Goal: Task Accomplishment & Management: Manage account settings

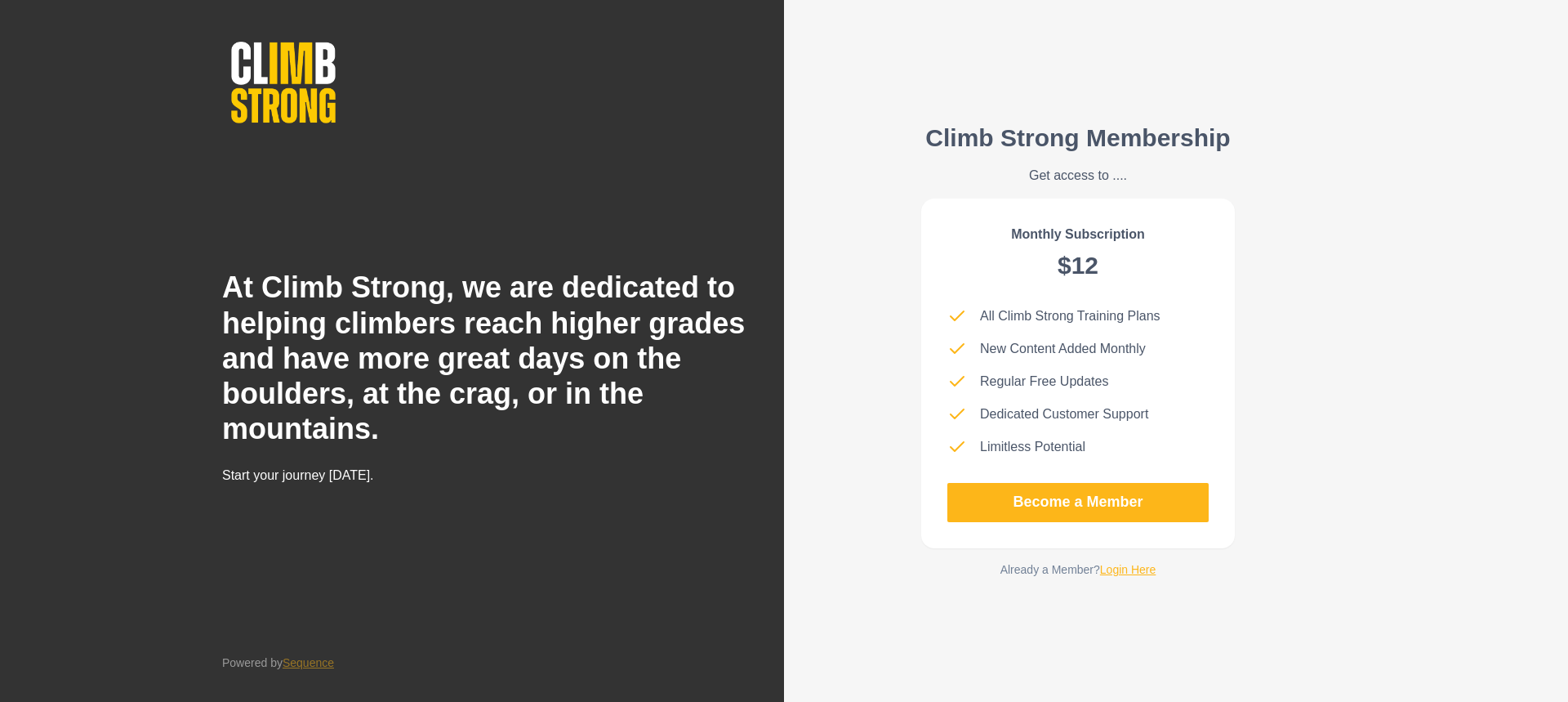
click at [1123, 575] on link "Login Here" at bounding box center [1128, 569] width 56 height 13
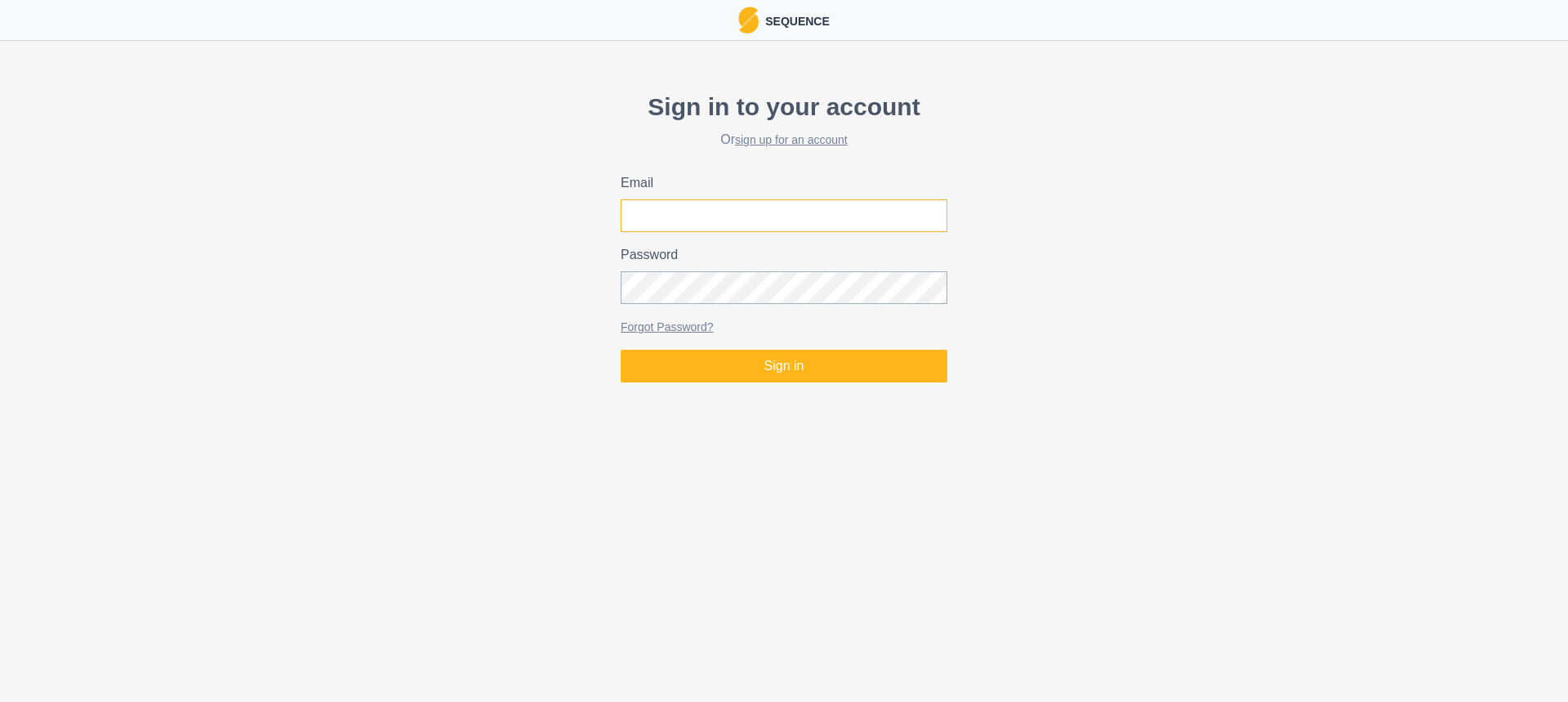
click at [788, 205] on input "Email" at bounding box center [784, 216] width 326 height 33
type input "jakesm0789@gmail.com"
click at [620, 350] on button "Sign in" at bounding box center [784, 366] width 326 height 33
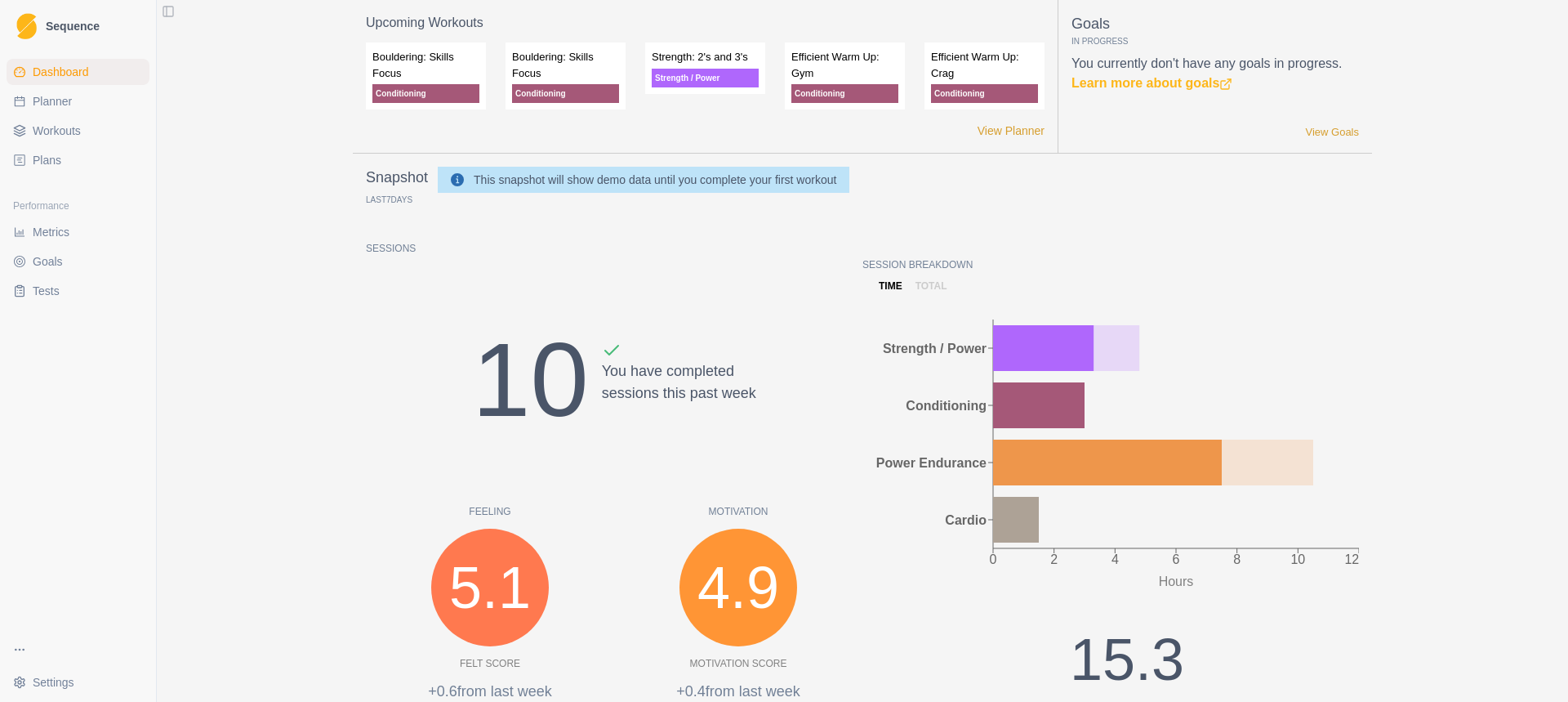
click at [94, 259] on link "Goals" at bounding box center [77, 261] width 143 height 26
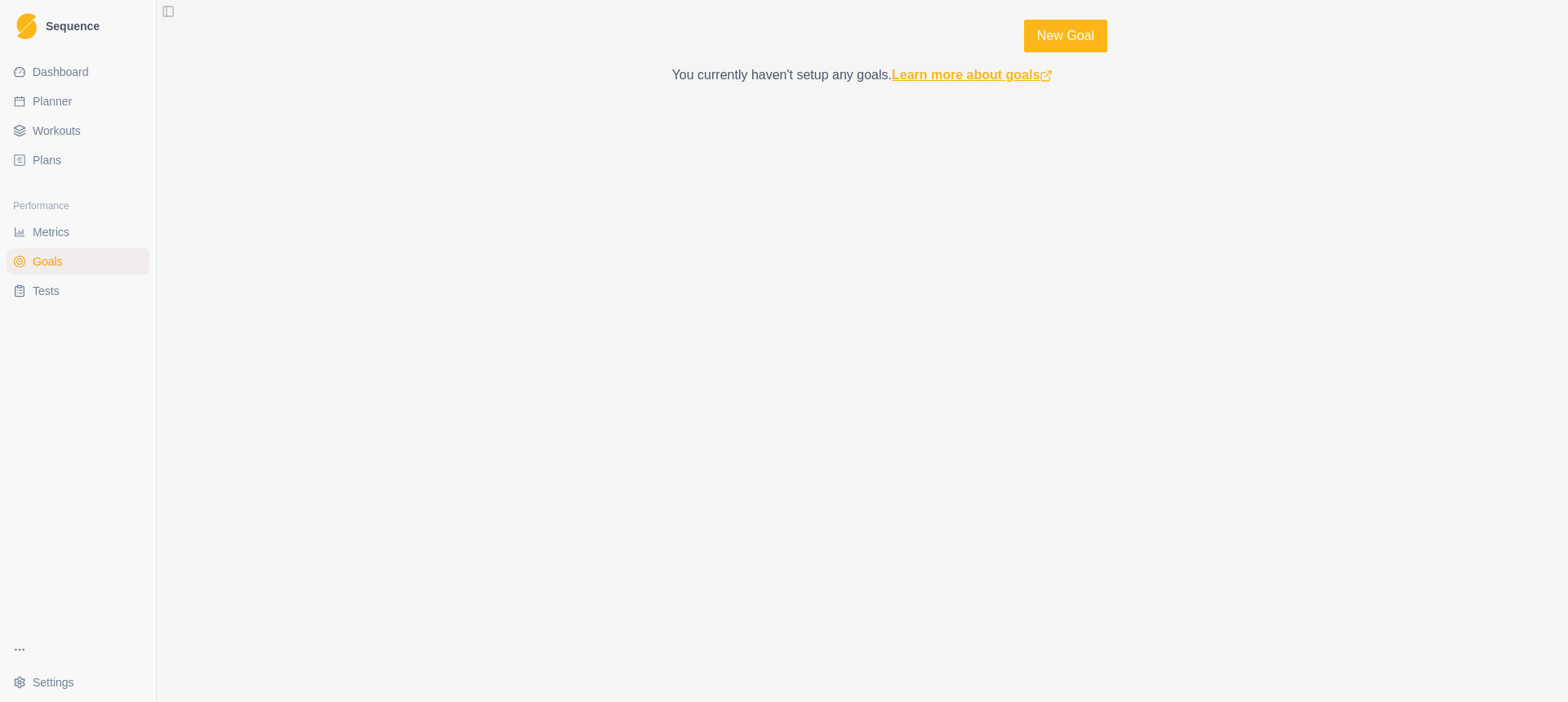
click at [983, 80] on link "Learn more about goals" at bounding box center [972, 74] width 161 height 14
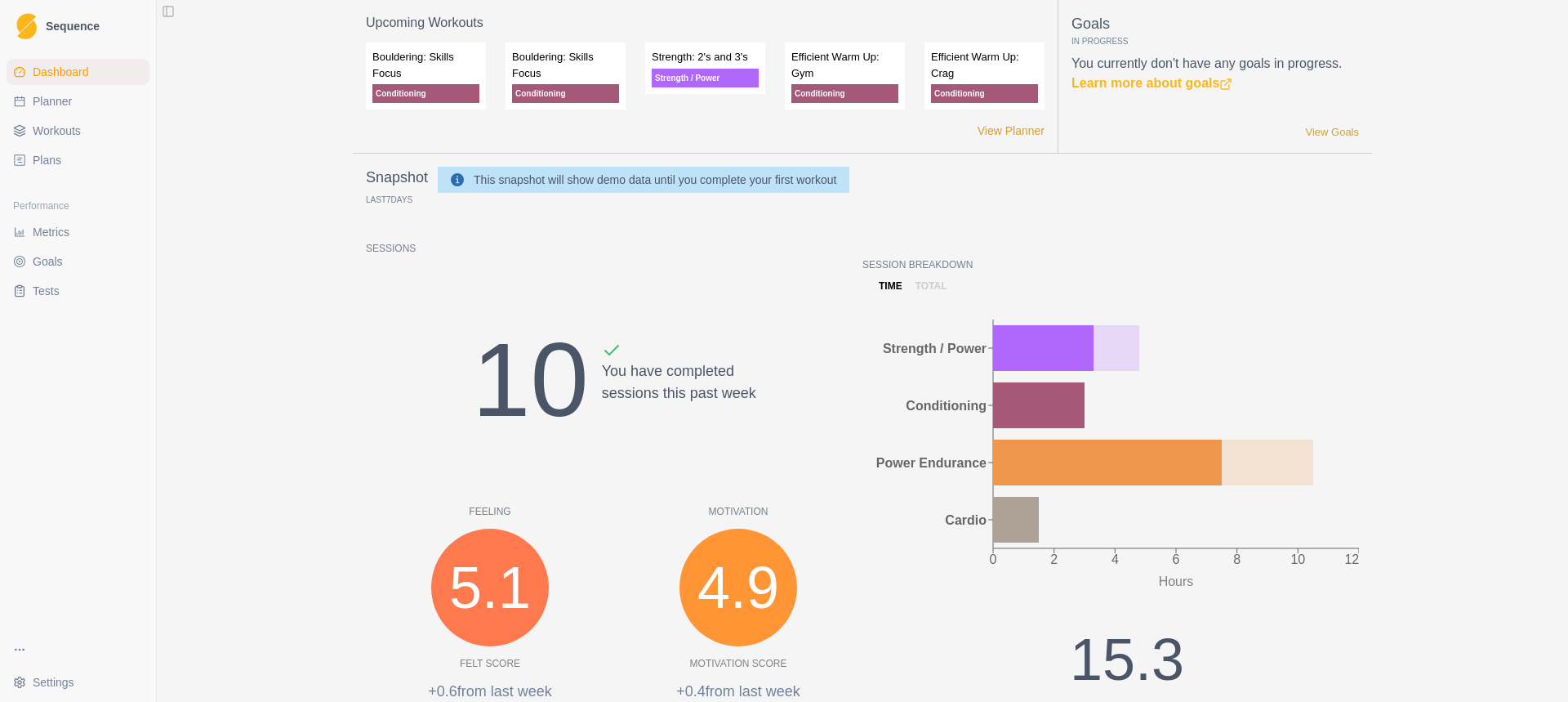
click at [84, 130] on link "Workouts" at bounding box center [77, 130] width 143 height 26
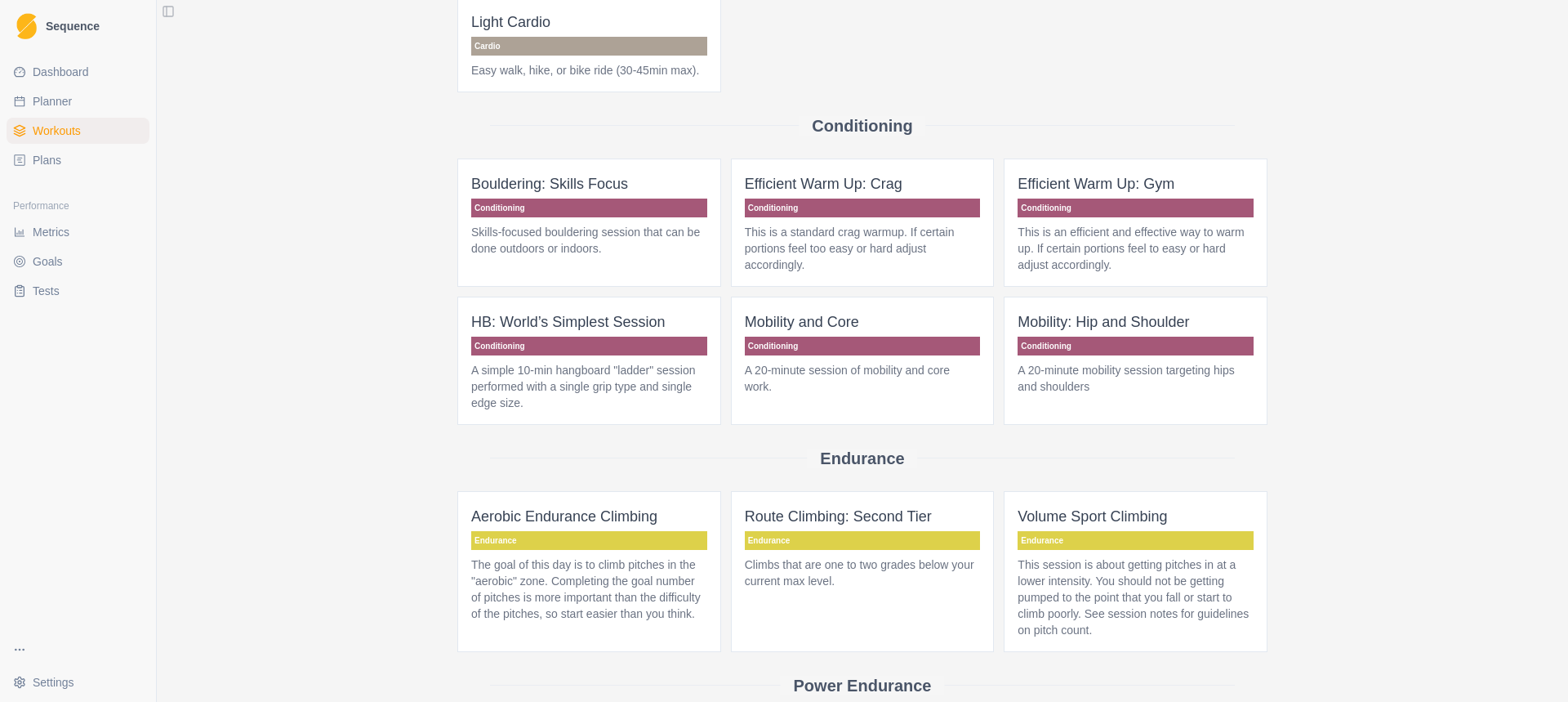
scroll to position [163, 0]
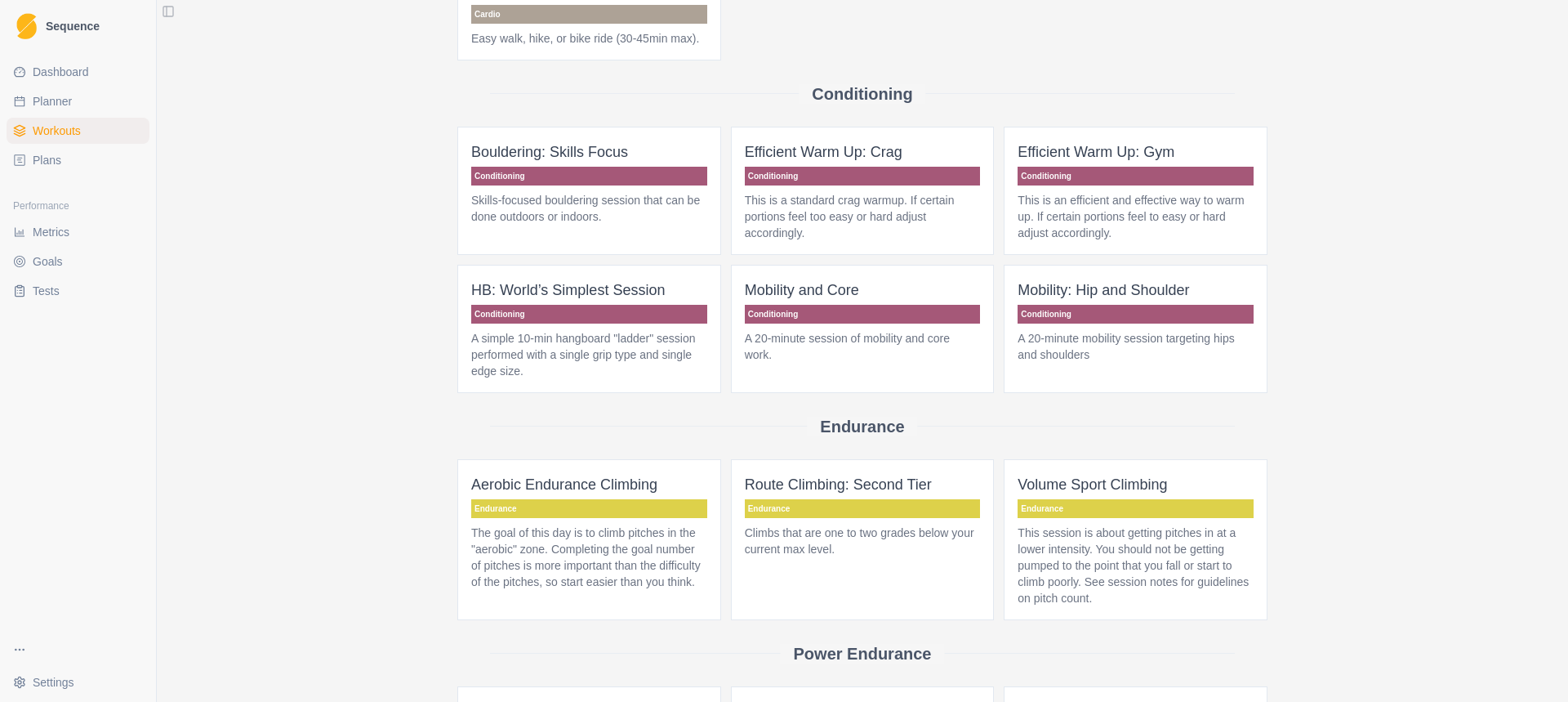
click at [1117, 160] on p "Efficient Warm Up: Gym" at bounding box center [1135, 151] width 236 height 23
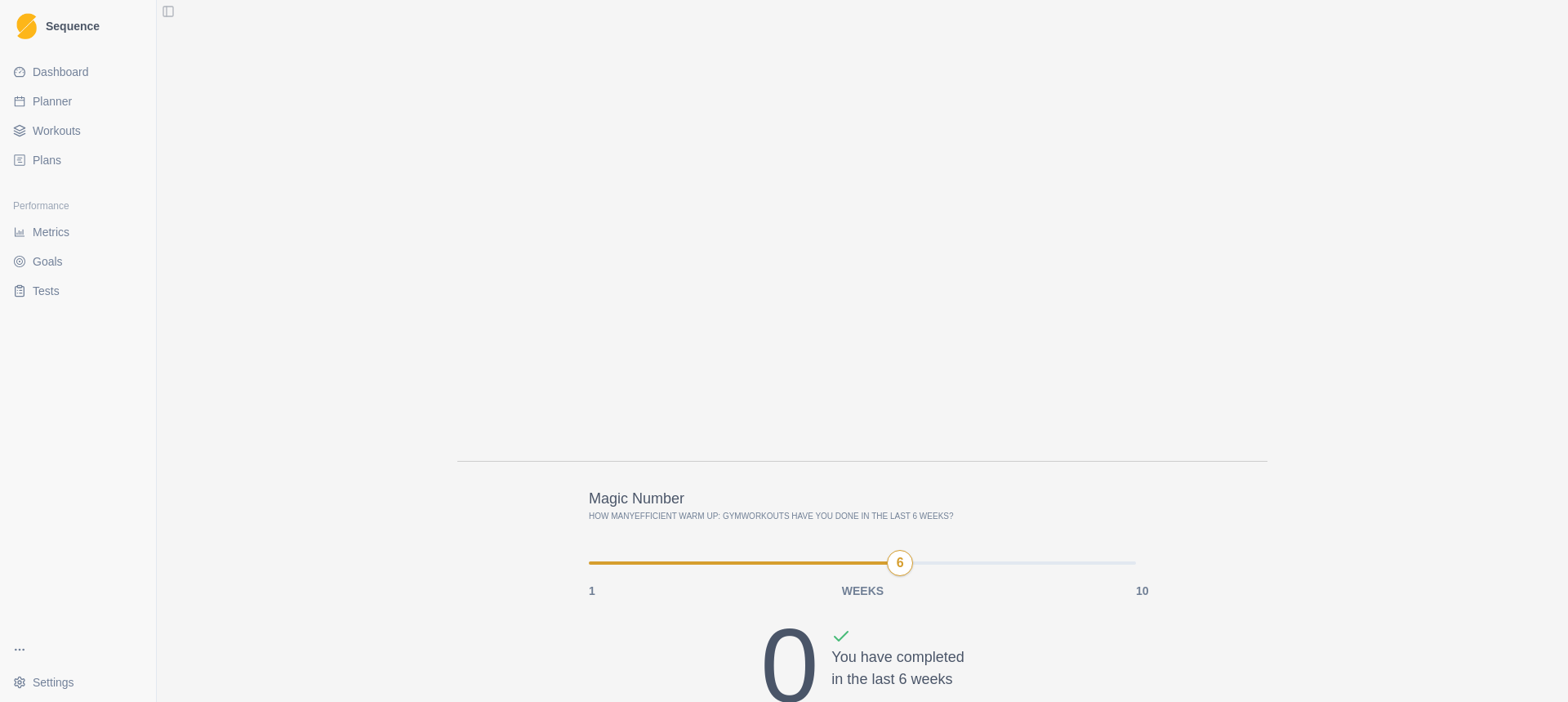
scroll to position [1970, 0]
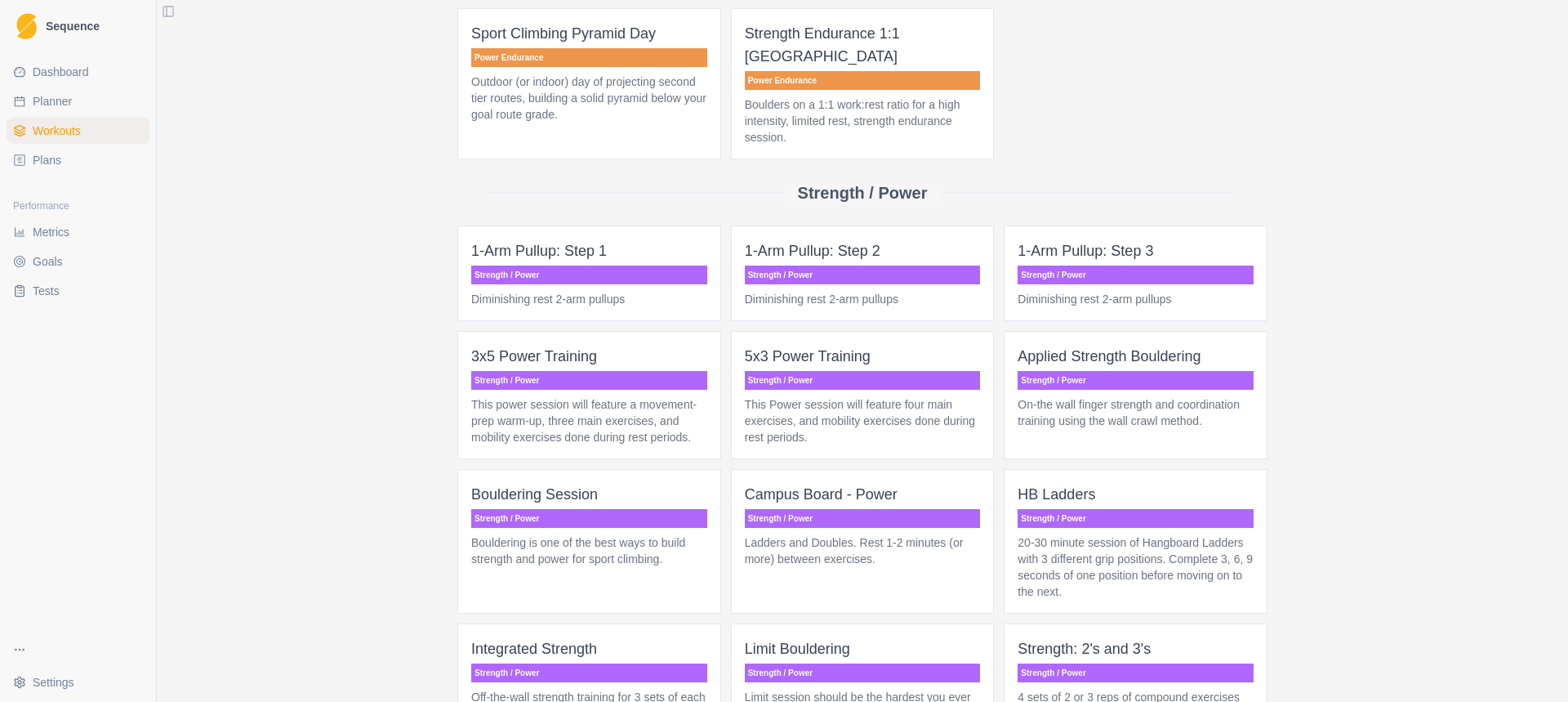
scroll to position [980, 0]
click at [1114, 370] on p "Strength / Power" at bounding box center [1135, 379] width 236 height 19
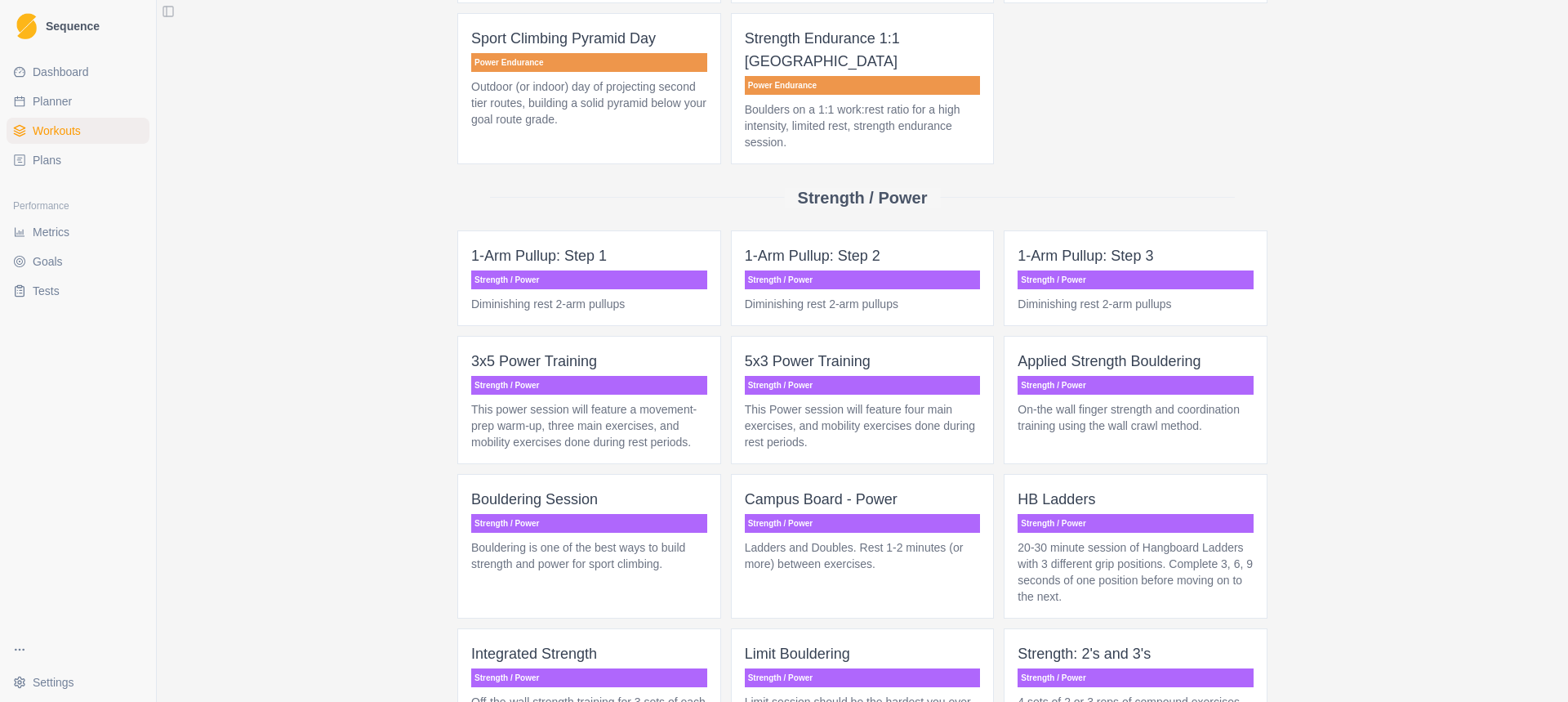
scroll to position [980, 0]
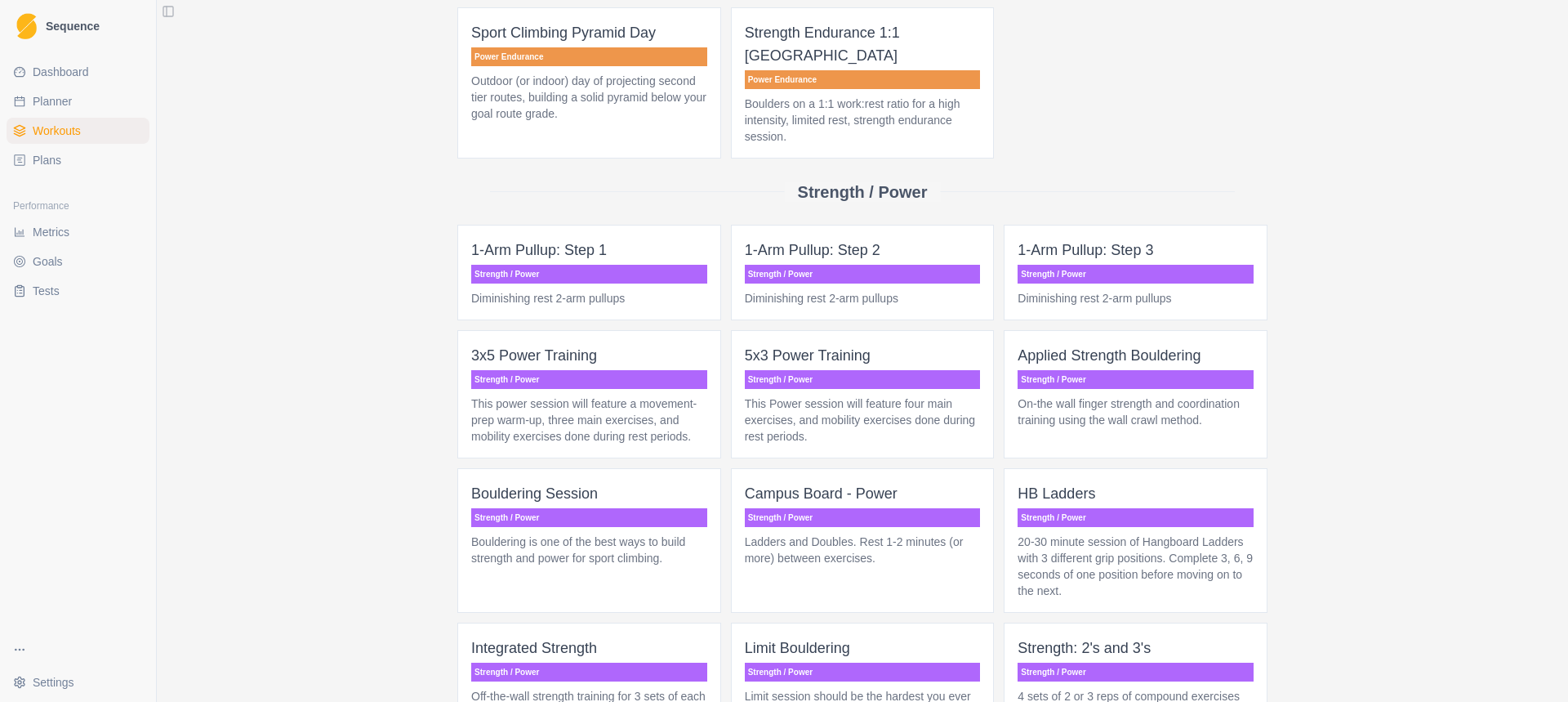
click at [846, 508] on p "Strength / Power" at bounding box center [862, 517] width 236 height 19
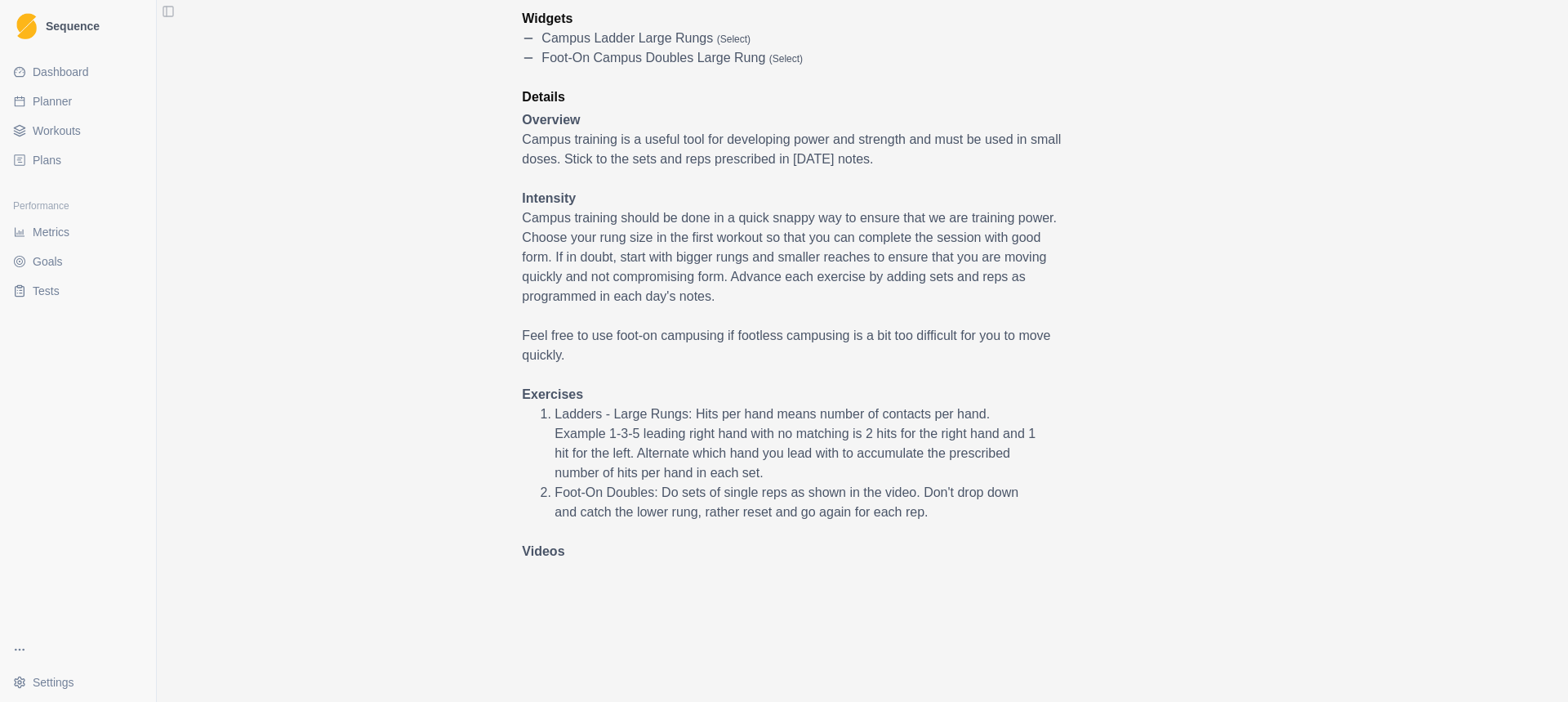
scroll to position [95, 0]
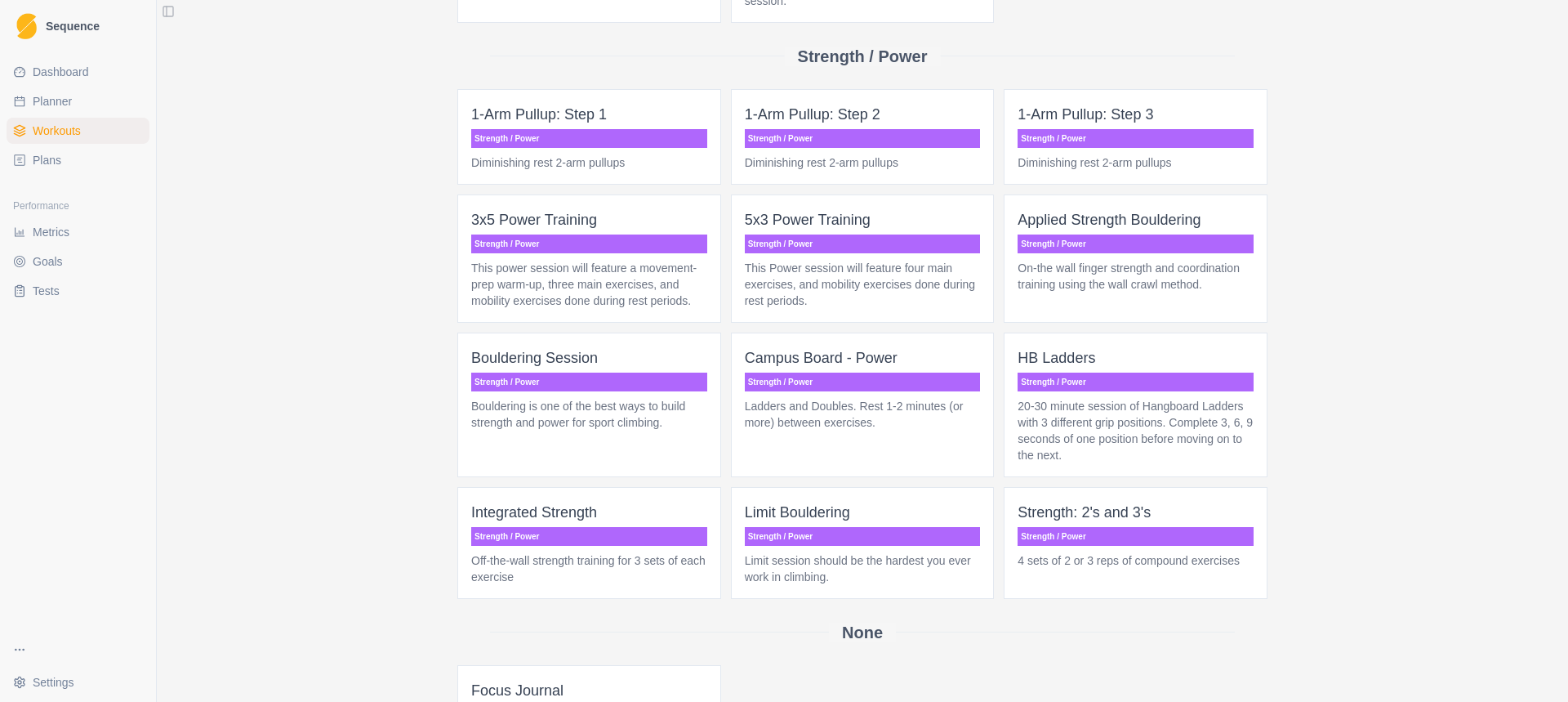
scroll to position [1144, 0]
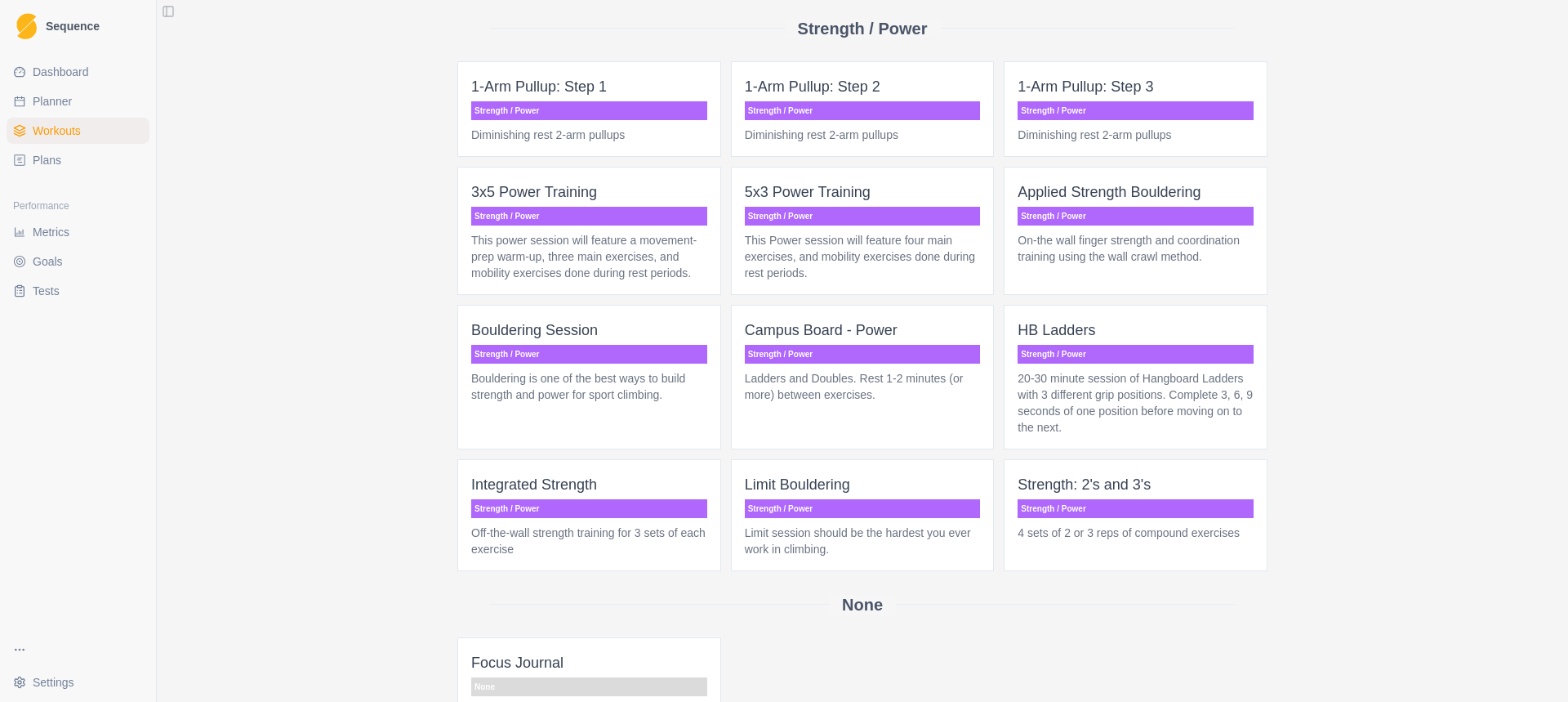
click at [1098, 345] on p "Strength / Power" at bounding box center [1135, 354] width 236 height 19
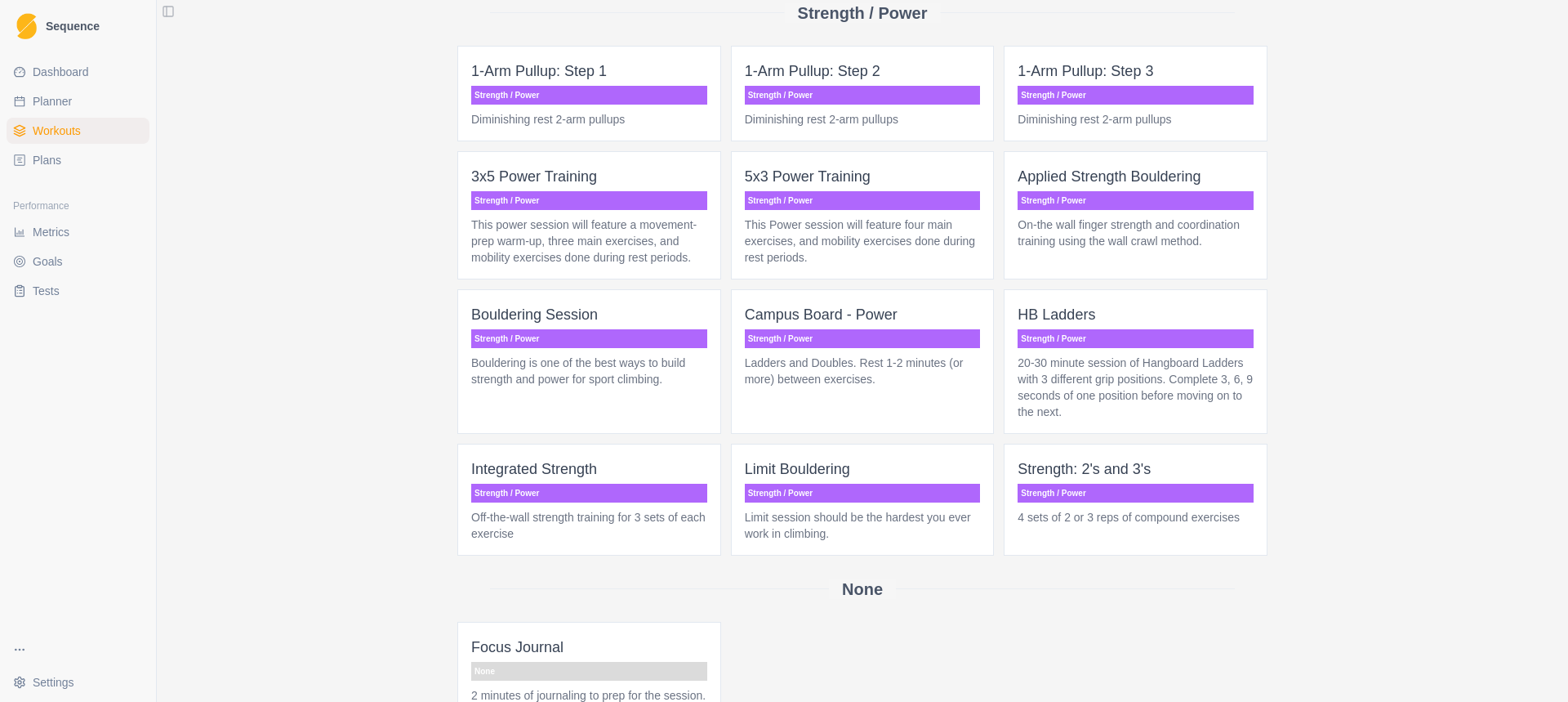
scroll to position [1225, 0]
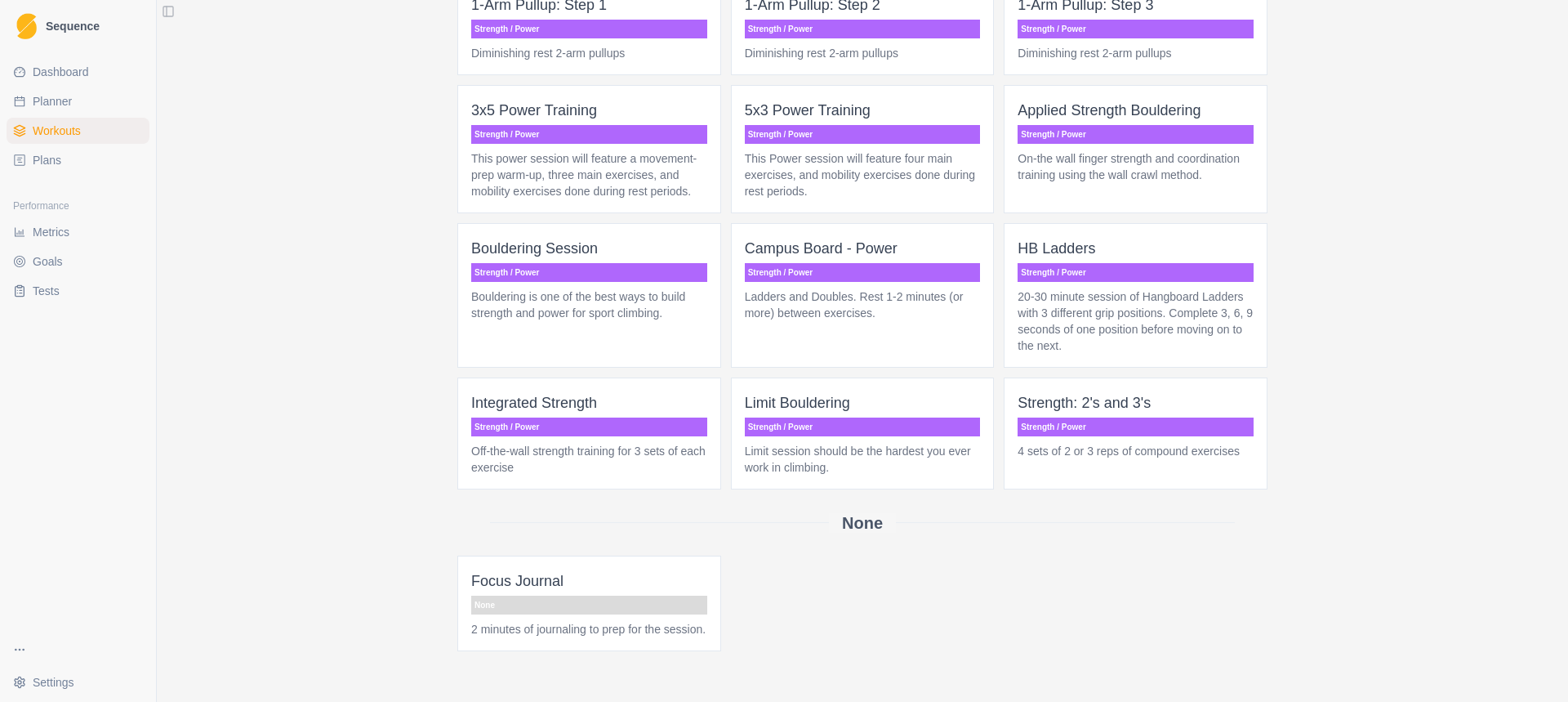
click at [860, 393] on span "Limit Bouldering Strength / Power Limit session should be the hardest you ever …" at bounding box center [862, 433] width 263 height 112
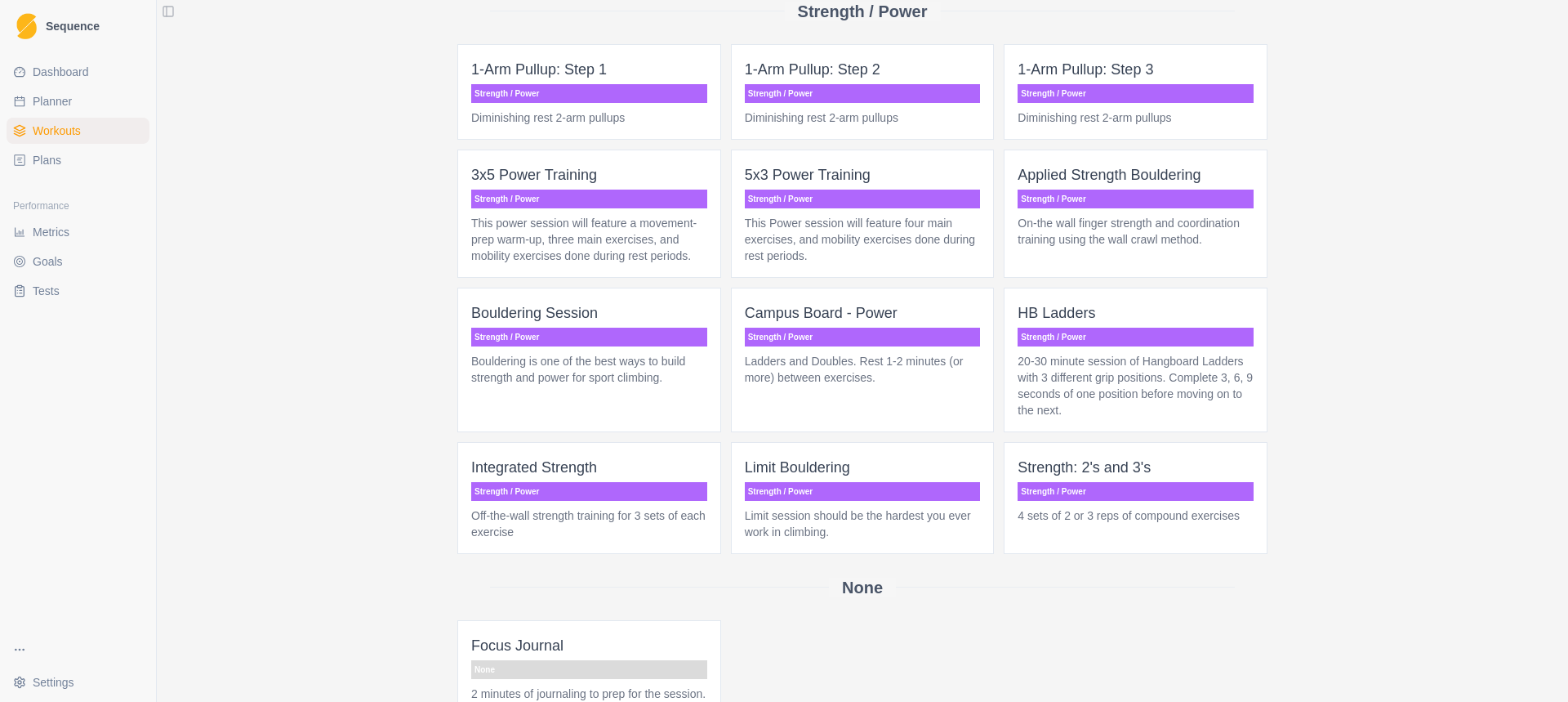
scroll to position [1225, 0]
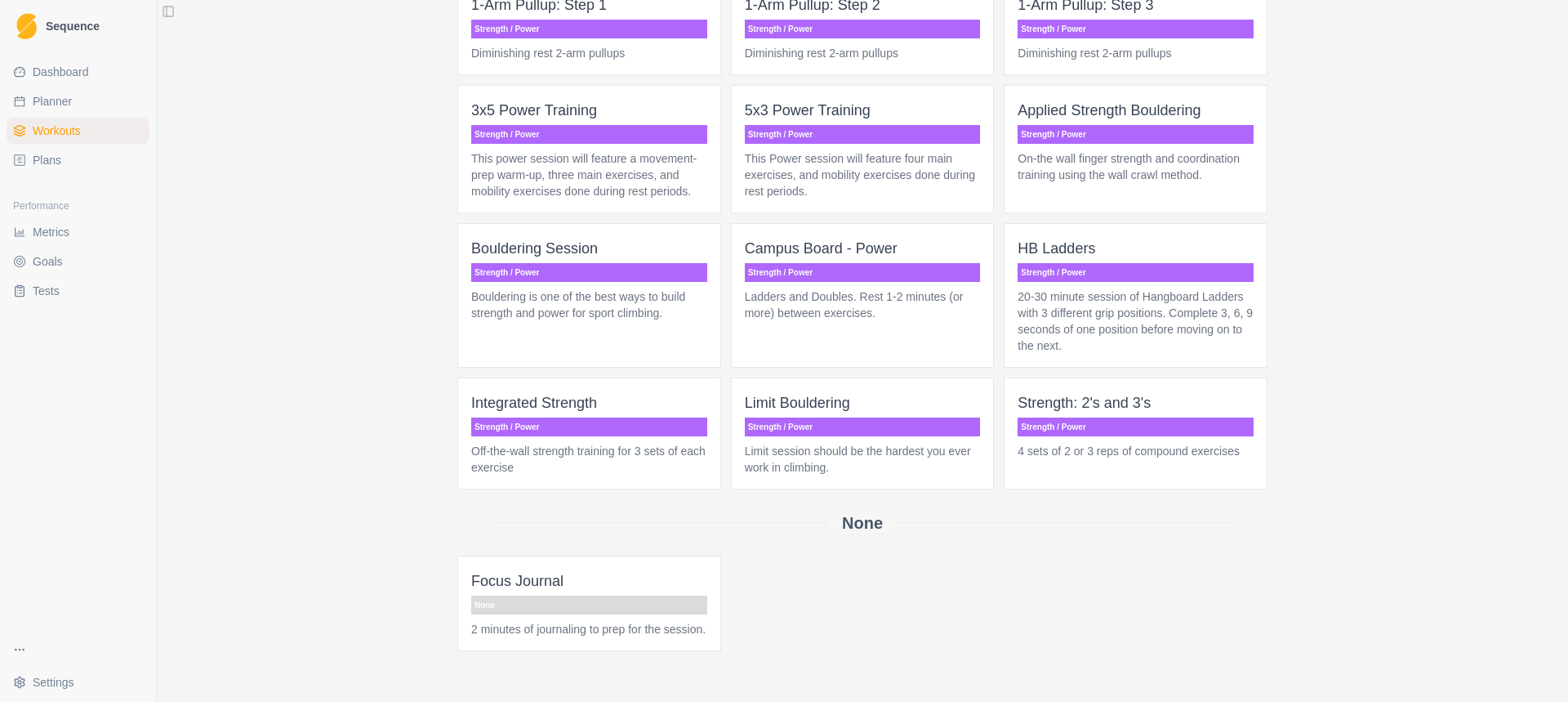
click at [1105, 437] on span "Strength: 2's and 3's Strength / Power 4 sets of 2 or 3 reps of compound exerci…" at bounding box center [1134, 433] width 263 height 112
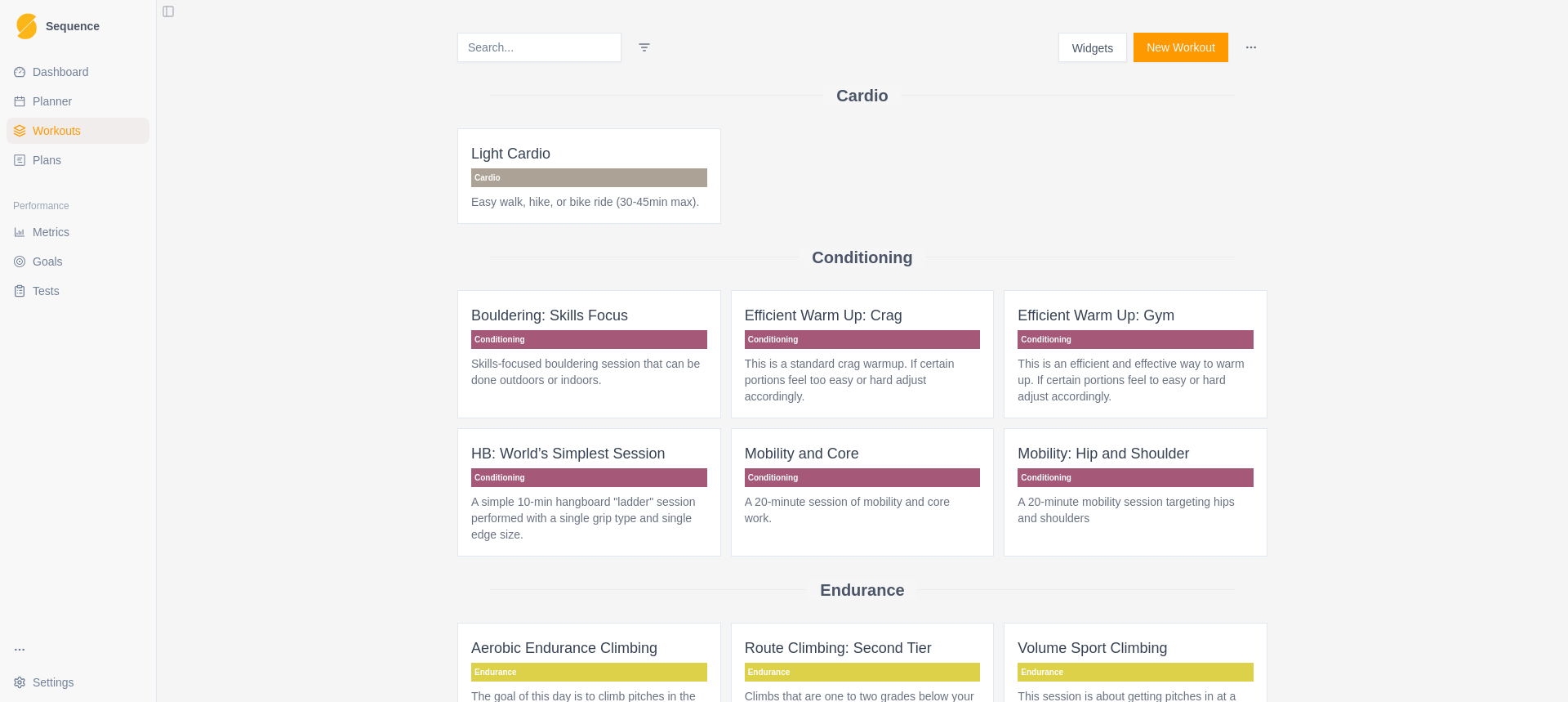
click at [1059, 51] on button "Widgets" at bounding box center [1092, 47] width 69 height 29
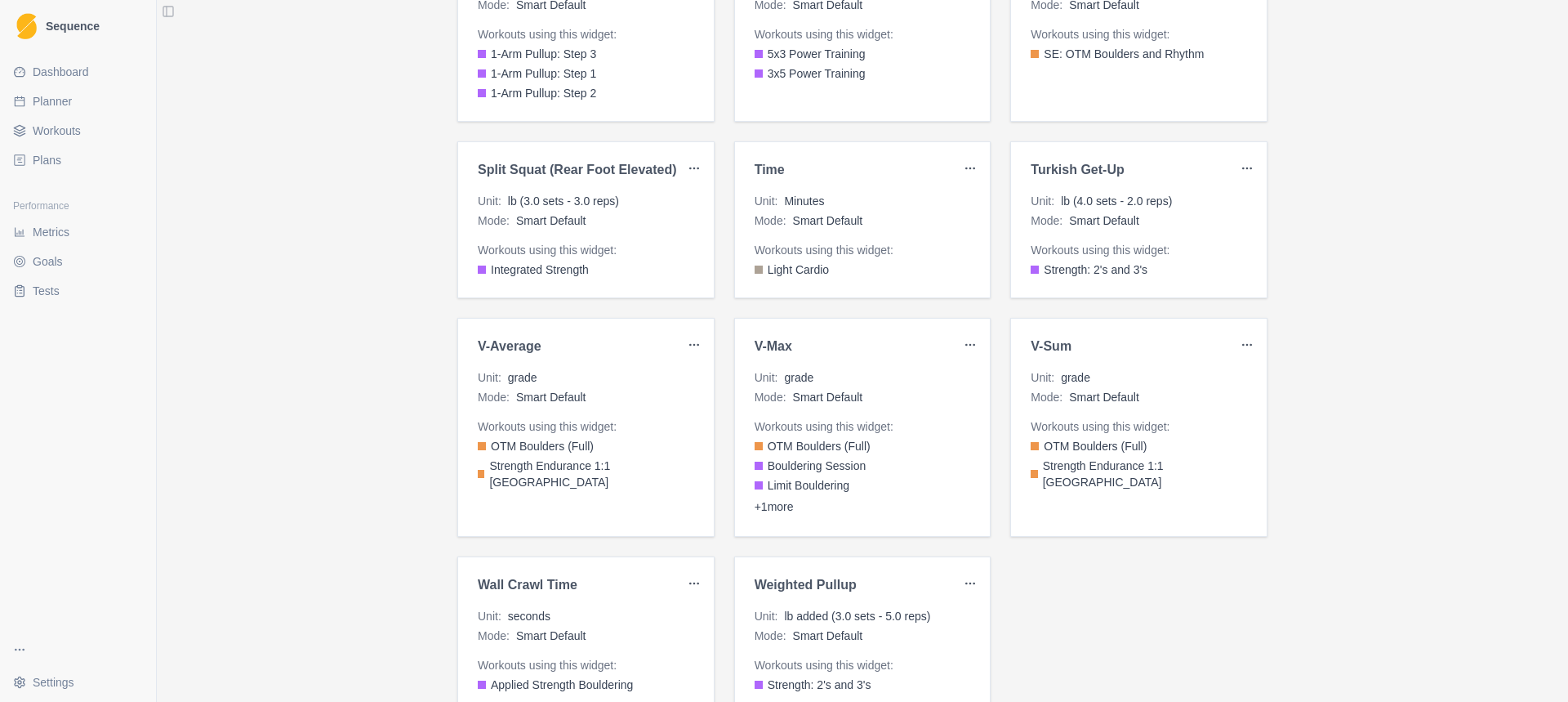
scroll to position [1553, 0]
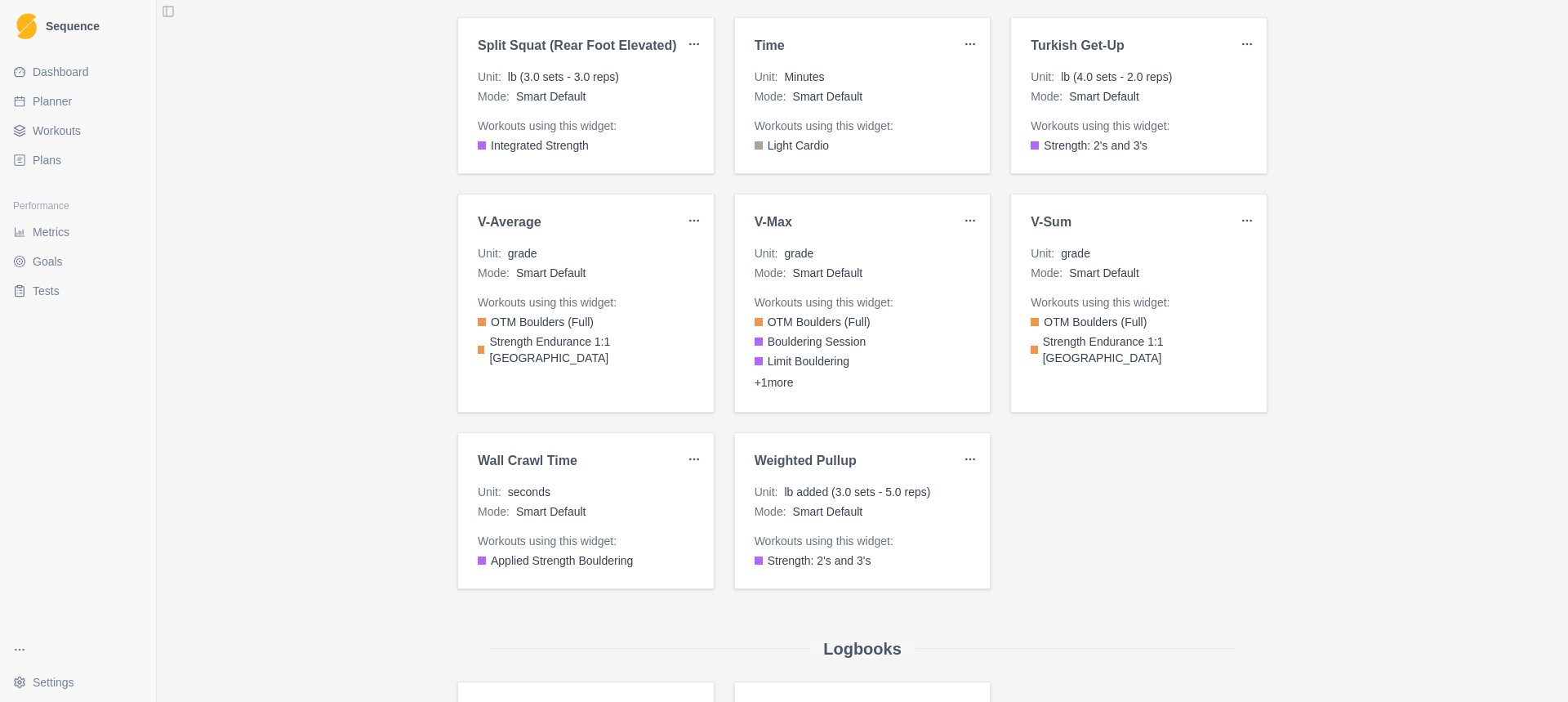
click at [805, 458] on h3 "Weighted Pullup" at bounding box center [856, 460] width 203 height 16
click at [956, 450] on html "Sequence Dashboard Planner Workouts Plans Performance Metrics Goals Tests Setti…" at bounding box center [784, 351] width 1568 height 702
click at [935, 457] on html "Sequence Dashboard Planner Workouts Plans Performance Metrics Goals Tests Setti…" at bounding box center [784, 351] width 1568 height 702
click at [959, 457] on html "Sequence Dashboard Planner Workouts Plans Performance Metrics Goals Tests Setti…" at bounding box center [784, 351] width 1568 height 702
click at [908, 463] on html "Sequence Dashboard Planner Workouts Plans Performance Metrics Goals Tests Setti…" at bounding box center [784, 351] width 1568 height 702
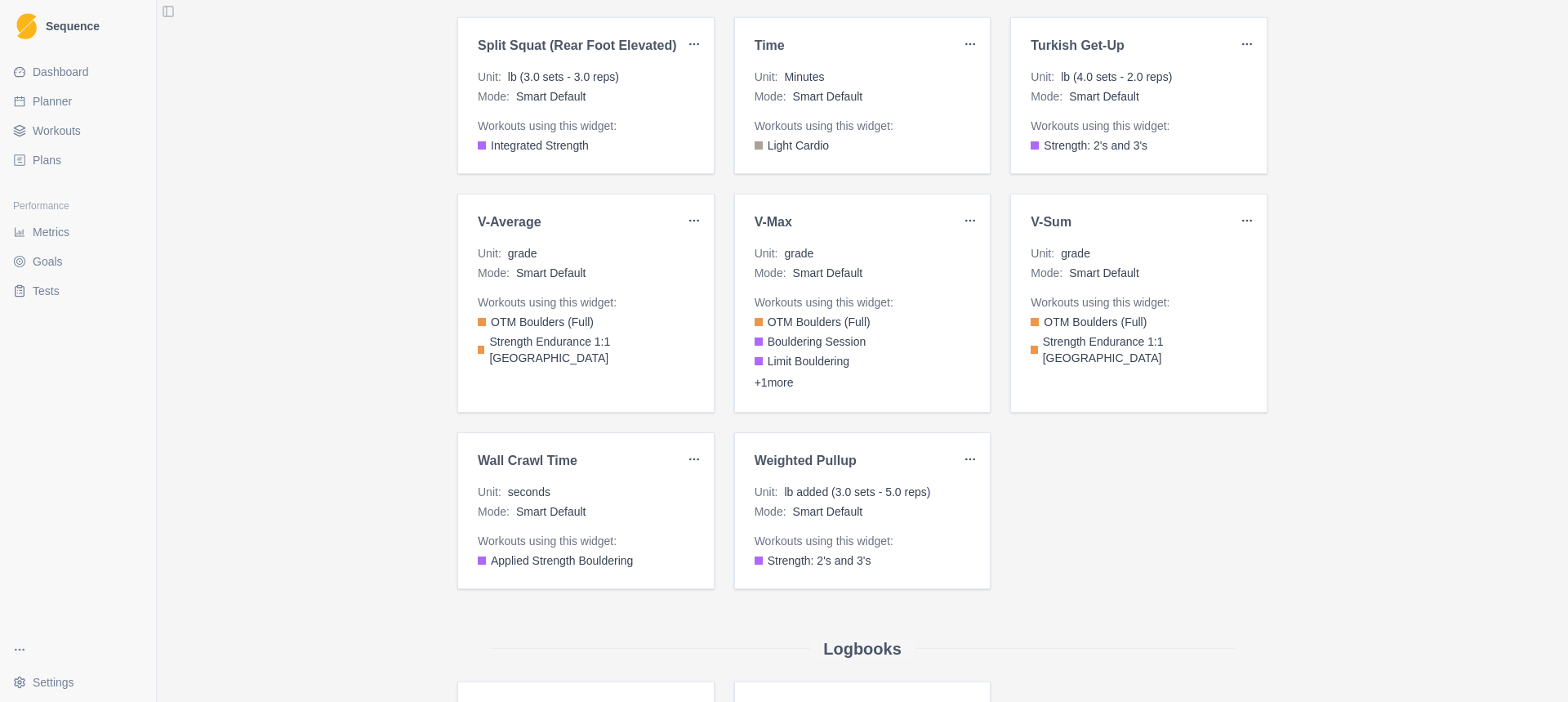
click at [906, 498] on span "lb added (3.0 sets - 5.0 reps)" at bounding box center [856, 491] width 146 height 16
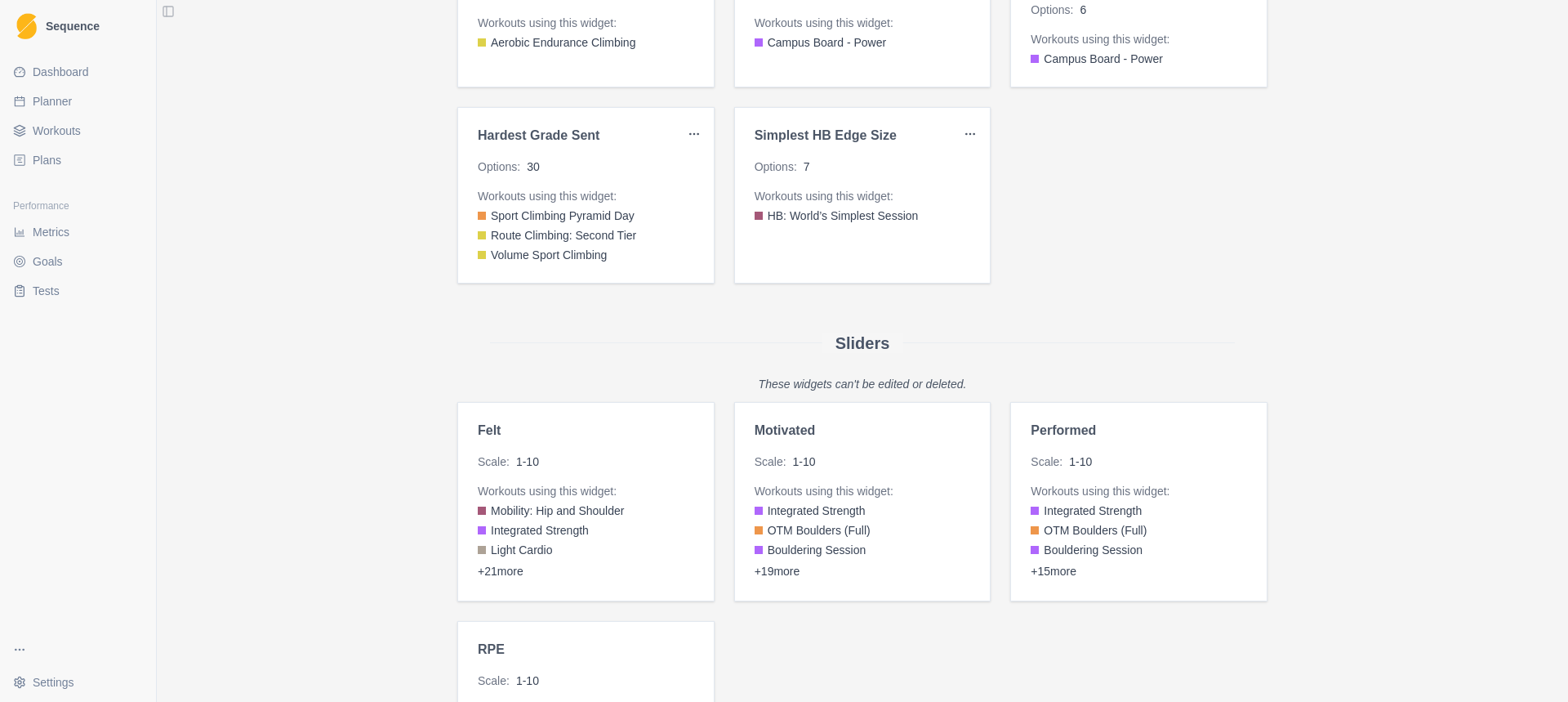
scroll to position [2696, 0]
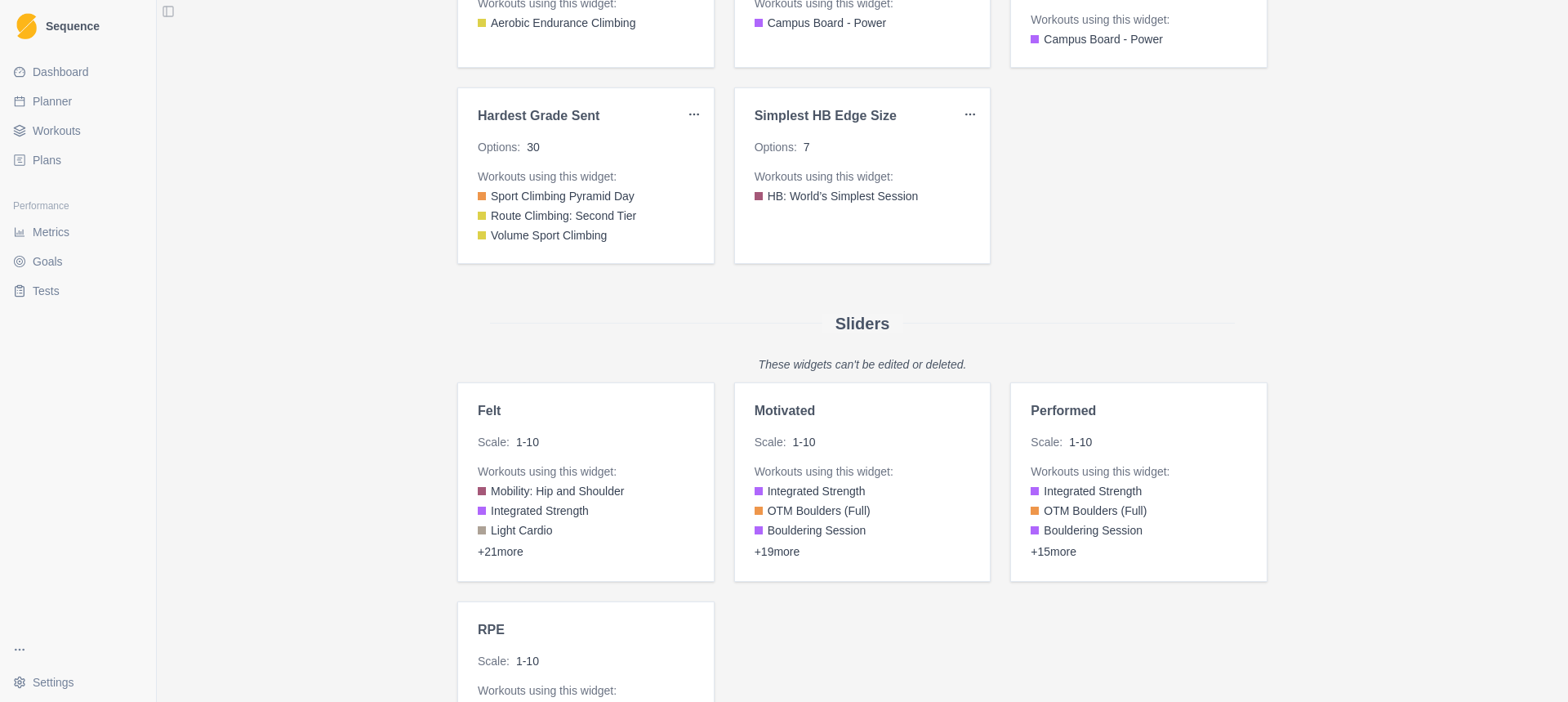
click at [519, 549] on button "+ 21 more" at bounding box center [500, 552] width 46 height 16
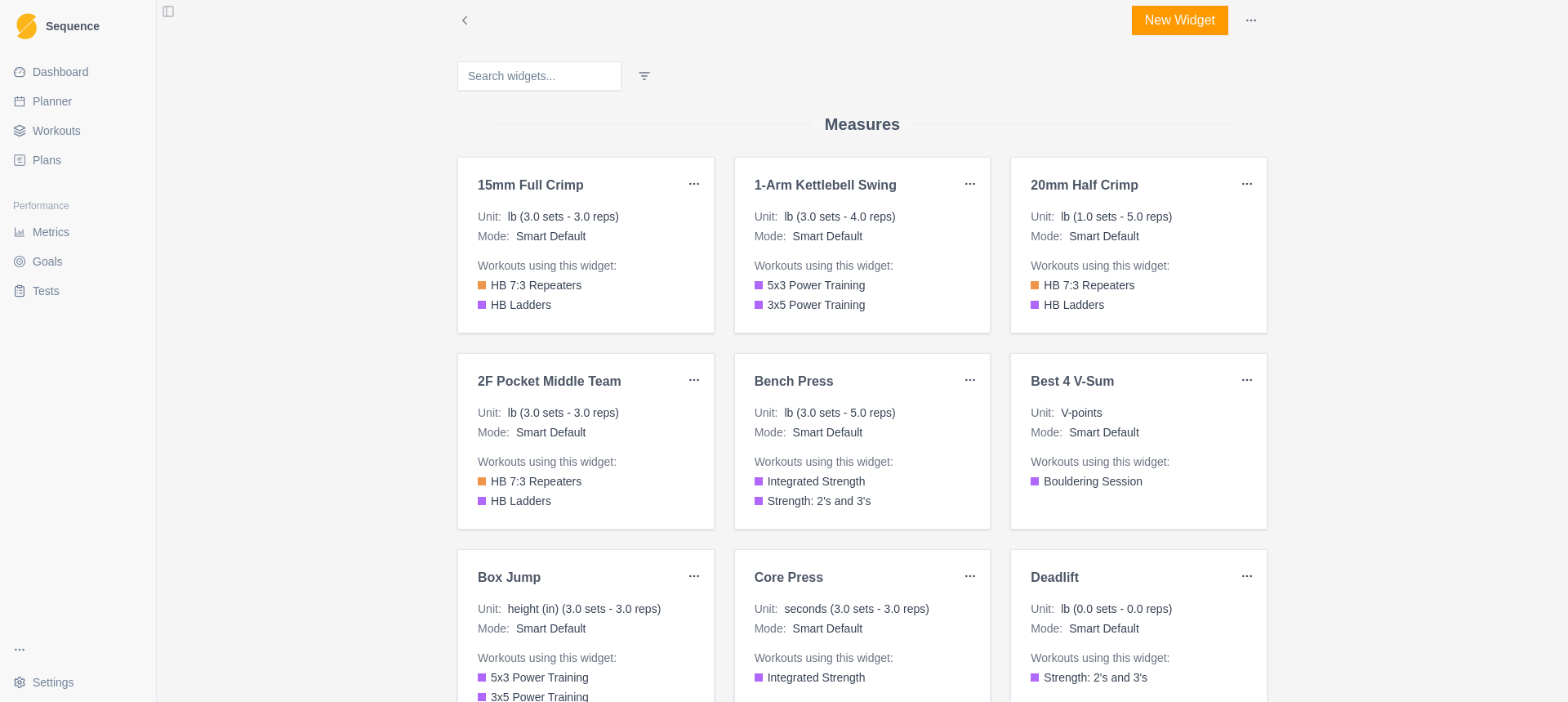
scroll to position [0, 0]
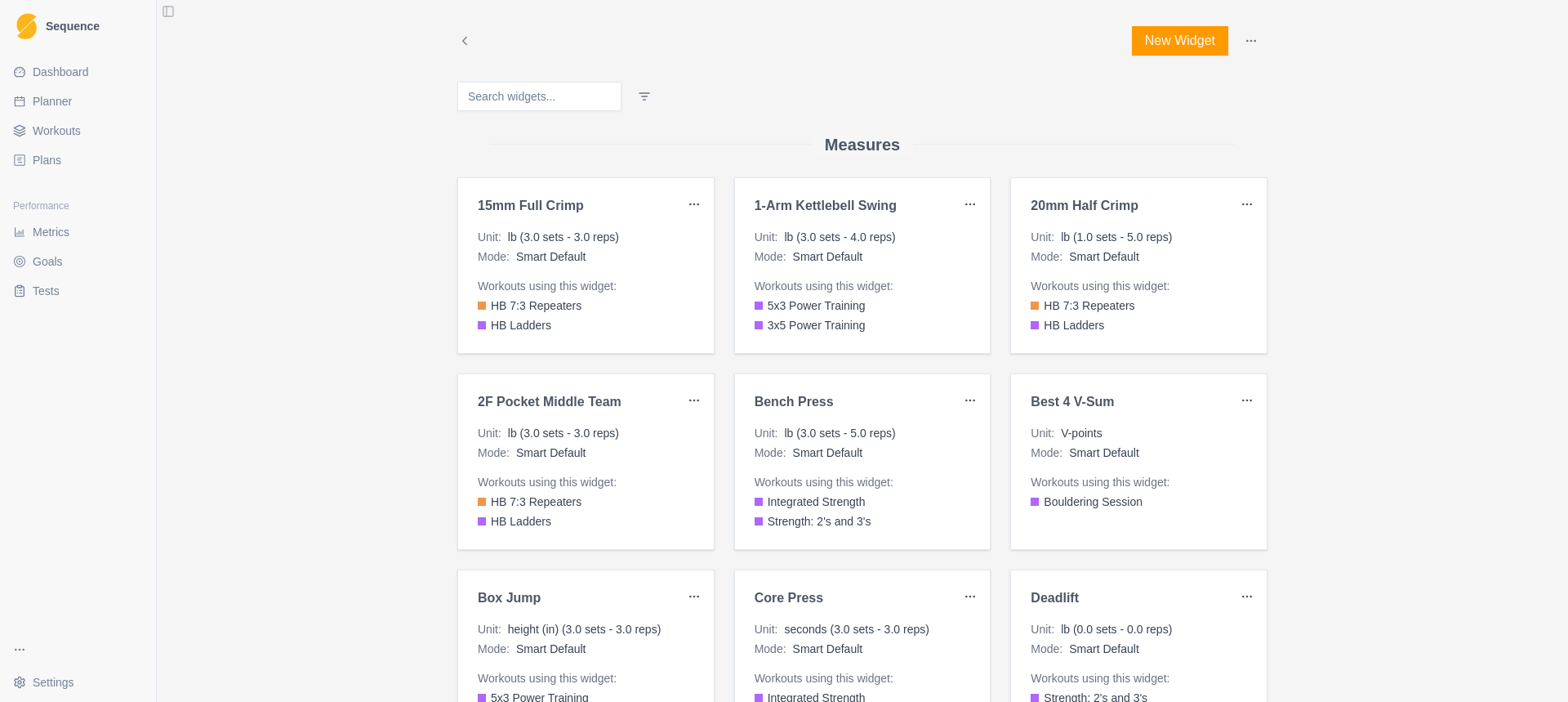
click at [94, 103] on link "Planner" at bounding box center [77, 101] width 143 height 26
select select "month"
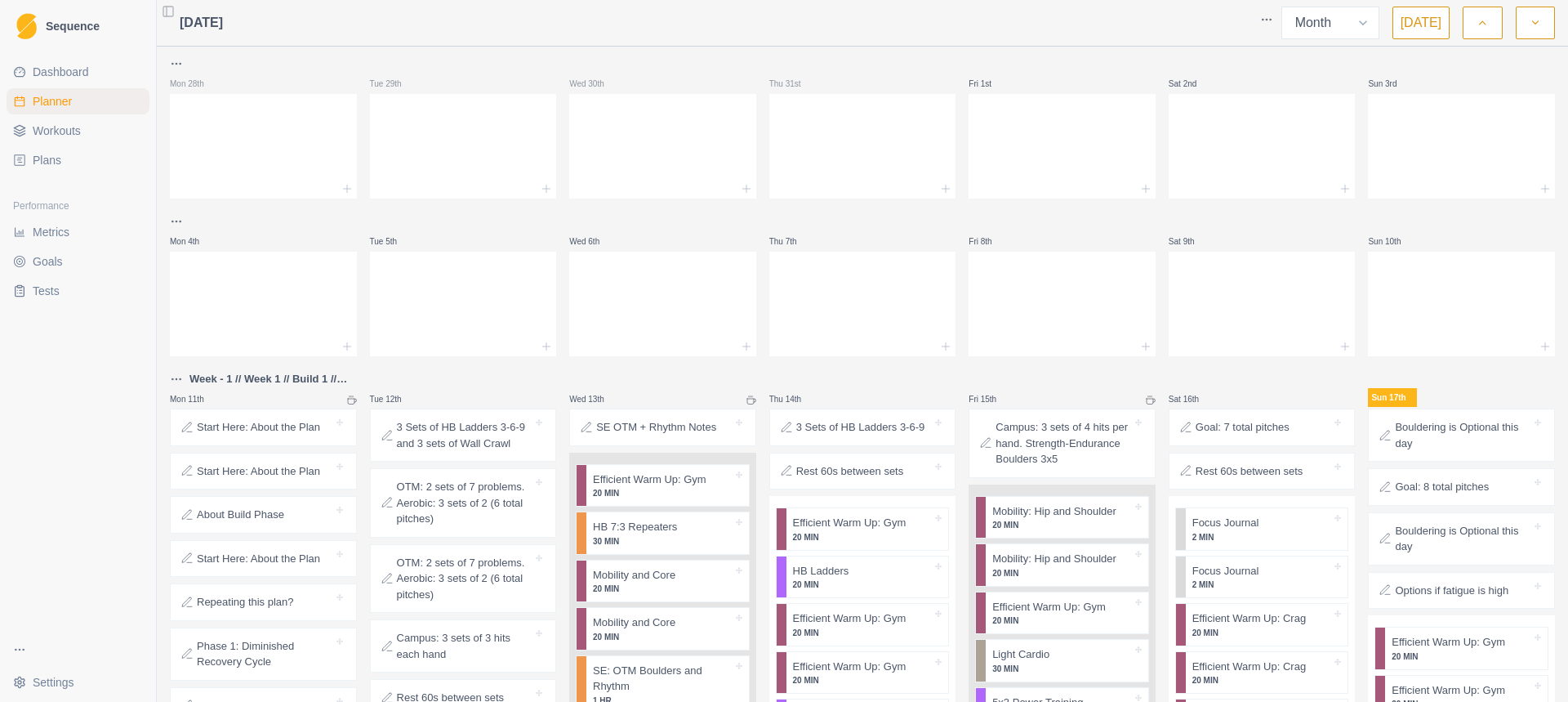
click at [98, 71] on link "Dashboard" at bounding box center [77, 72] width 143 height 26
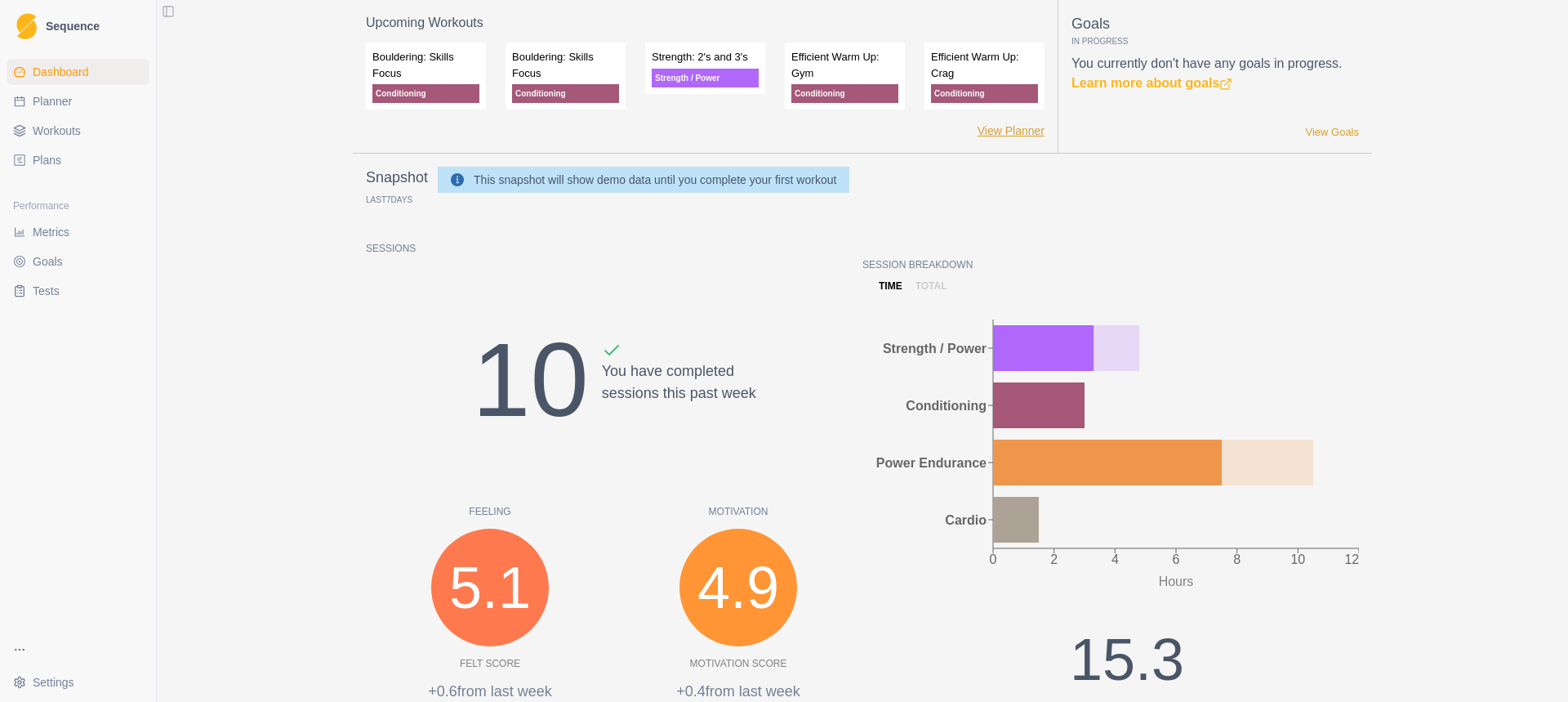
click at [1019, 133] on link "View Planner" at bounding box center [1010, 130] width 67 height 17
select select "month"
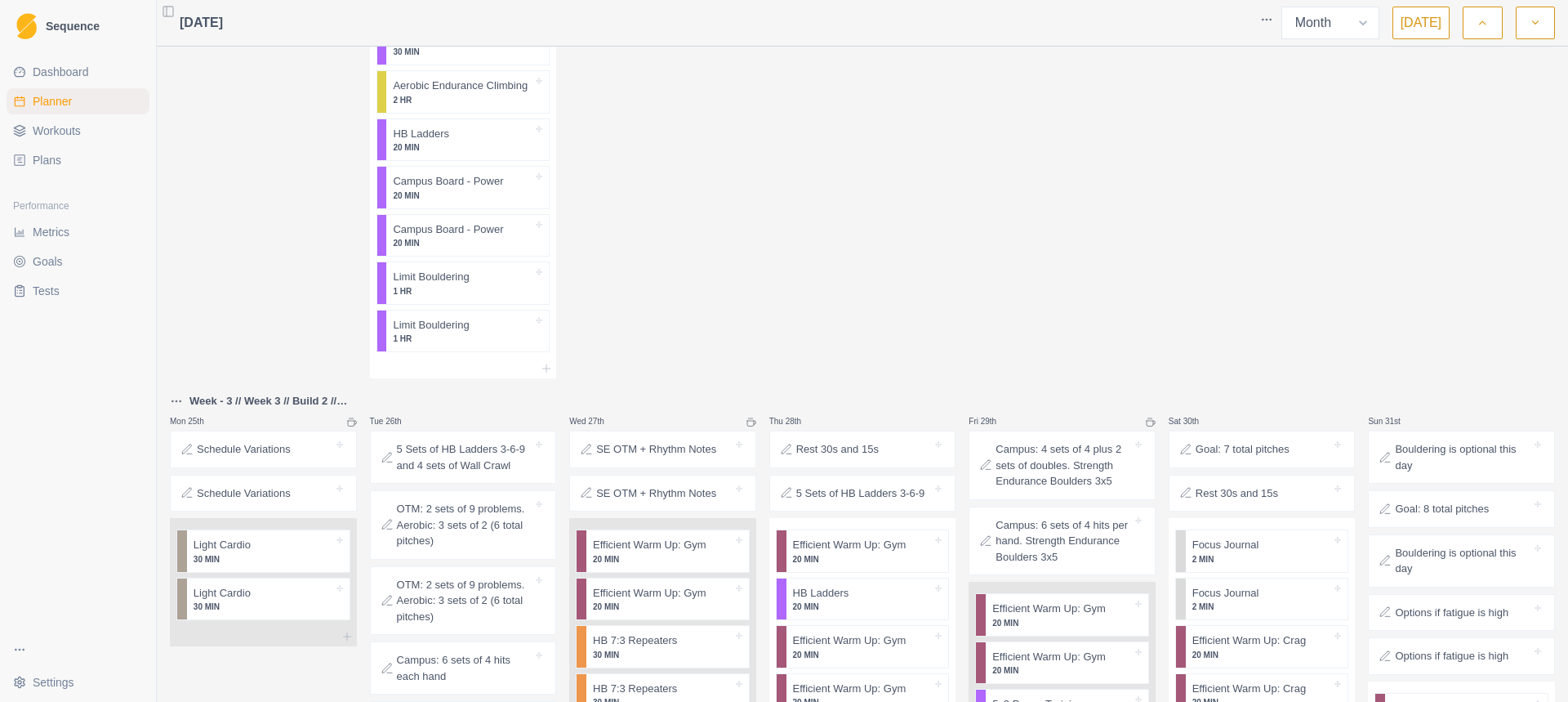
scroll to position [2615, 0]
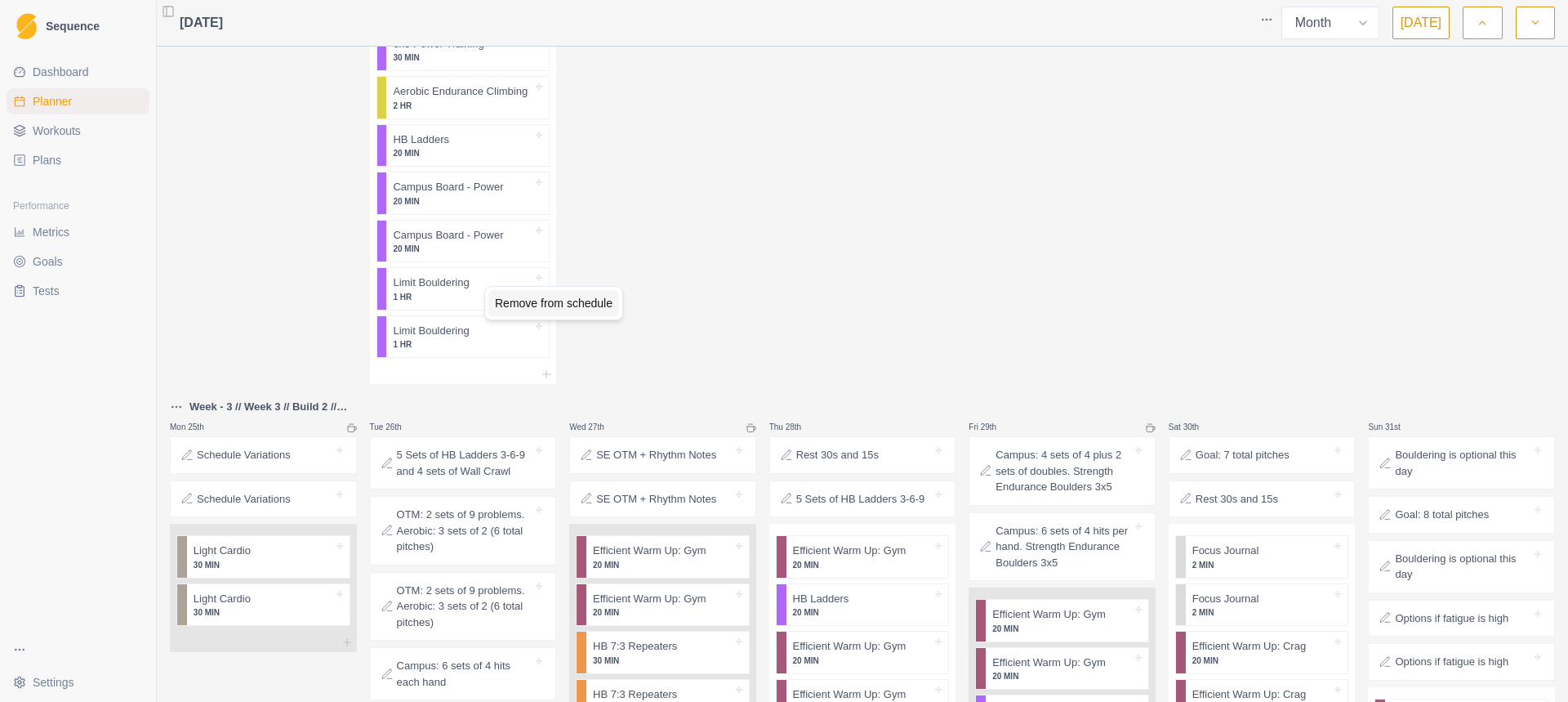
click at [548, 309] on div "Remove from schedule" at bounding box center [553, 303] width 130 height 26
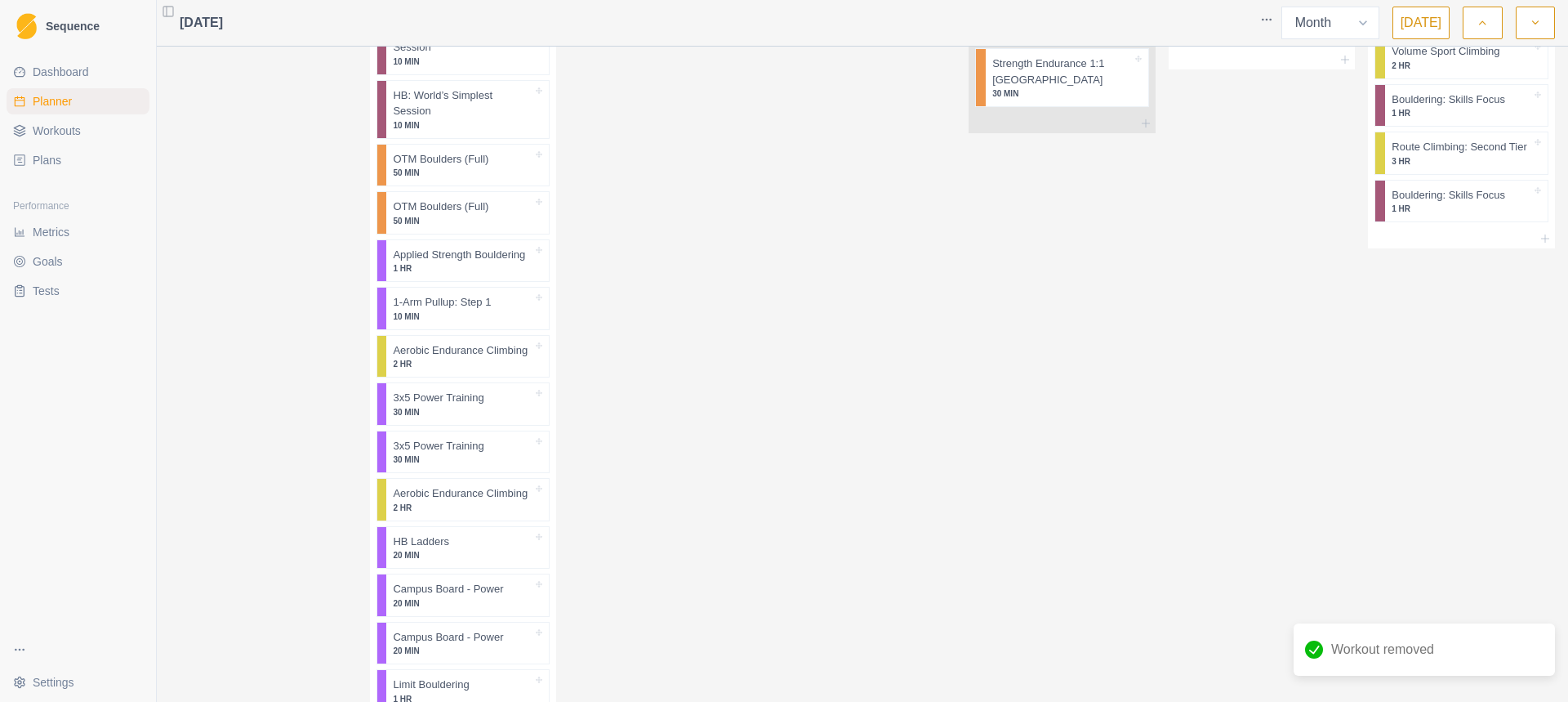
scroll to position [2205, 0]
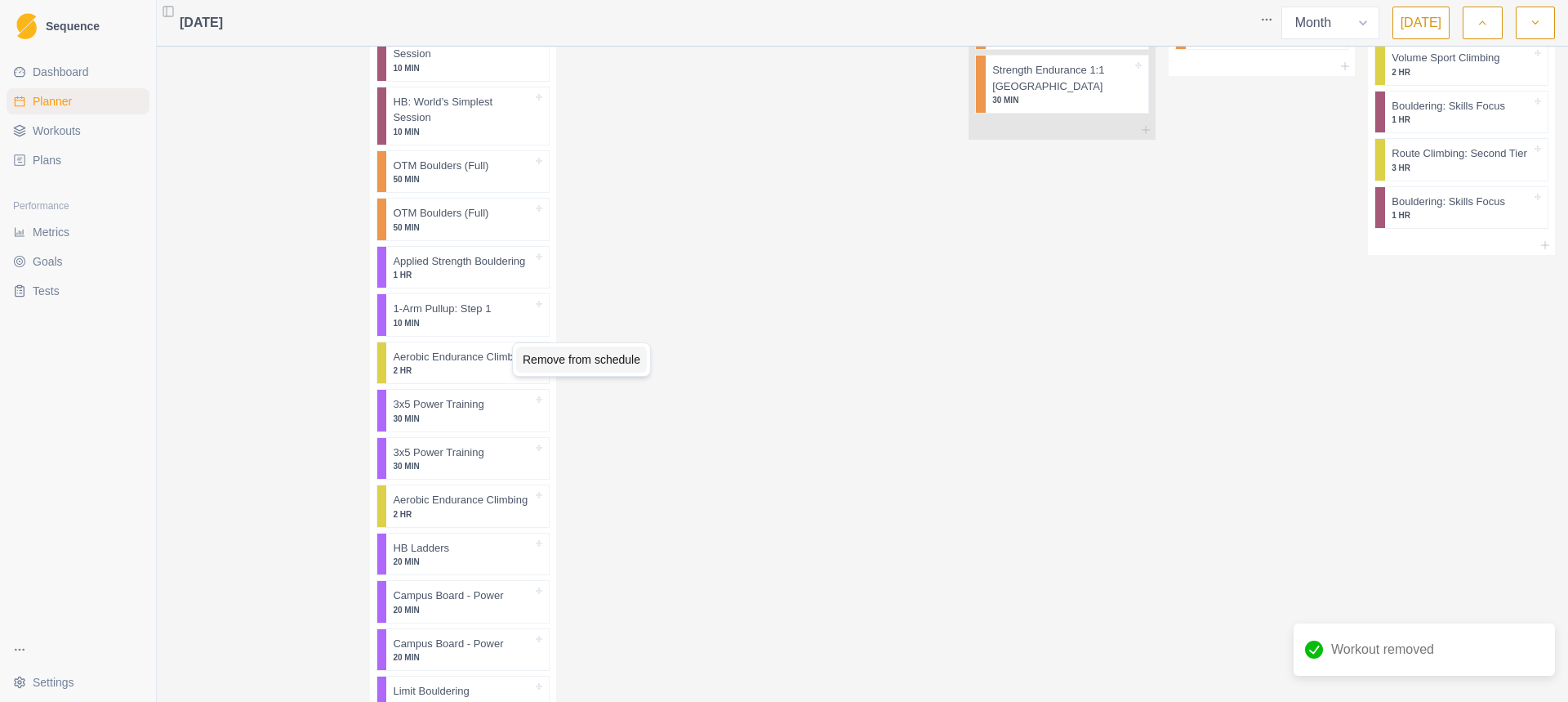
click at [563, 367] on div "Remove from schedule" at bounding box center [580, 359] width 130 height 26
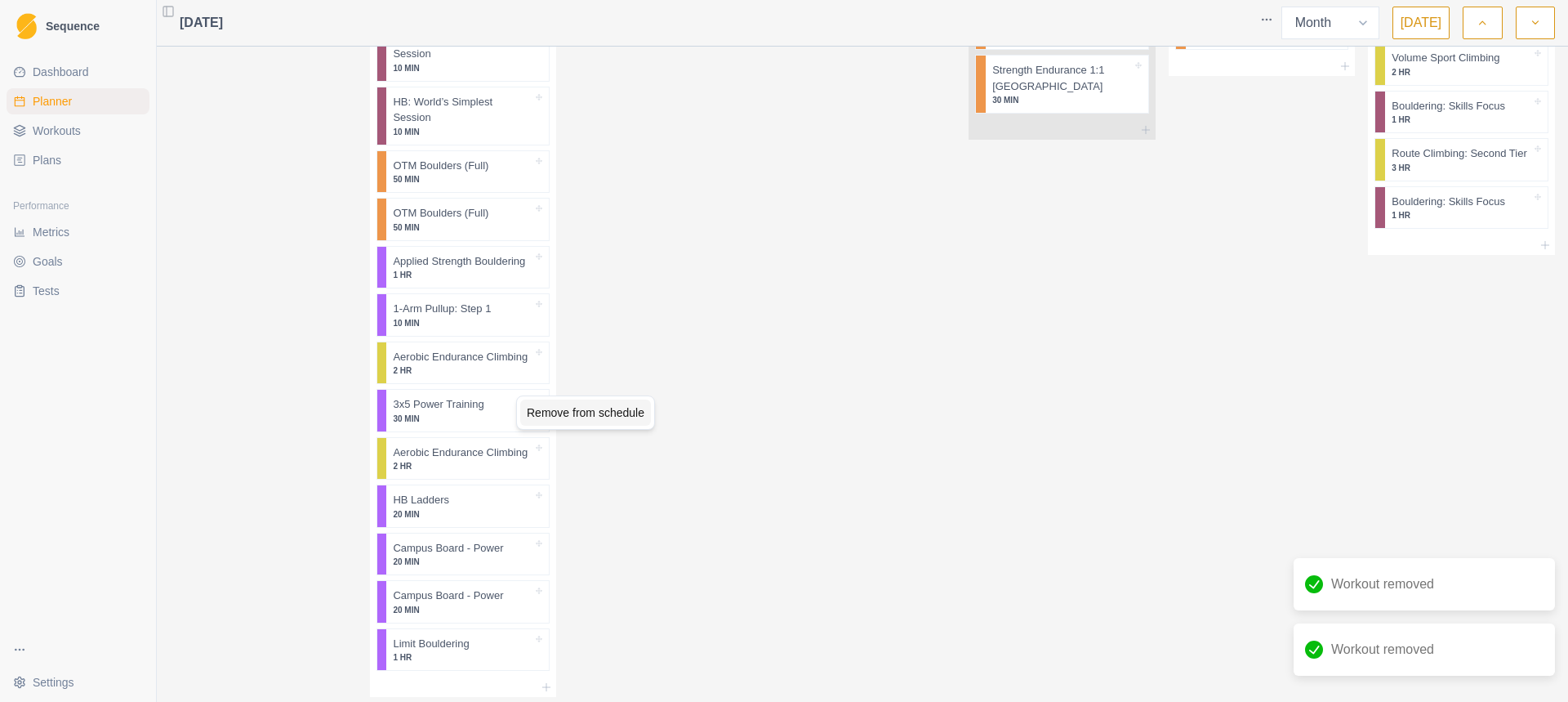
click at [573, 411] on div "Remove from schedule" at bounding box center [585, 412] width 130 height 26
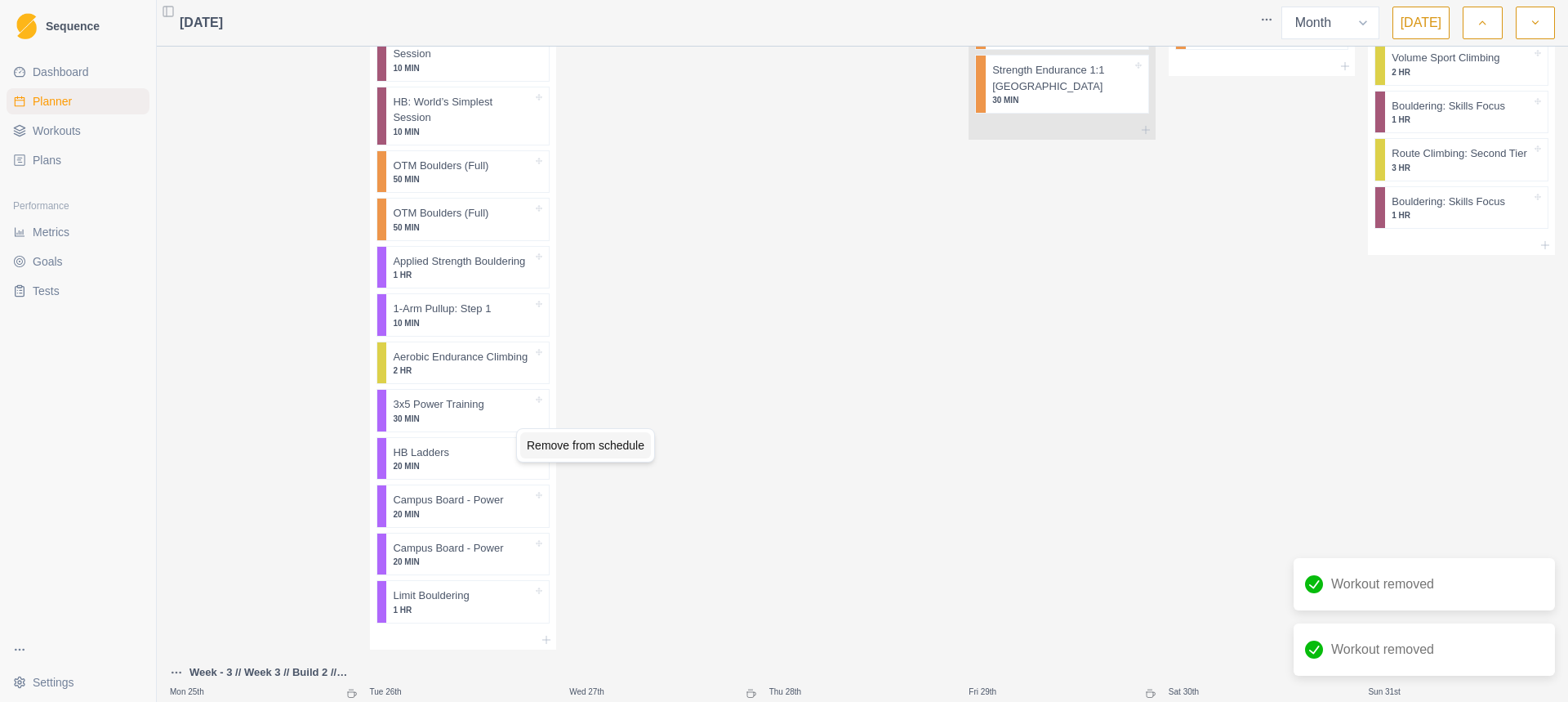
click at [565, 449] on div "Remove from schedule" at bounding box center [585, 445] width 130 height 26
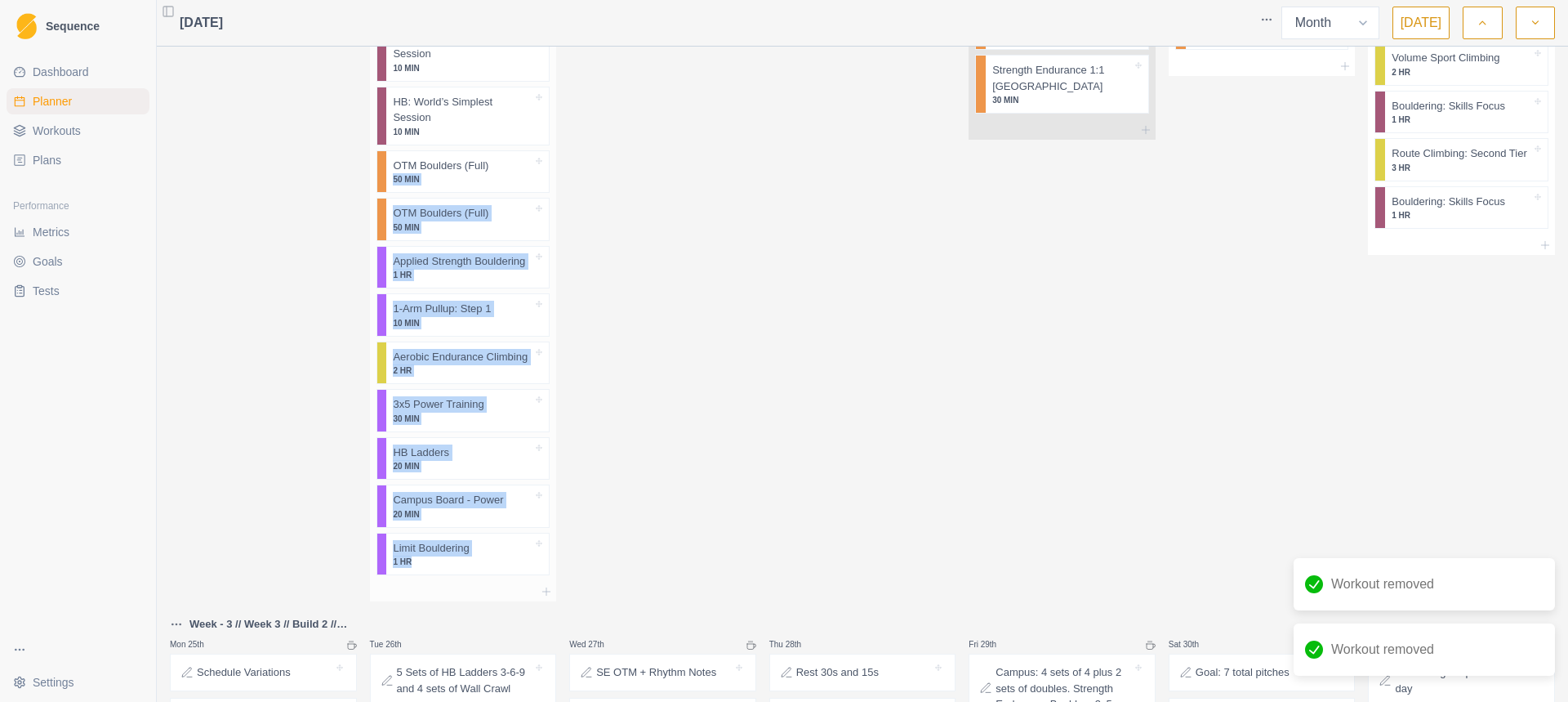
click at [496, 98] on div "Efficient Warm Up: Gym 20 MIN Efficient Warm Up: Gym 20 MIN Efficient Warm Up: …" at bounding box center [463, 187] width 187 height 830
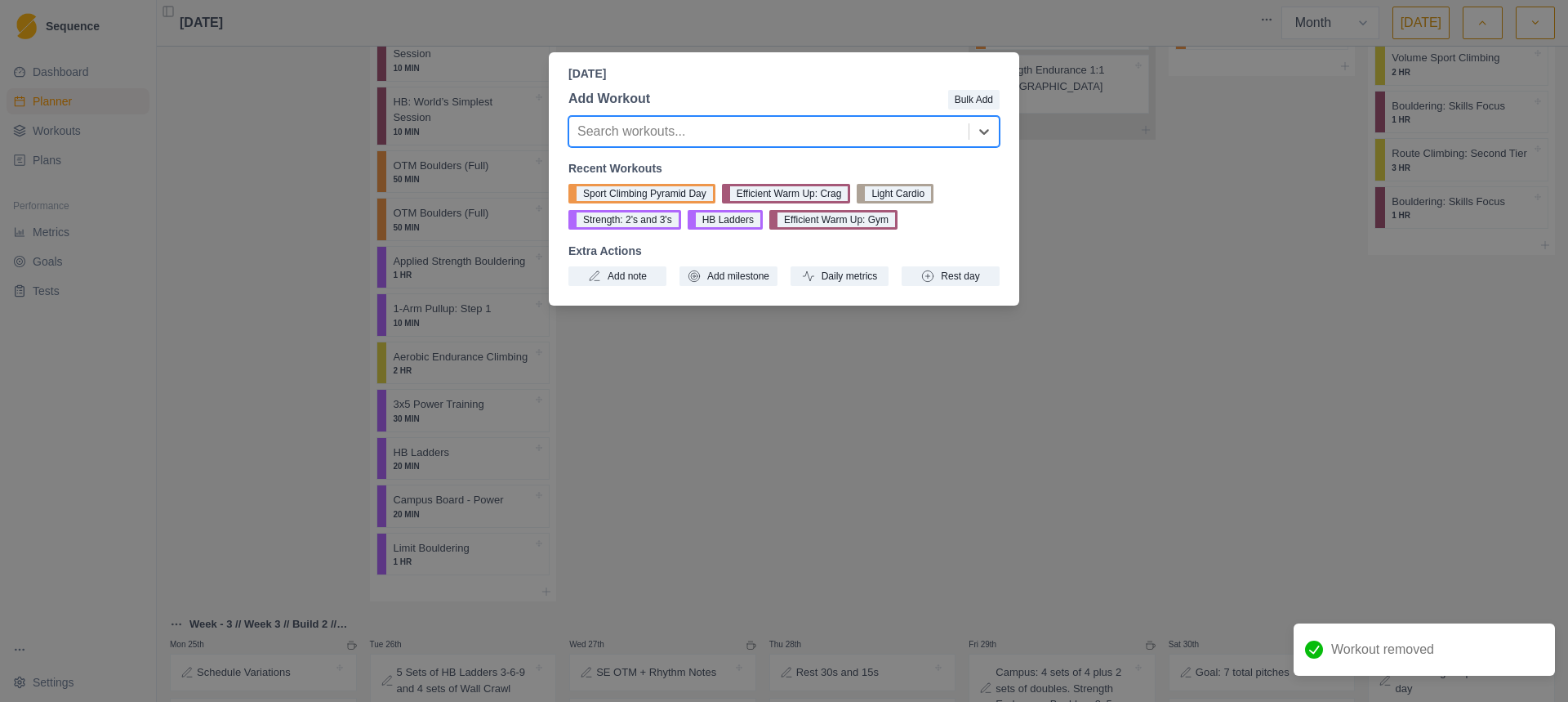
drag, startPoint x: 448, startPoint y: 151, endPoint x: 724, endPoint y: 324, distance: 325.7
click at [773, 401] on div "[DATE] Add Workout Bulk Add option , selected. Select is focused ,type to refin…" at bounding box center [784, 351] width 1568 height 702
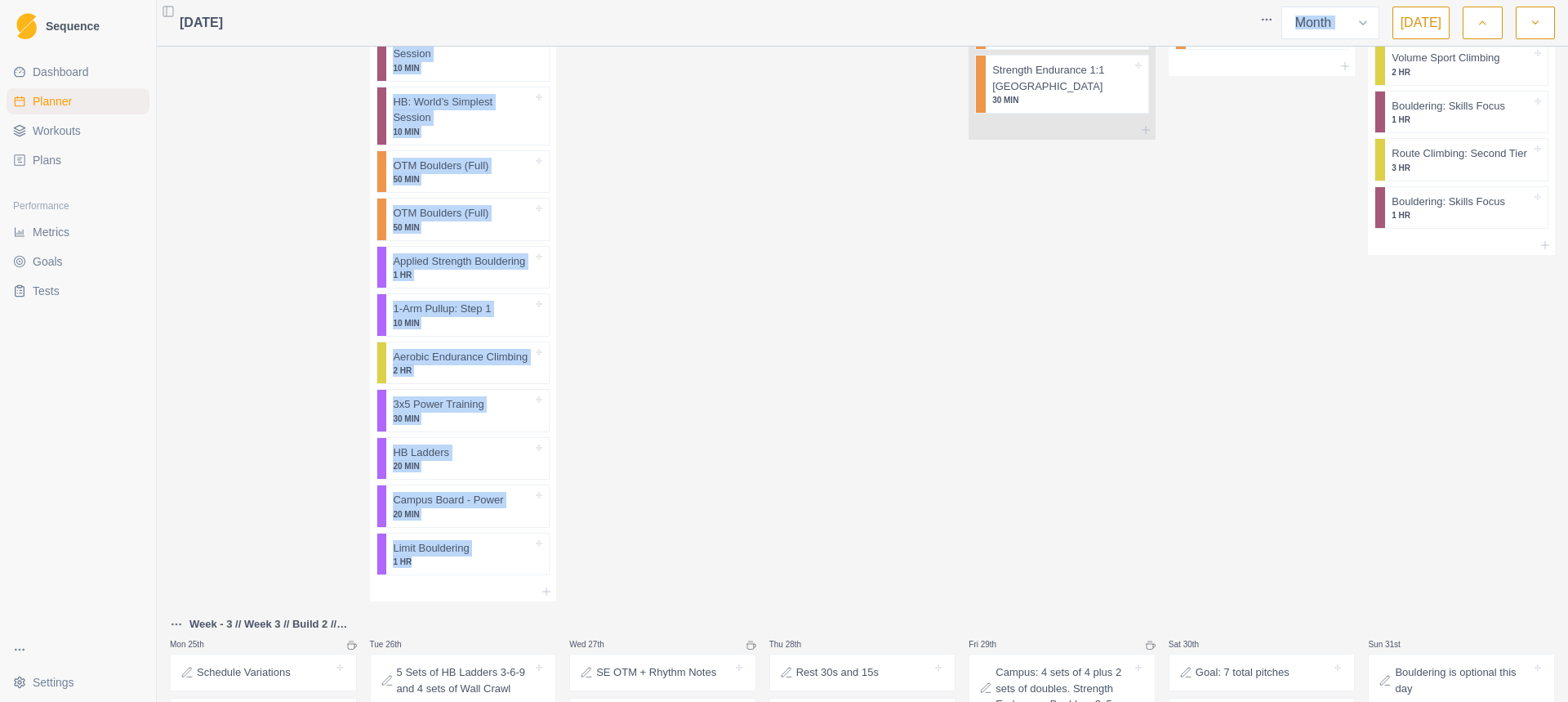
drag, startPoint x: 495, startPoint y: 518, endPoint x: 491, endPoint y: 40, distance: 478.0
click at [491, 40] on div "[DATE] Week Month [DATE] Mon 28th Tue 29th Wed 30th Thu 31st Fri 1st Sat 2nd Su…" at bounding box center [862, 351] width 1410 height 702
click at [531, 126] on div "Remove from schedule" at bounding box center [529, 119] width 130 height 26
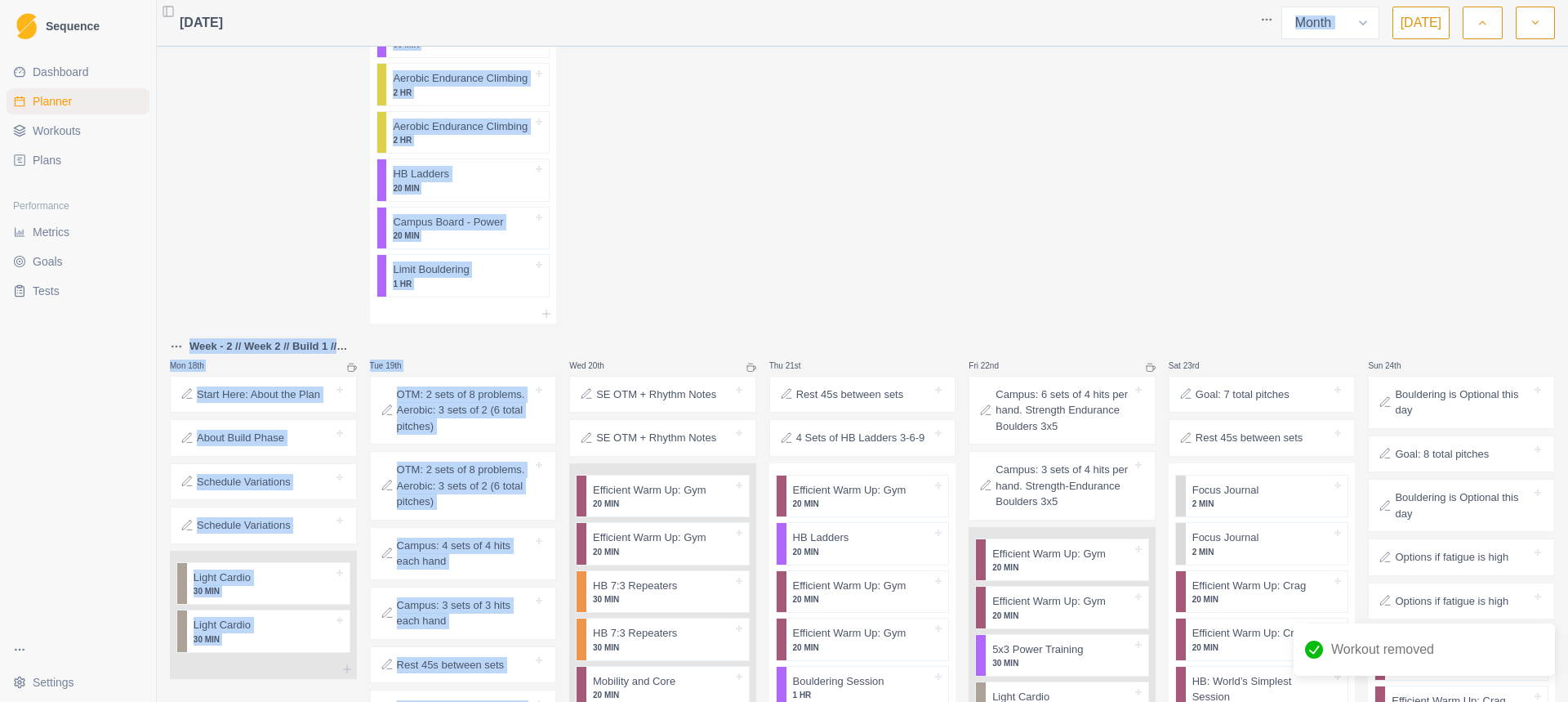
scroll to position [1225, 0]
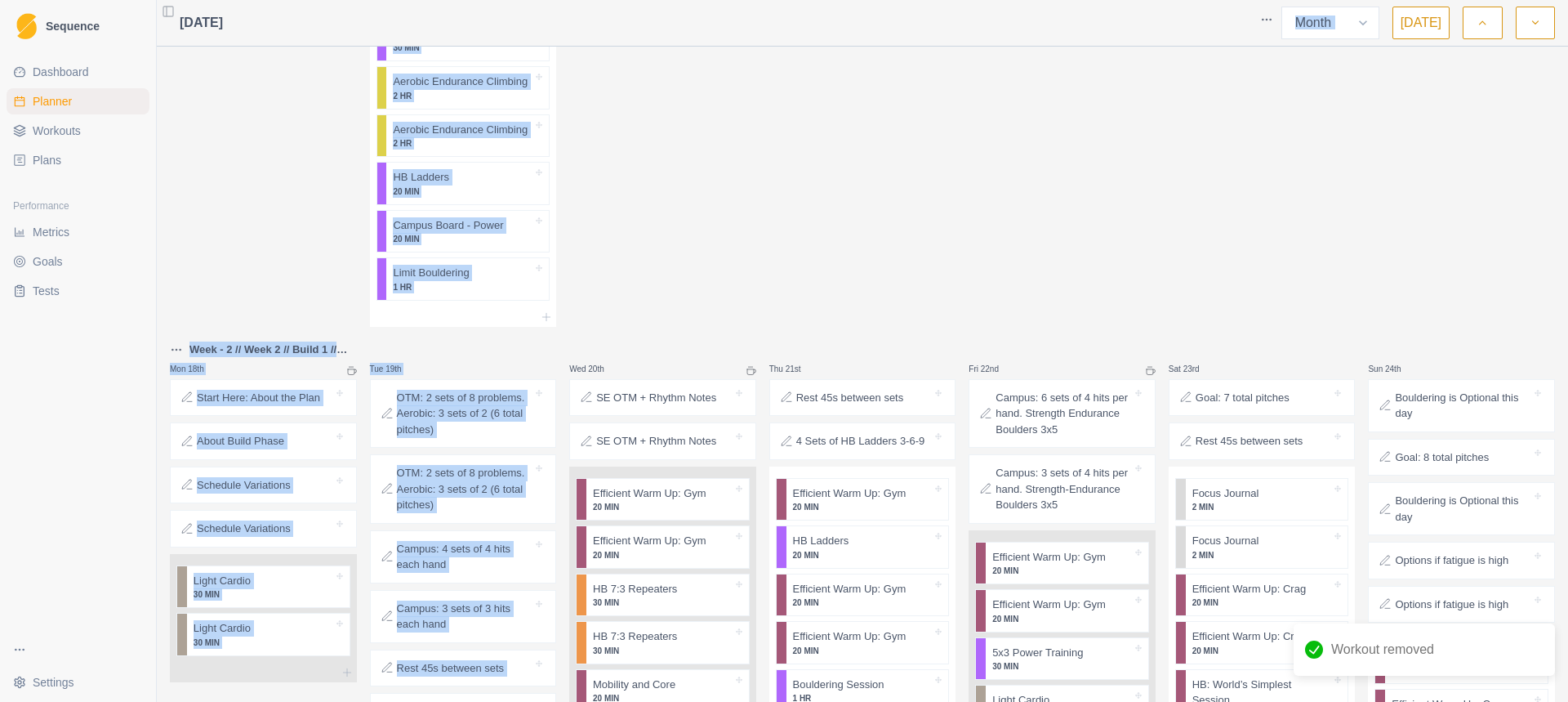
click at [405, 379] on div "OTM: 2 sets of 8 problems. Aerobic: 3 sets of 2 (6 total pitches)" at bounding box center [463, 414] width 187 height 69
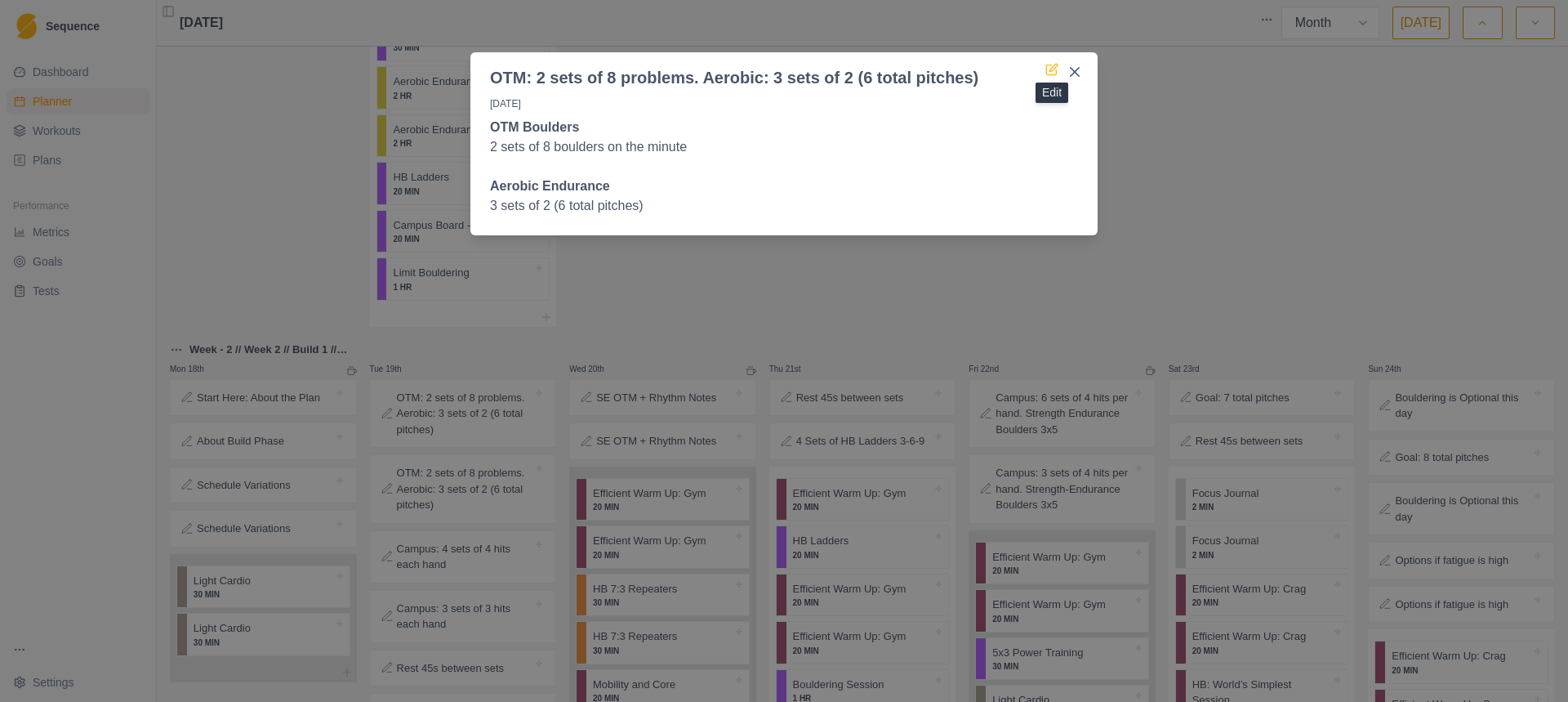
click at [1049, 73] on icon at bounding box center [1051, 69] width 13 height 13
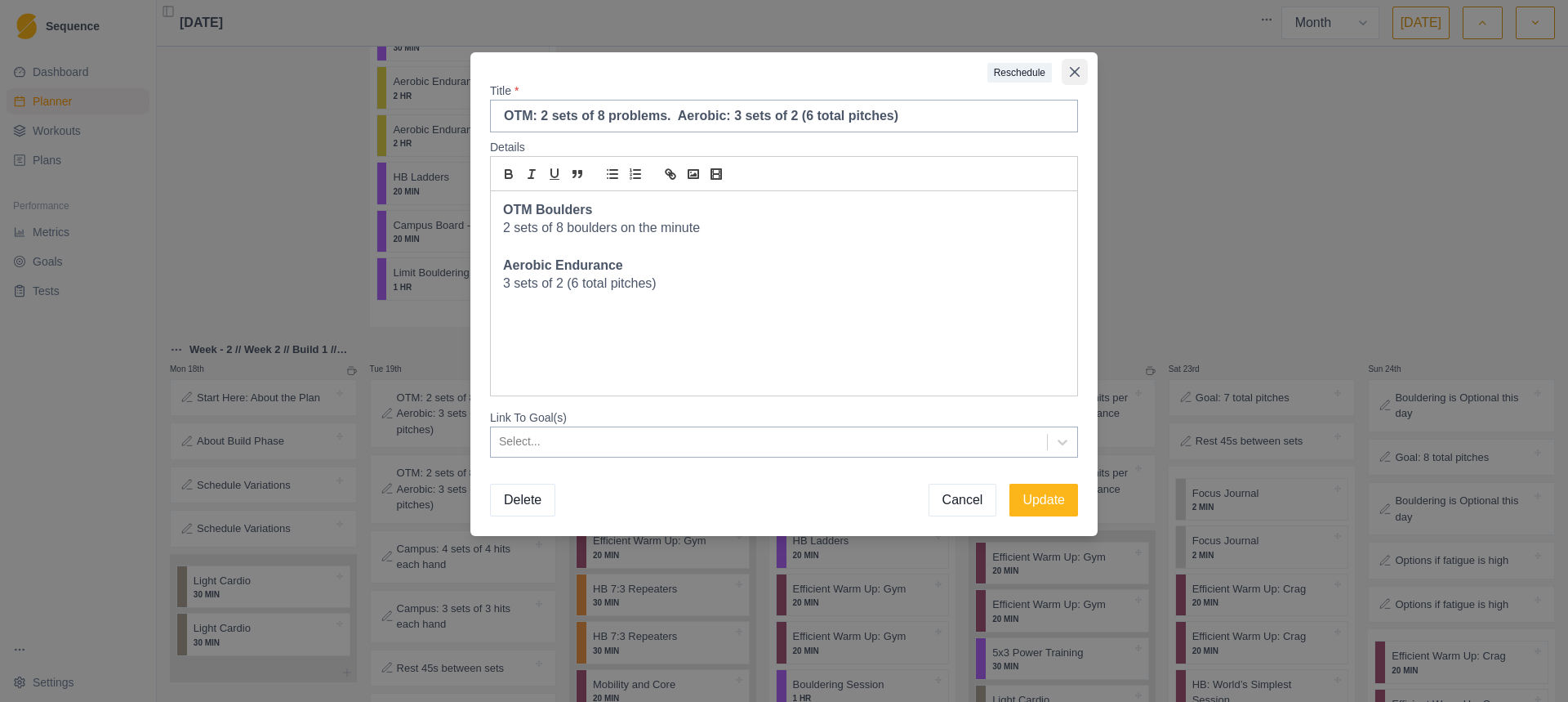
click at [1081, 69] on button "Close" at bounding box center [1074, 72] width 26 height 26
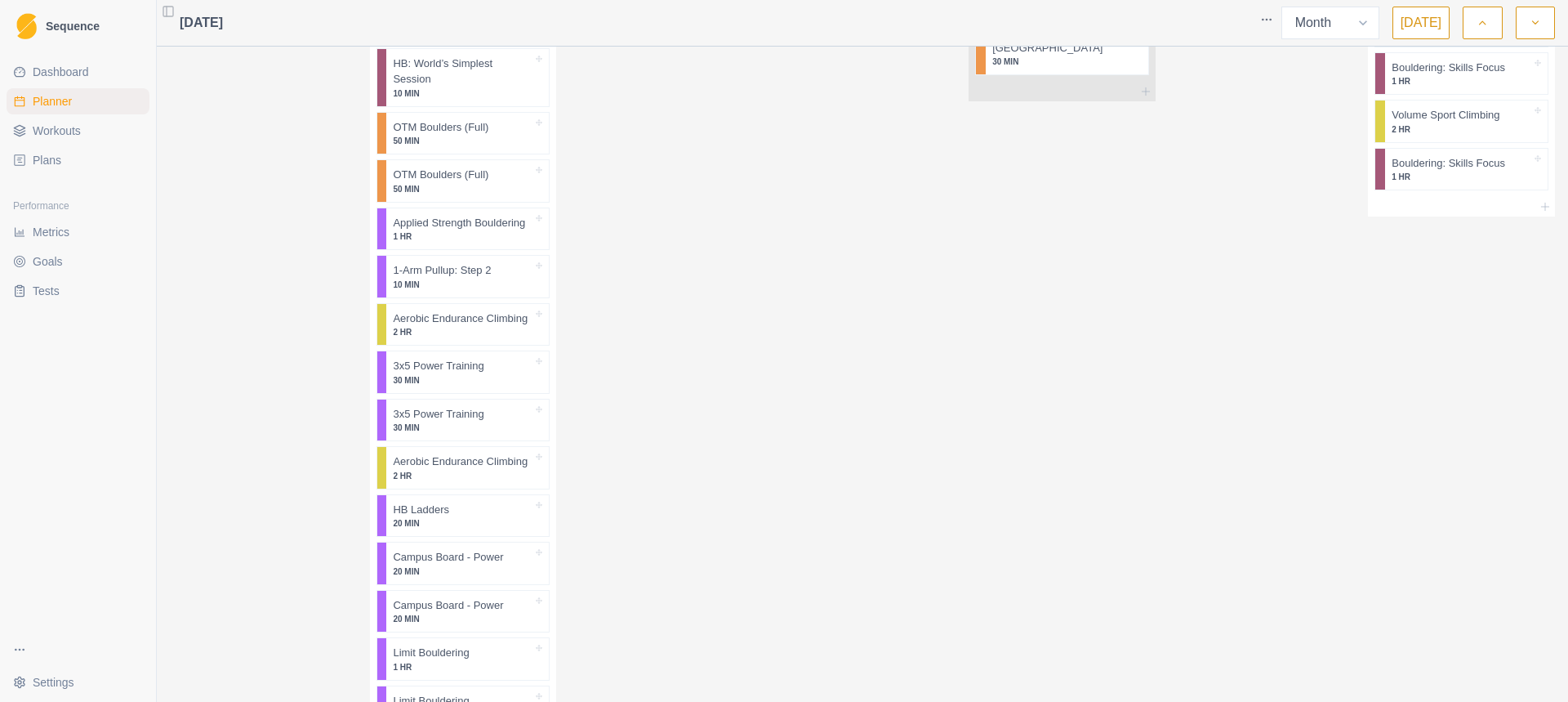
scroll to position [3454, 0]
click at [510, 633] on div "Remove from schedule" at bounding box center [518, 630] width 130 height 26
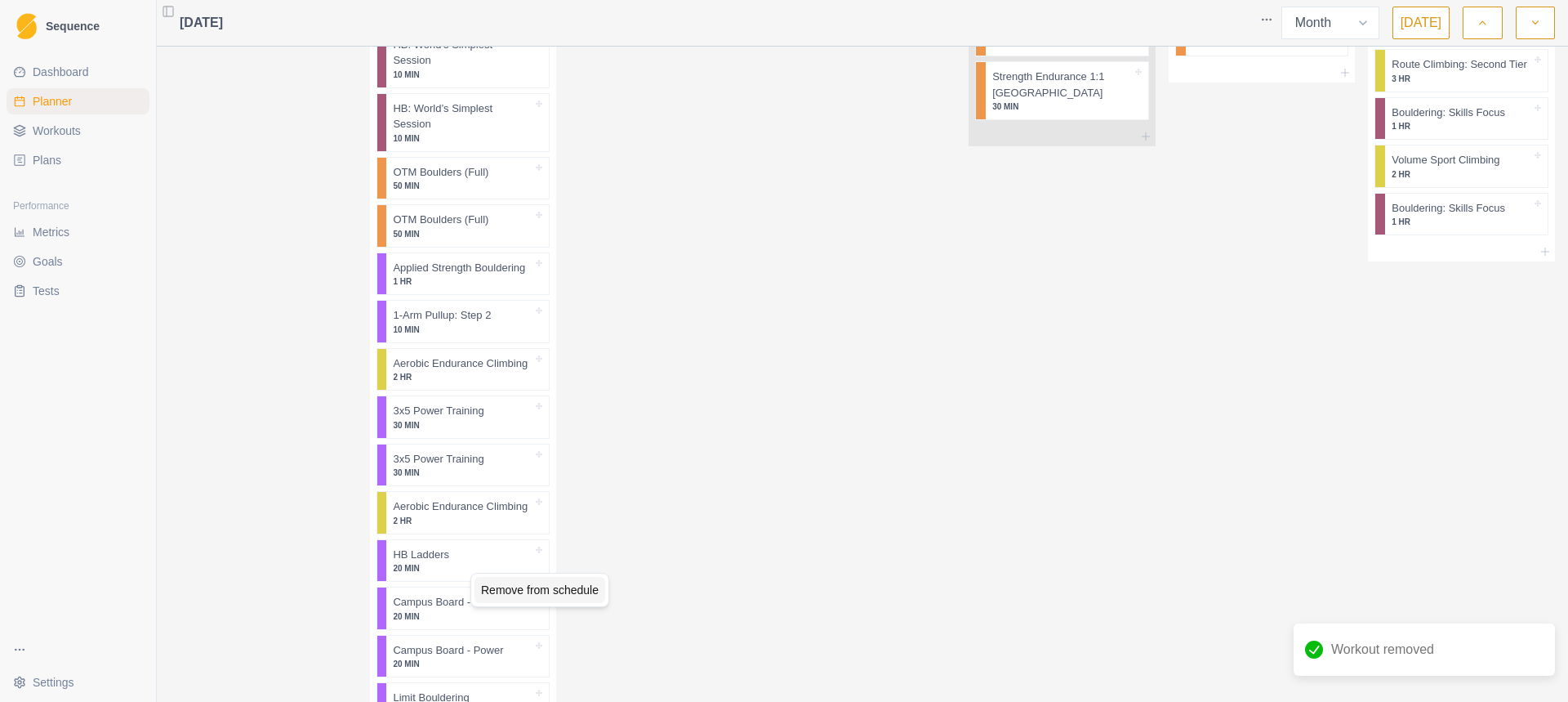
click at [530, 598] on div "Remove from schedule" at bounding box center [539, 590] width 130 height 26
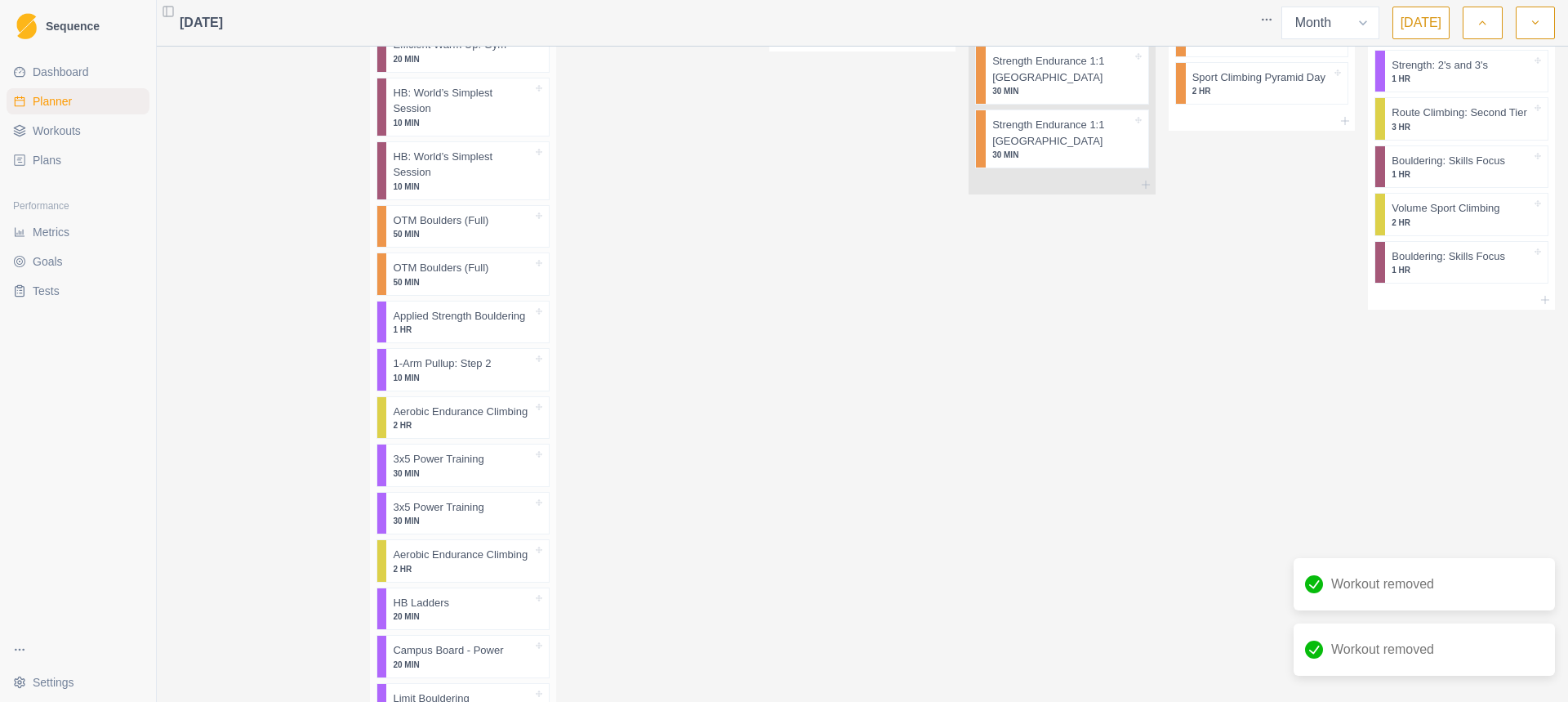
click at [550, 585] on div "Efficient Warm Up: Gym 20 MIN Efficient Warm Up: Gym 20 MIN Efficient Warm Up: …" at bounding box center [463, 279] width 187 height 905
click at [558, 597] on div "Remove from schedule" at bounding box center [564, 584] width 130 height 26
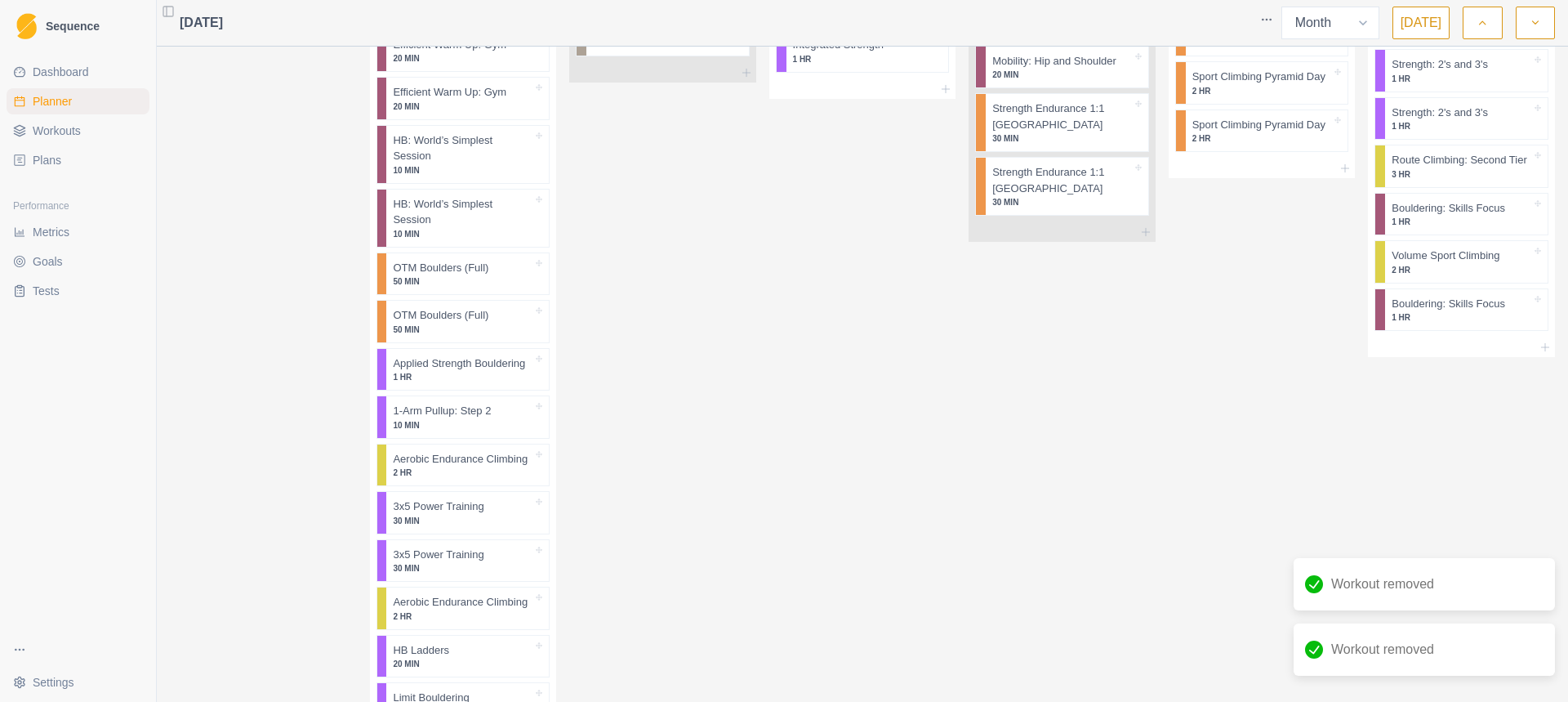
drag, startPoint x: 572, startPoint y: 586, endPoint x: 558, endPoint y: 586, distance: 14.0
click at [571, 586] on div "Remove from schedule" at bounding box center [555, 579] width 130 height 26
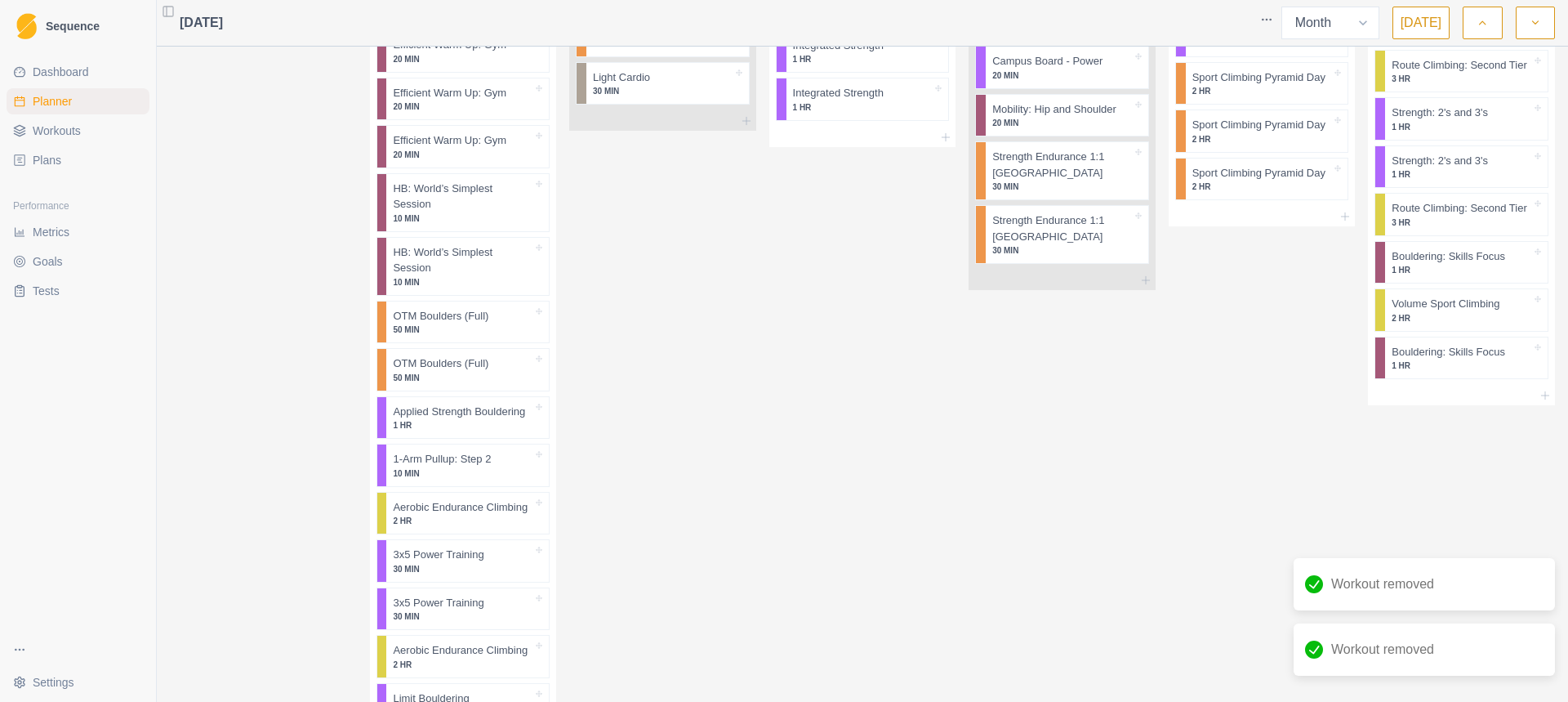
click at [556, 570] on div "Remove from schedule" at bounding box center [559, 569] width 130 height 26
click at [569, 552] on div "Wed 27th SE OTM + Rhythm Notes SE OTM + Rhythm Notes Efficient Warm Up: Gym 20 …" at bounding box center [662, 107] width 187 height 1194
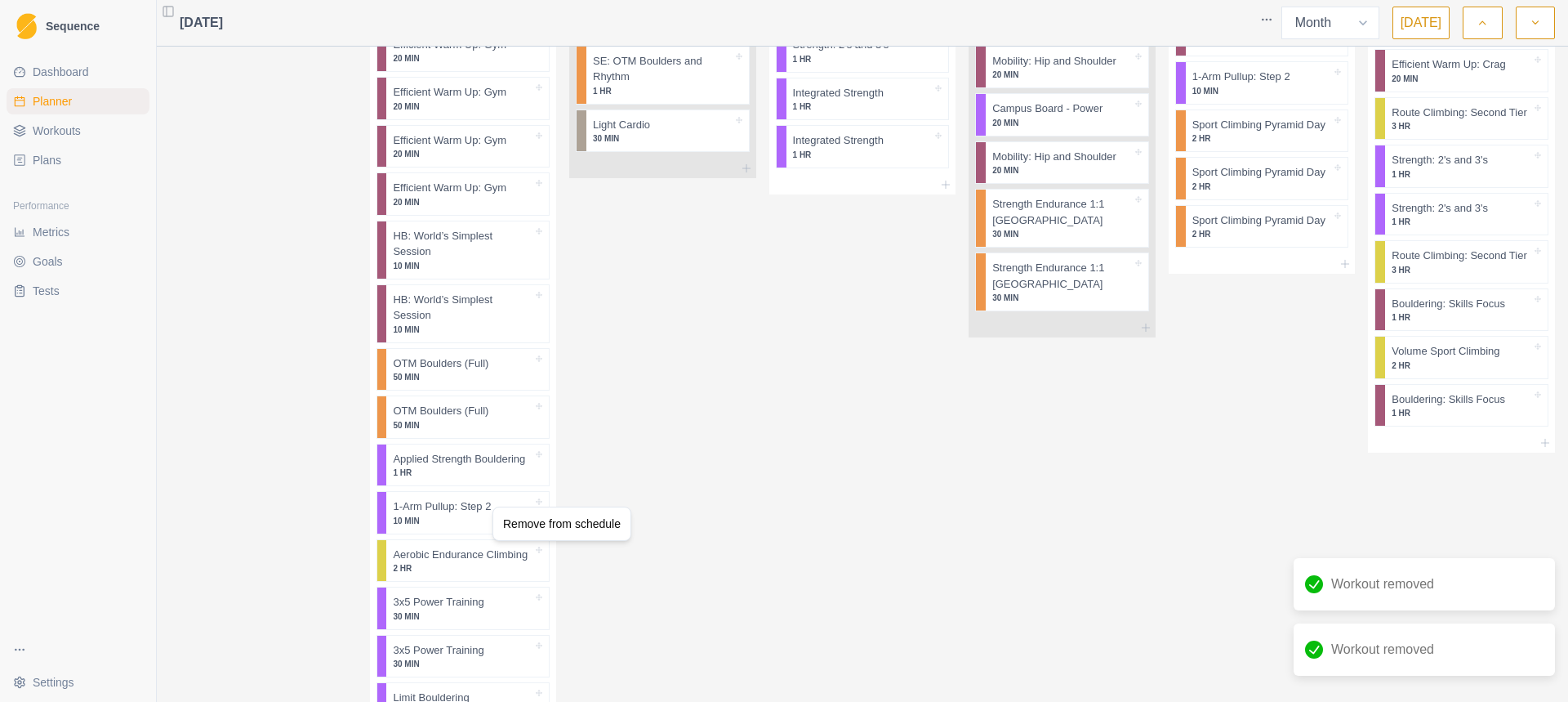
click at [549, 526] on div "Remove from schedule" at bounding box center [561, 523] width 130 height 26
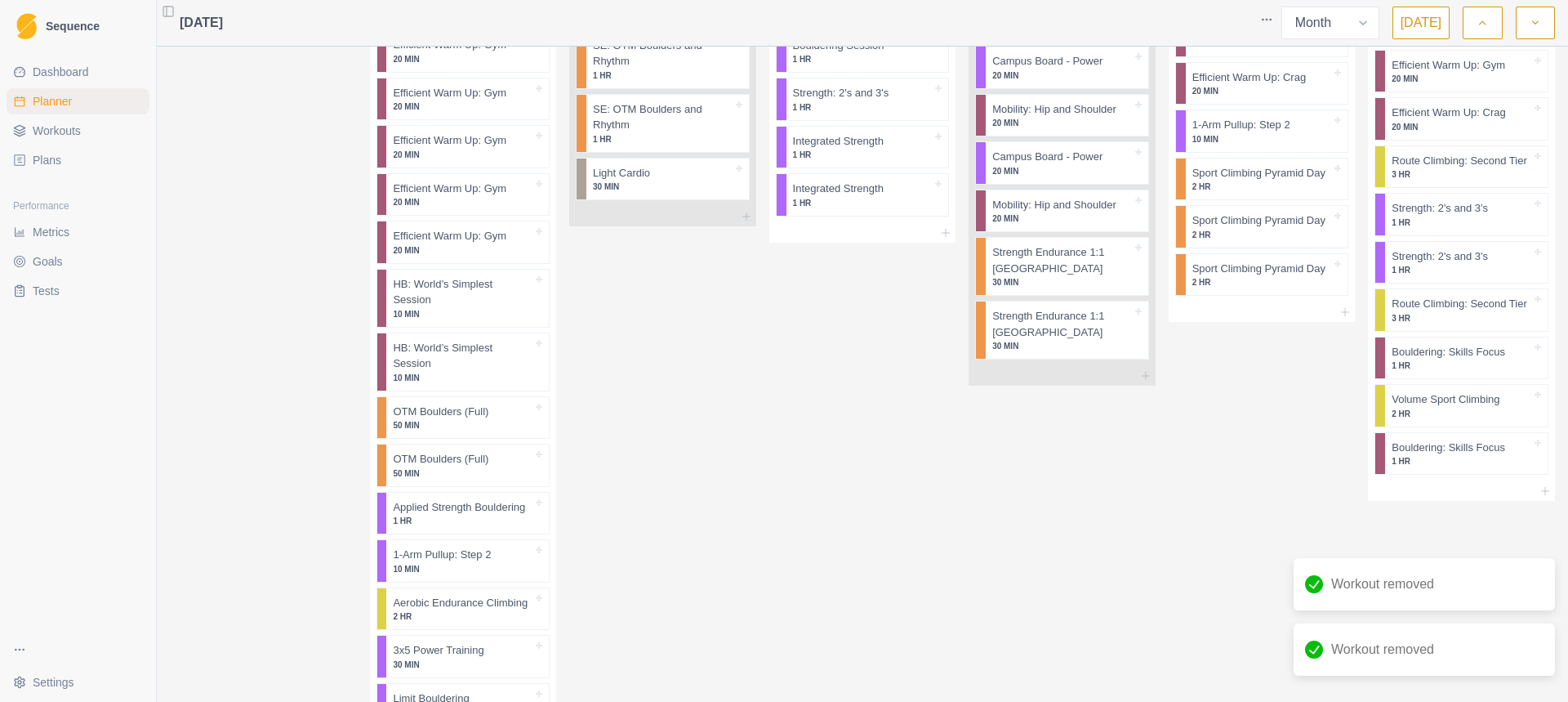
click at [507, 610] on p "2 HR" at bounding box center [462, 615] width 139 height 12
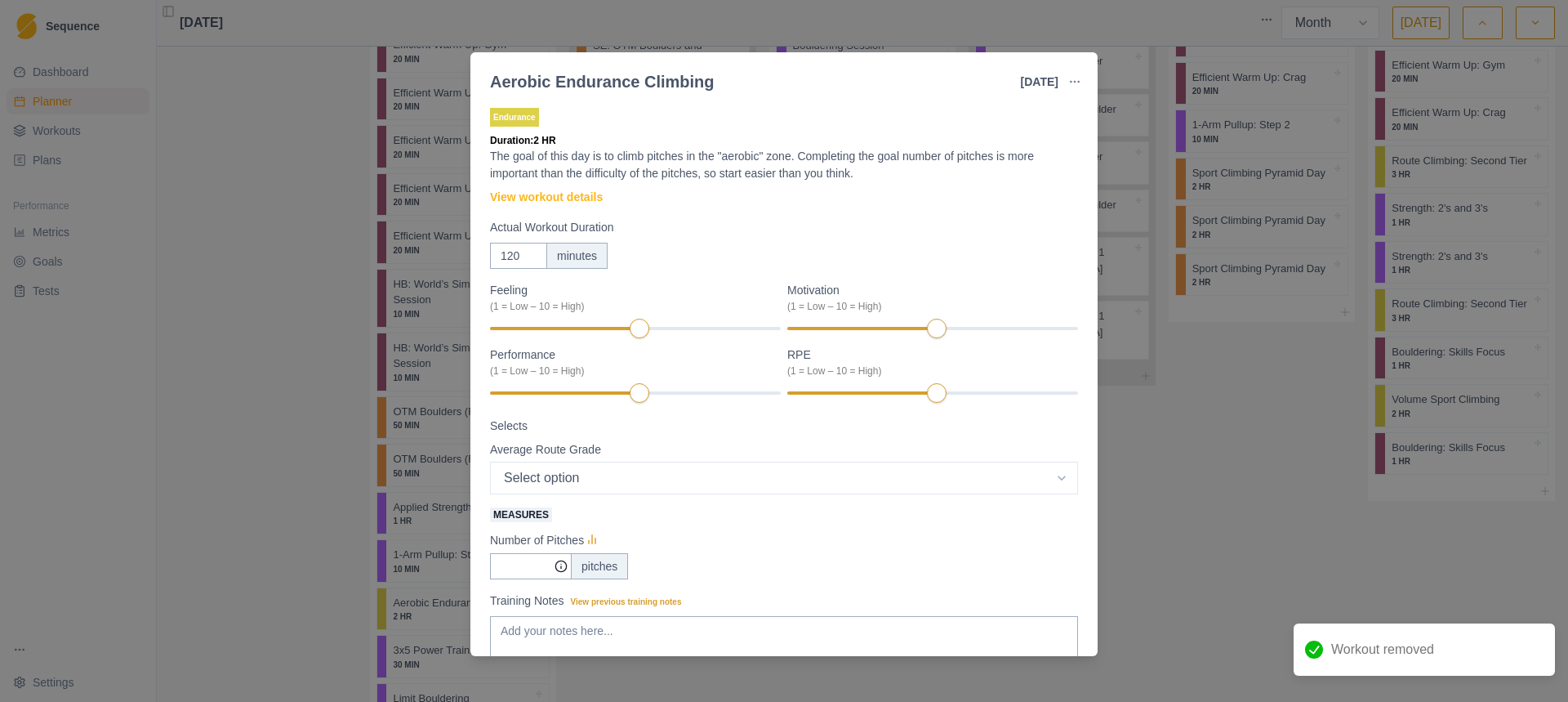
drag, startPoint x: 507, startPoint y: 525, endPoint x: 638, endPoint y: 489, distance: 135.9
click at [1153, 452] on div "Aerobic Endurance Climbing [DATE] Link To Goal View Workout Metrics Edit Origin…" at bounding box center [784, 351] width 1568 height 702
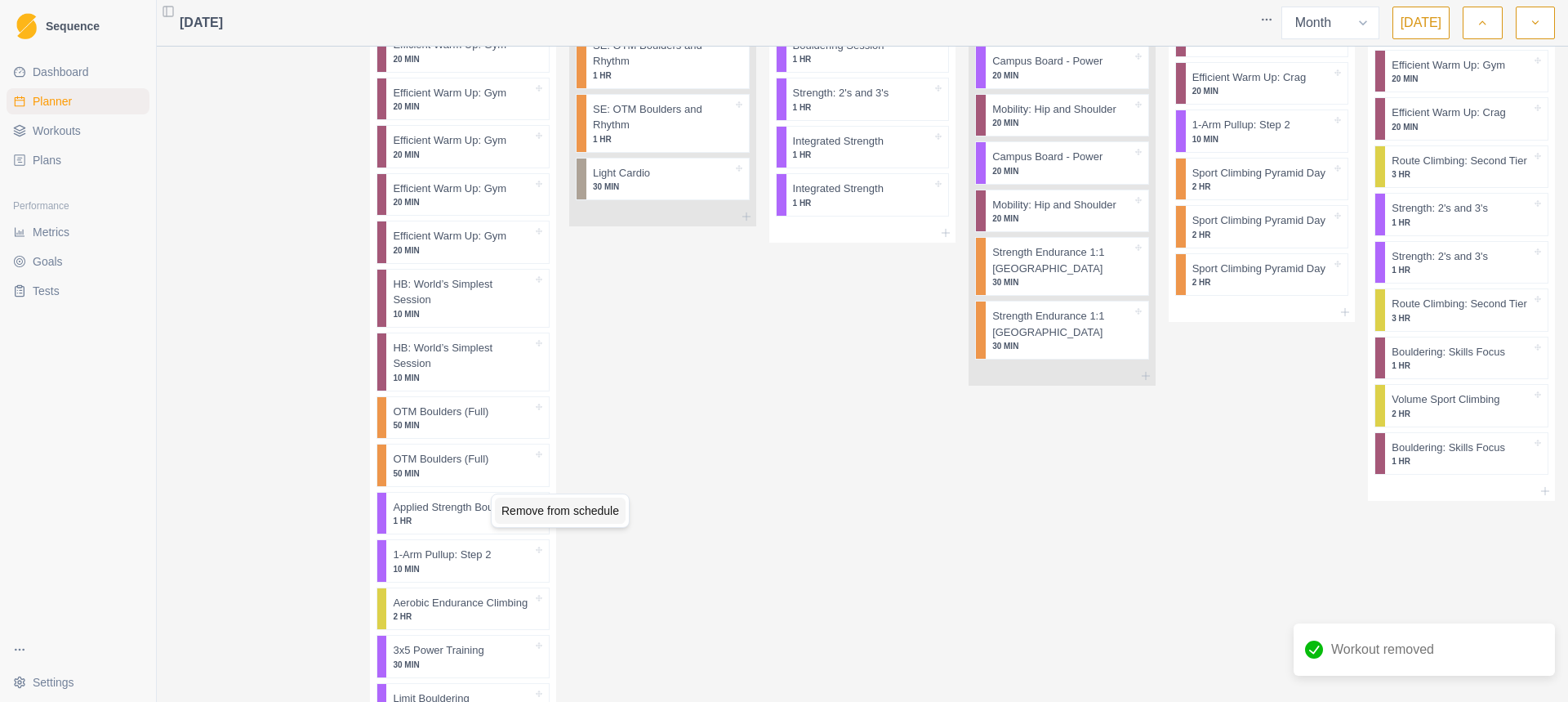
click at [563, 507] on div "Remove from schedule" at bounding box center [559, 511] width 130 height 26
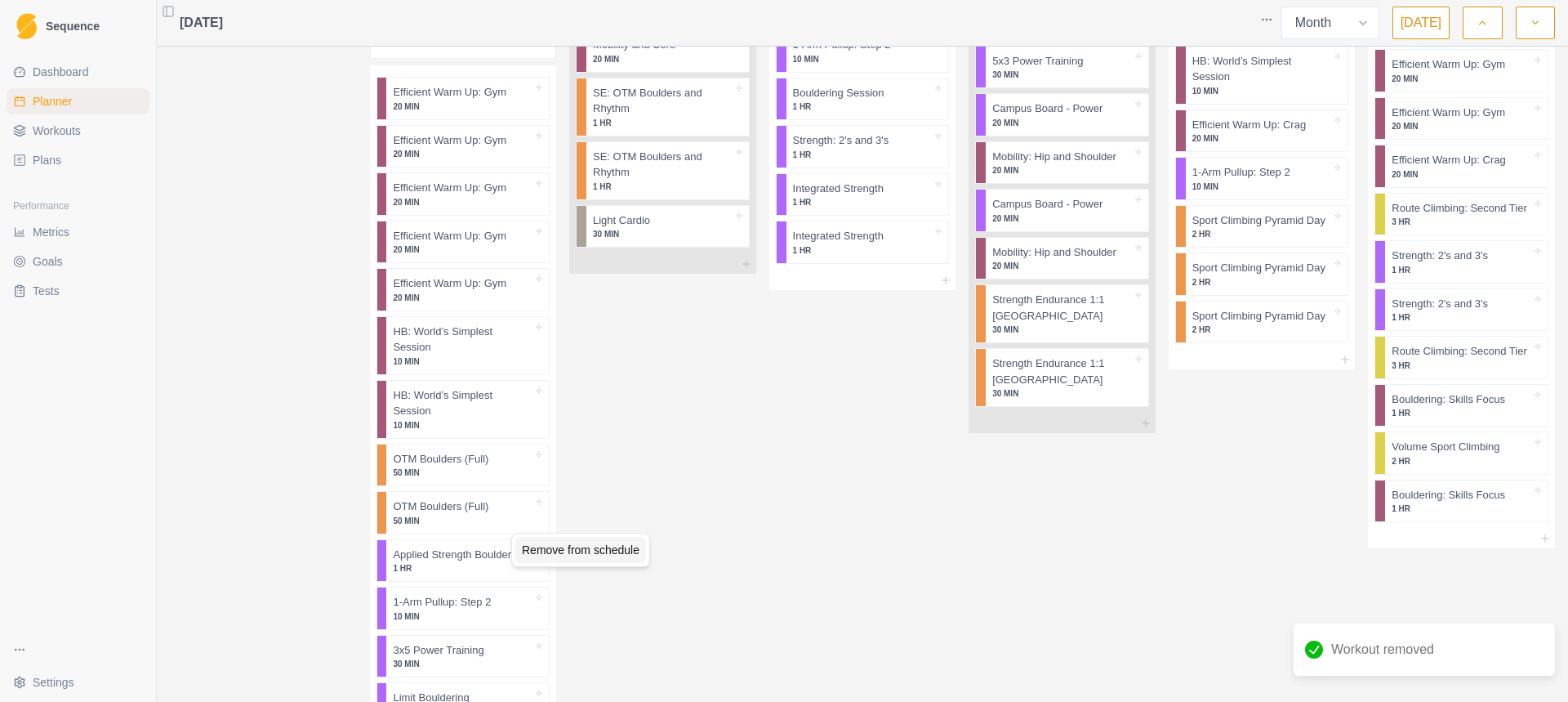
click at [578, 540] on div "Remove from schedule" at bounding box center [579, 550] width 130 height 26
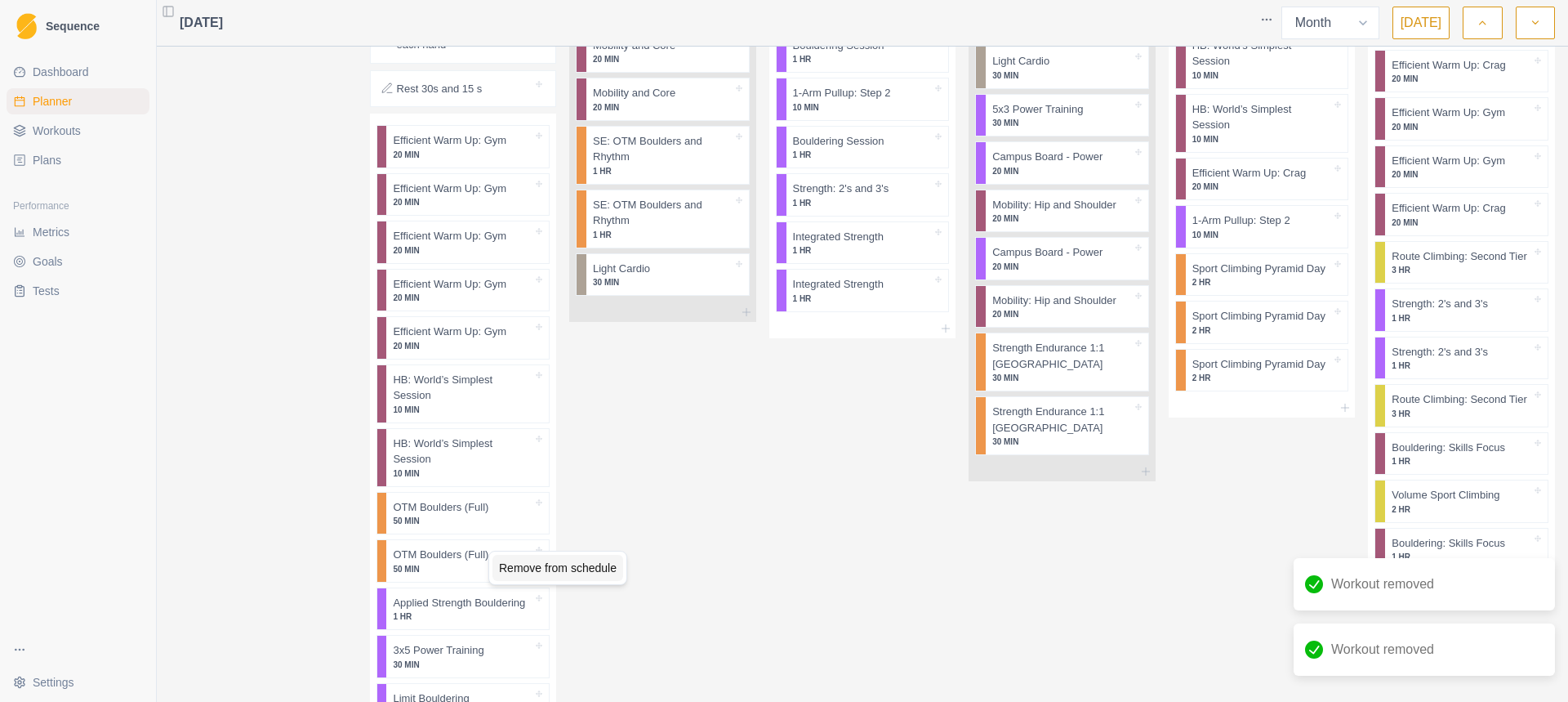
click at [553, 564] on div "Remove from schedule" at bounding box center [557, 567] width 130 height 26
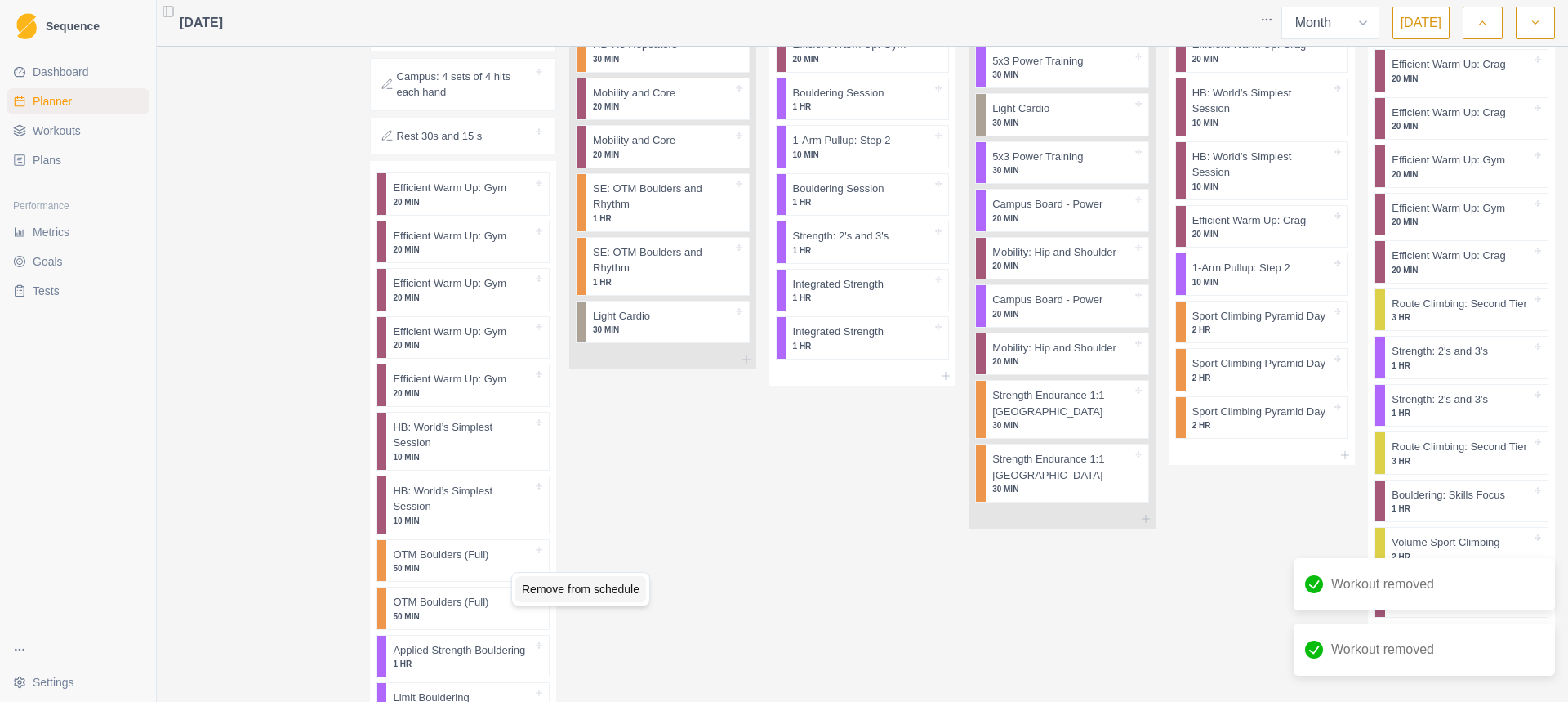
click at [564, 583] on div "Remove from schedule" at bounding box center [579, 589] width 130 height 26
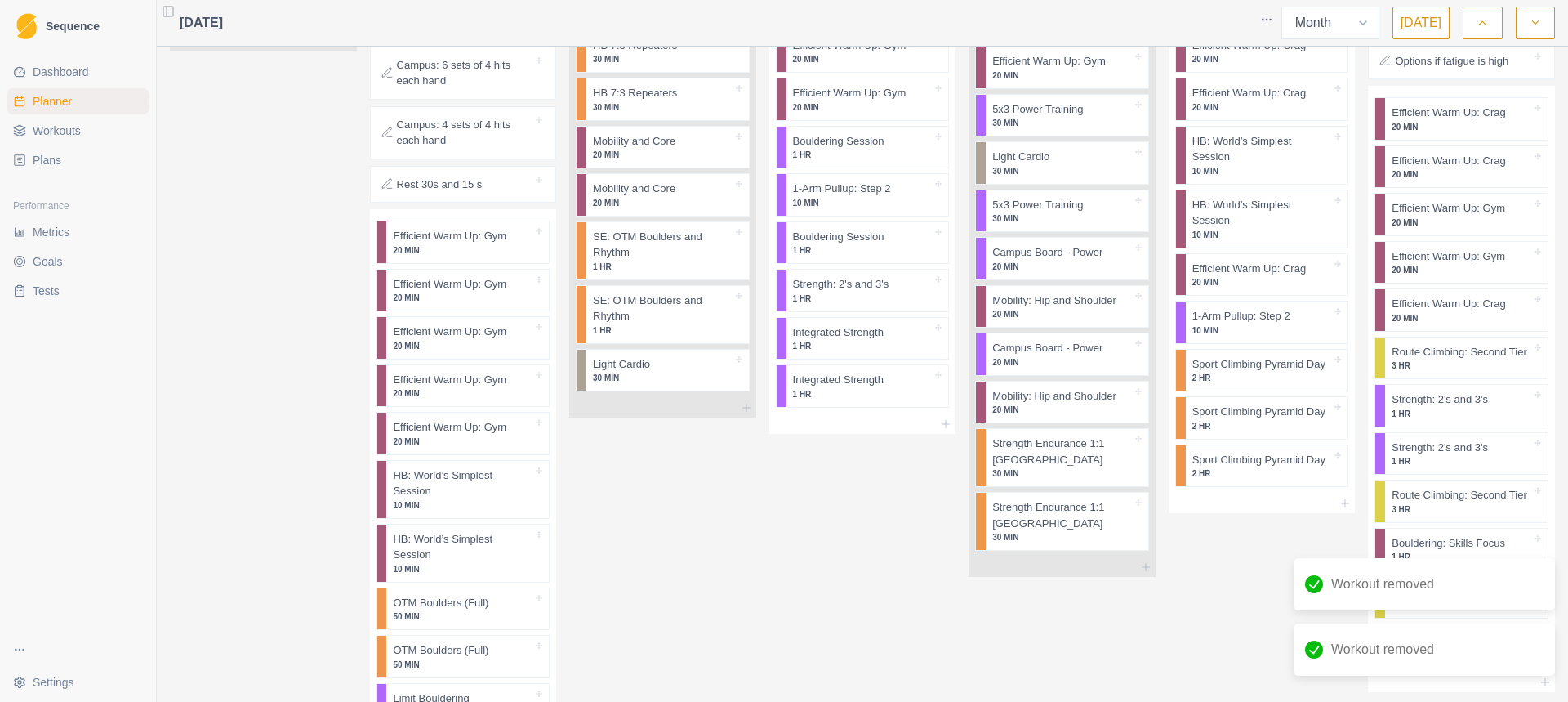
drag, startPoint x: 489, startPoint y: 559, endPoint x: 507, endPoint y: 559, distance: 18.0
click at [553, 573] on div "Remove from schedule" at bounding box center [559, 576] width 130 height 26
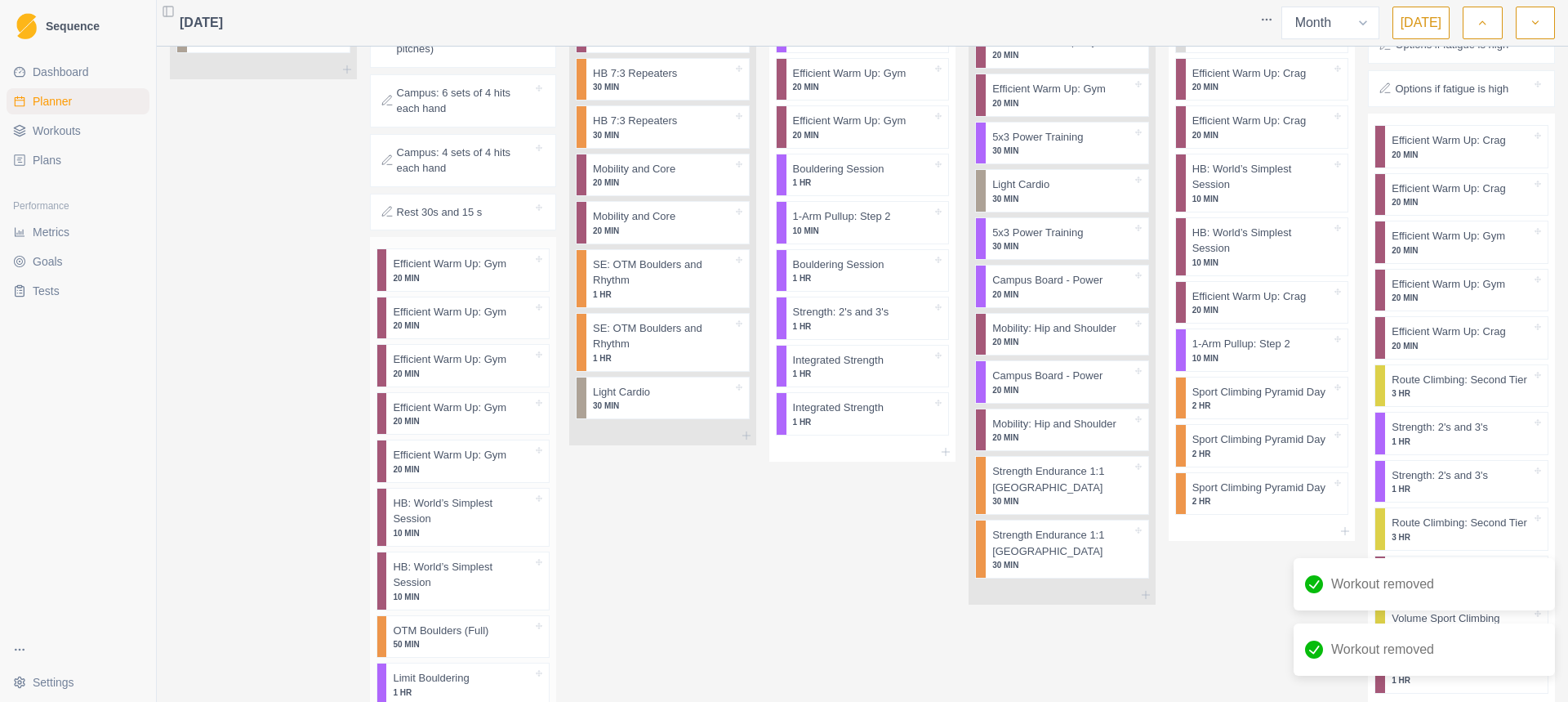
click at [520, 591] on p "10 MIN" at bounding box center [462, 596] width 139 height 12
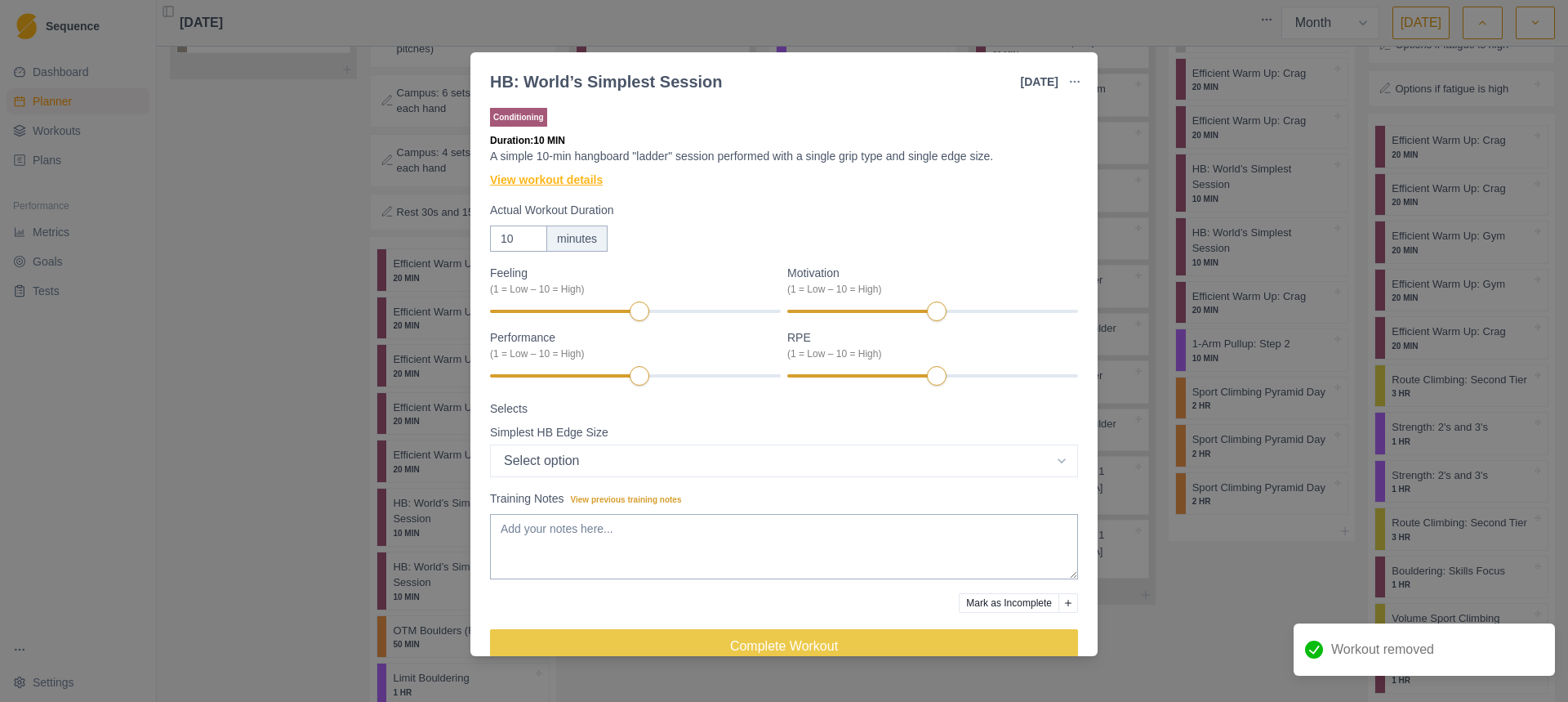
click at [566, 174] on link "View workout details" at bounding box center [547, 180] width 113 height 17
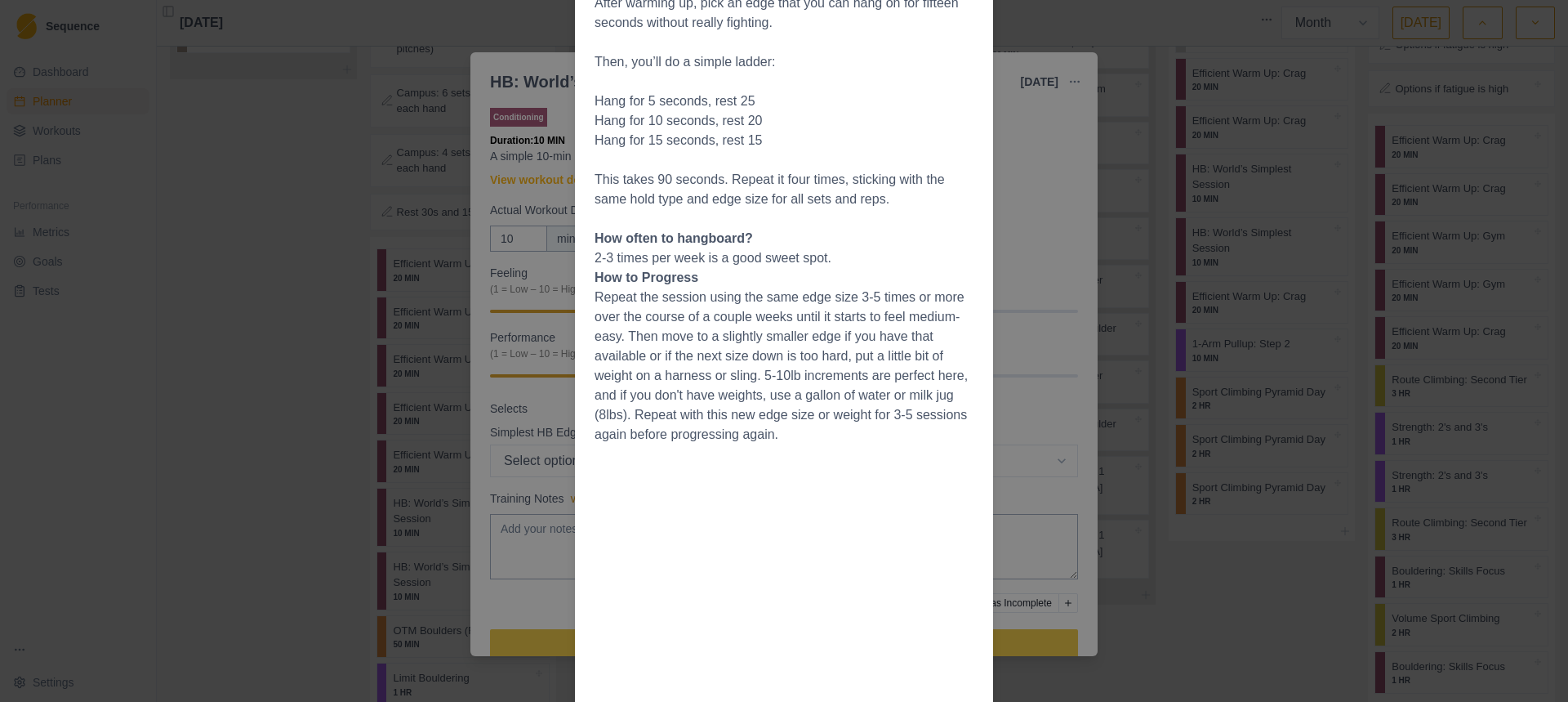
scroll to position [395, 0]
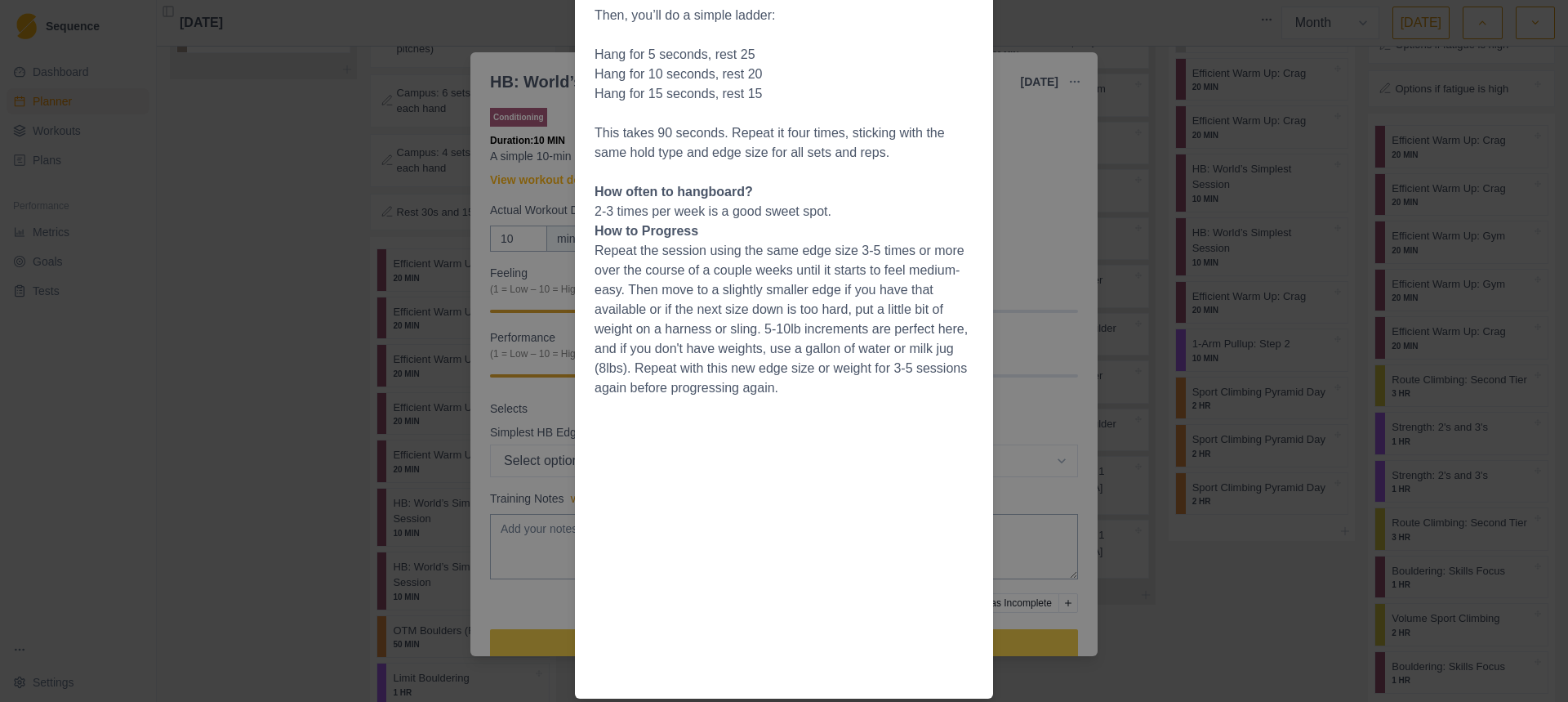
click at [1035, 312] on div "Workout Details Overview This is about as simple as hangboarding gets. If you'v…" at bounding box center [784, 351] width 1568 height 702
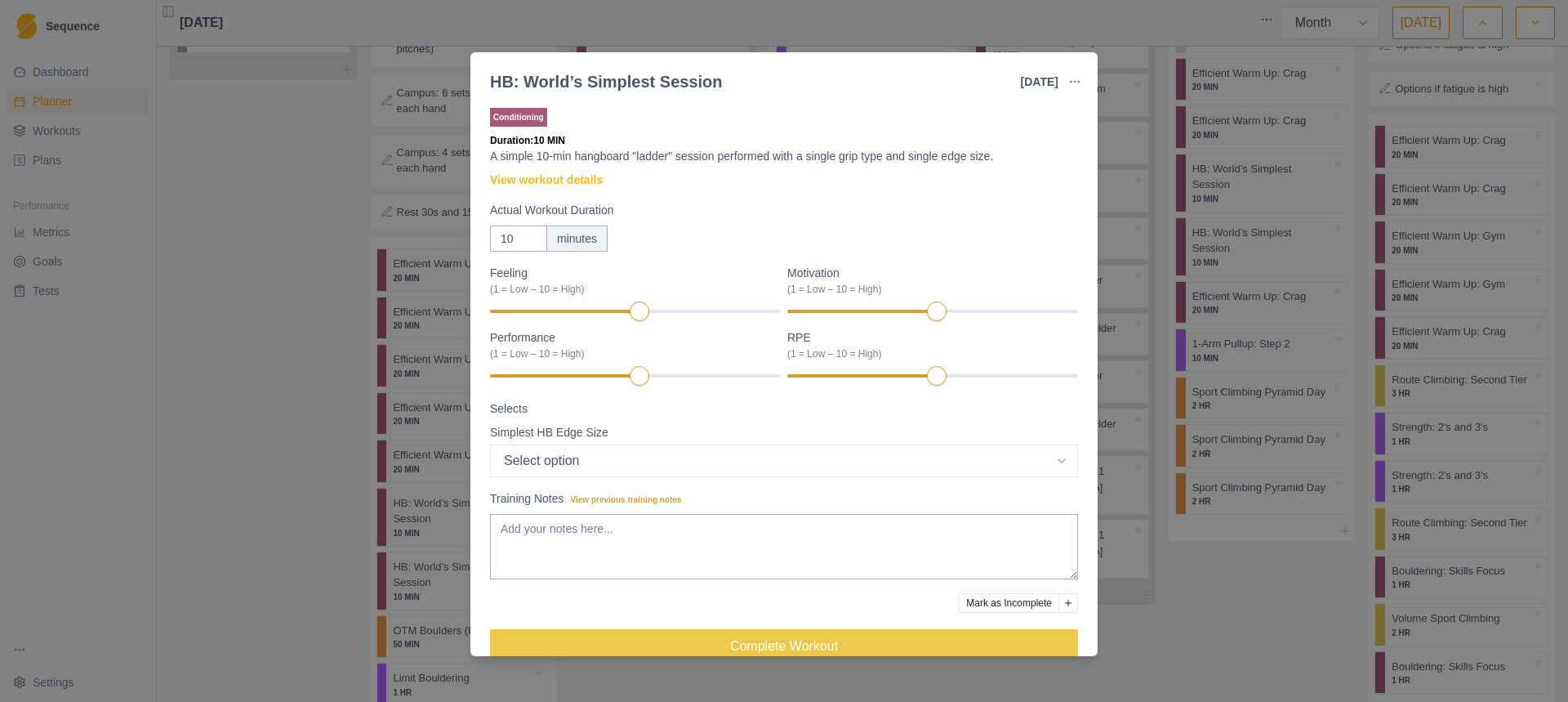
click at [1253, 537] on div "HB: World’s Simplest Session [DATE] Link To Goal View Workout Metrics Edit Orig…" at bounding box center [784, 351] width 1568 height 702
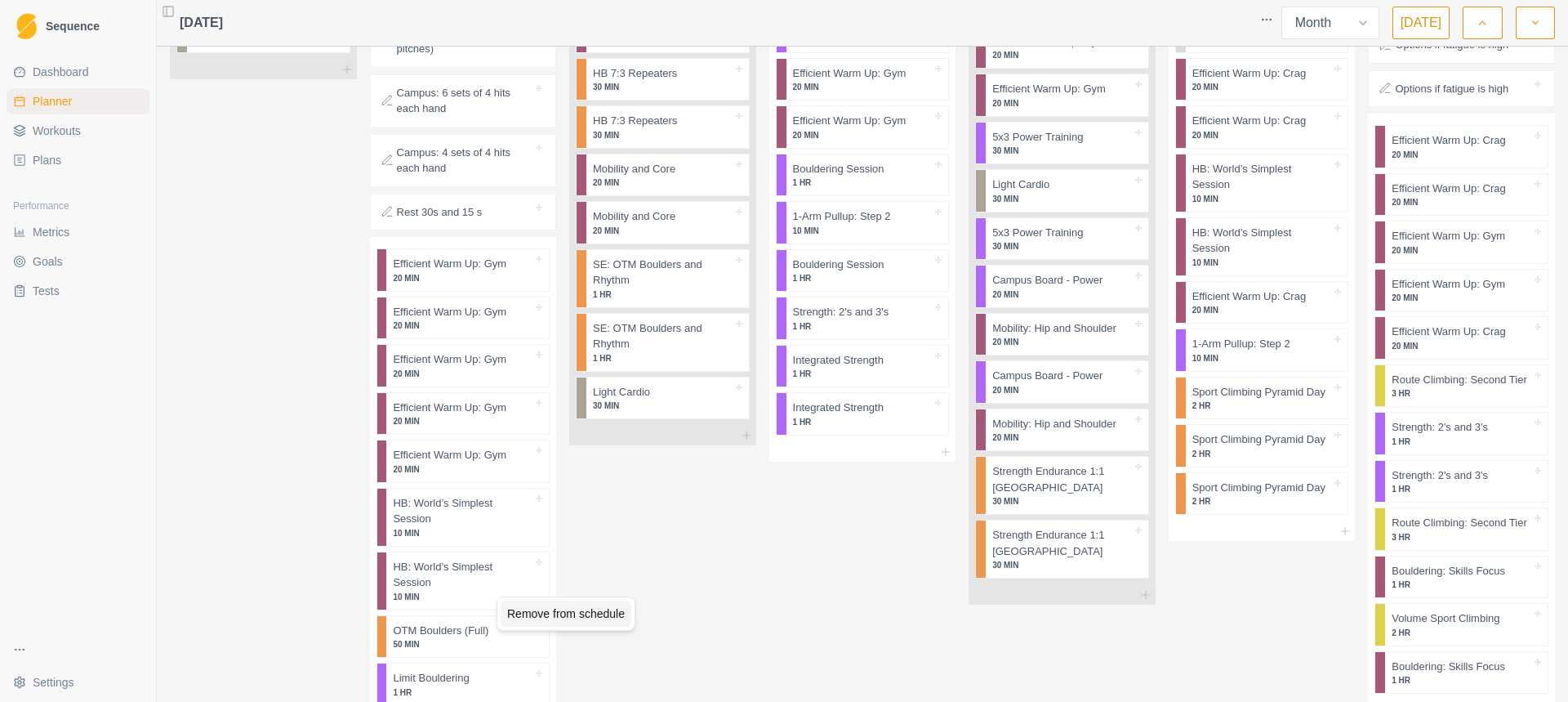
drag, startPoint x: 561, startPoint y: 614, endPoint x: 546, endPoint y: 603, distance: 18.6
click at [560, 614] on div "Remove from schedule" at bounding box center [565, 614] width 130 height 26
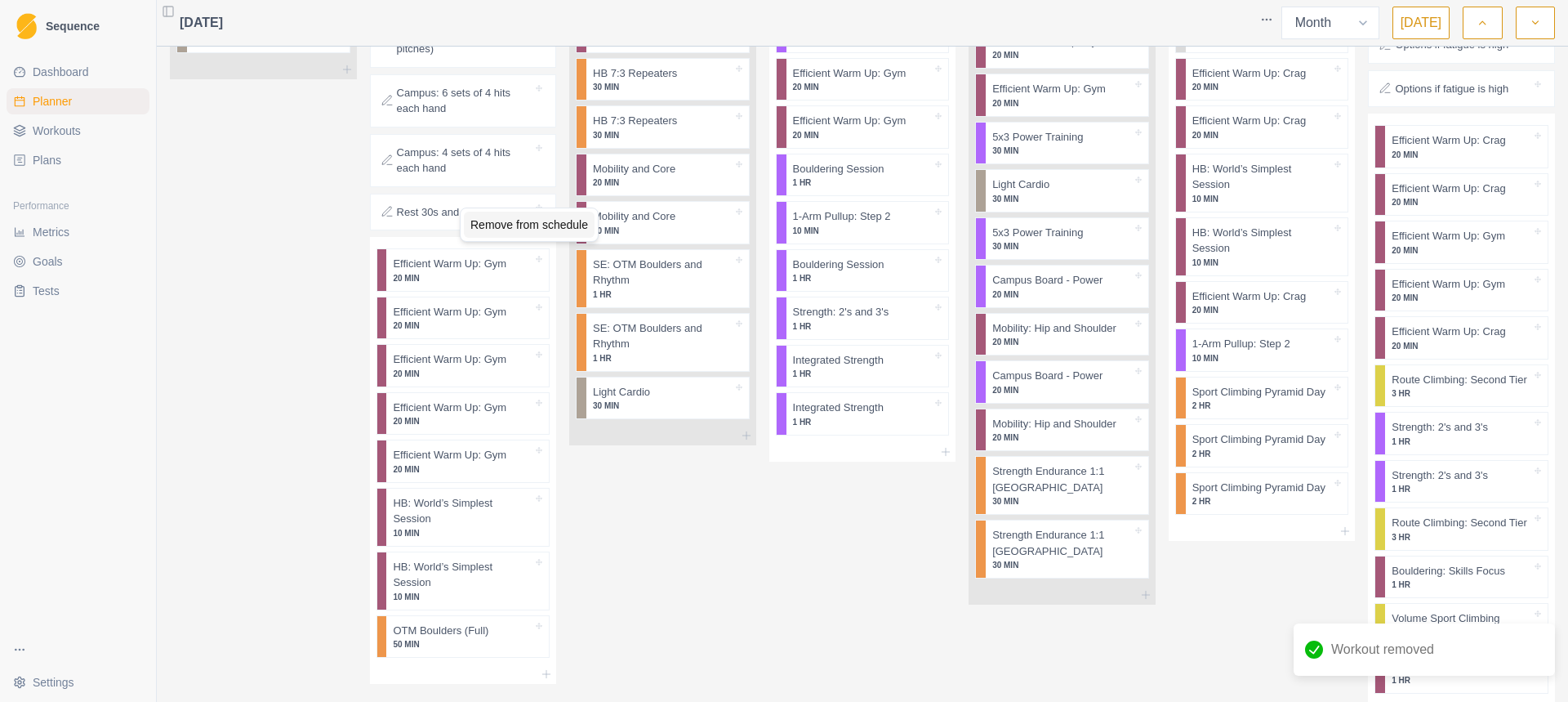
click at [561, 219] on div "Remove from schedule" at bounding box center [528, 224] width 130 height 26
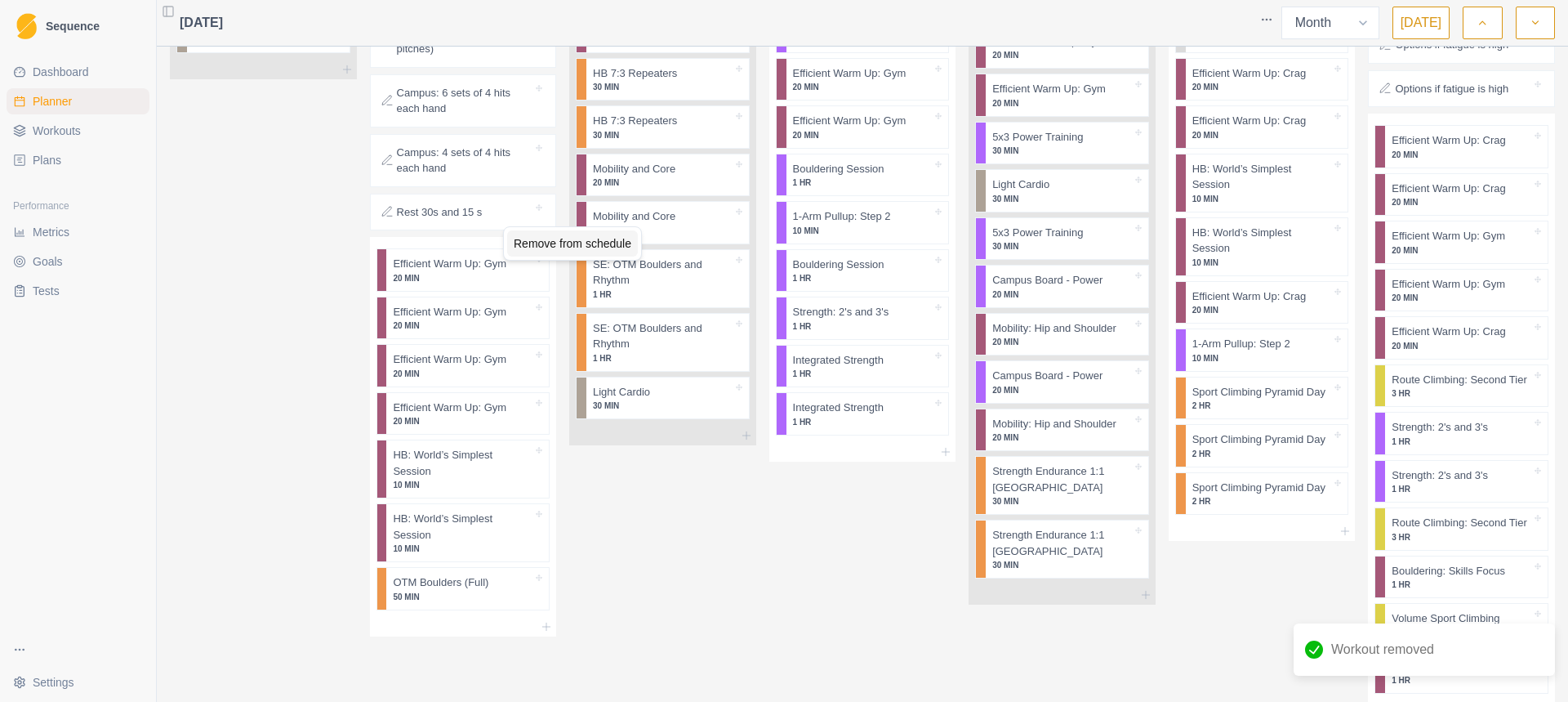
click at [528, 250] on div "Remove from schedule" at bounding box center [571, 243] width 130 height 26
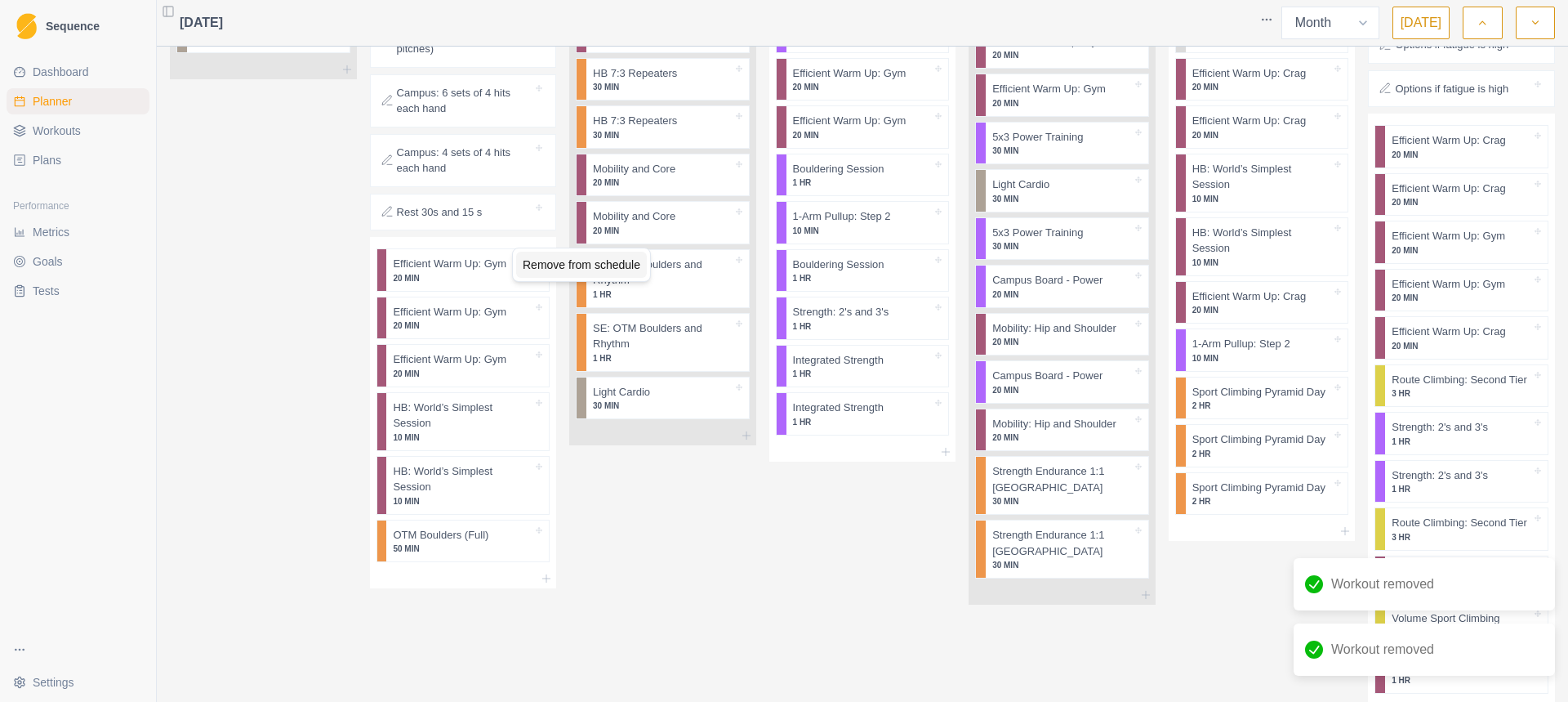
click at [532, 261] on div "Remove from schedule" at bounding box center [580, 264] width 130 height 26
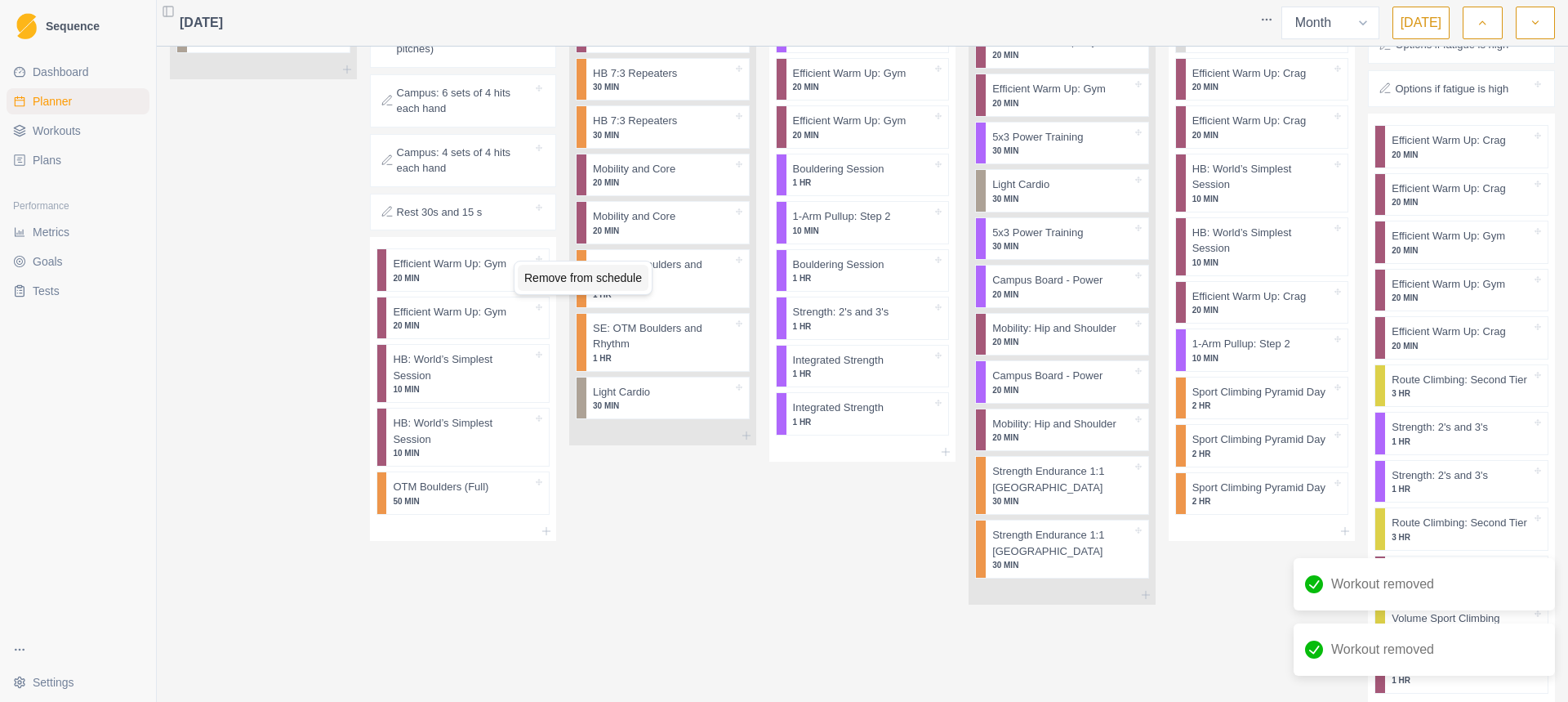
click at [556, 282] on div "Remove from schedule" at bounding box center [582, 277] width 130 height 26
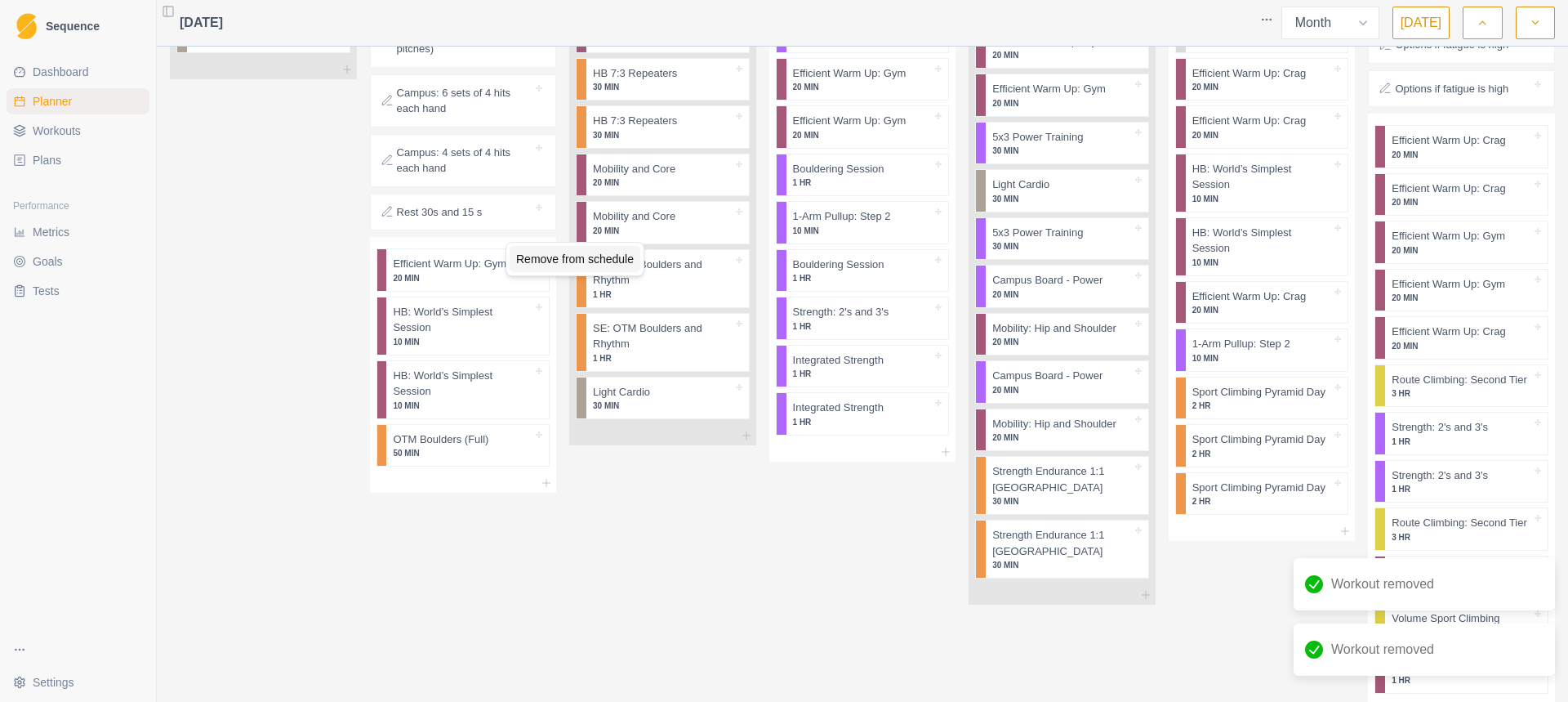
click at [530, 270] on div "Remove from schedule" at bounding box center [574, 259] width 130 height 26
drag, startPoint x: 477, startPoint y: 221, endPoint x: 493, endPoint y: 224, distance: 16.3
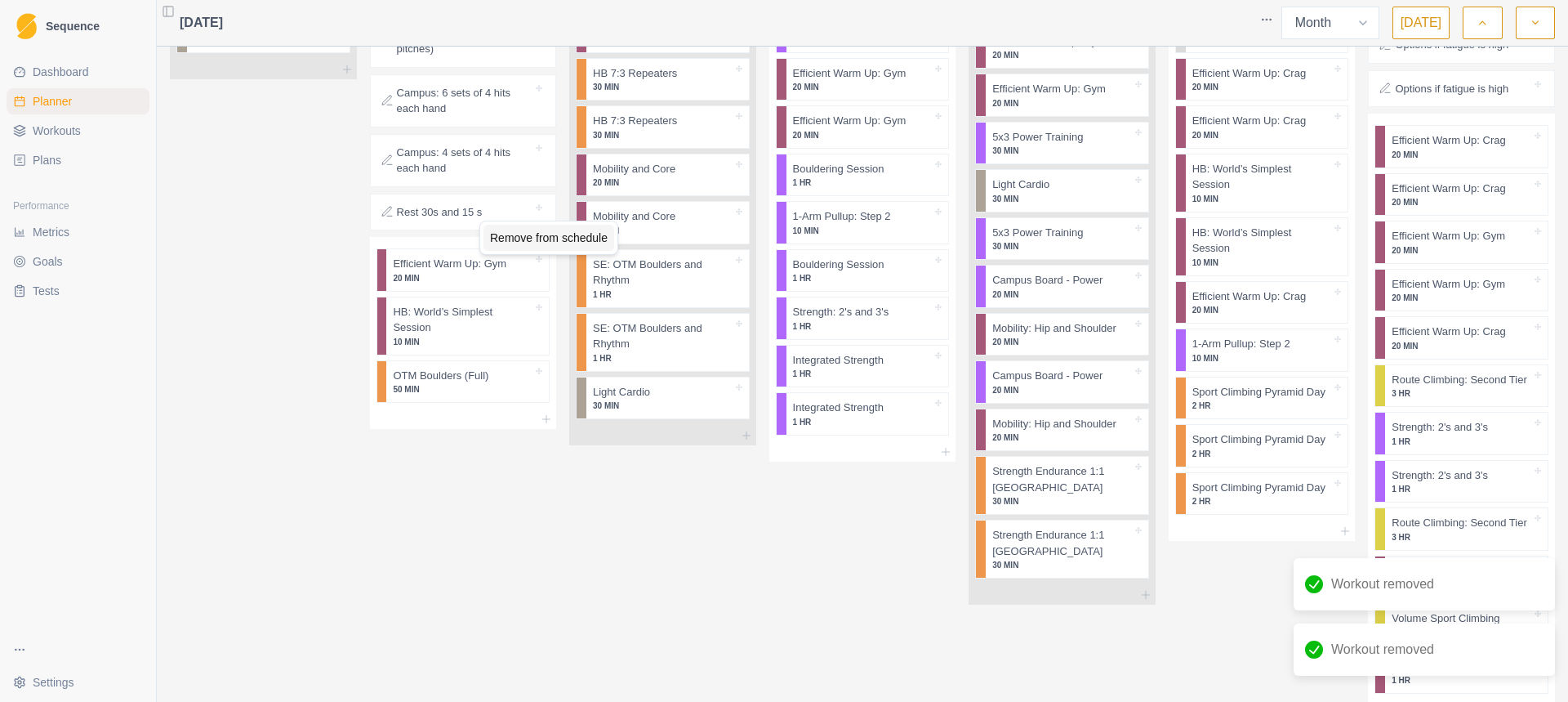
click at [531, 241] on div "Remove from schedule" at bounding box center [548, 237] width 130 height 26
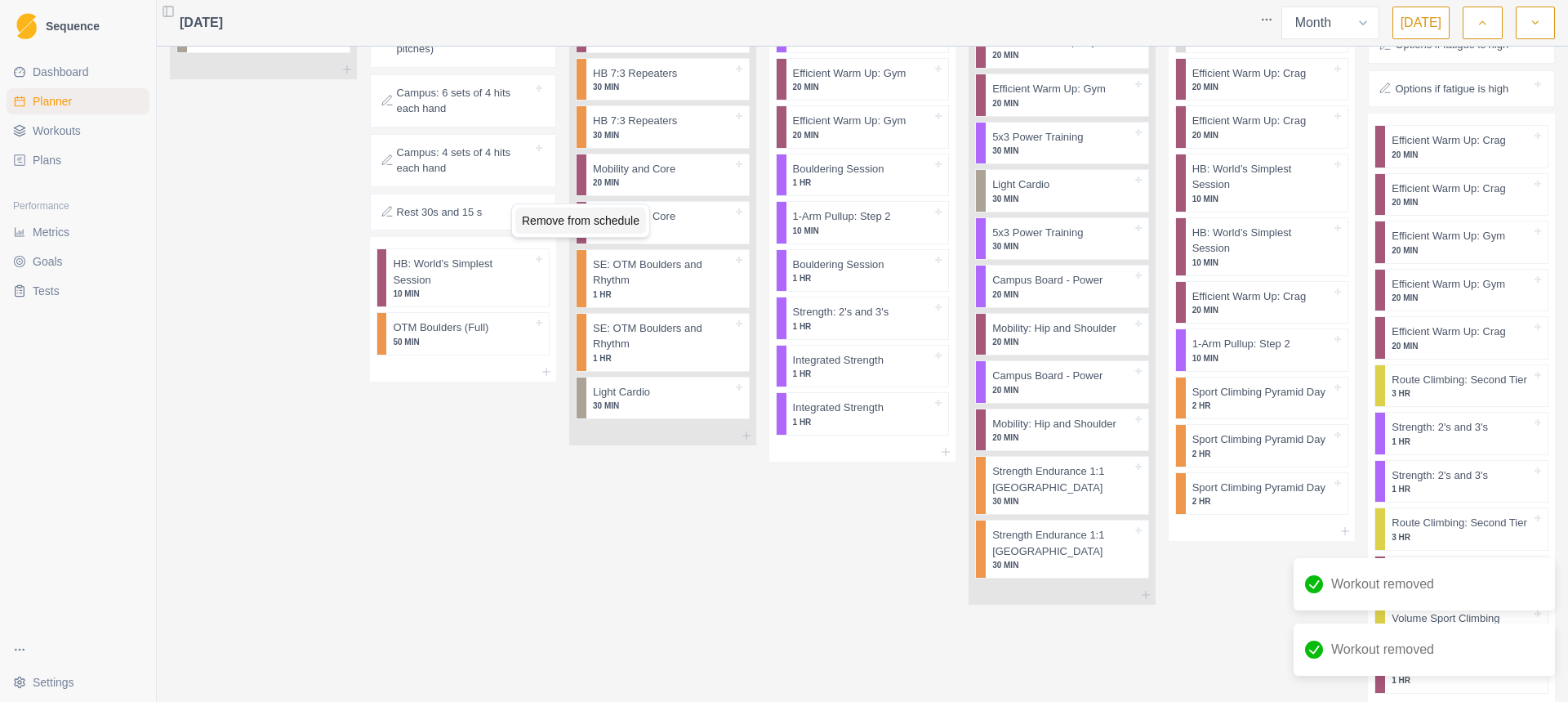
click at [576, 224] on div "Remove from schedule" at bounding box center [579, 221] width 130 height 26
click at [578, 234] on div "Remove from schedule" at bounding box center [588, 225] width 130 height 26
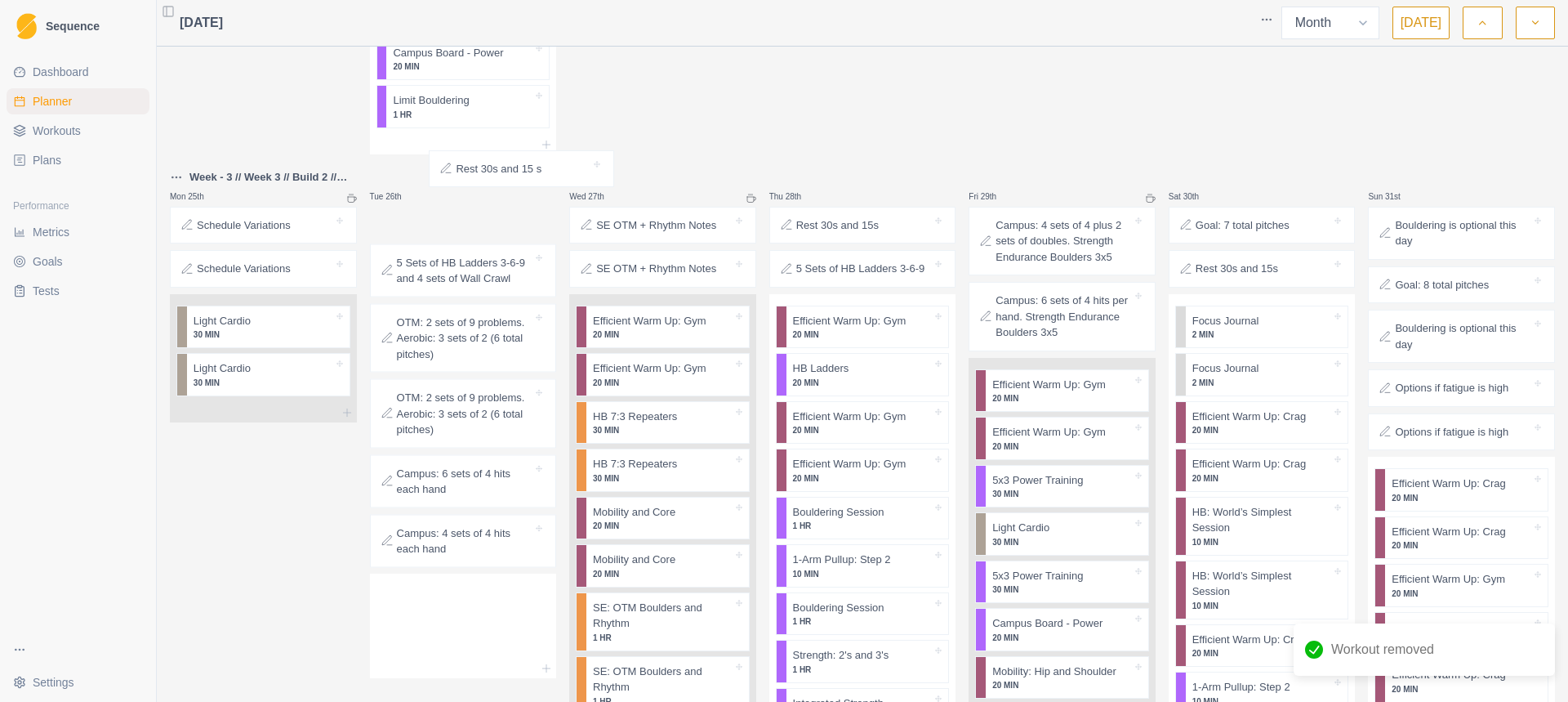
scroll to position [2605, 0]
drag, startPoint x: 478, startPoint y: 482, endPoint x: 482, endPoint y: 229, distance: 253.0
click at [483, 228] on div "5 Sets of HB Ladders 3-6-9 and 4 sets of Wall Crawl OTM: 2 sets of 9 problems. …" at bounding box center [463, 391] width 187 height 367
click at [515, 254] on div "Delete Note" at bounding box center [536, 245] width 97 height 26
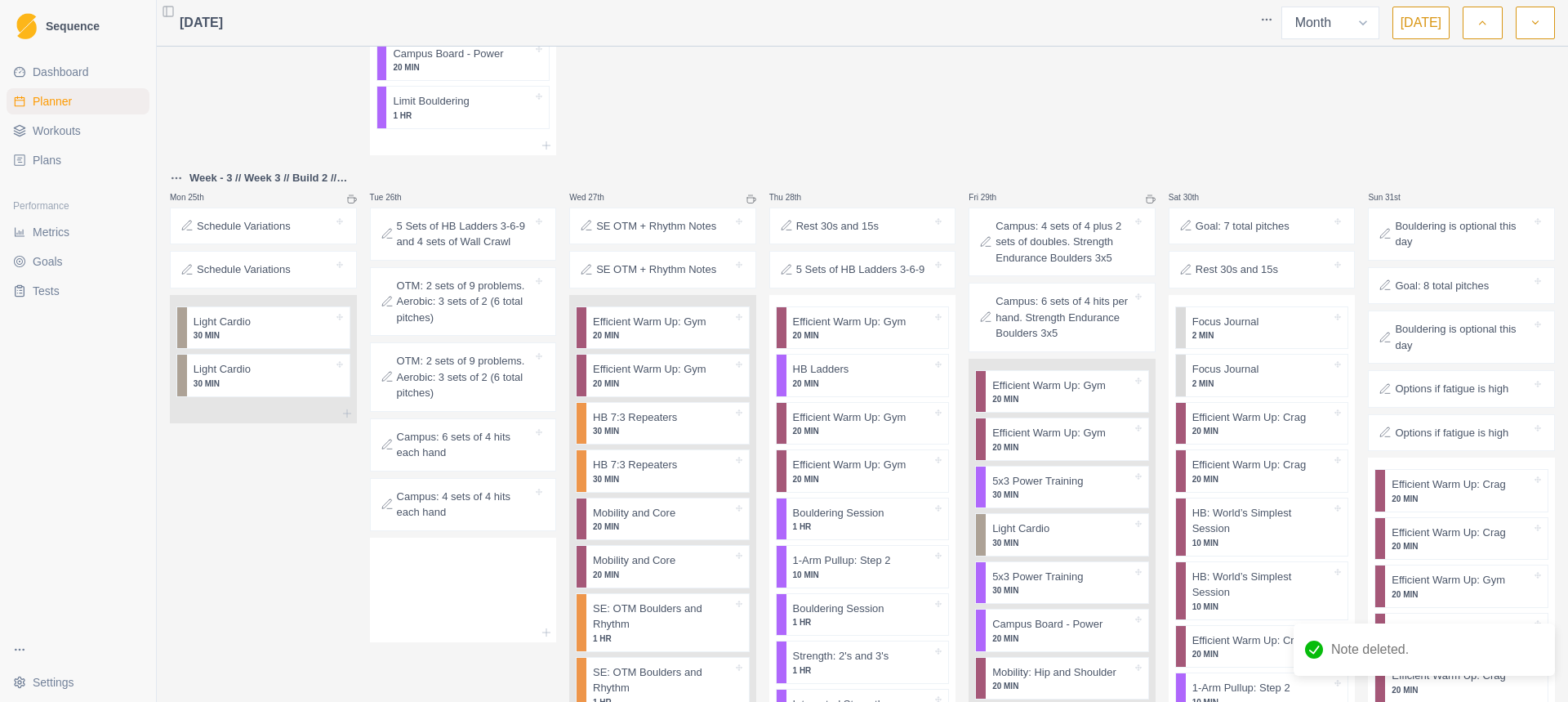
drag, startPoint x: 507, startPoint y: 274, endPoint x: 462, endPoint y: 249, distance: 51.5
click at [490, 266] on div "Delete Note" at bounding box center [516, 266] width 97 height 26
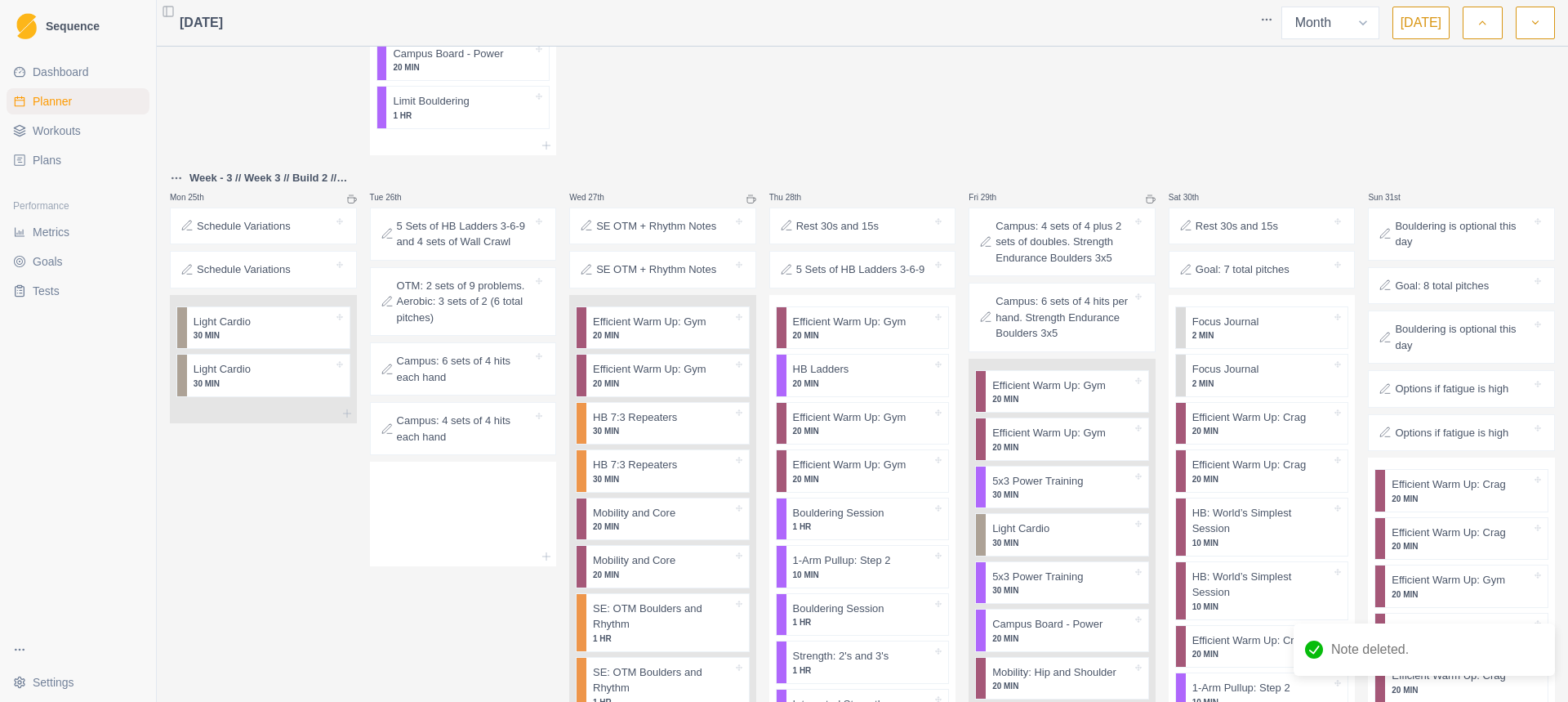
drag, startPoint x: 483, startPoint y: 266, endPoint x: 467, endPoint y: 268, distance: 16.1
drag, startPoint x: 467, startPoint y: 268, endPoint x: 467, endPoint y: 240, distance: 28.0
click at [501, 255] on div "Delete Note" at bounding box center [525, 256] width 97 height 26
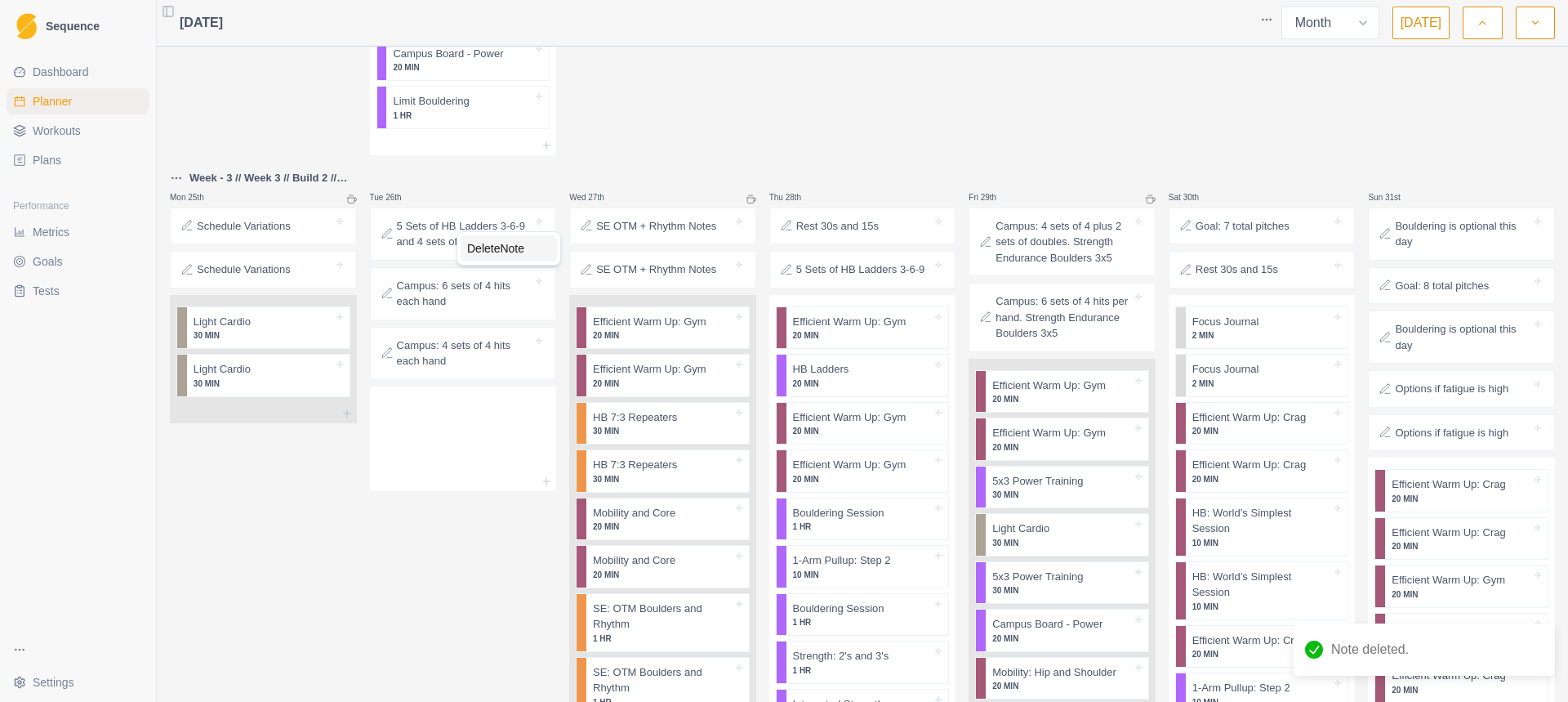
click at [500, 253] on div "Delete Note" at bounding box center [508, 248] width 97 height 26
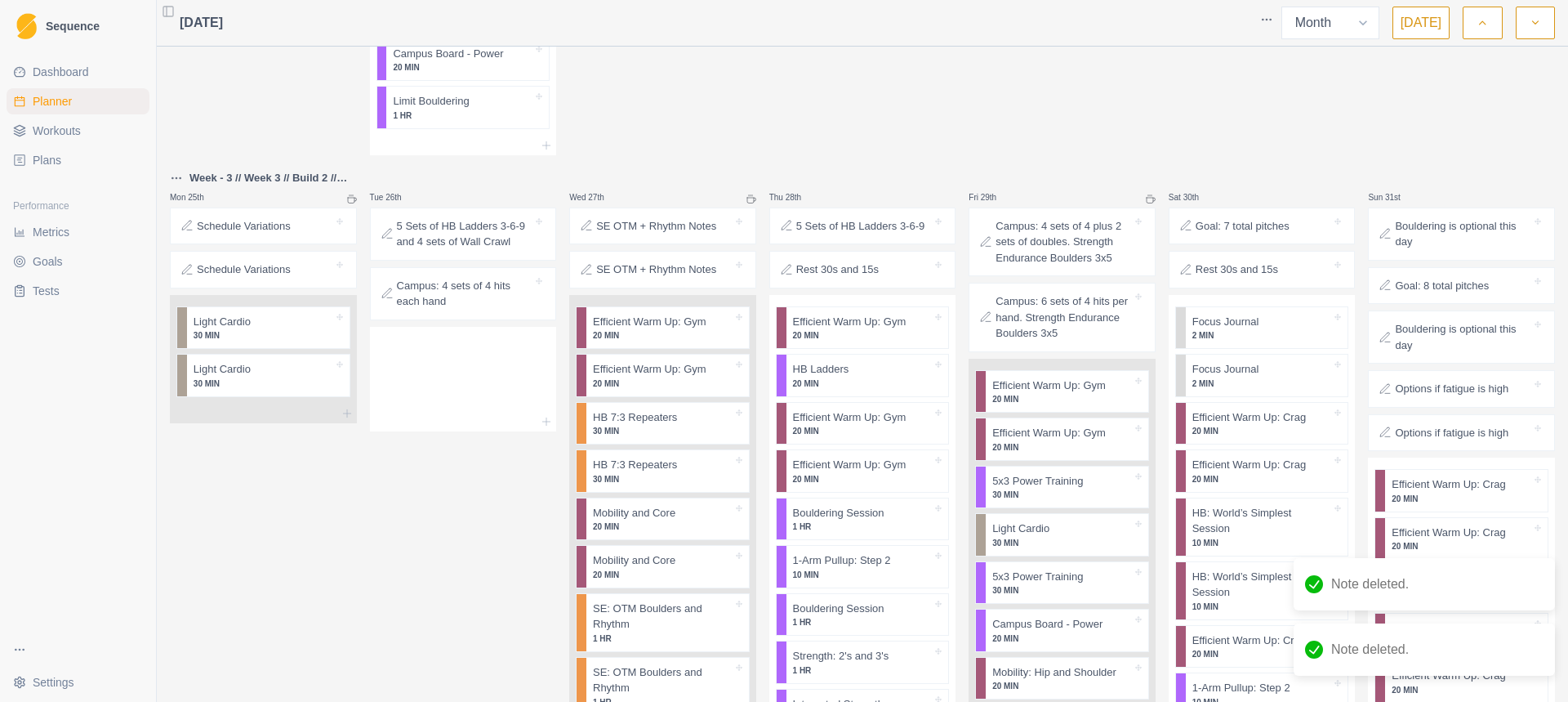
drag, startPoint x: 496, startPoint y: 249, endPoint x: 436, endPoint y: 243, distance: 60.3
click at [471, 261] on div "Delete Note" at bounding box center [491, 261] width 97 height 26
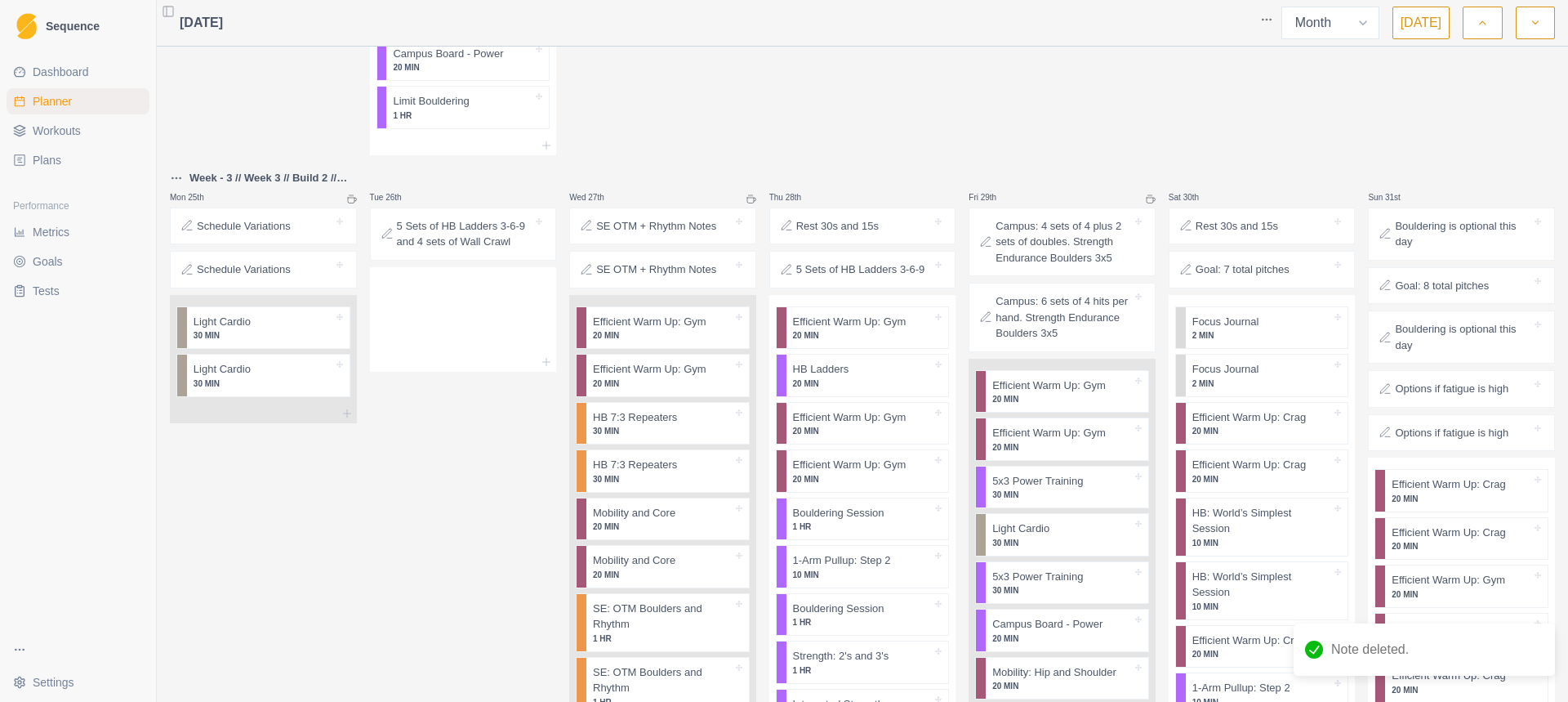
drag, startPoint x: 465, startPoint y: 243, endPoint x: 454, endPoint y: 173, distance: 70.9
click at [493, 201] on div "Delete Note" at bounding box center [508, 190] width 97 height 26
click at [363, 333] on div "Remove from schedule" at bounding box center [378, 330] width 130 height 26
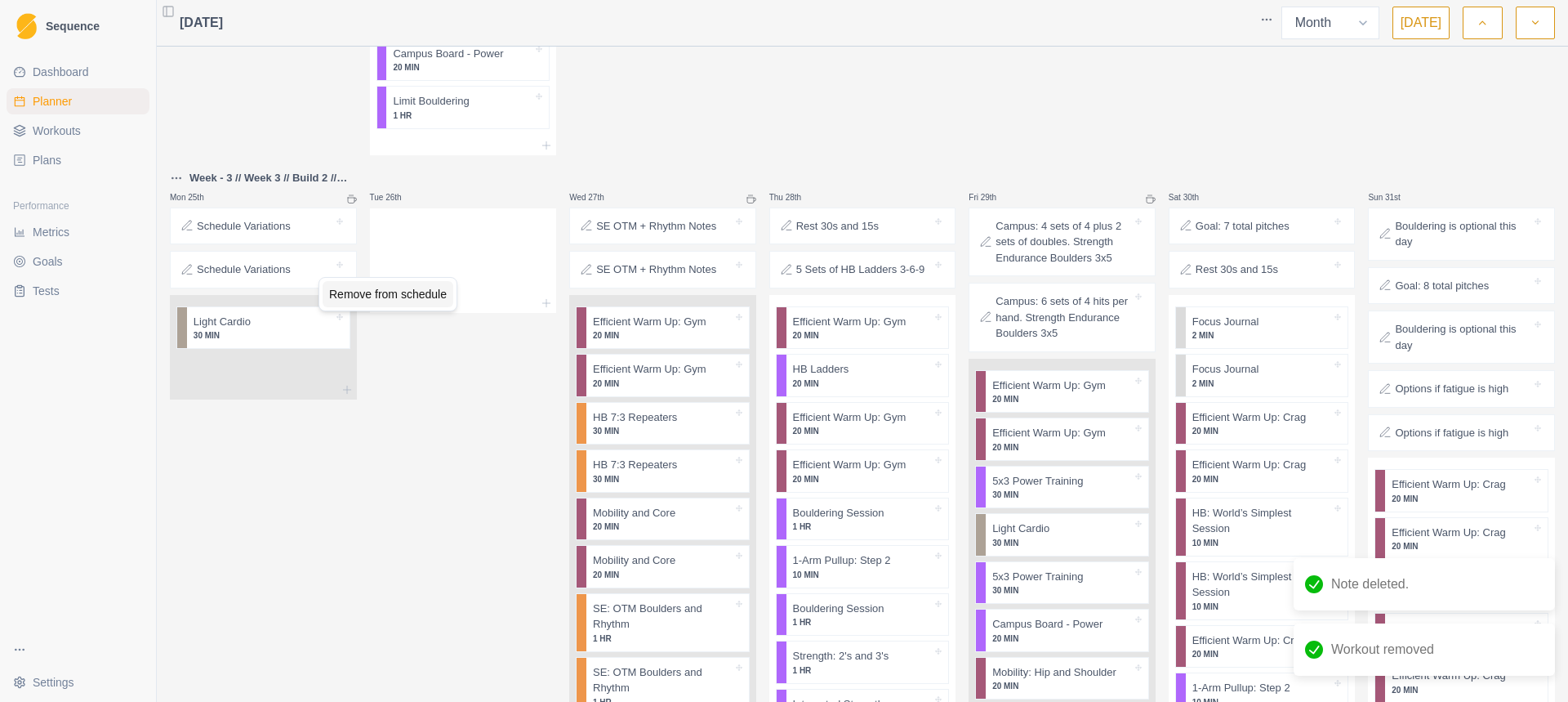
click at [354, 297] on div "Remove from schedule" at bounding box center [387, 294] width 130 height 26
click at [360, 224] on div "Delete Note" at bounding box center [354, 230] width 97 height 26
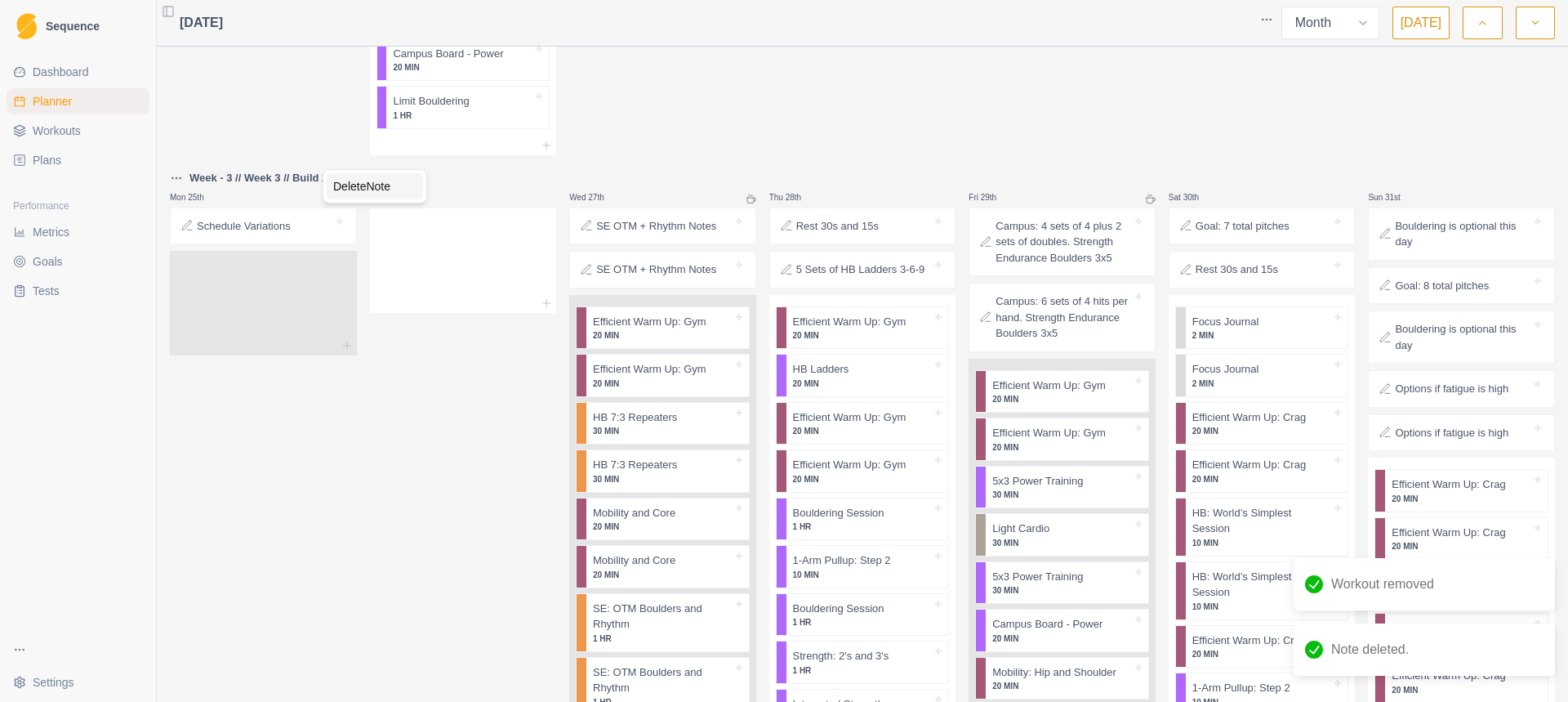
click at [360, 188] on div "Delete Note" at bounding box center [374, 186] width 97 height 26
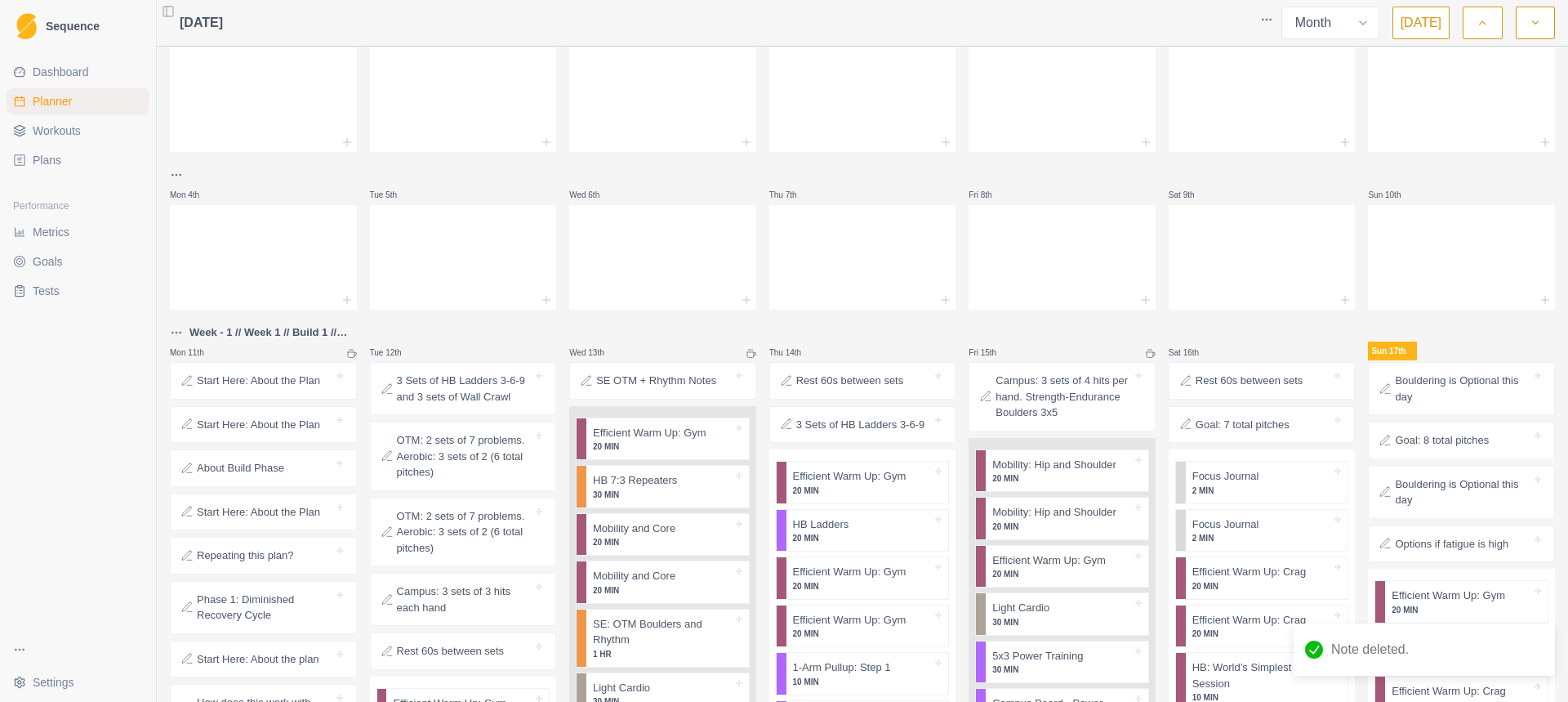
scroll to position [0, 0]
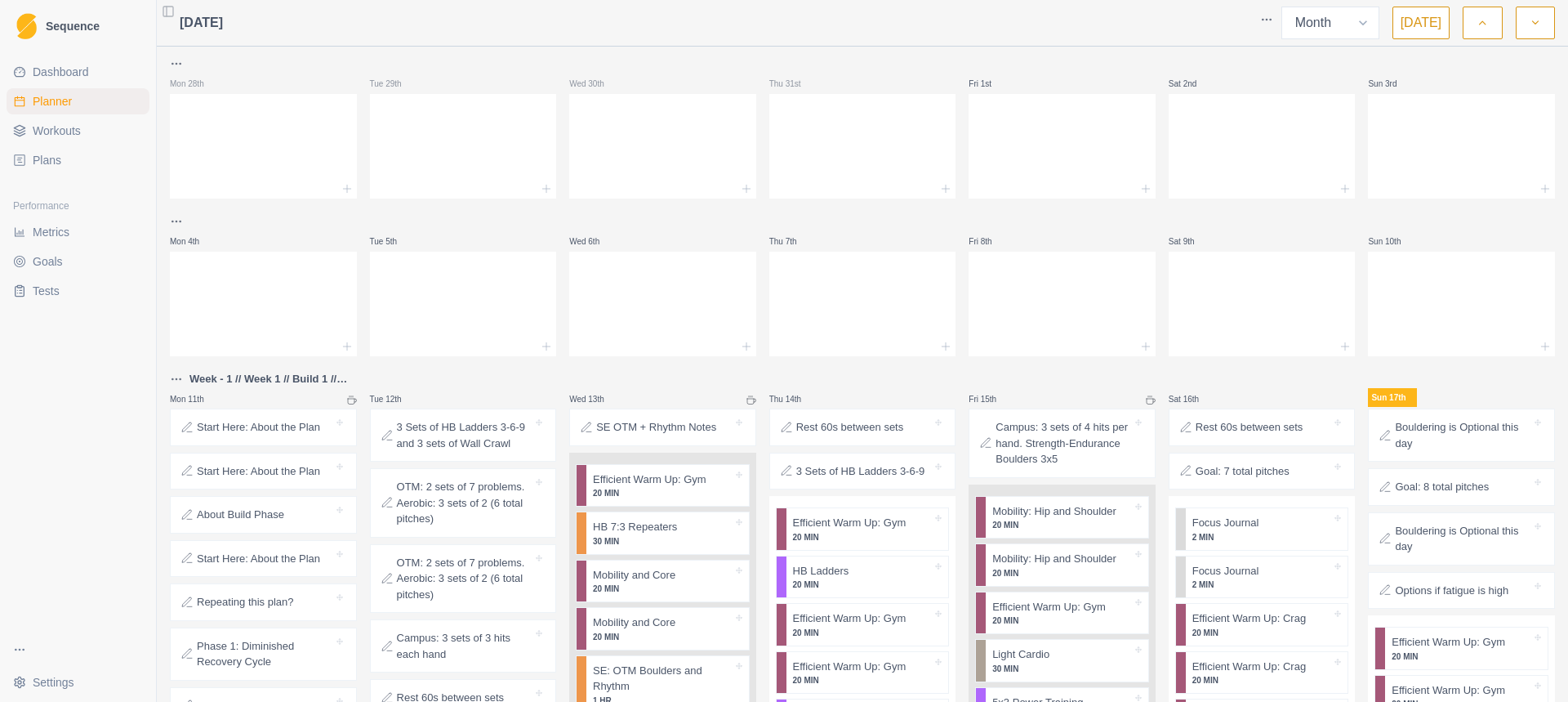
drag, startPoint x: 322, startPoint y: 325, endPoint x: 272, endPoint y: 236, distance: 102.1
click at [272, 243] on div "Mon 4th" at bounding box center [262, 242] width 187 height 20
click at [278, 171] on div at bounding box center [262, 142] width 187 height 72
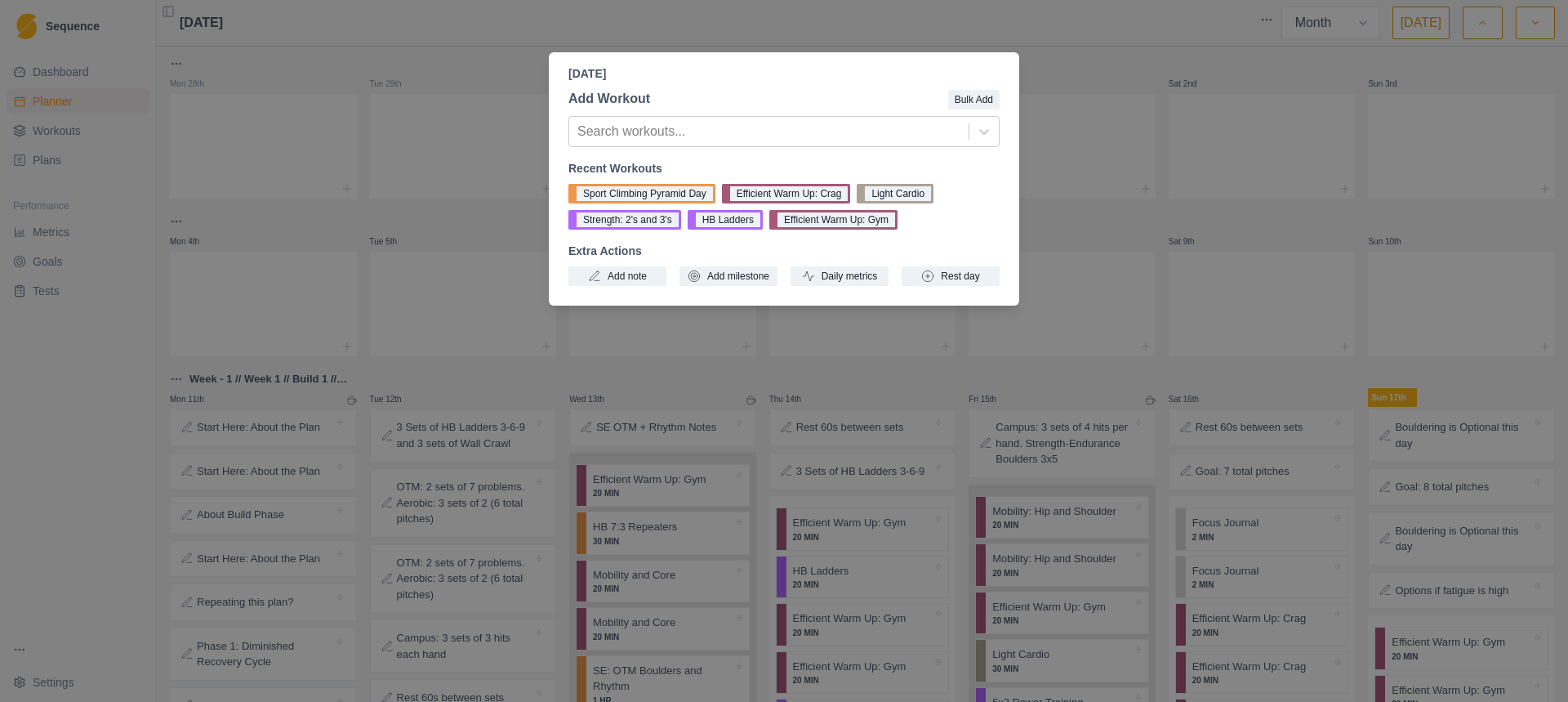
click at [1057, 183] on div "[DATE] Add Workout Bulk Add Search workouts... Recent Workouts Sport Climbing P…" at bounding box center [784, 351] width 1568 height 702
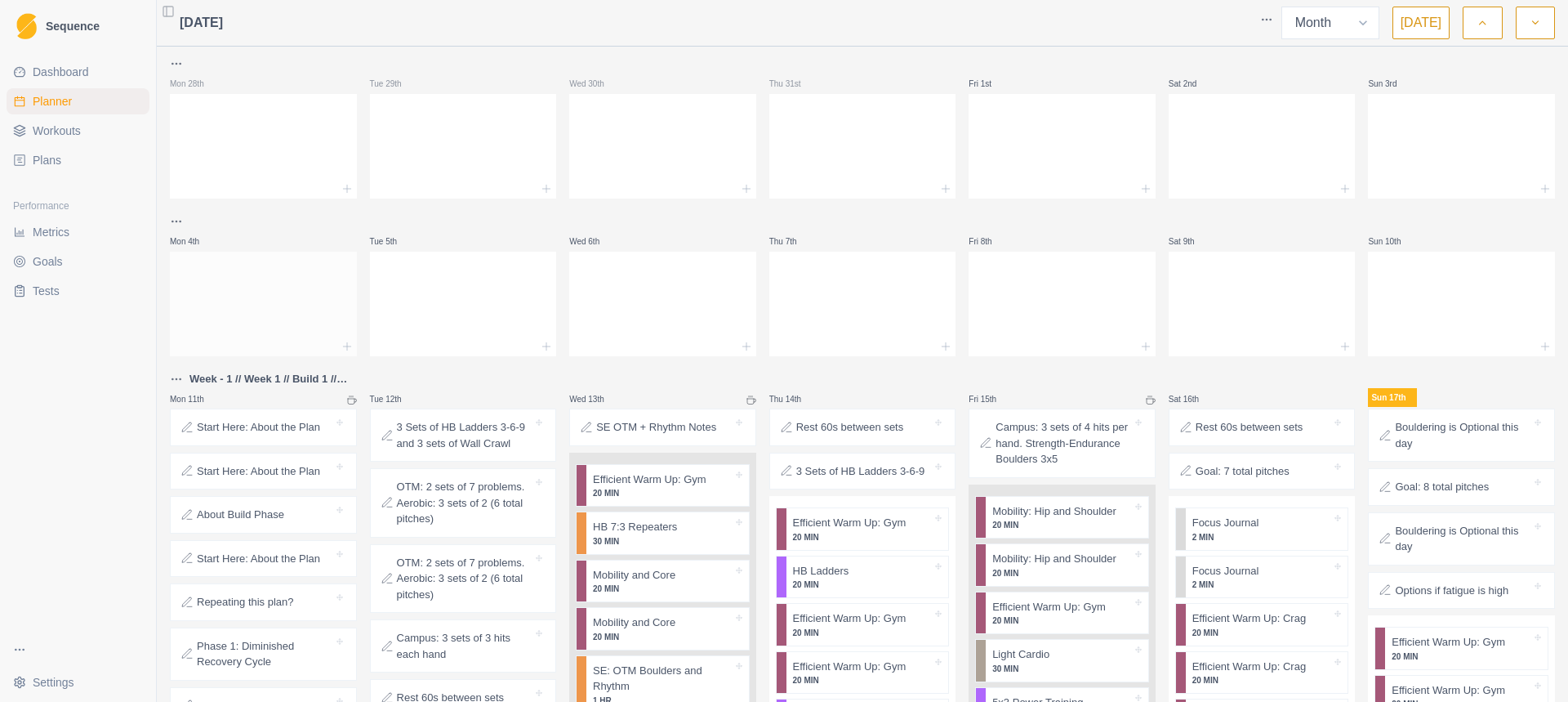
drag, startPoint x: 282, startPoint y: 147, endPoint x: 263, endPoint y: 284, distance: 138.3
drag, startPoint x: 263, startPoint y: 284, endPoint x: 228, endPoint y: 386, distance: 107.8
click at [224, 389] on div "Mon 11th" at bounding box center [262, 399] width 187 height 20
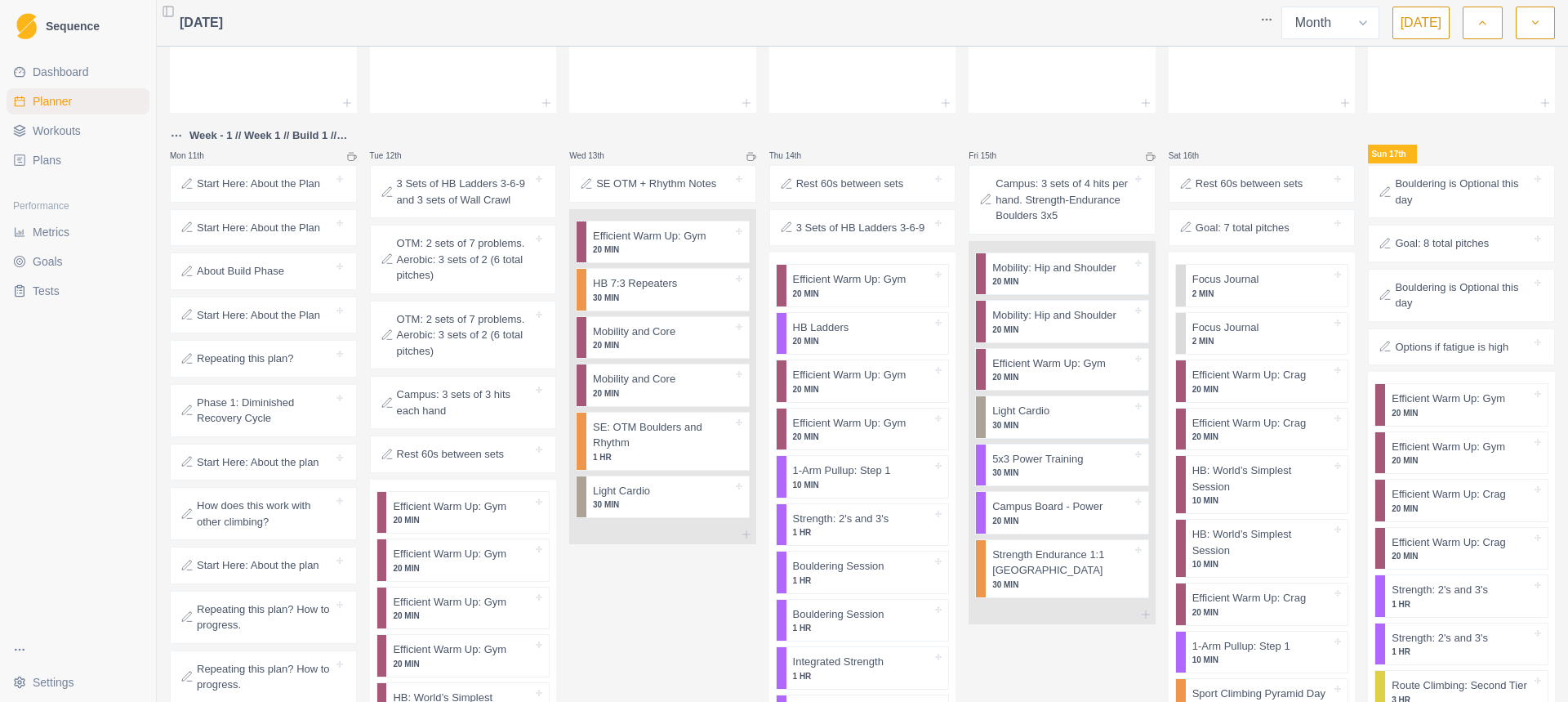
scroll to position [326, 0]
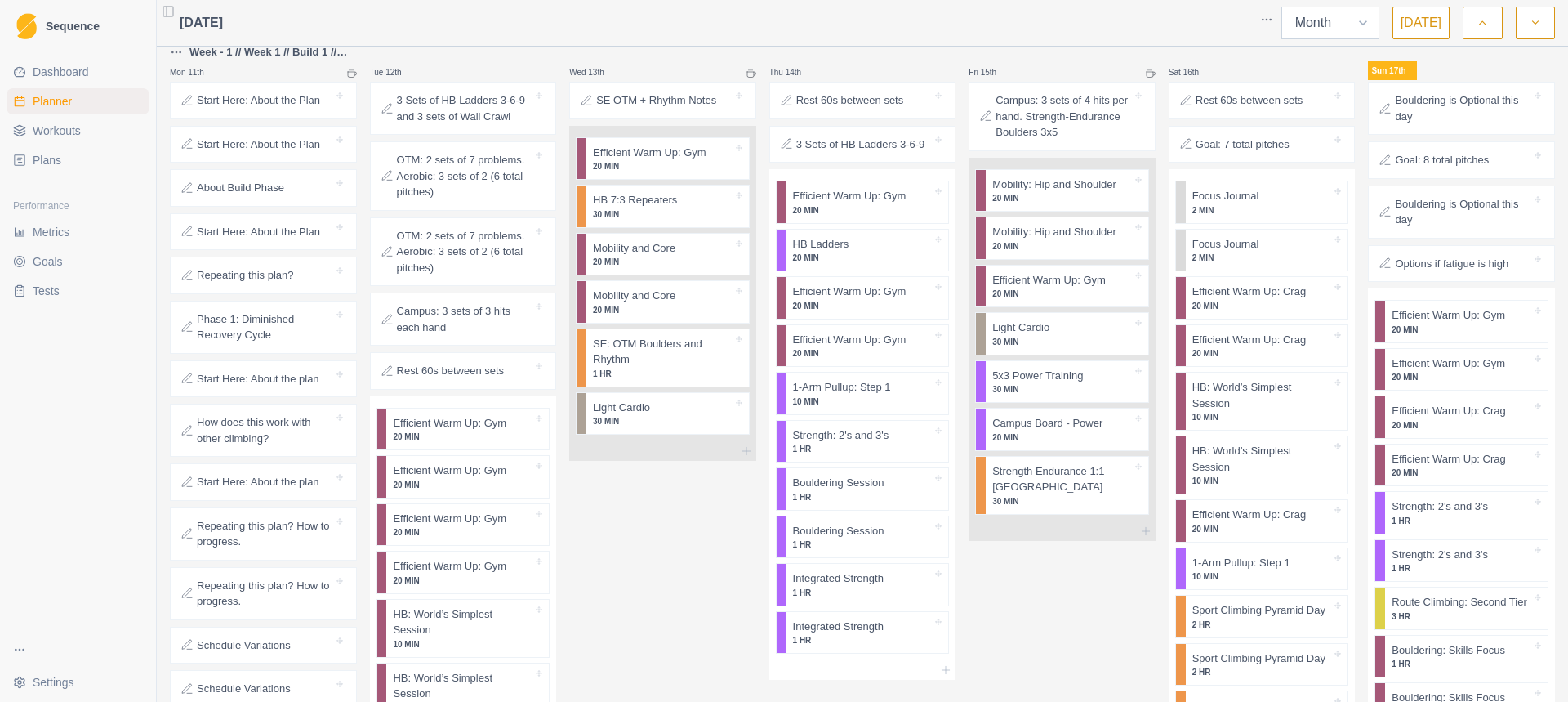
click at [1353, 27] on select "Week Month" at bounding box center [1330, 23] width 98 height 33
click at [1285, 6] on select "Week Month" at bounding box center [1330, 23] width 98 height 33
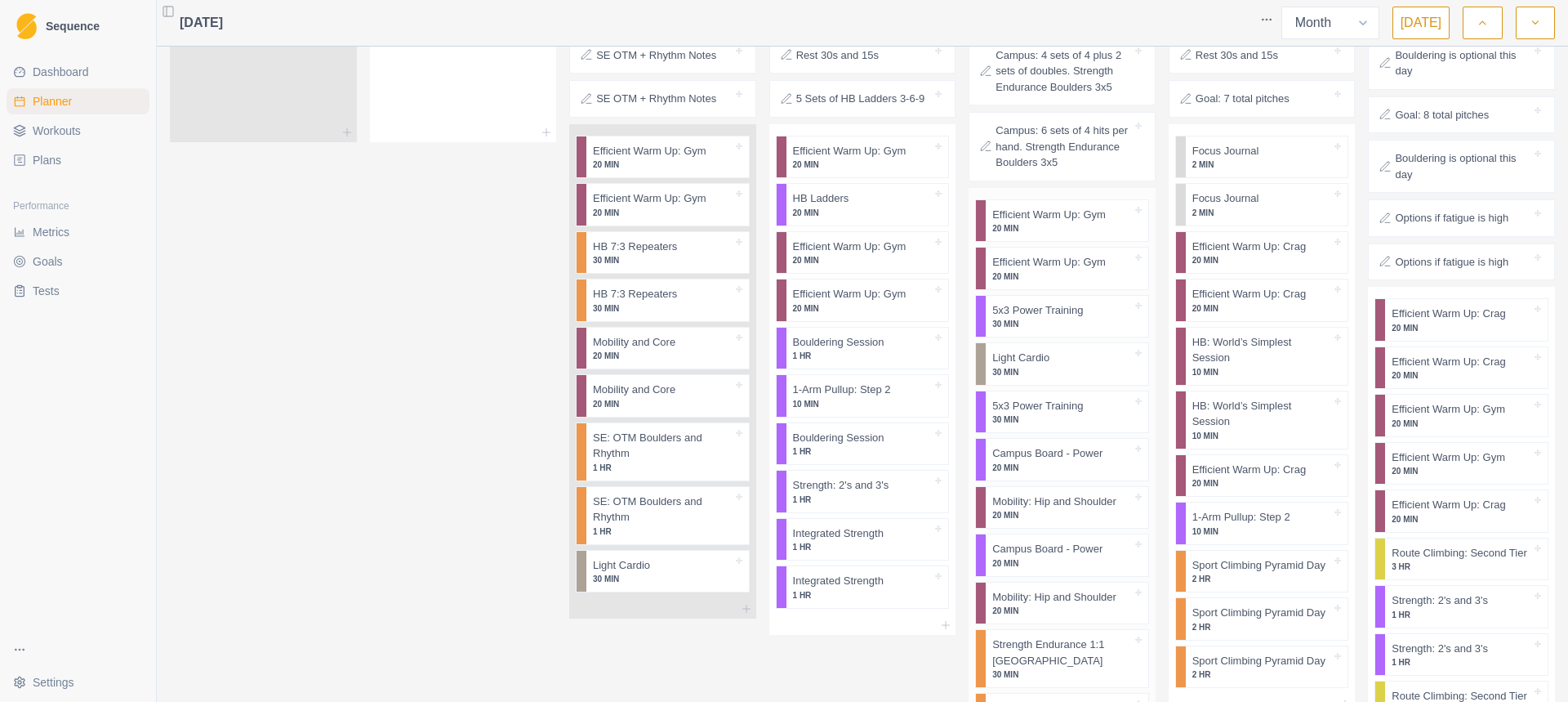
scroll to position [2948, 0]
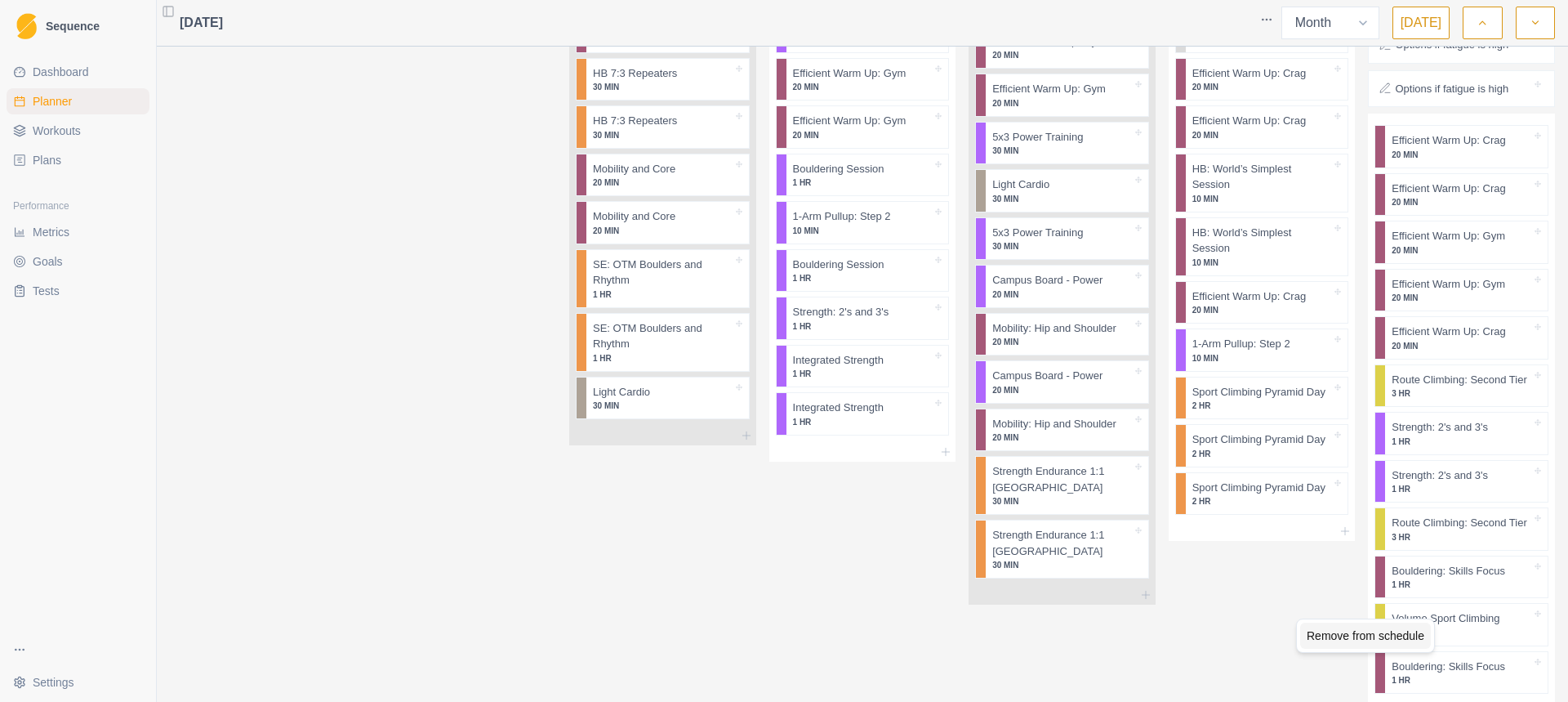
click at [1409, 647] on div "Remove from schedule" at bounding box center [1365, 635] width 130 height 26
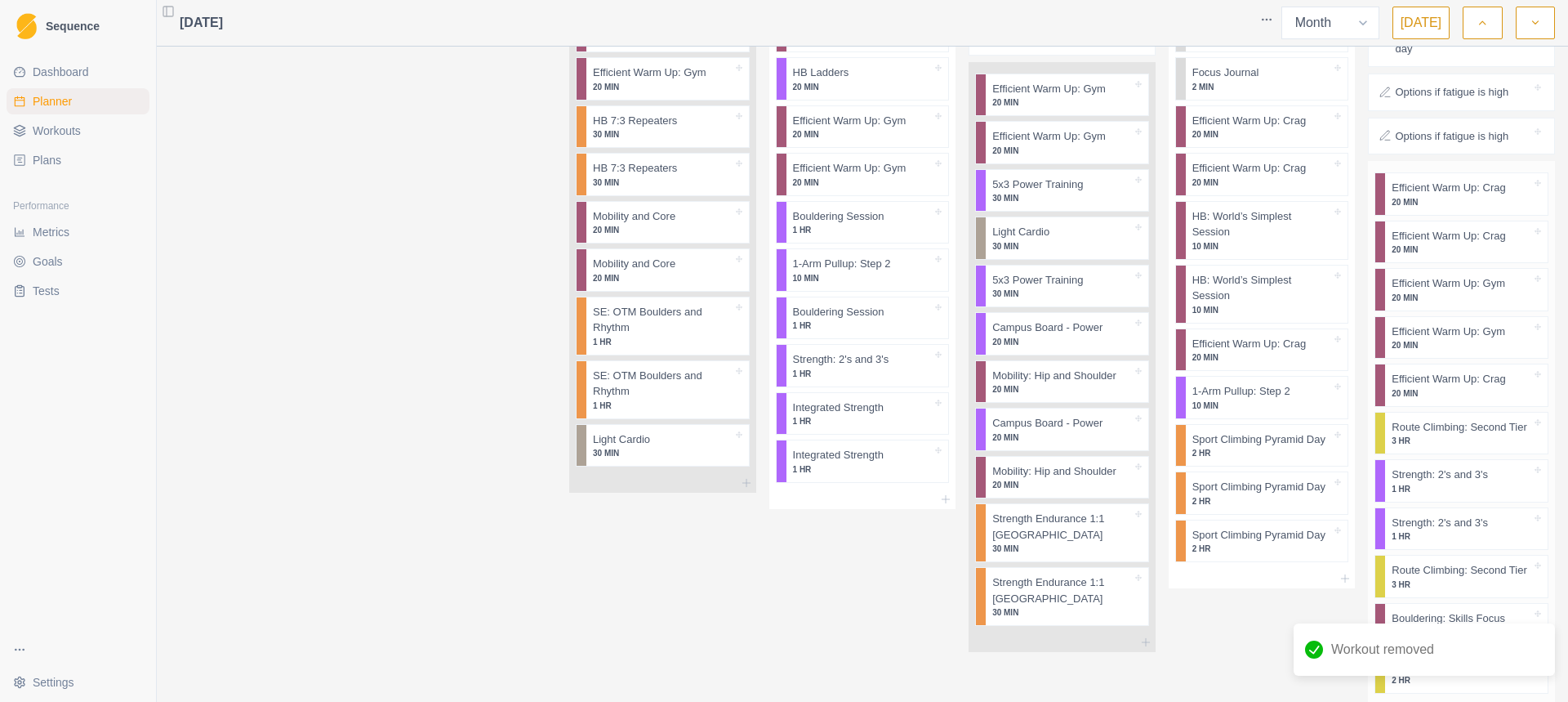
drag, startPoint x: 1434, startPoint y: 584, endPoint x: 1501, endPoint y: 266, distance: 325.0
click at [1505, 324] on div at bounding box center [1518, 332] width 26 height 16
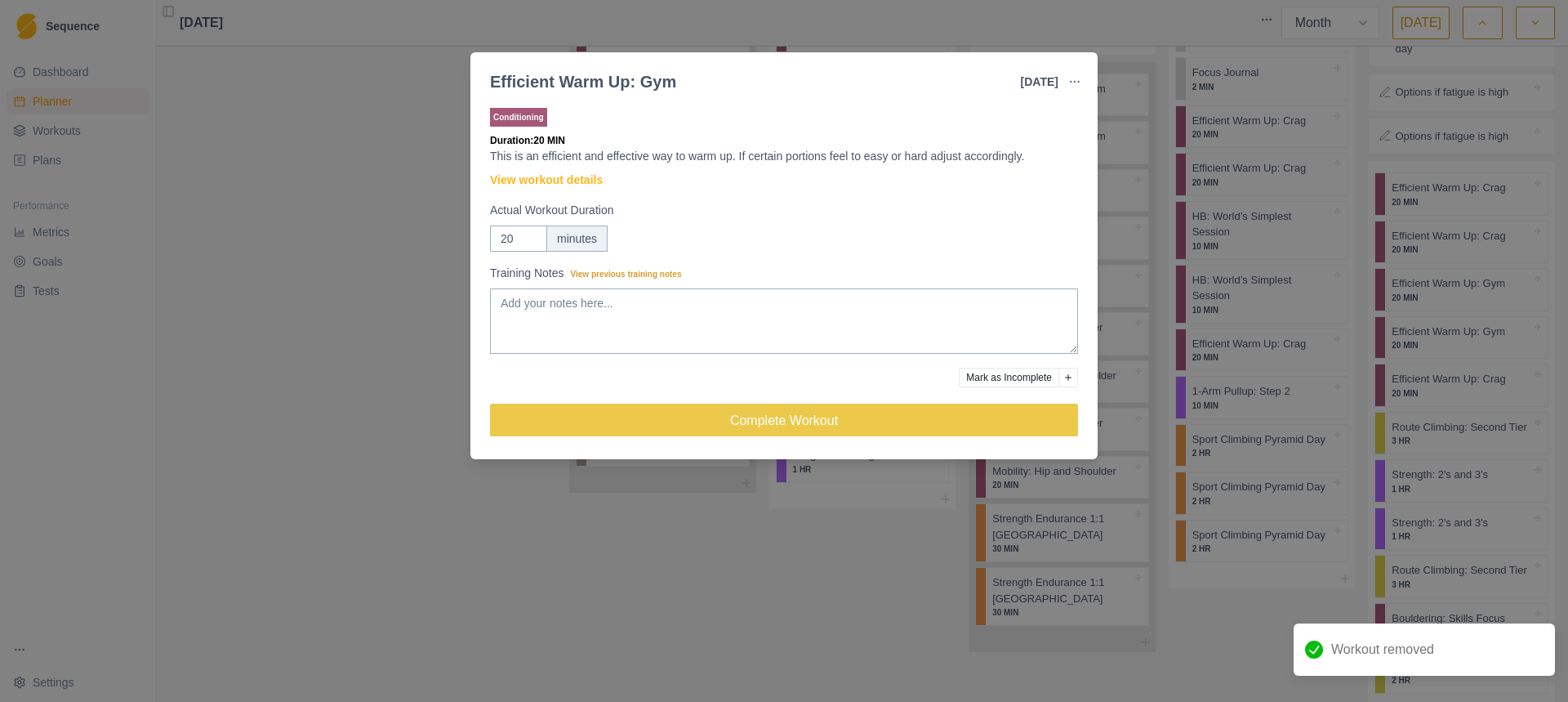
drag, startPoint x: 1444, startPoint y: 281, endPoint x: 1157, endPoint y: 119, distance: 329.6
click at [1155, 119] on div "Efficient Warm Up: Gym [DATE] Link To Goal View Workout Metrics Edit Original W…" at bounding box center [784, 351] width 1568 height 702
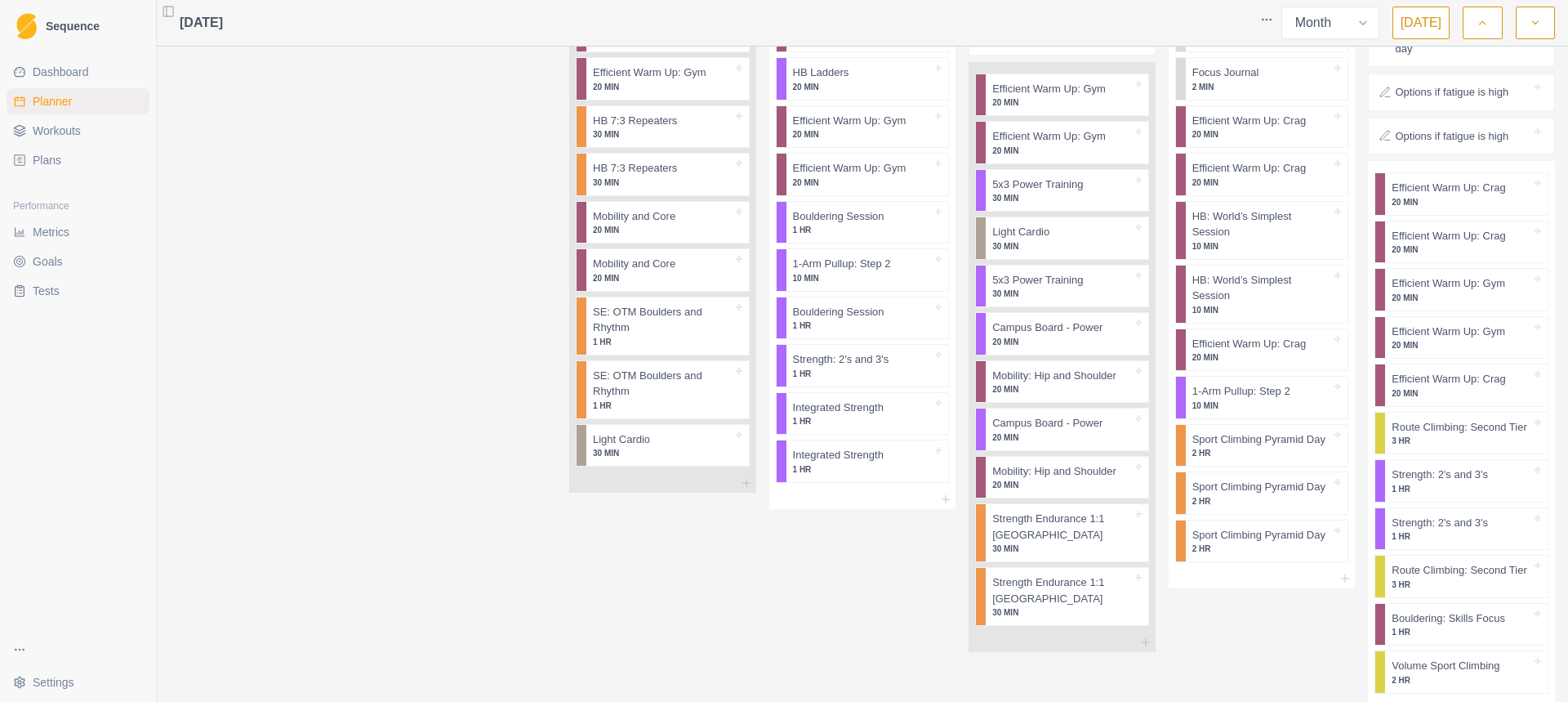
drag, startPoint x: 1429, startPoint y: 153, endPoint x: 1450, endPoint y: 175, distance: 30.4
click at [1399, 198] on div "Remove from schedule" at bounding box center [1381, 195] width 130 height 26
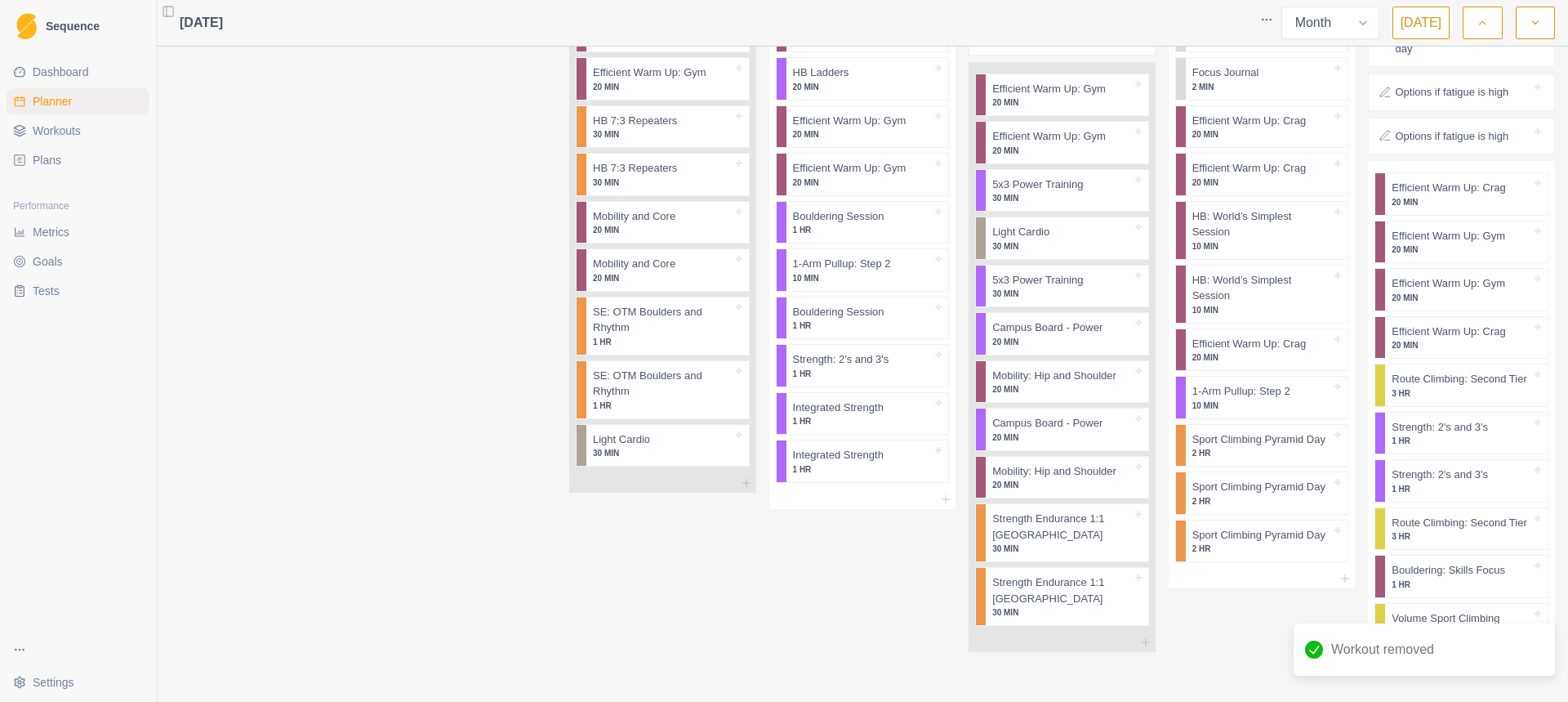
scroll to position [2853, 0]
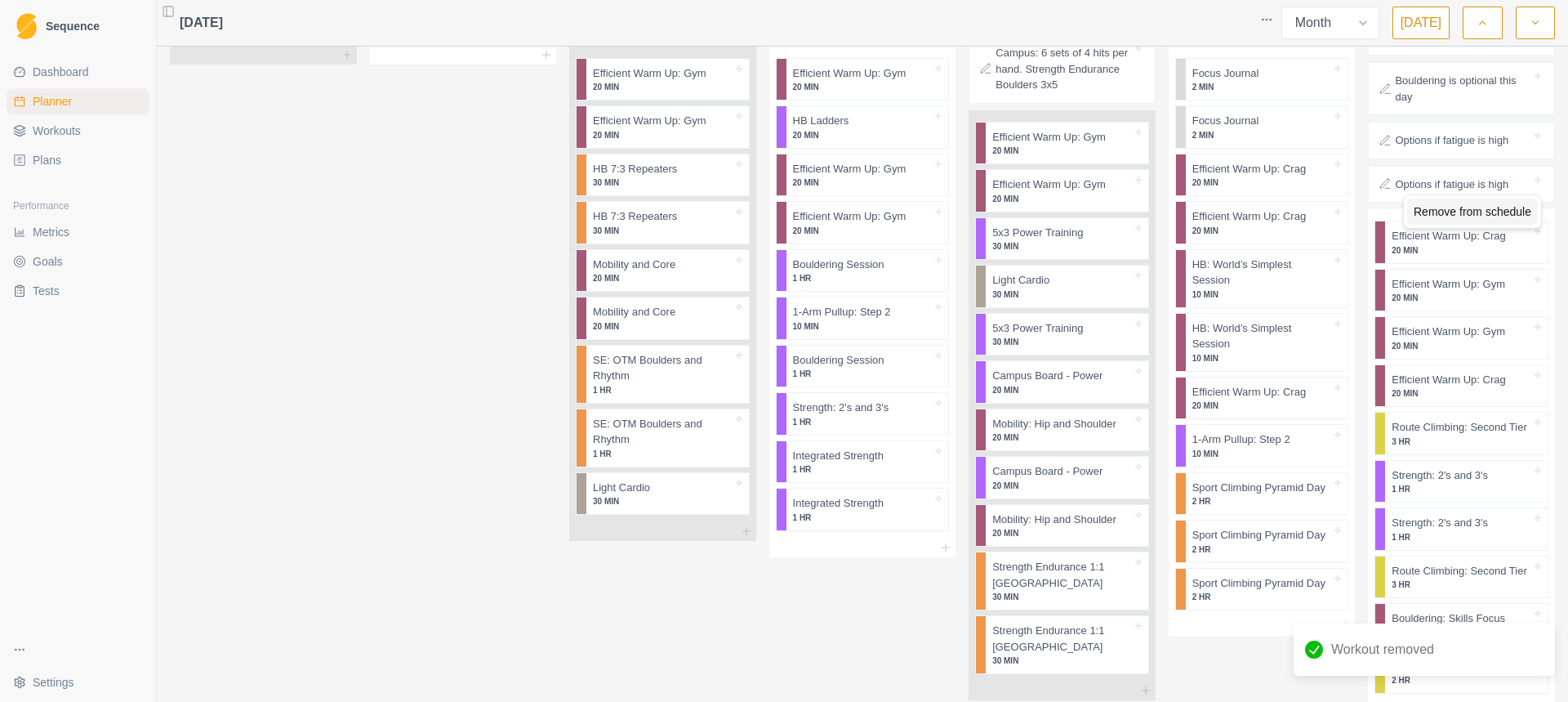
click at [1422, 212] on div "Remove from schedule" at bounding box center [1471, 212] width 130 height 26
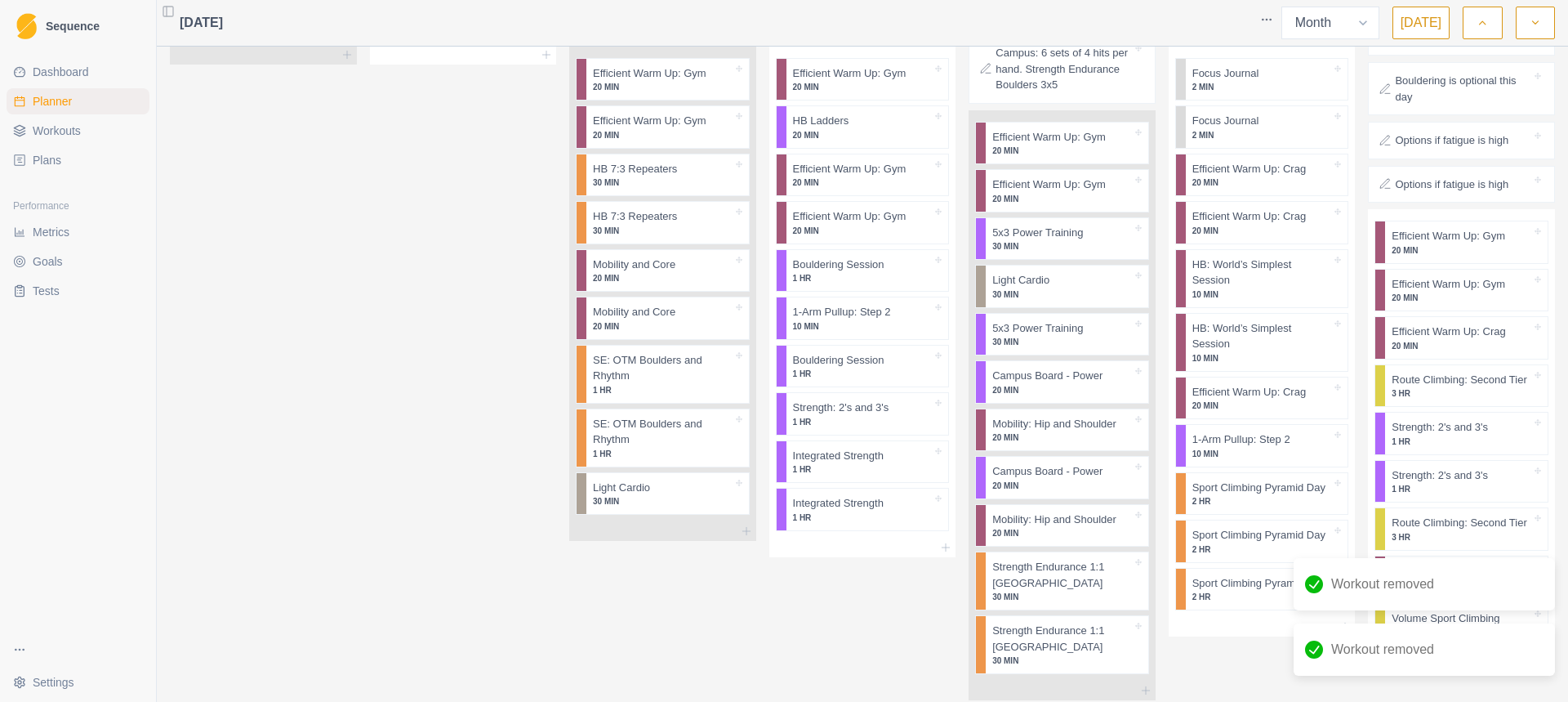
scroll to position [2834, 0]
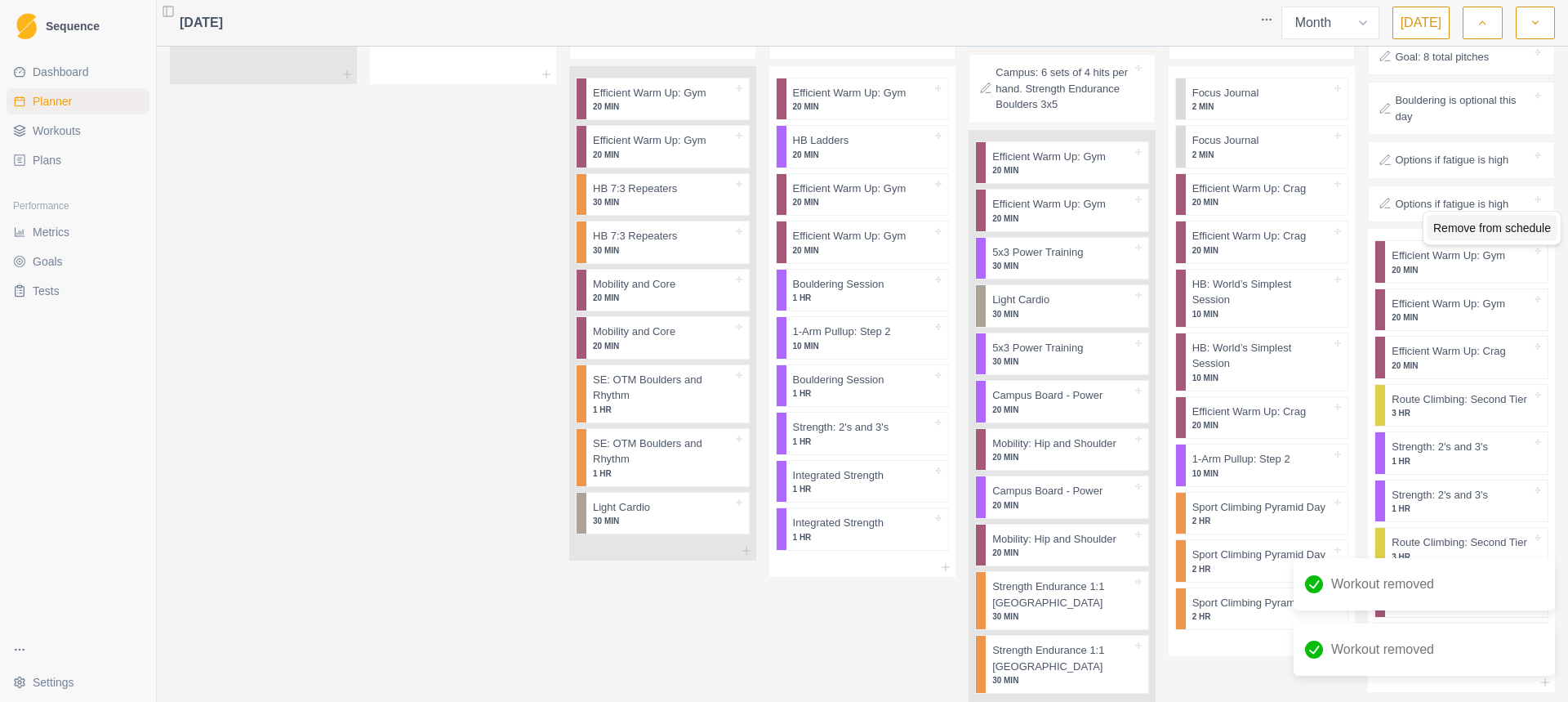
click at [1434, 228] on div "Remove from schedule" at bounding box center [1491, 228] width 130 height 26
click at [1434, 223] on div "Remove from schedule" at bounding box center [1491, 223] width 130 height 26
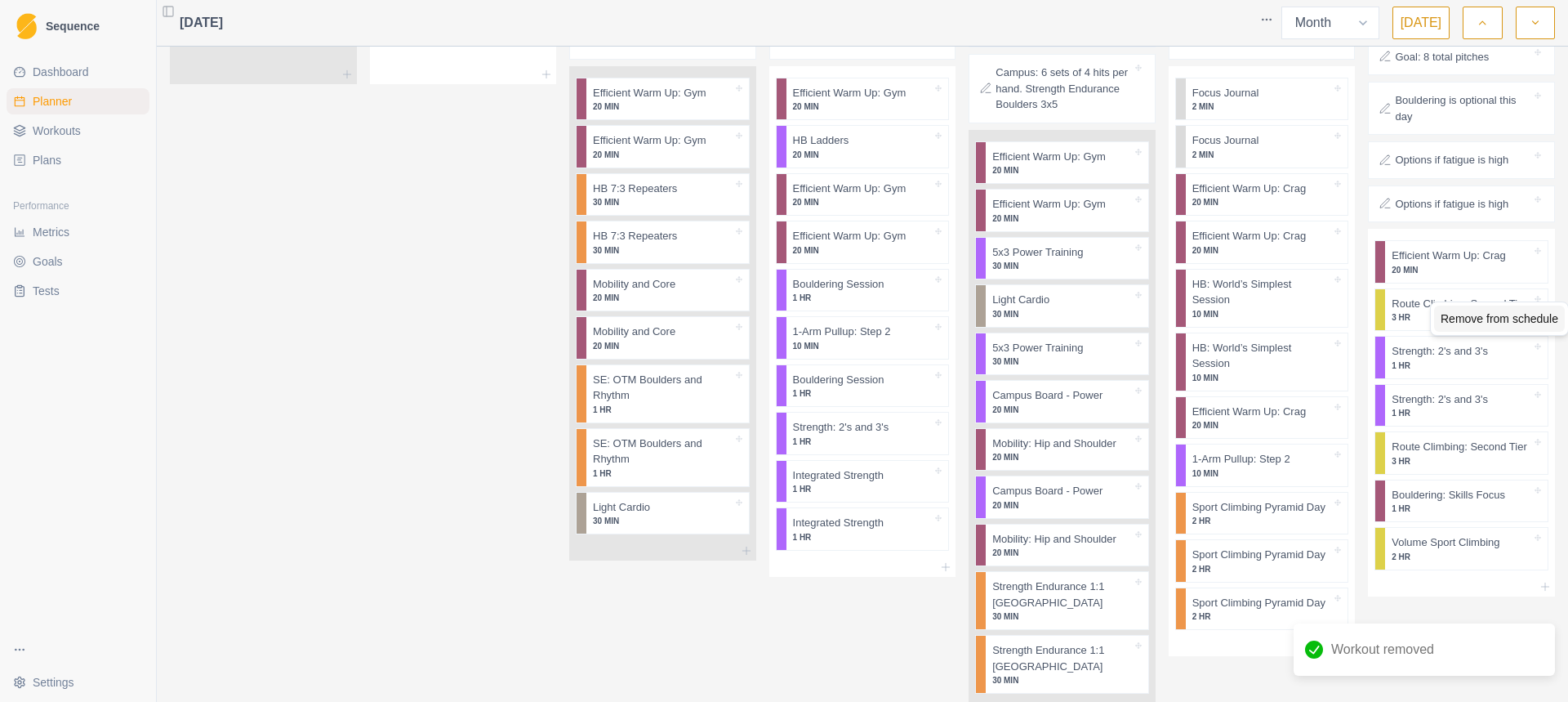
click at [1455, 318] on div "Remove from schedule" at bounding box center [1499, 318] width 130 height 26
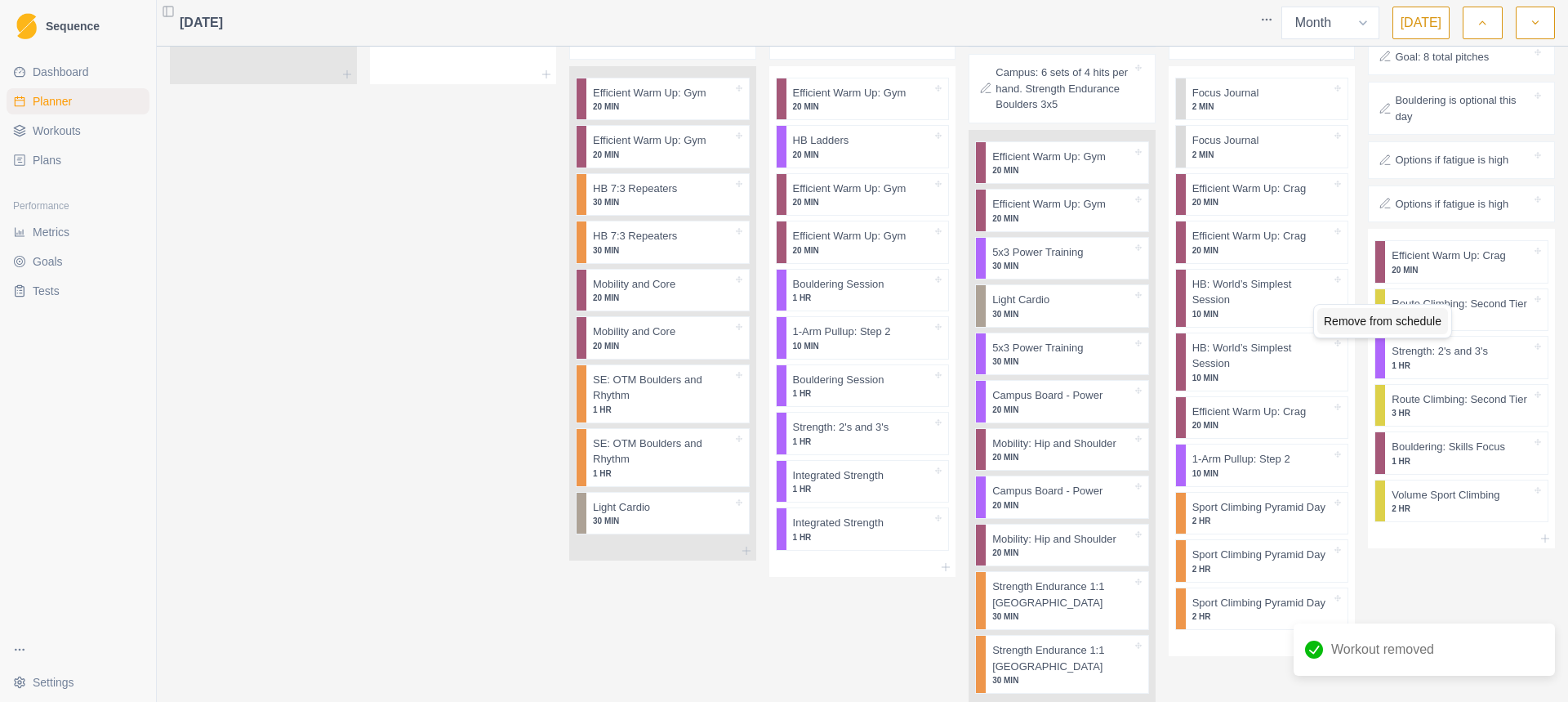
click at [1420, 331] on div "Remove from schedule" at bounding box center [1381, 321] width 130 height 26
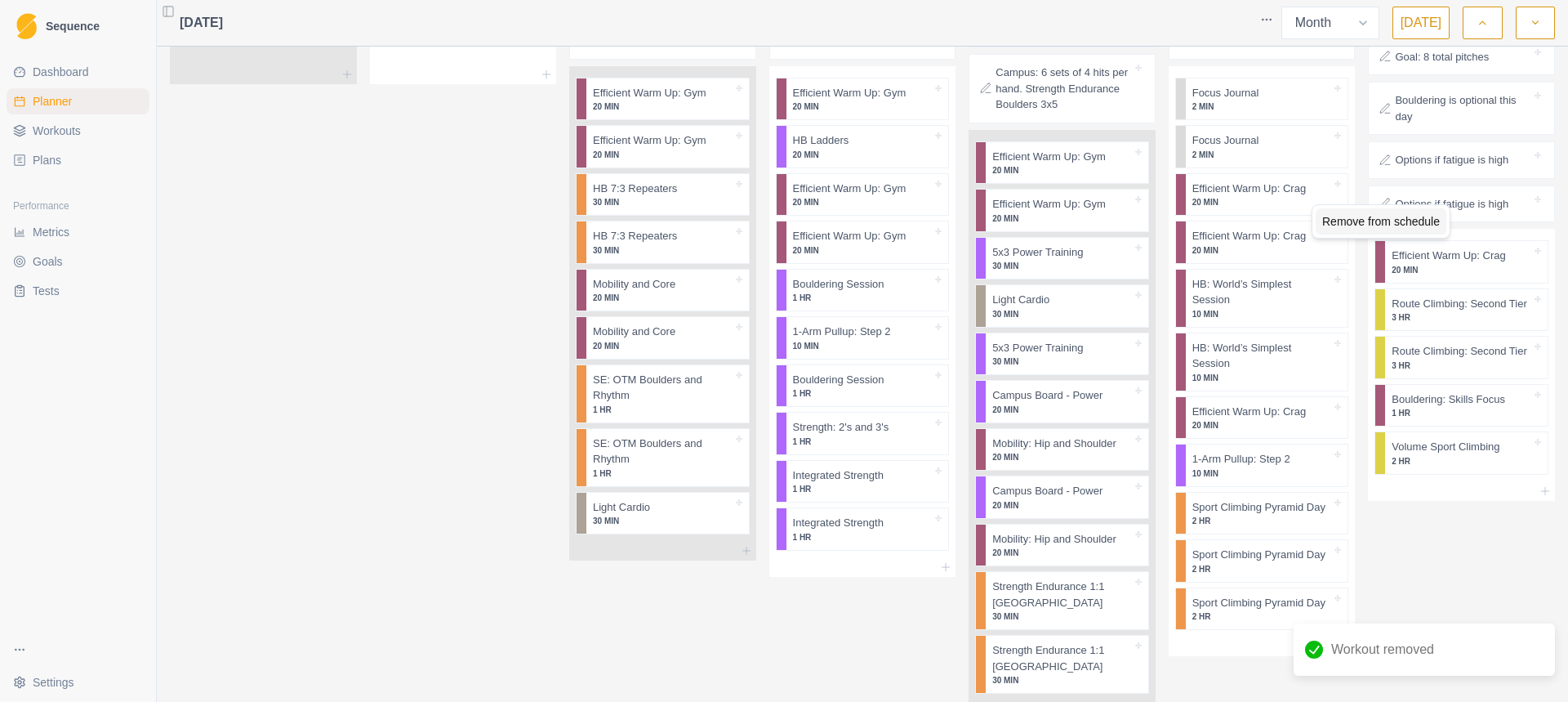
click at [1385, 220] on div "Remove from schedule" at bounding box center [1380, 222] width 130 height 26
click at [1417, 232] on div "Remove from schedule" at bounding box center [1380, 228] width 130 height 26
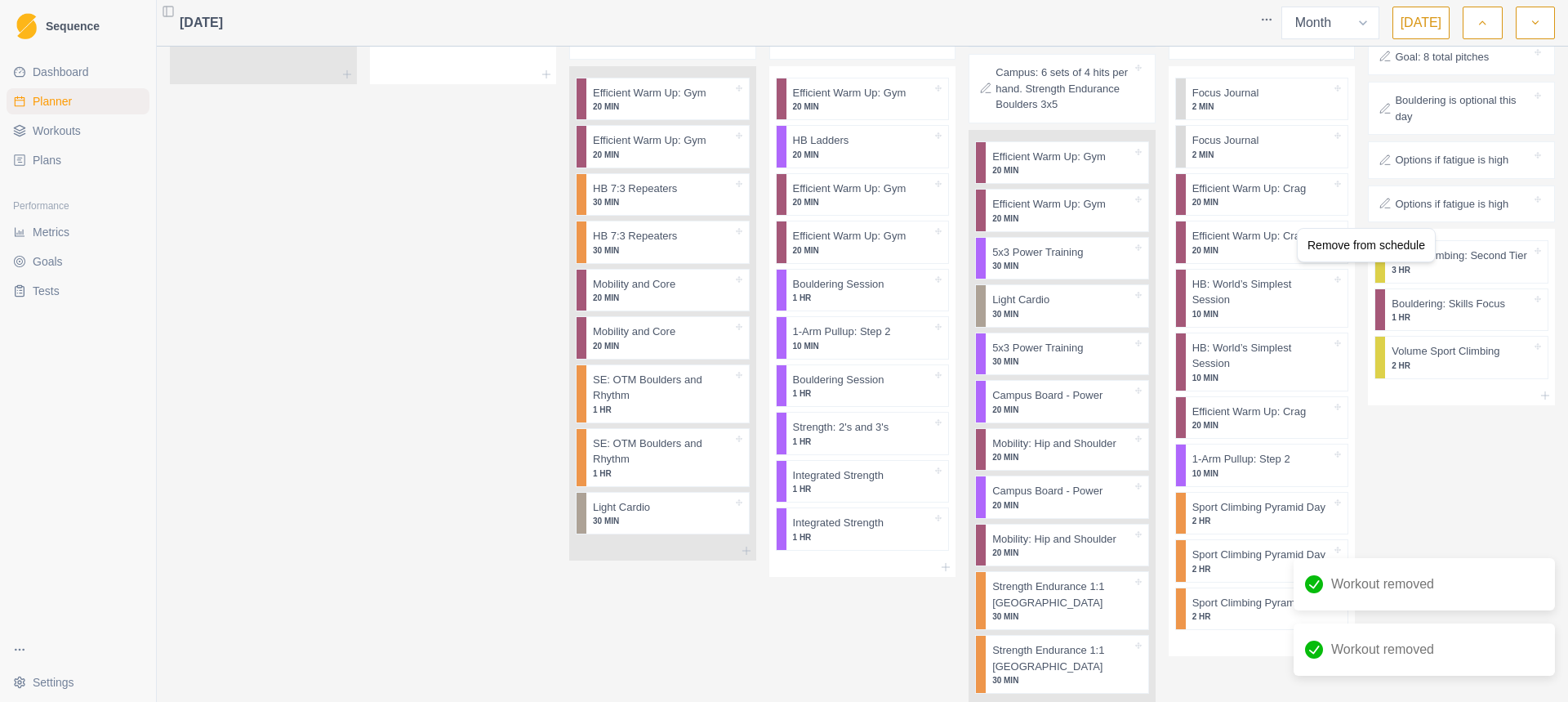
click at [1352, 260] on div "Remove from schedule" at bounding box center [1366, 245] width 138 height 35
click at [1362, 247] on div "Remove from schedule" at bounding box center [1366, 244] width 130 height 26
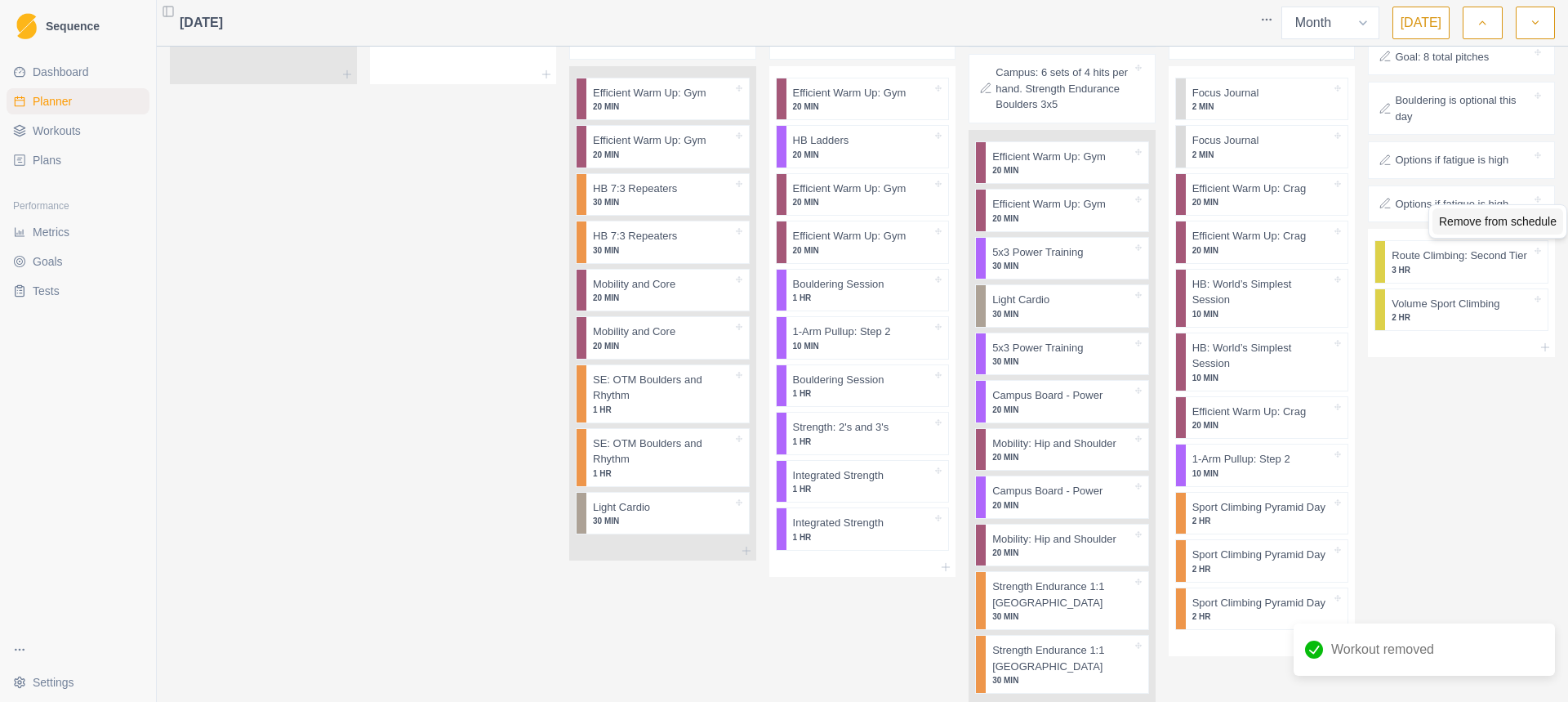
click at [1437, 221] on div "Remove from schedule" at bounding box center [1497, 222] width 130 height 26
drag, startPoint x: 1437, startPoint y: 221, endPoint x: 1440, endPoint y: 202, distance: 19.2
click at [1395, 218] on div "Remove from schedule" at bounding box center [1370, 220] width 130 height 26
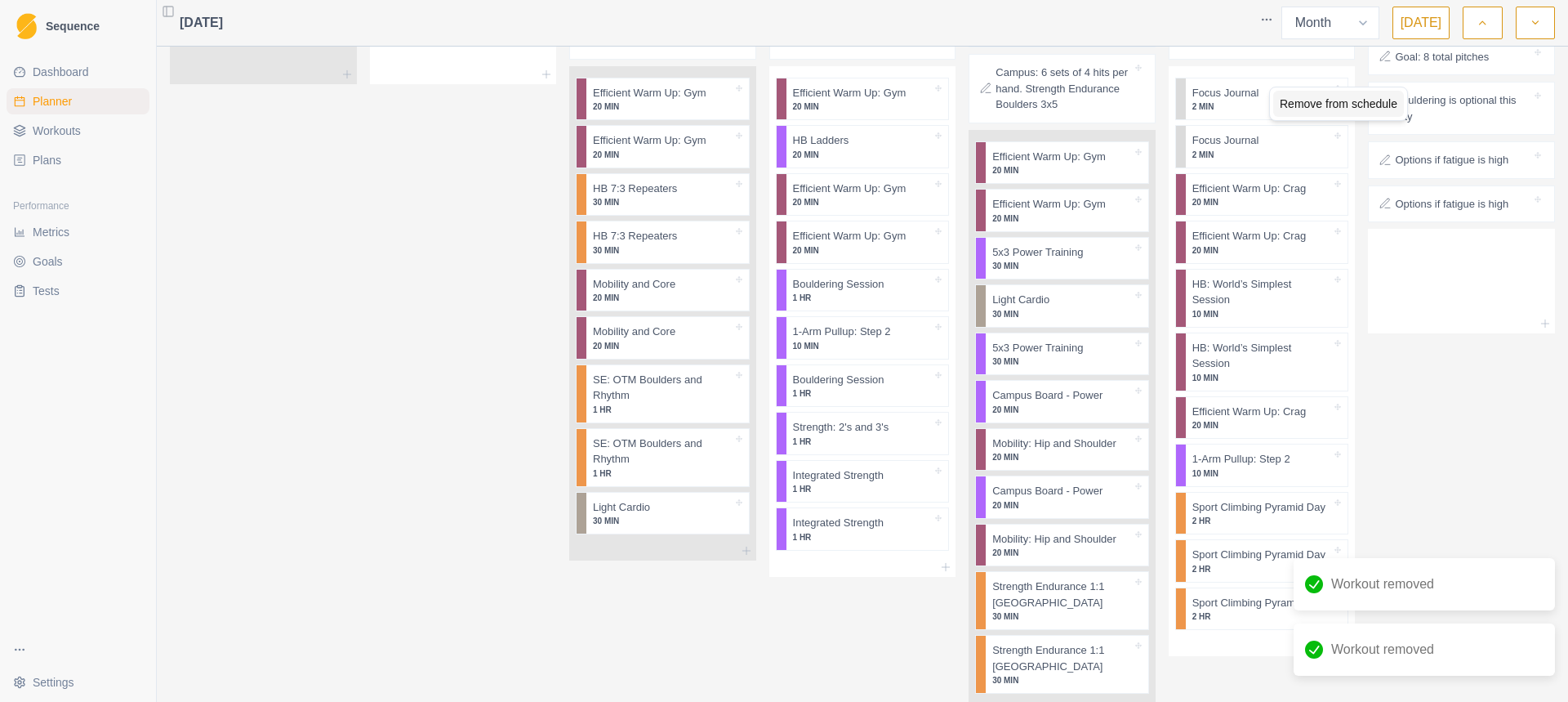
click at [1292, 107] on div "Remove from schedule" at bounding box center [1337, 103] width 130 height 26
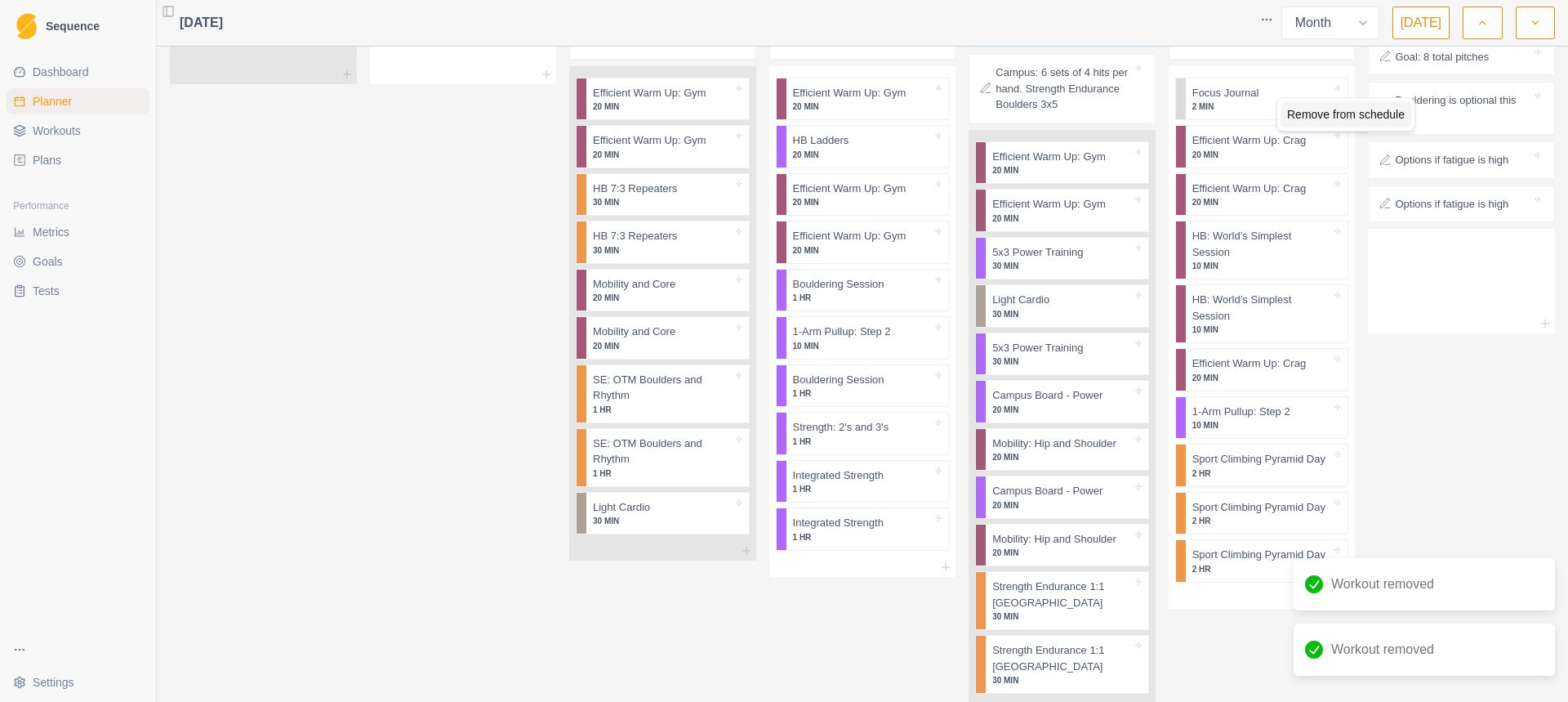
click at [1293, 114] on div "Remove from schedule" at bounding box center [1345, 114] width 130 height 26
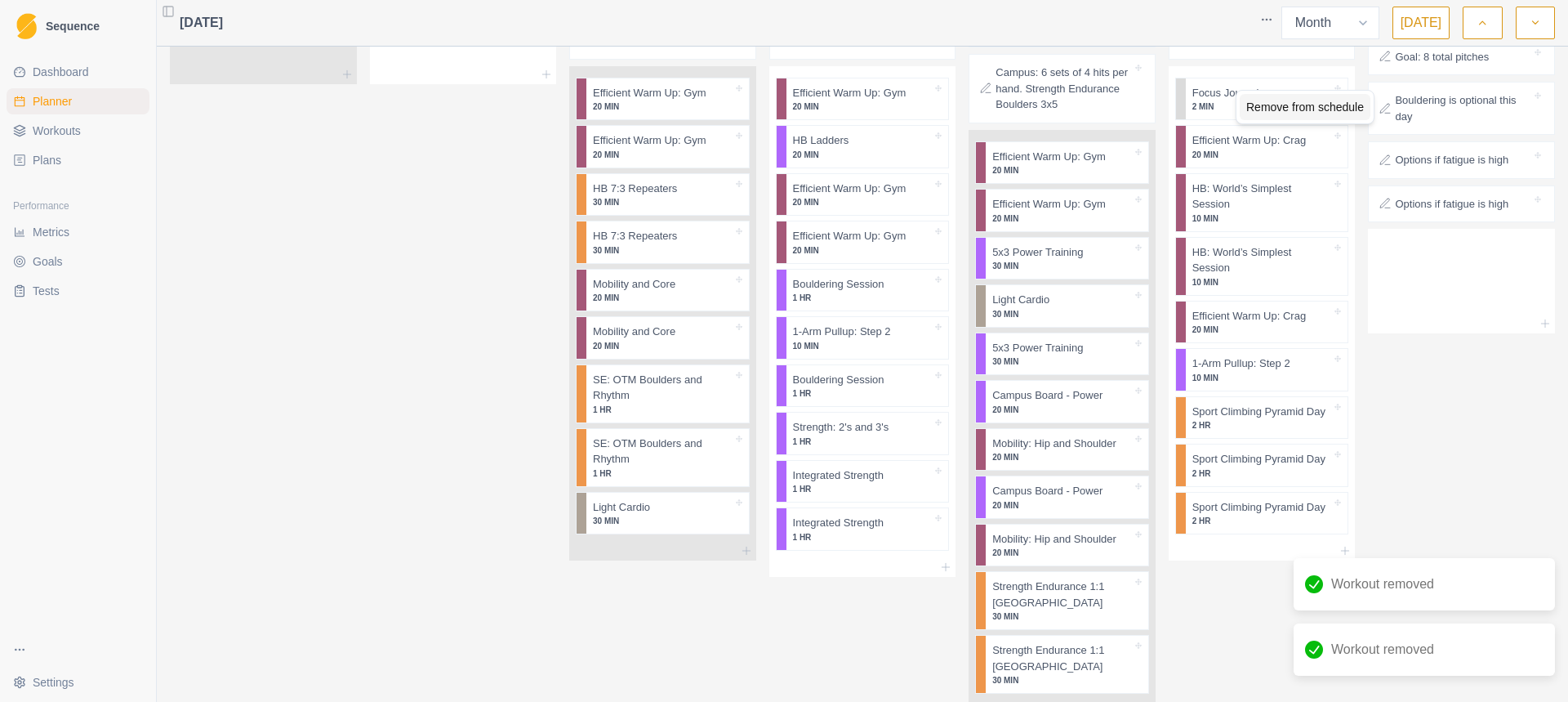
click at [1265, 111] on div "Remove from schedule" at bounding box center [1304, 107] width 130 height 26
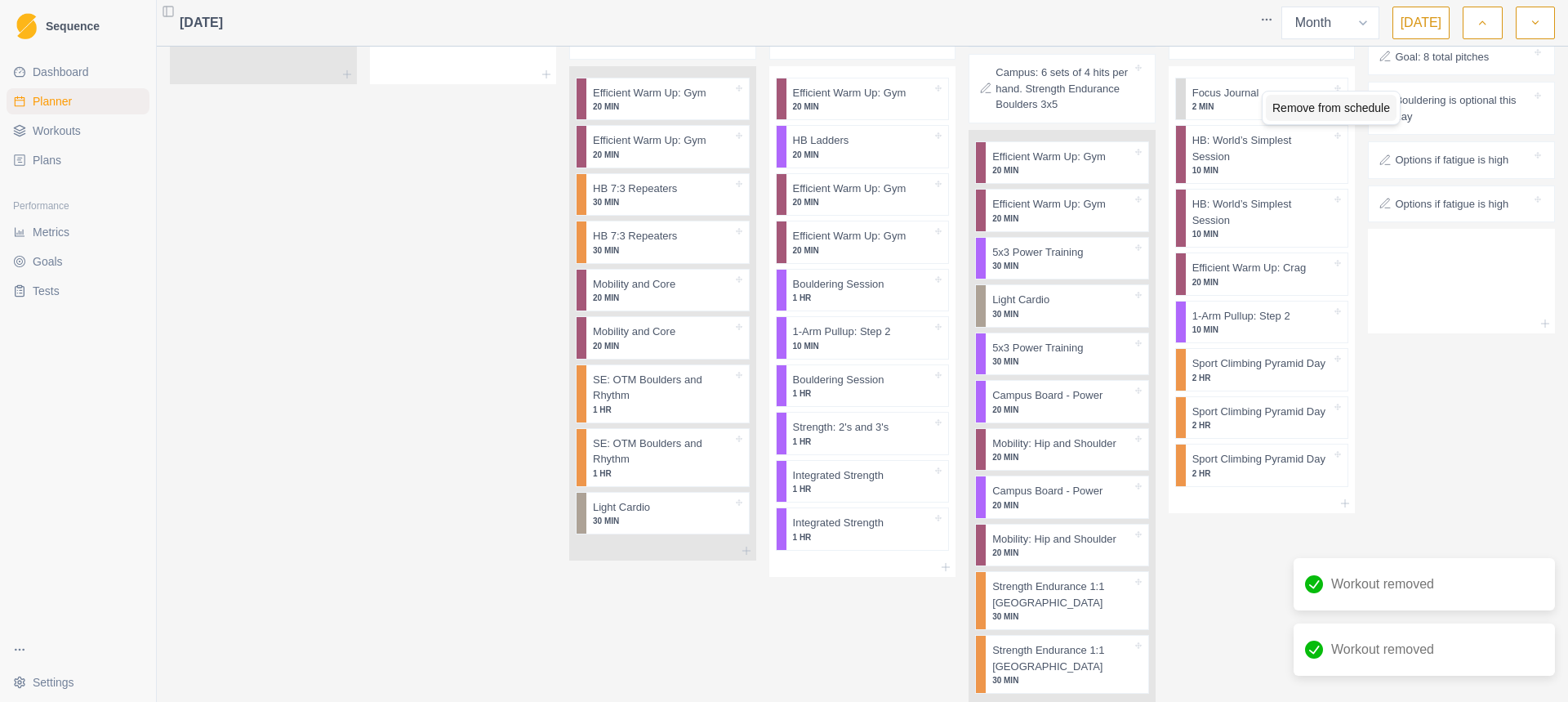
click at [1287, 118] on div "Remove from schedule" at bounding box center [1330, 108] width 130 height 26
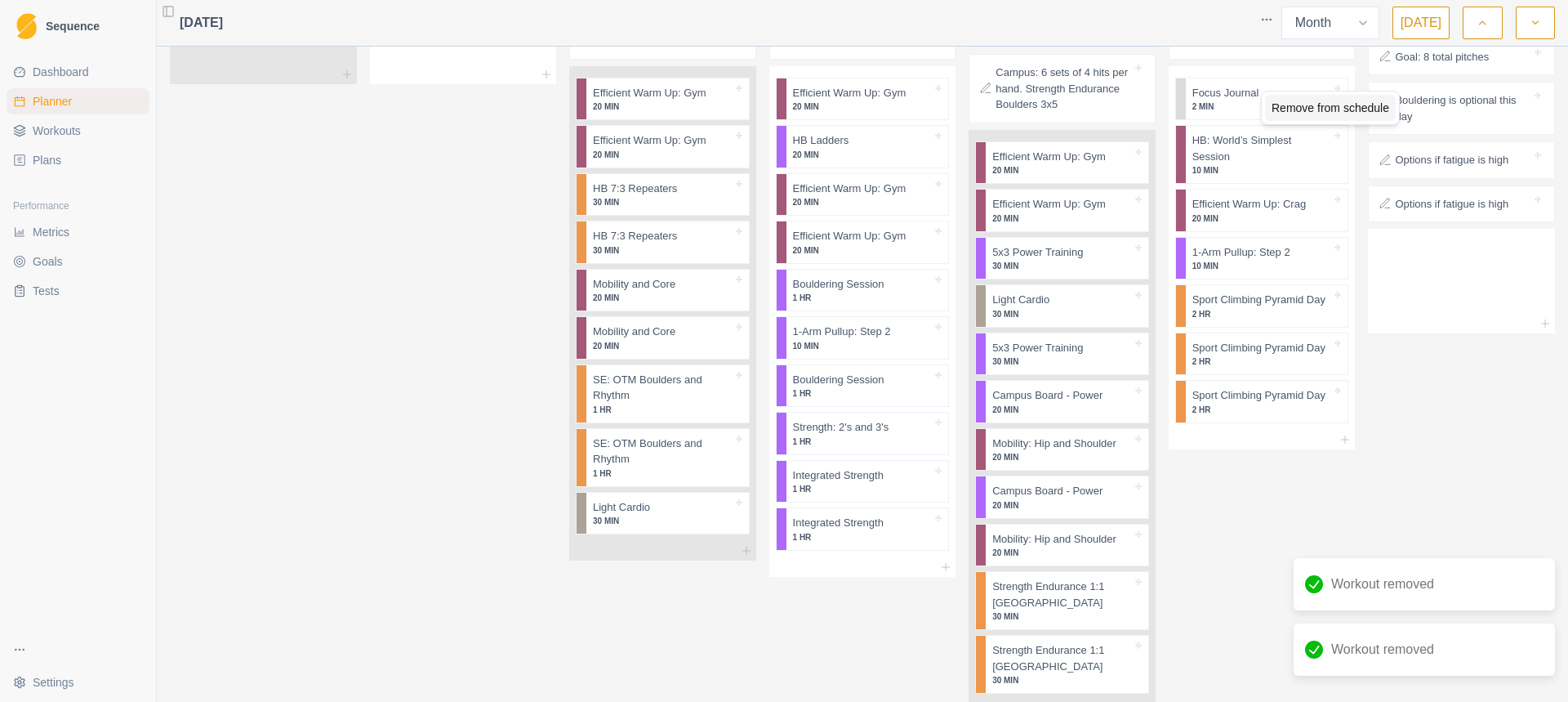
click at [1284, 111] on div "Remove from schedule" at bounding box center [1329, 108] width 130 height 26
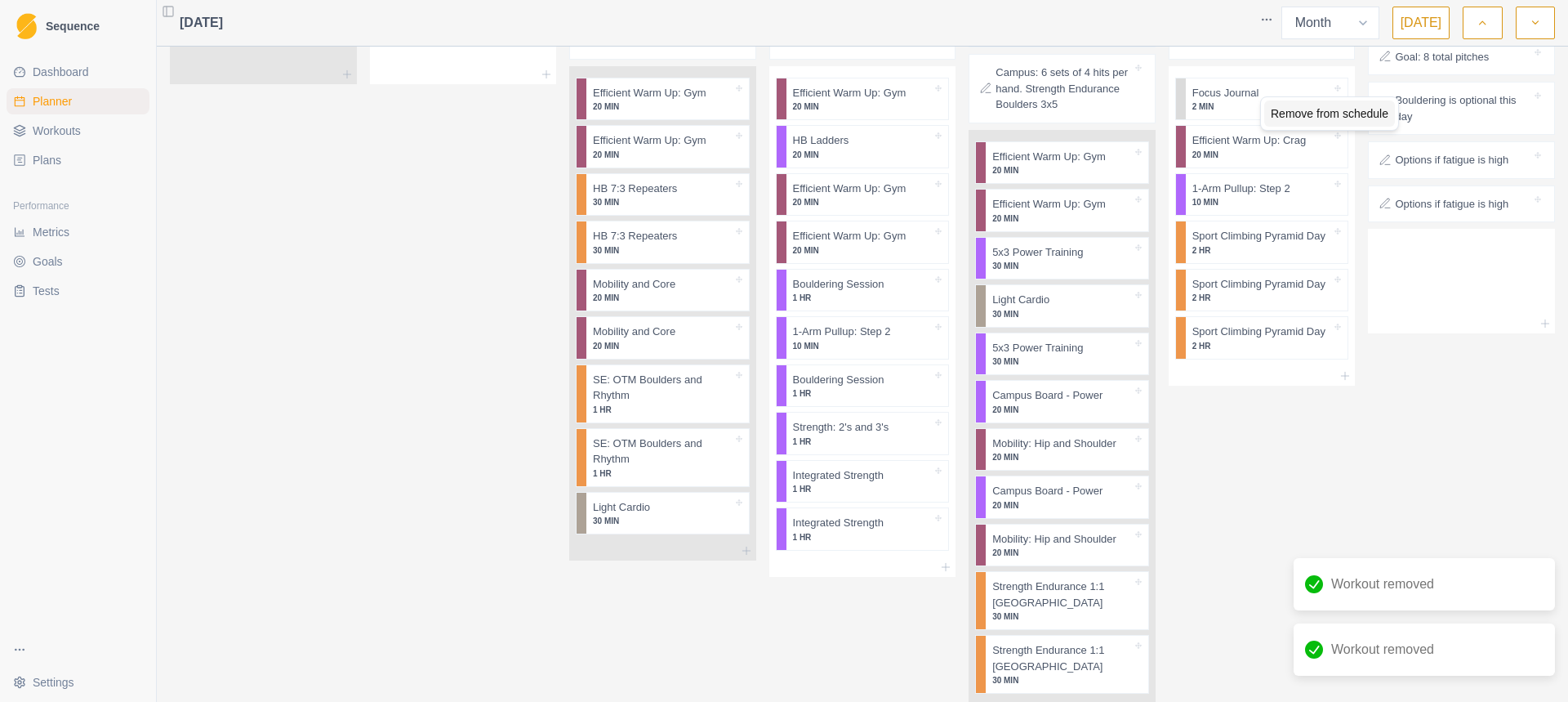
click at [1285, 114] on div "Remove from schedule" at bounding box center [1328, 113] width 130 height 26
click at [1293, 114] on div "Remove from schedule" at bounding box center [1335, 112] width 130 height 26
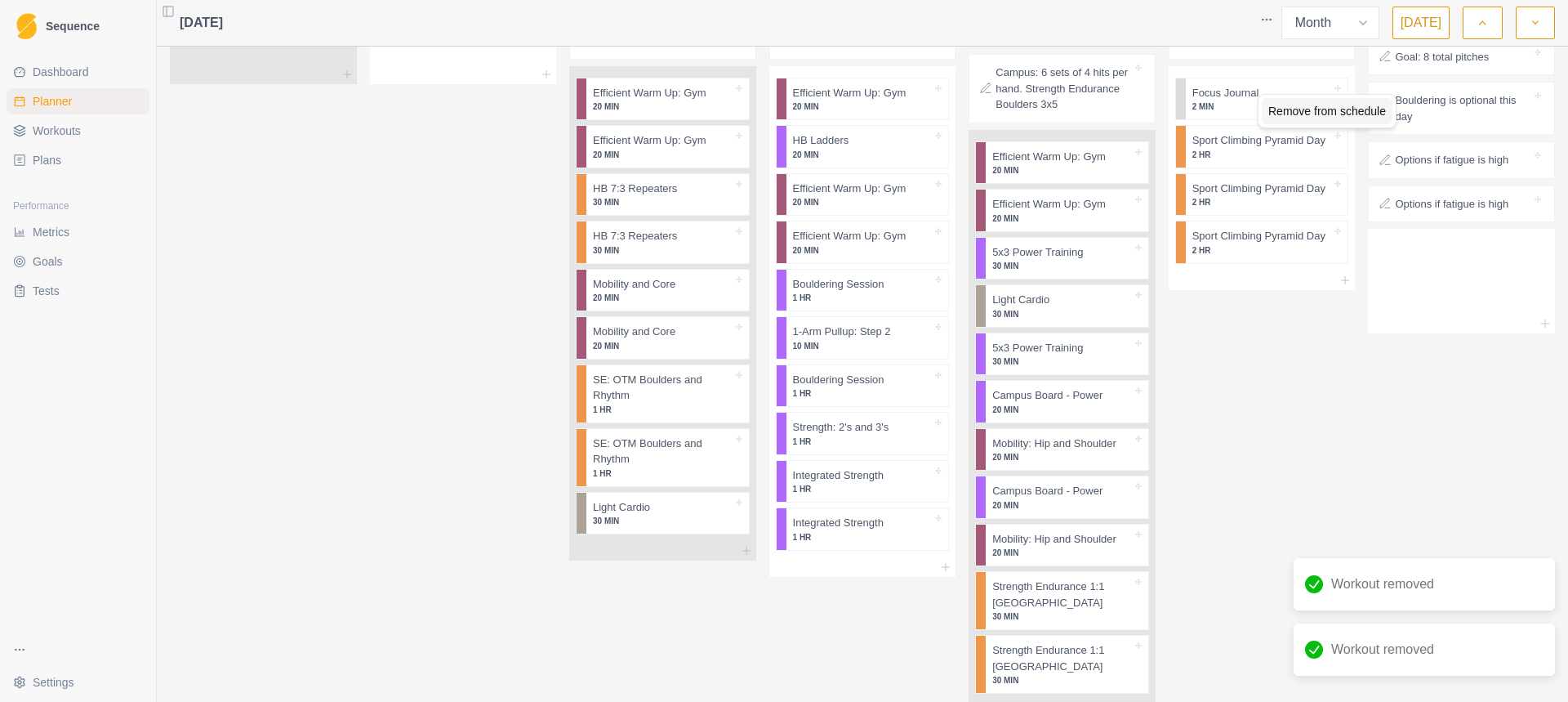
click at [1281, 113] on div "Remove from schedule" at bounding box center [1326, 111] width 130 height 26
click at [1284, 111] on div "Remove from schedule" at bounding box center [1337, 108] width 130 height 26
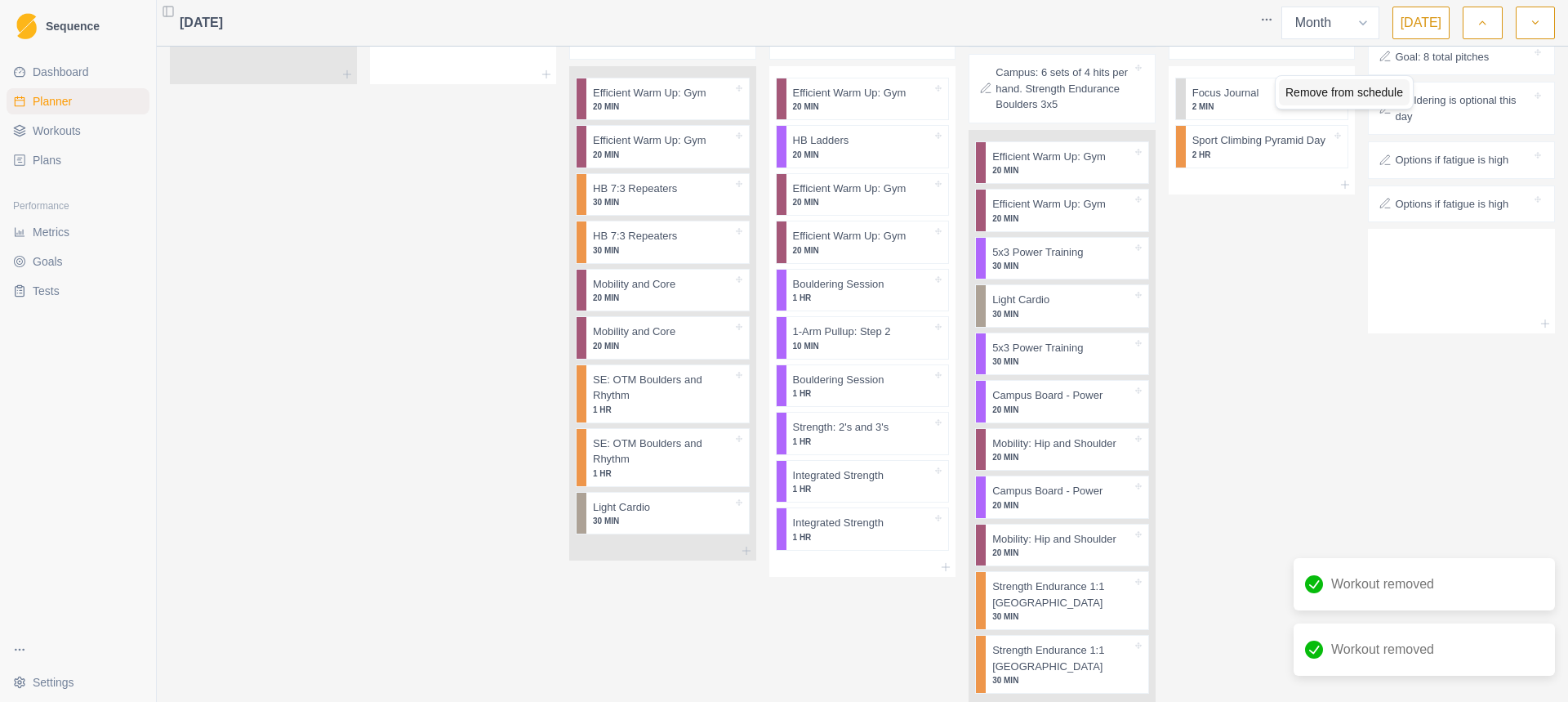
drag, startPoint x: 1287, startPoint y: 93, endPoint x: 1280, endPoint y: 99, distance: 9.2
click at [1288, 93] on div "Remove from schedule" at bounding box center [1343, 92] width 130 height 26
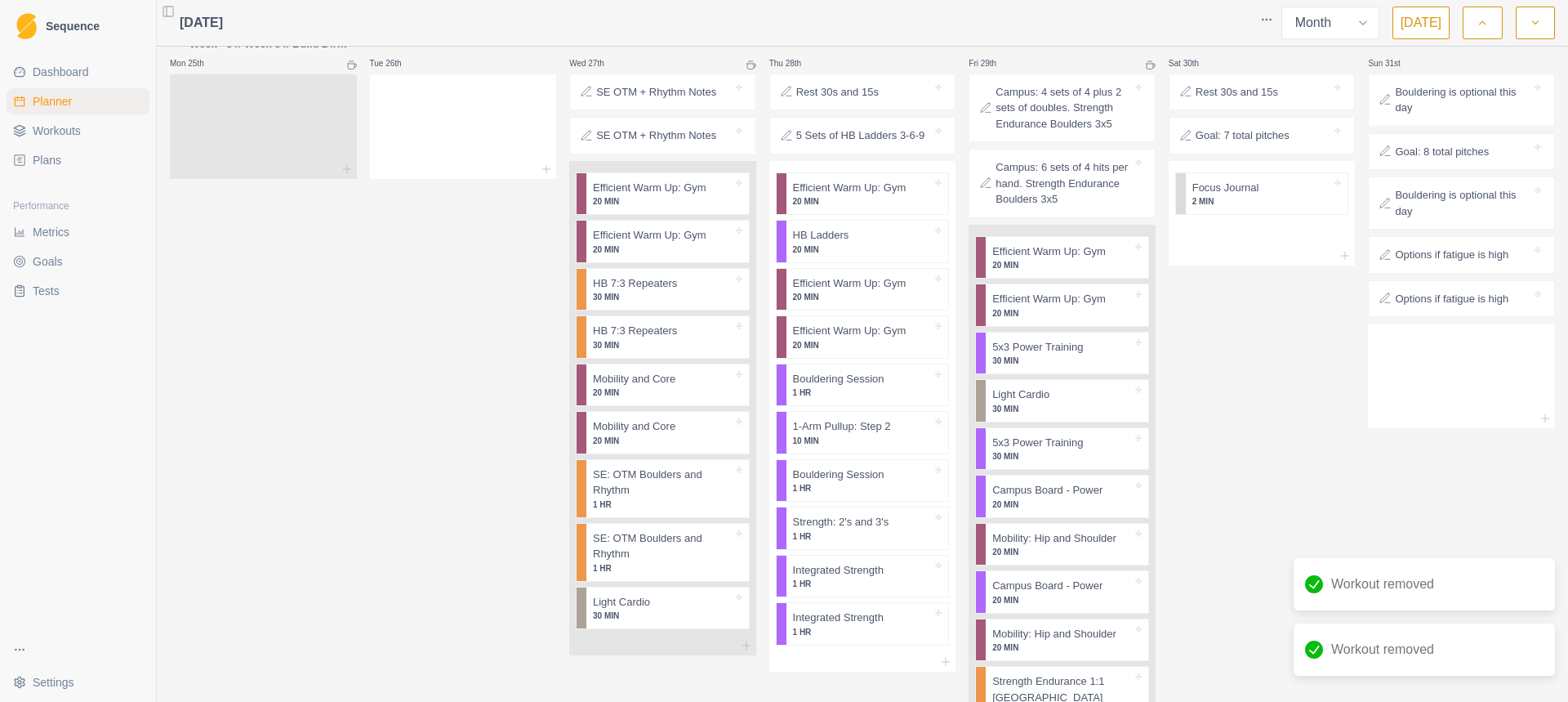
scroll to position [2669, 0]
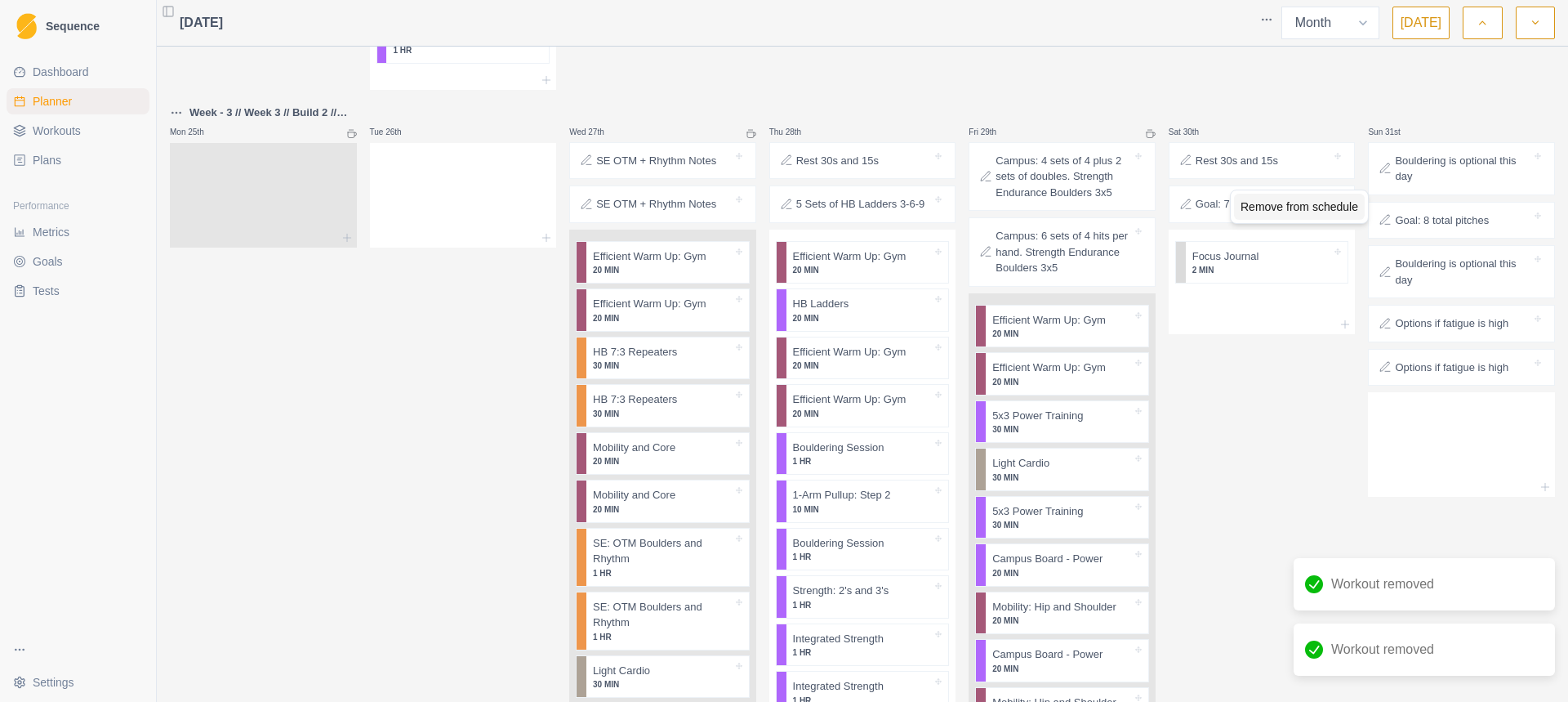
click at [1254, 202] on div "Remove from schedule" at bounding box center [1298, 206] width 130 height 26
click at [1282, 168] on div "Delete Note" at bounding box center [1299, 168] width 97 height 26
click at [1281, 119] on div "Delete Note" at bounding box center [1307, 118] width 97 height 26
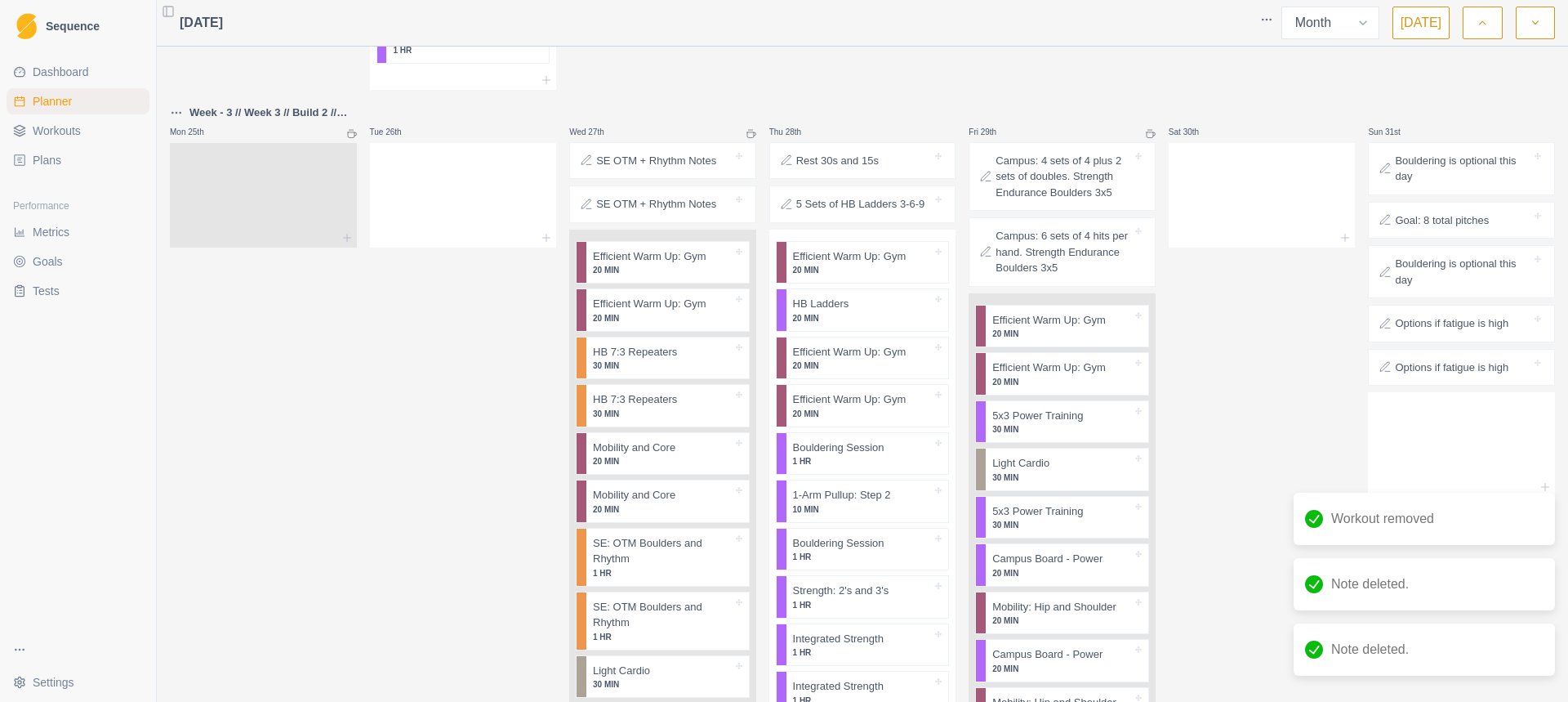
scroll to position [2834, 0]
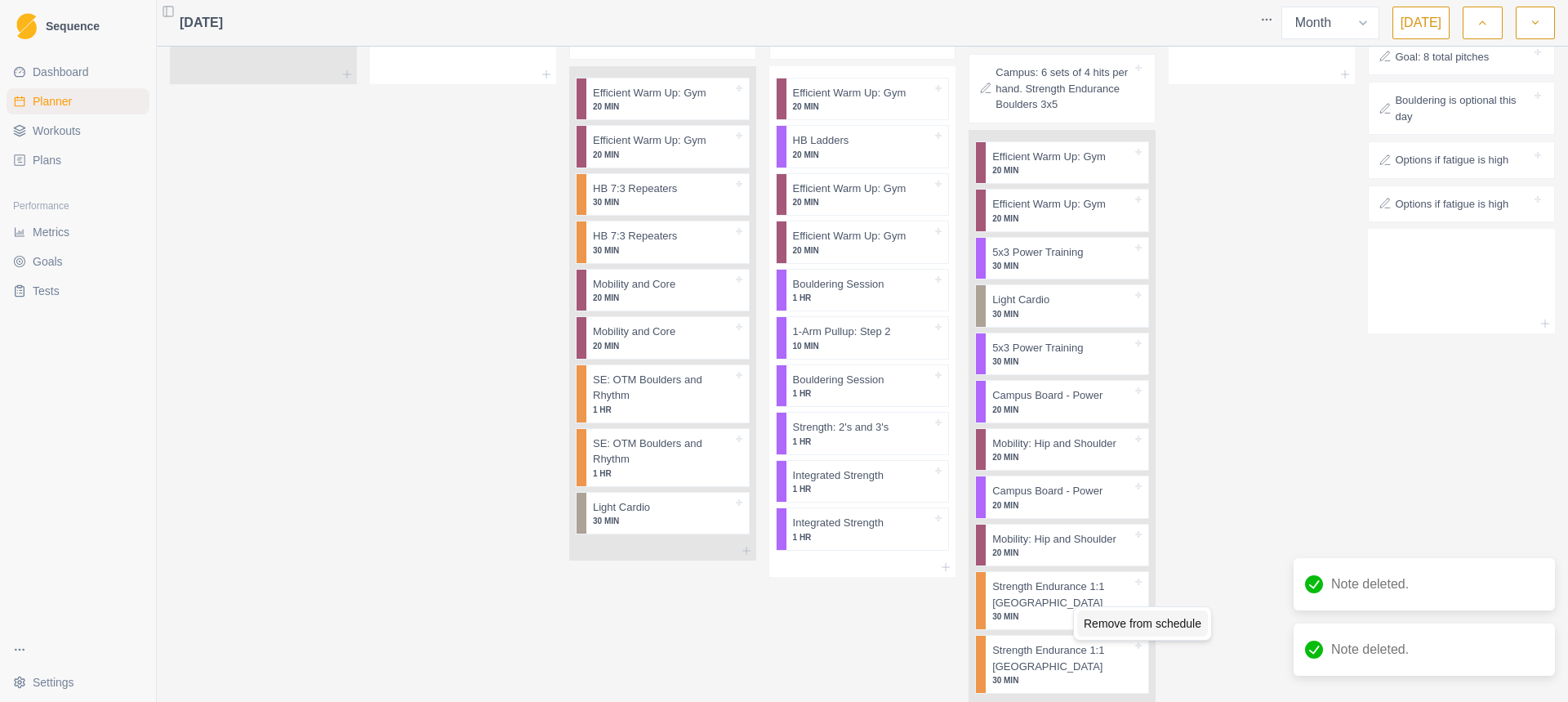
click at [1127, 633] on div "Remove from schedule" at bounding box center [1142, 623] width 130 height 26
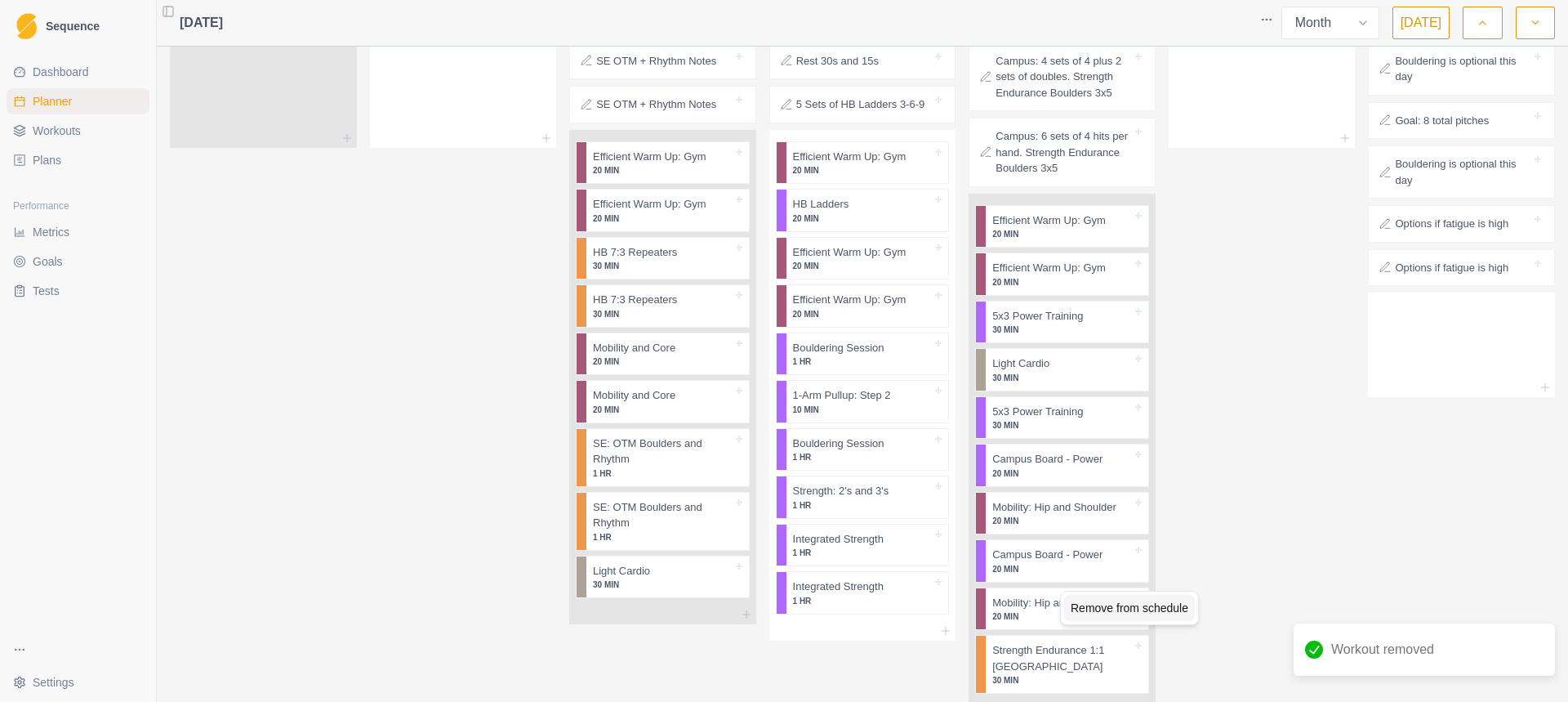
click at [1112, 609] on div "Remove from schedule" at bounding box center [1129, 607] width 130 height 26
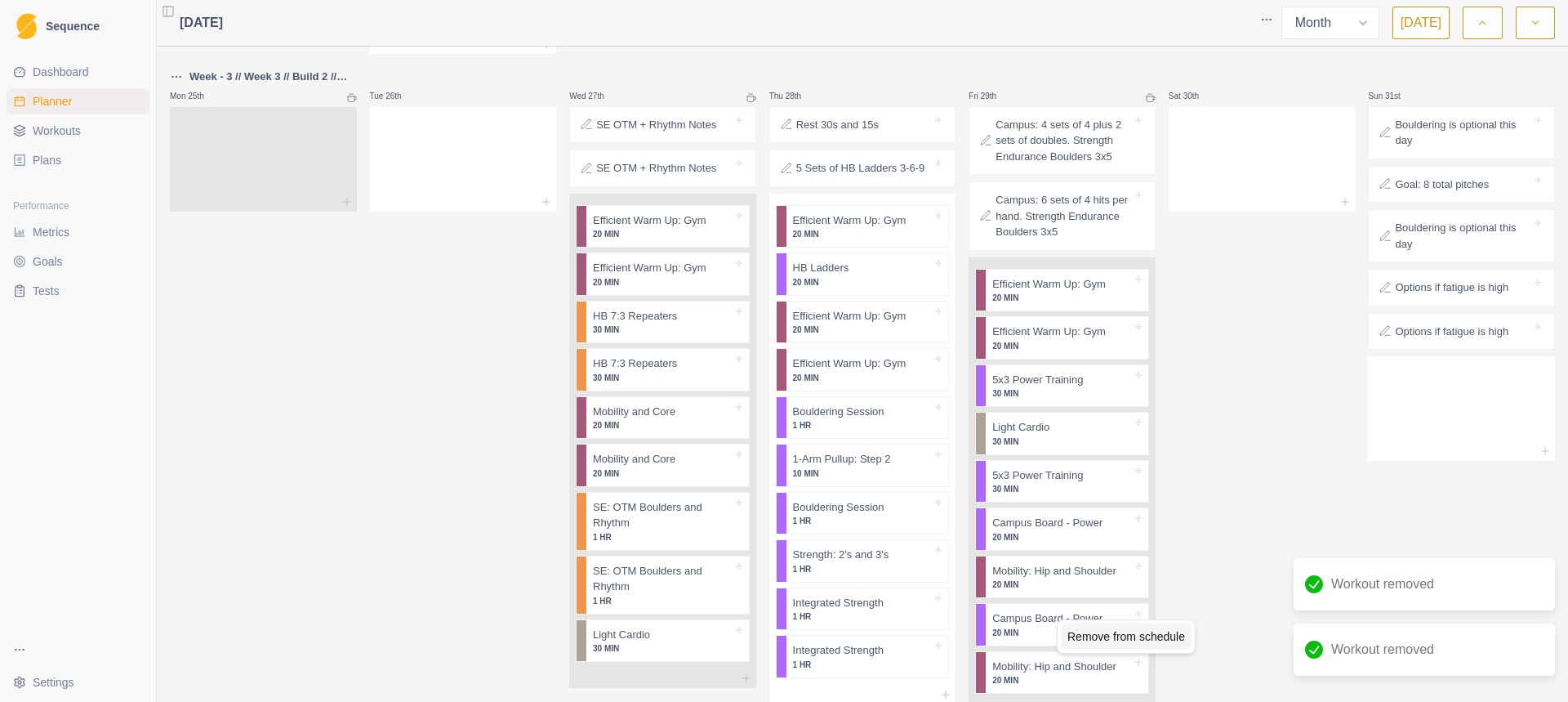
click at [1089, 635] on div "Remove from schedule" at bounding box center [1125, 636] width 130 height 26
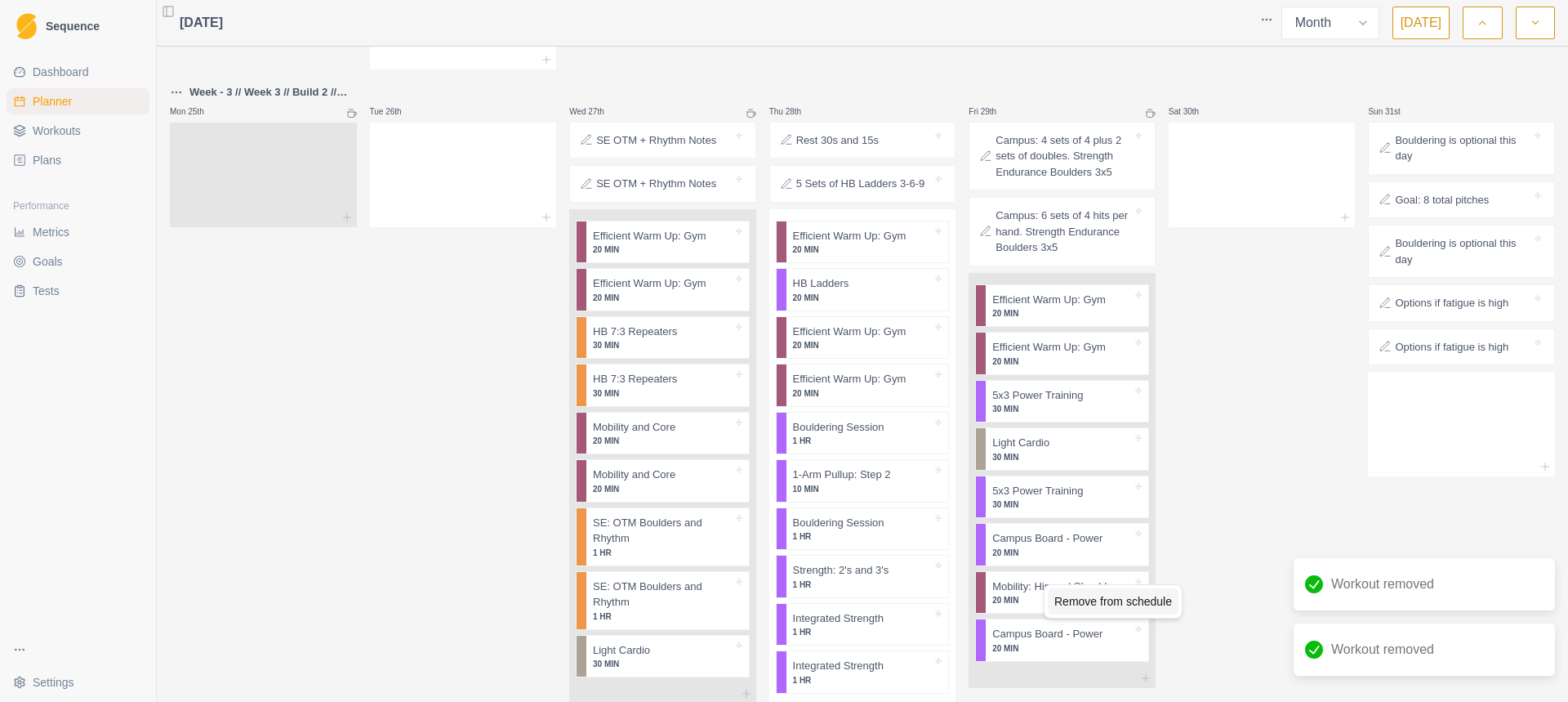
click at [1073, 599] on div "Remove from schedule" at bounding box center [1112, 601] width 130 height 26
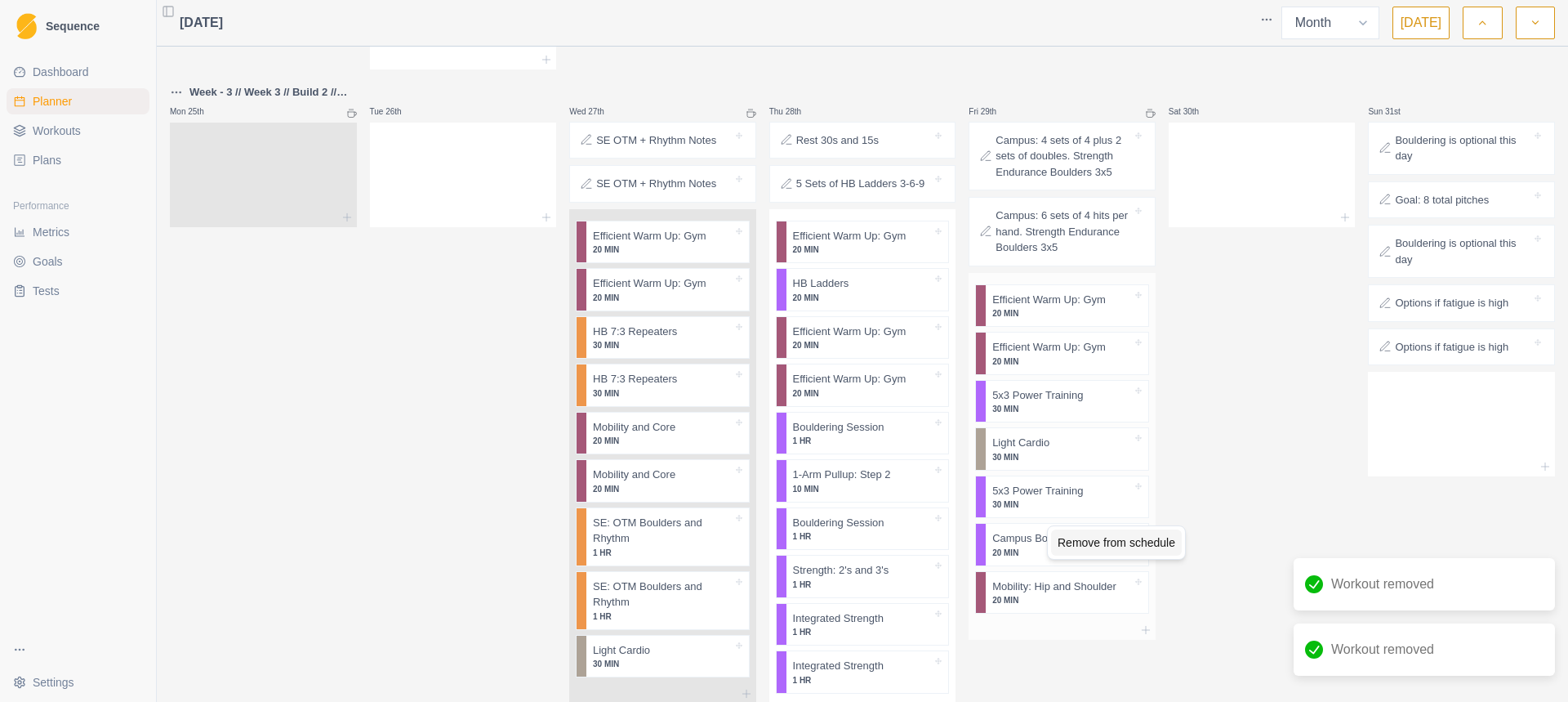
drag, startPoint x: 1076, startPoint y: 539, endPoint x: 1059, endPoint y: 515, distance: 29.4
click at [1079, 540] on div "Remove from schedule" at bounding box center [1115, 542] width 130 height 26
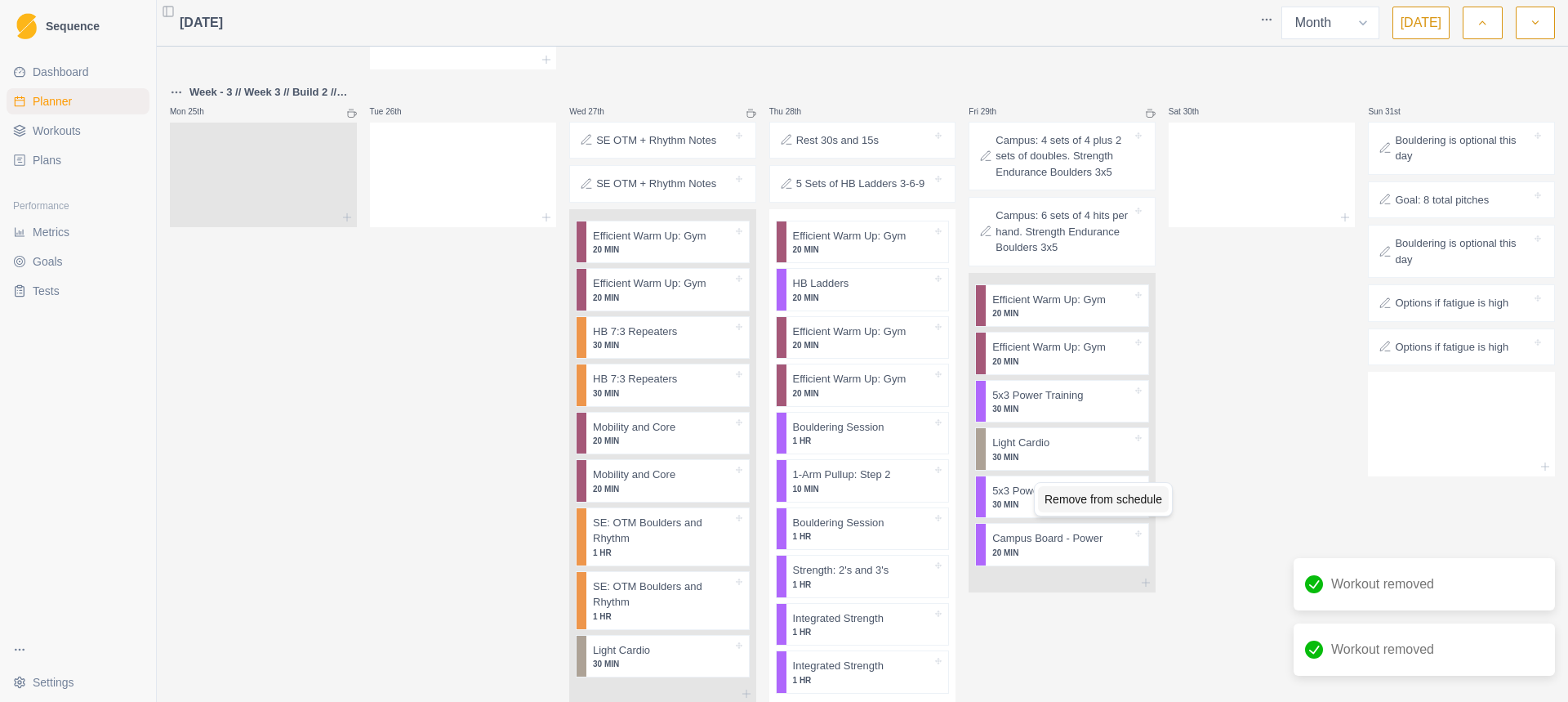
drag, startPoint x: 1059, startPoint y: 499, endPoint x: 1043, endPoint y: 474, distance: 29.7
click at [1060, 499] on div "Remove from schedule" at bounding box center [1102, 499] width 130 height 26
click at [1079, 462] on div "Remove from schedule" at bounding box center [1118, 459] width 130 height 26
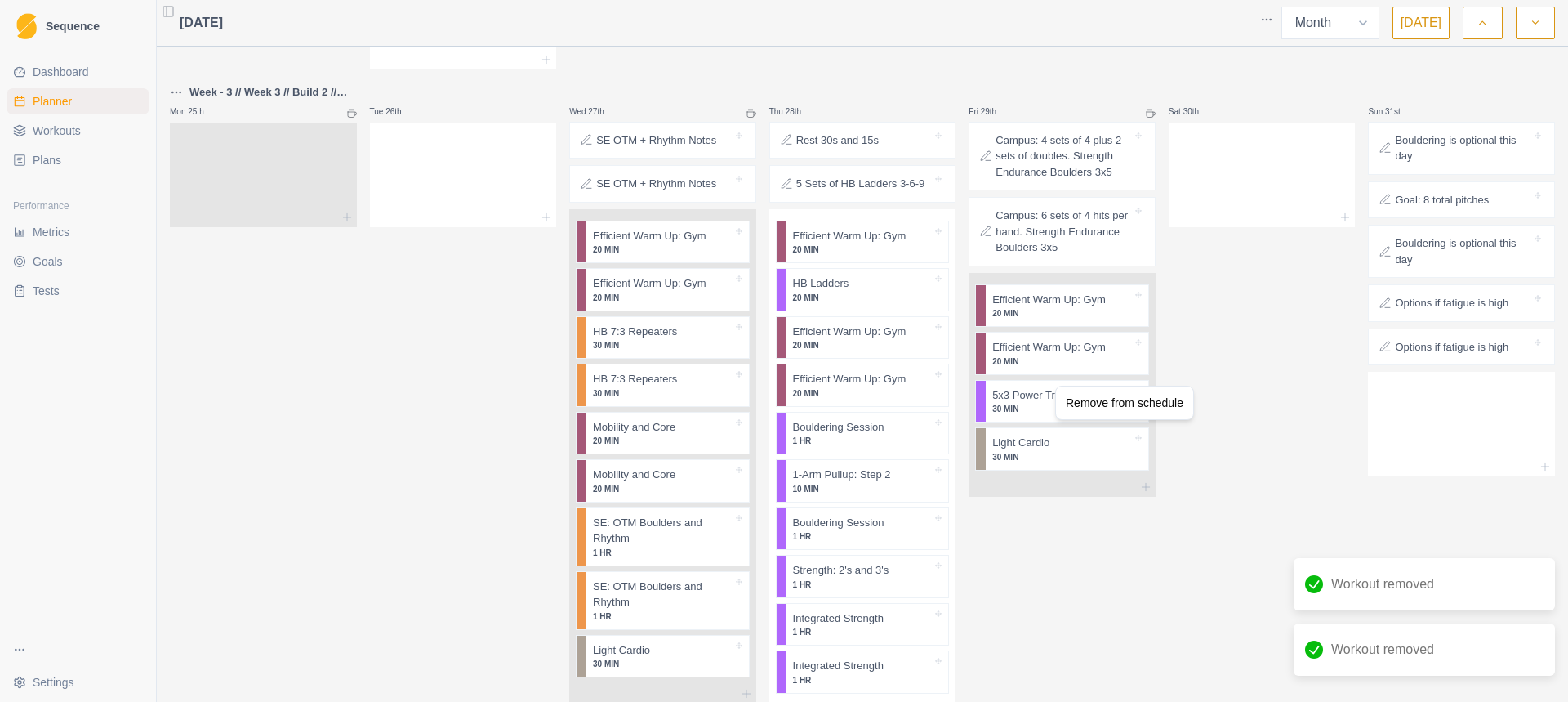
click at [1081, 414] on div "Remove from schedule" at bounding box center [1123, 402] width 130 height 26
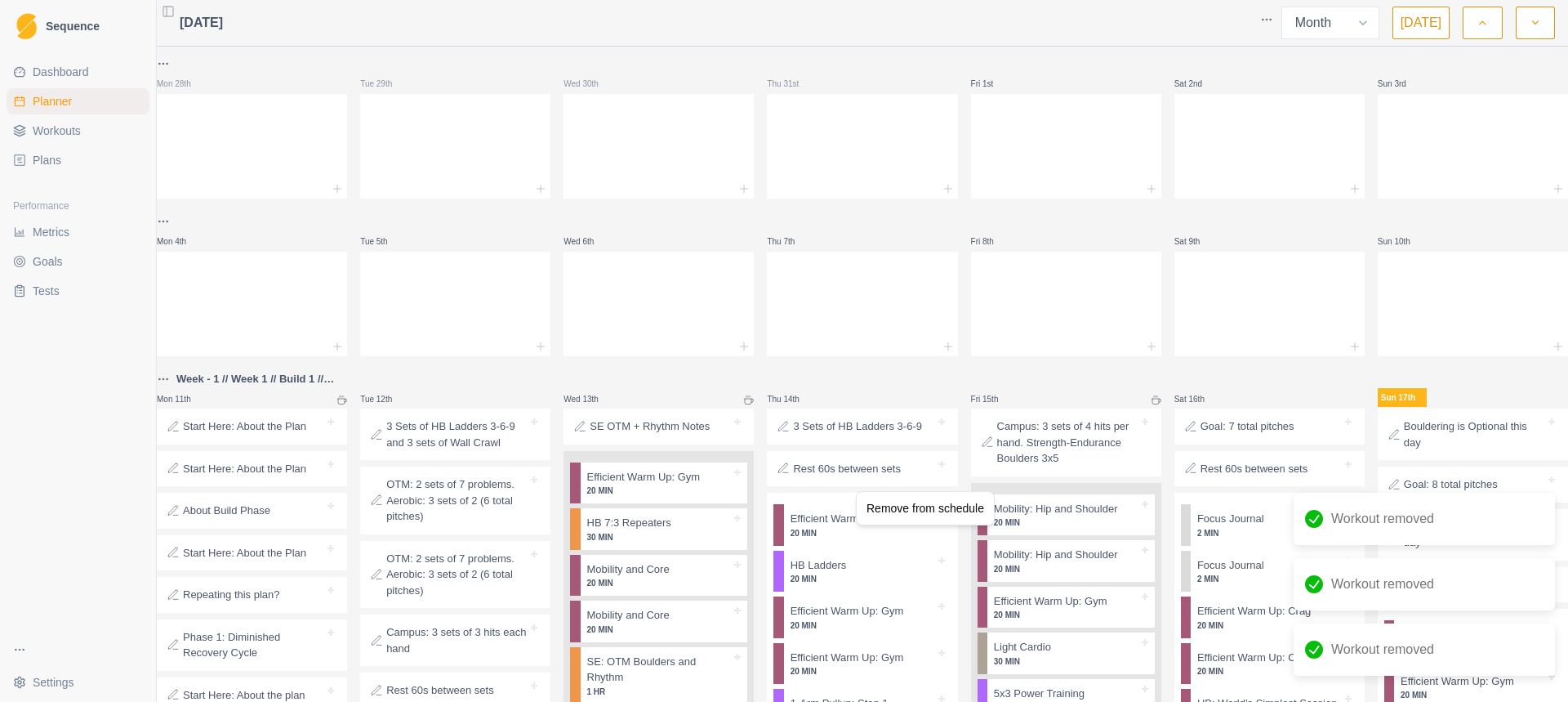
select select "month"
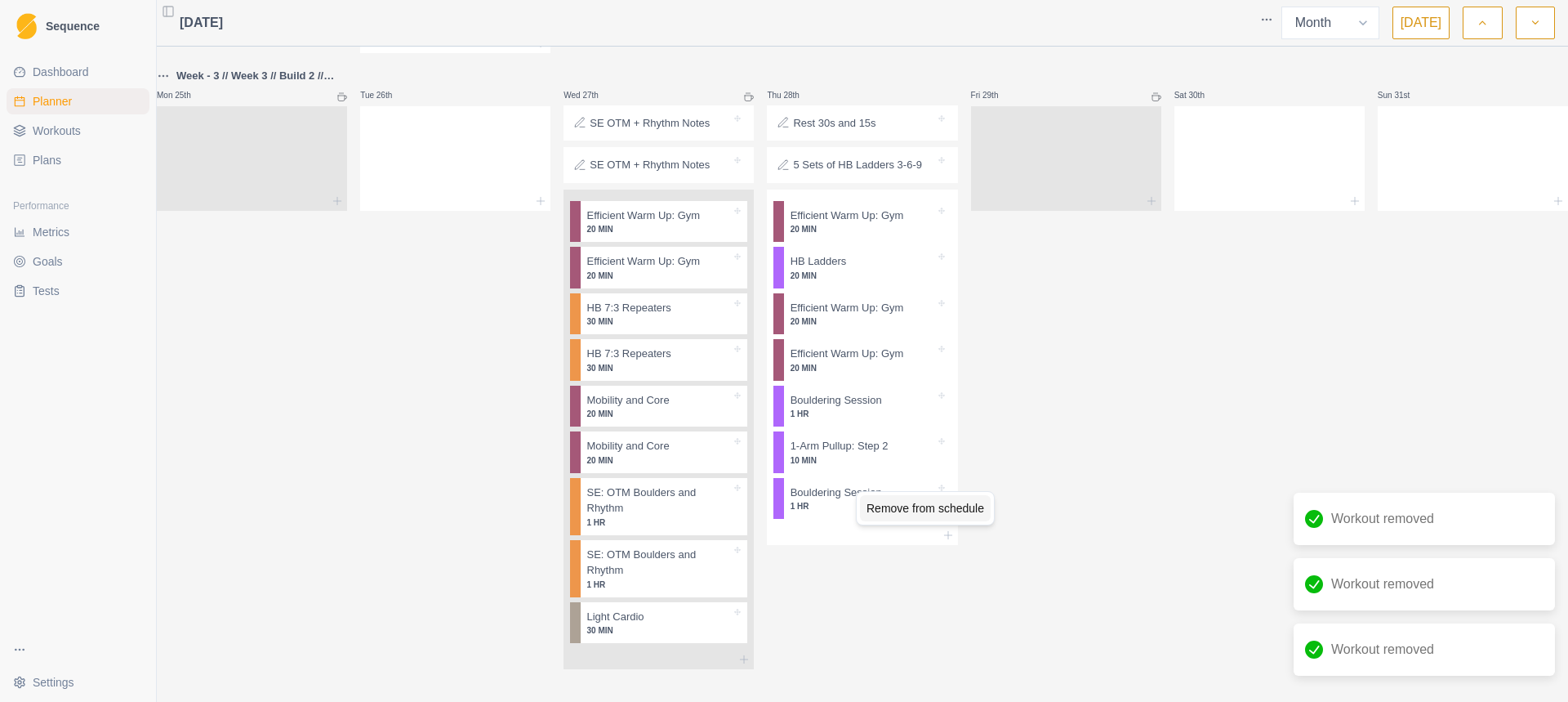
click at [887, 511] on div "Remove from schedule" at bounding box center [925, 508] width 130 height 26
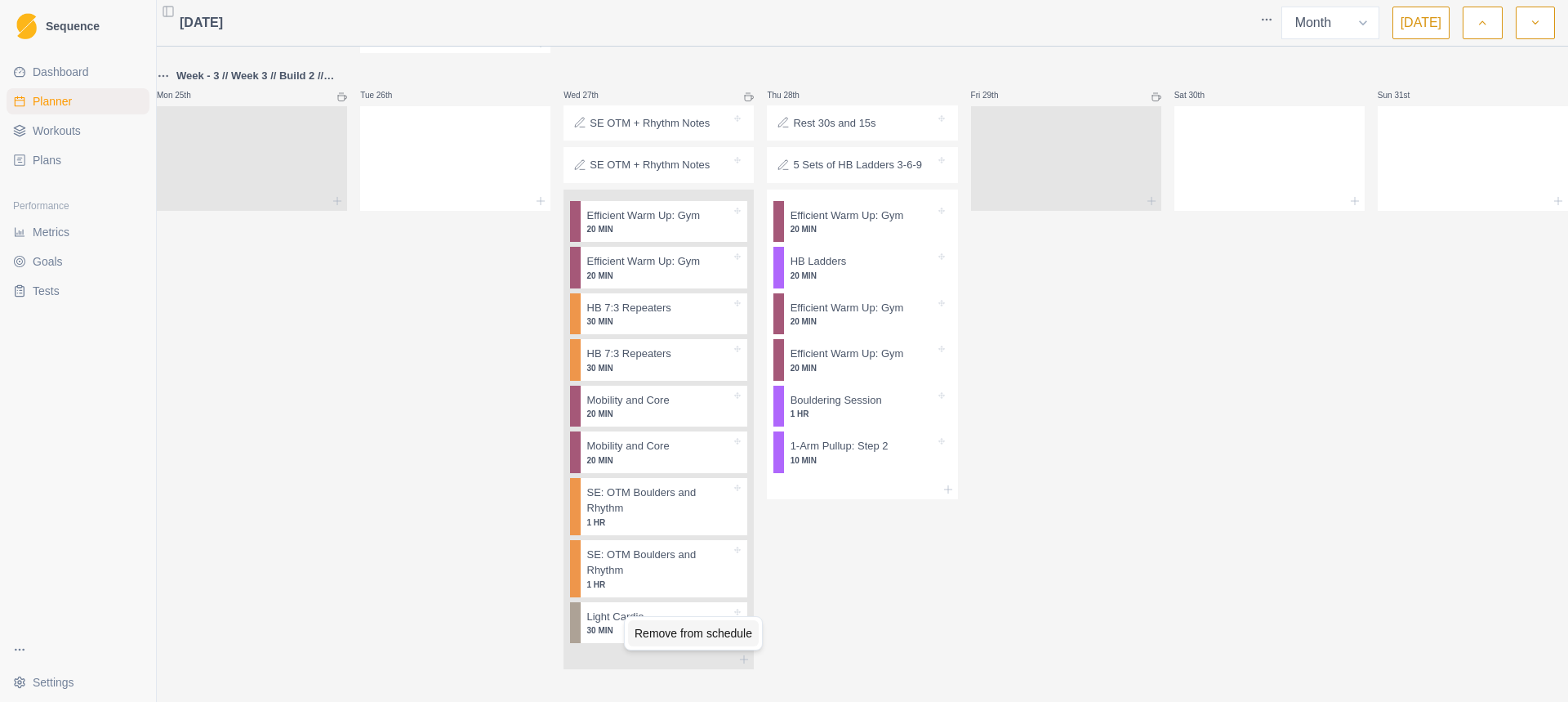
click at [667, 635] on div "Remove from schedule" at bounding box center [692, 633] width 130 height 26
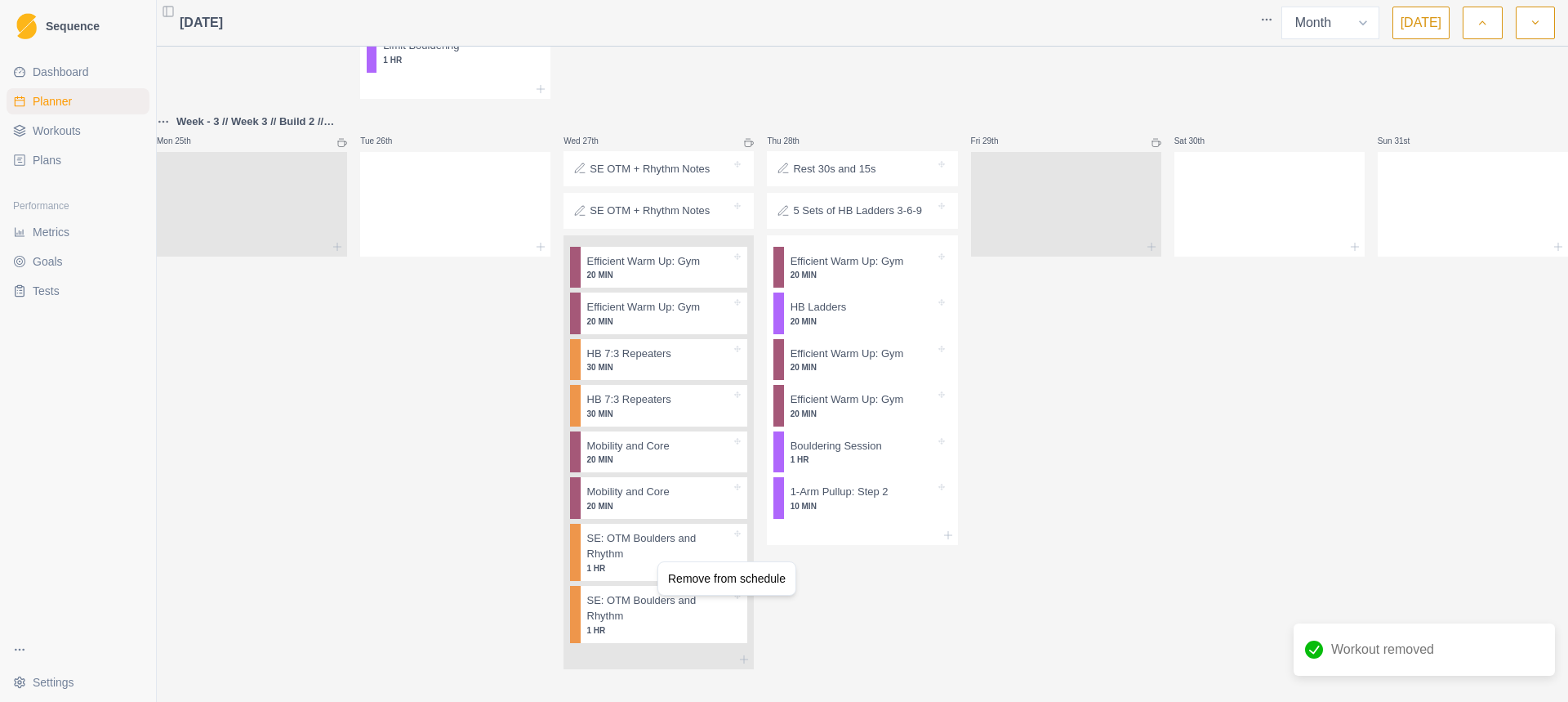
scroll to position [2627, 0]
drag, startPoint x: 656, startPoint y: 562, endPoint x: 691, endPoint y: 578, distance: 38.5
click at [691, 578] on div "Remove from schedule" at bounding box center [726, 578] width 130 height 26
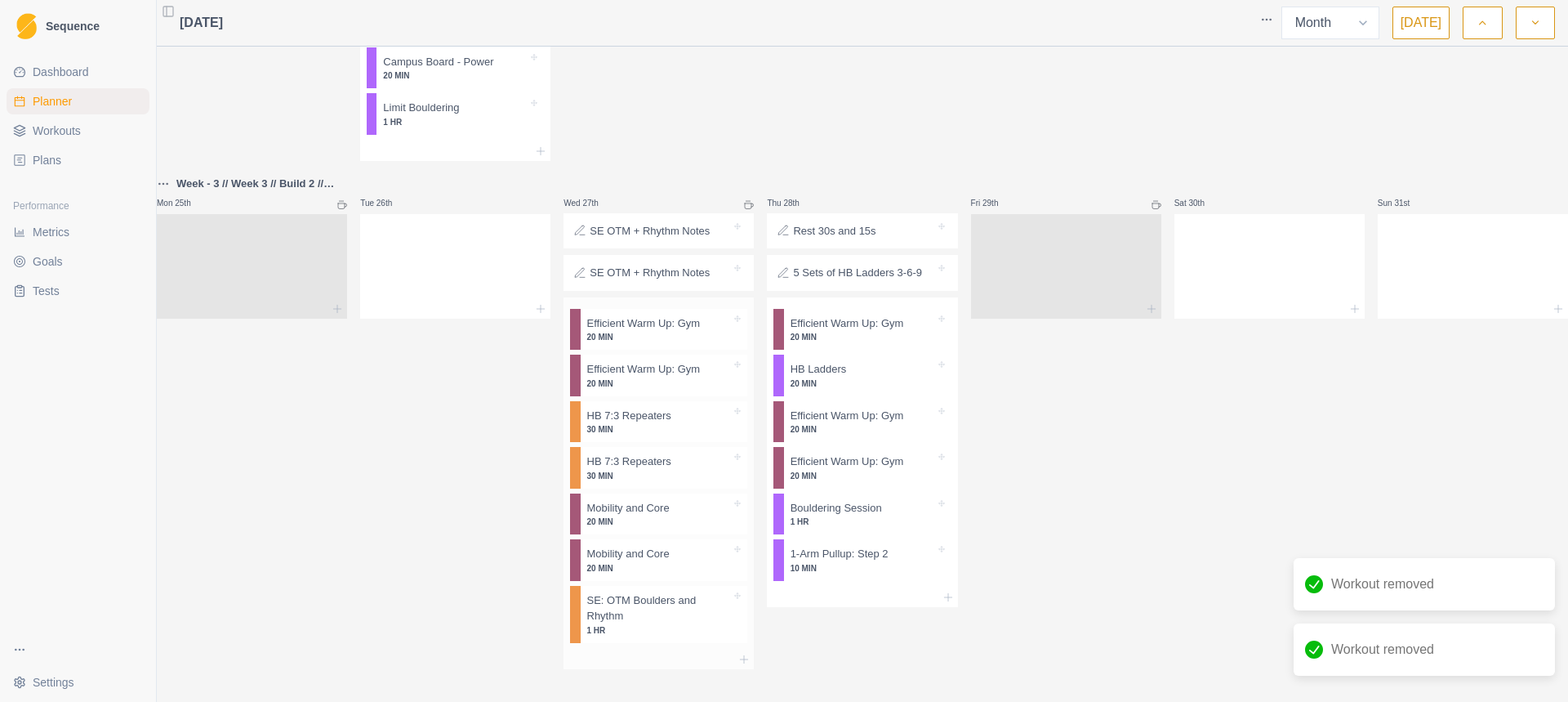
scroll to position [2563, 0]
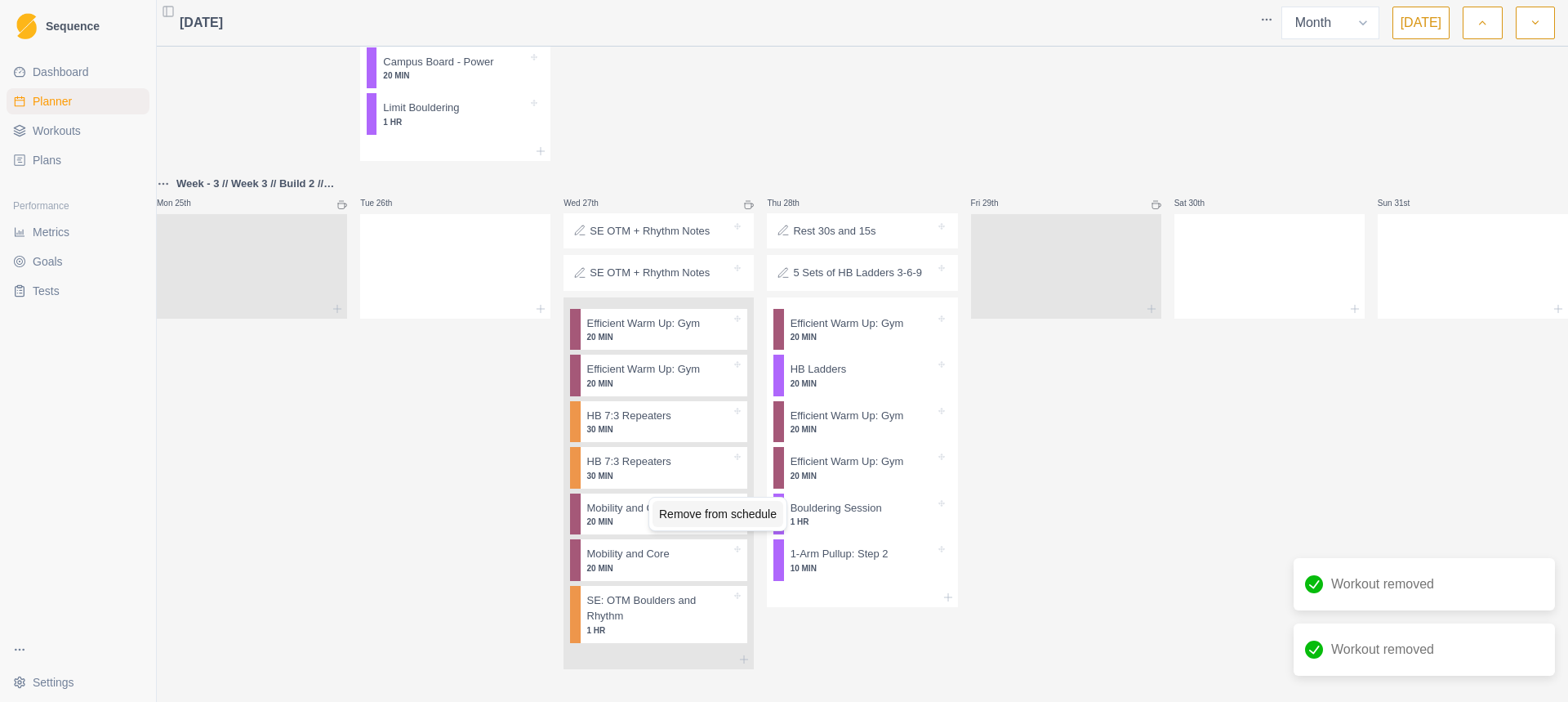
click at [691, 516] on div "Remove from schedule" at bounding box center [717, 513] width 130 height 26
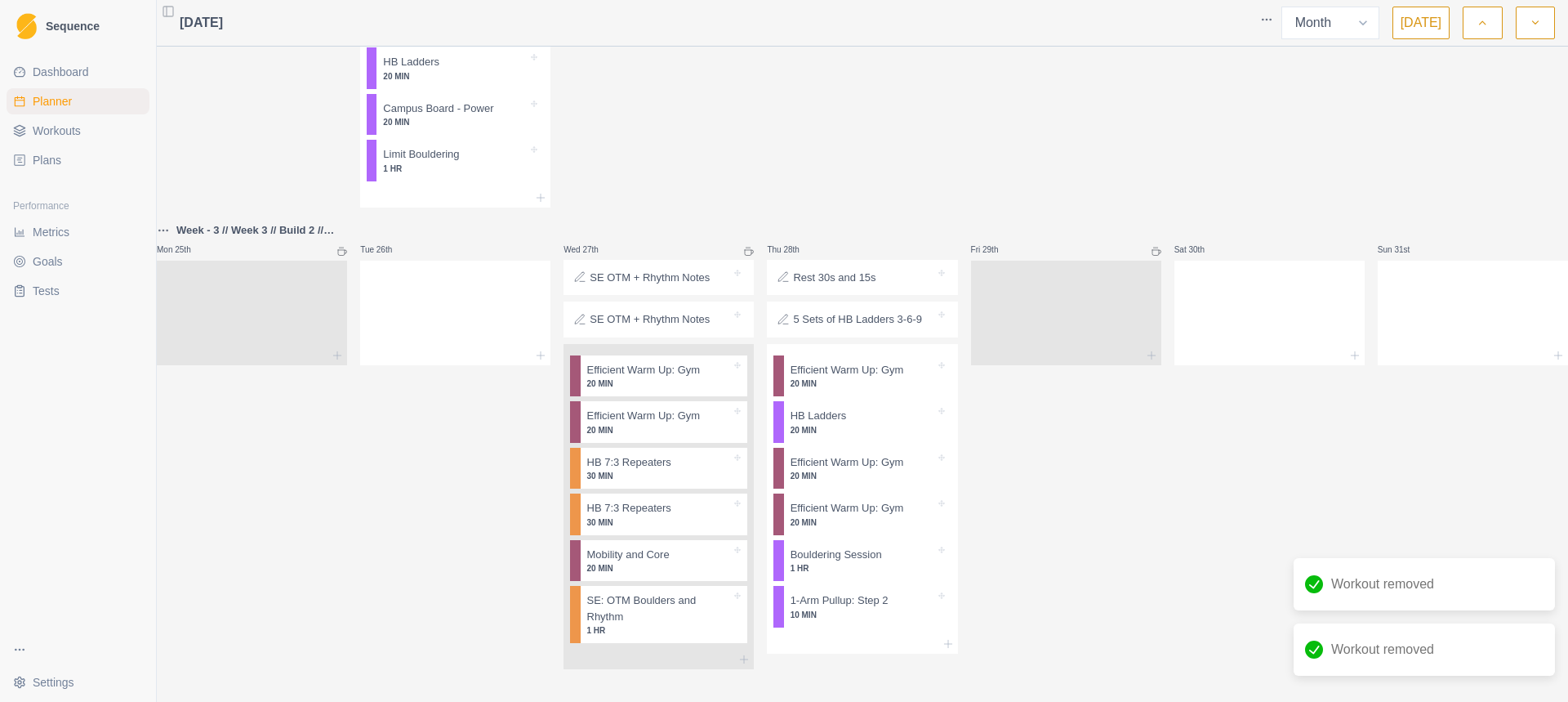
scroll to position [2514, 0]
click at [661, 490] on div "Remove from schedule" at bounding box center [699, 479] width 130 height 26
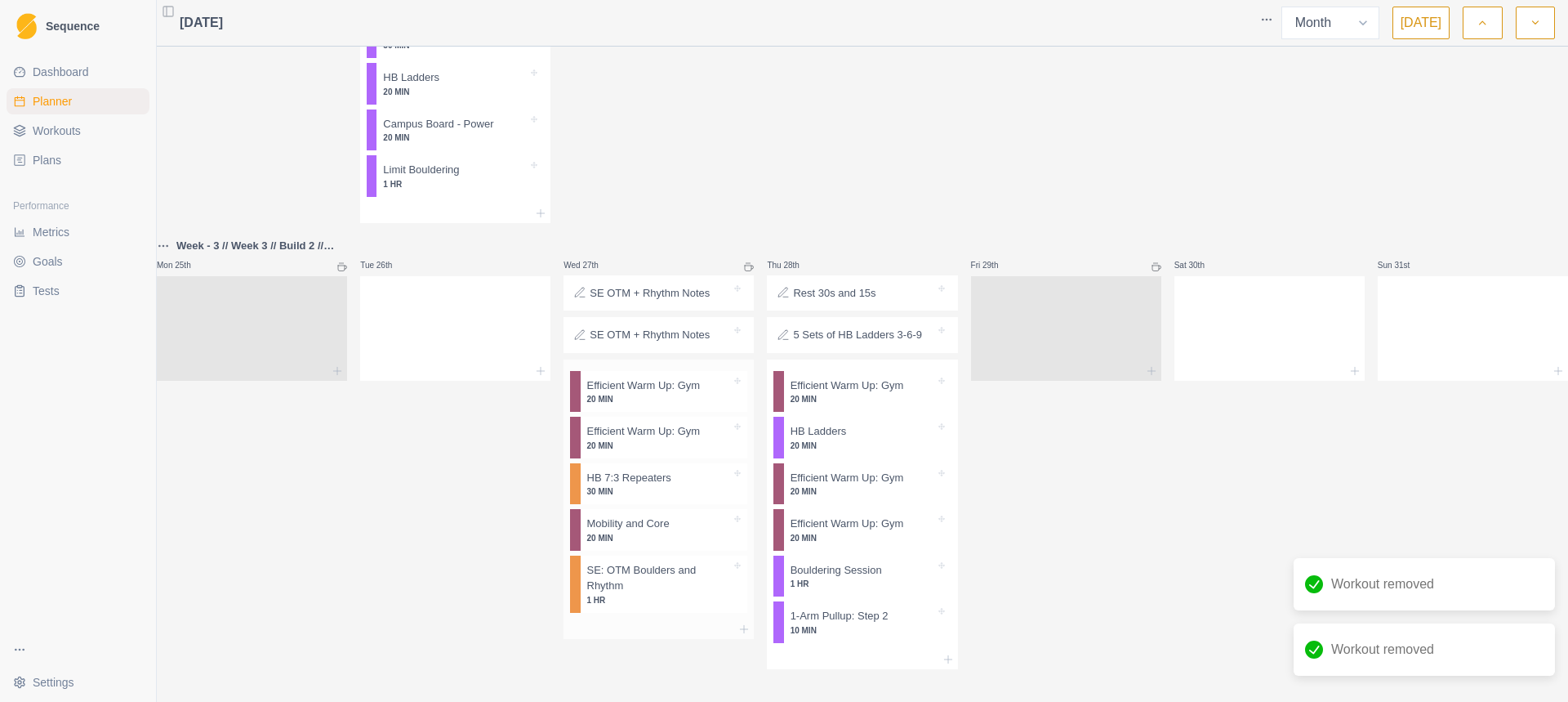
scroll to position [2499, 0]
click at [666, 489] on div "Remove from schedule" at bounding box center [715, 490] width 130 height 26
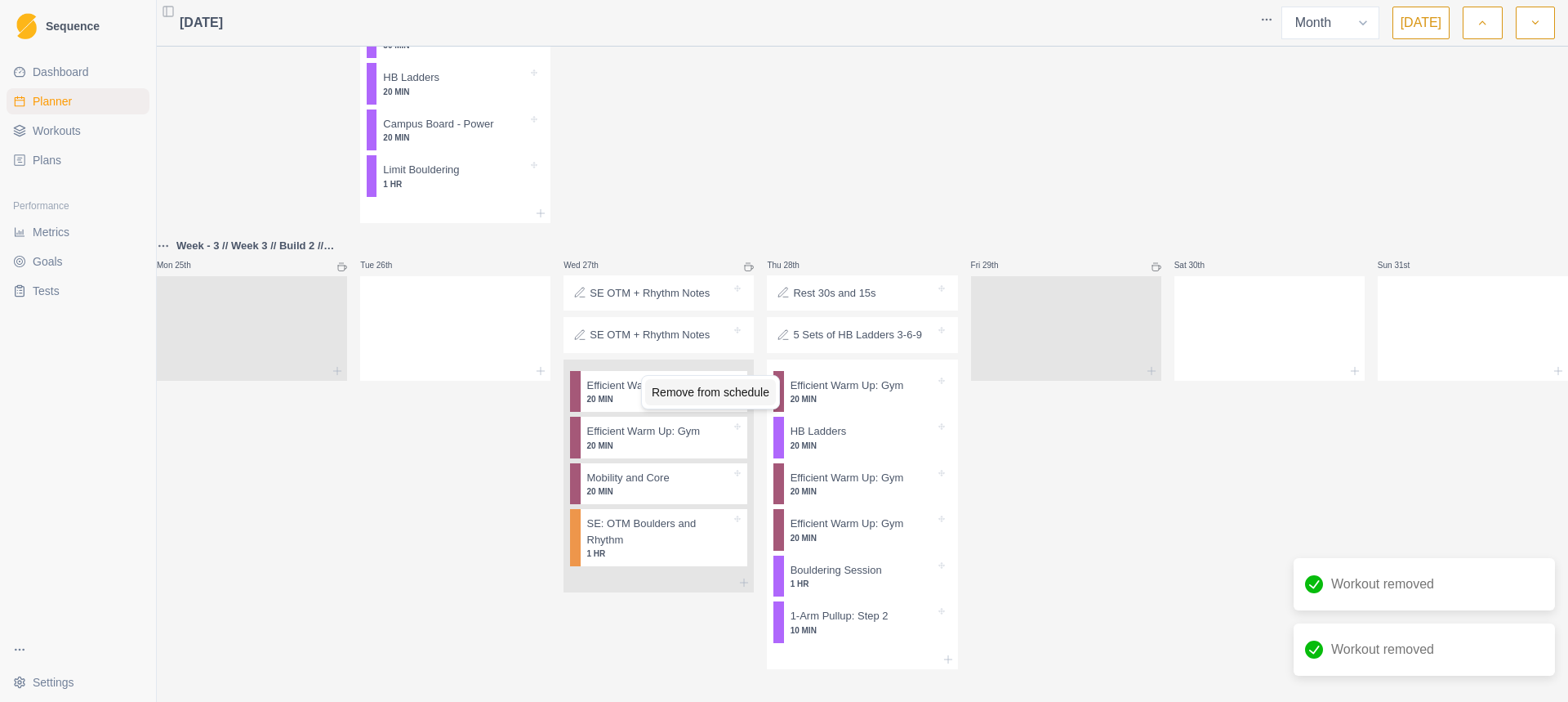
click at [668, 401] on div "Remove from schedule" at bounding box center [710, 392] width 130 height 26
click at [688, 401] on div "Remove from schedule" at bounding box center [713, 396] width 130 height 26
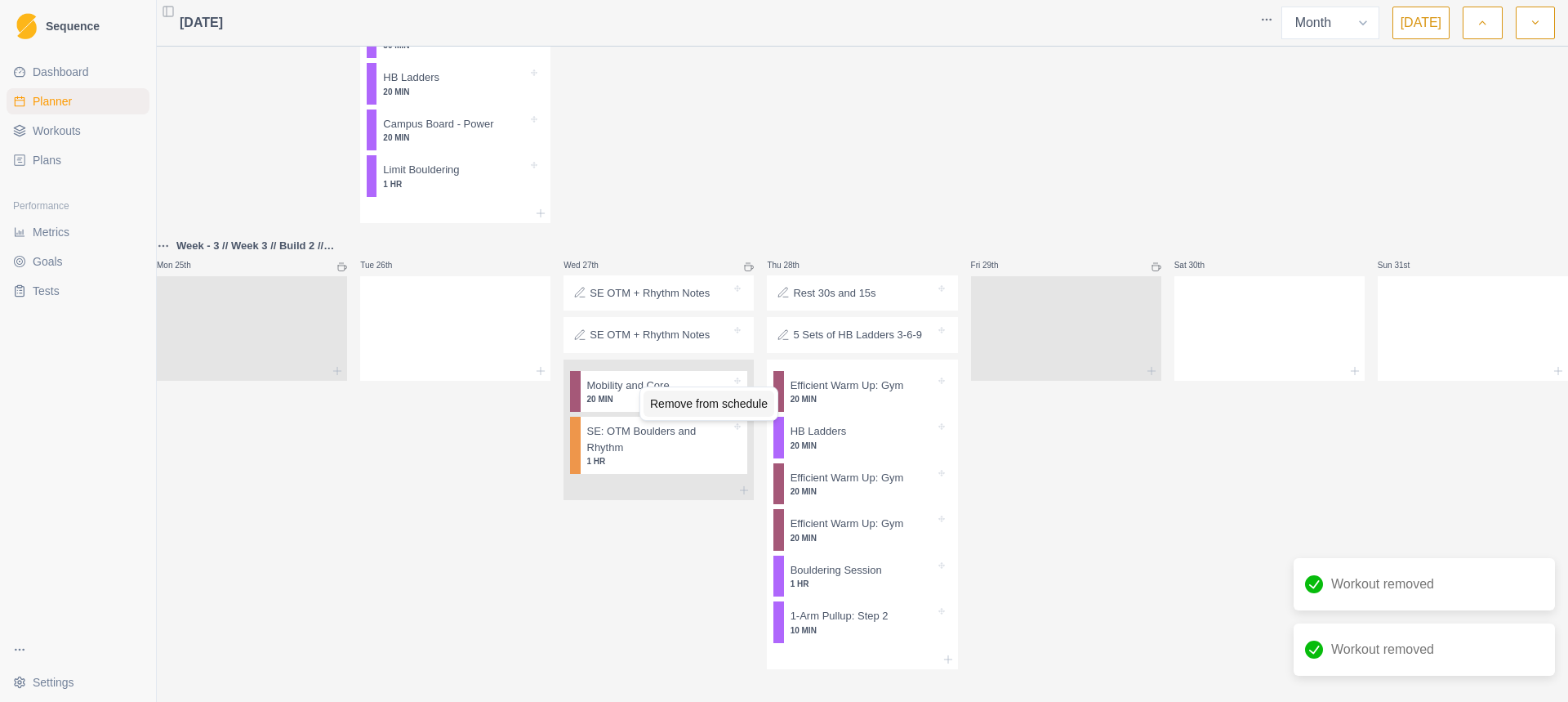
click at [661, 399] on div "Remove from schedule" at bounding box center [708, 403] width 130 height 26
drag, startPoint x: 639, startPoint y: 384, endPoint x: 661, endPoint y: 399, distance: 26.6
click at [661, 399] on div "Remove from schedule" at bounding box center [709, 401] width 130 height 26
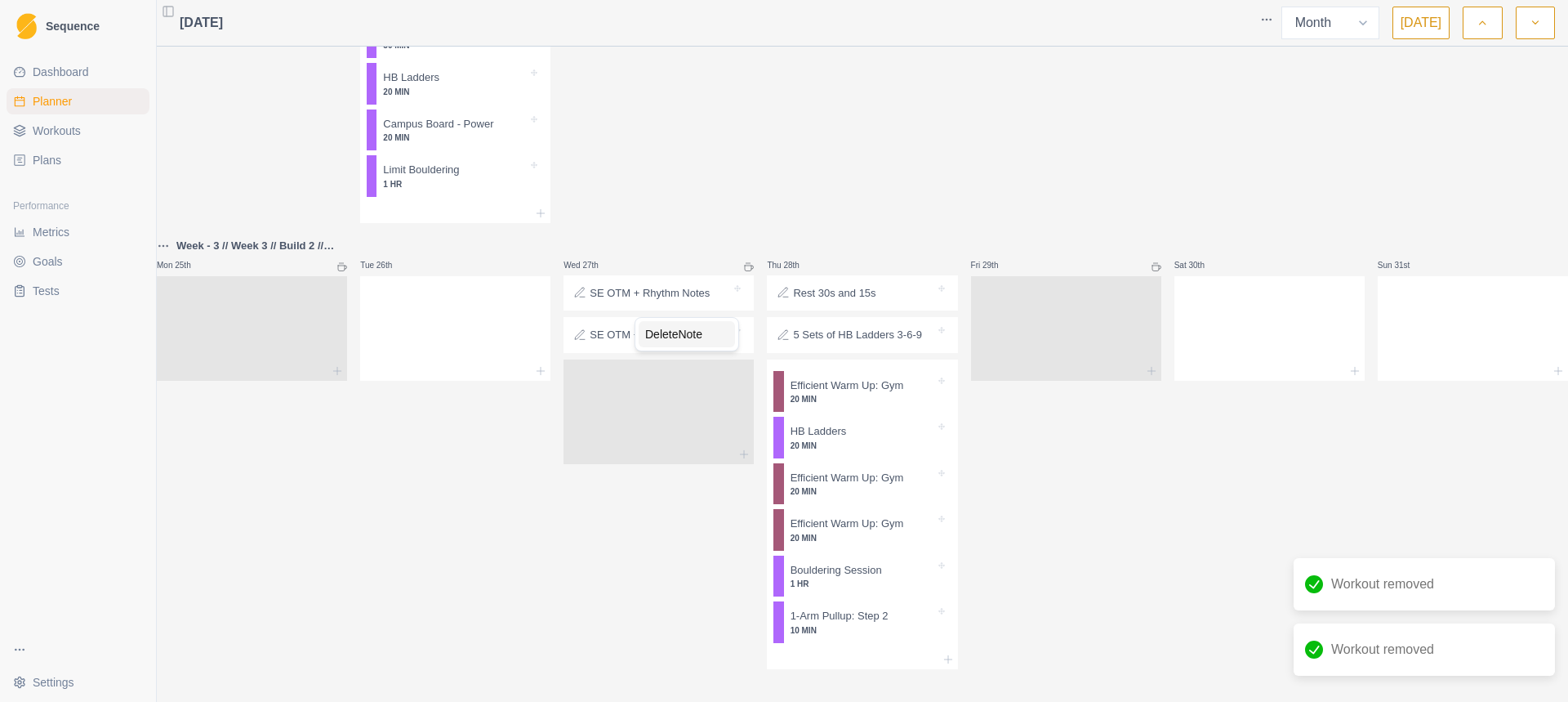
click at [668, 342] on div "Delete Note" at bounding box center [687, 334] width 97 height 26
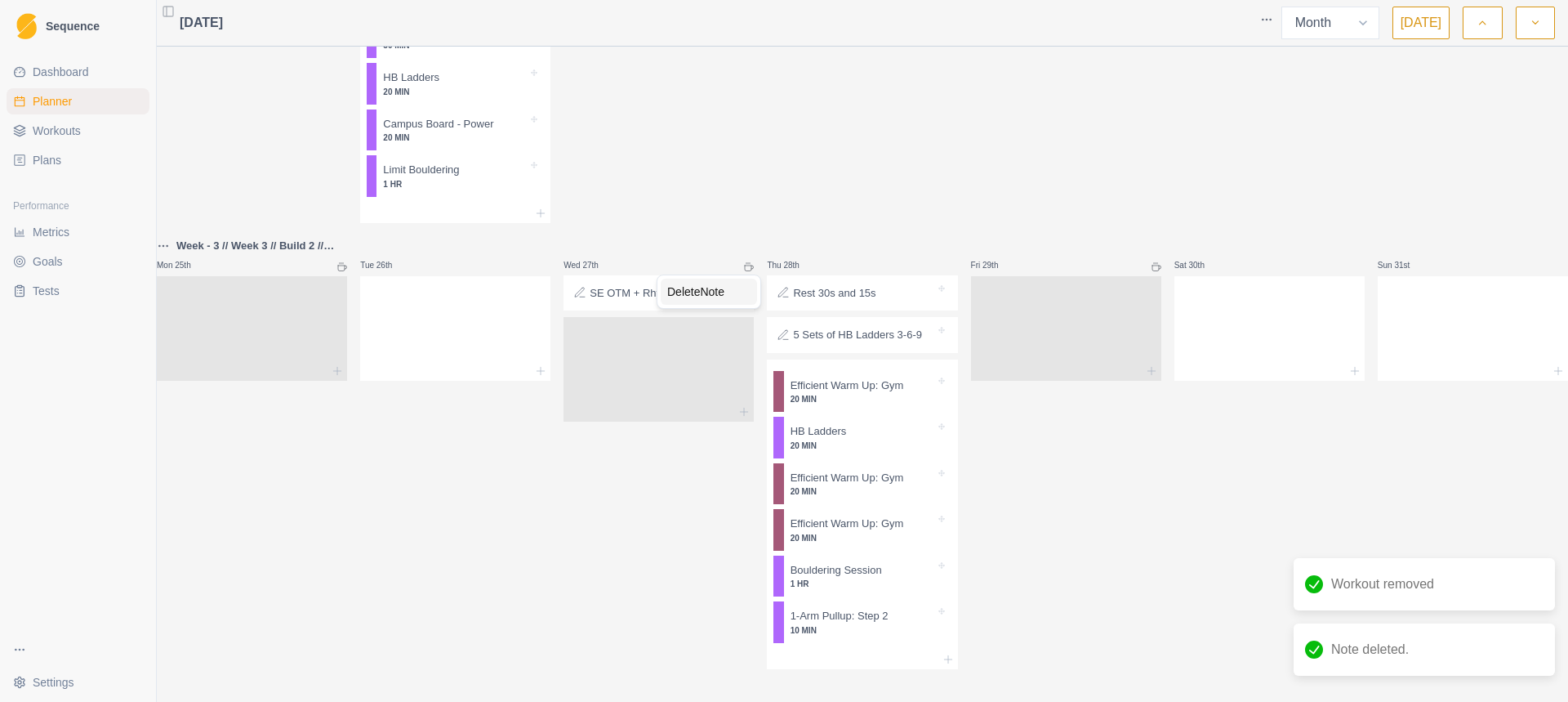
click at [694, 288] on div "Delete Note" at bounding box center [709, 292] width 97 height 26
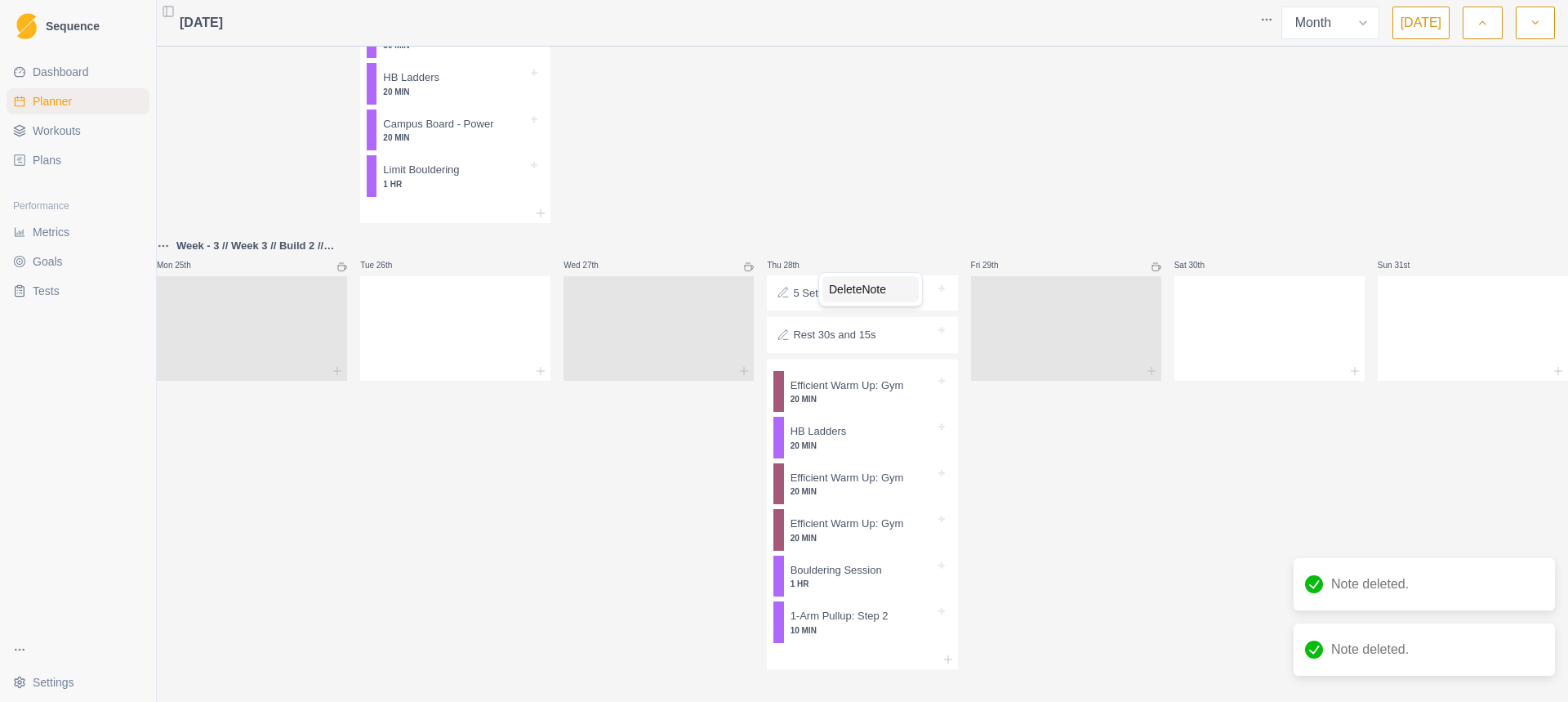
click at [839, 297] on div "Delete Note" at bounding box center [870, 289] width 97 height 26
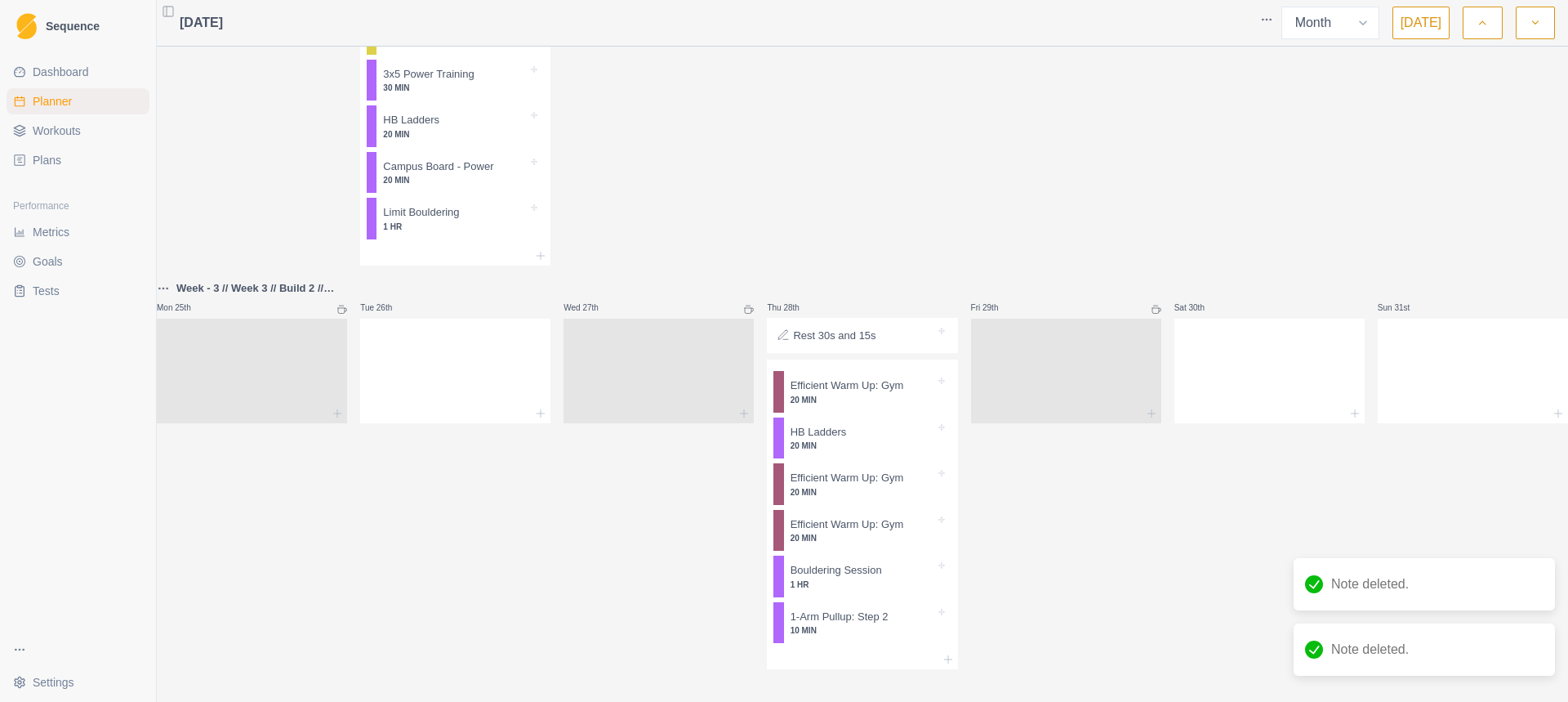
scroll to position [2455, 0]
click at [850, 330] on div "Delete Note" at bounding box center [886, 327] width 97 height 26
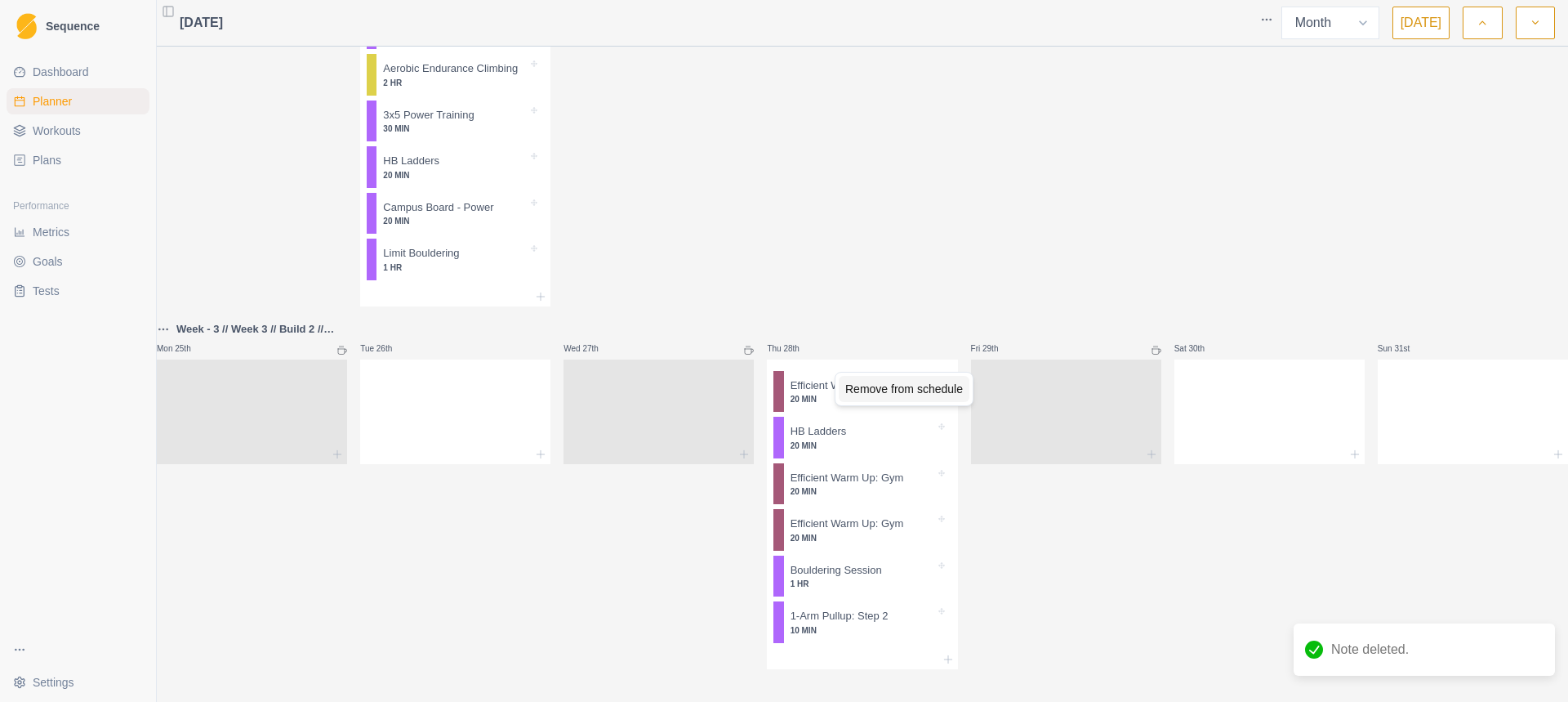
click at [856, 383] on div "Remove from schedule" at bounding box center [903, 388] width 130 height 26
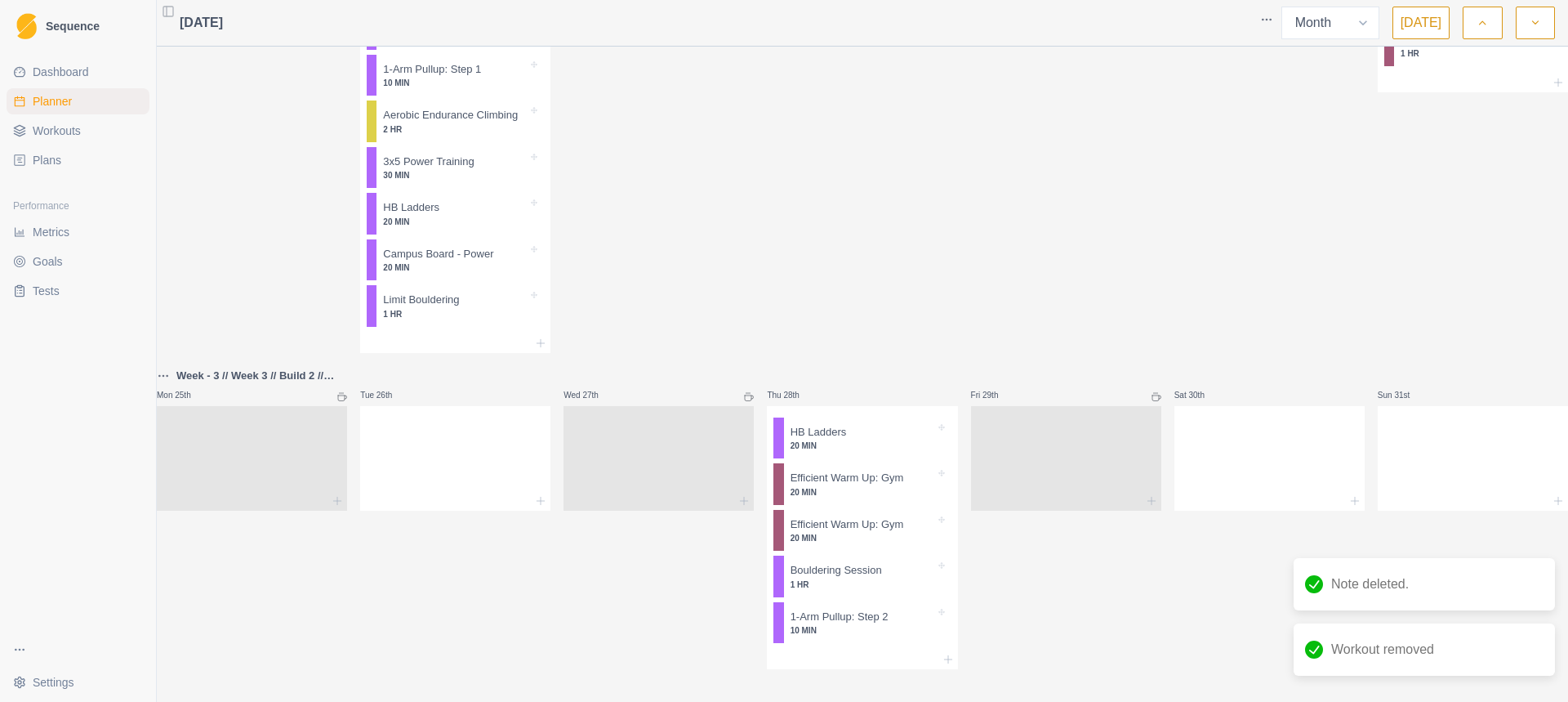
scroll to position [2364, 0]
click at [846, 445] on div "Remove from schedule" at bounding box center [898, 443] width 130 height 26
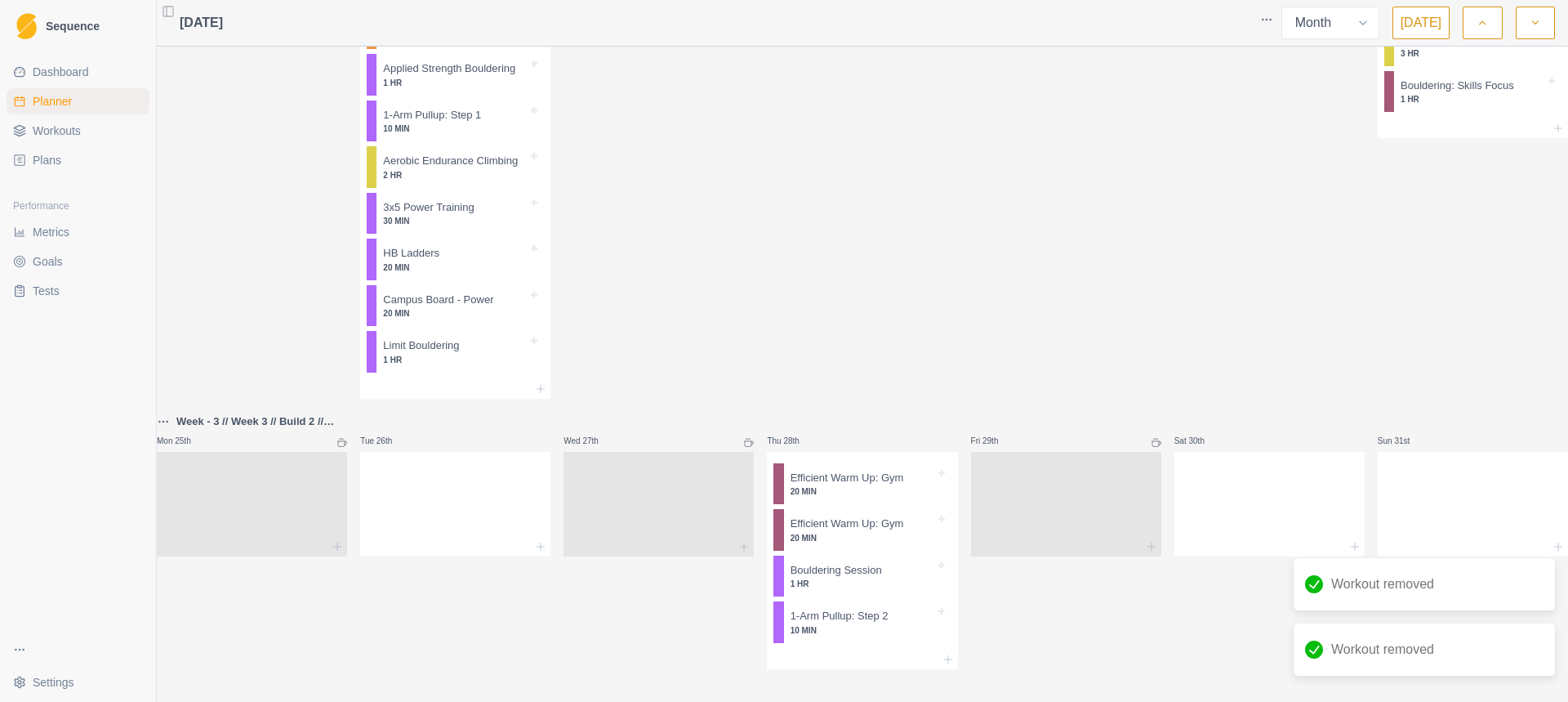
scroll to position [2317, 0]
click at [853, 624] on div "Remove from schedule" at bounding box center [902, 630] width 130 height 26
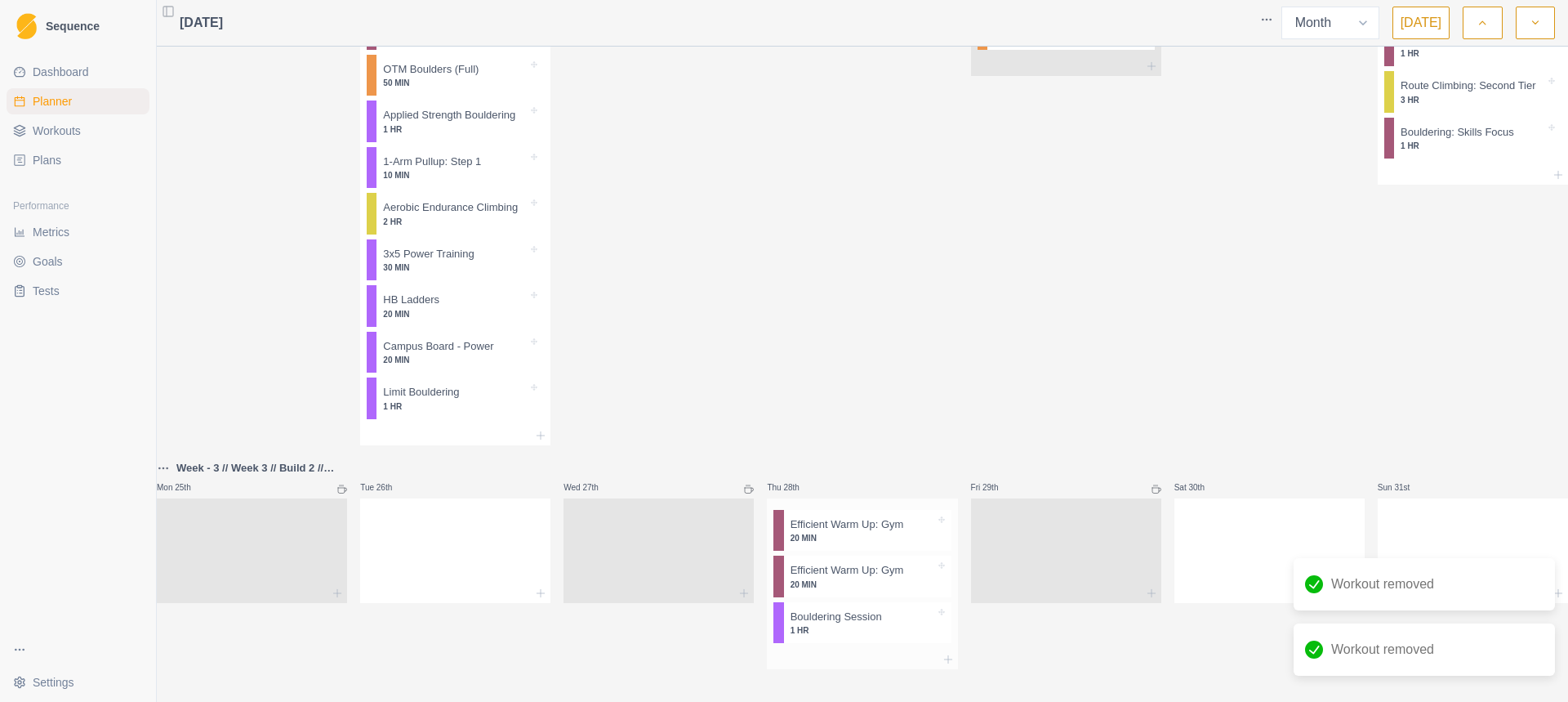
scroll to position [2268, 0]
click at [895, 617] on div "Remove from schedule" at bounding box center [927, 620] width 130 height 26
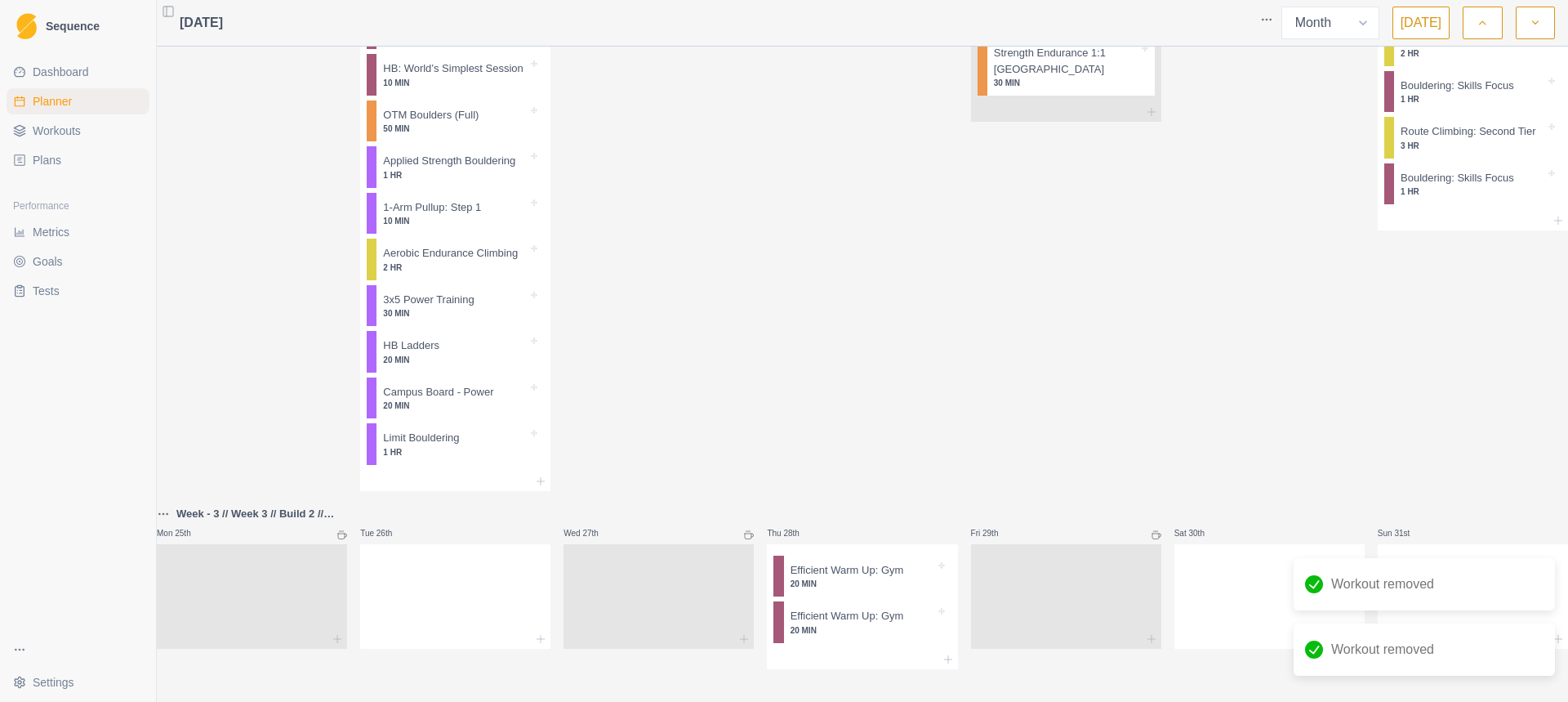
scroll to position [2222, 0]
drag, startPoint x: 857, startPoint y: 584, endPoint x: 837, endPoint y: 596, distance: 23.3
click at [876, 613] on div "Remove from schedule" at bounding box center [908, 614] width 130 height 26
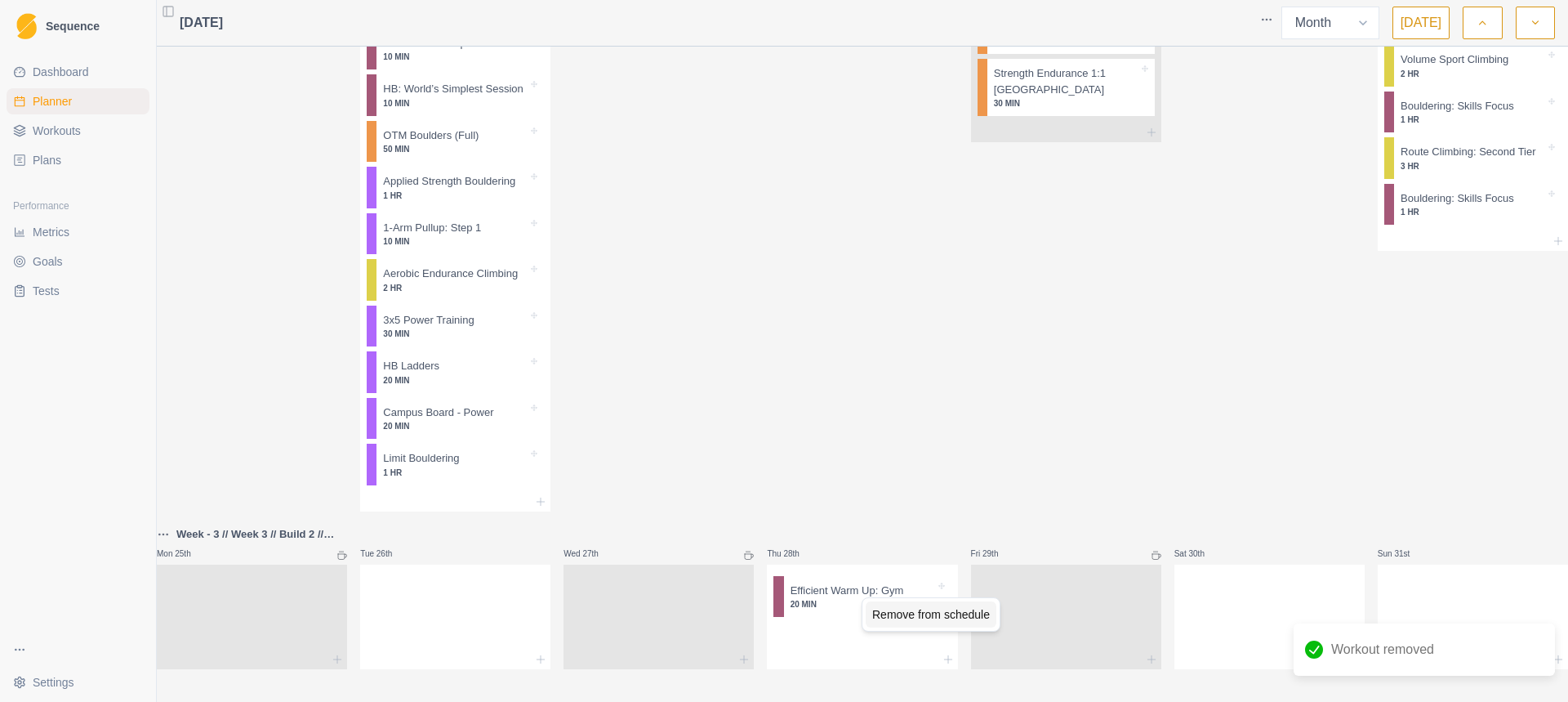
click at [898, 614] on div "Remove from schedule" at bounding box center [930, 614] width 130 height 26
click at [500, 486] on div "Remove from schedule" at bounding box center [522, 480] width 130 height 26
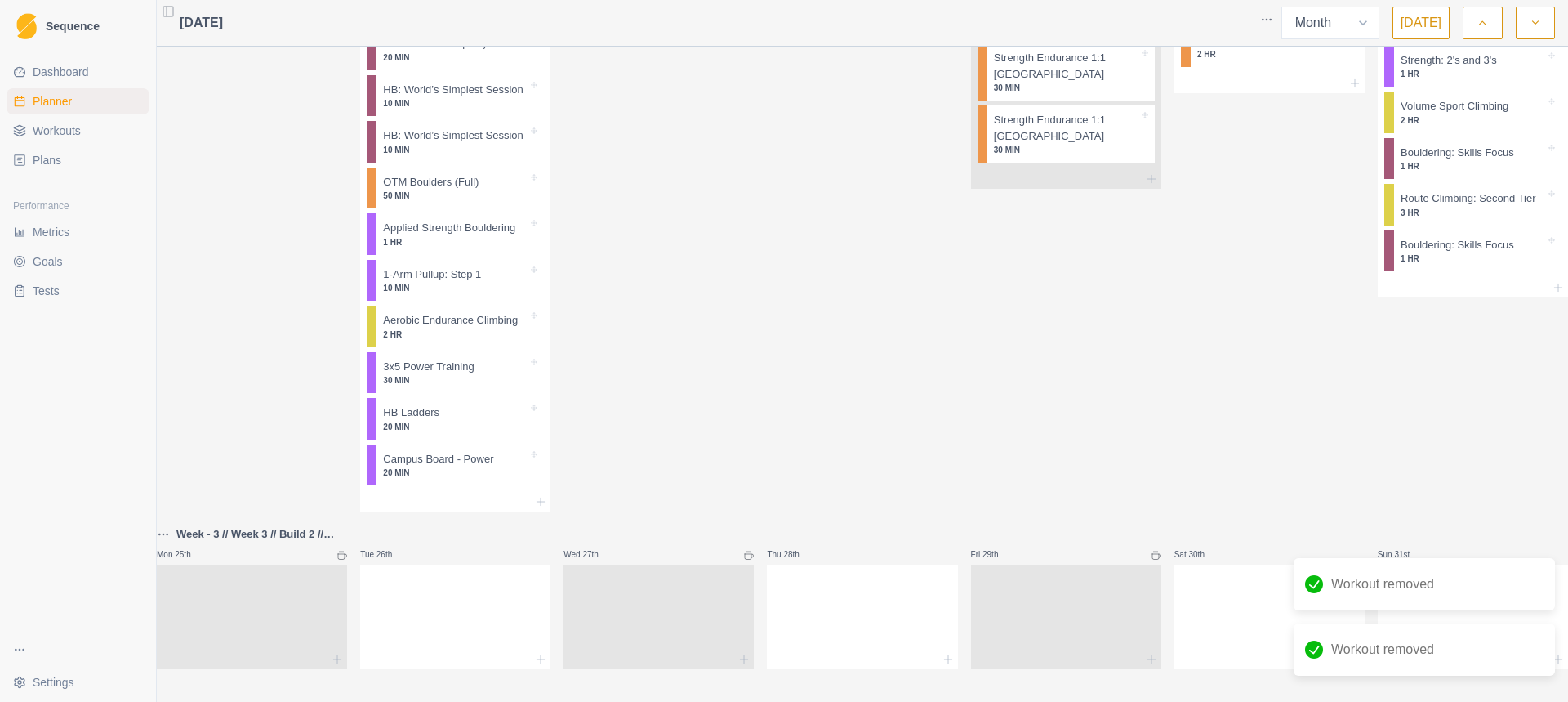
scroll to position [2150, 0]
click at [503, 248] on div "Remove from schedule" at bounding box center [543, 234] width 138 height 35
click at [507, 243] on div "Remove from schedule" at bounding box center [542, 234] width 130 height 26
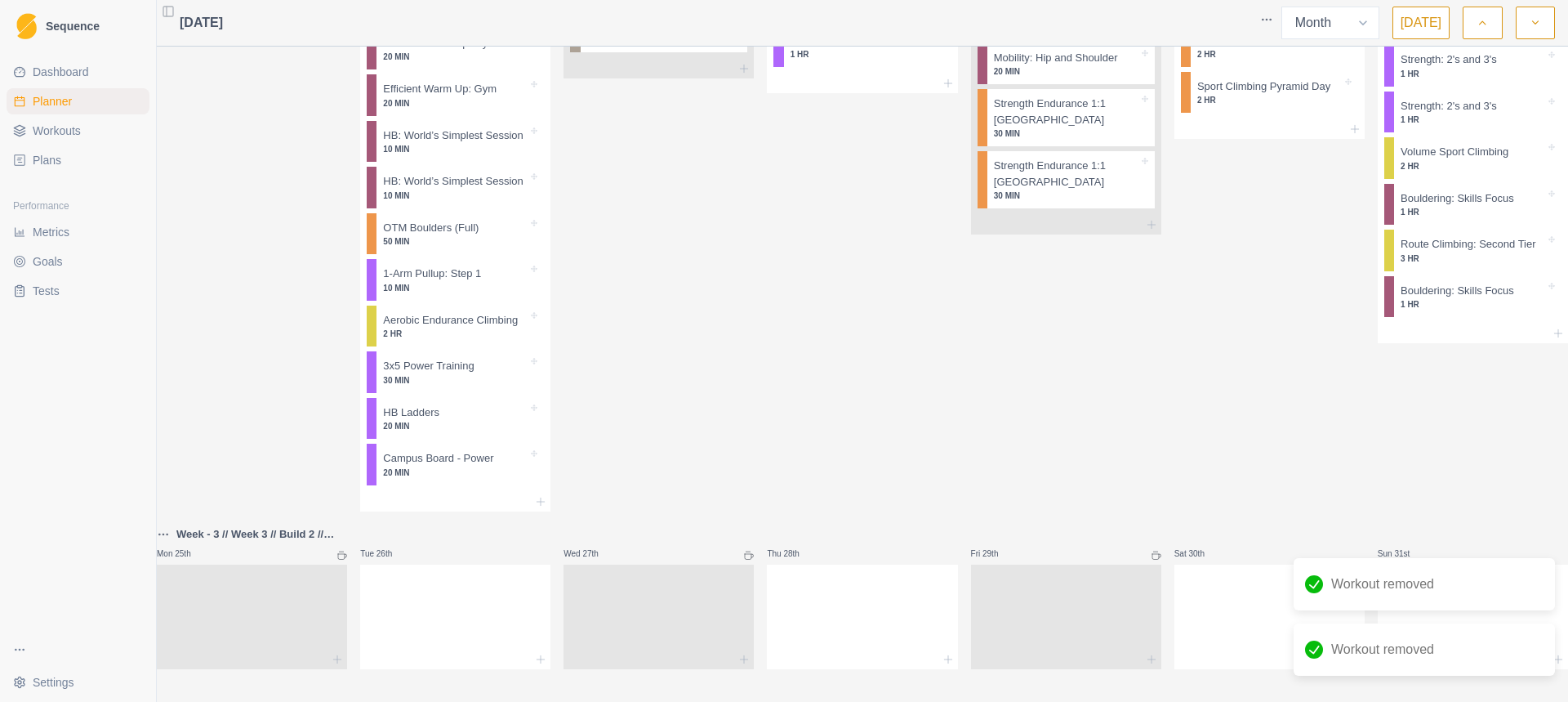
scroll to position [2102, 0]
click at [527, 264] on div "Remove from schedule" at bounding box center [578, 260] width 130 height 26
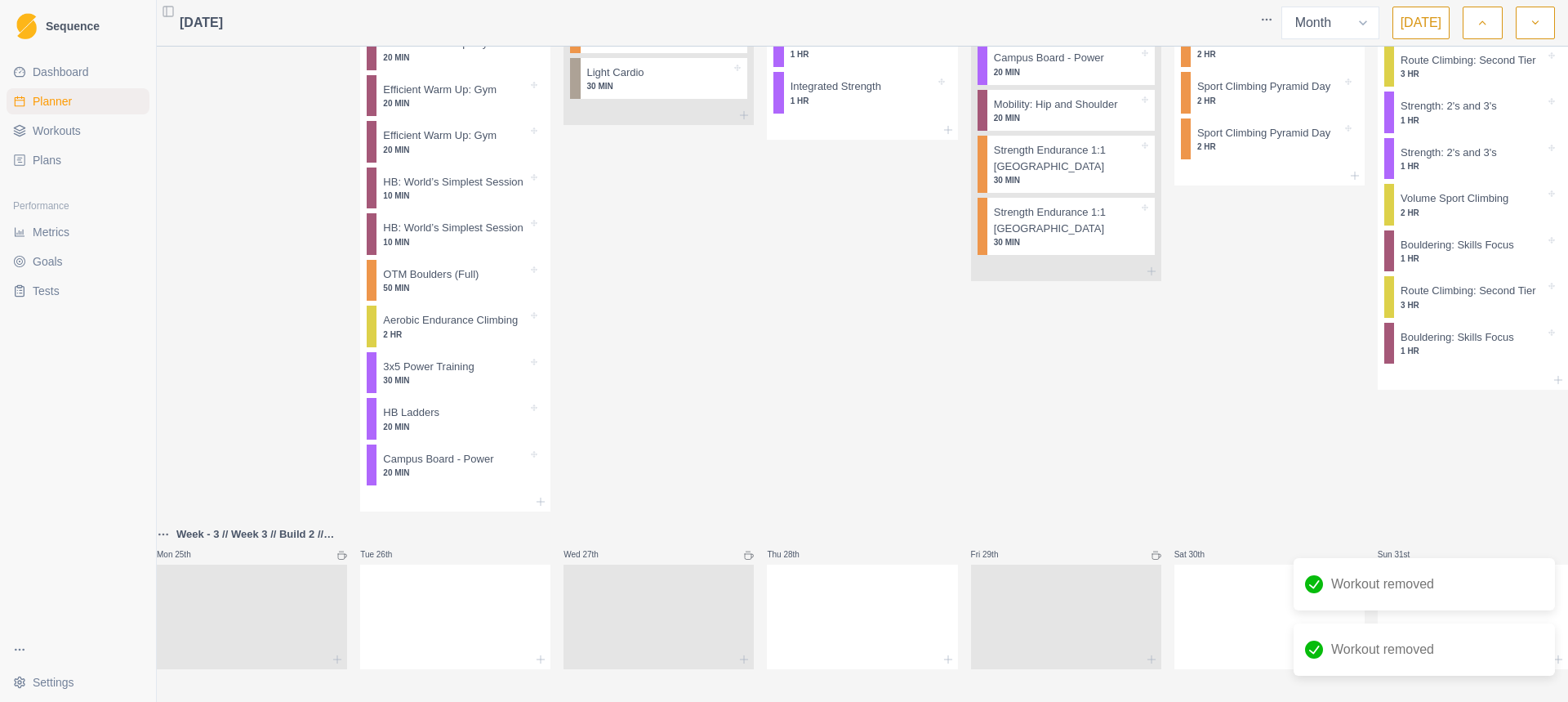
scroll to position [2054, 0]
click at [513, 282] on div "Remove from schedule" at bounding box center [549, 272] width 130 height 26
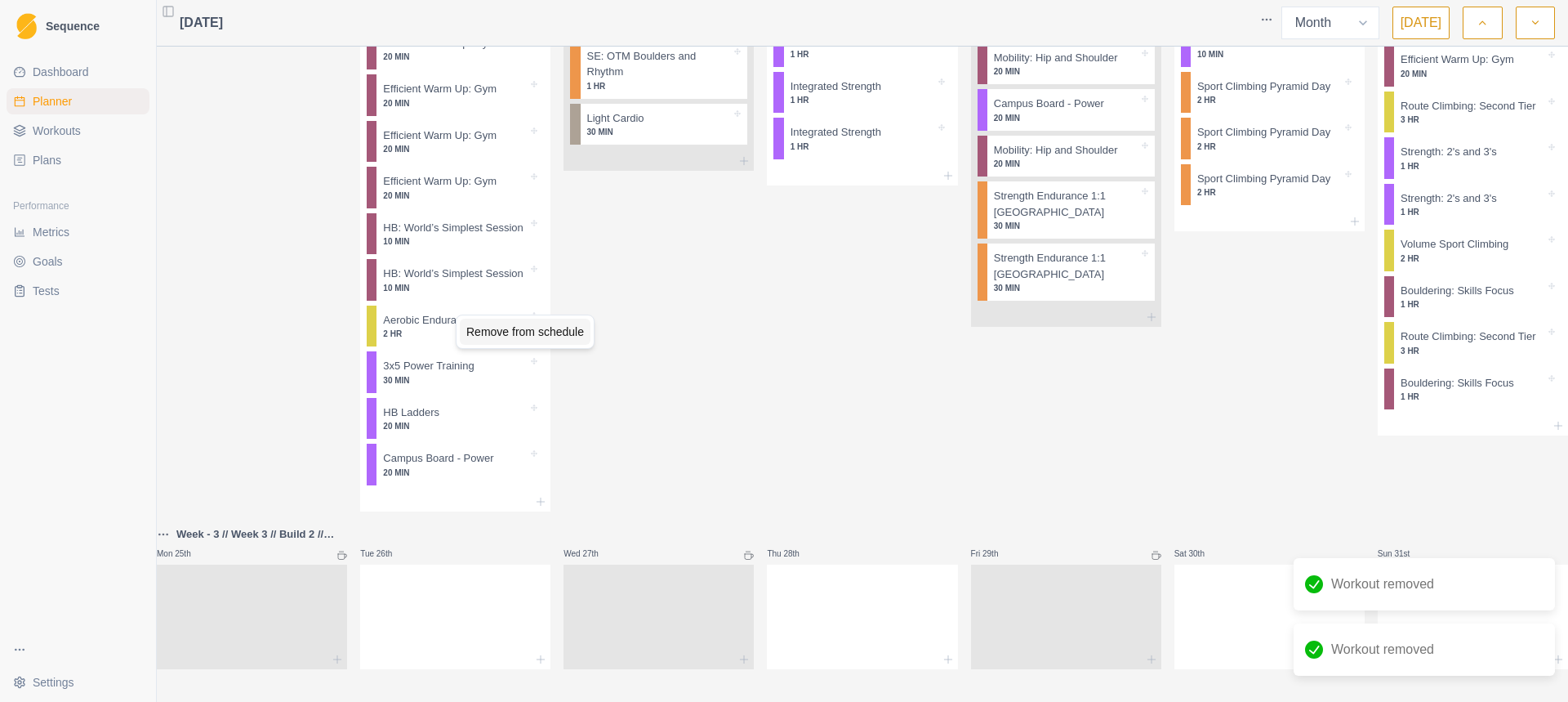
click at [487, 325] on div "Remove from schedule" at bounding box center [525, 331] width 130 height 26
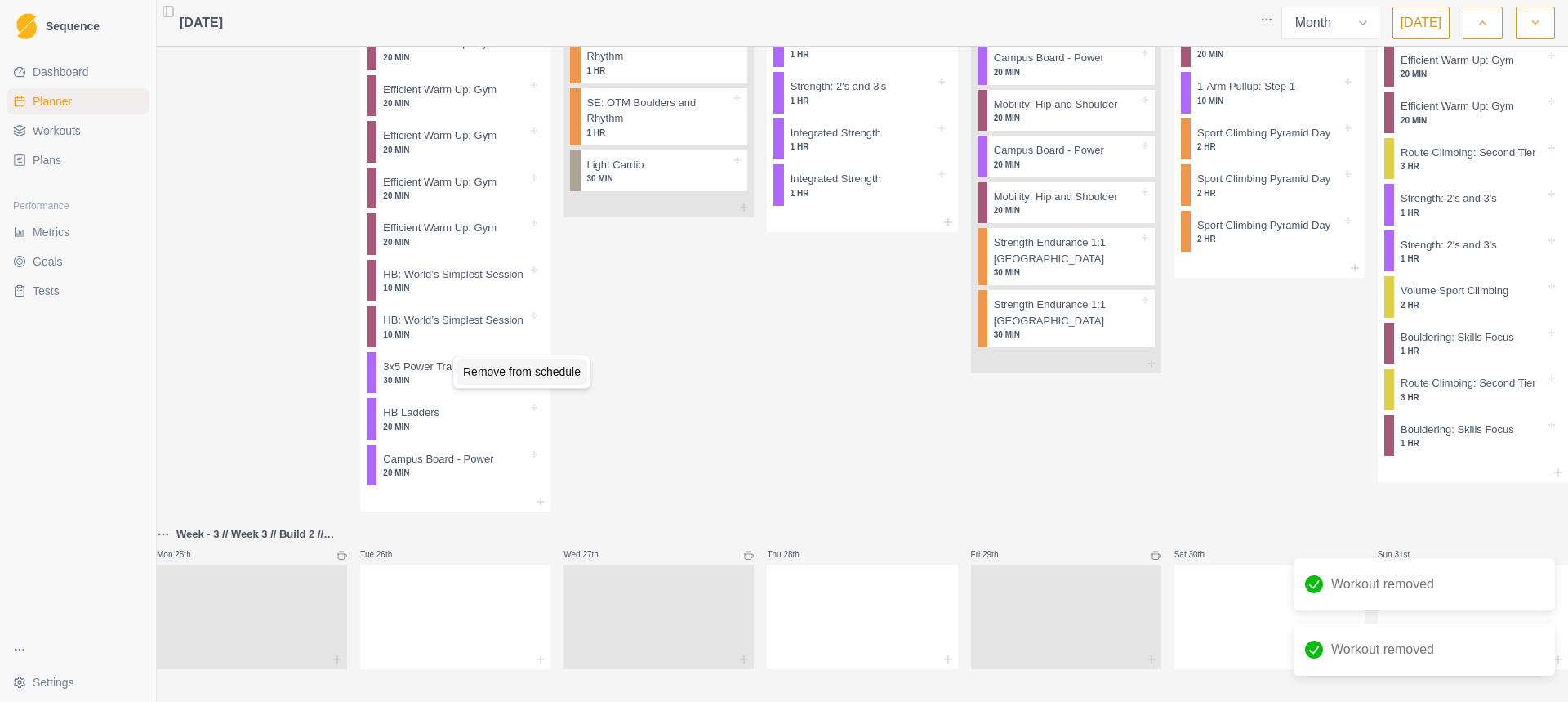
click at [493, 368] on div "Remove from schedule" at bounding box center [521, 371] width 130 height 26
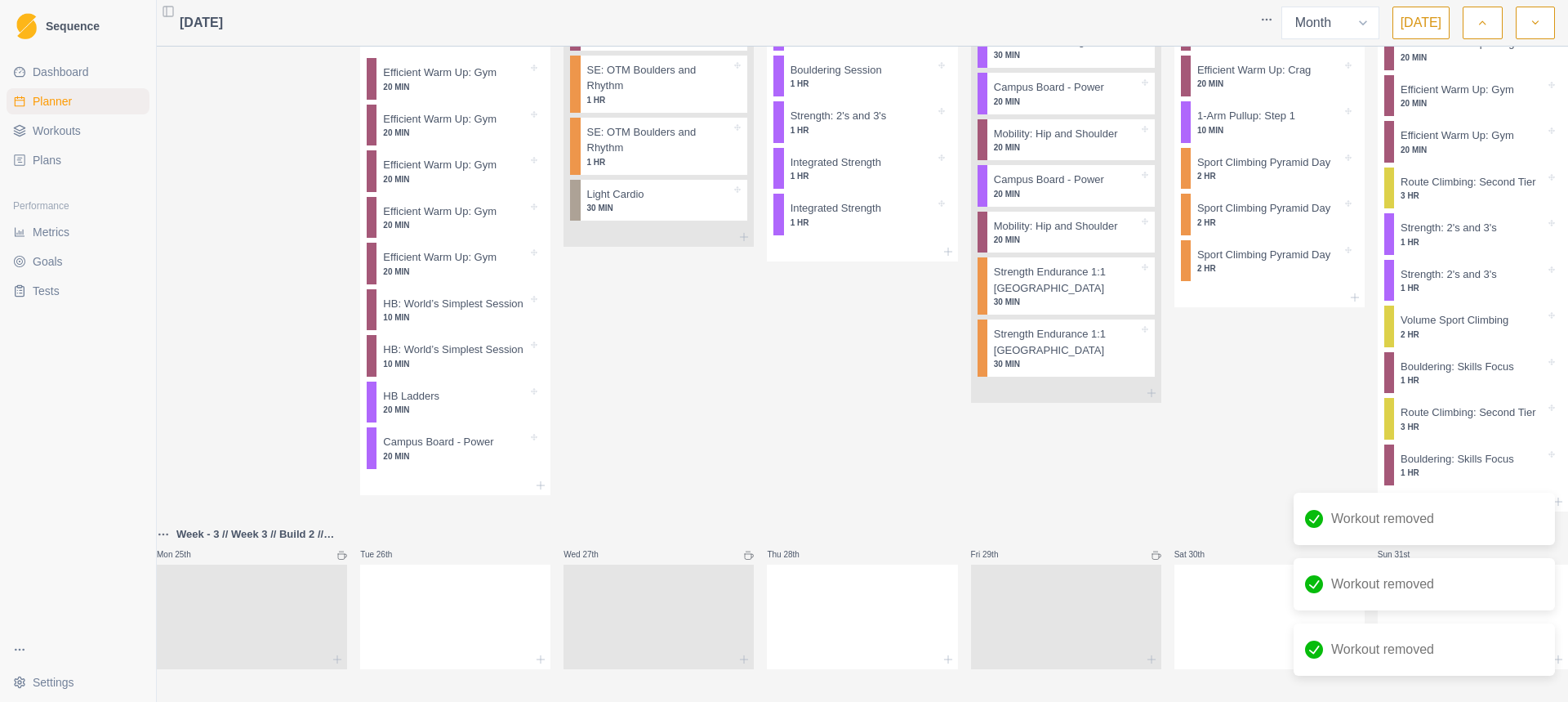
scroll to position [1931, 0]
click at [487, 405] on div "Remove from schedule" at bounding box center [523, 403] width 130 height 26
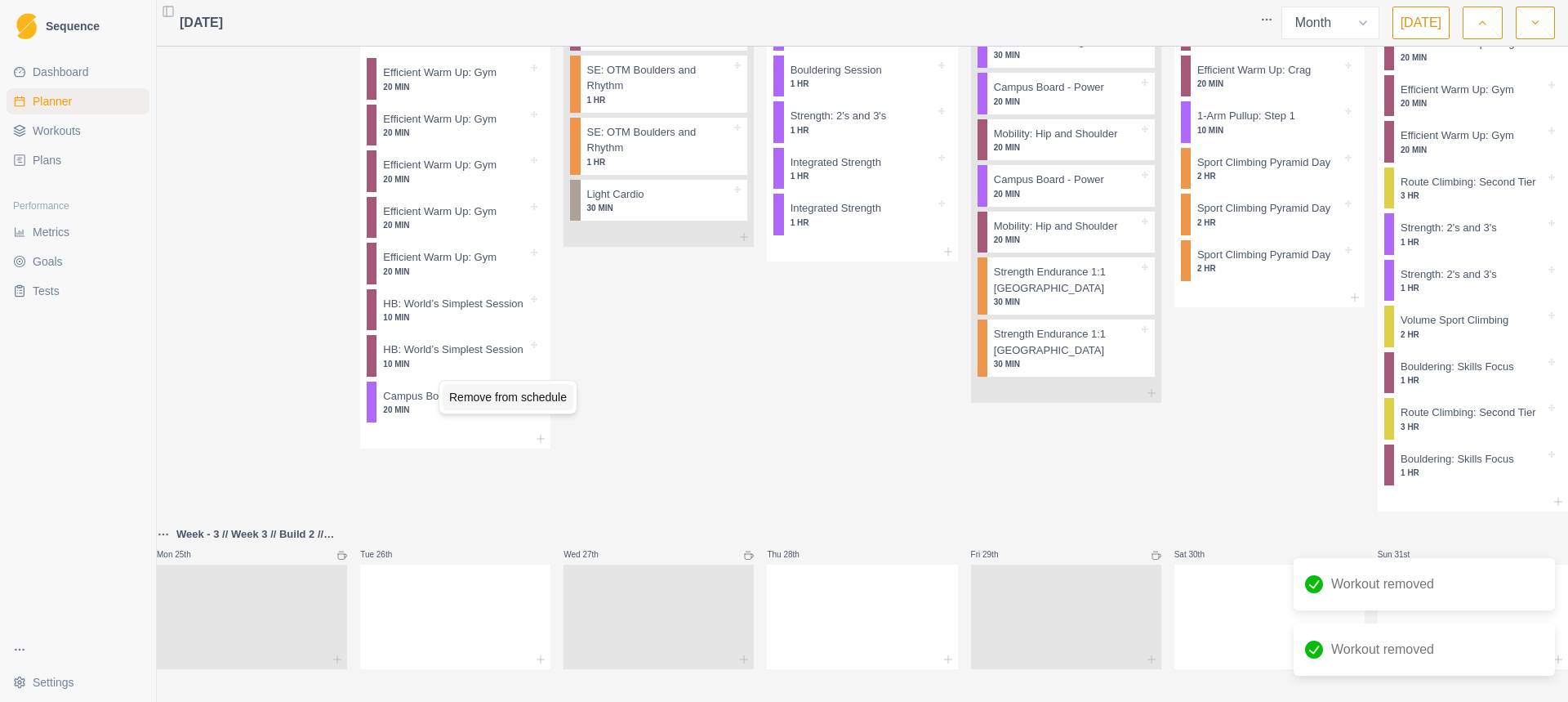
click at [479, 397] on div "Remove from schedule" at bounding box center [507, 397] width 130 height 26
click at [482, 361] on div "Remove from schedule" at bounding box center [518, 362] width 130 height 26
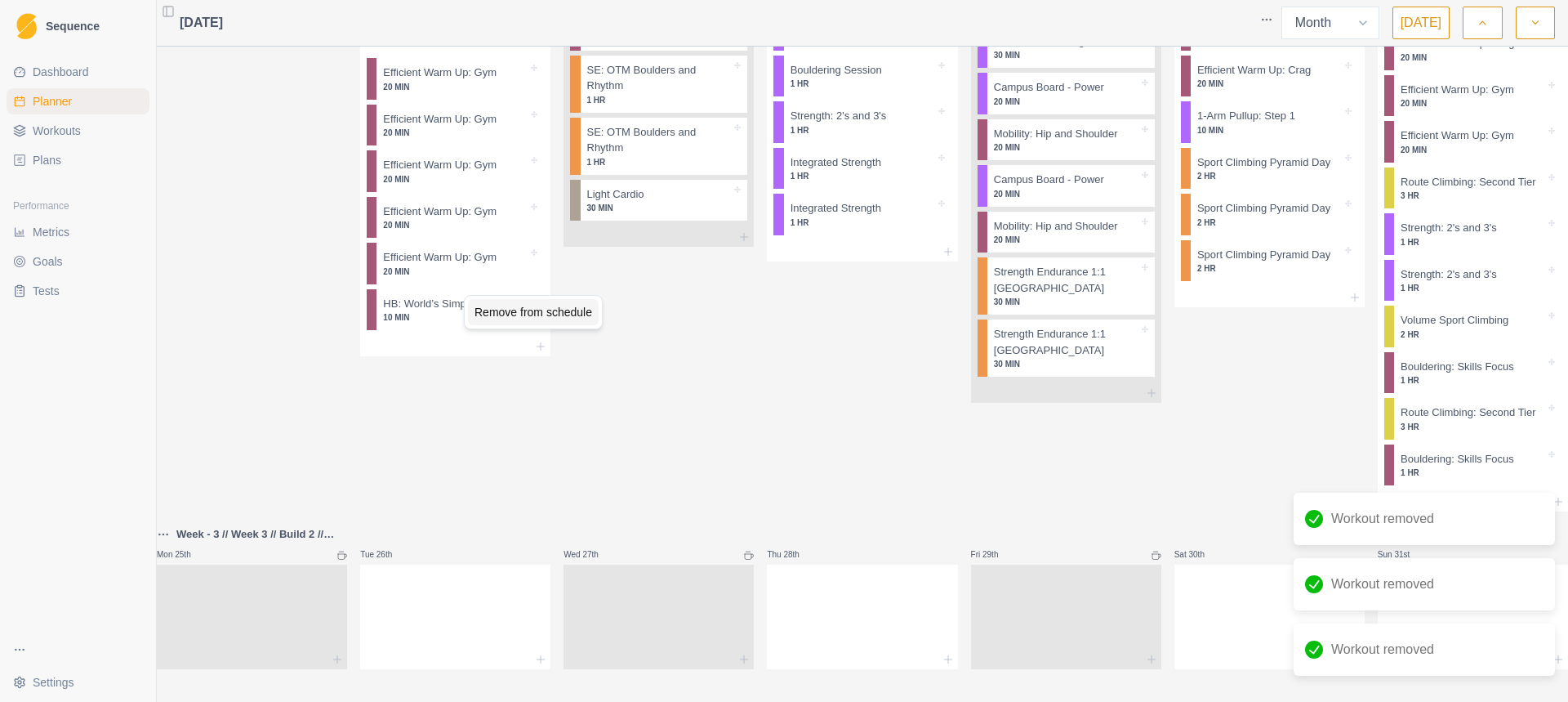
click at [499, 321] on div "Remove from schedule" at bounding box center [532, 312] width 130 height 26
click at [537, 259] on div "Remove from schedule" at bounding box center [551, 260] width 130 height 26
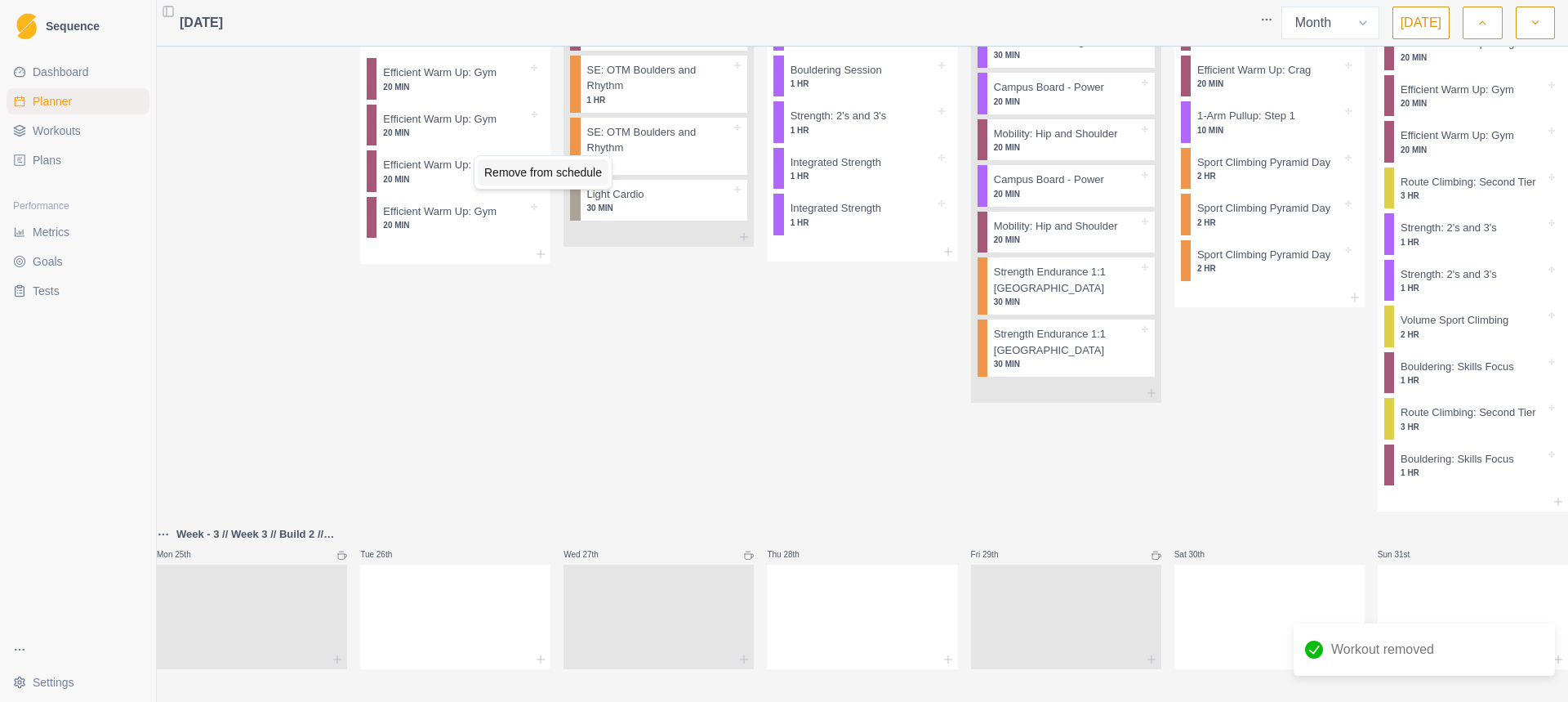
click at [512, 176] on div "Remove from schedule" at bounding box center [542, 172] width 130 height 26
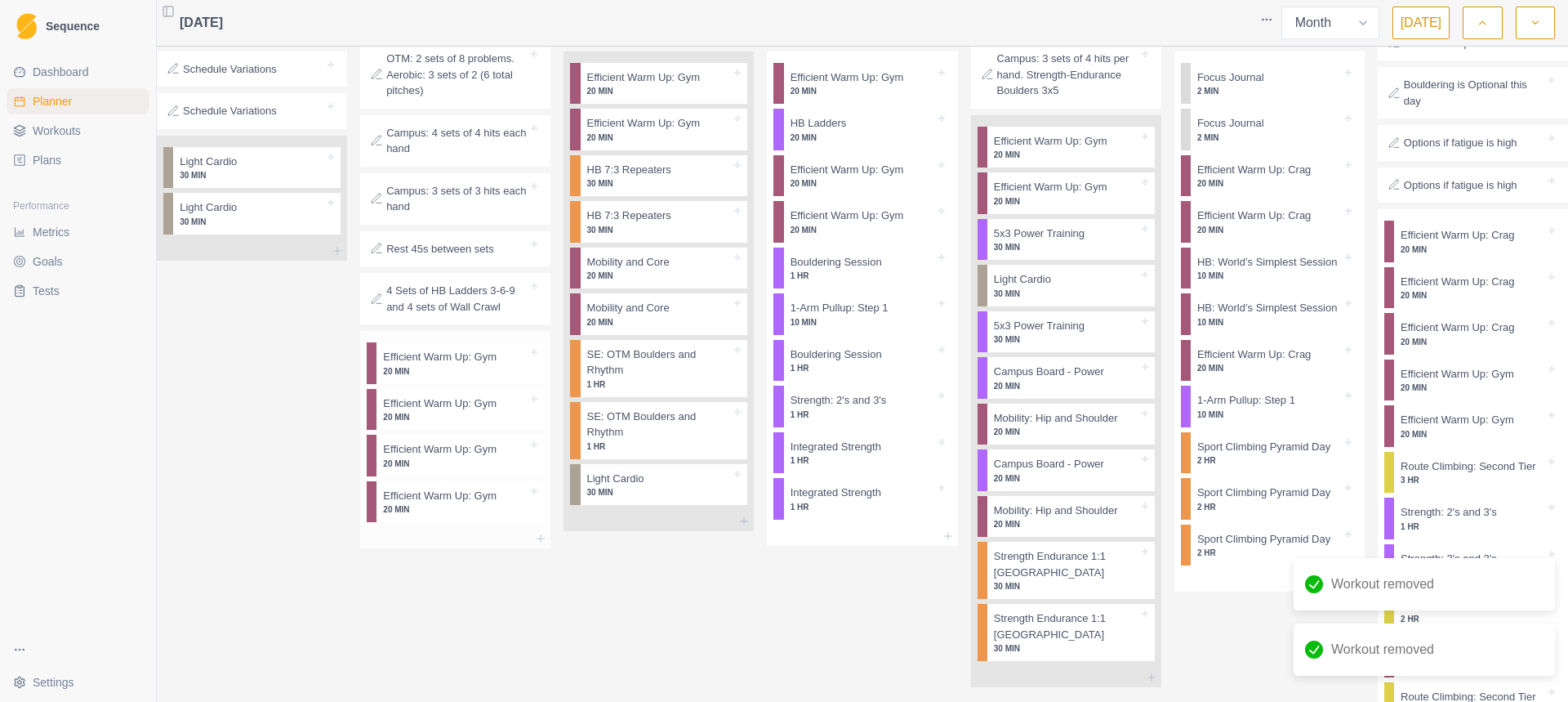
scroll to position [1522, 0]
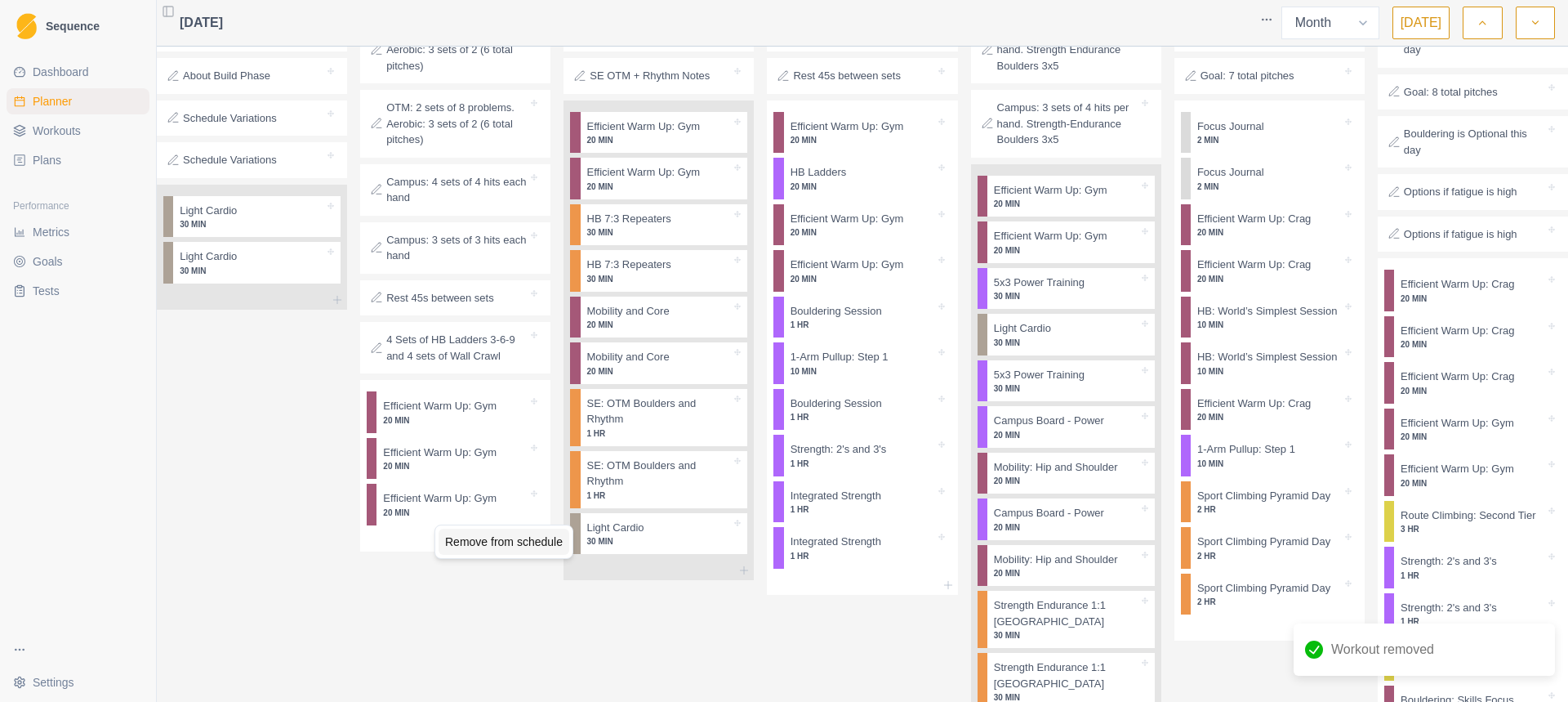
click at [477, 532] on div "Remove from schedule" at bounding box center [503, 542] width 130 height 26
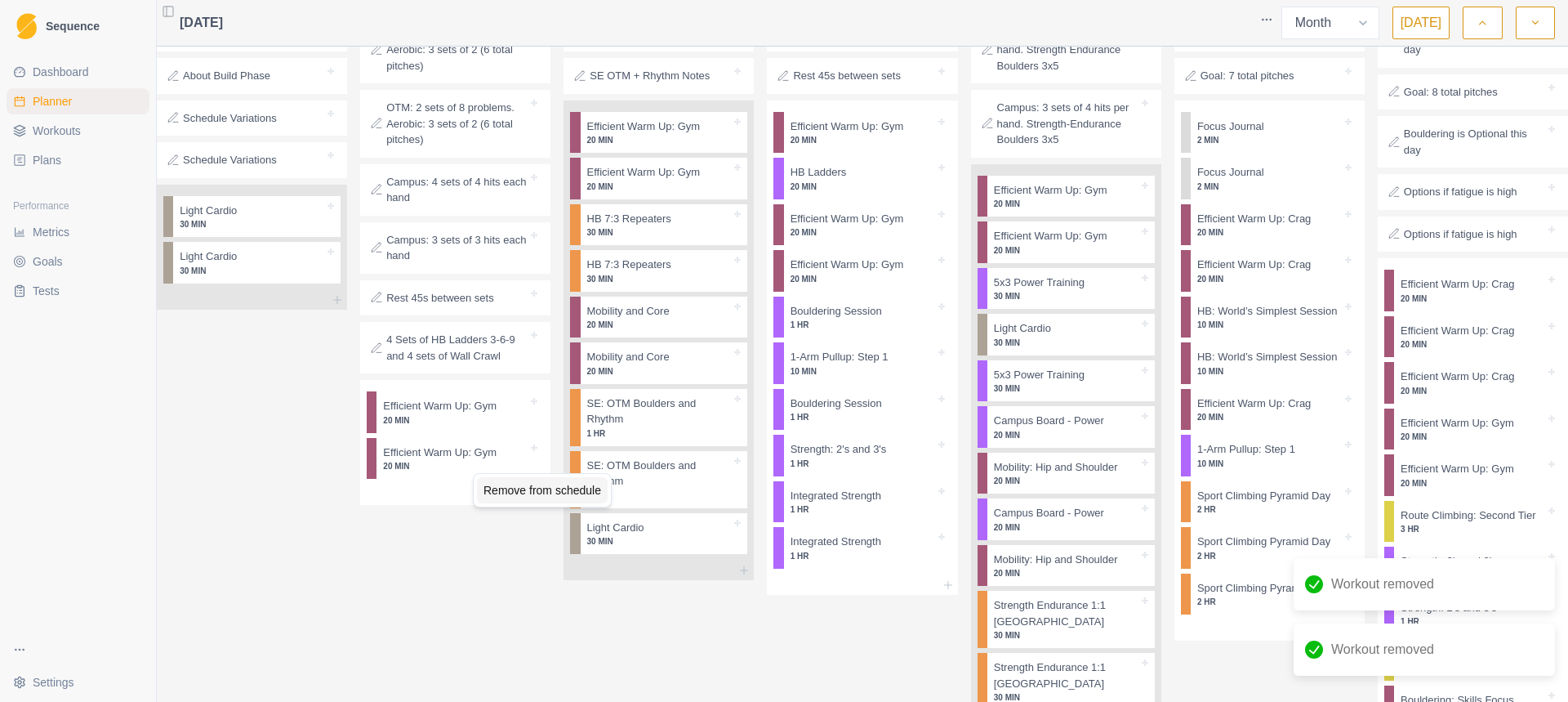
click at [515, 495] on div "Remove from schedule" at bounding box center [541, 490] width 130 height 26
click at [527, 491] on html "Sequence Dashboard Planner Workouts Plans Performance Metrics Goals Tests Setti…" at bounding box center [784, 351] width 1568 height 702
click at [527, 433] on div "Efficient Warm Up: Gym 20 MIN" at bounding box center [460, 412] width 168 height 42
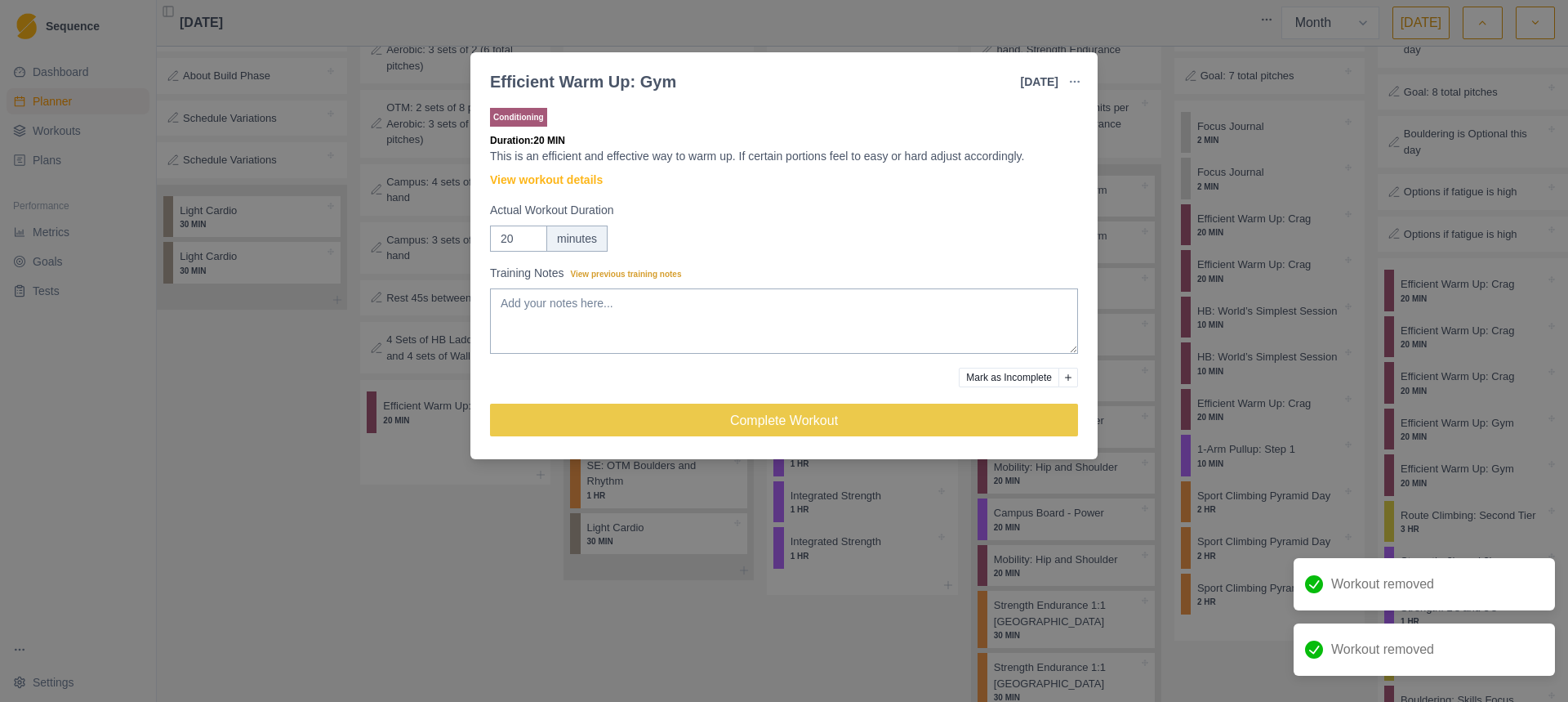
click at [397, 486] on div "Efficient Warm Up: Gym 19 Aug 2025 Link To Goal View Workout Metrics Edit Origi…" at bounding box center [784, 351] width 1568 height 702
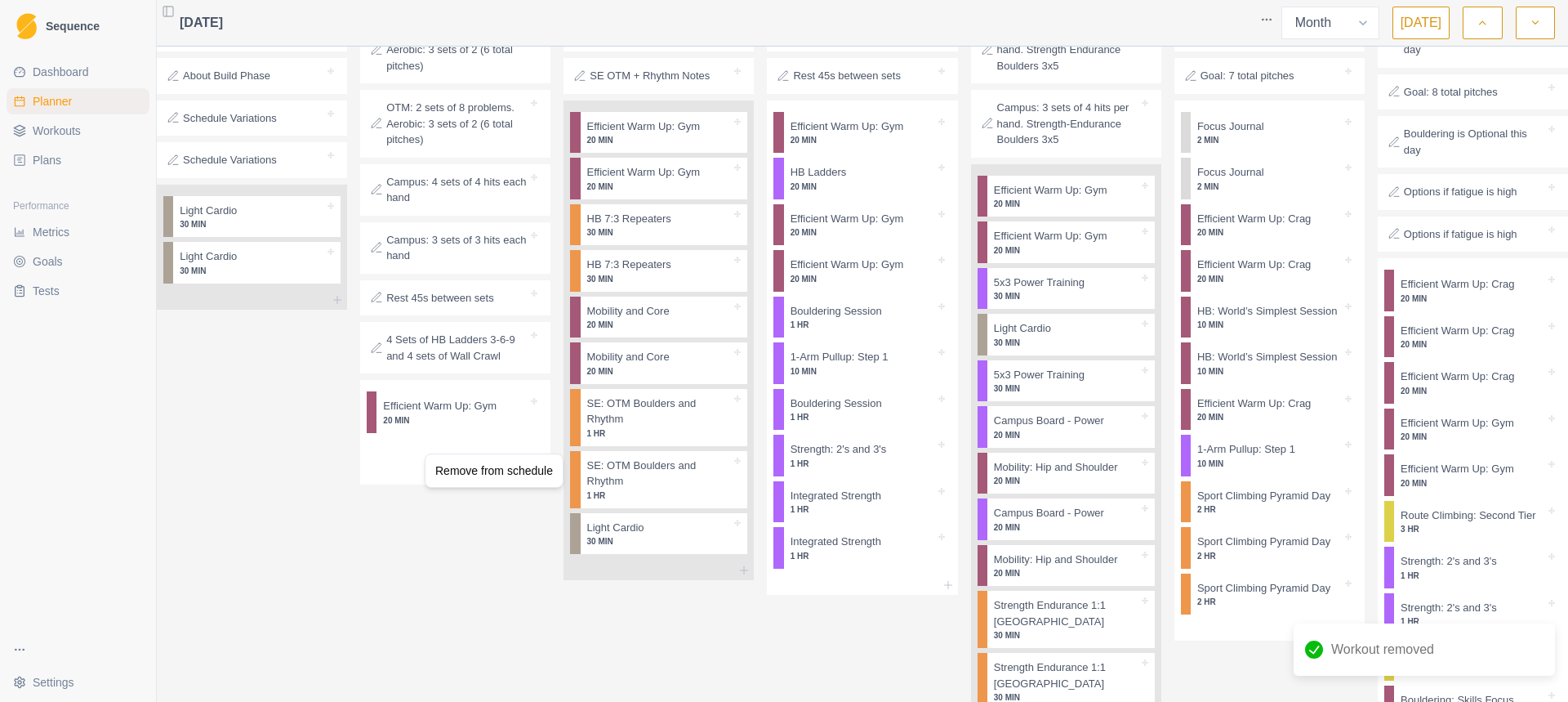
click at [476, 483] on div "Remove from schedule" at bounding box center [494, 470] width 138 height 35
click at [487, 483] on div "Remove from schedule" at bounding box center [494, 470] width 138 height 35
click at [490, 478] on div "Remove from schedule" at bounding box center [493, 470] width 130 height 26
drag, startPoint x: 470, startPoint y: 120, endPoint x: 476, endPoint y: 105, distance: 16.2
click at [484, 124] on div "Delete Note" at bounding box center [529, 121] width 97 height 26
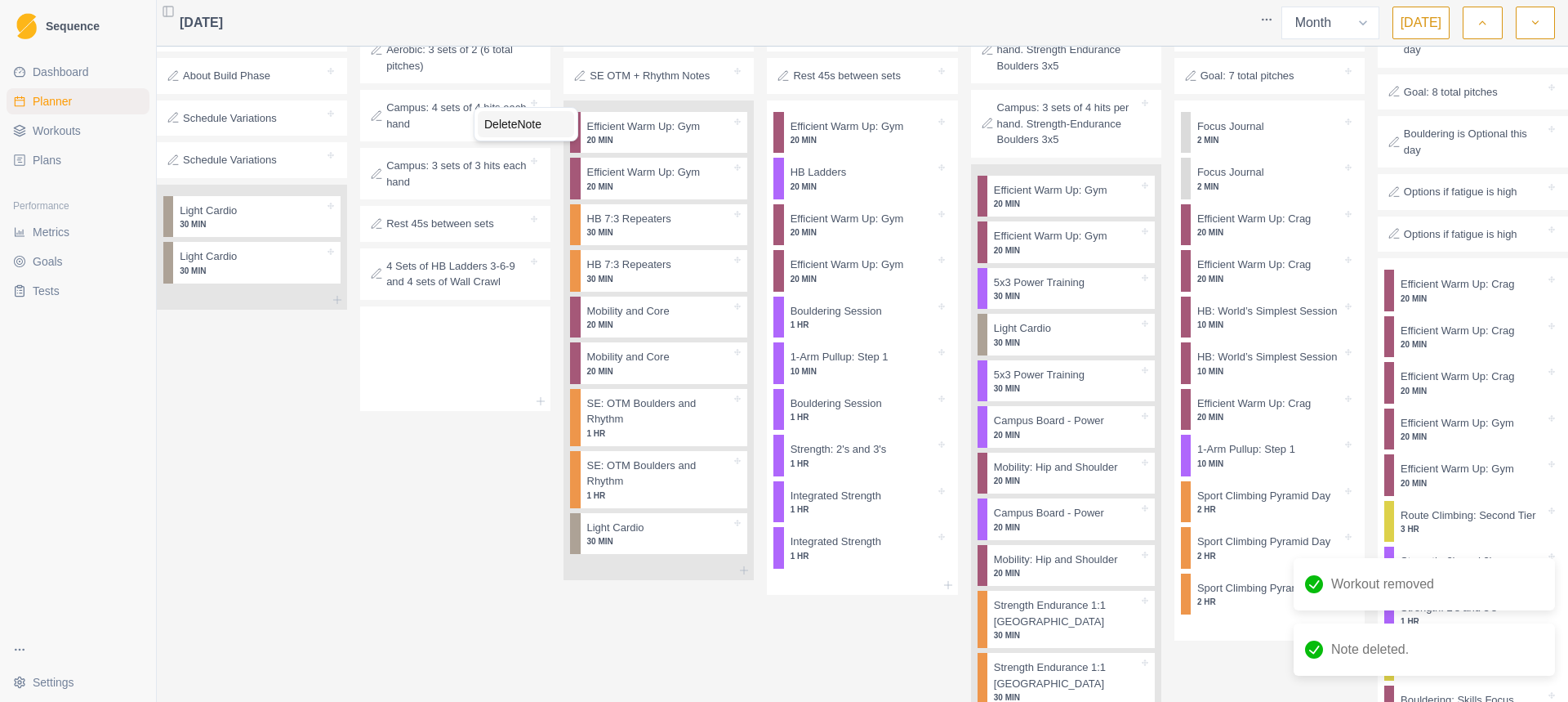
click at [480, 121] on div "Delete Note" at bounding box center [526, 124] width 97 height 26
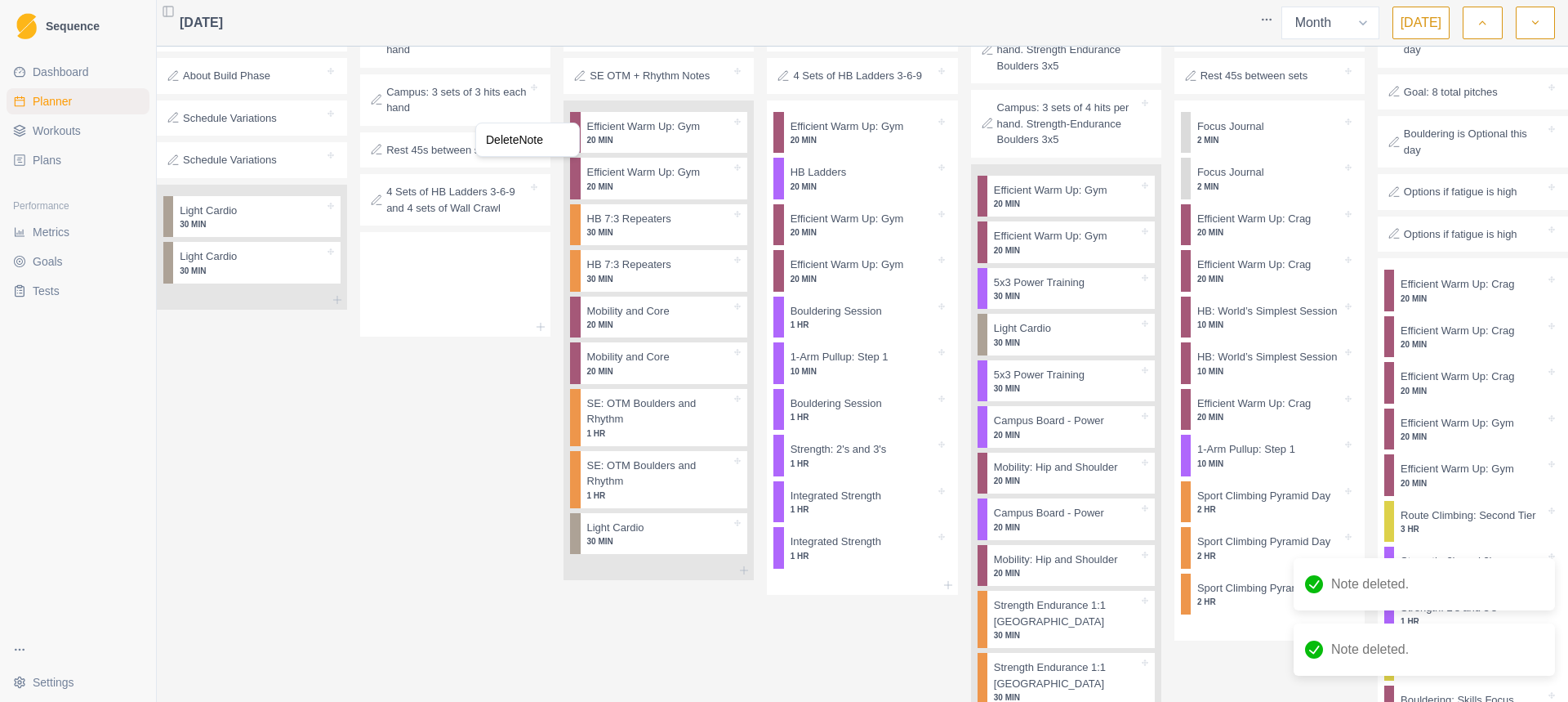
click at [509, 153] on div "Delete Note" at bounding box center [528, 139] width 105 height 35
click at [509, 147] on div "Delete Note" at bounding box center [528, 139] width 97 height 26
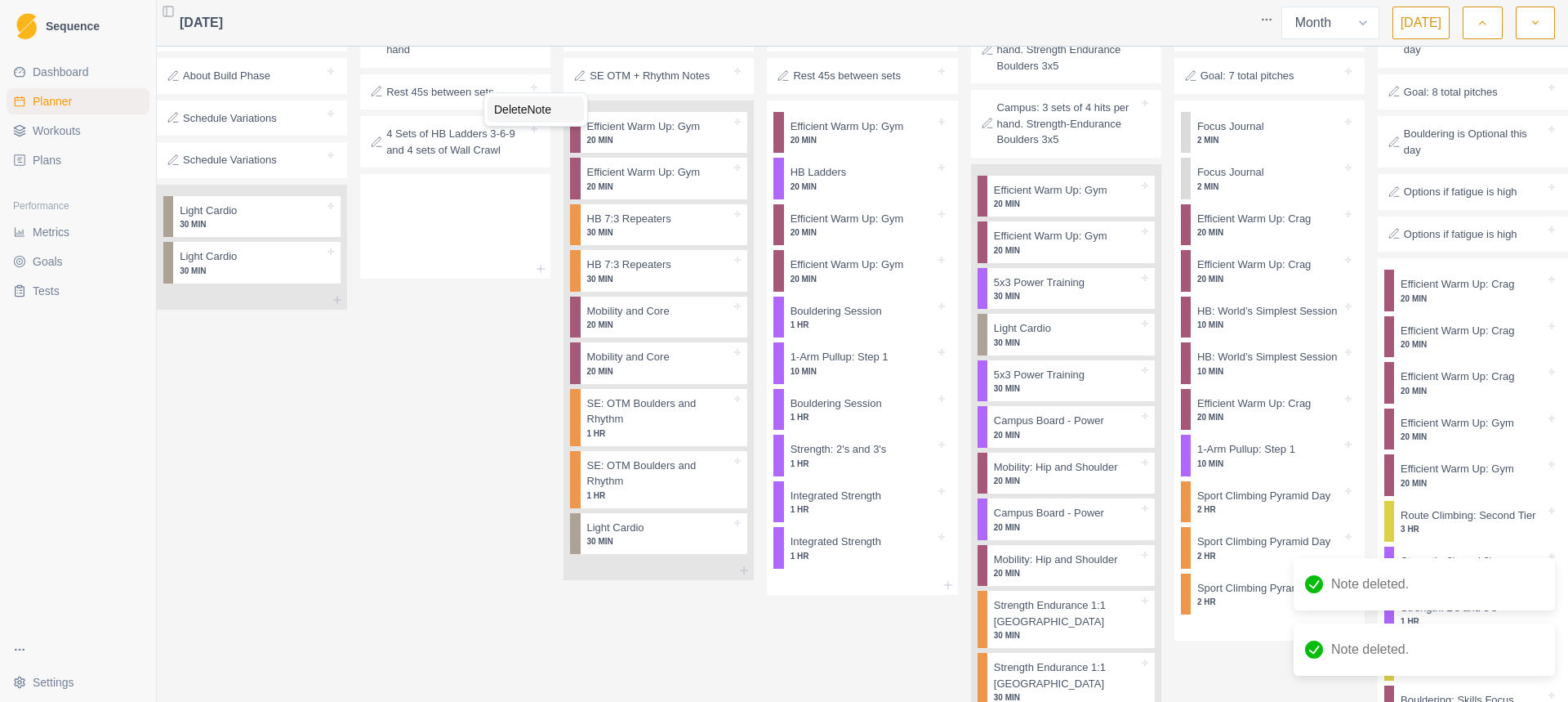
click at [493, 119] on div "Delete Note" at bounding box center [536, 109] width 97 height 26
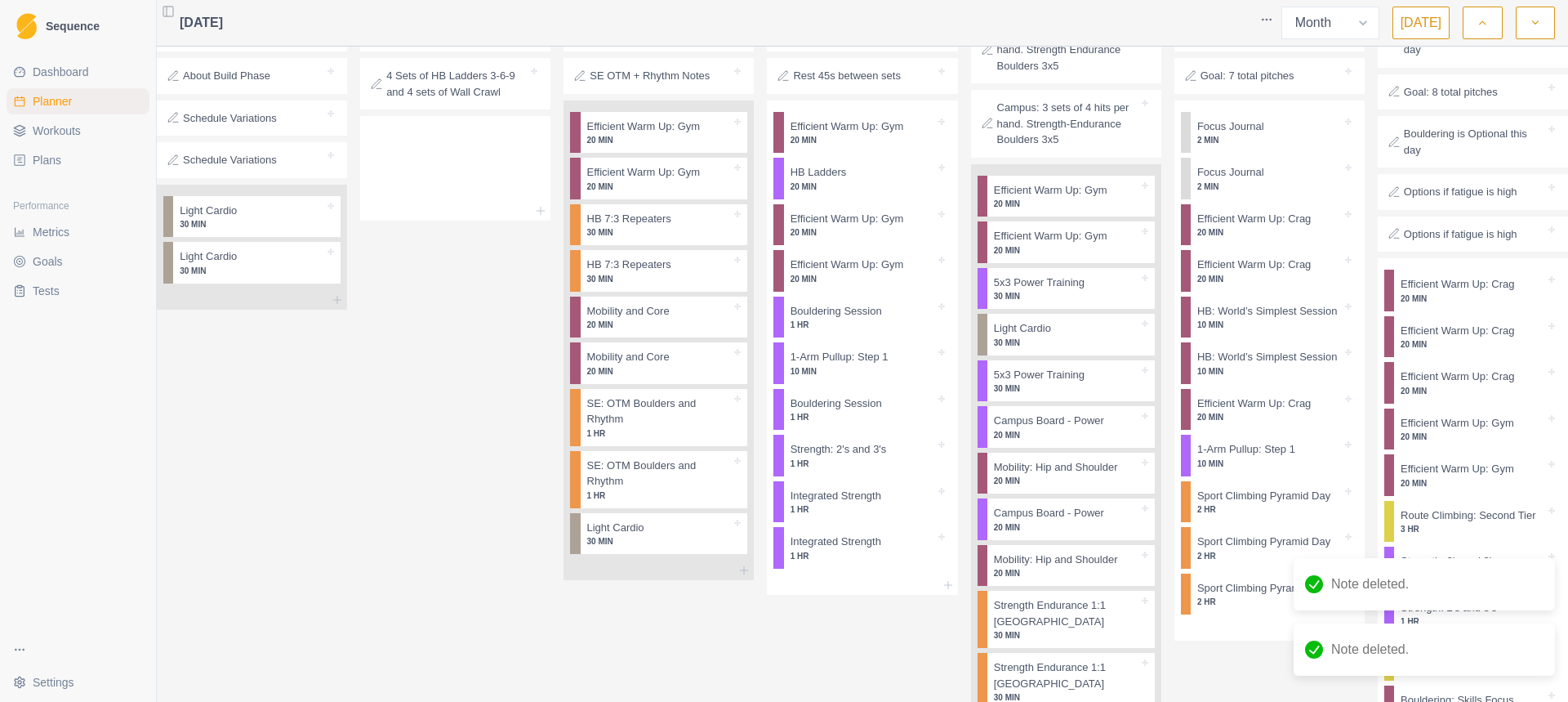
drag, startPoint x: 484, startPoint y: 82, endPoint x: 466, endPoint y: 67, distance: 23.4
click at [484, 92] on div "Delete Note" at bounding box center [521, 85] width 97 height 26
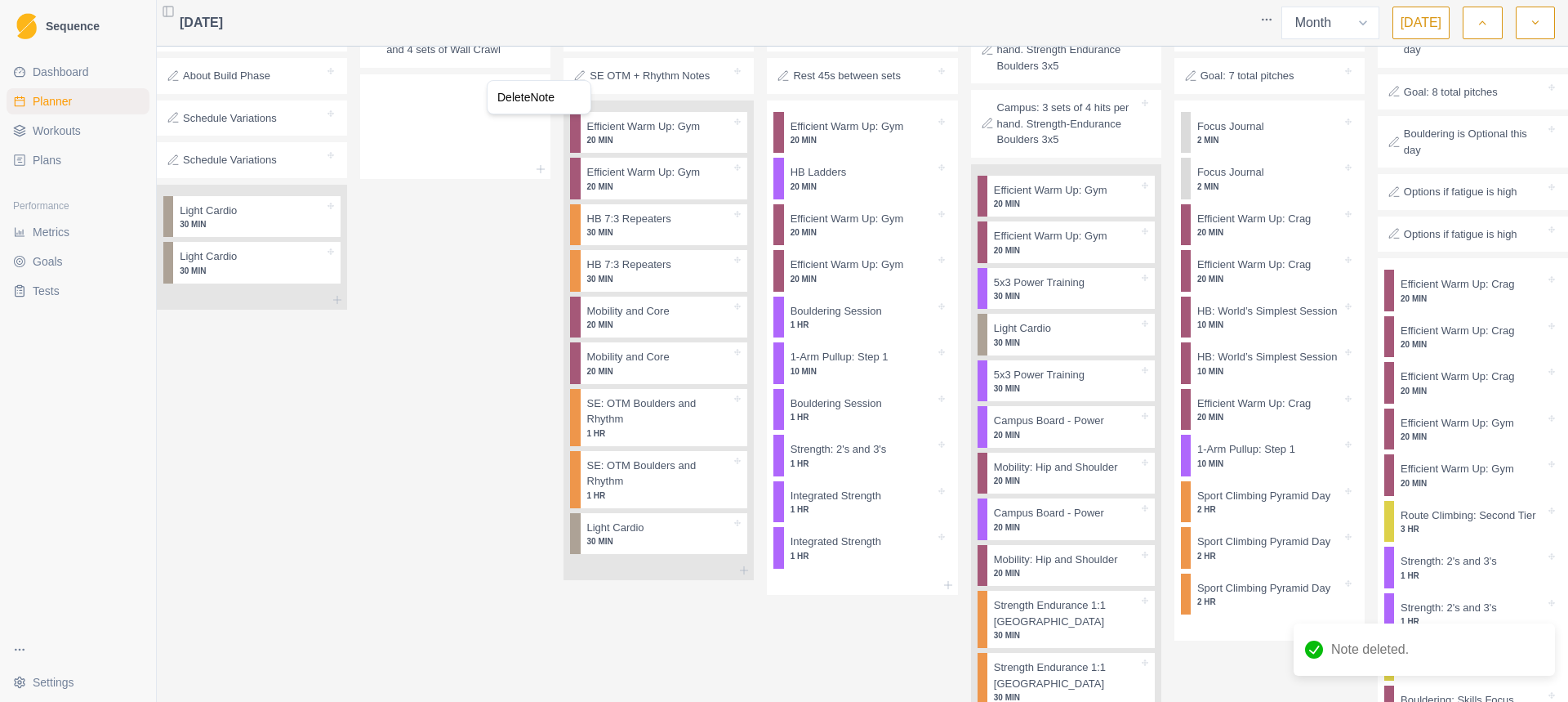
click at [516, 99] on div "Delete Note" at bounding box center [539, 97] width 97 height 26
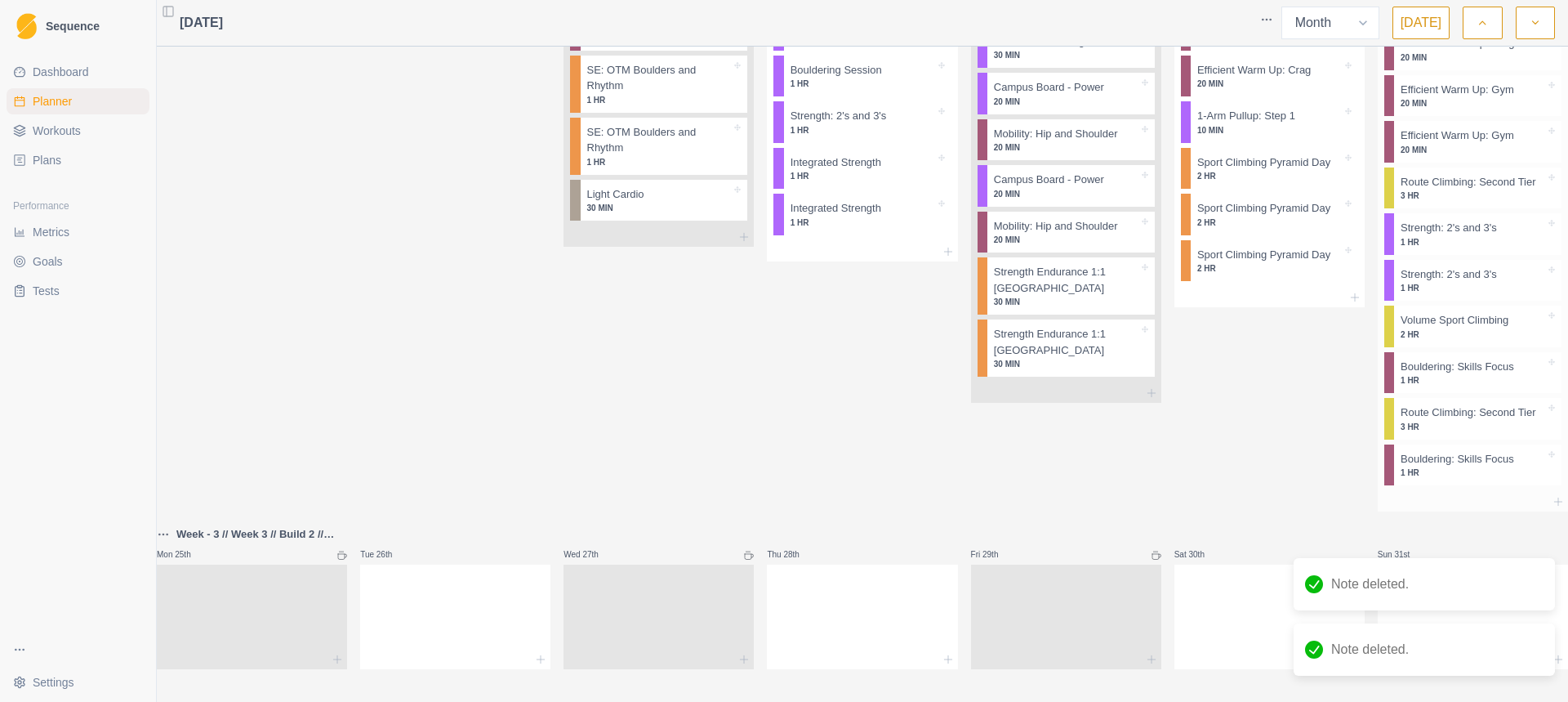
scroll to position [1849, 0]
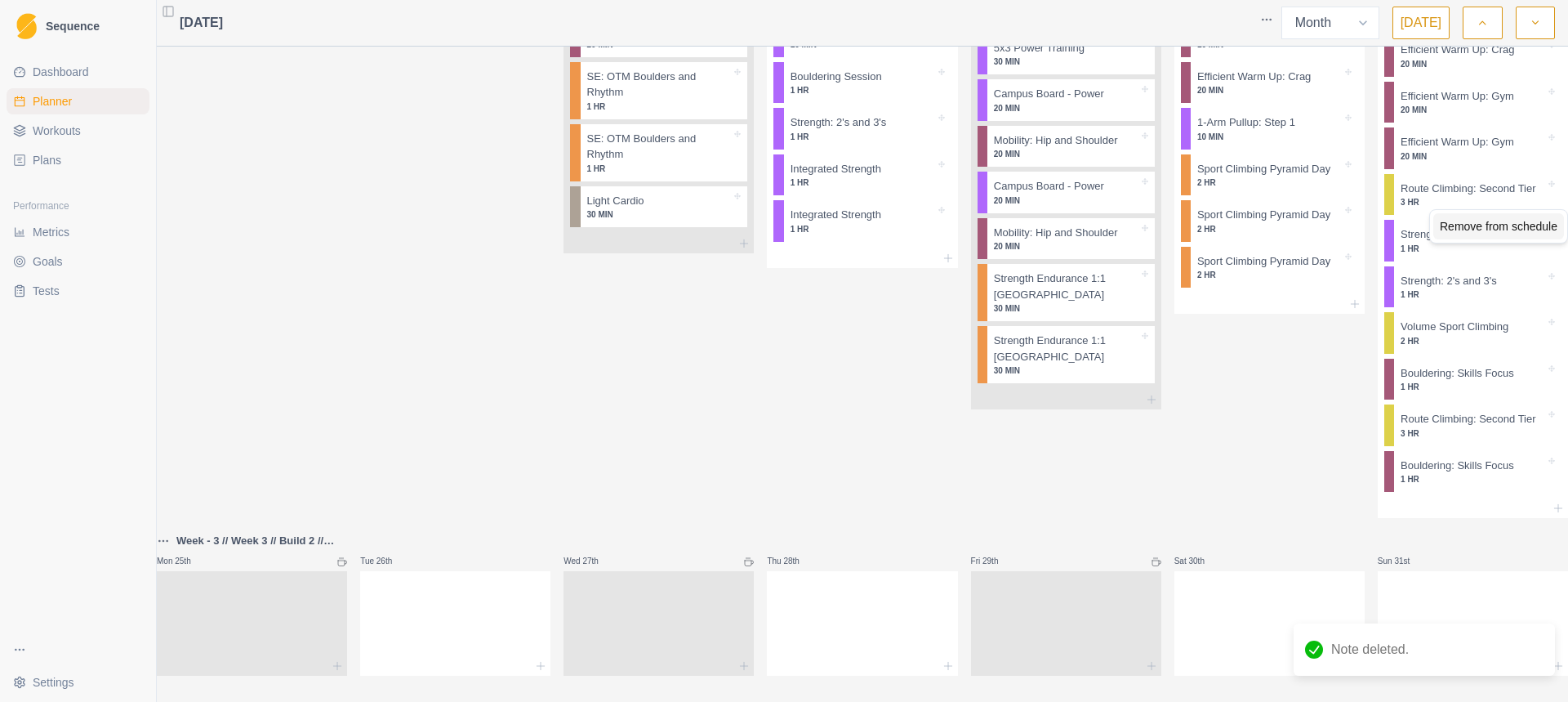
click at [1455, 235] on div "Remove from schedule" at bounding box center [1498, 226] width 130 height 26
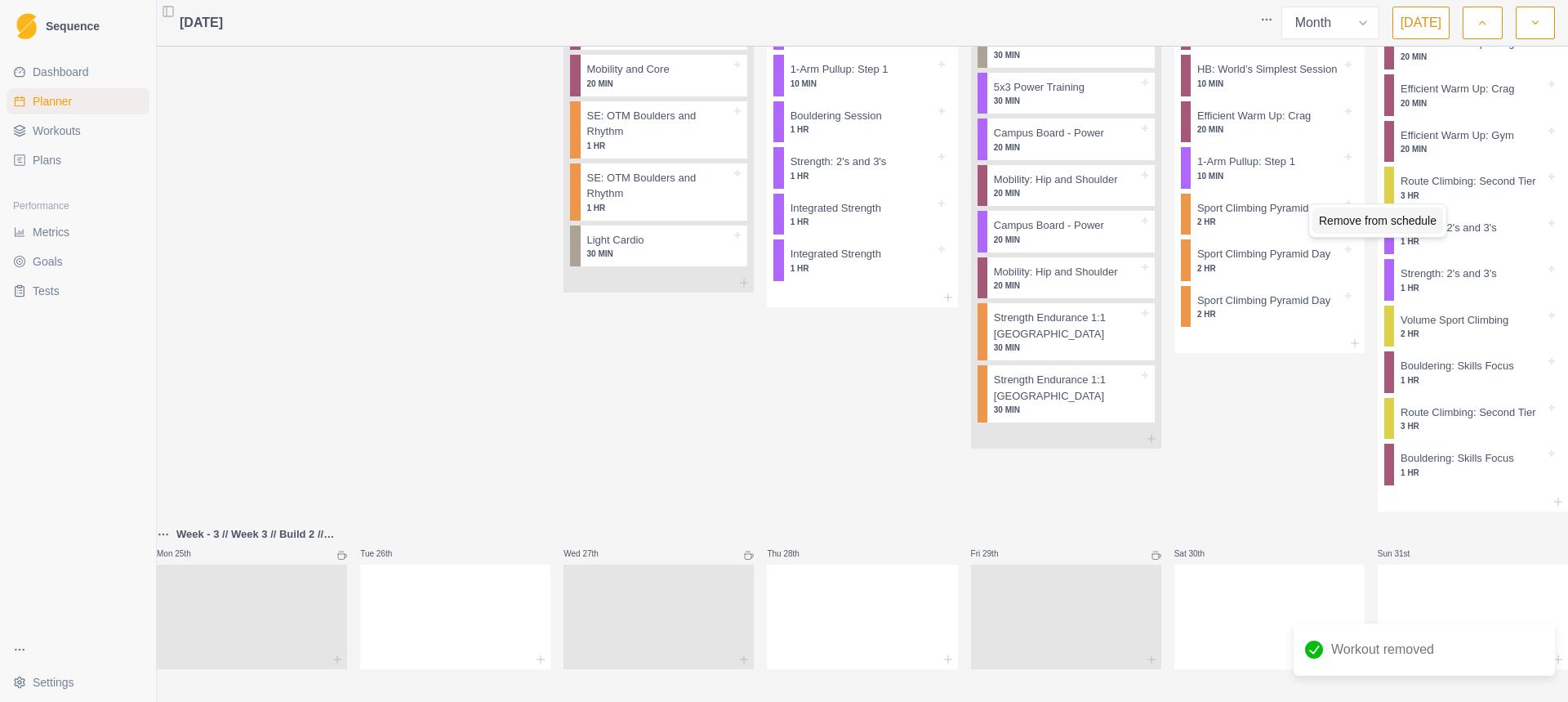
click at [1378, 224] on div "Remove from schedule" at bounding box center [1377, 221] width 130 height 26
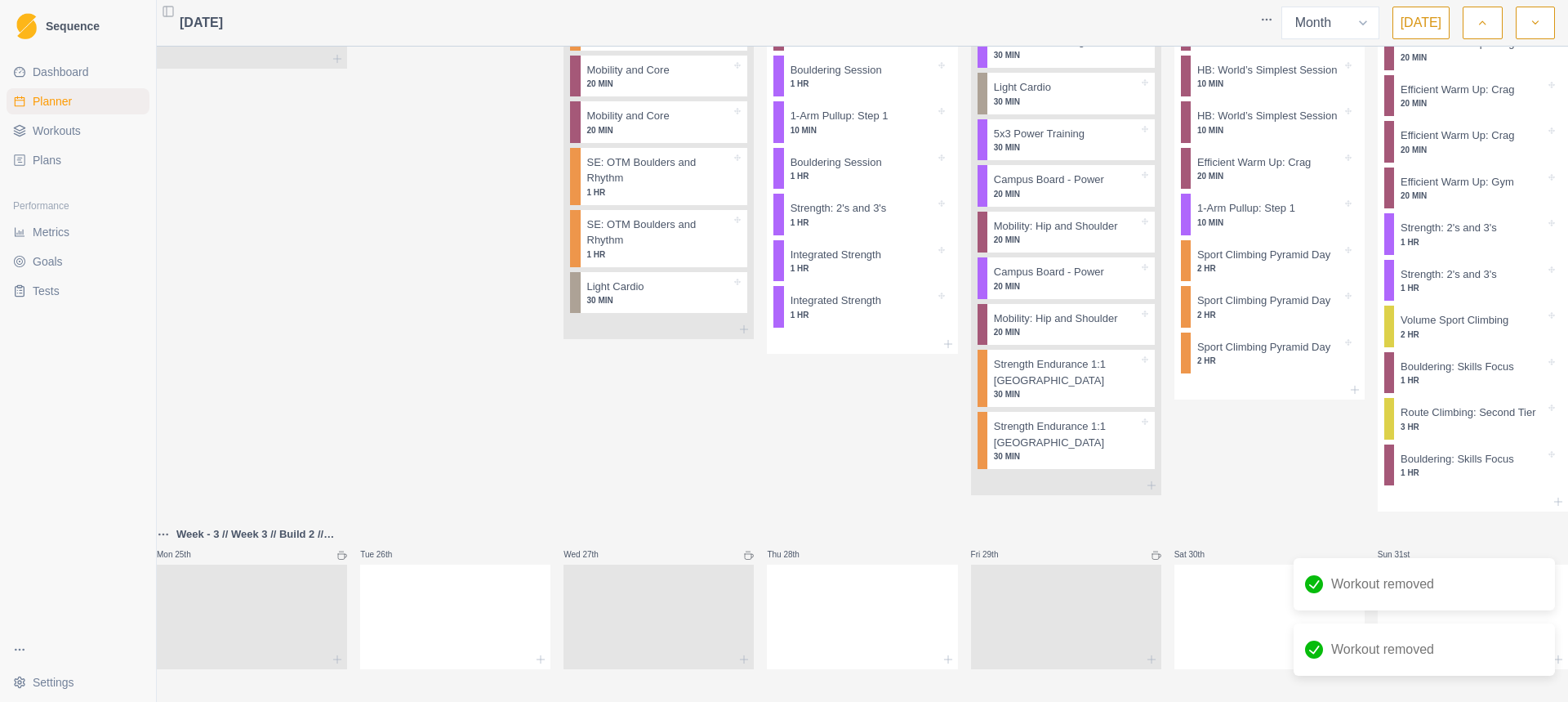
scroll to position [1835, 0]
click at [1423, 232] on div "Remove from schedule" at bounding box center [1475, 229] width 130 height 26
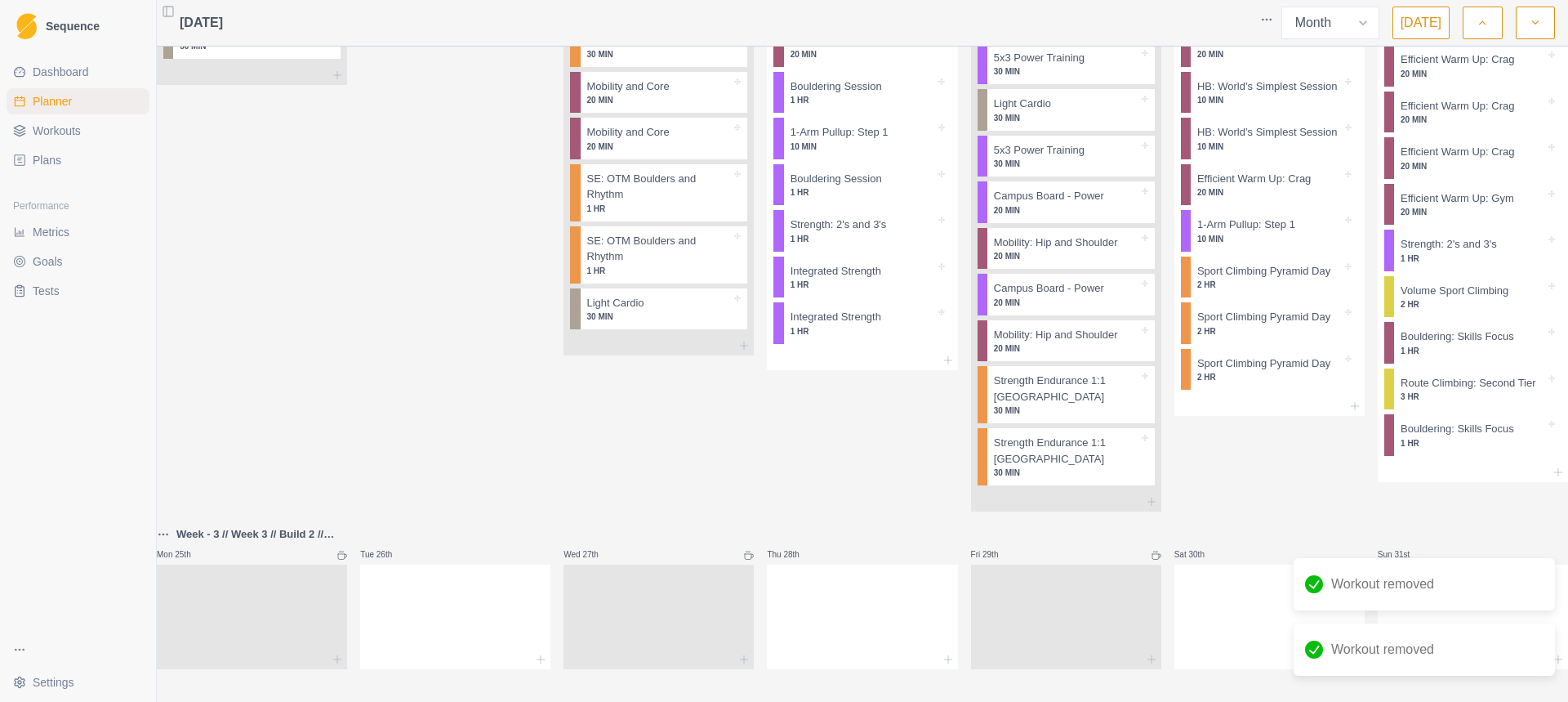
scroll to position [1815, 0]
click at [1420, 245] on div "Remove from schedule" at bounding box center [1480, 252] width 130 height 26
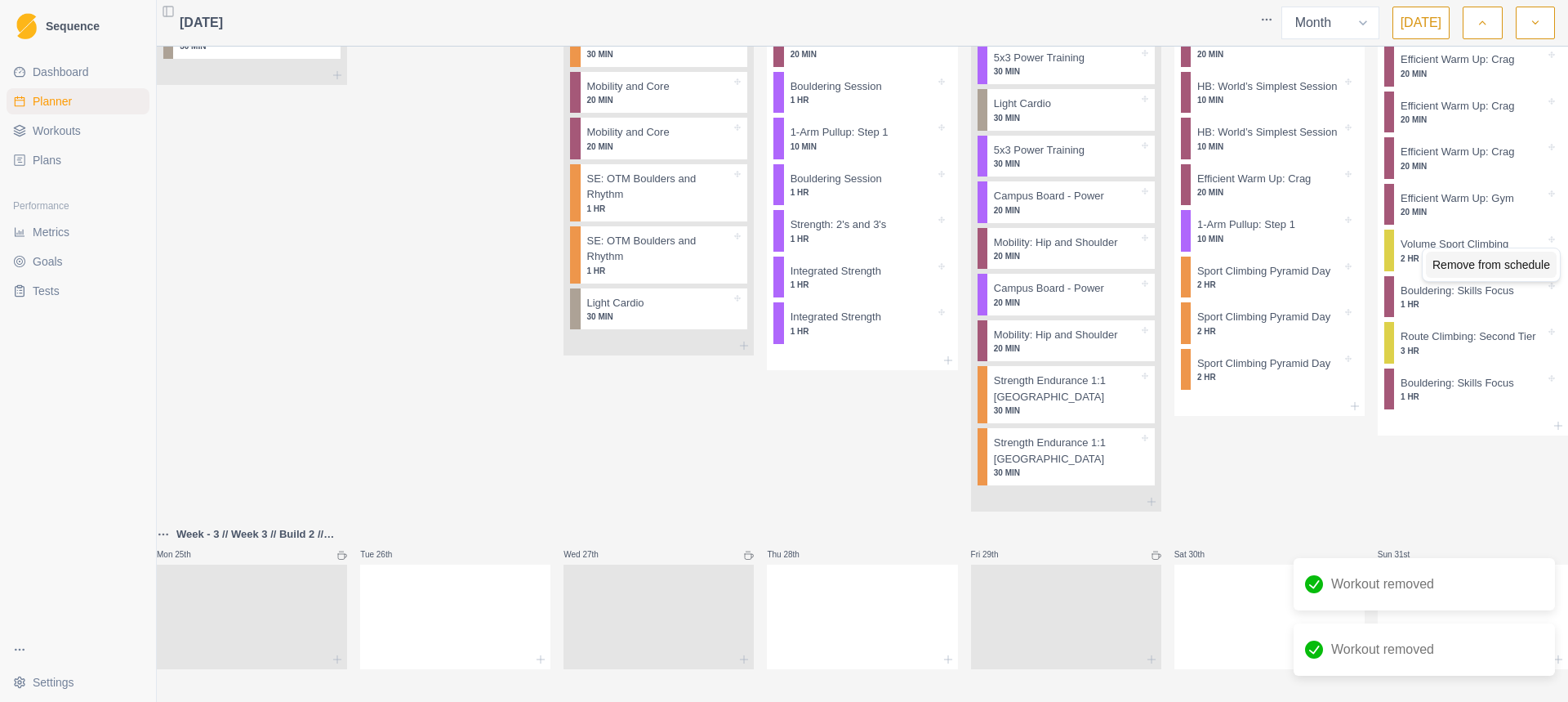
click at [1440, 260] on div "Remove from schedule" at bounding box center [1491, 264] width 130 height 26
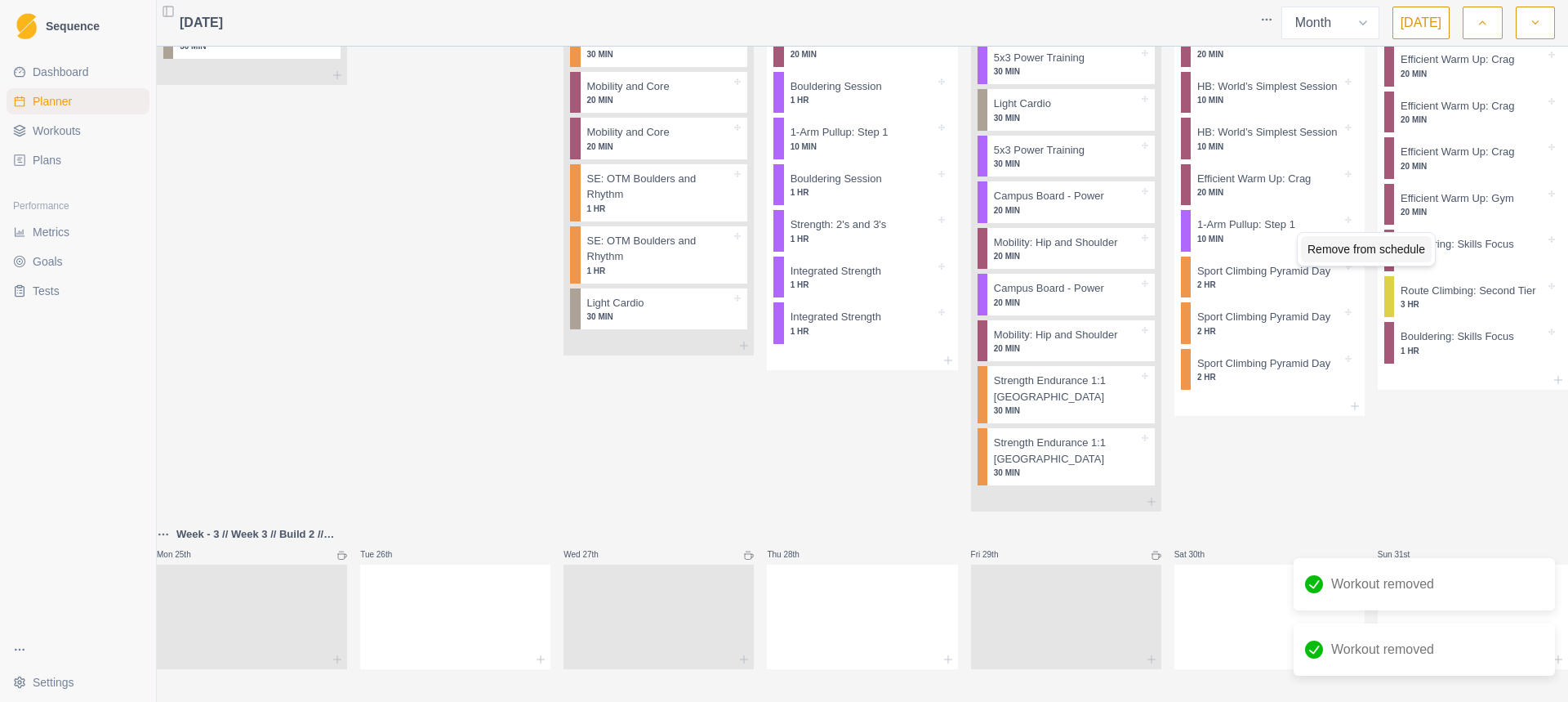
click at [1412, 252] on div "Remove from schedule" at bounding box center [1366, 249] width 130 height 26
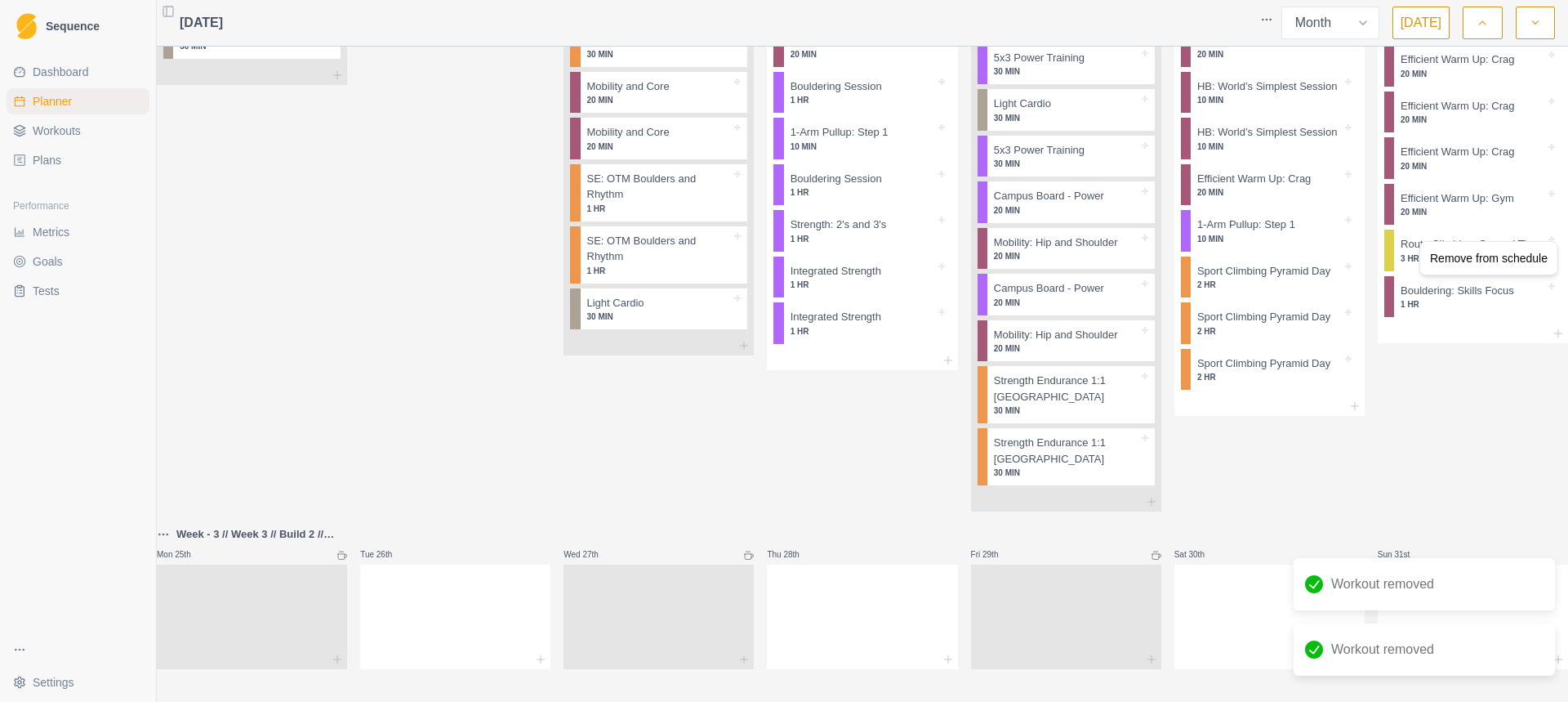
click at [1421, 249] on div "Remove from schedule" at bounding box center [1488, 258] width 138 height 35
click at [1428, 252] on div "Remove from schedule" at bounding box center [1488, 258] width 130 height 26
click at [1430, 246] on div "Remove from schedule" at bounding box center [1491, 250] width 130 height 26
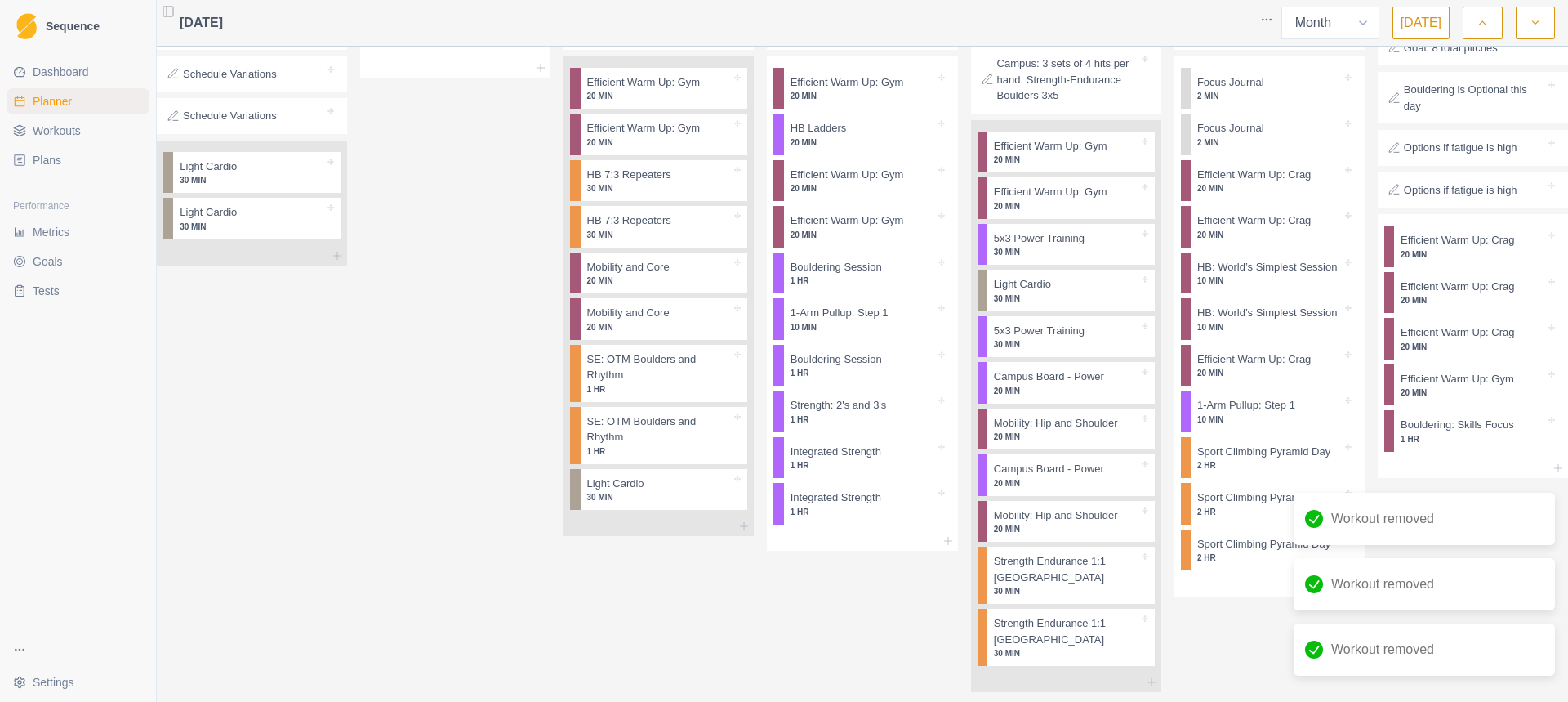
scroll to position [1489, 0]
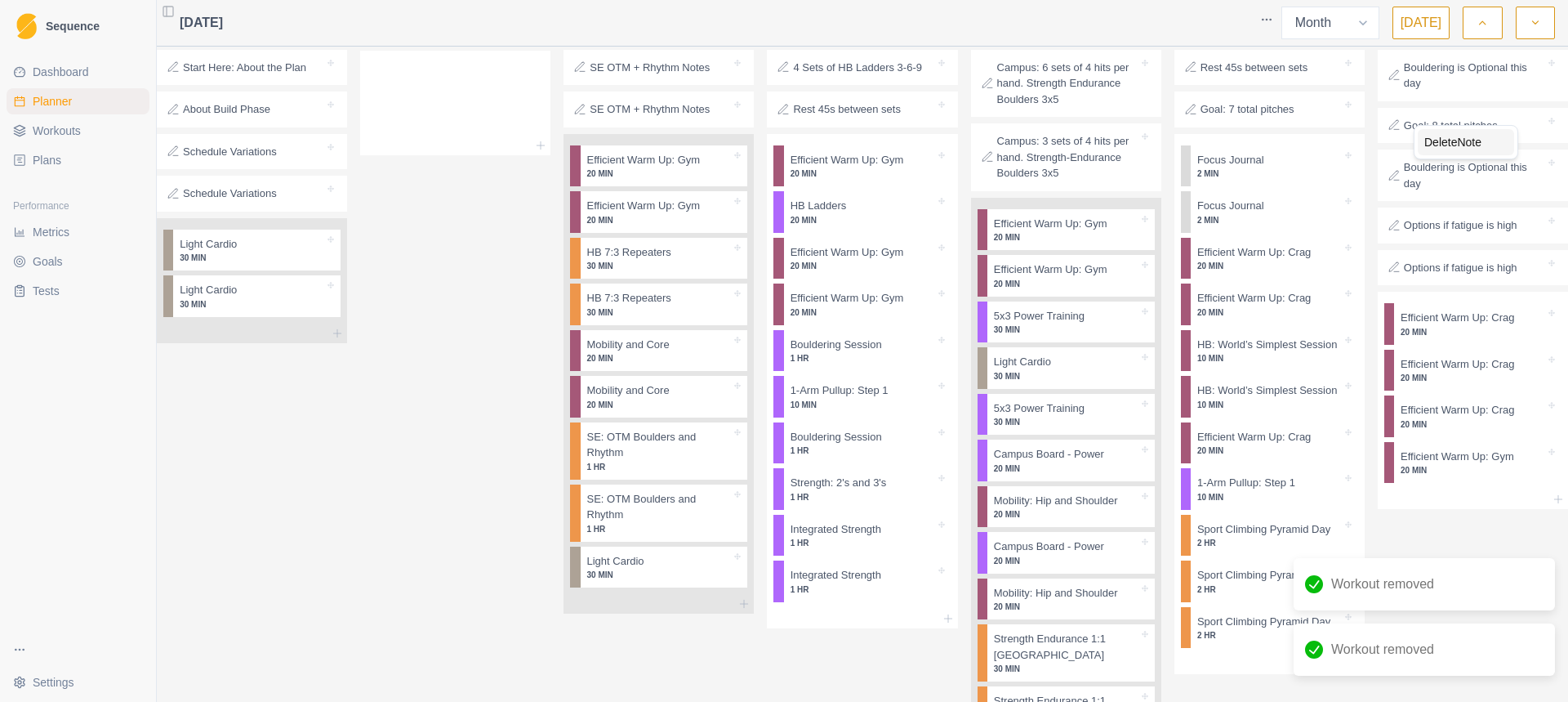
click at [1423, 153] on div "Delete Note" at bounding box center [1466, 142] width 97 height 26
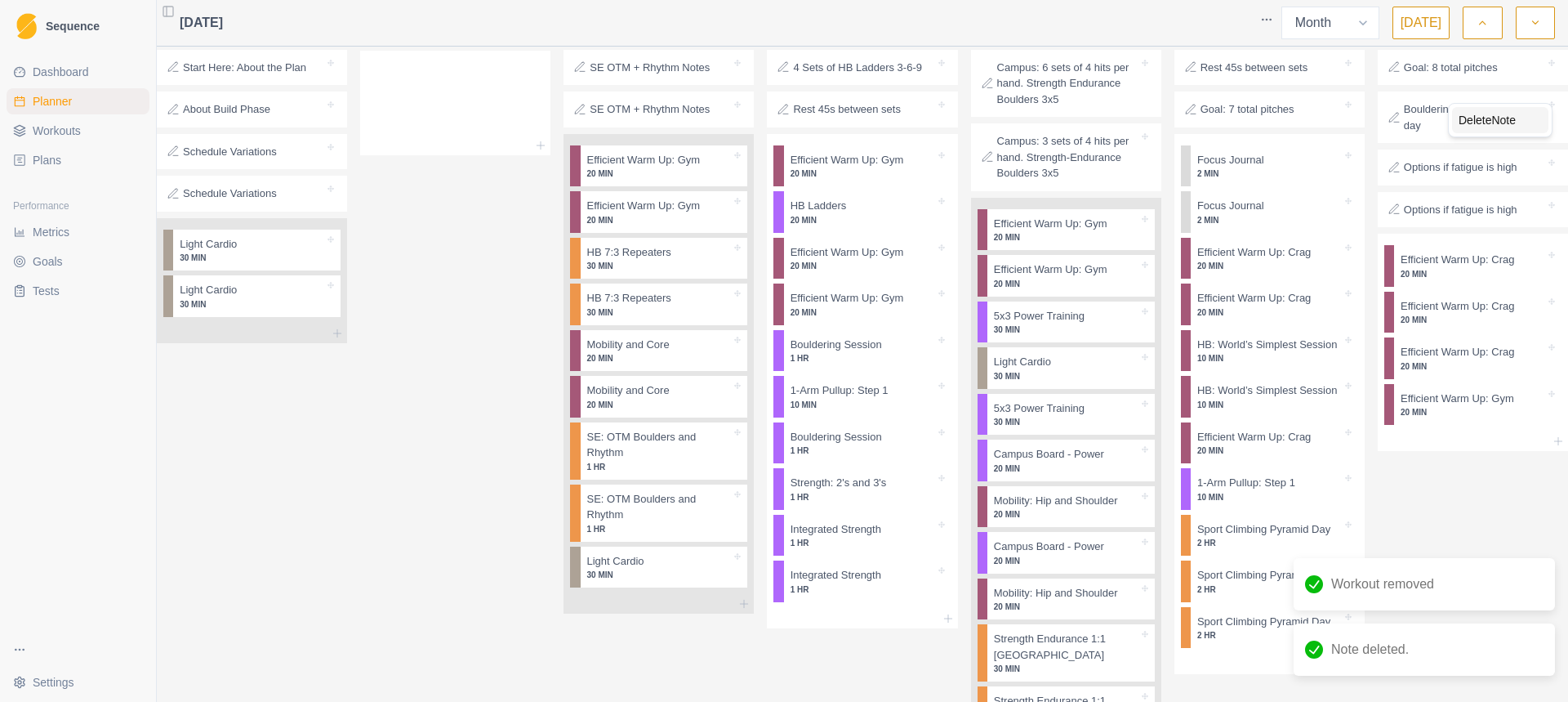
click at [1453, 129] on div "Delete Note" at bounding box center [1500, 119] width 97 height 26
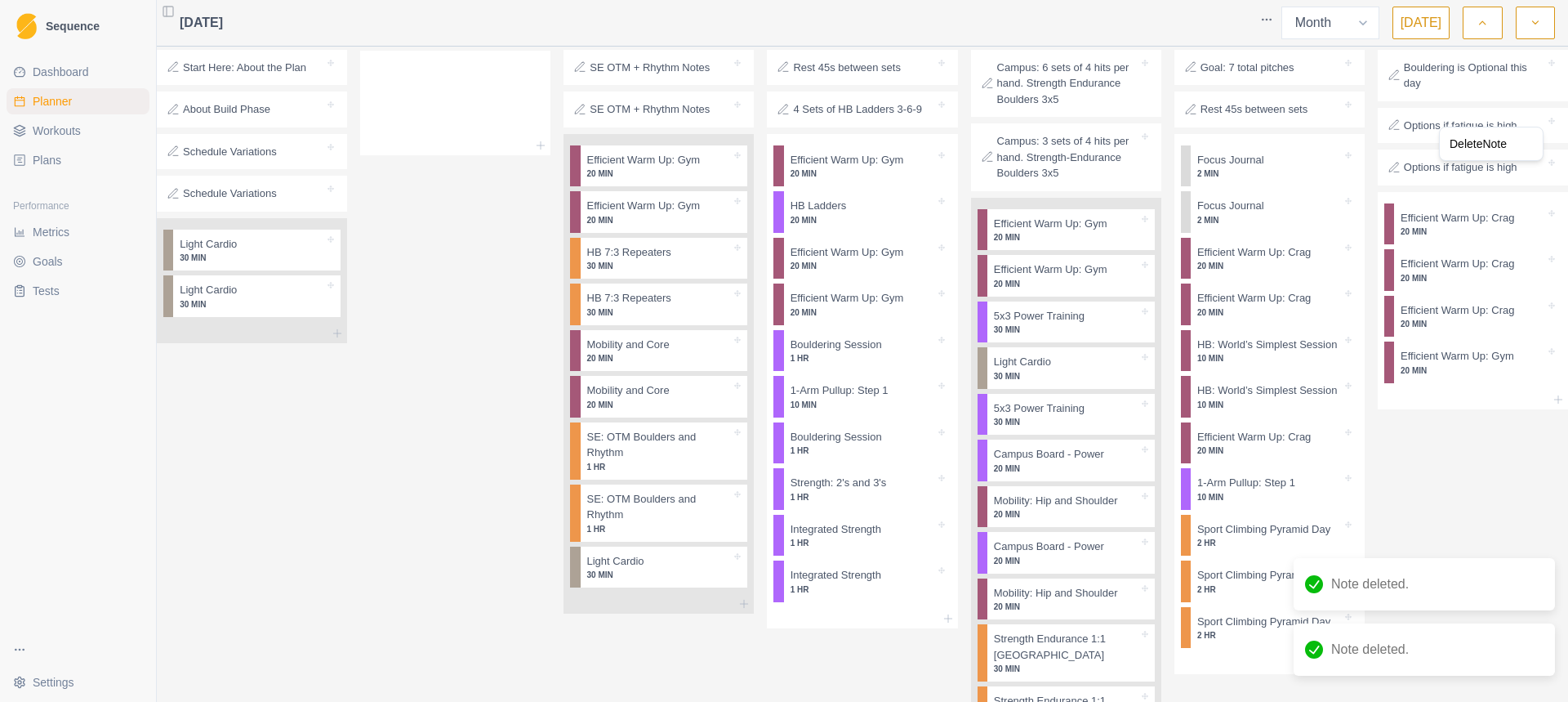
click at [1447, 145] on div "Delete Note" at bounding box center [1491, 143] width 97 height 26
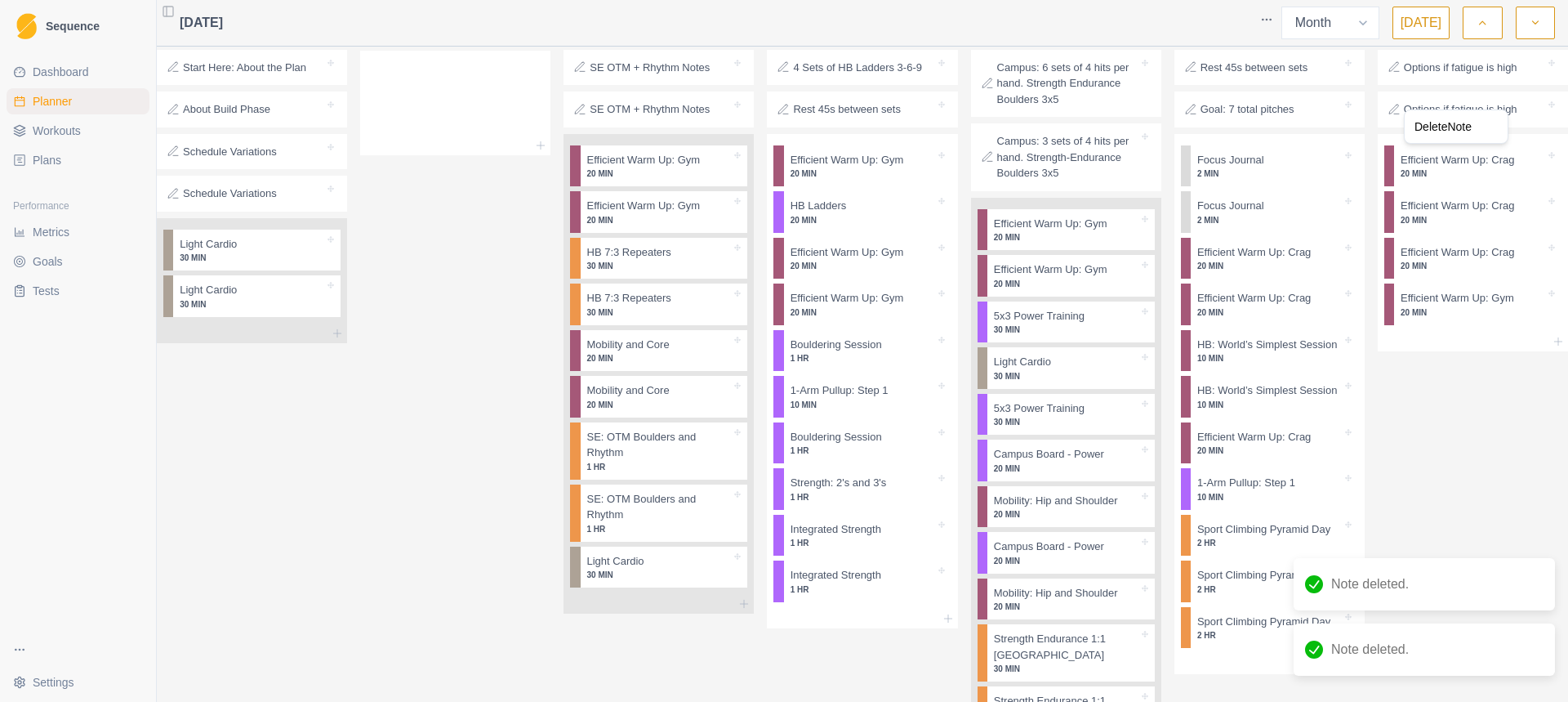
click at [1419, 130] on div "Delete Note" at bounding box center [1456, 127] width 97 height 26
click at [1443, 127] on div "Delete Note" at bounding box center [1472, 123] width 97 height 26
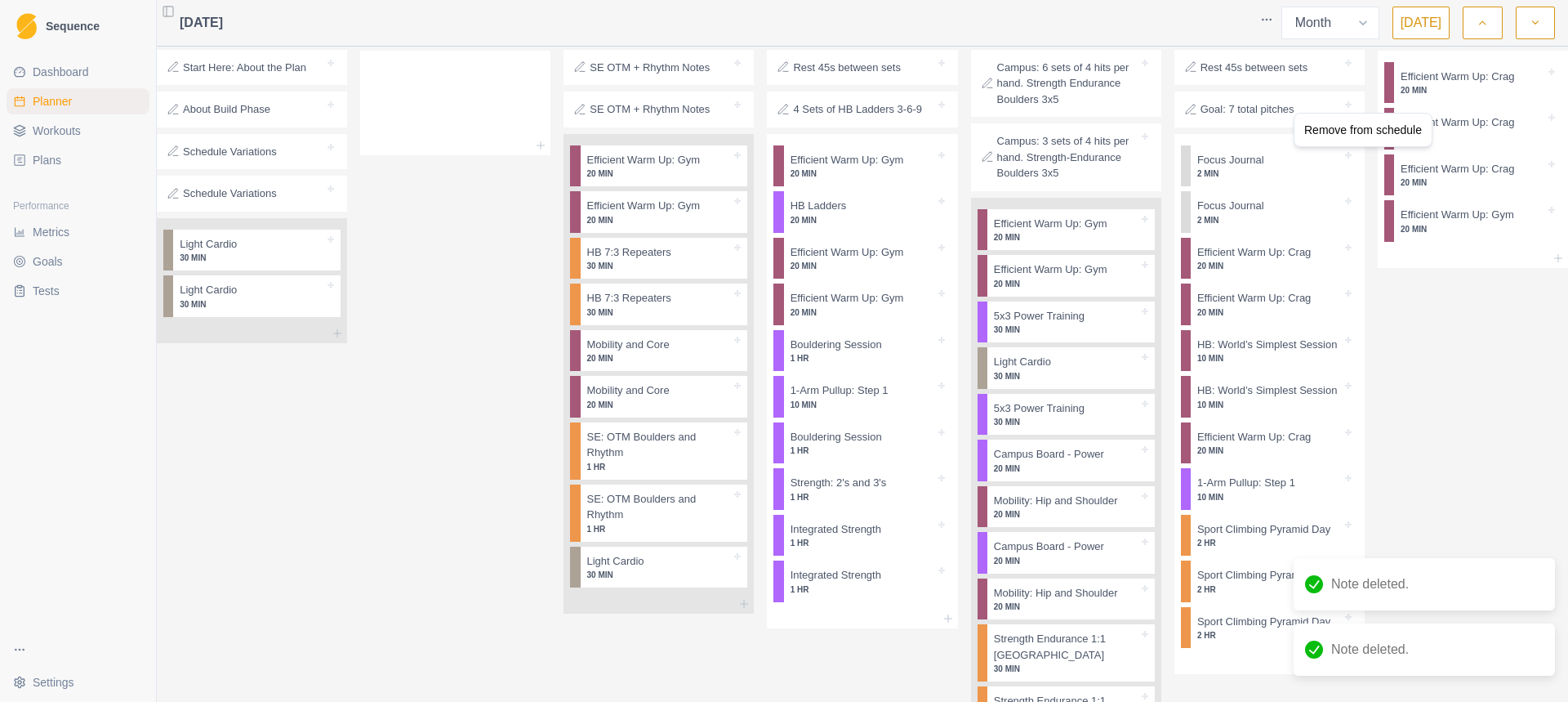
click at [1441, 126] on html "Sequence Dashboard Planner Workouts Plans Performance Metrics Goals Tests Setti…" at bounding box center [784, 351] width 1568 height 702
click at [1417, 104] on div "Efficient Warm Up: Crag 20 MIN" at bounding box center [1478, 83] width 168 height 42
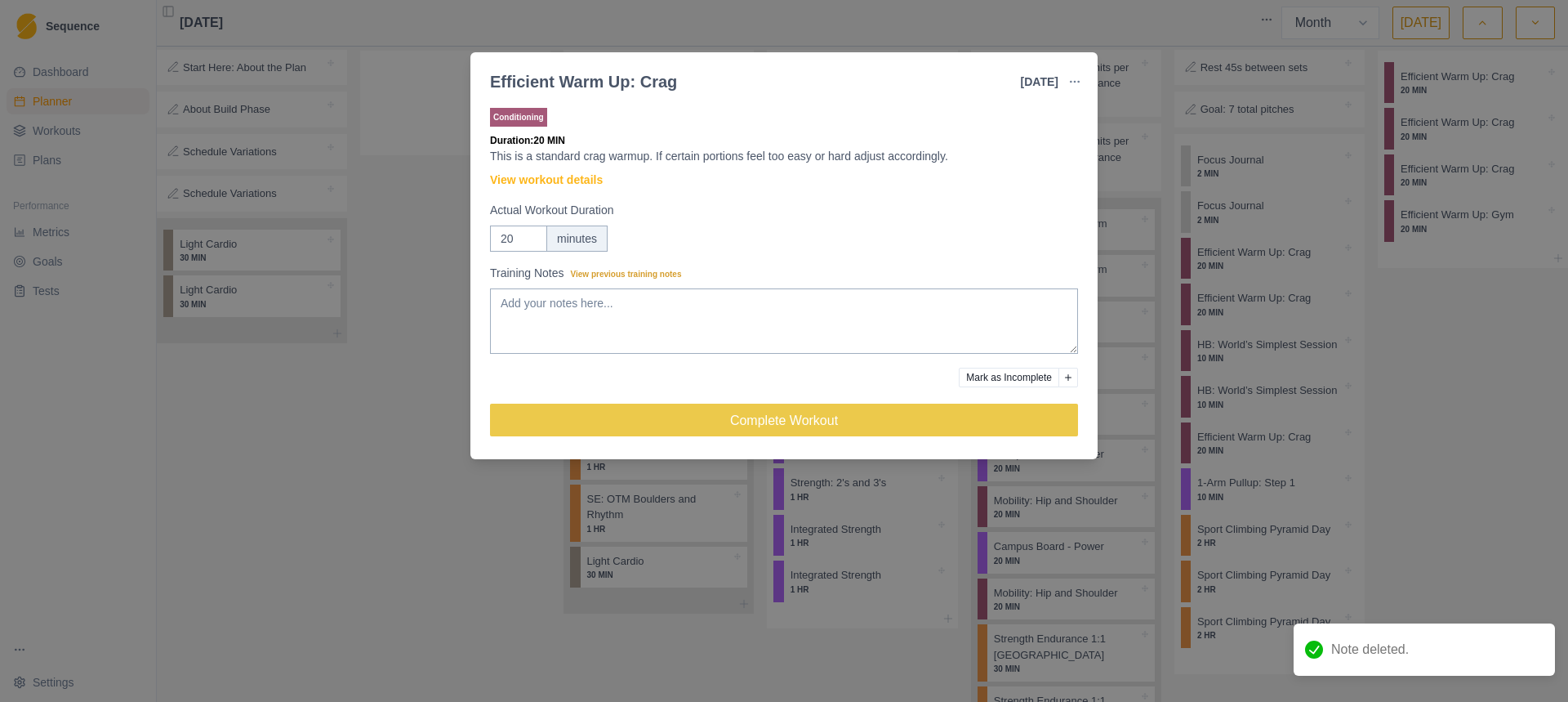
click at [1425, 153] on div "Efficient Warm Up: Crag 24 Aug 2025 Link To Goal View Workout Metrics Edit Orig…" at bounding box center [784, 351] width 1568 height 702
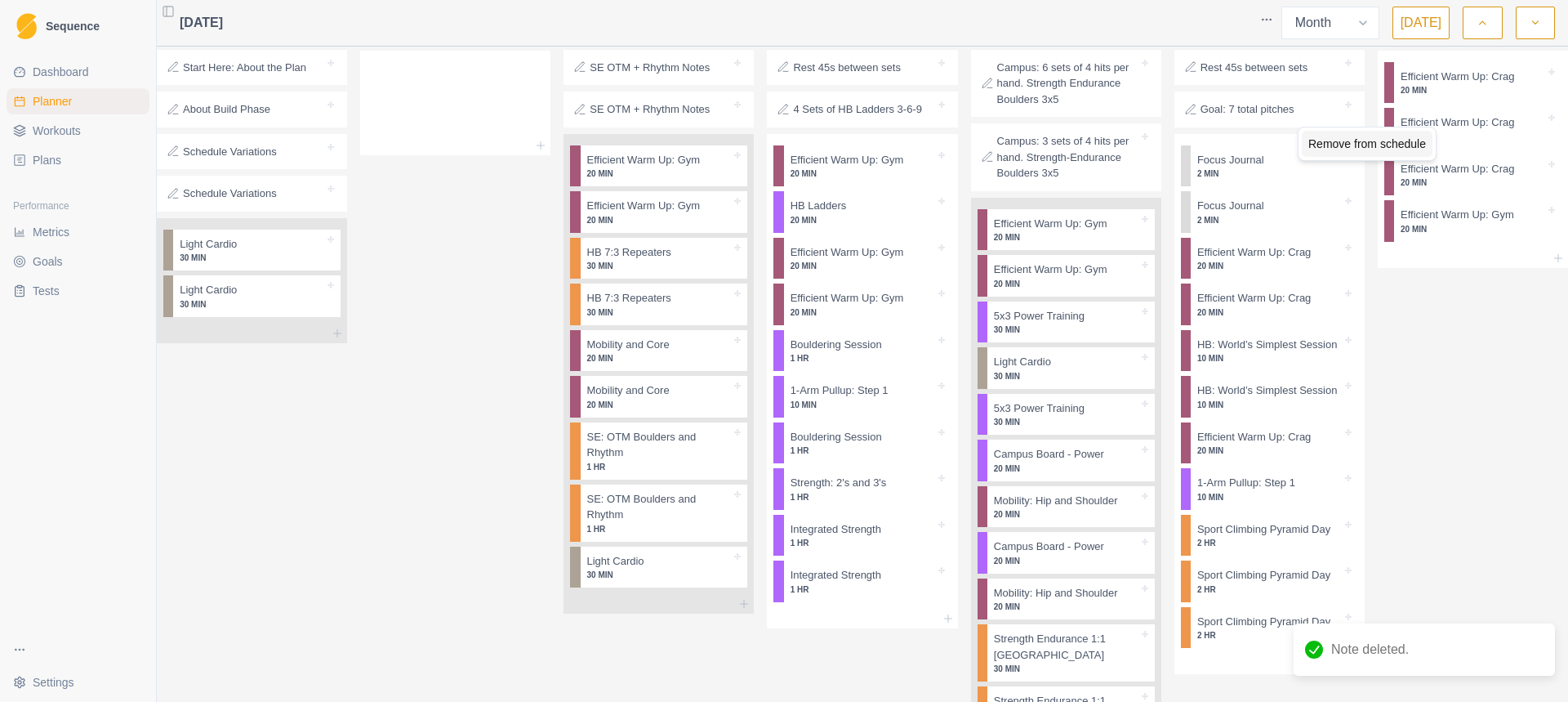
click at [1411, 149] on div "Remove from schedule" at bounding box center [1366, 143] width 130 height 26
click at [1416, 149] on div "Remove from schedule" at bounding box center [1361, 148] width 130 height 26
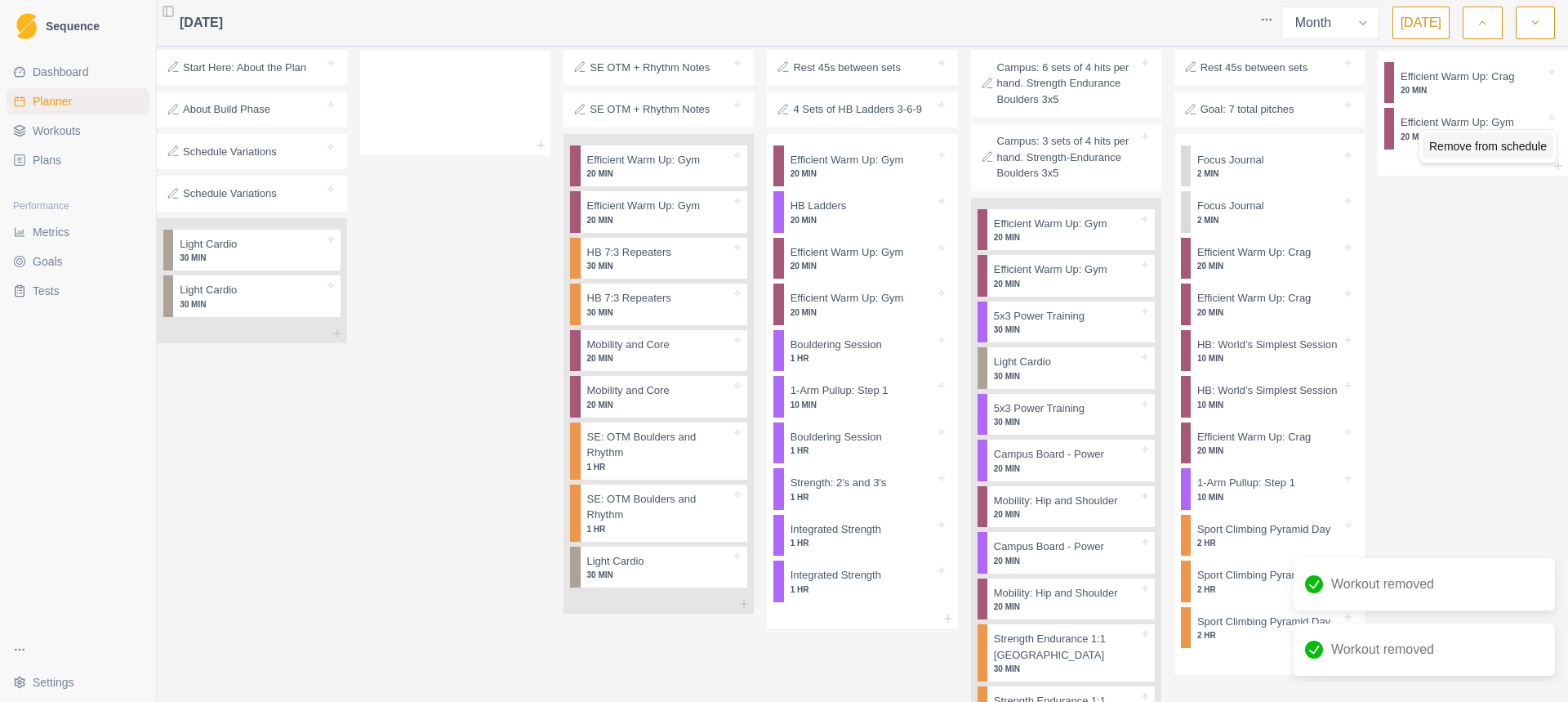
click at [1443, 149] on div "Remove from schedule" at bounding box center [1487, 146] width 130 height 26
click at [1440, 138] on div "Remove from schedule" at bounding box center [1493, 136] width 130 height 26
click at [1307, 127] on div "Delete Note" at bounding box center [1343, 127] width 97 height 26
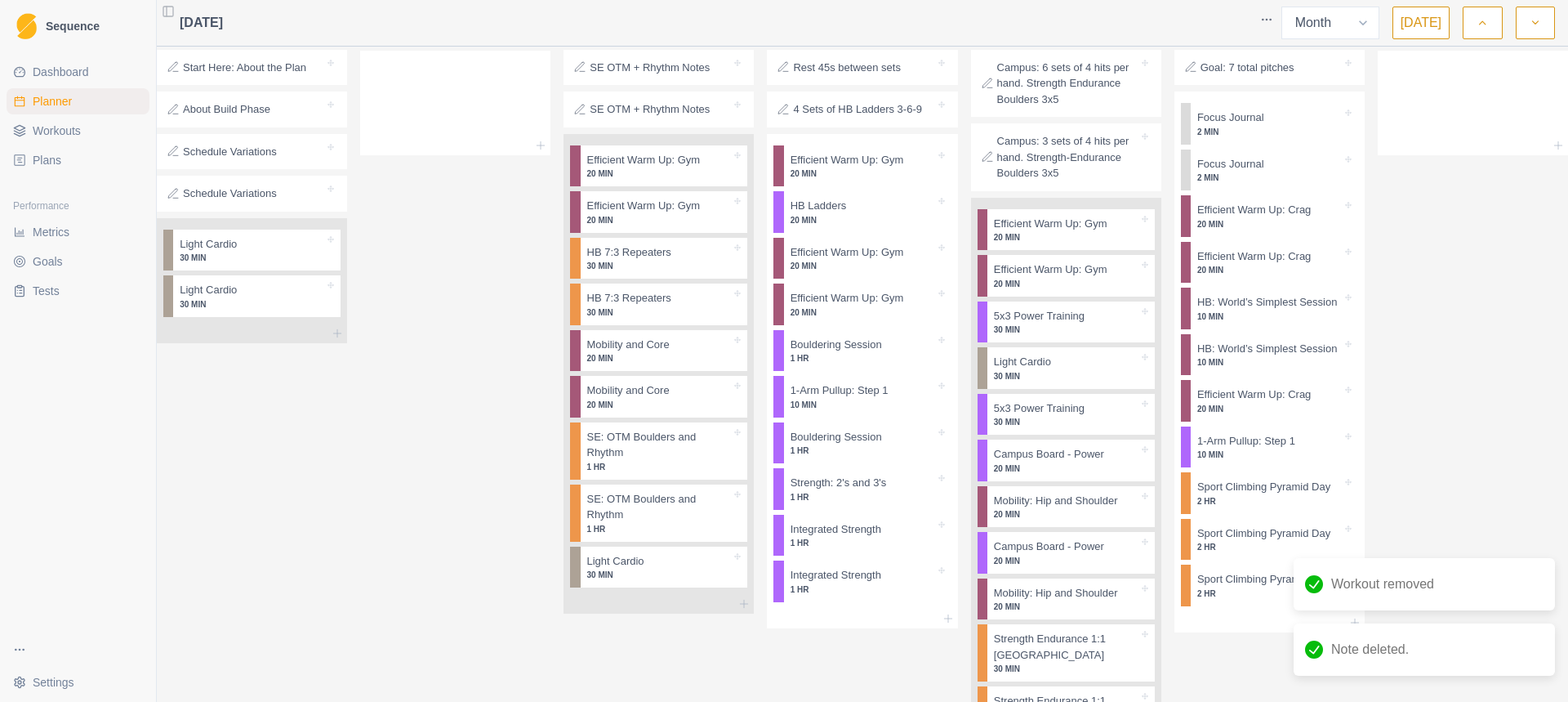
drag, startPoint x: 1229, startPoint y: 115, endPoint x: 1240, endPoint y: 110, distance: 12.1
click at [1266, 132] on div "Delete Note" at bounding box center [1294, 127] width 97 height 26
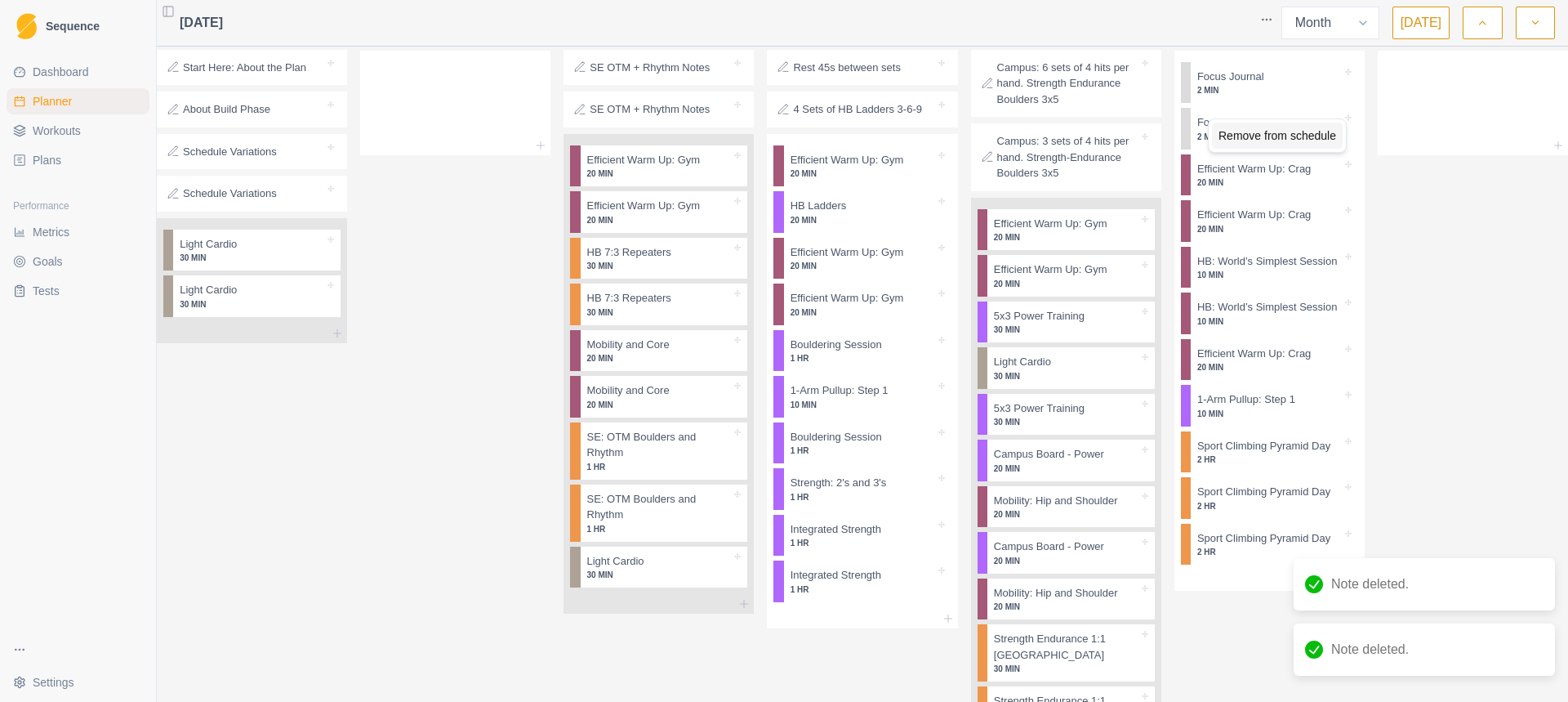
click at [1227, 137] on div "Remove from schedule" at bounding box center [1276, 135] width 130 height 26
click at [1248, 139] on div "Remove from schedule" at bounding box center [1306, 137] width 130 height 26
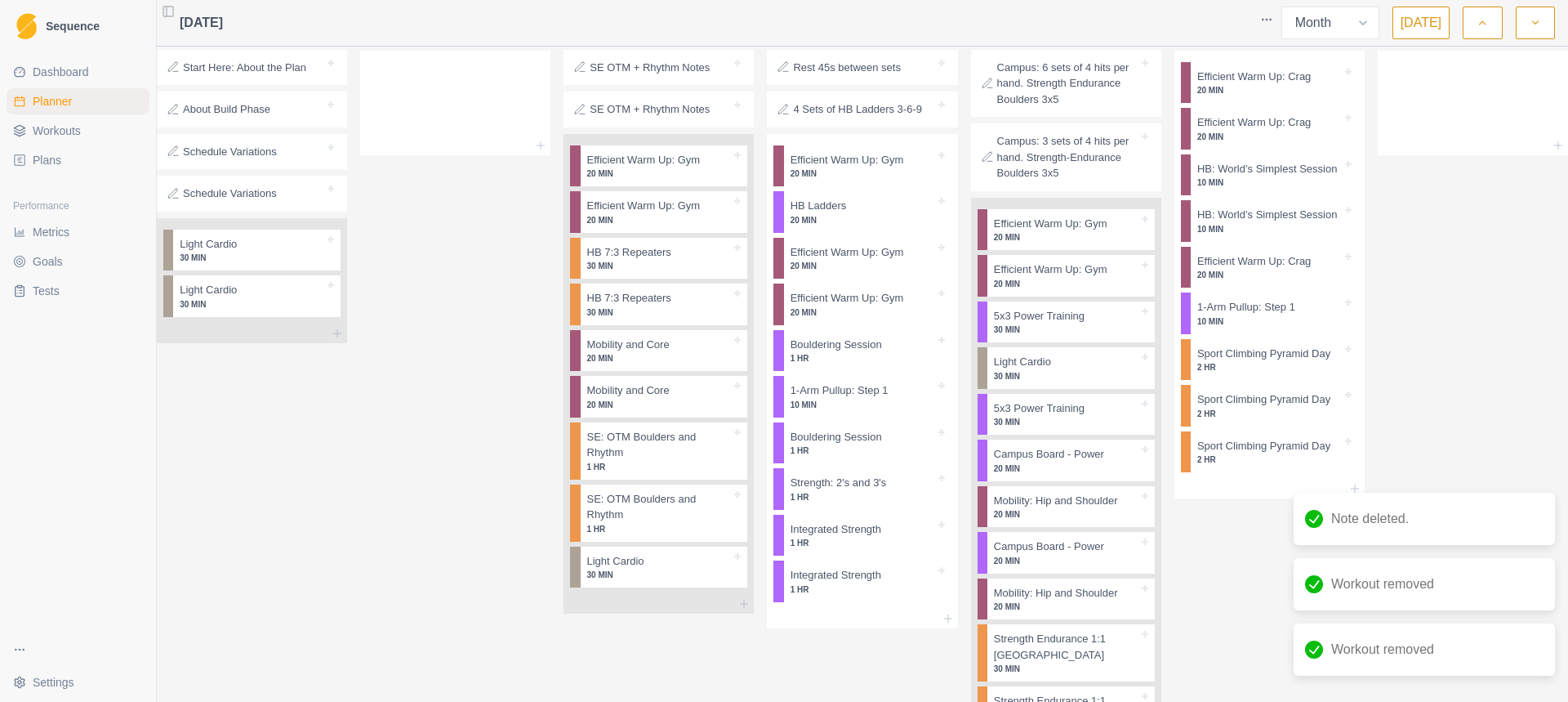
drag, startPoint x: 1248, startPoint y: 139, endPoint x: 1230, endPoint y: 116, distance: 29.2
click at [1258, 133] on div "Remove from schedule" at bounding box center [1300, 133] width 130 height 26
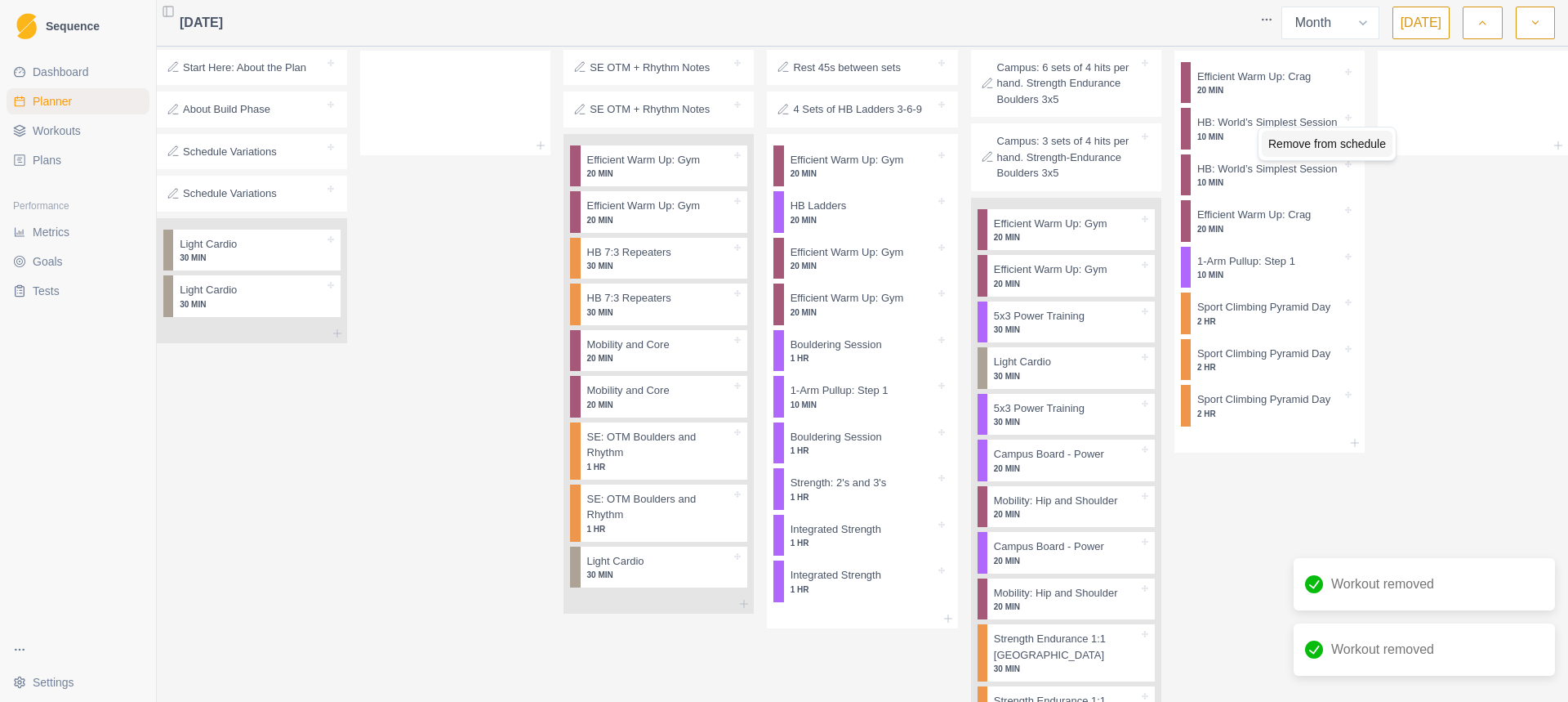
click at [1272, 137] on div "Remove from schedule" at bounding box center [1326, 143] width 130 height 26
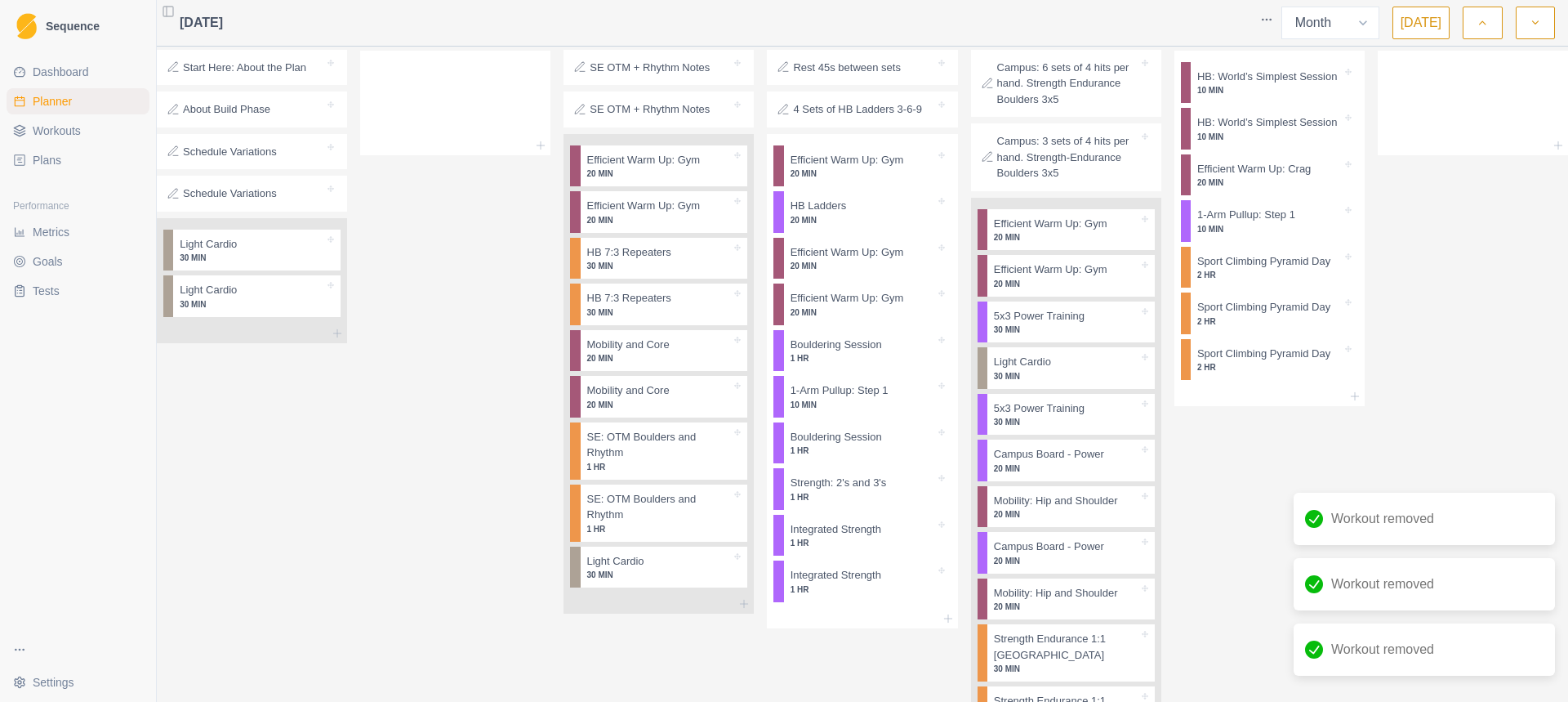
drag, startPoint x: 1261, startPoint y: 113, endPoint x: 1260, endPoint y: 121, distance: 8.1
click at [1275, 145] on div "Remove from schedule" at bounding box center [1330, 138] width 130 height 26
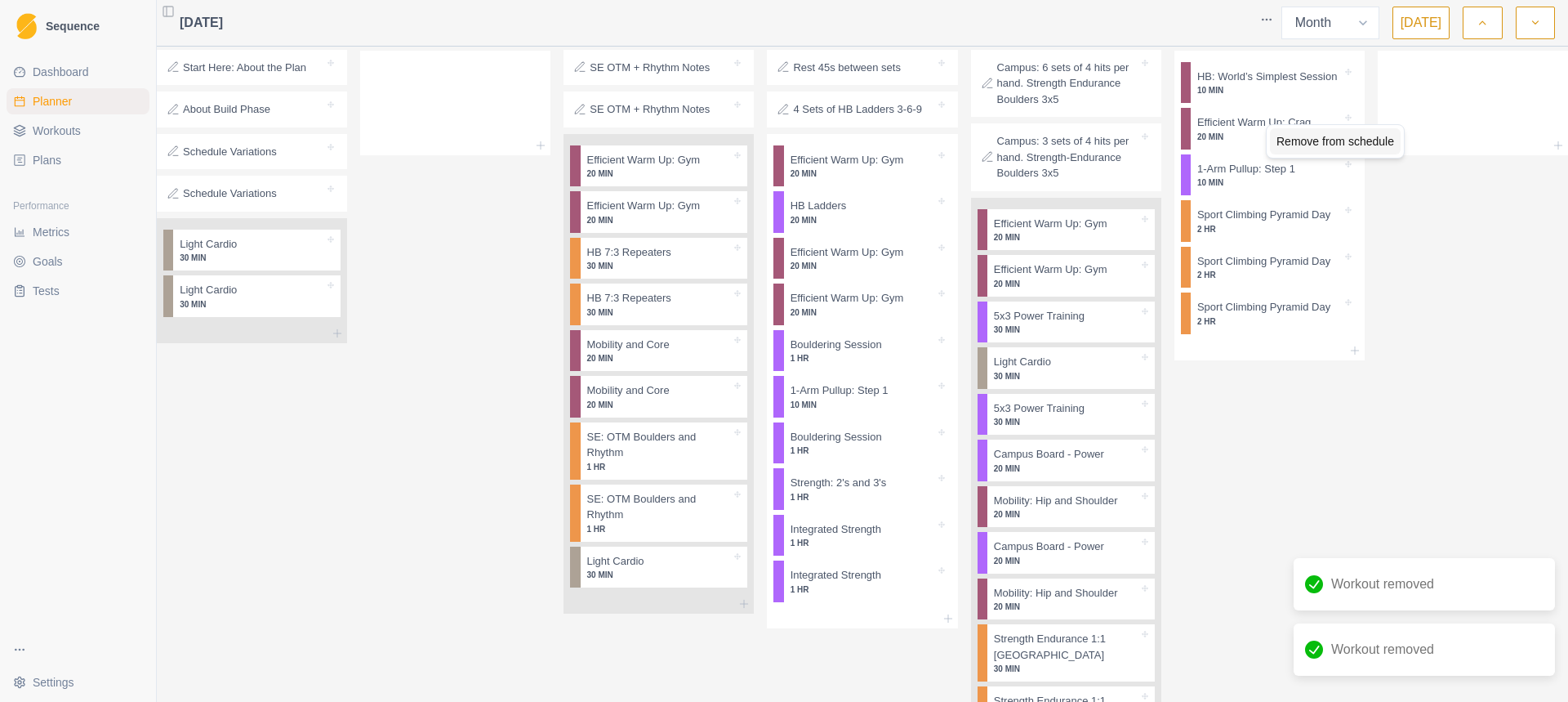
click at [1281, 135] on div "Remove from schedule" at bounding box center [1334, 141] width 130 height 26
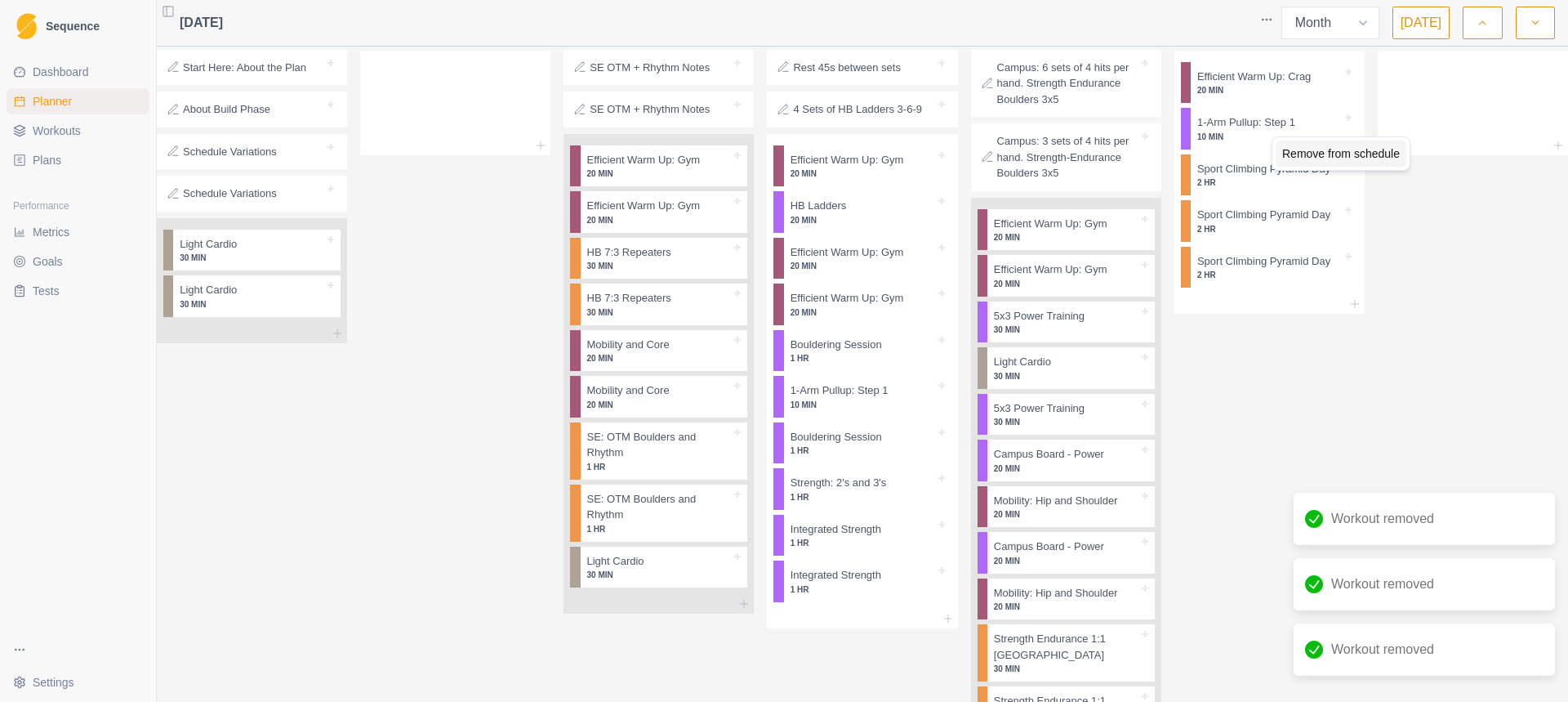
click at [1289, 148] on div "Remove from schedule" at bounding box center [1340, 153] width 130 height 26
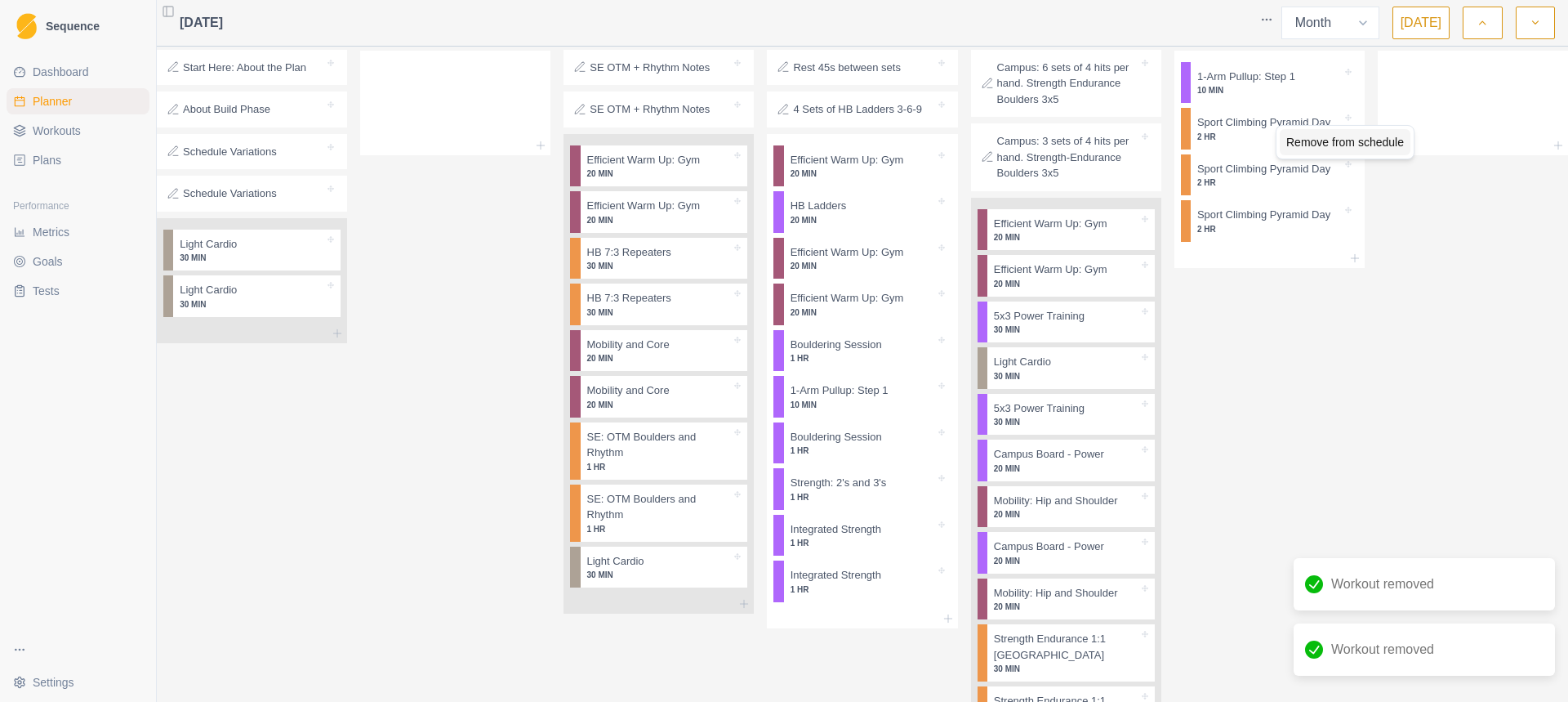
click at [1289, 151] on div "Remove from schedule" at bounding box center [1344, 142] width 130 height 26
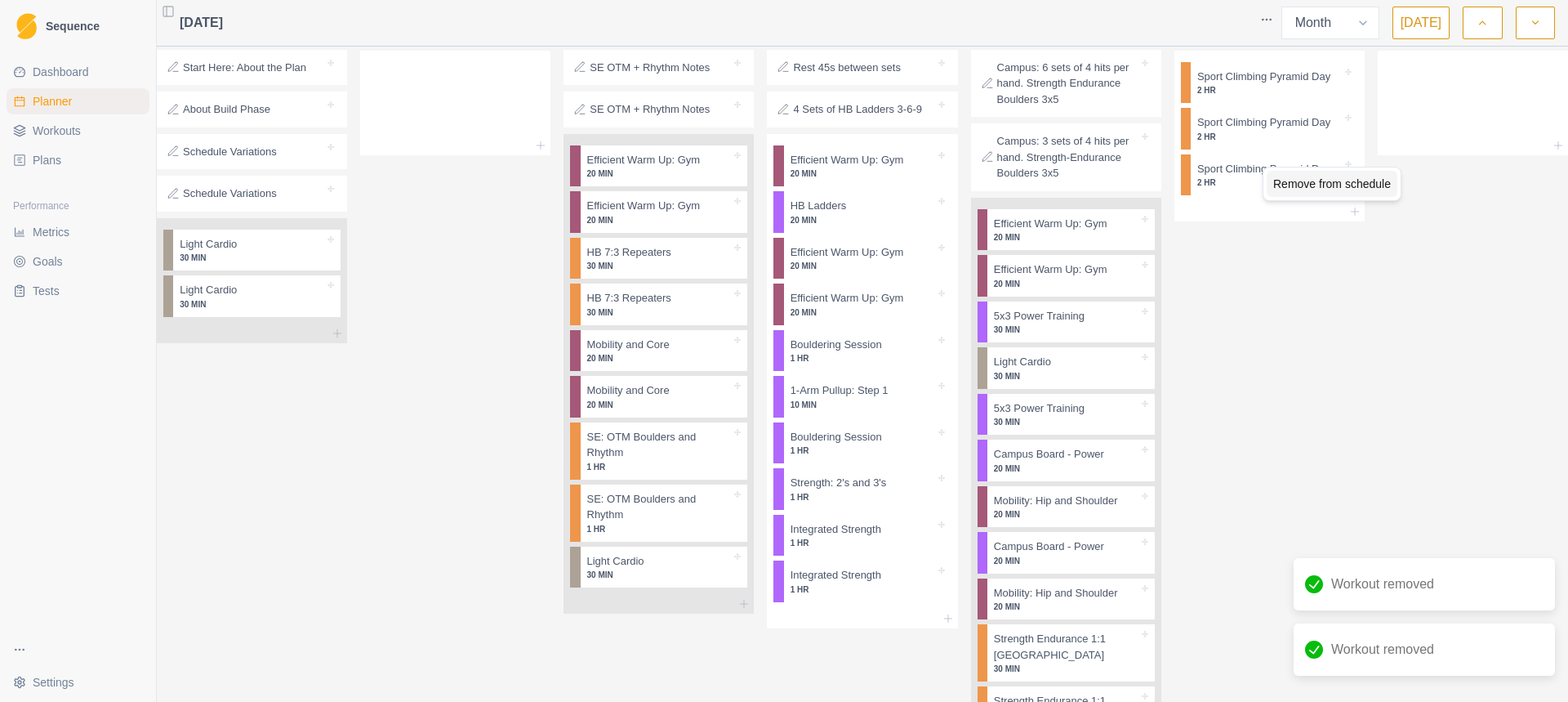
click at [1287, 178] on div "Remove from schedule" at bounding box center [1331, 183] width 130 height 26
click at [1293, 140] on div "Remove from schedule" at bounding box center [1348, 139] width 130 height 26
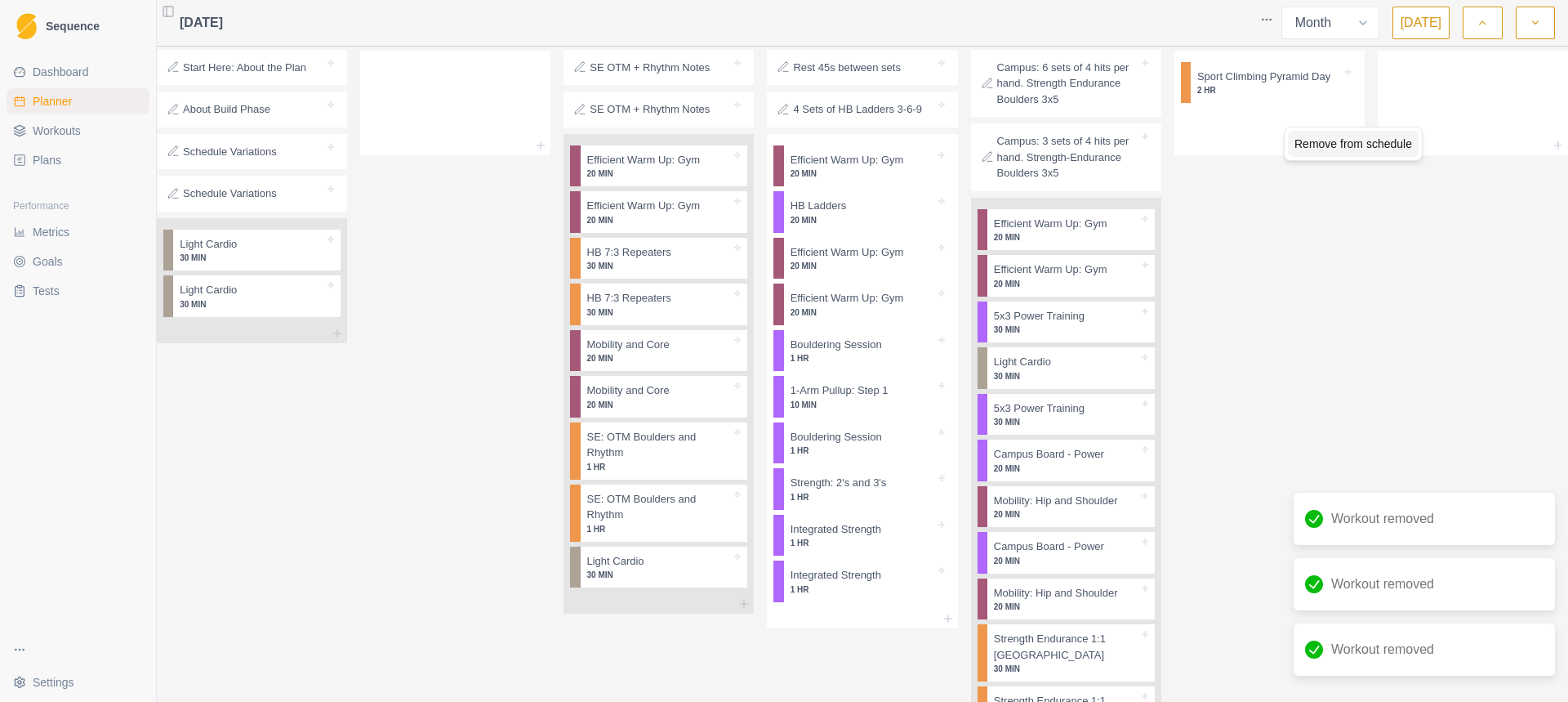
click at [1301, 150] on div "Remove from schedule" at bounding box center [1352, 143] width 130 height 26
click at [1093, 108] on p "Campus: 6 sets of 4 hits per hand. Strength Endurance Boulders 3x5" at bounding box center [1067, 83] width 141 height 48
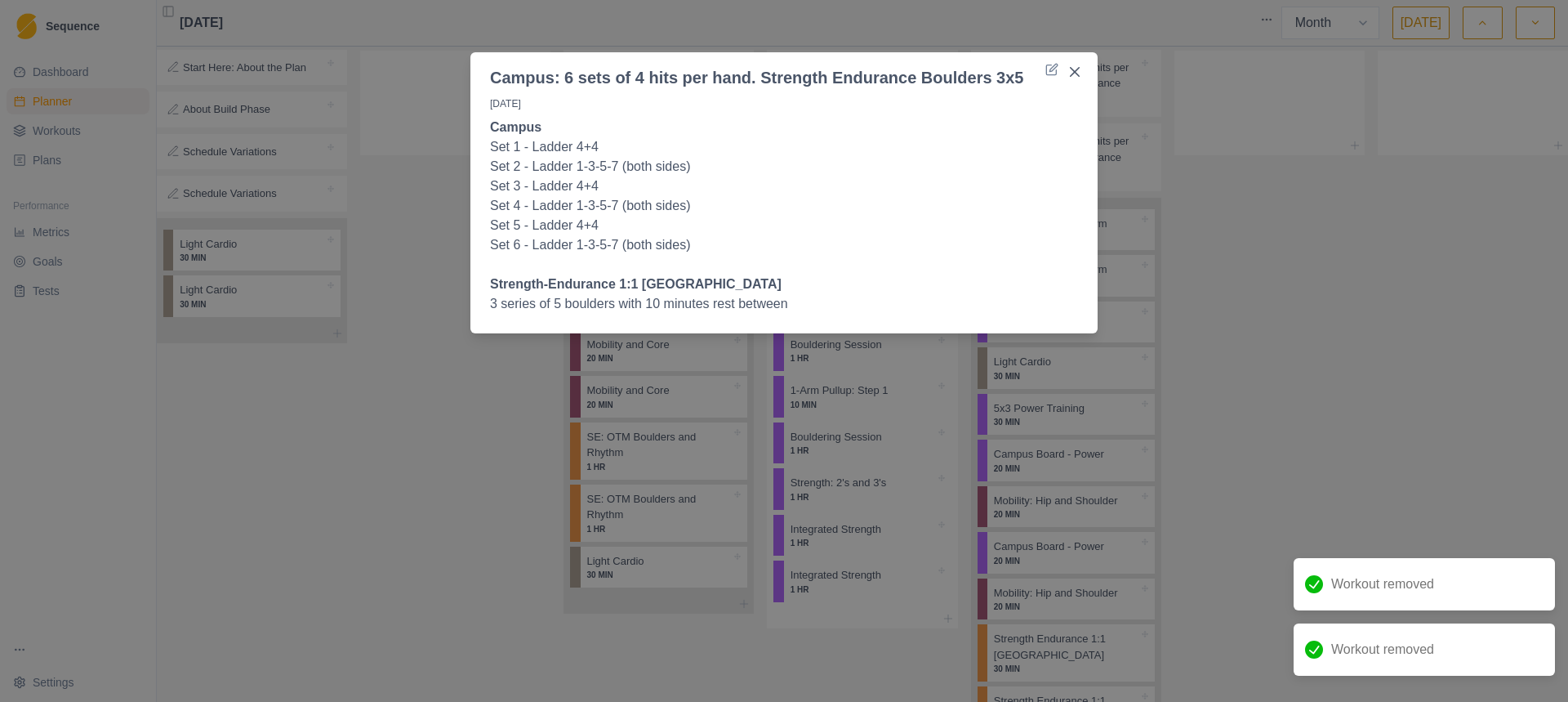
drag, startPoint x: 1104, startPoint y: 124, endPoint x: 1115, endPoint y: 138, distance: 17.8
click at [1115, 138] on div "Campus: 6 sets of 4 hits per hand. Strength Endurance Boulders 3x5 22/8/25 Camp…" at bounding box center [784, 351] width 1568 height 702
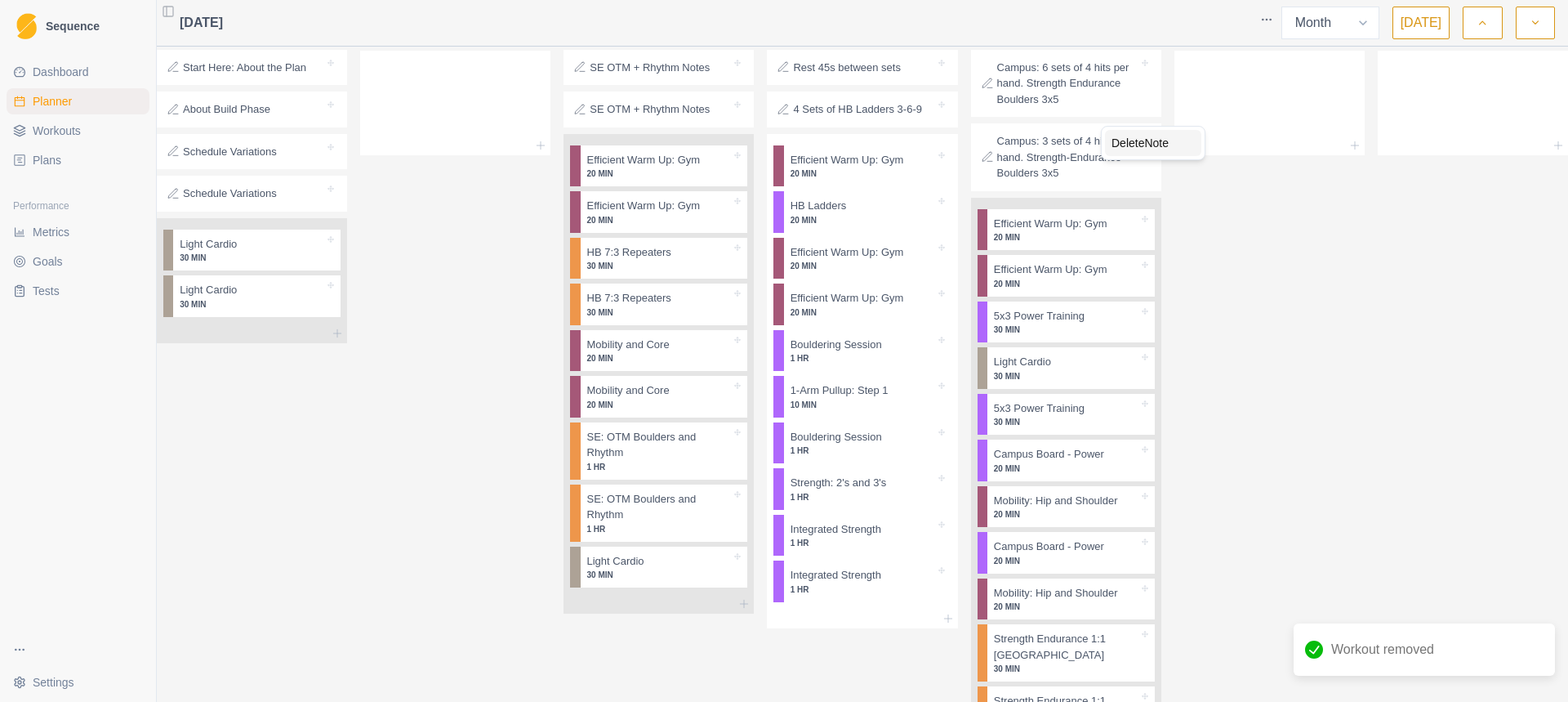
click at [1142, 150] on div "Delete Note" at bounding box center [1153, 142] width 97 height 26
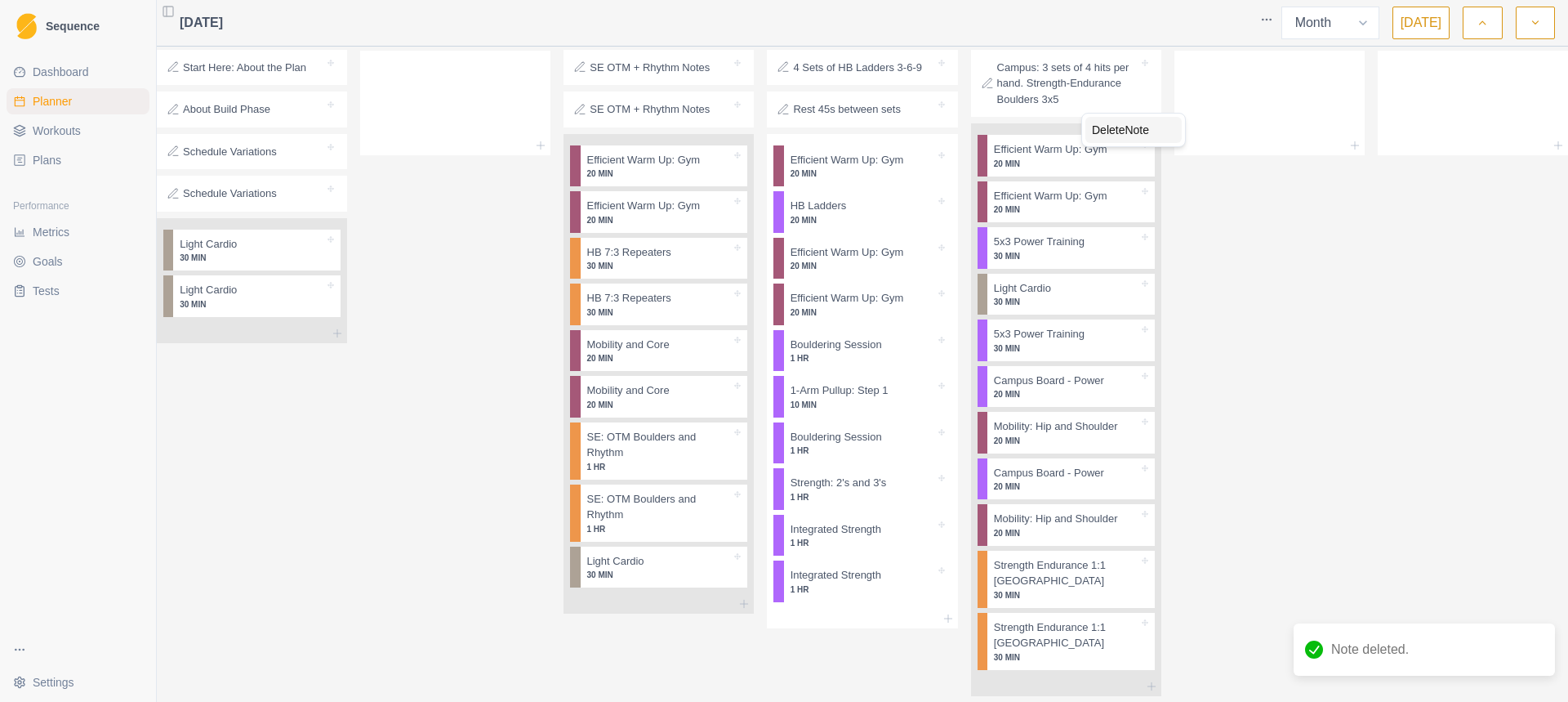
click at [1120, 135] on div "Delete Note" at bounding box center [1133, 129] width 97 height 26
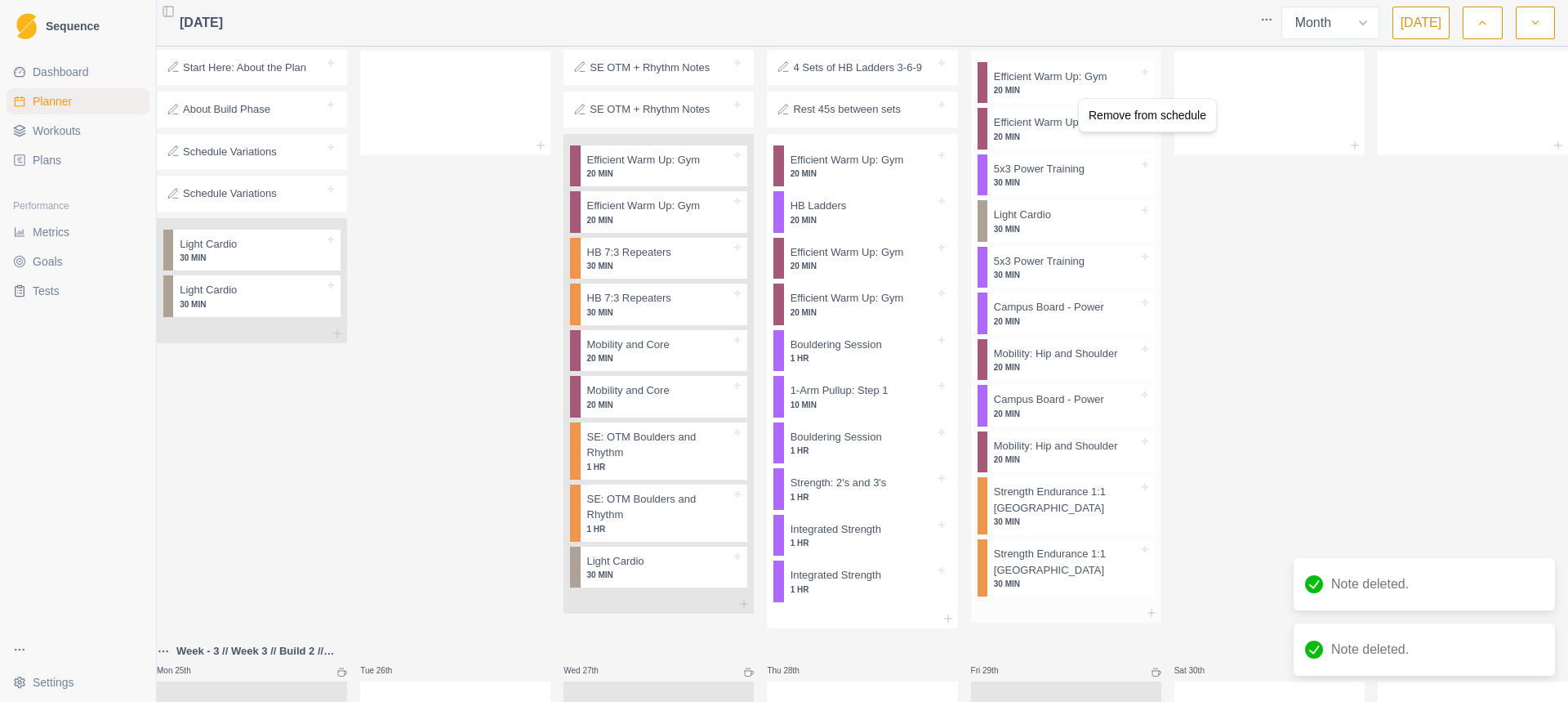
click at [1104, 104] on div "Efficient Warm Up: Gym 20 MIN" at bounding box center [1071, 83] width 168 height 42
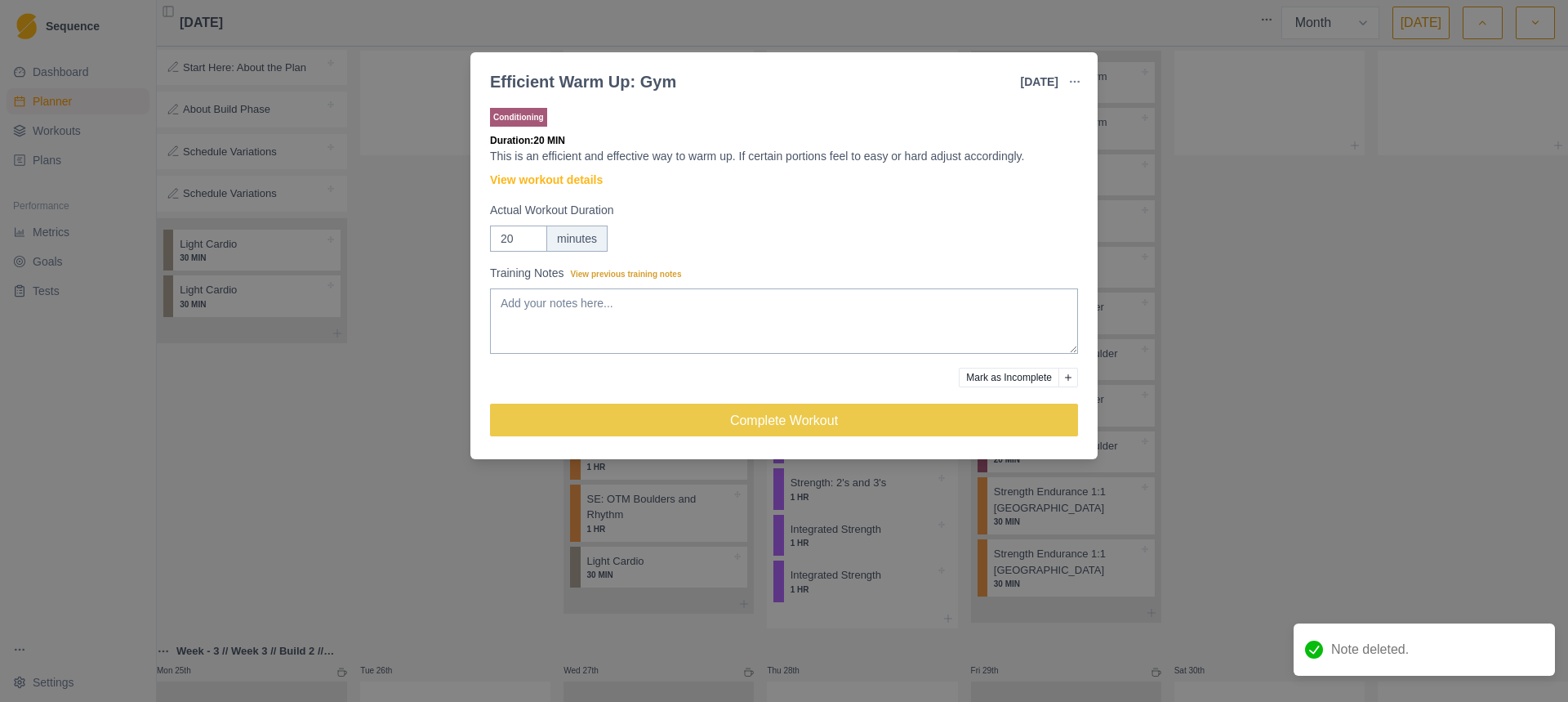
drag, startPoint x: 1104, startPoint y: 133, endPoint x: 1106, endPoint y: 116, distance: 17.1
click at [1106, 116] on div "Efficient Warm Up: Gym 22 Aug 2025 Link To Goal View Workout Metrics Edit Origi…" at bounding box center [784, 351] width 1568 height 702
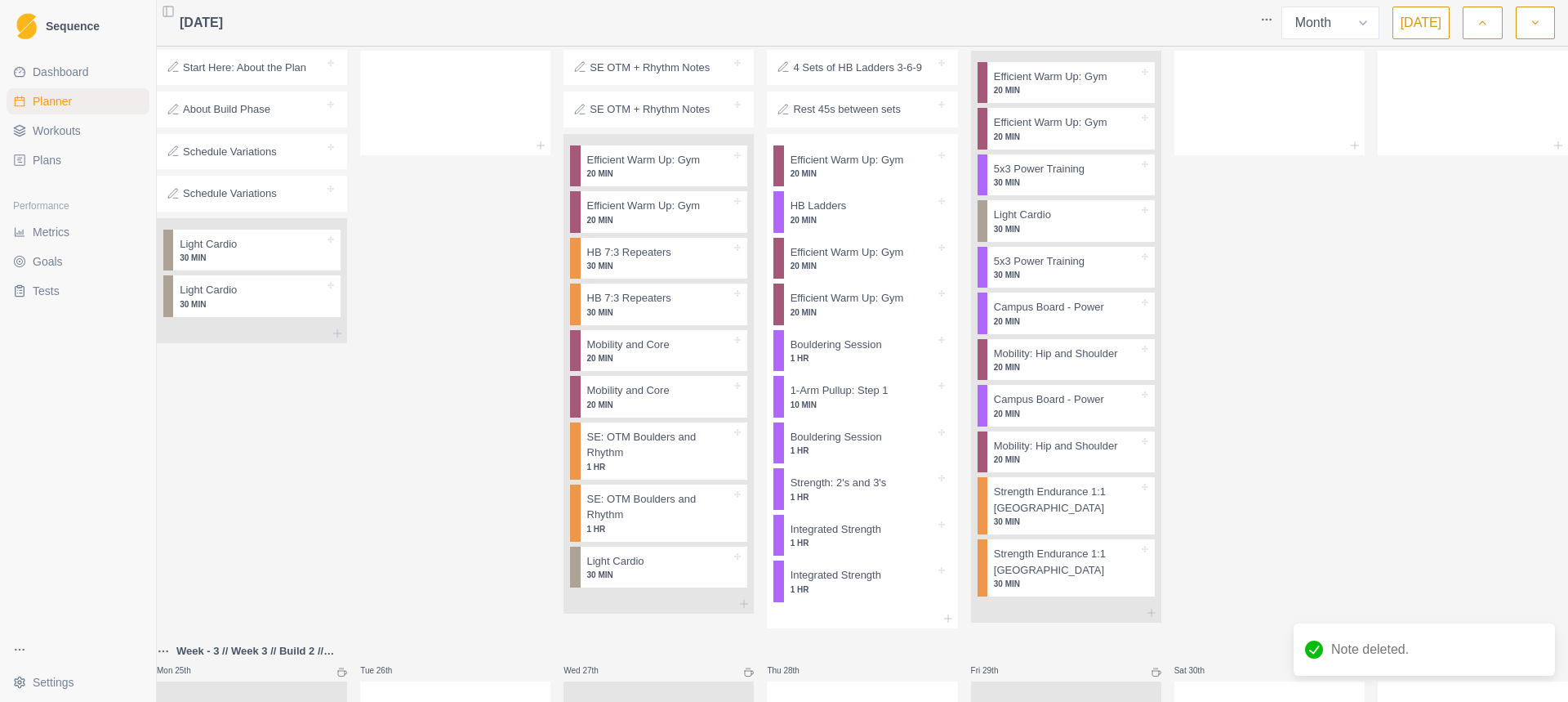
click at [1106, 85] on div at bounding box center [1122, 77] width 31 height 16
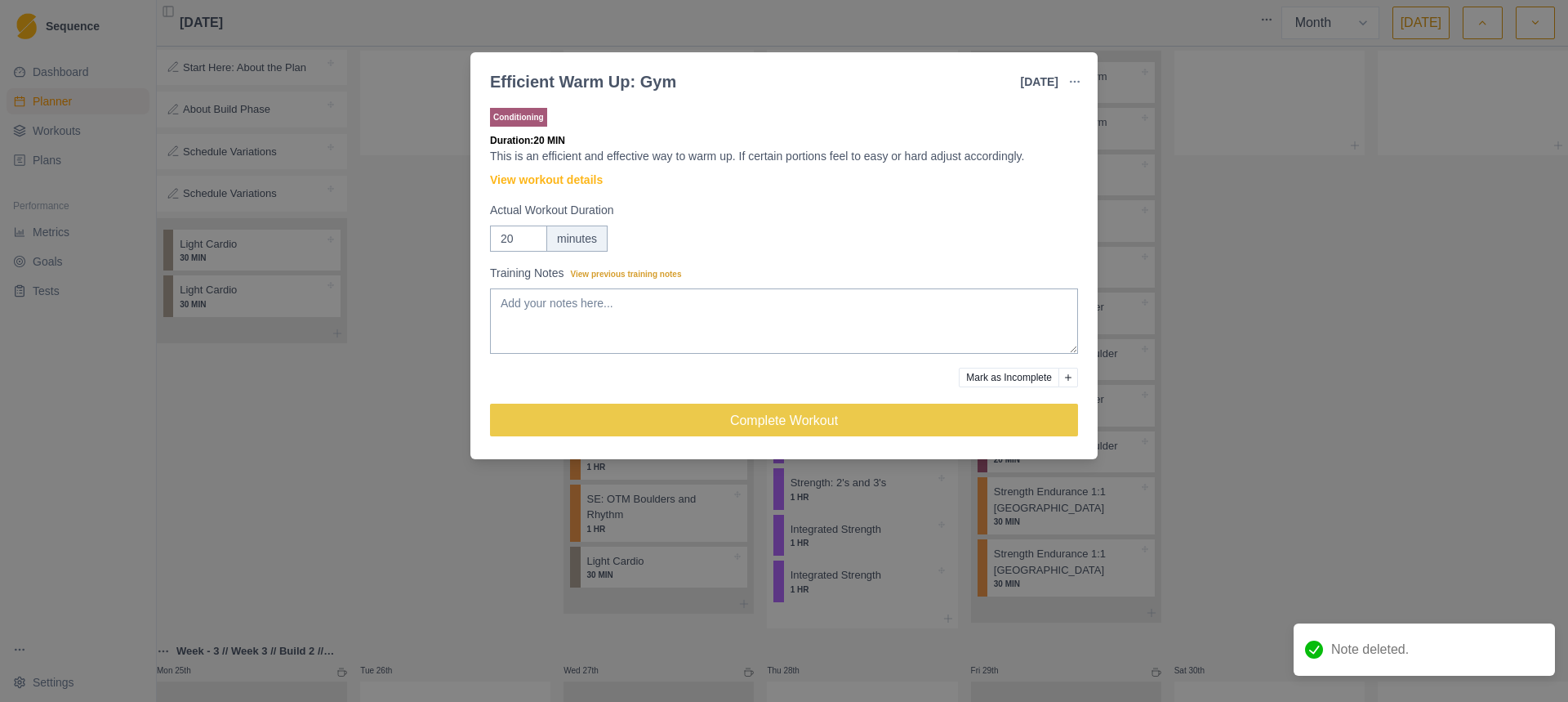
click at [1104, 110] on div "Efficient Warm Up: Gym 22 Aug 2025 Link To Goal View Workout Metrics Edit Origi…" at bounding box center [784, 351] width 1568 height 702
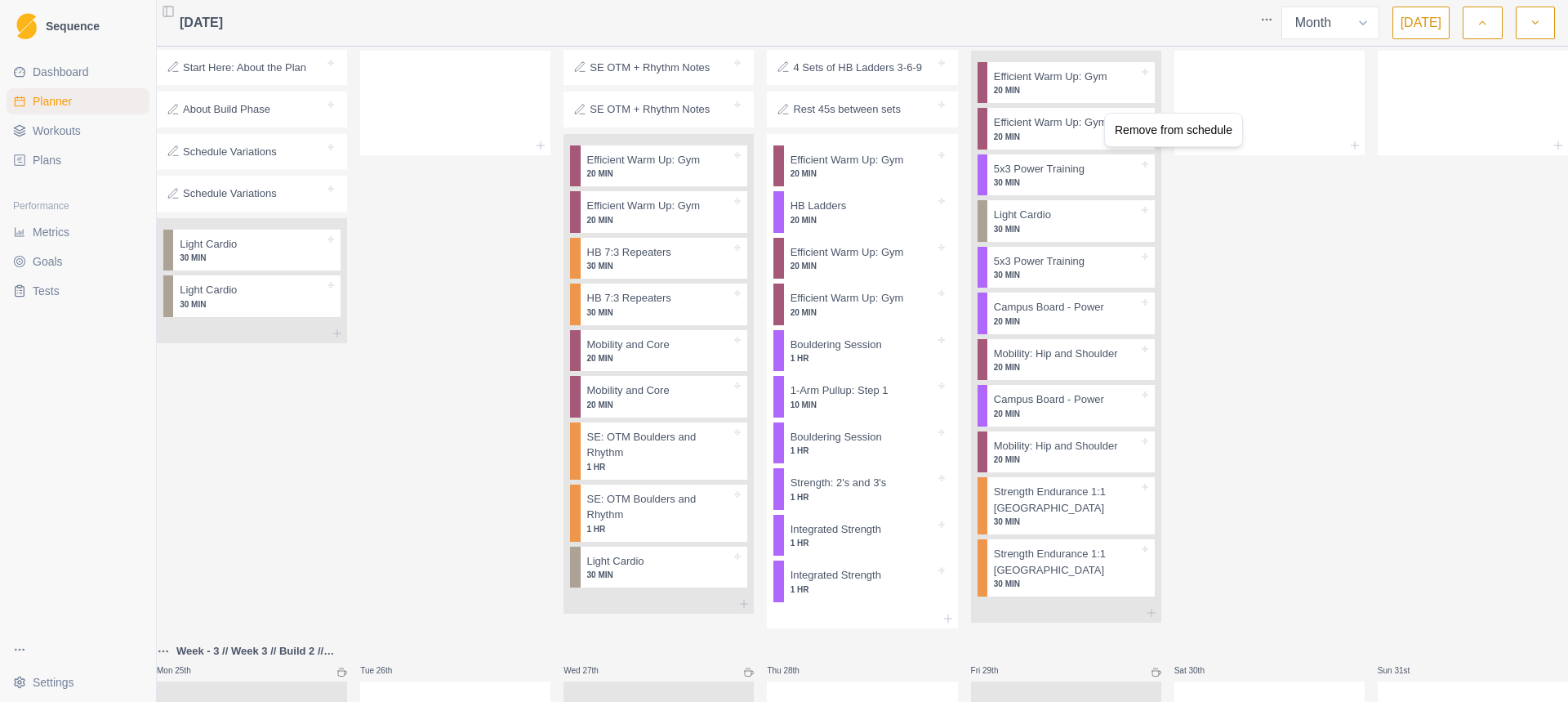
click at [1127, 133] on div "Remove from schedule" at bounding box center [1173, 129] width 130 height 26
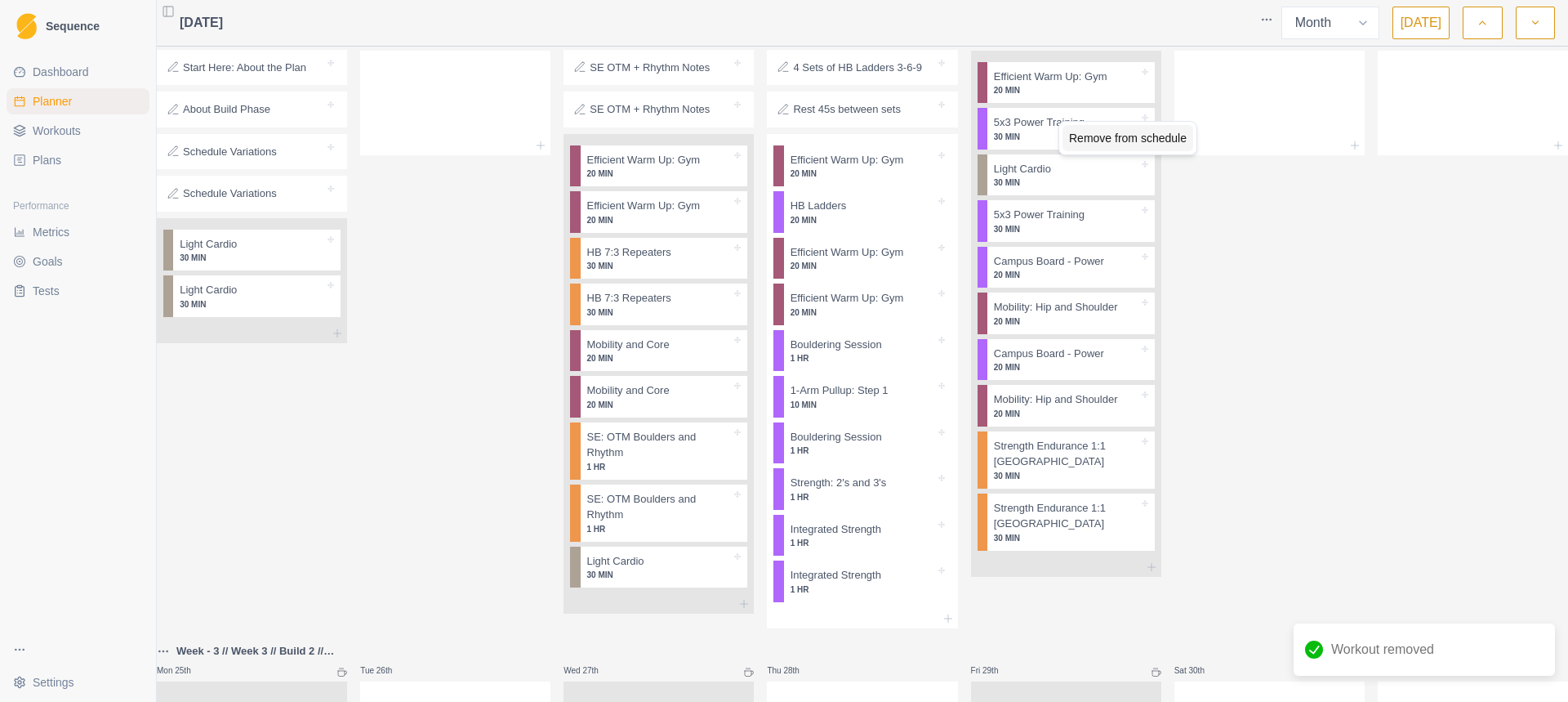
click at [1073, 145] on div "Remove from schedule" at bounding box center [1127, 138] width 130 height 26
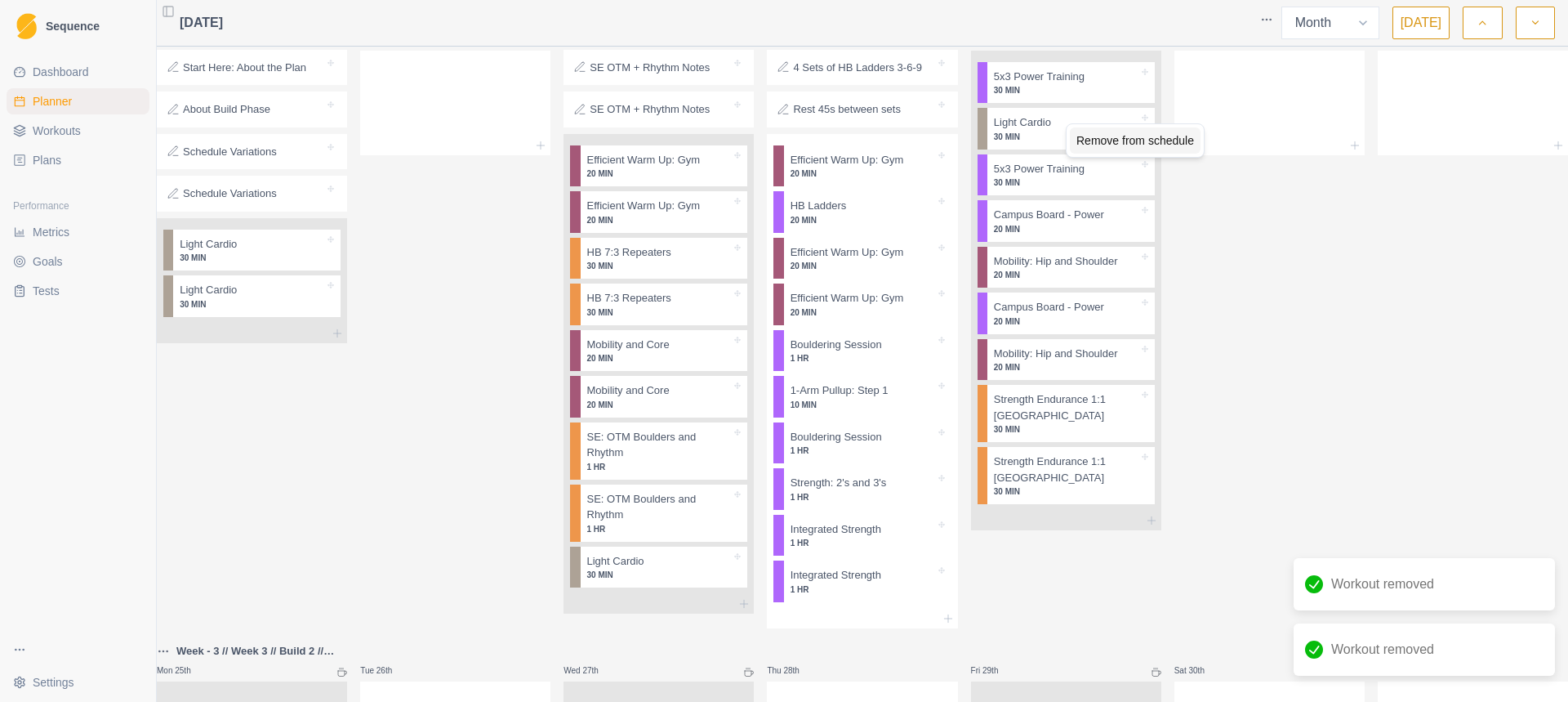
click at [1087, 141] on div "Remove from schedule" at bounding box center [1134, 140] width 130 height 26
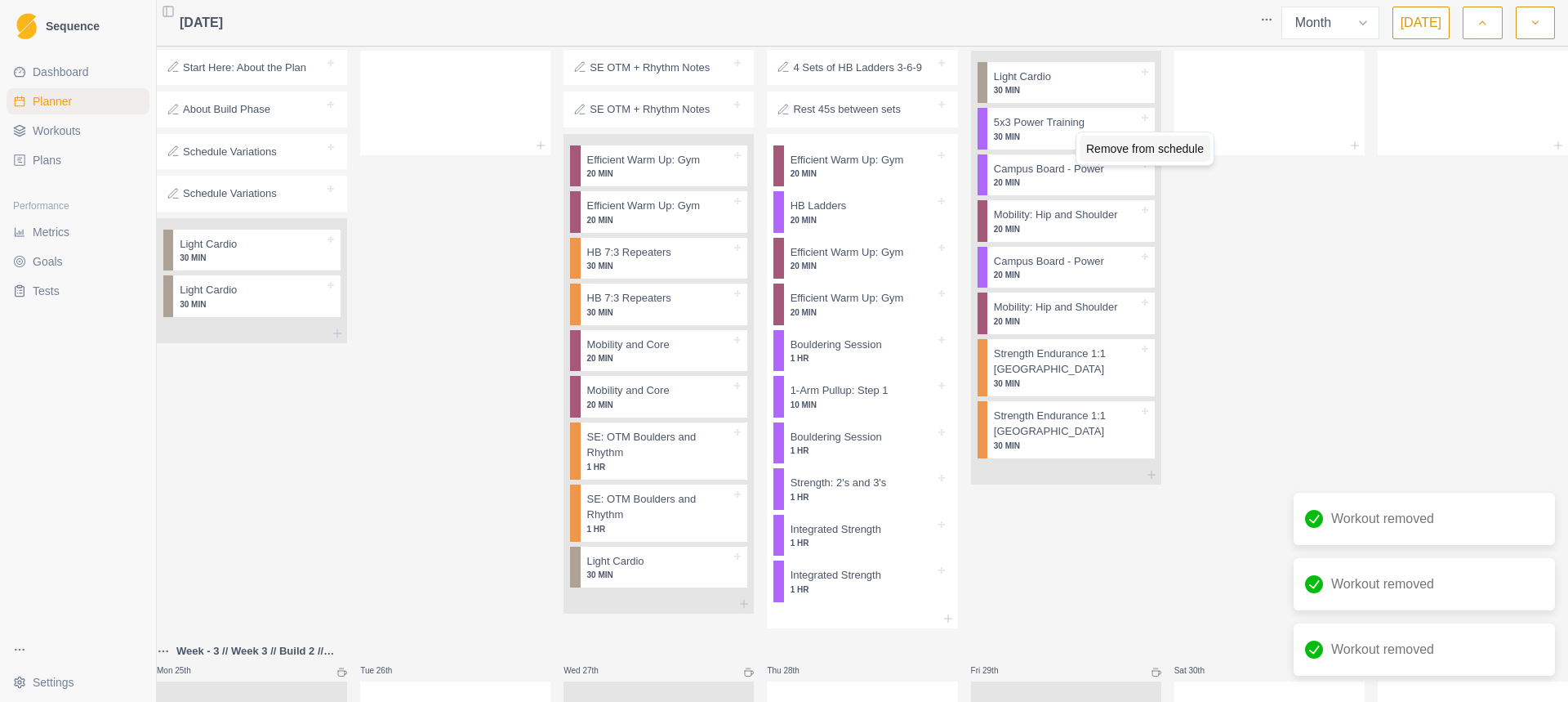
click at [1082, 138] on div "Remove from schedule" at bounding box center [1144, 149] width 130 height 26
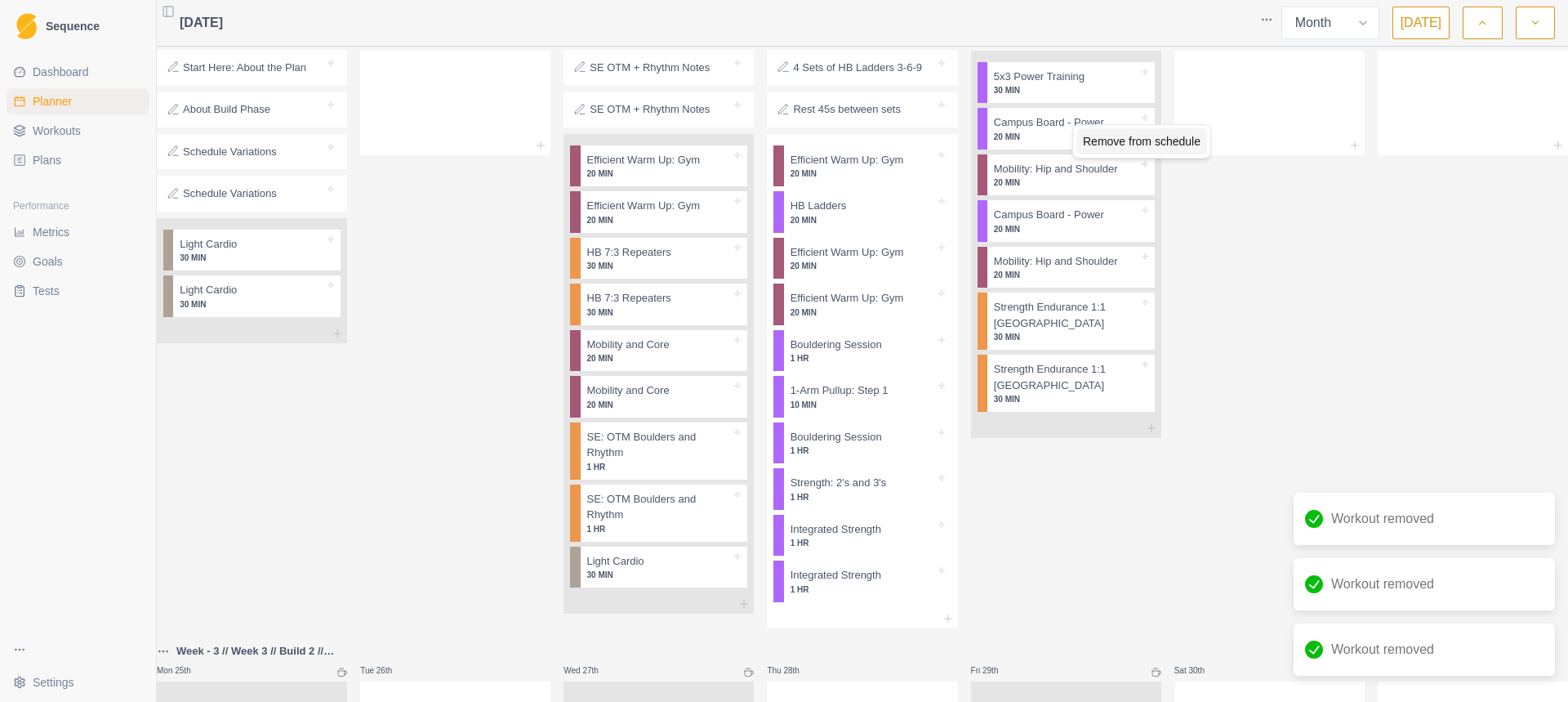
click at [1086, 133] on div "Remove from schedule" at bounding box center [1141, 141] width 130 height 26
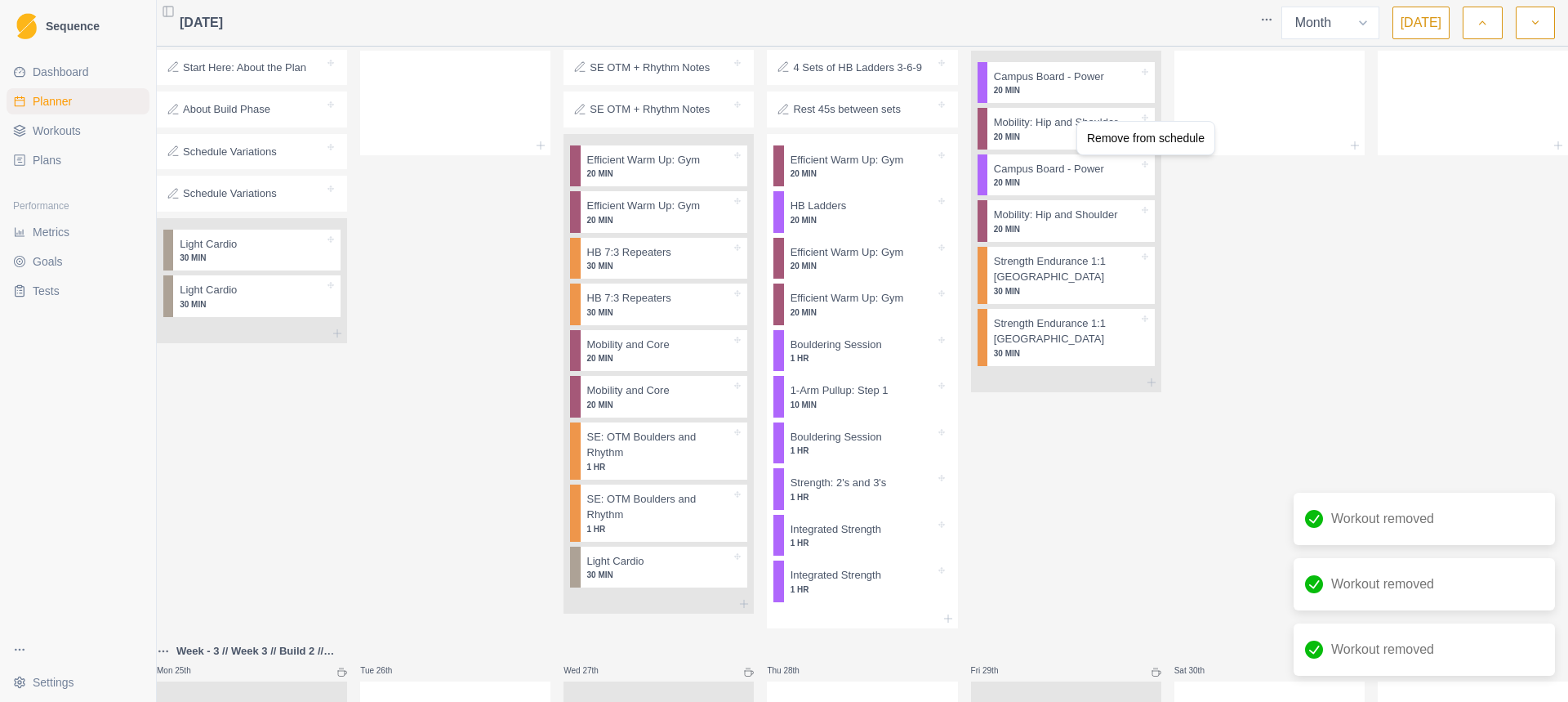
click at [1090, 136] on div "Remove from schedule" at bounding box center [1145, 138] width 130 height 26
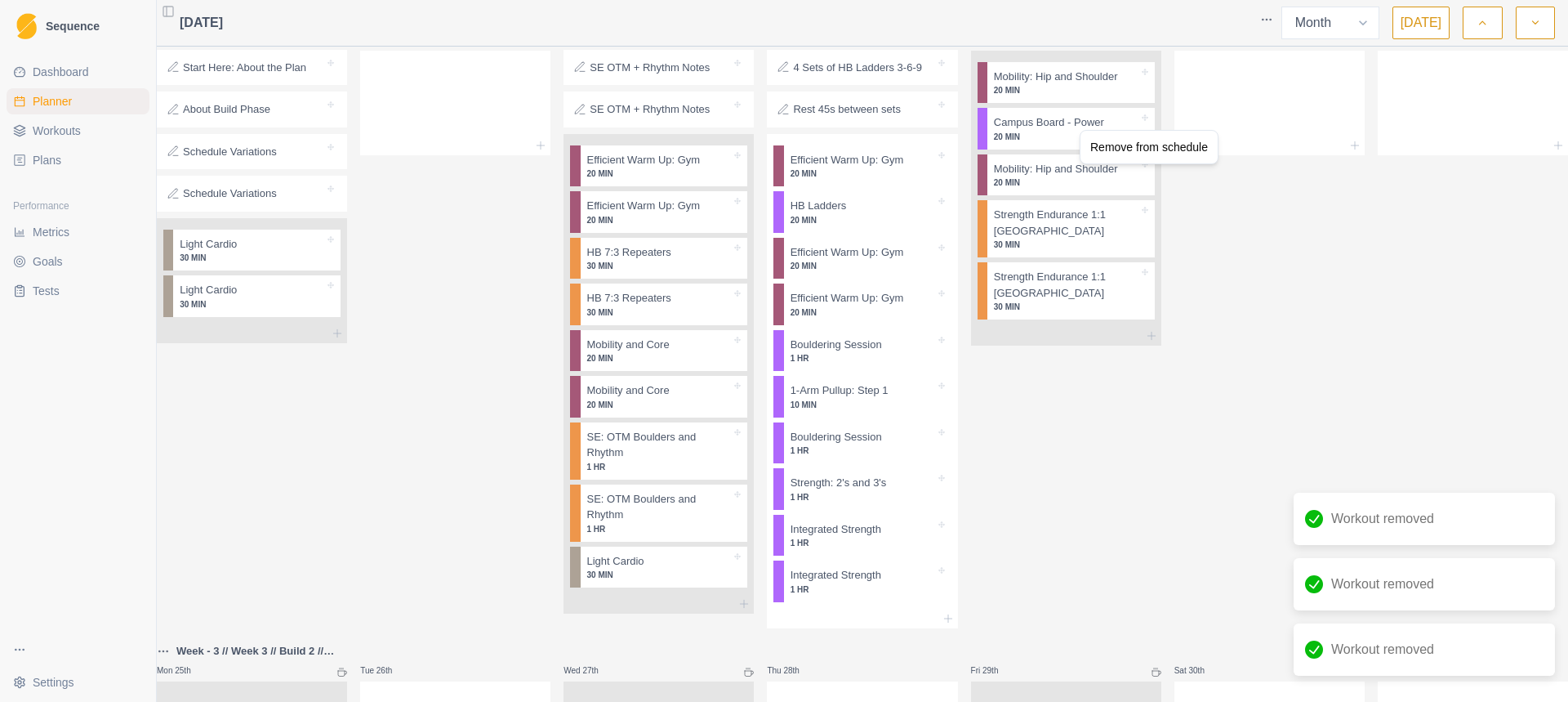
click at [1089, 140] on div "Remove from schedule" at bounding box center [1148, 147] width 130 height 26
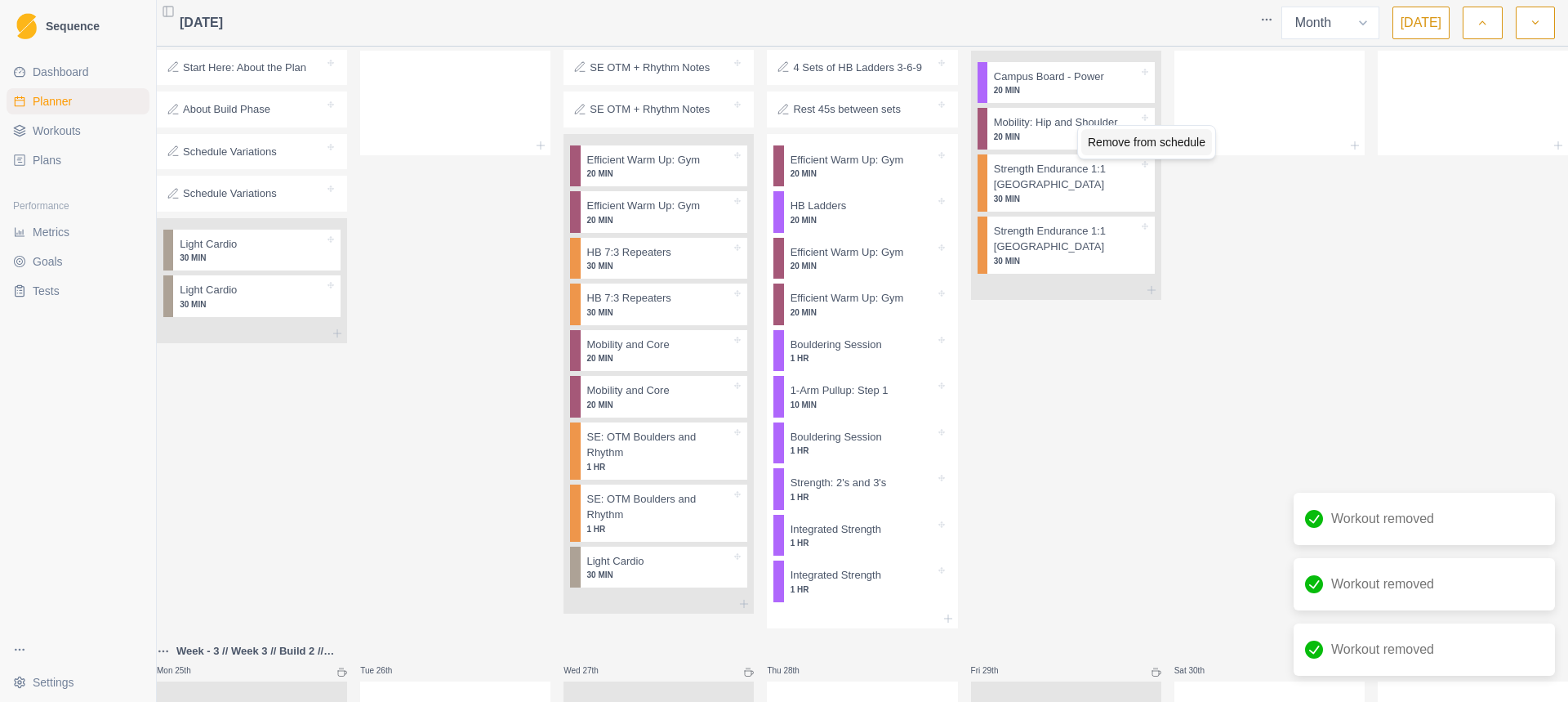
click at [1083, 130] on div "Remove from schedule" at bounding box center [1145, 142] width 130 height 26
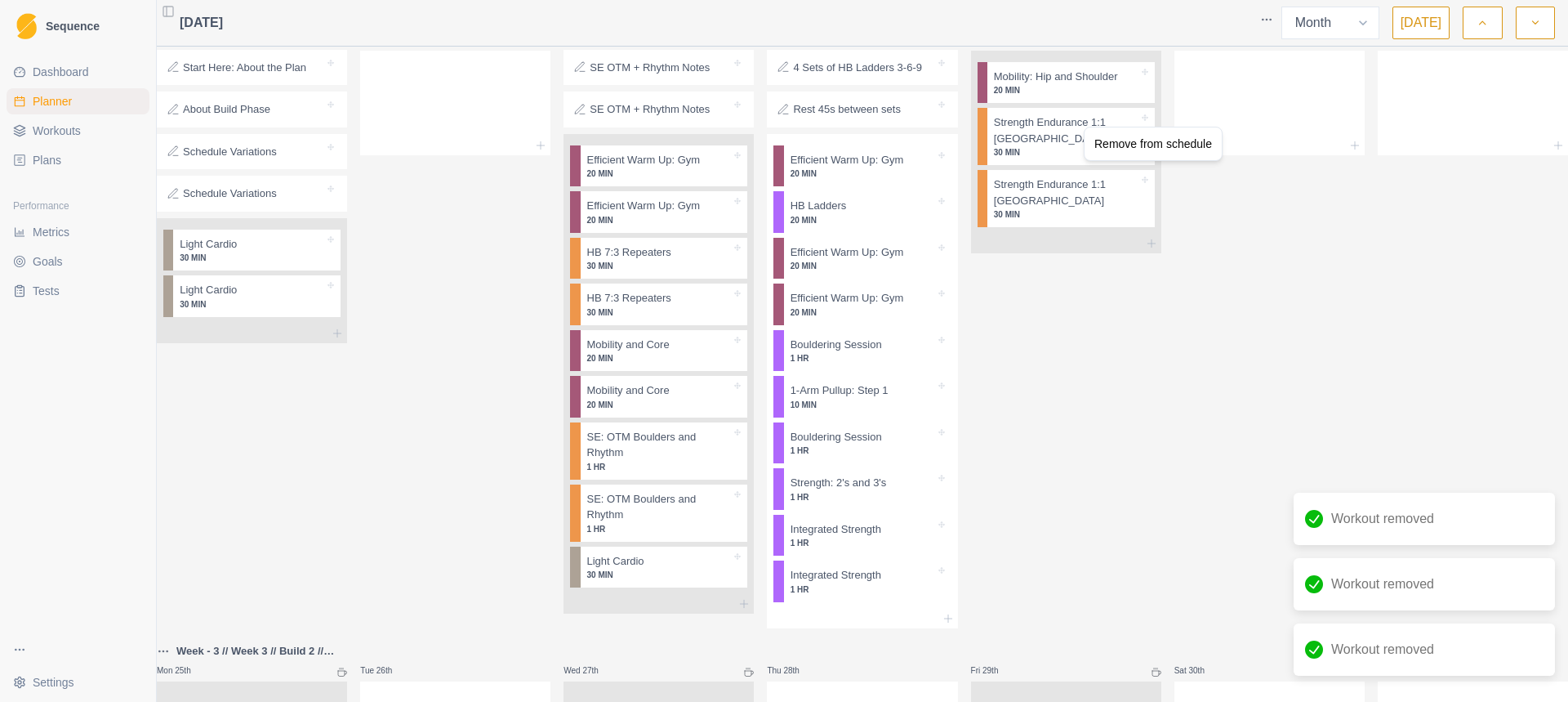
click at [1087, 129] on div "Remove from schedule" at bounding box center [1153, 144] width 138 height 35
click at [1091, 138] on div "Remove from schedule" at bounding box center [1153, 143] width 130 height 26
click at [1098, 146] on div "Remove from schedule" at bounding box center [1145, 140] width 130 height 26
click at [1096, 142] on div "Remove from schedule" at bounding box center [1144, 140] width 130 height 26
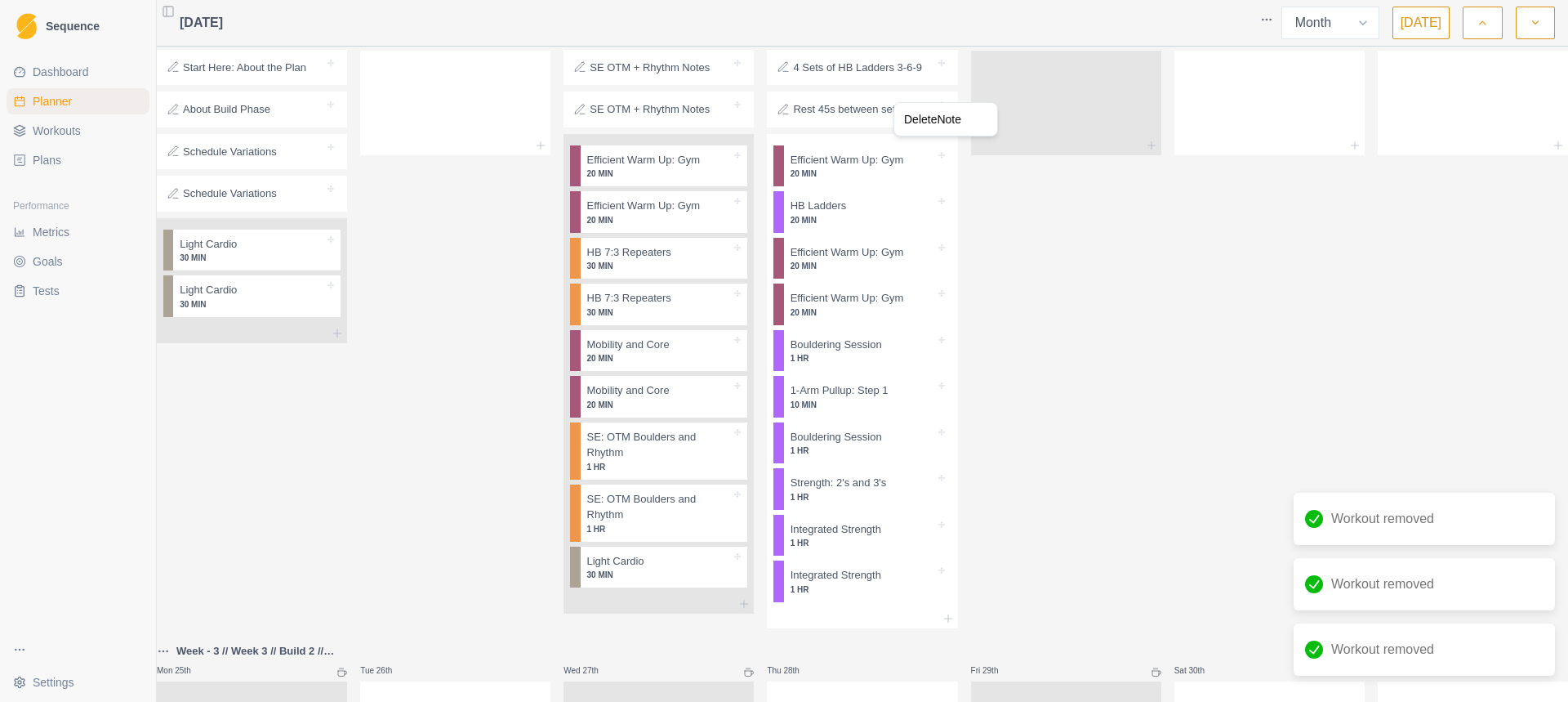
click at [931, 133] on div "Delete Note" at bounding box center [945, 119] width 105 height 35
click at [927, 123] on div "Delete Note" at bounding box center [946, 119] width 97 height 26
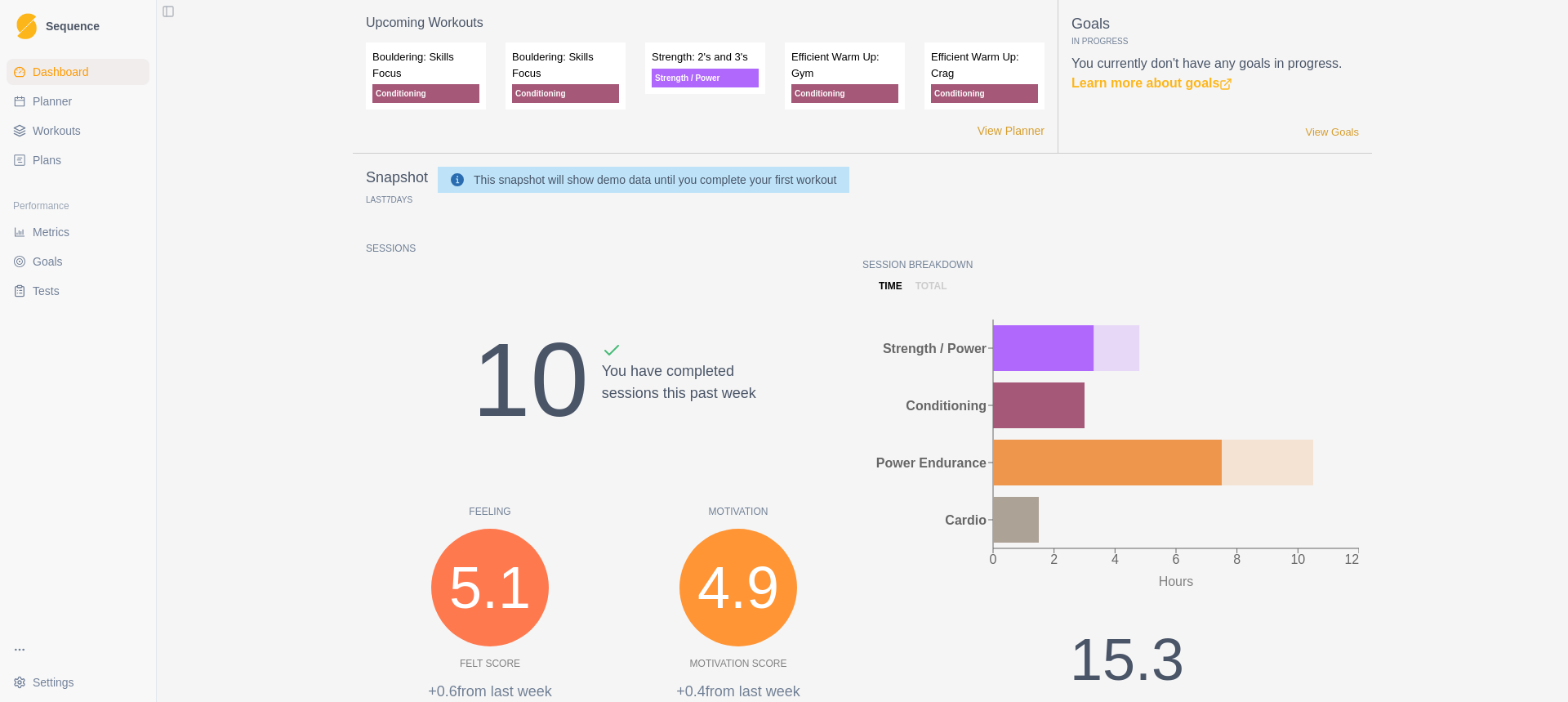
select select "month"
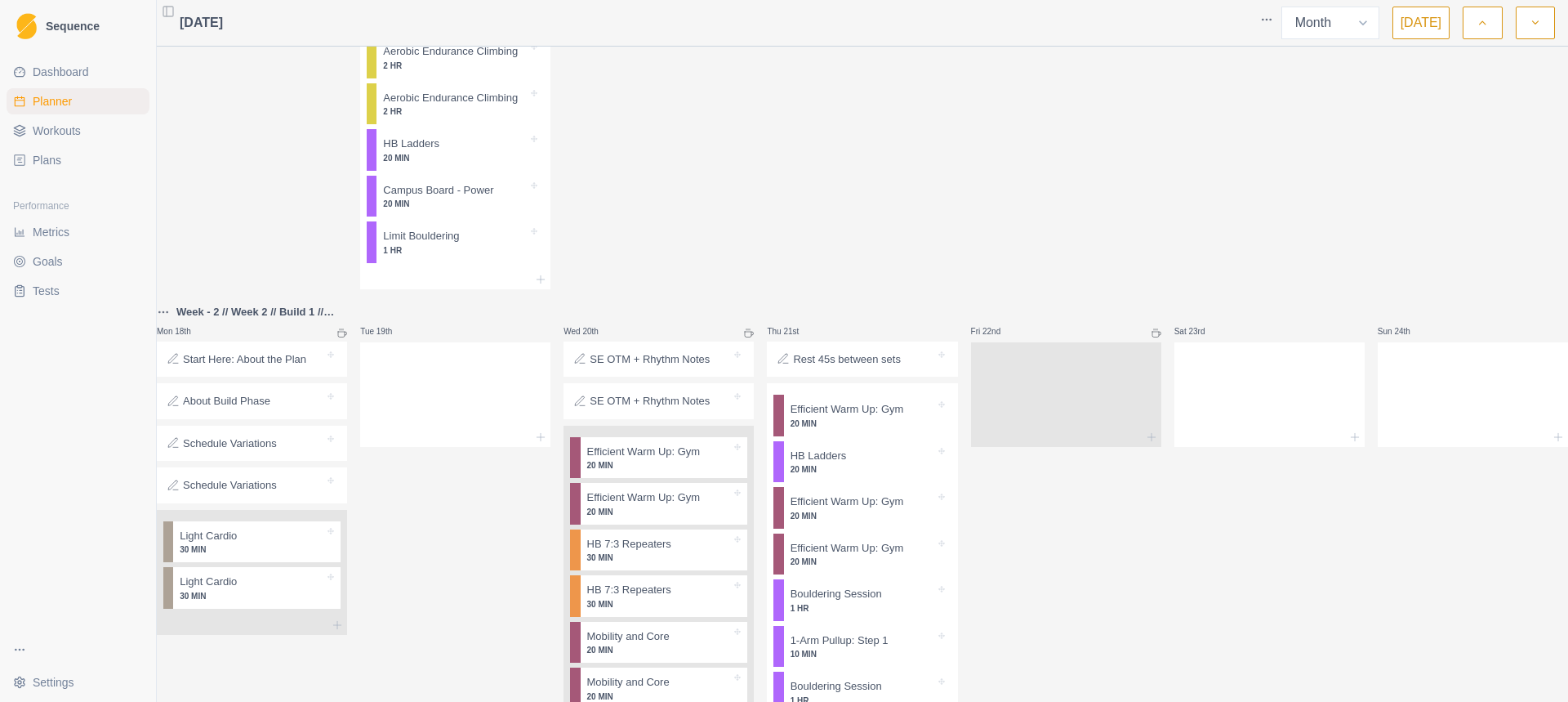
scroll to position [1307, 0]
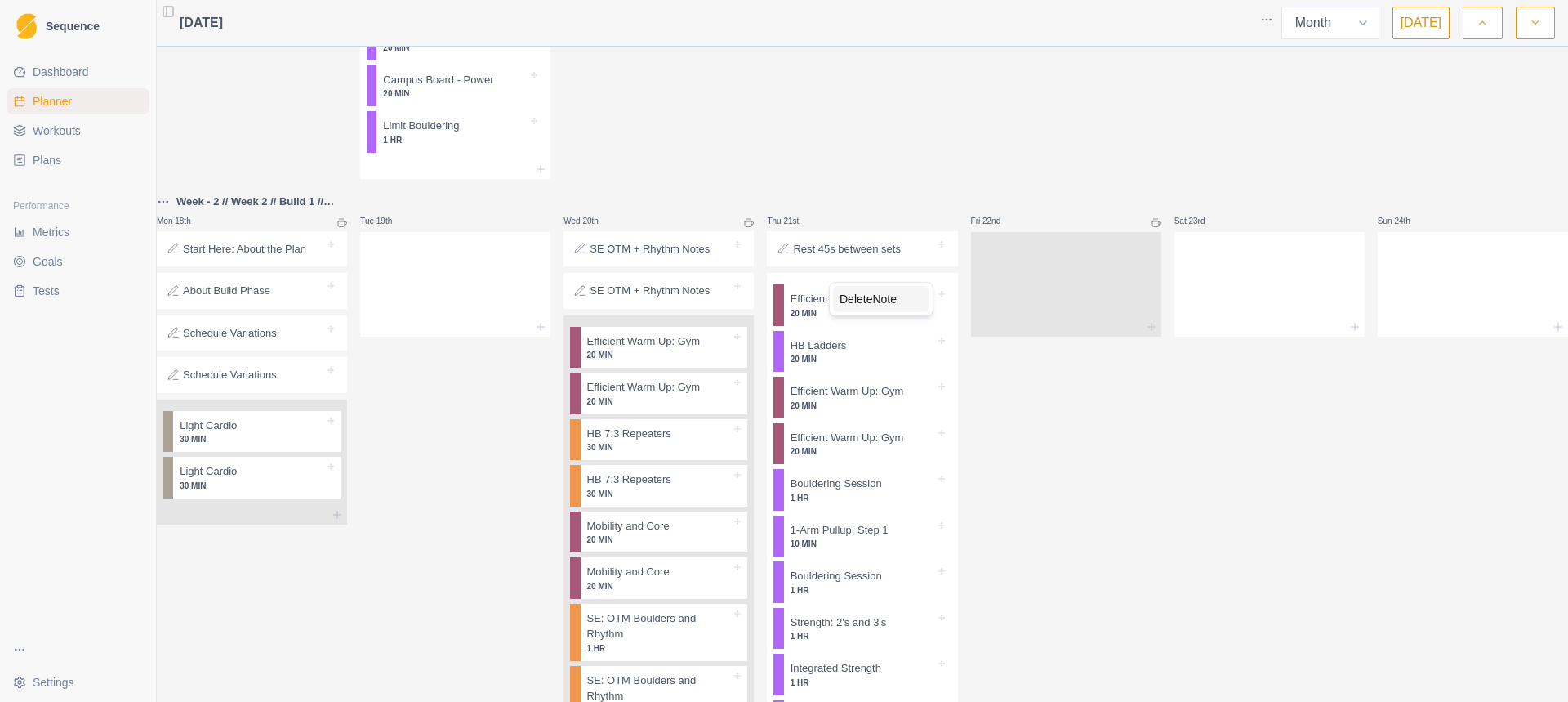
click at [854, 300] on div "Delete Note" at bounding box center [881, 299] width 97 height 26
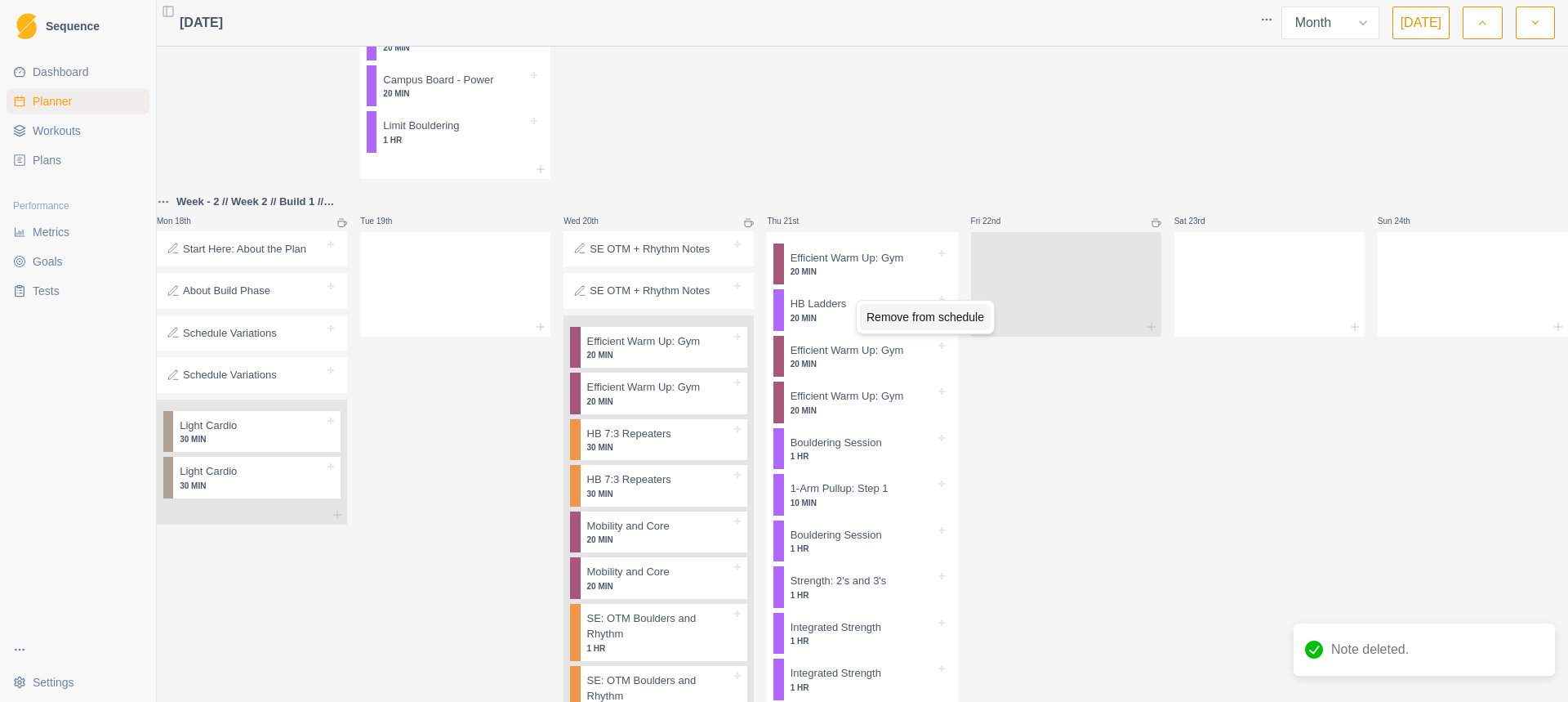
click at [868, 318] on div "Remove from schedule" at bounding box center [925, 316] width 130 height 26
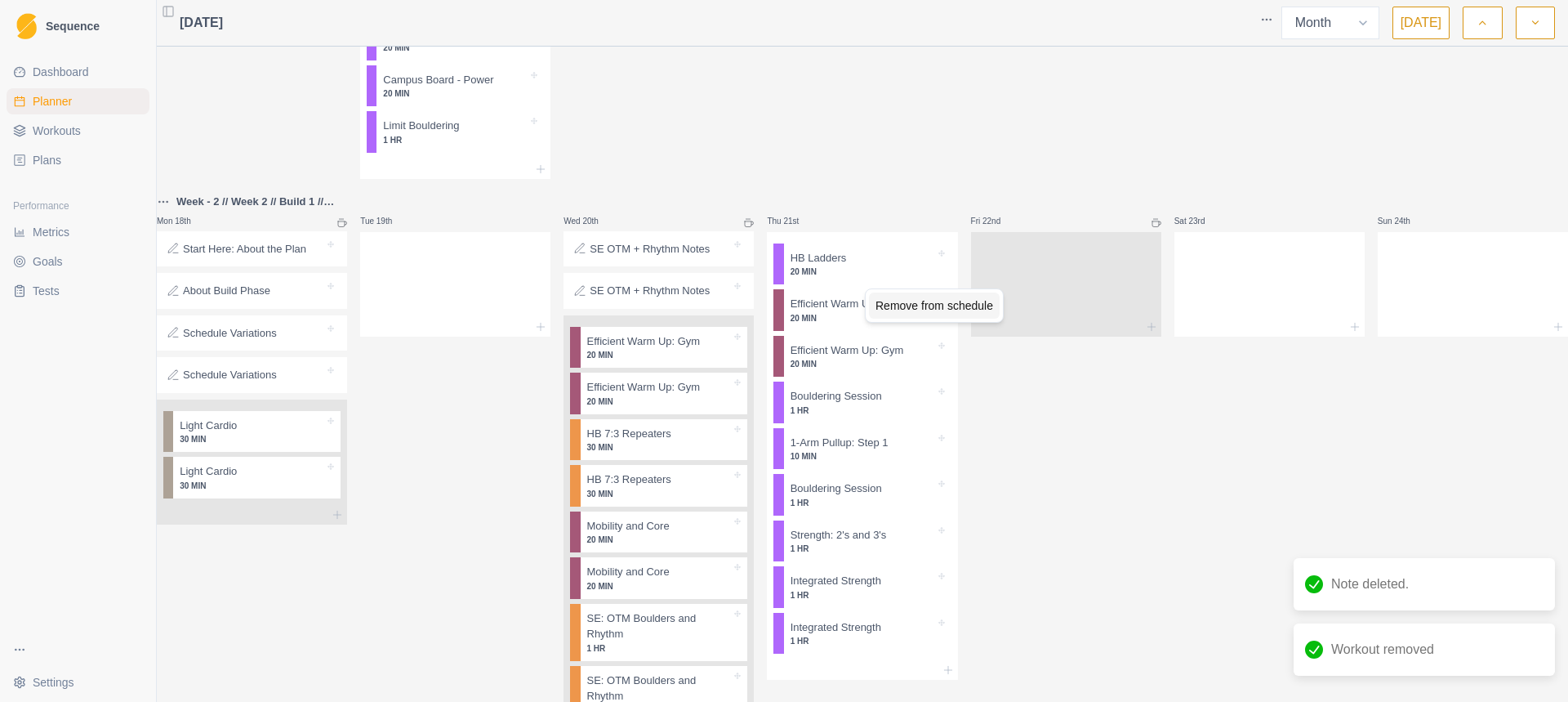
click at [882, 311] on div "Remove from schedule" at bounding box center [933, 305] width 130 height 26
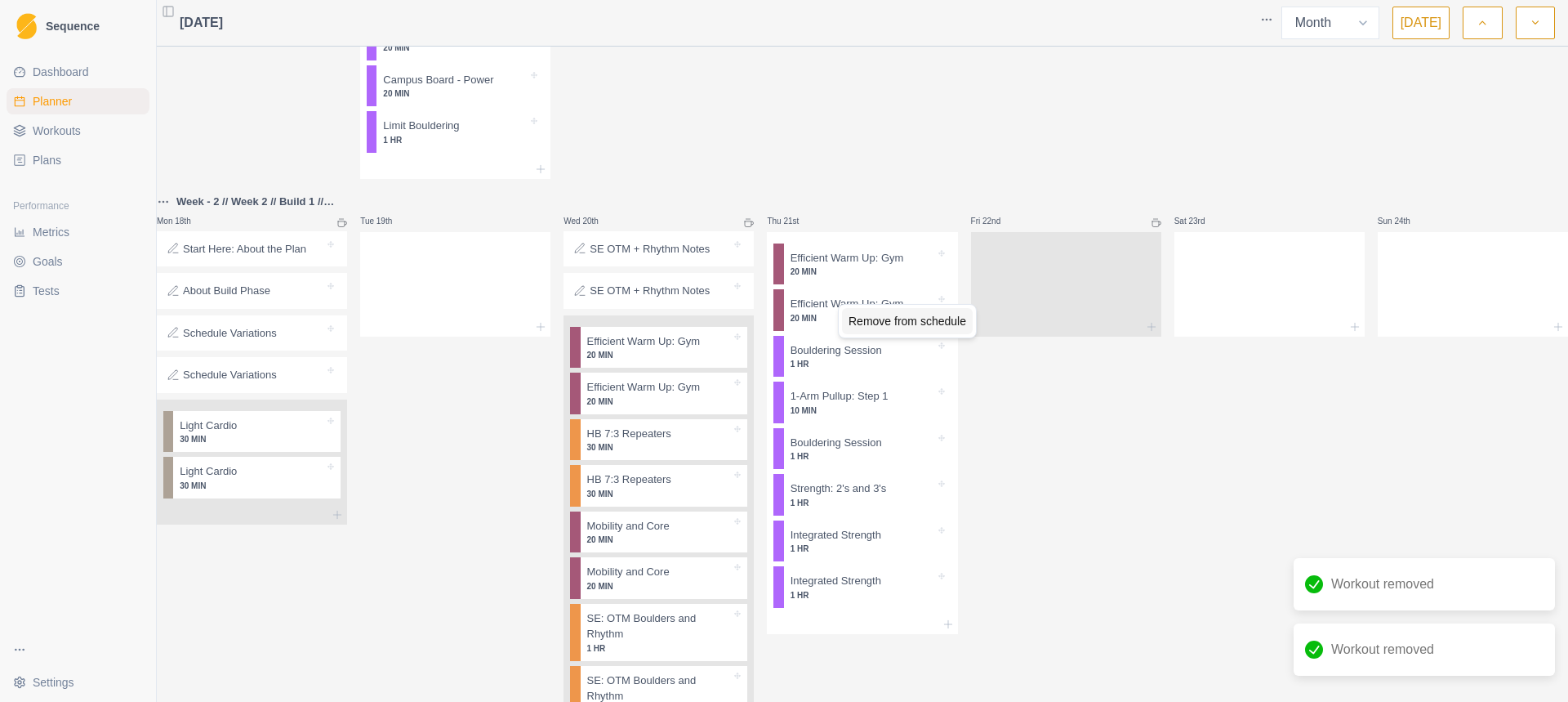
click at [883, 317] on div "Remove from schedule" at bounding box center [907, 321] width 130 height 26
click at [883, 321] on html "Sequence Dashboard Planner Workouts Plans Performance Metrics Goals Tests Setti…" at bounding box center [784, 351] width 1568 height 702
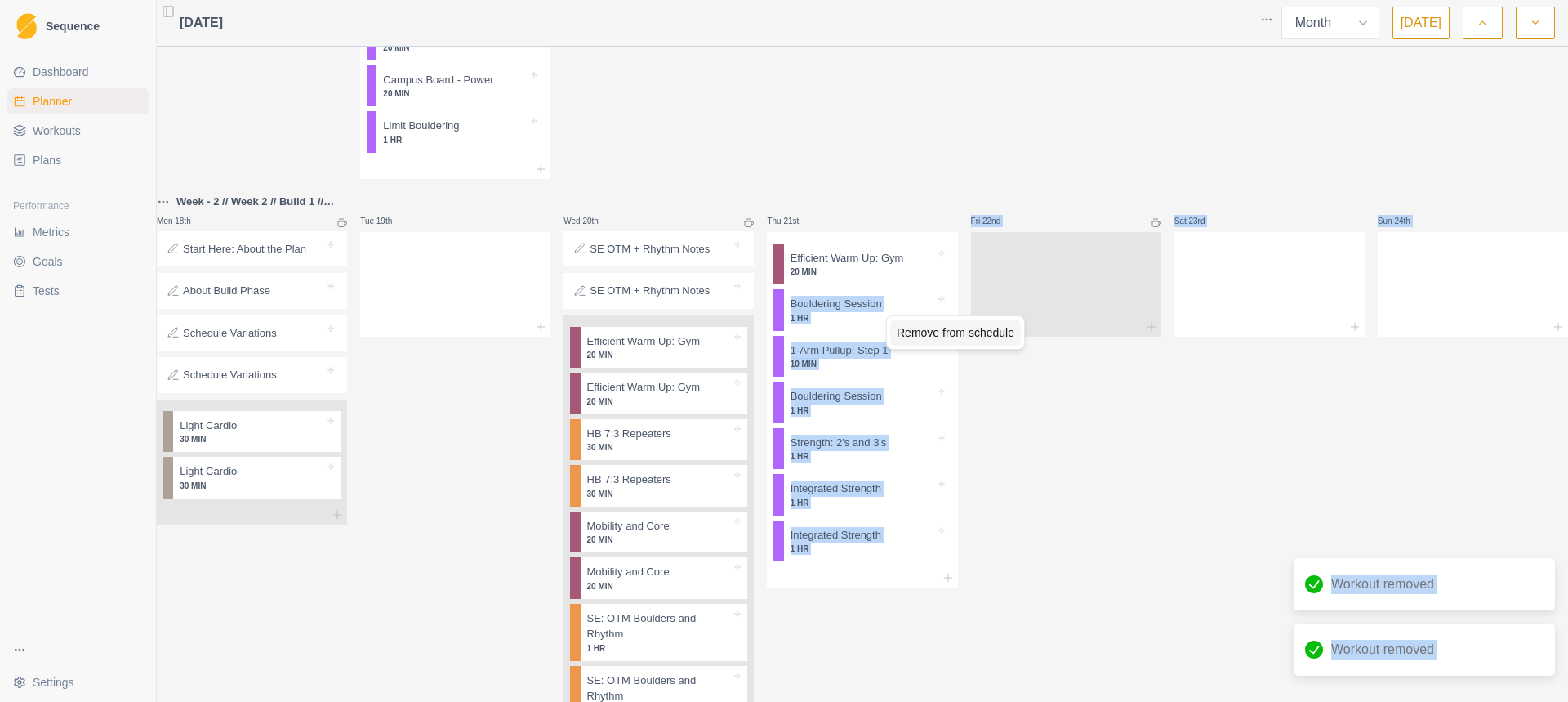
click at [900, 337] on div "Remove from schedule" at bounding box center [955, 332] width 130 height 26
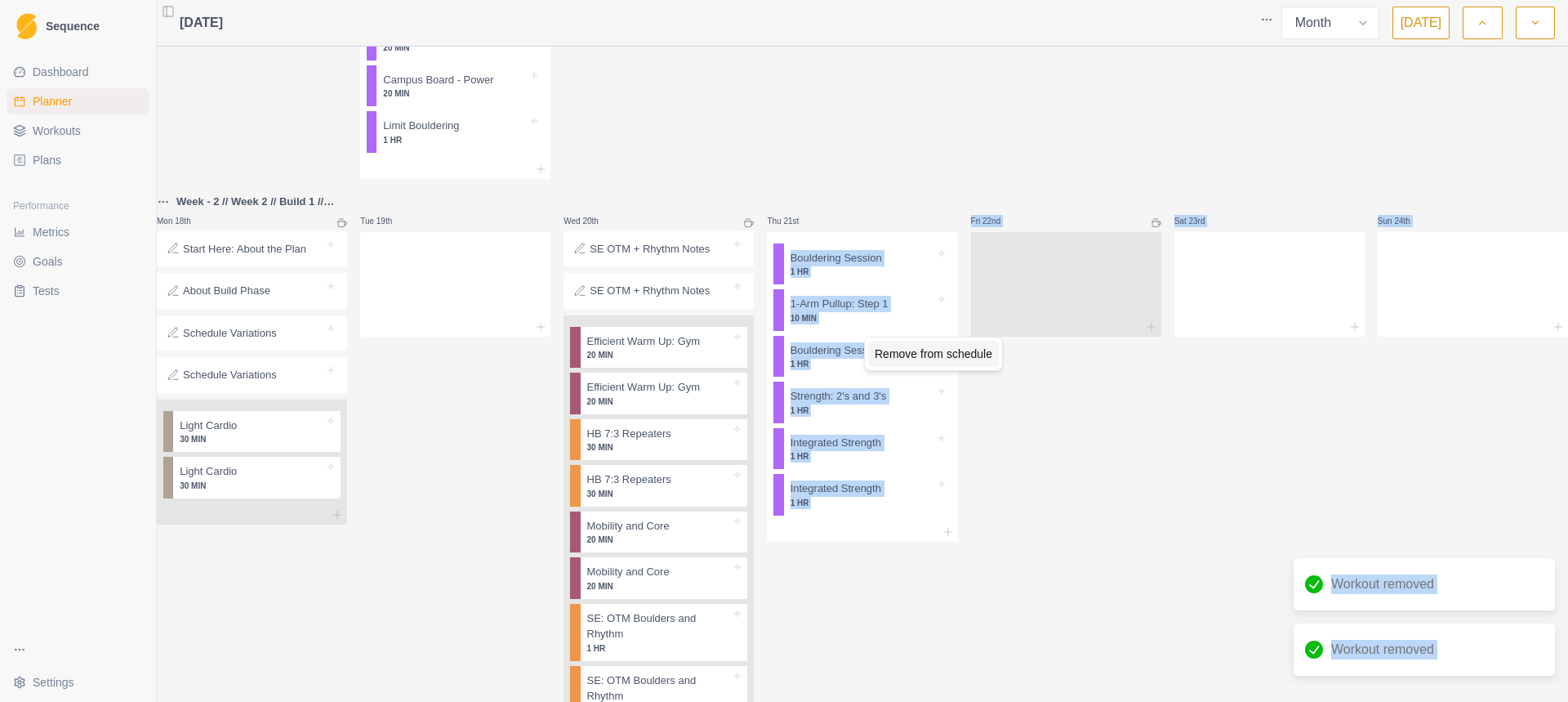
click at [881, 354] on div "Remove from schedule" at bounding box center [933, 354] width 130 height 26
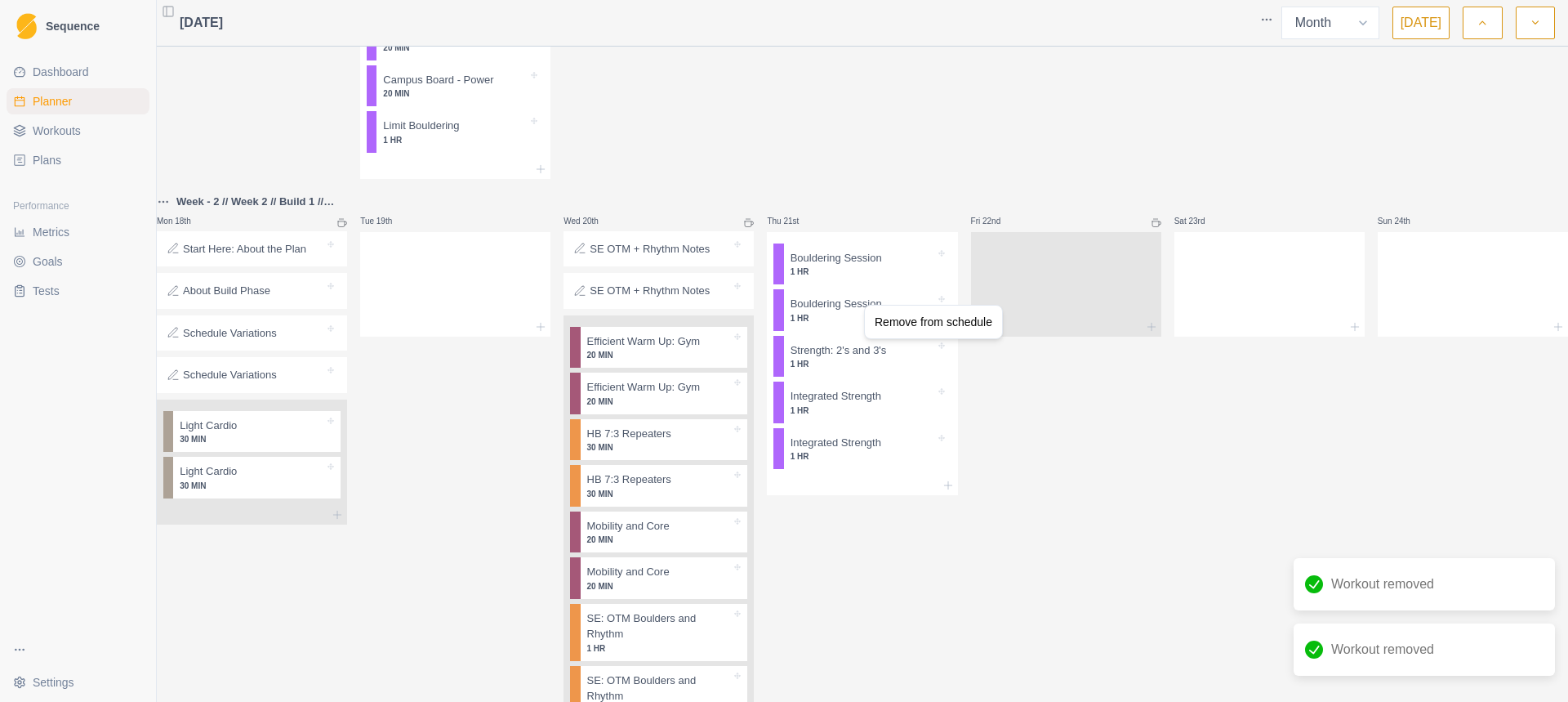
click at [886, 335] on div "Remove from schedule" at bounding box center [933, 322] width 138 height 35
click at [886, 327] on div "Remove from schedule" at bounding box center [933, 322] width 130 height 26
drag, startPoint x: 848, startPoint y: 323, endPoint x: 837, endPoint y: 343, distance: 22.8
click at [894, 358] on div "Remove from schedule" at bounding box center [907, 360] width 130 height 26
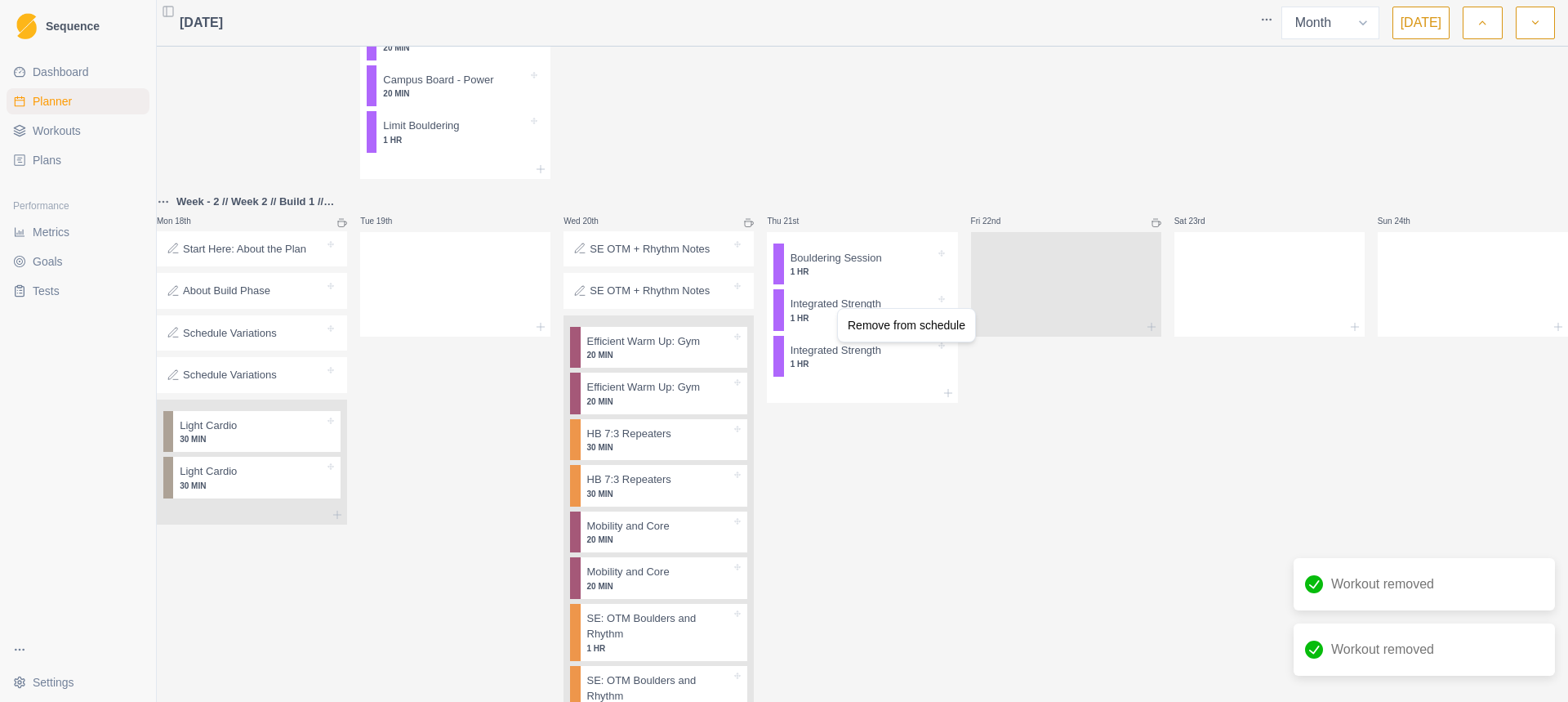
click at [874, 330] on div "Remove from schedule" at bounding box center [906, 325] width 130 height 26
click at [874, 338] on div "Remove from schedule" at bounding box center [925, 334] width 130 height 26
drag, startPoint x: 848, startPoint y: 320, endPoint x: 839, endPoint y: 311, distance: 12.7
click at [887, 337] on div "Remove from schedule" at bounding box center [909, 327] width 130 height 26
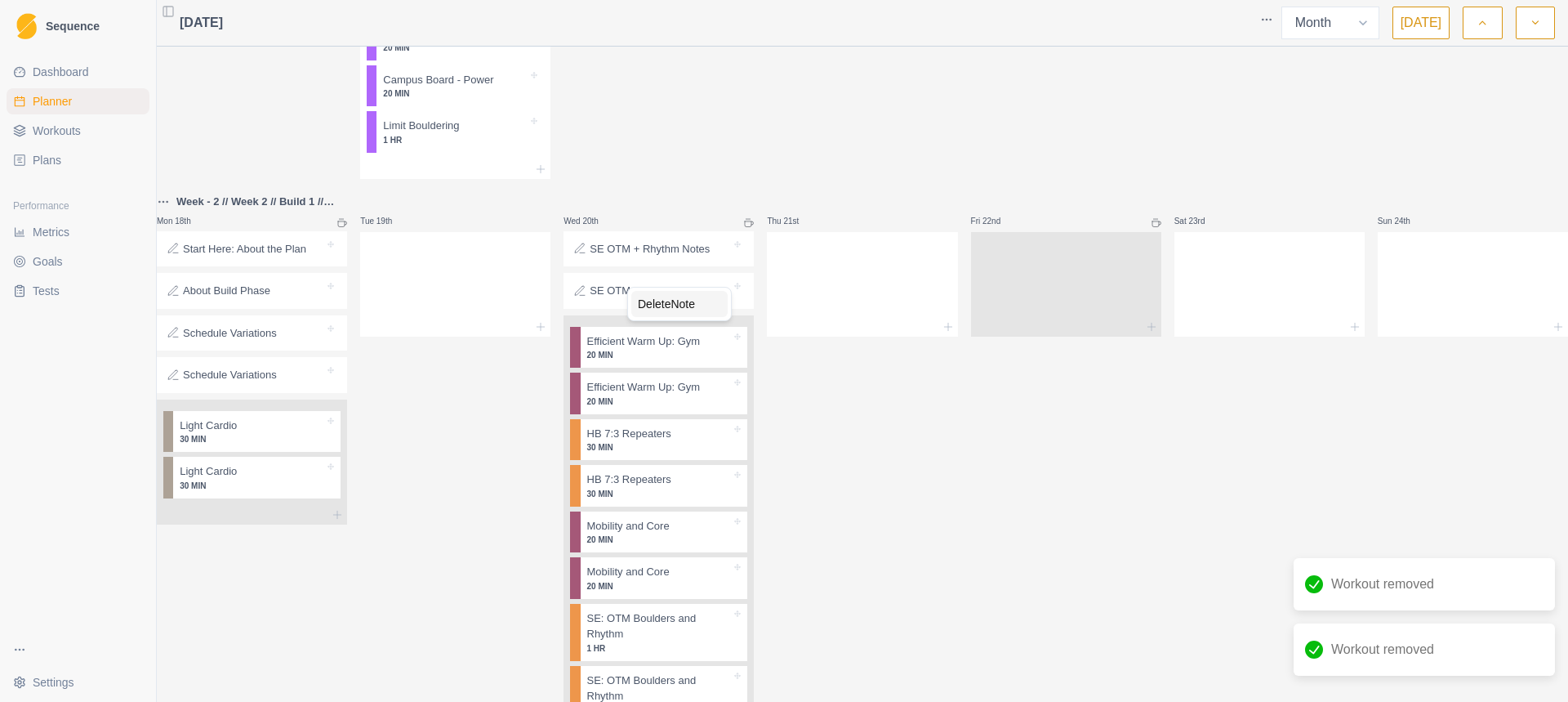
drag, startPoint x: 710, startPoint y: 303, endPoint x: 698, endPoint y: 303, distance: 12.0
click at [709, 303] on div "Delete Note" at bounding box center [680, 304] width 97 height 26
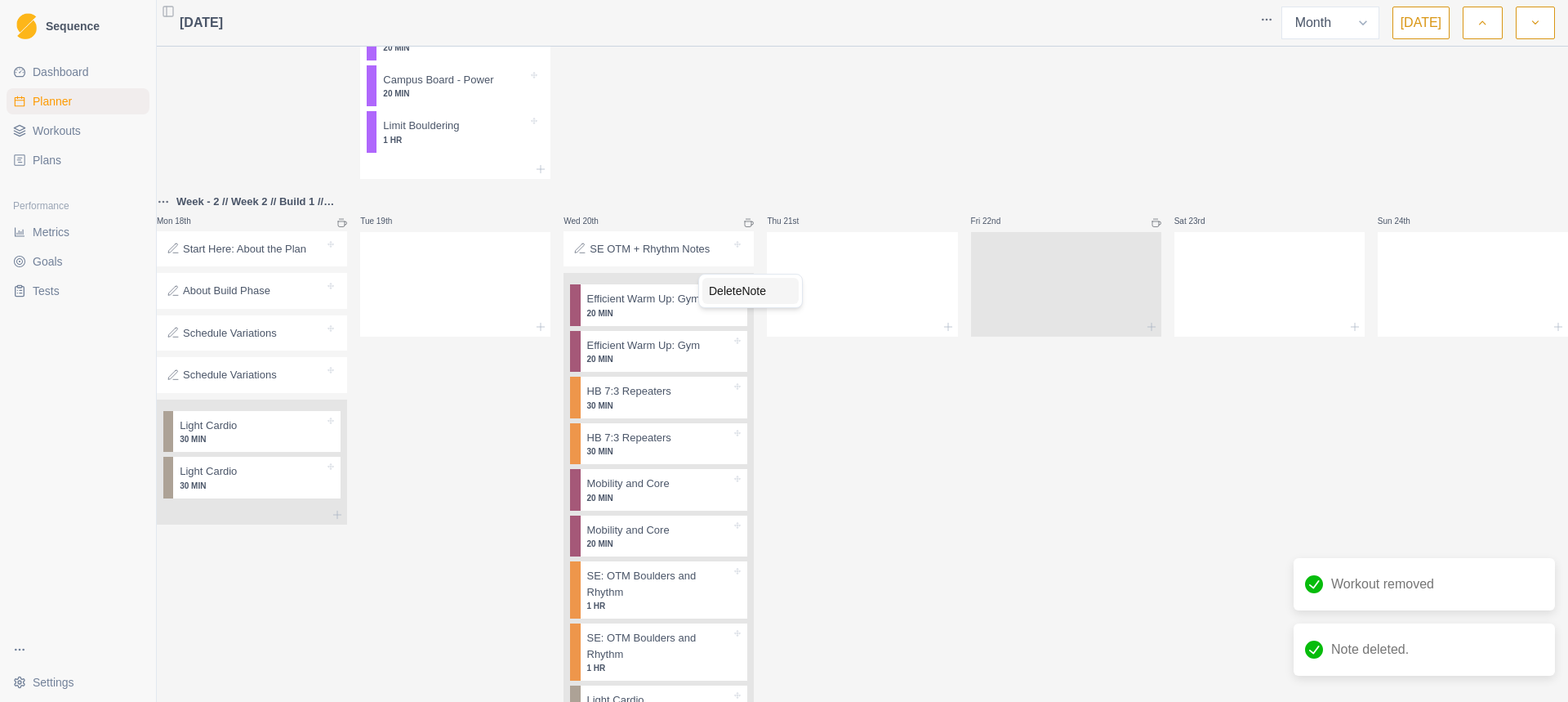
click at [703, 284] on div "Delete Note" at bounding box center [751, 291] width 97 height 26
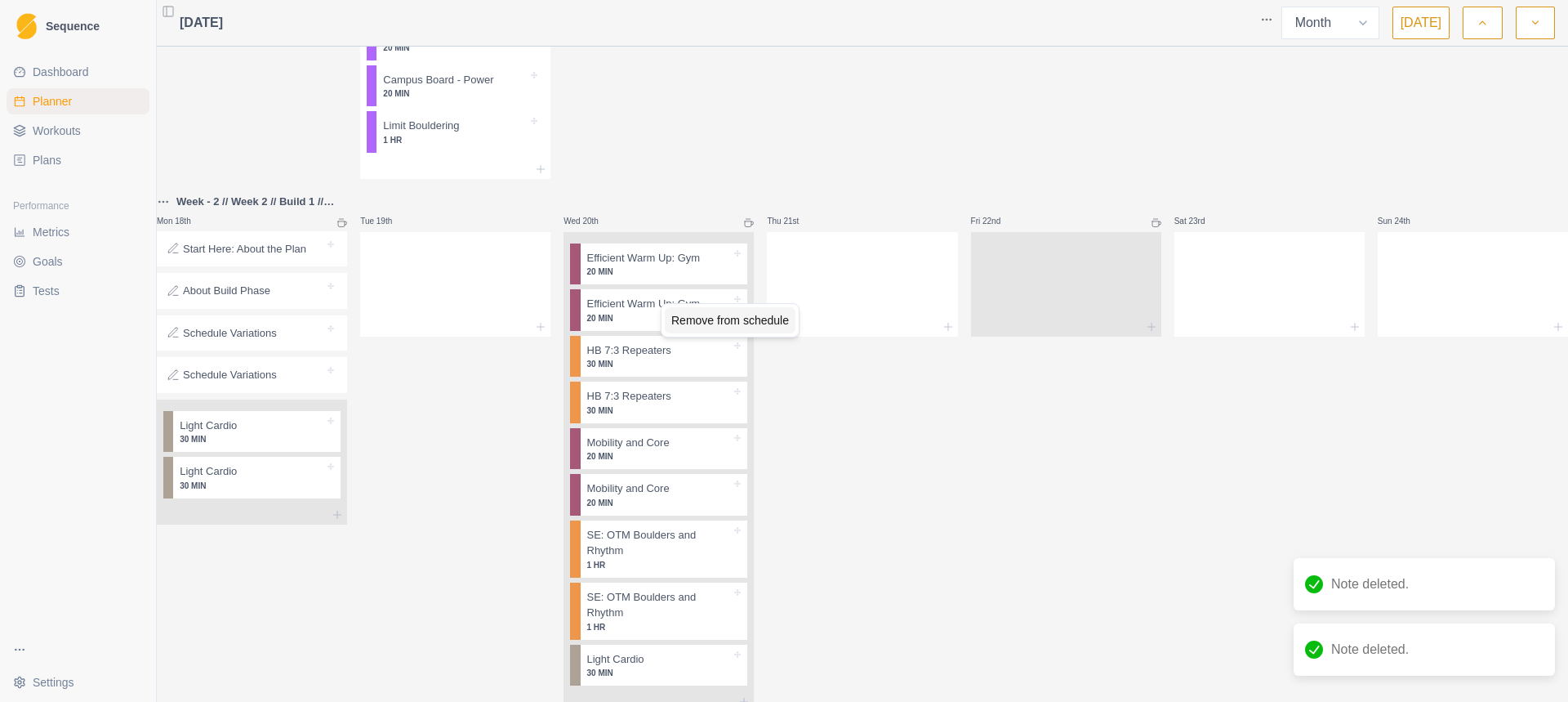
click at [677, 317] on div "Remove from schedule" at bounding box center [729, 320] width 130 height 26
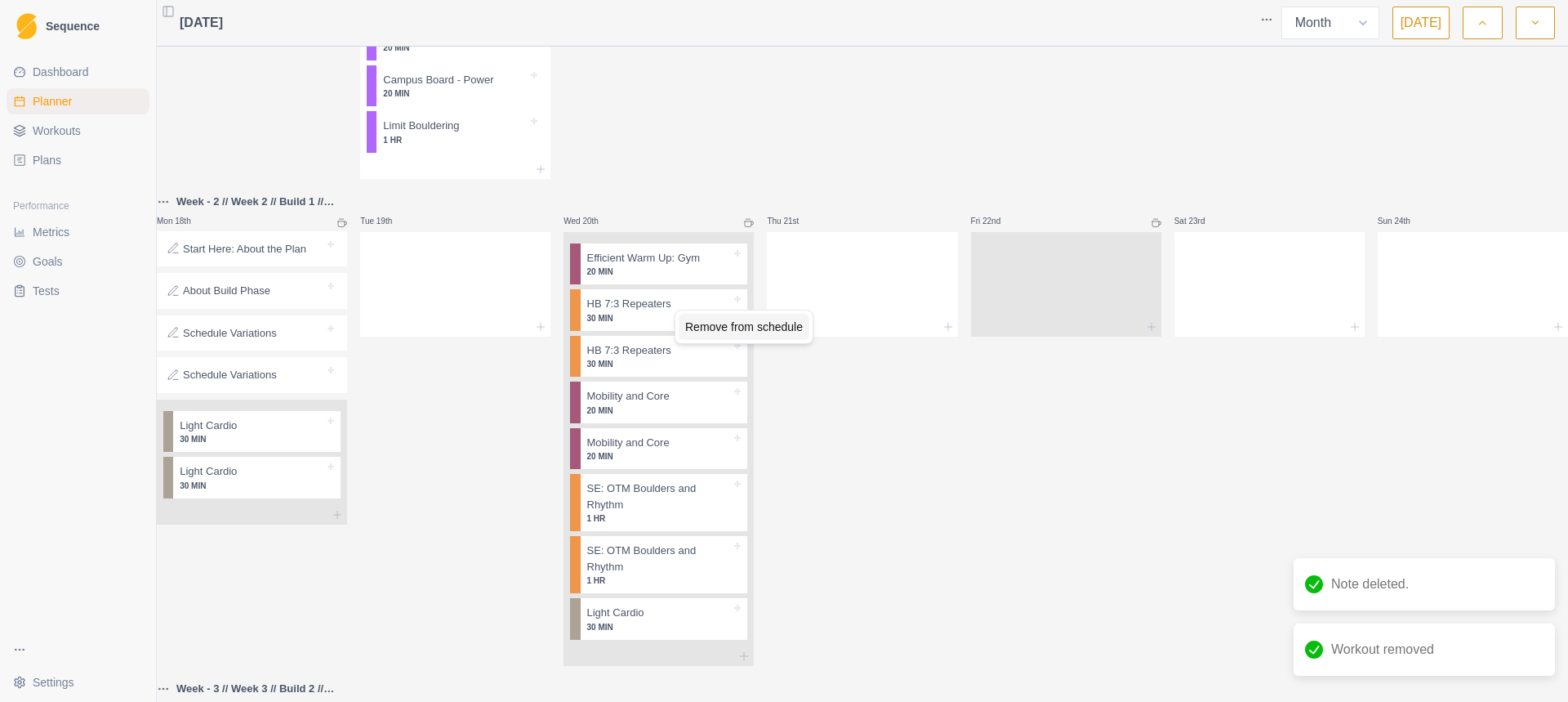
click at [712, 335] on div "Remove from schedule" at bounding box center [743, 326] width 130 height 26
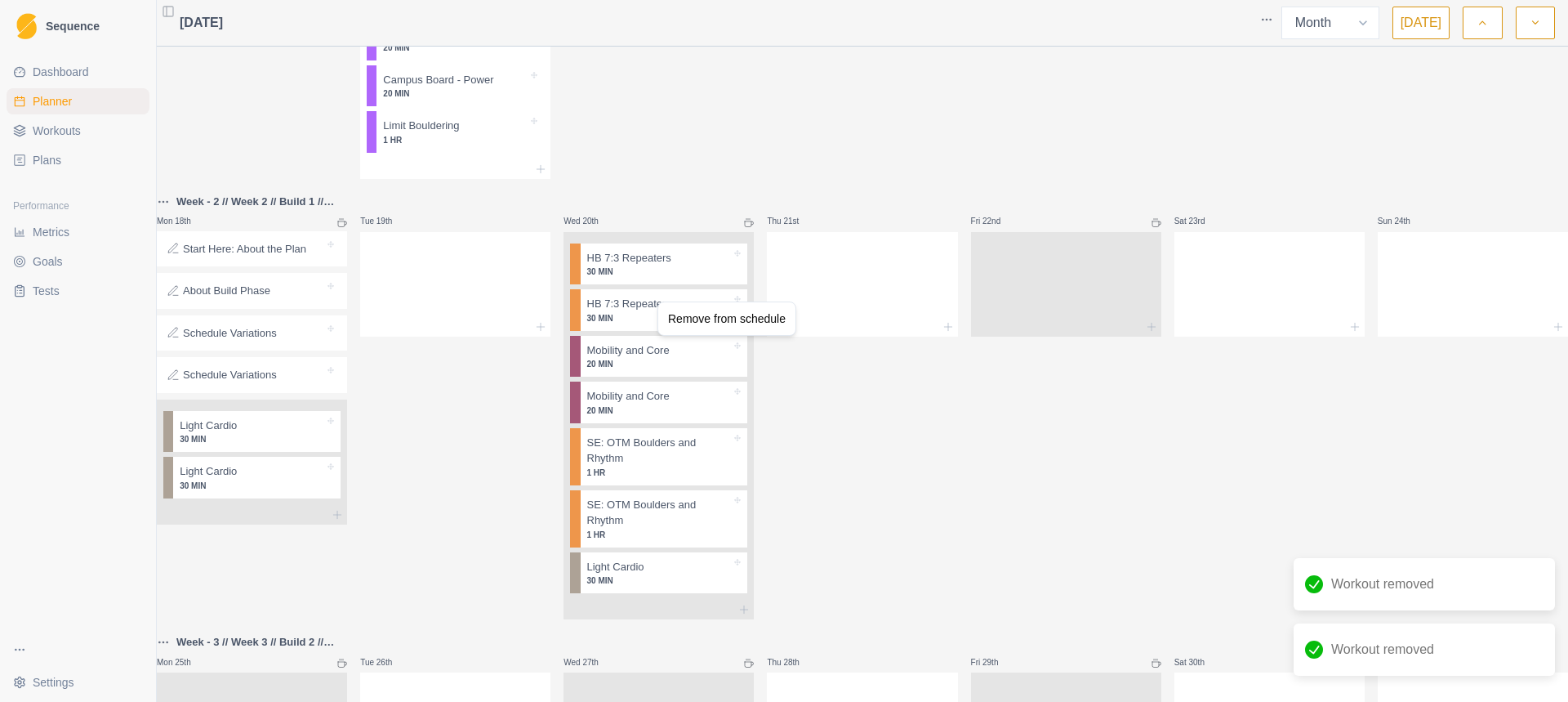
click at [680, 319] on div "Remove from schedule" at bounding box center [726, 318] width 130 height 26
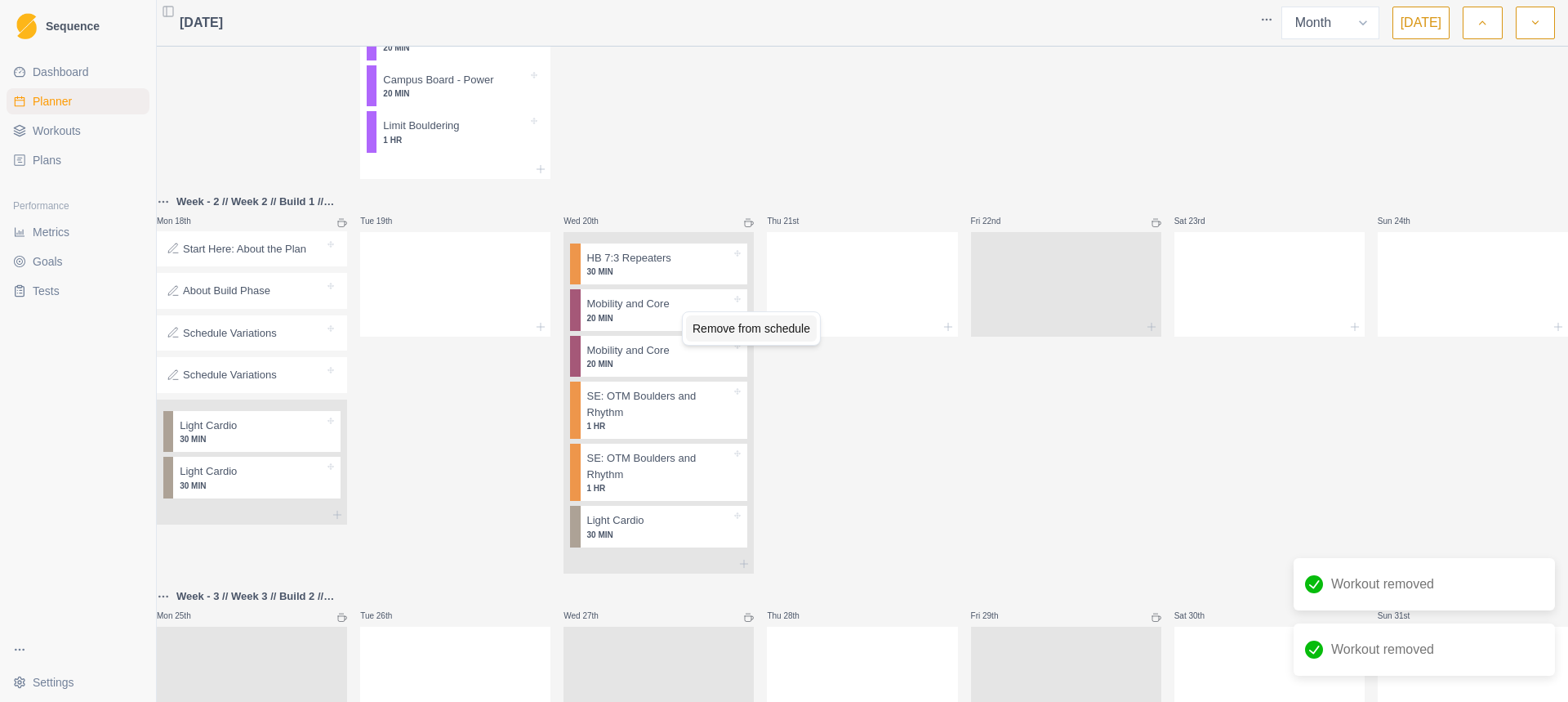
click at [699, 321] on div "Remove from schedule" at bounding box center [751, 328] width 130 height 26
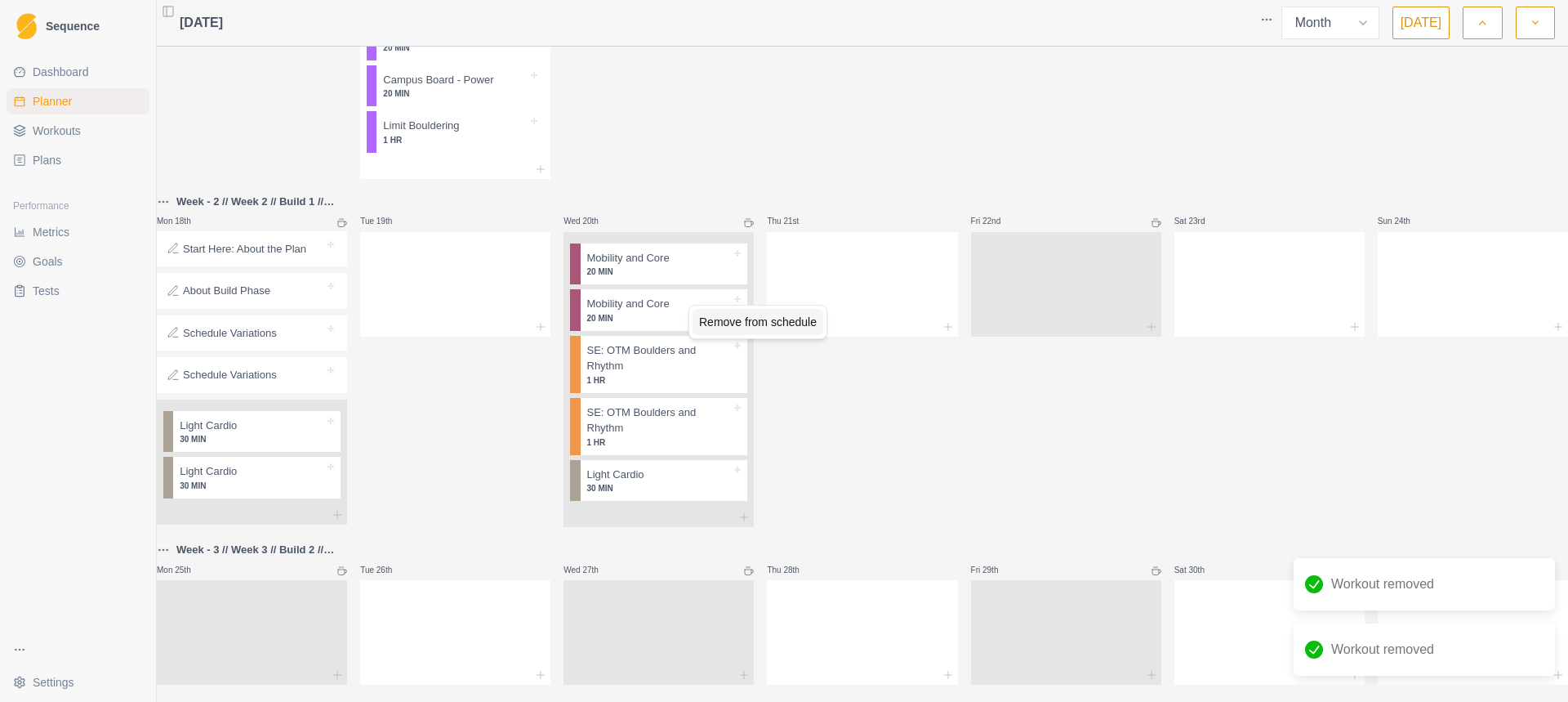
click at [704, 318] on div "Remove from schedule" at bounding box center [757, 322] width 130 height 26
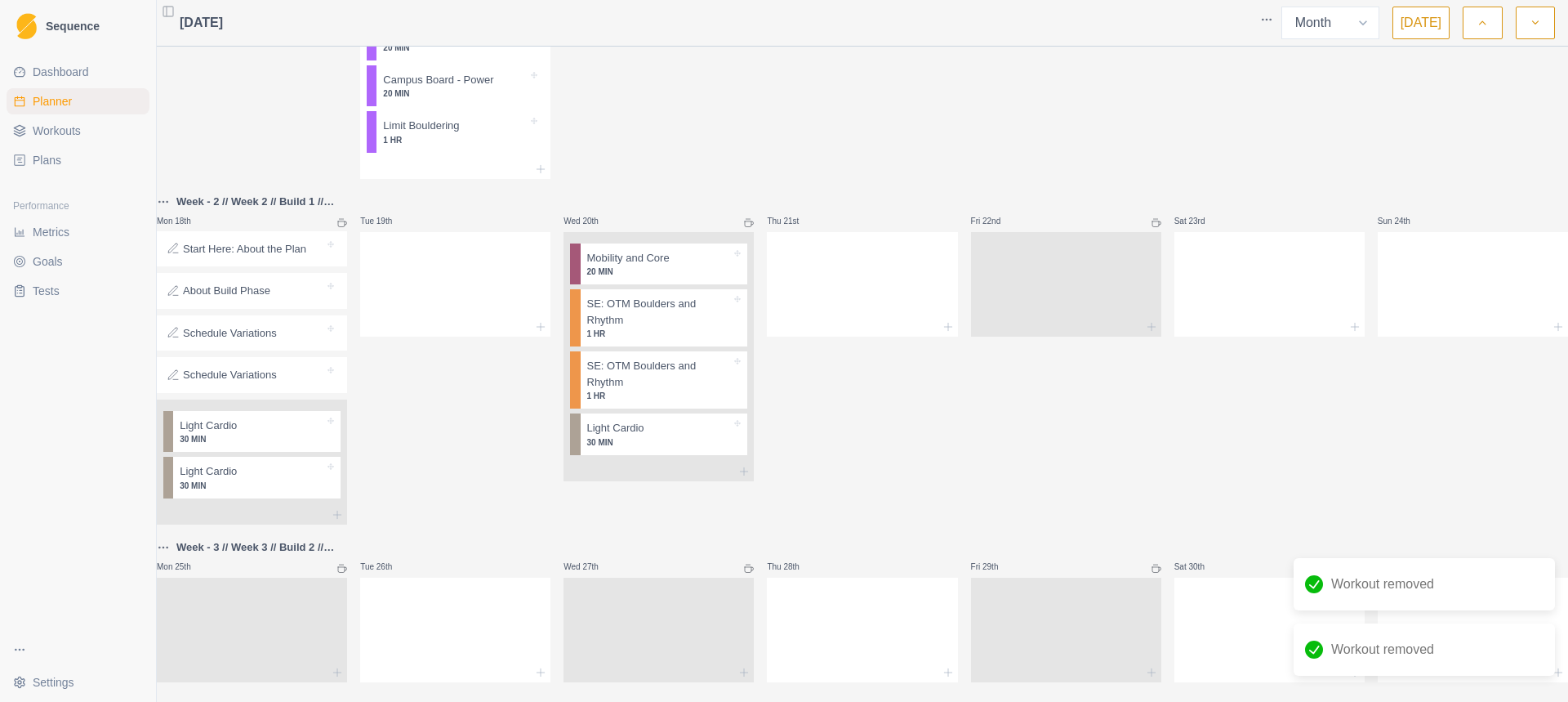
drag, startPoint x: 173, startPoint y: 231, endPoint x: 216, endPoint y: 222, distance: 43.9
click at [217, 210] on p "Week - 2 // Week 2 // Build 1 // Build 2 // Week - 2 // Week 2" at bounding box center [261, 201] width 170 height 16
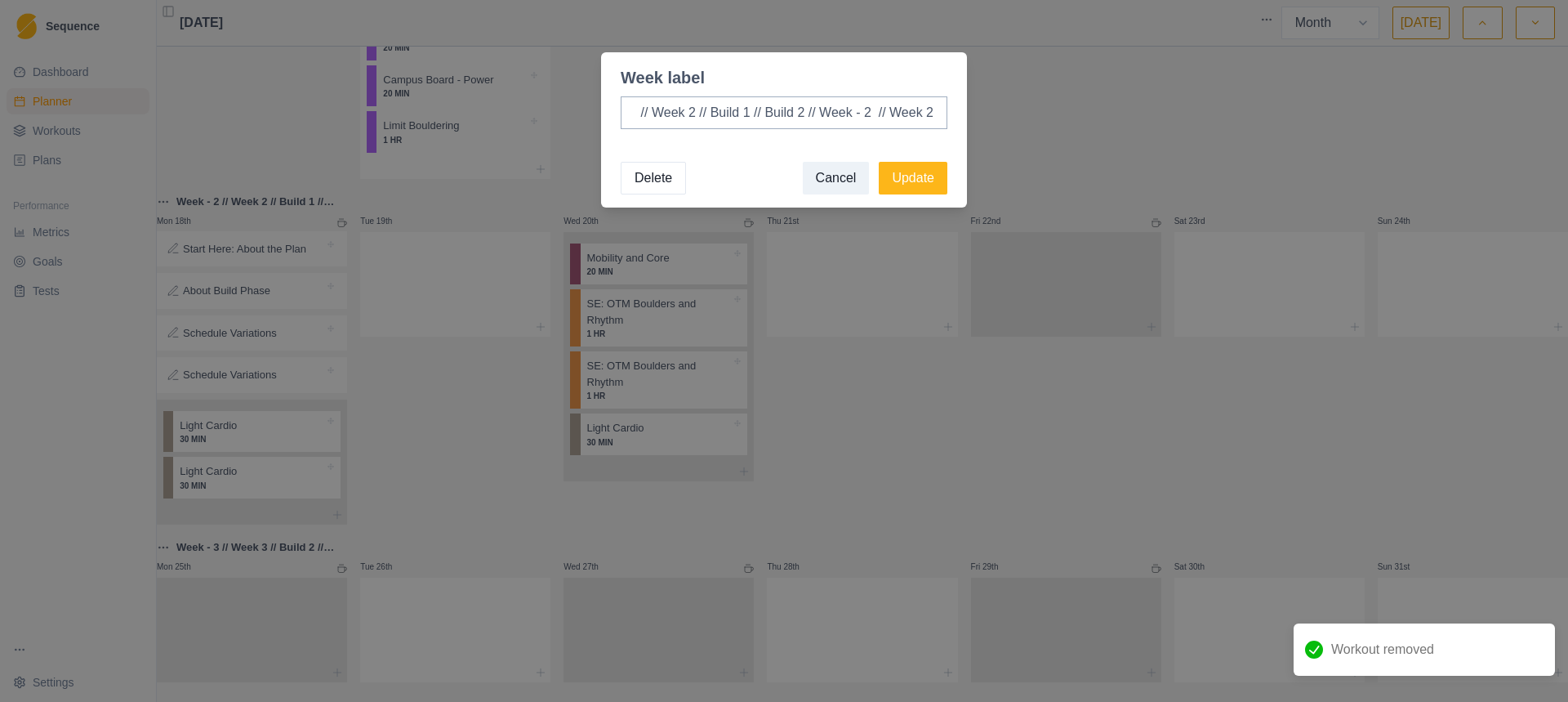
scroll to position [0, 0]
drag, startPoint x: 936, startPoint y: 117, endPoint x: 251, endPoint y: 110, distance: 685.0
click at [251, 110] on div "Week label Week - 2 // Week 2 // Build 1 // Build 2 // Week - 2 // Week 2 Delet…" at bounding box center [784, 351] width 1568 height 702
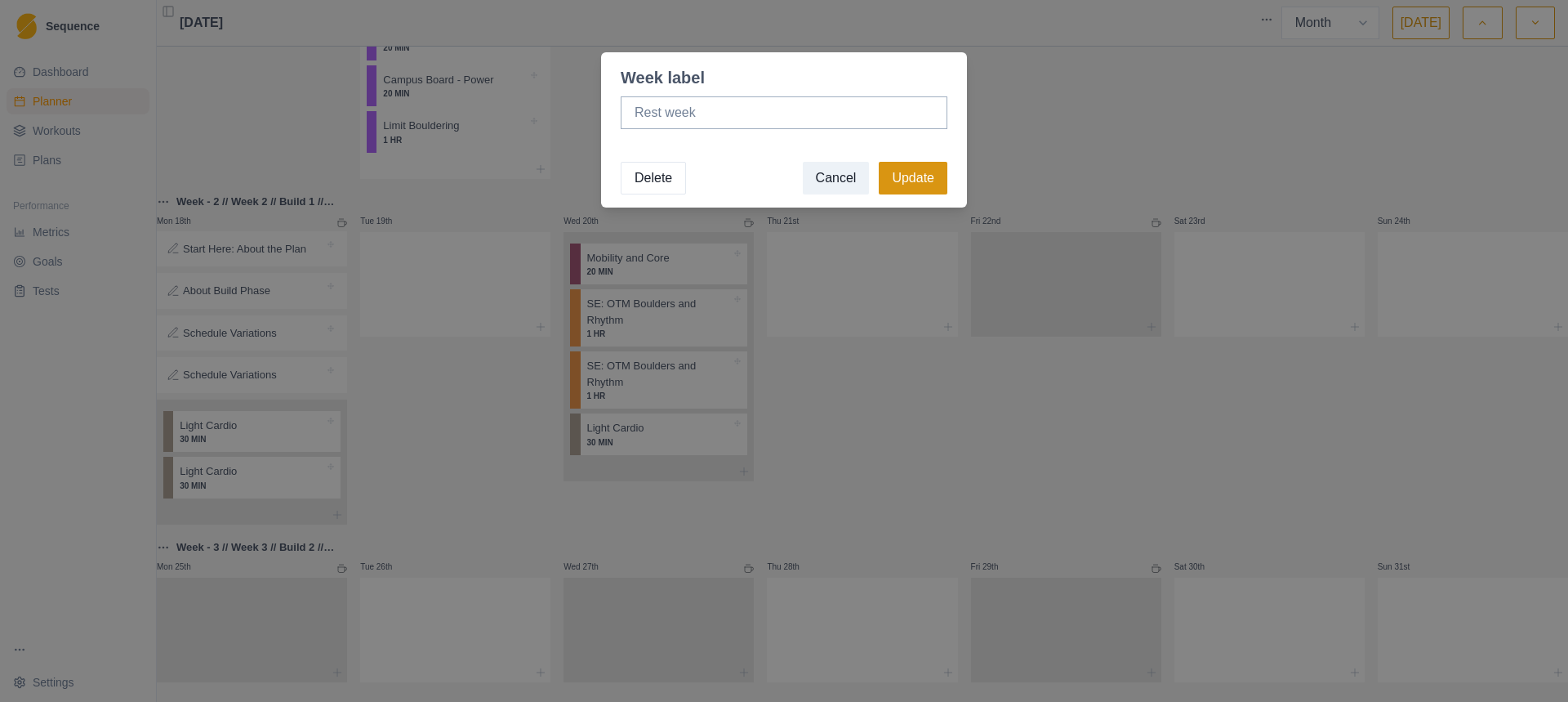
click at [923, 172] on button "Update" at bounding box center [912, 178] width 68 height 33
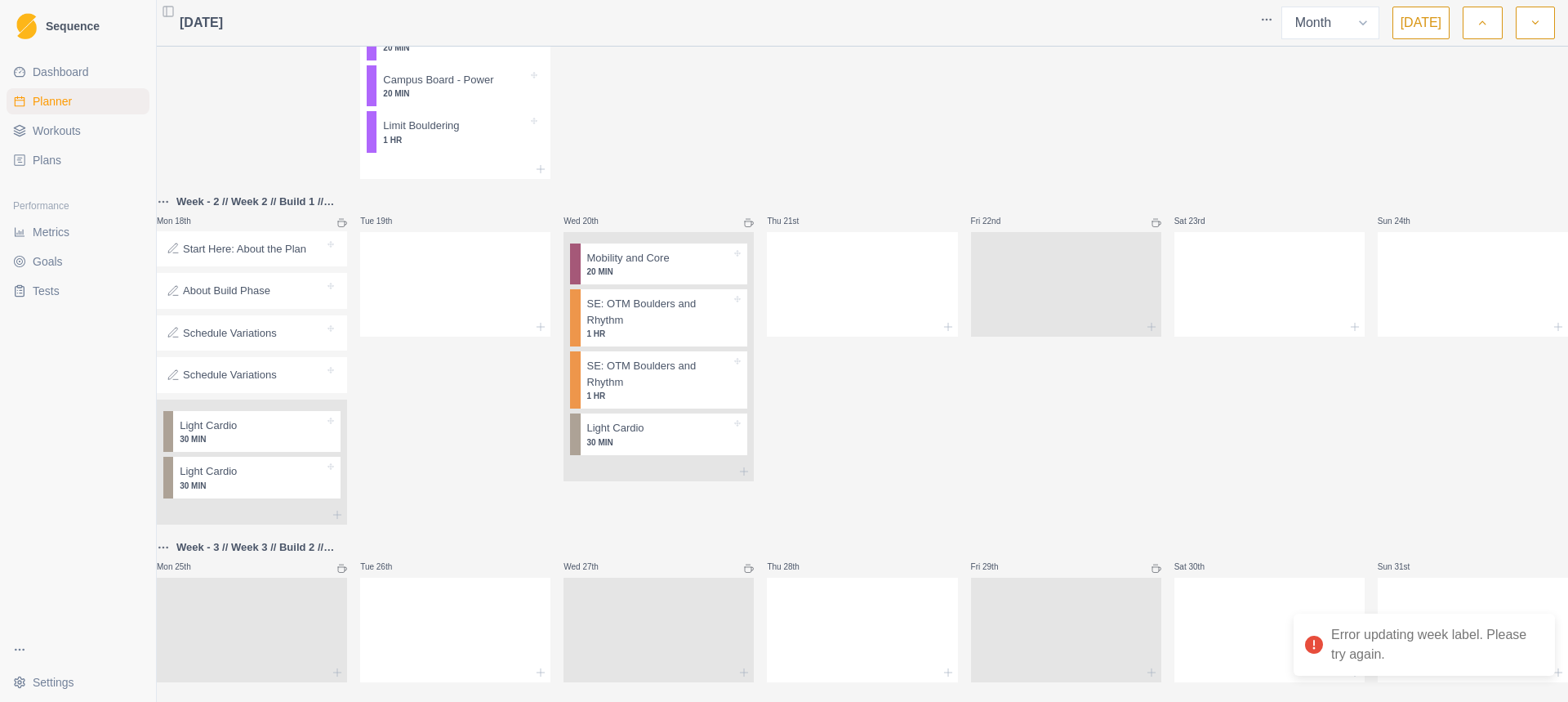
click at [238, 555] on p "Week - 3 // Week 3 // Build 2 // Build 3 // Week - 3 // Week 3" at bounding box center [261, 547] width 170 height 16
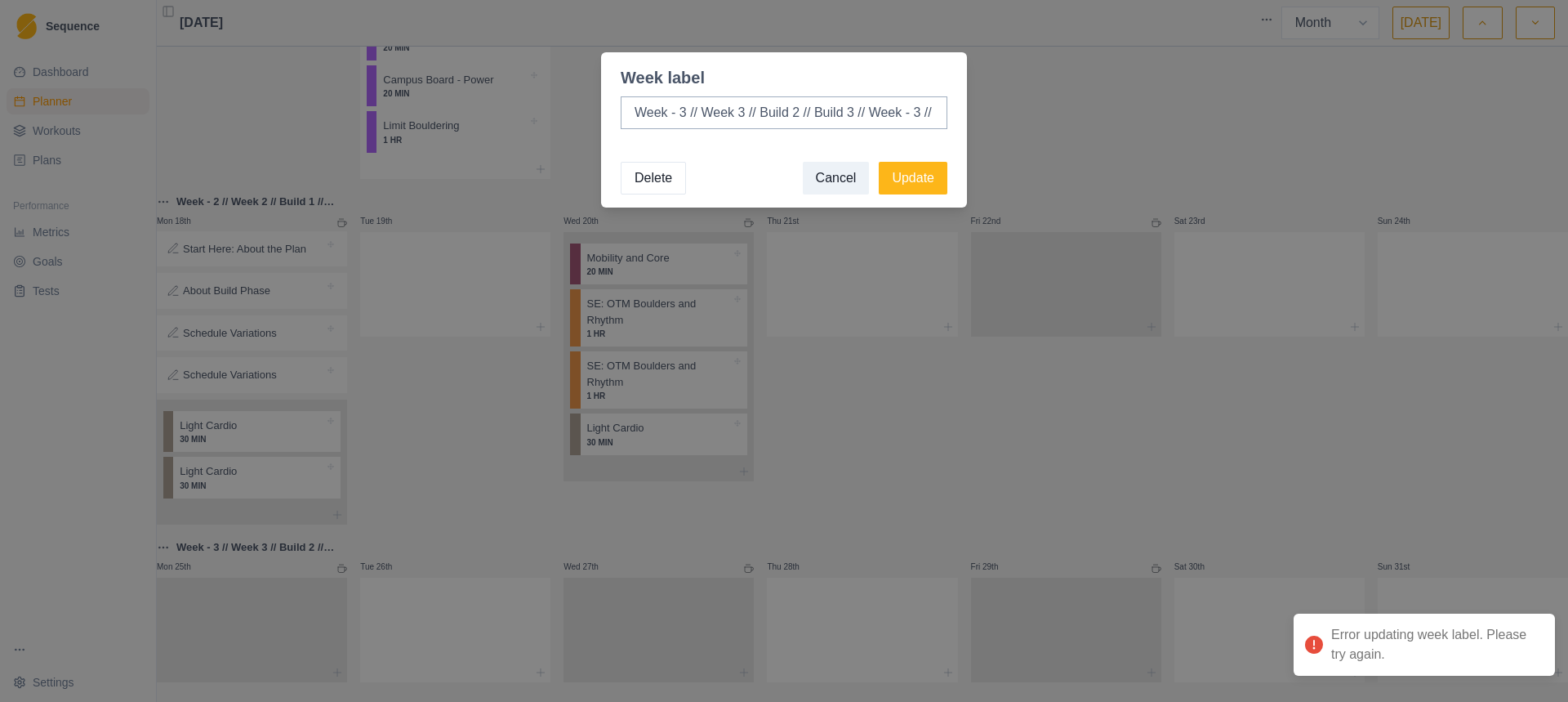
drag, startPoint x: 927, startPoint y: 108, endPoint x: 490, endPoint y: 106, distance: 437.0
click at [490, 106] on div "Week label Week - 3 // Week 3 // Build 2 // Build 3 // Week - 3 // Week 3 Delet…" at bounding box center [784, 351] width 1568 height 702
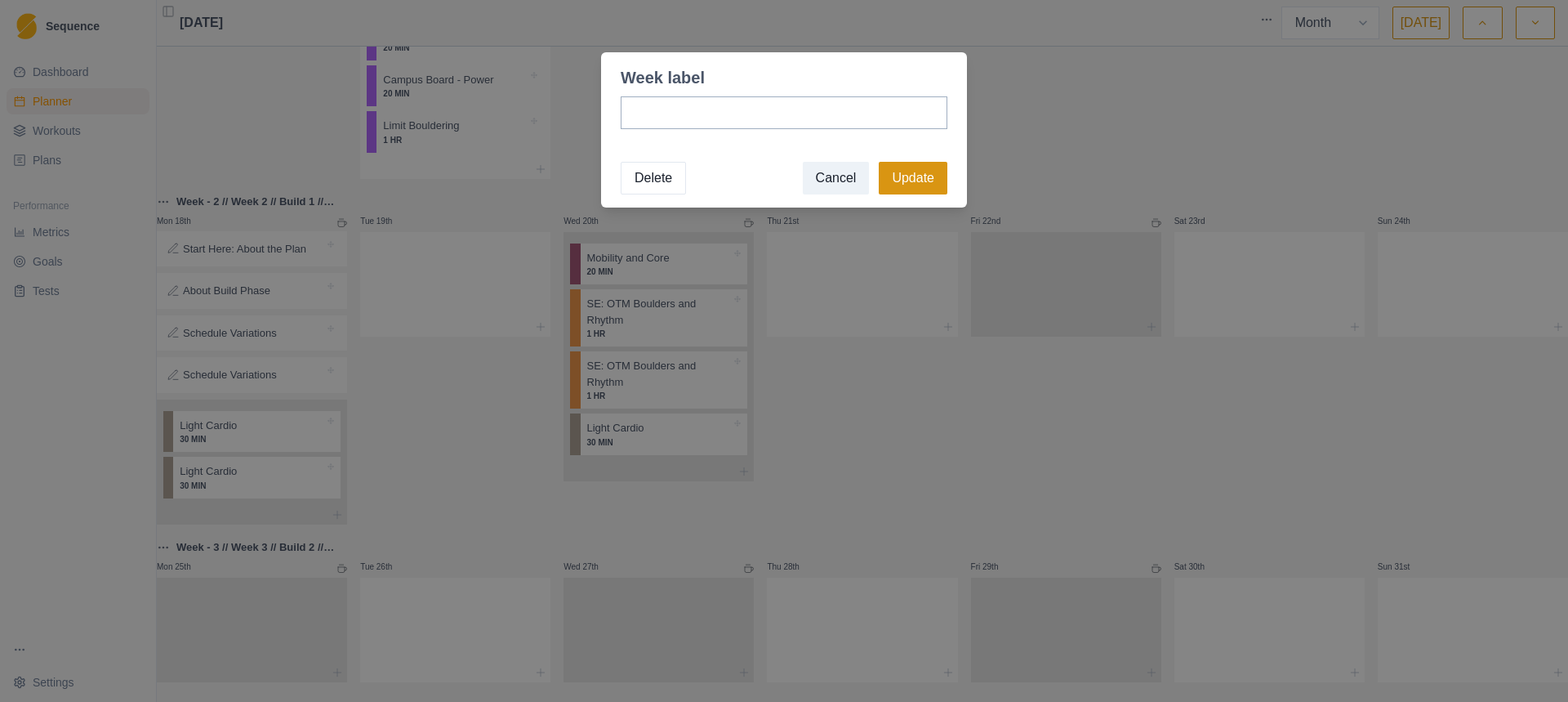
click at [913, 182] on button "Update" at bounding box center [912, 178] width 68 height 33
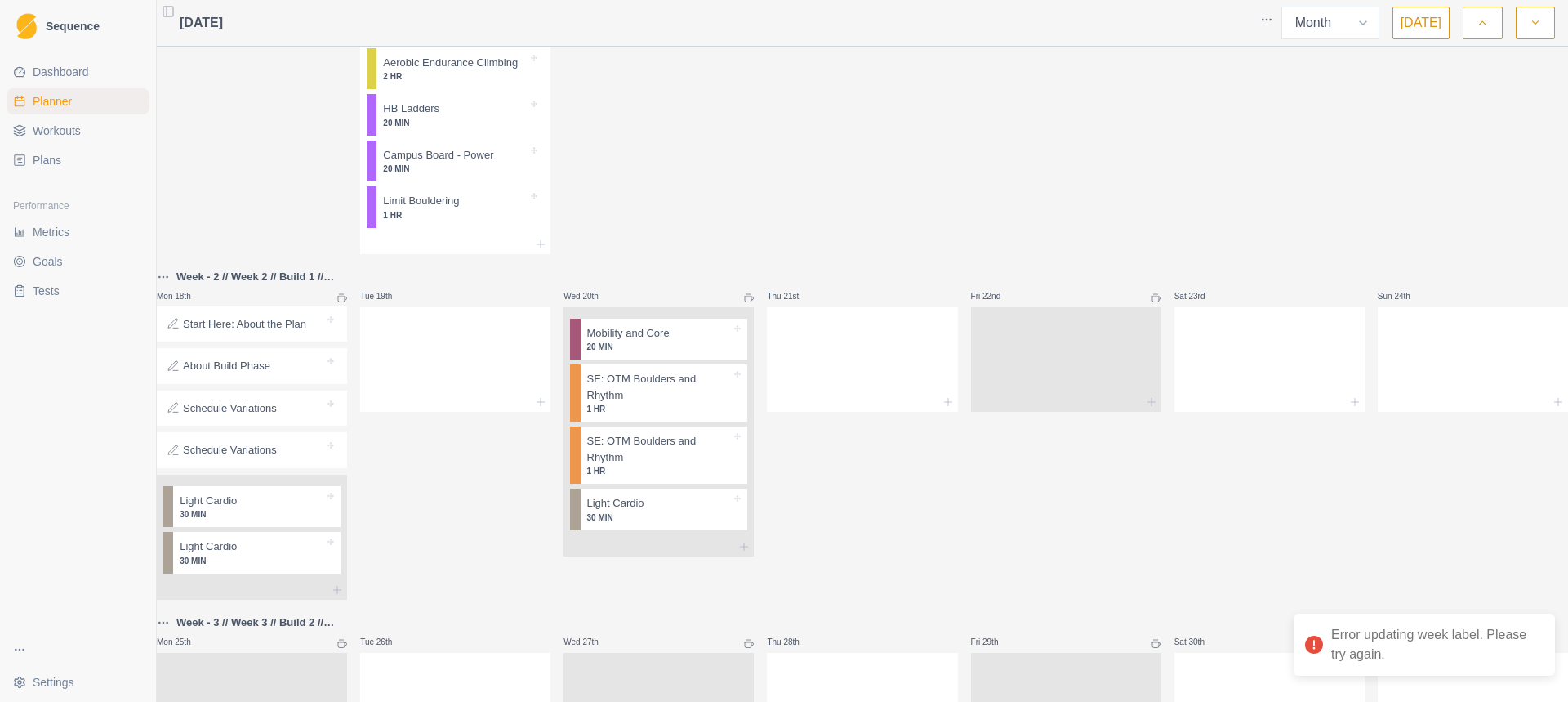
scroll to position [1225, 0]
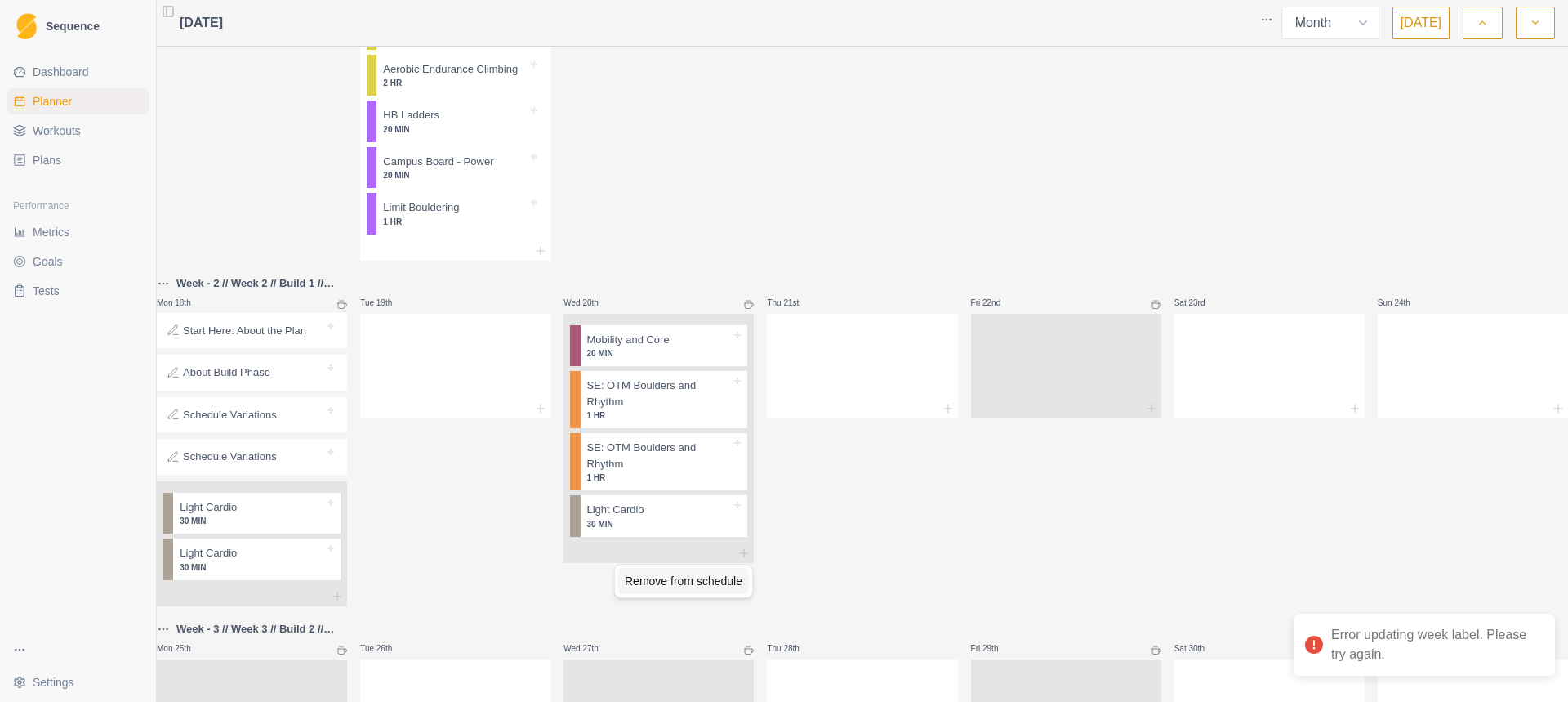
click at [667, 573] on div "Remove from schedule" at bounding box center [682, 581] width 130 height 26
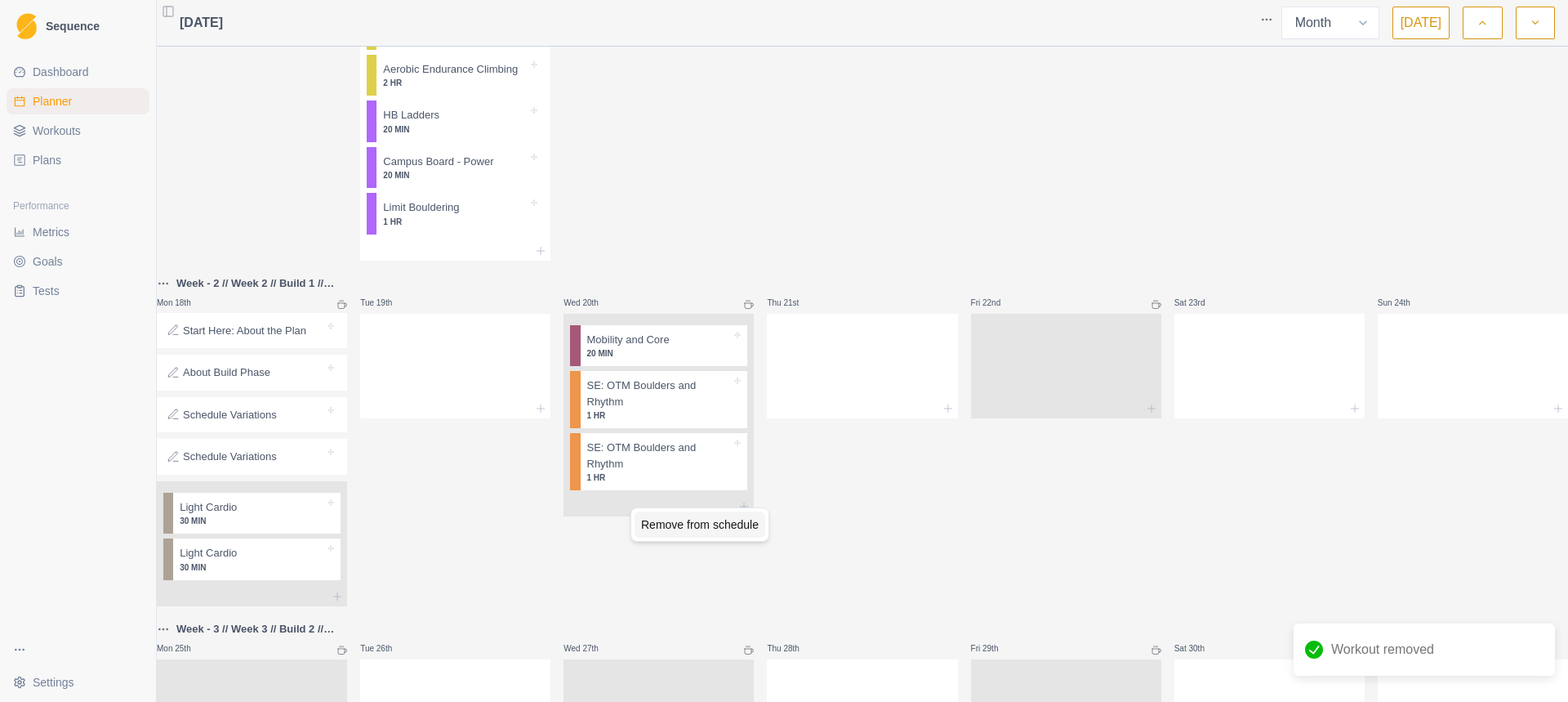
drag, startPoint x: 674, startPoint y: 507, endPoint x: 679, endPoint y: 516, distance: 10.3
click at [676, 512] on div "Remove from schedule" at bounding box center [700, 524] width 138 height 35
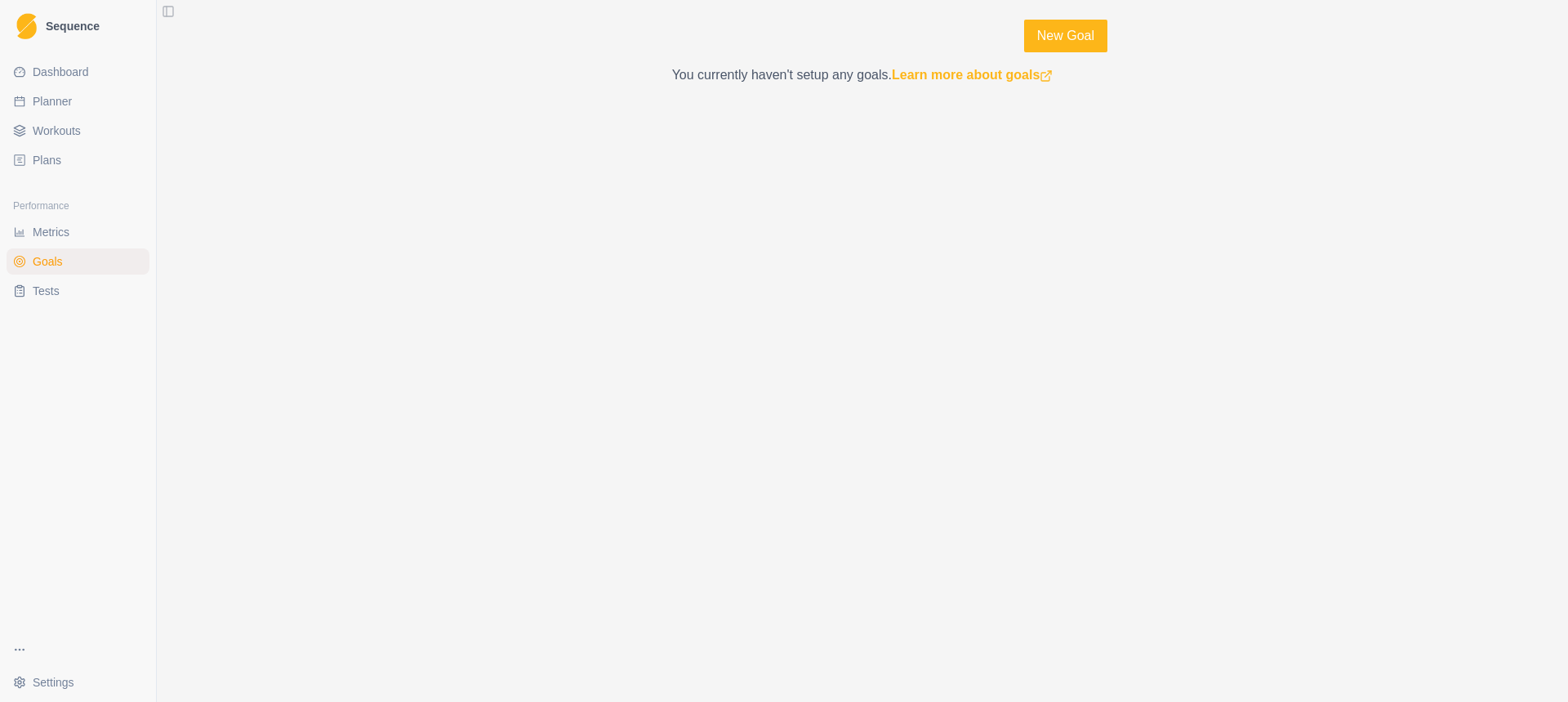
click at [64, 154] on link "Plans" at bounding box center [77, 160] width 143 height 26
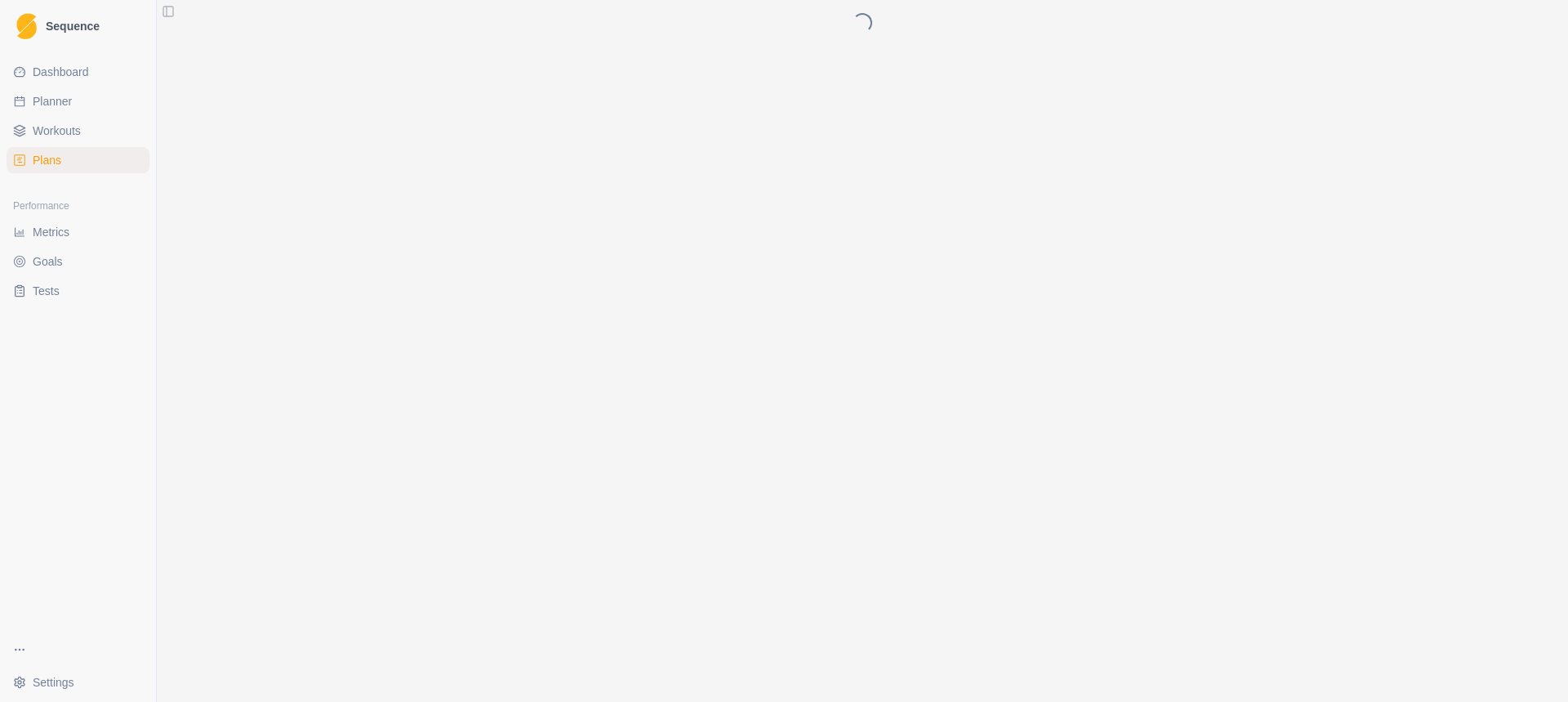
click at [69, 133] on span "Workouts" at bounding box center [56, 130] width 48 height 16
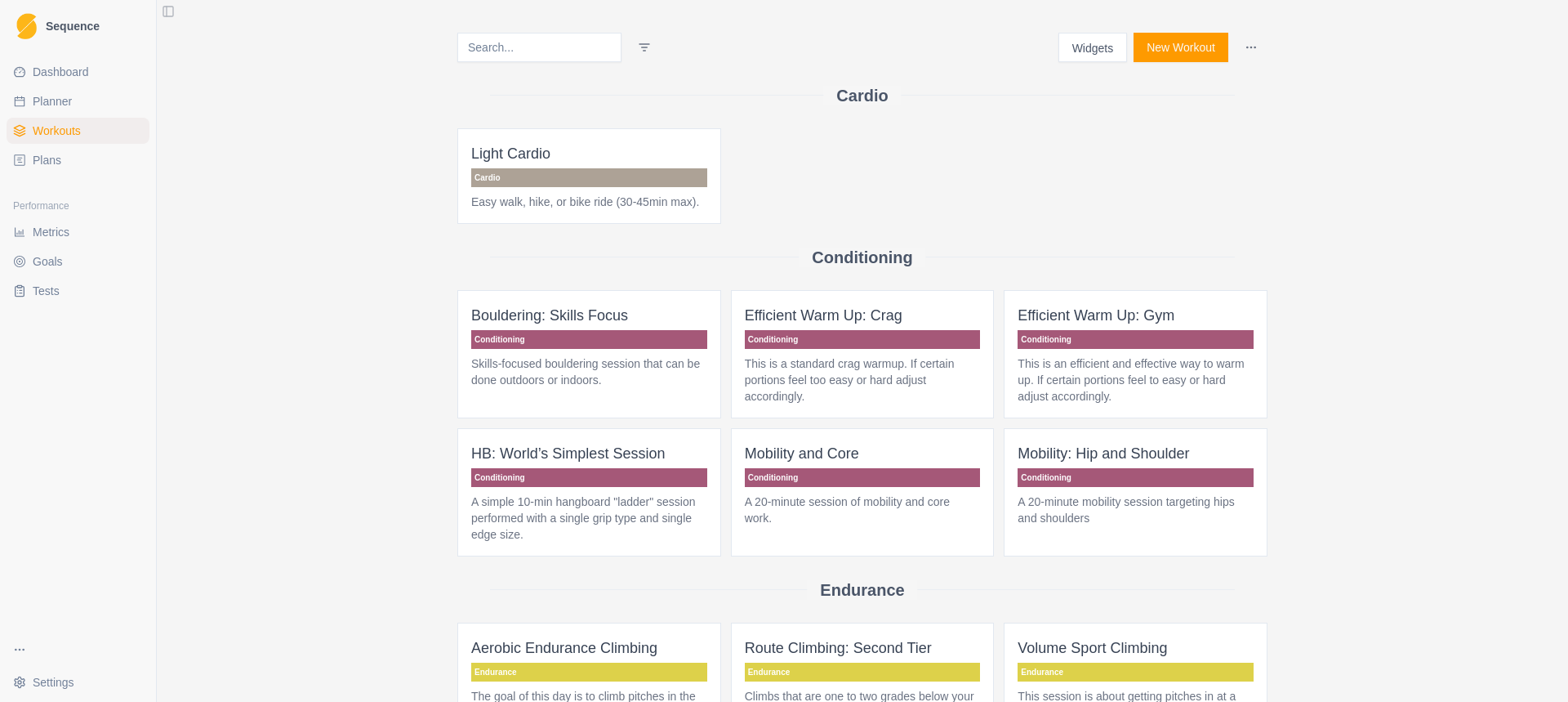
drag, startPoint x: 112, startPoint y: 106, endPoint x: 96, endPoint y: 96, distance: 18.9
click at [111, 106] on link "Planner" at bounding box center [77, 101] width 143 height 26
select select "month"
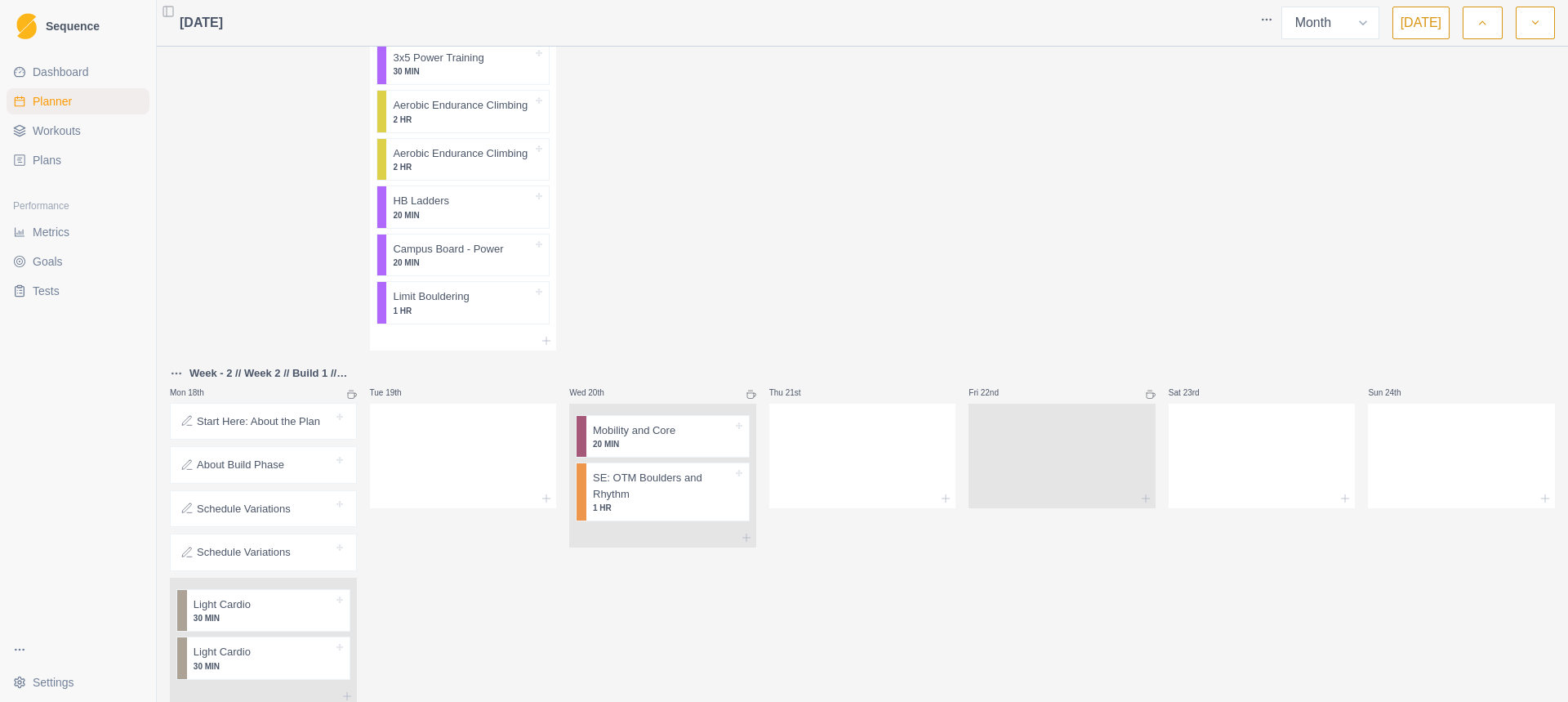
scroll to position [1378, 0]
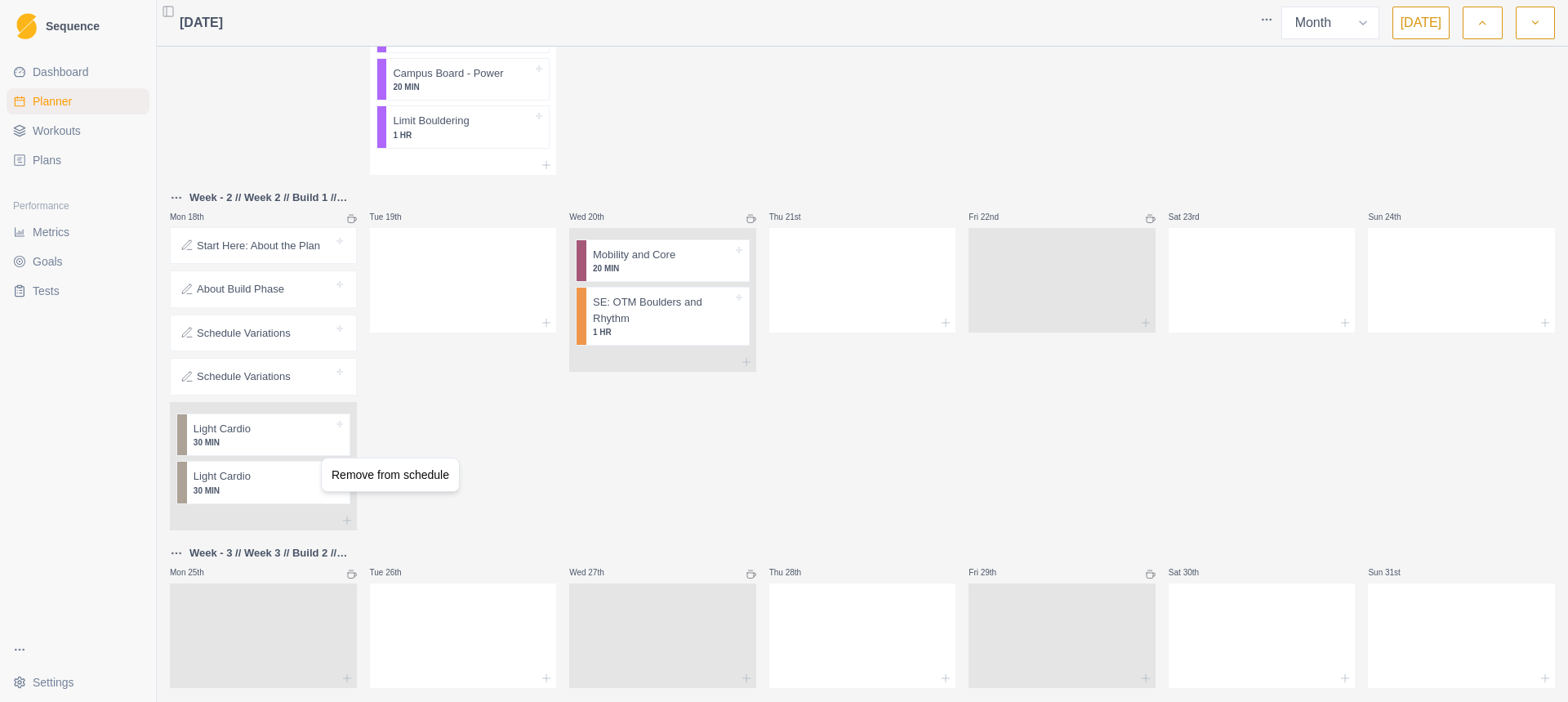
click at [390, 490] on div "Remove from schedule" at bounding box center [390, 475] width 138 height 35
click at [384, 483] on div "Remove from schedule" at bounding box center [390, 474] width 130 height 26
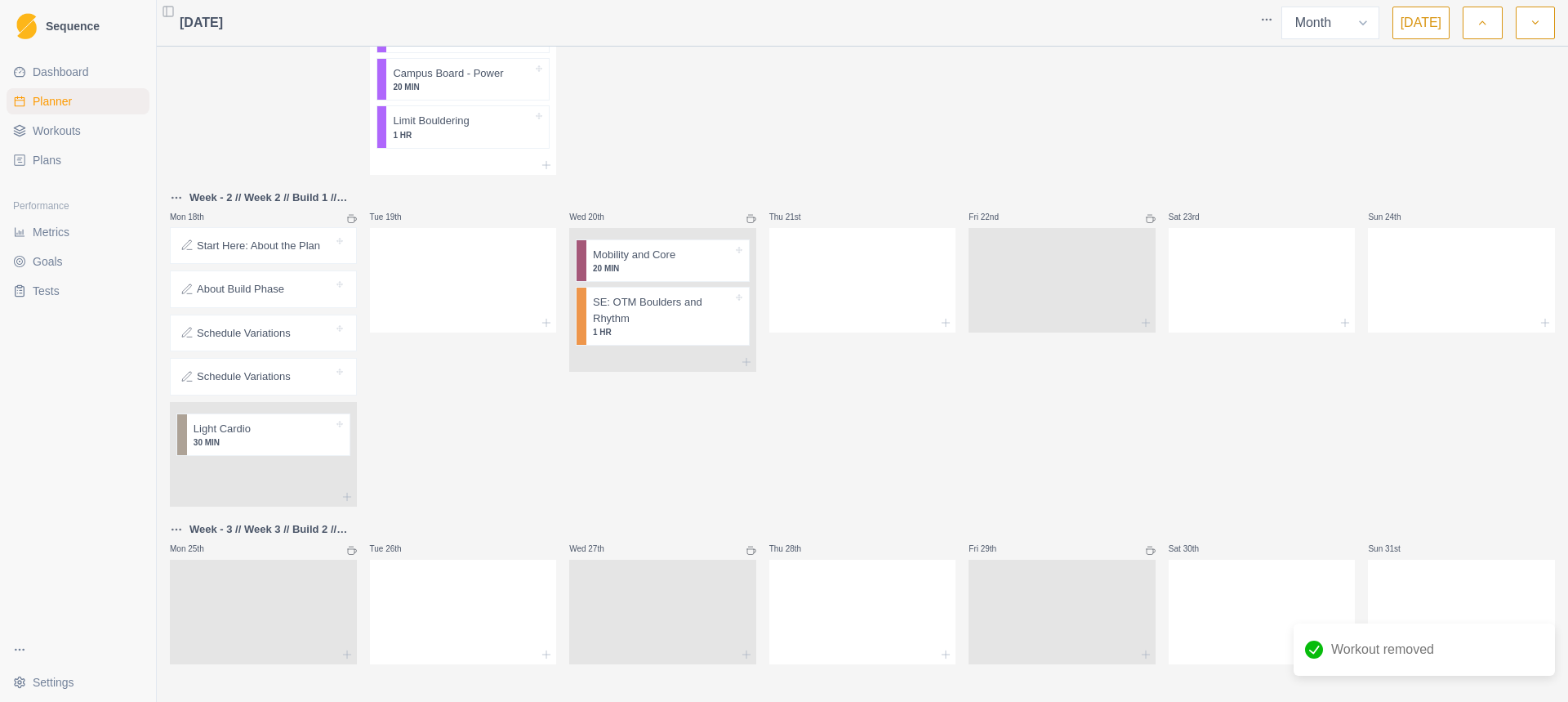
scroll to position [1354, 0]
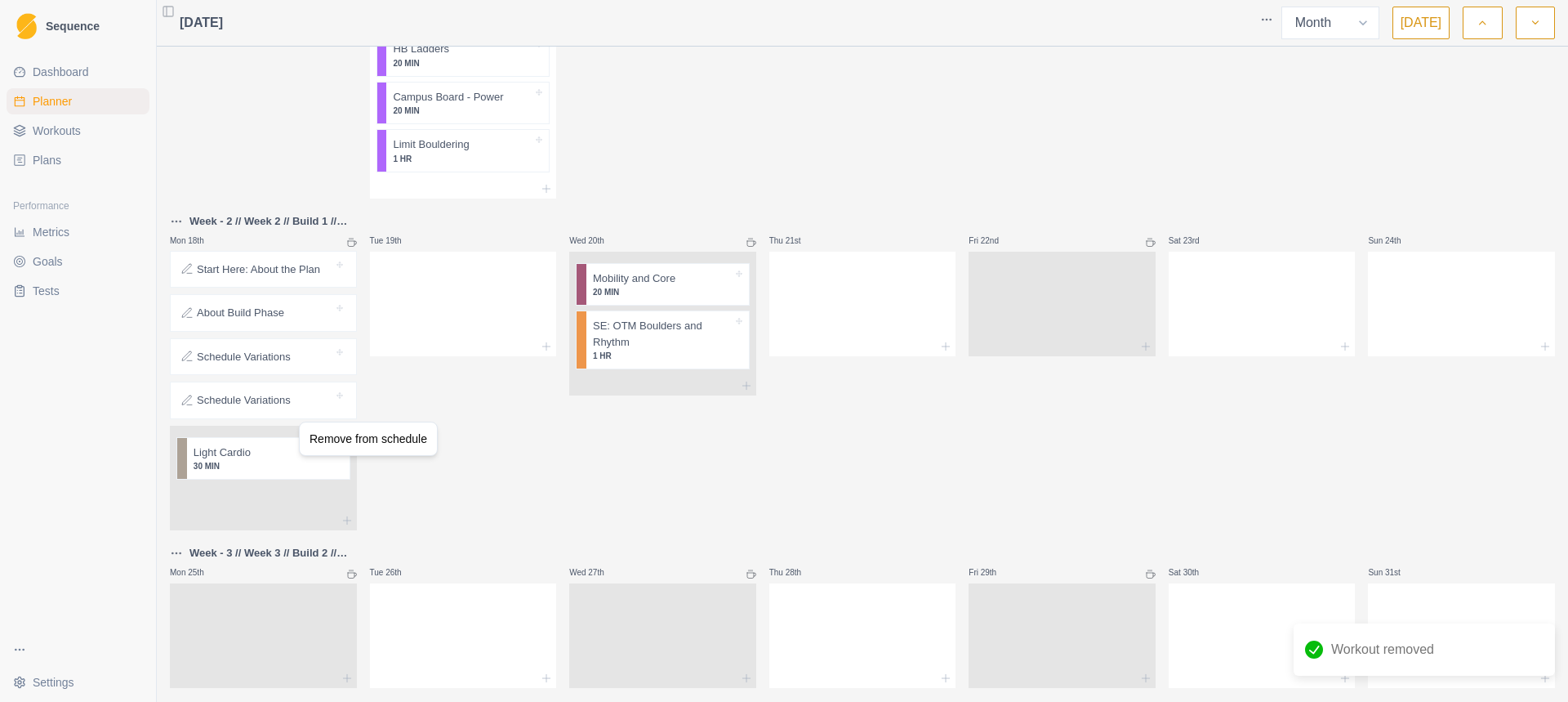
click at [381, 443] on div "Remove from schedule" at bounding box center [367, 439] width 130 height 26
click at [364, 397] on div "Delete Note" at bounding box center [345, 394] width 97 height 26
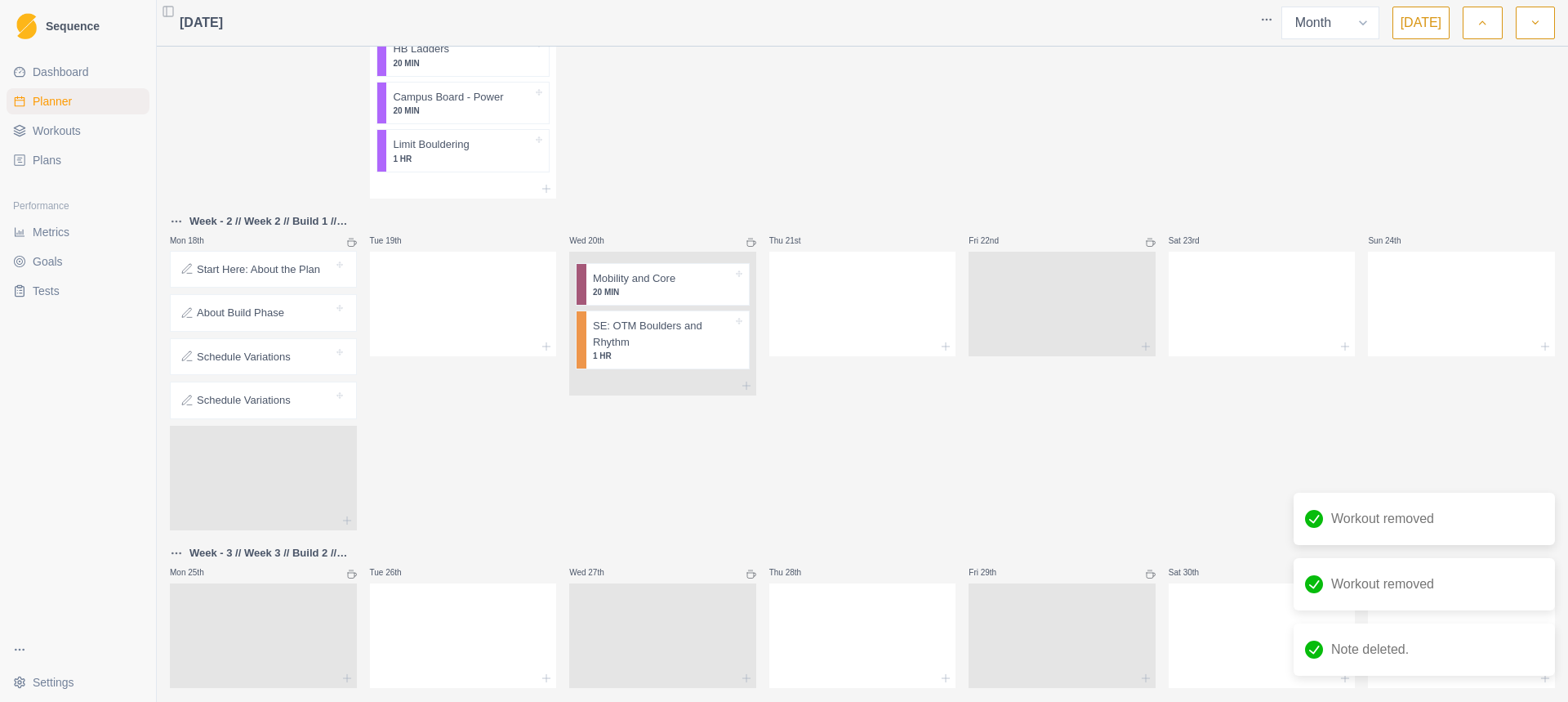
scroll to position [1309, 0]
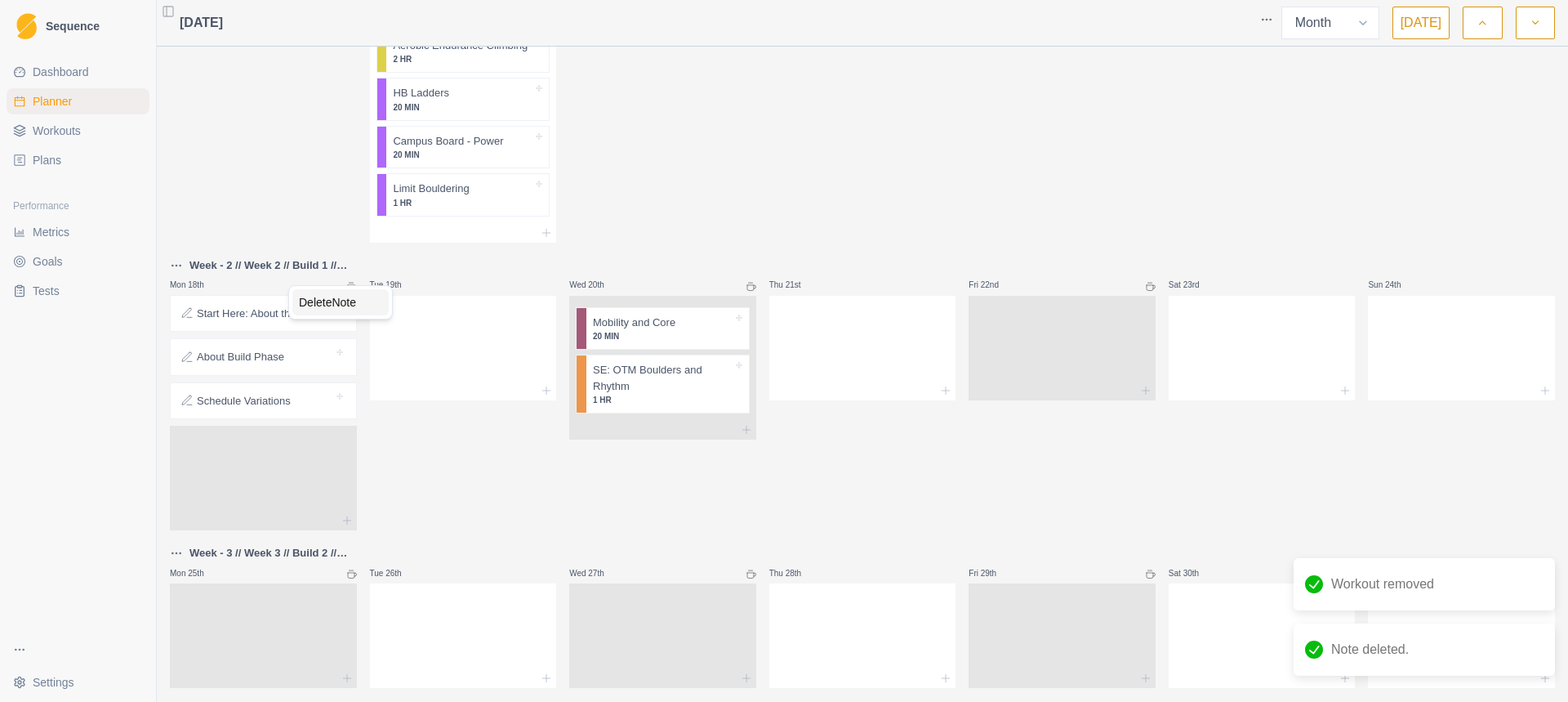
click at [371, 313] on div "Delete Note" at bounding box center [341, 302] width 97 height 26
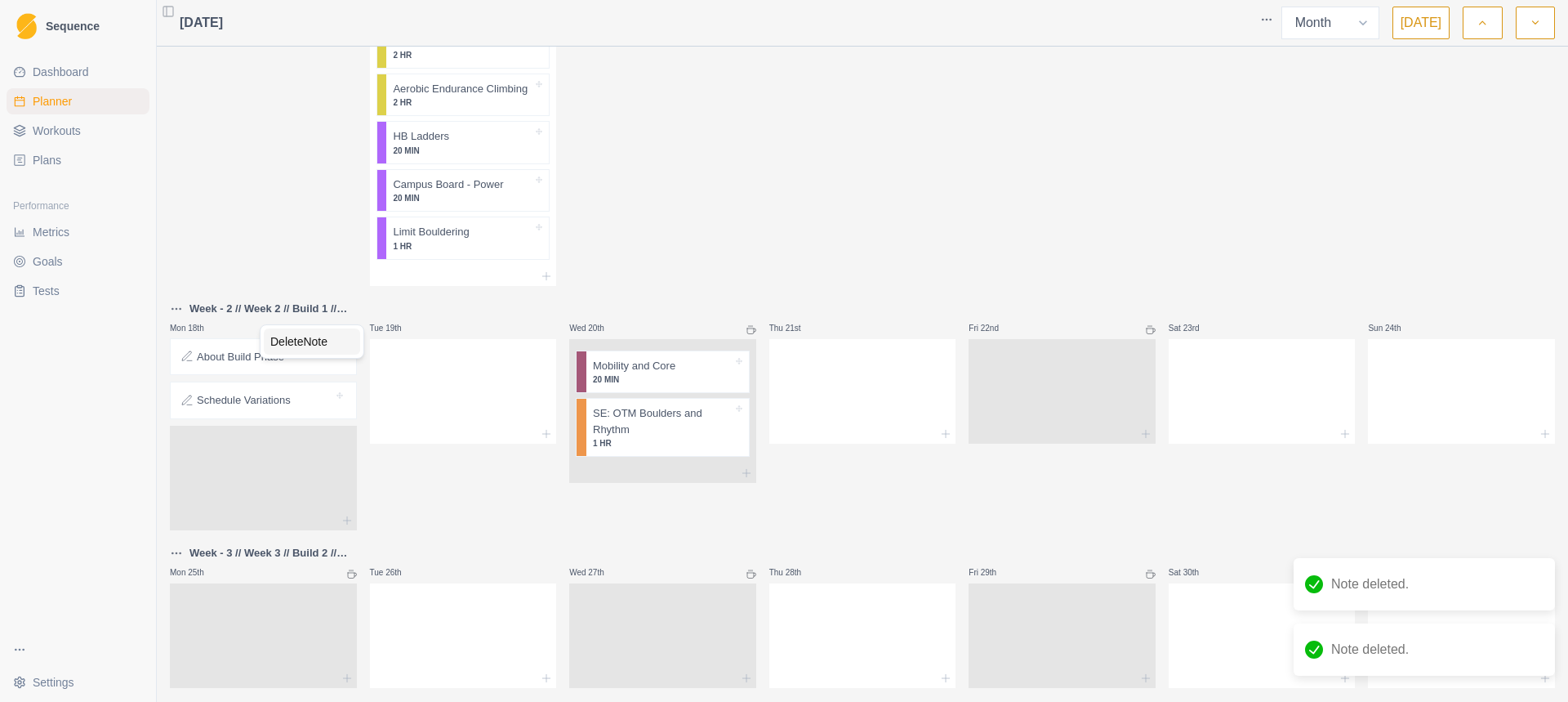
click at [325, 344] on div "Delete Note" at bounding box center [312, 341] width 97 height 26
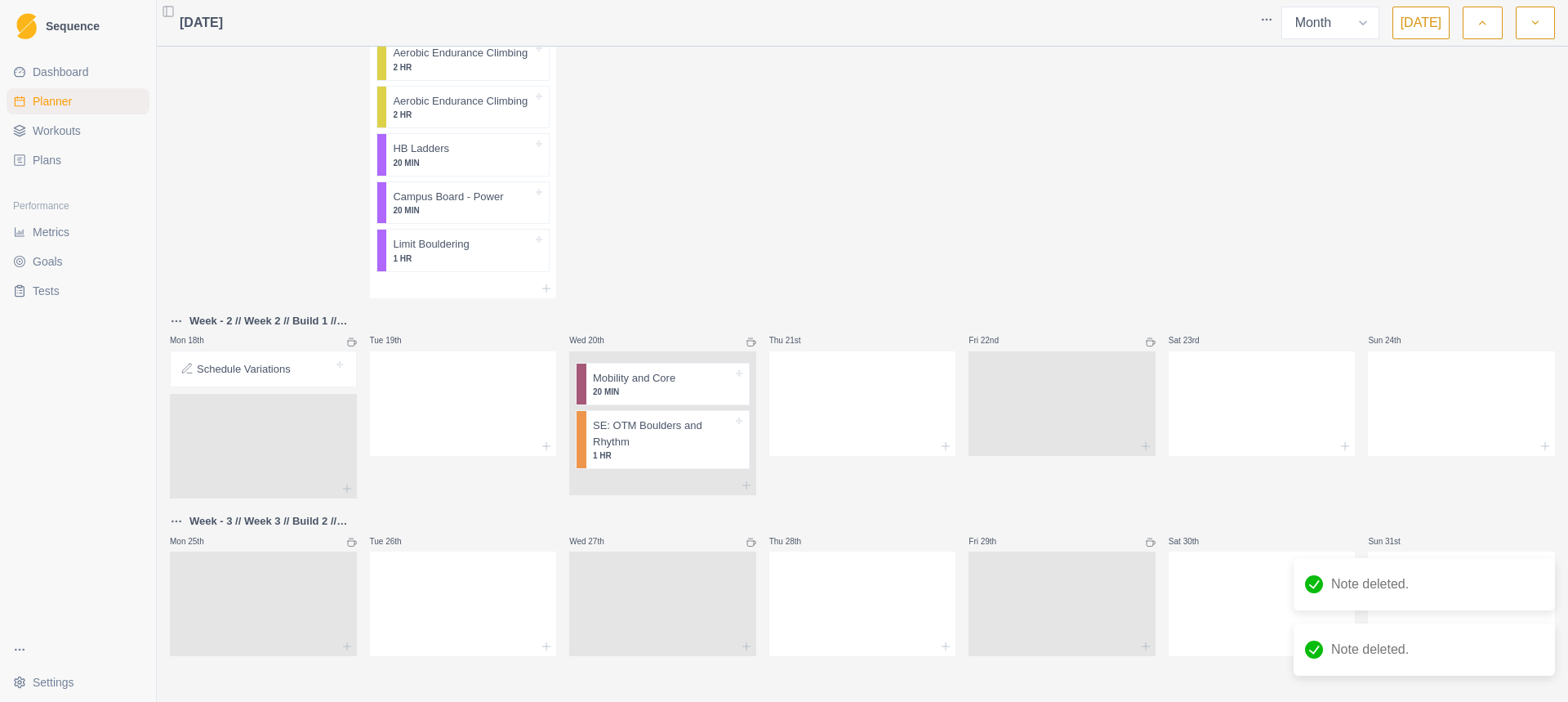
scroll to position [1223, 0]
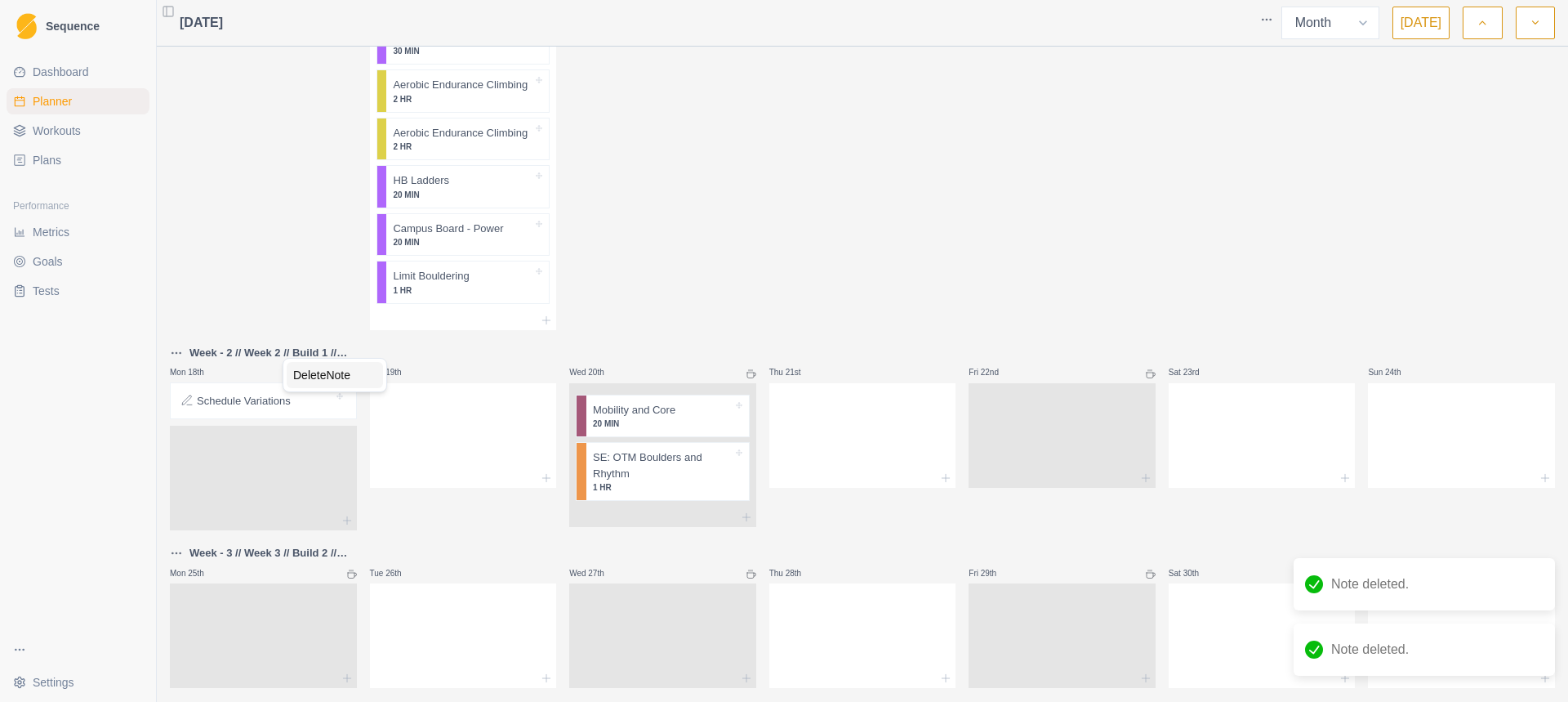
click at [369, 381] on div "Delete Note" at bounding box center [335, 375] width 97 height 26
click at [350, 373] on icon at bounding box center [352, 377] width 10 height 10
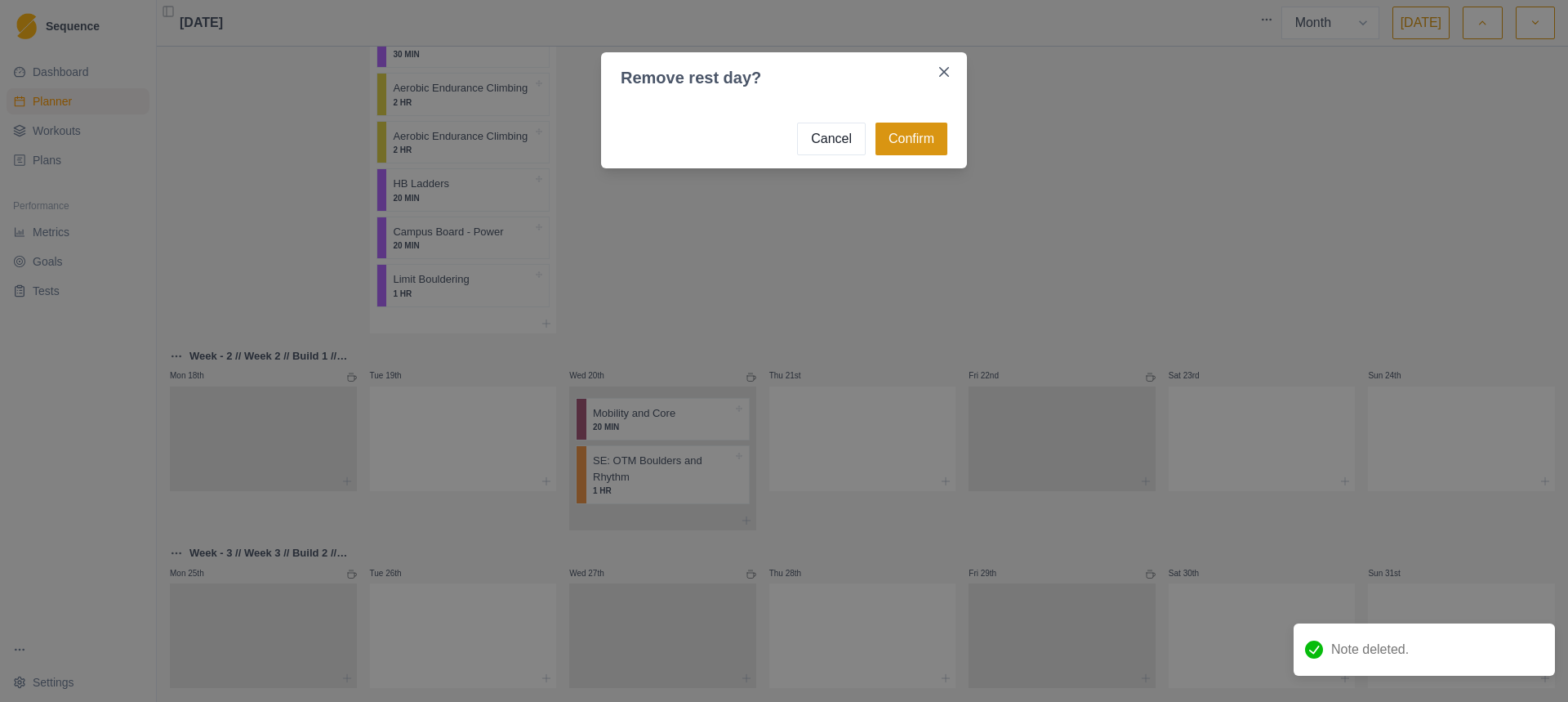
click at [911, 138] on button "Confirm" at bounding box center [911, 139] width 72 height 33
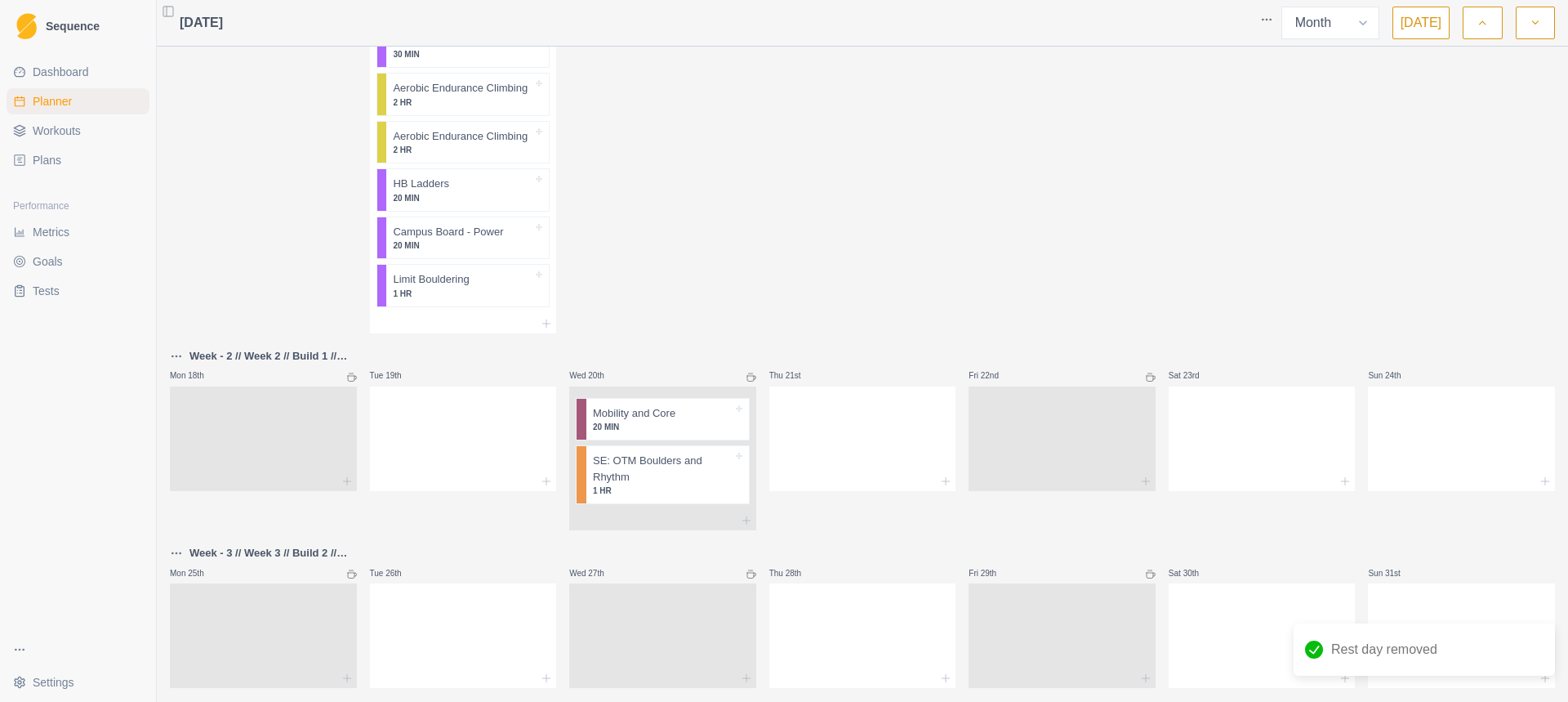
click at [350, 570] on icon at bounding box center [352, 574] width 10 height 10
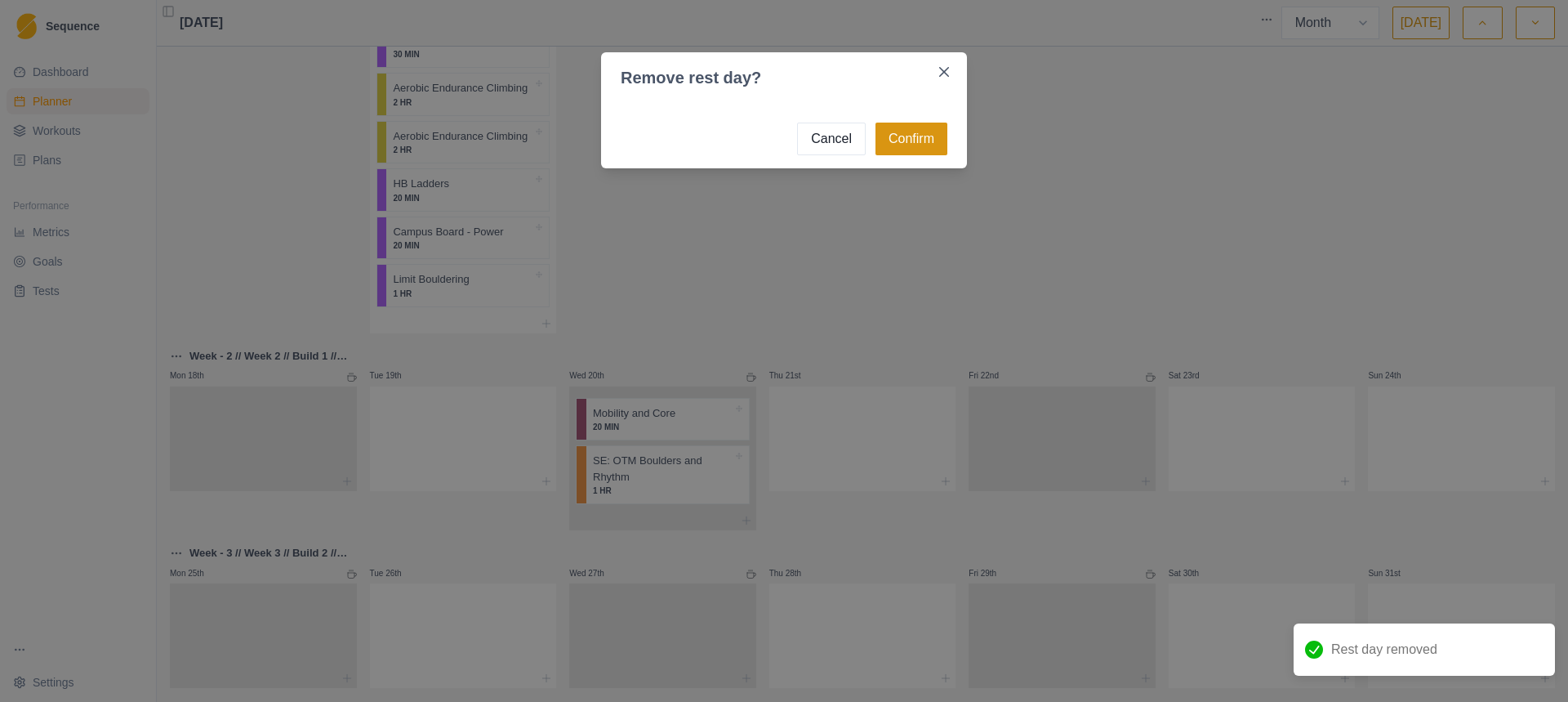
click at [899, 131] on button "Confirm" at bounding box center [911, 139] width 72 height 33
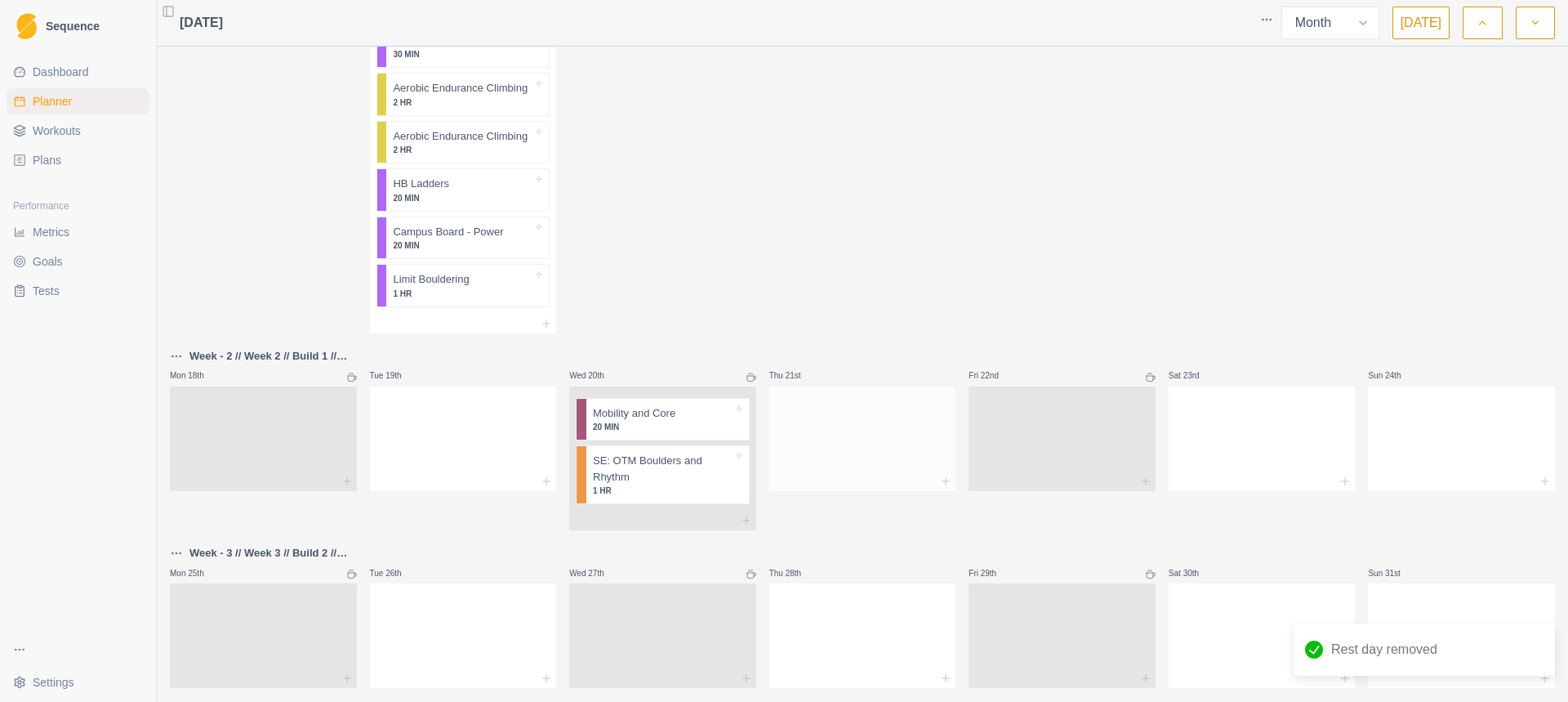
click at [814, 432] on div at bounding box center [862, 435] width 187 height 72
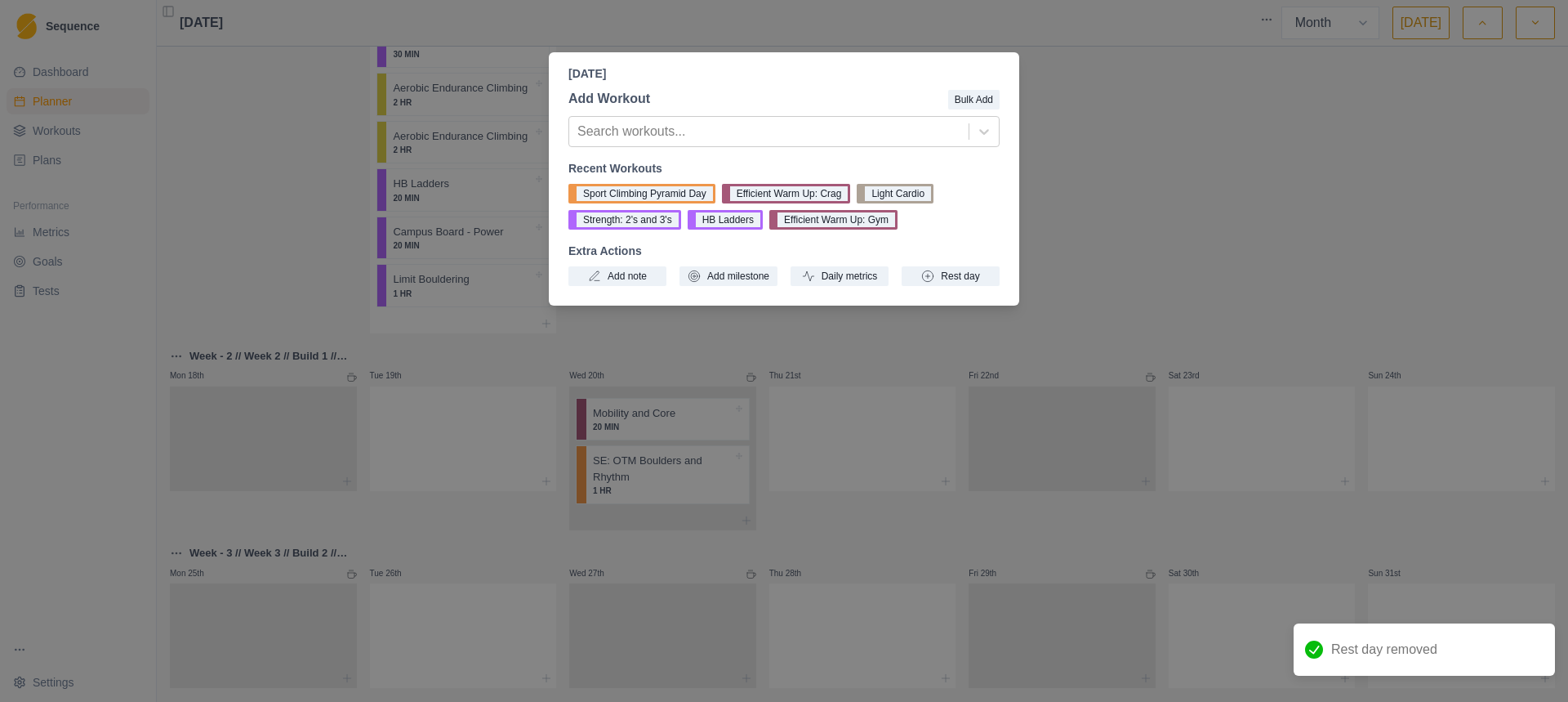
click at [1135, 218] on div "Thursday, August 21st, 2025 Add Workout Bulk Add Search workouts... Recent Work…" at bounding box center [784, 351] width 1568 height 702
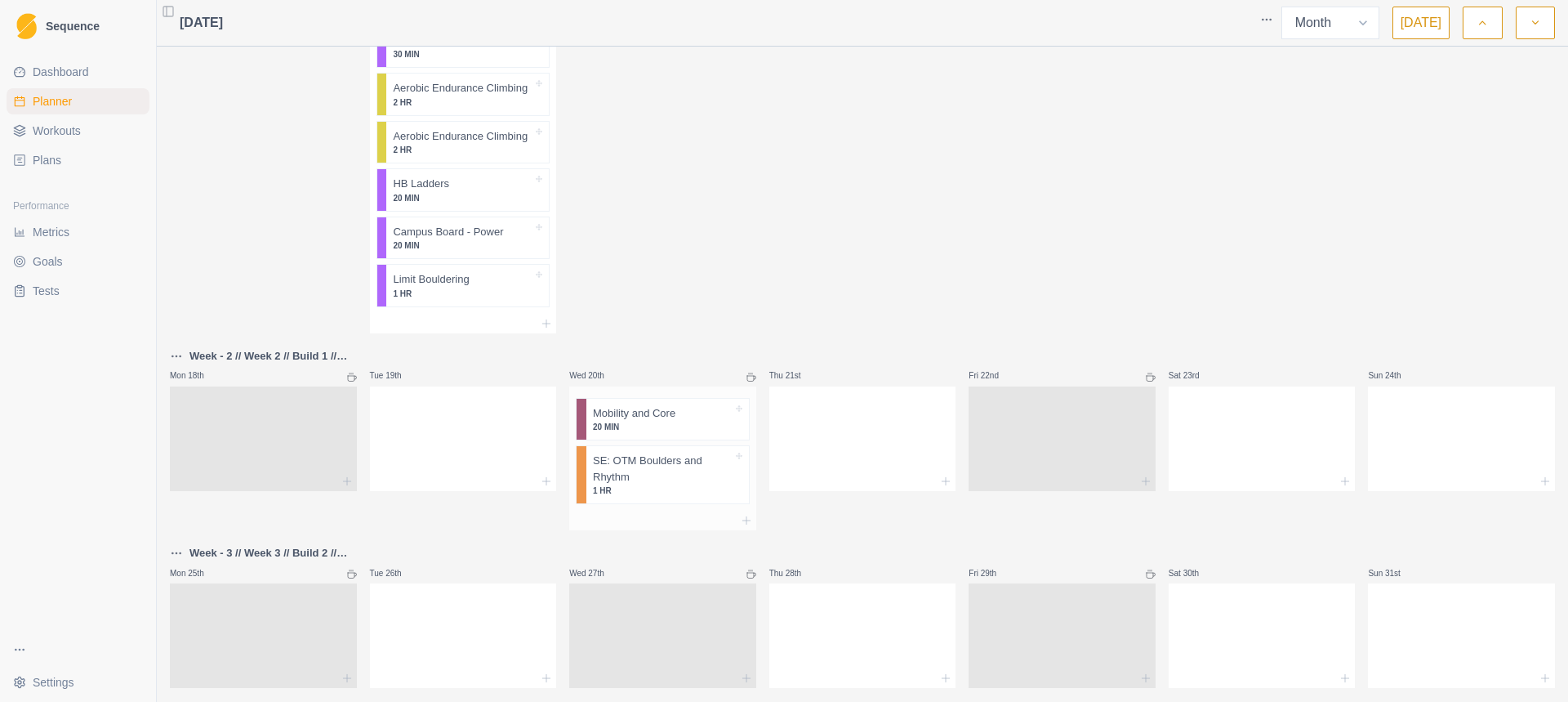
click at [627, 387] on div "Mobility and Core 20 MIN SE: OTM Boulders and Rhythm 1 HR" at bounding box center [662, 449] width 187 height 125
click at [625, 420] on p "20 MIN" at bounding box center [662, 426] width 139 height 12
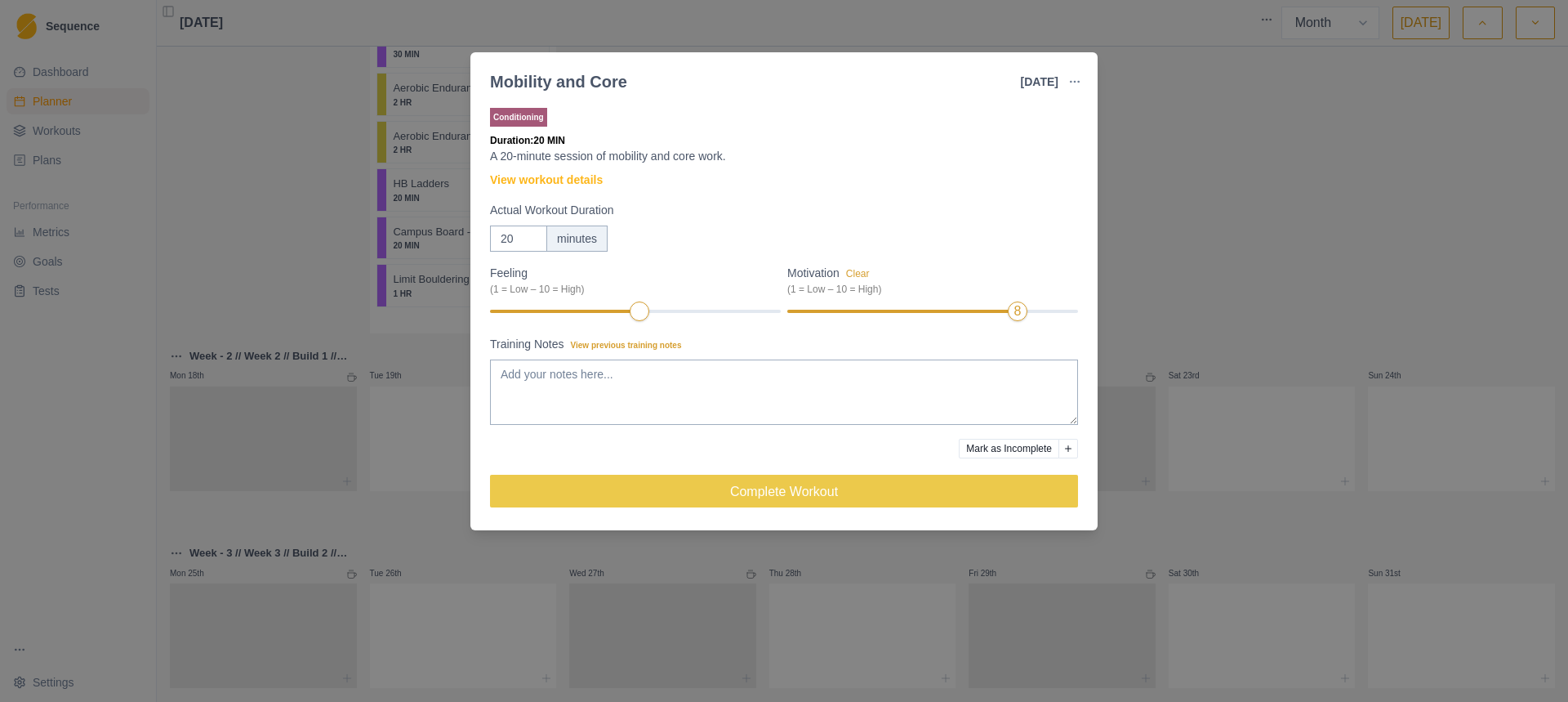
click at [1189, 198] on div "Mobility and Core 20 Aug 2025 Link To Goal View Workout Metrics Edit Original W…" at bounding box center [784, 351] width 1568 height 702
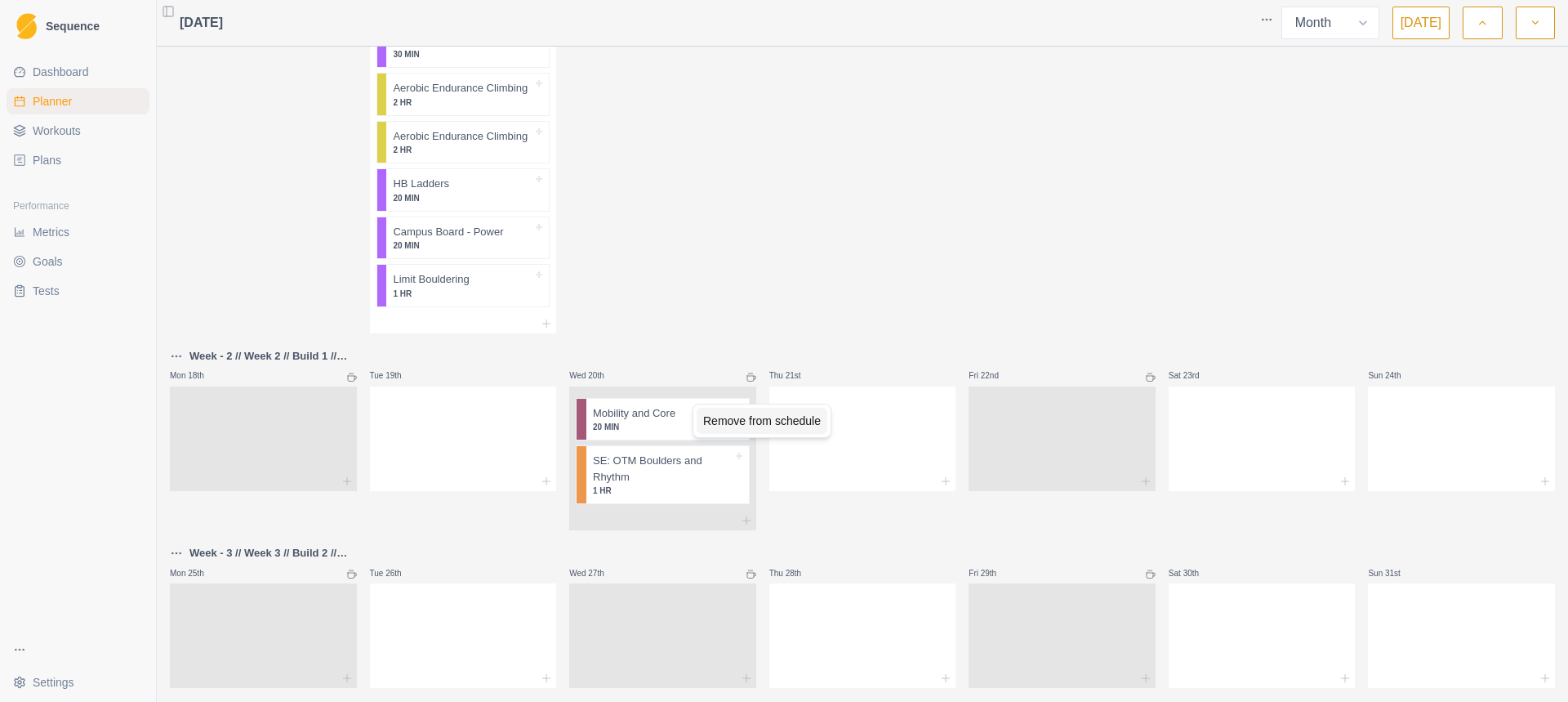
click at [733, 429] on div "Remove from schedule" at bounding box center [761, 420] width 130 height 26
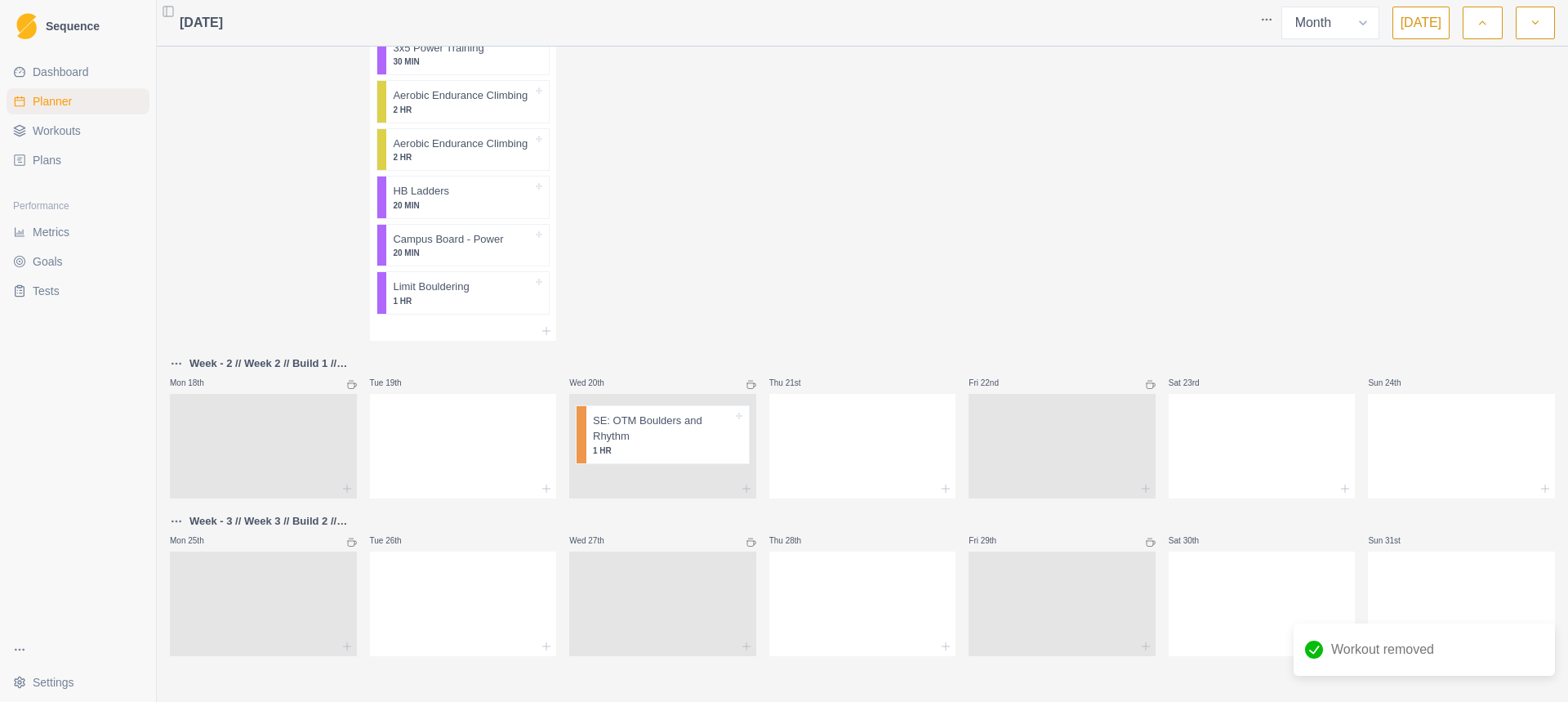
scroll to position [1180, 0]
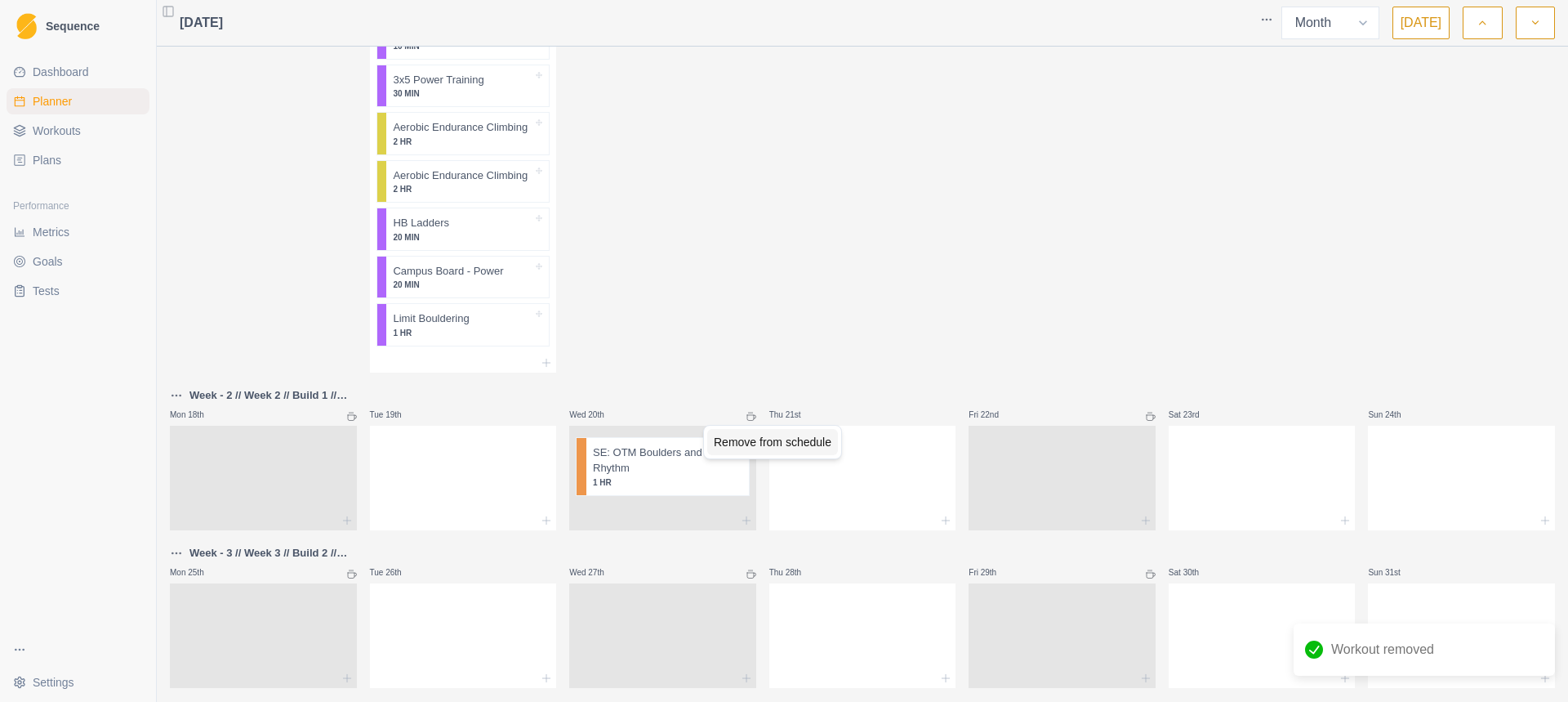
click at [723, 440] on div "Remove from schedule" at bounding box center [772, 441] width 130 height 26
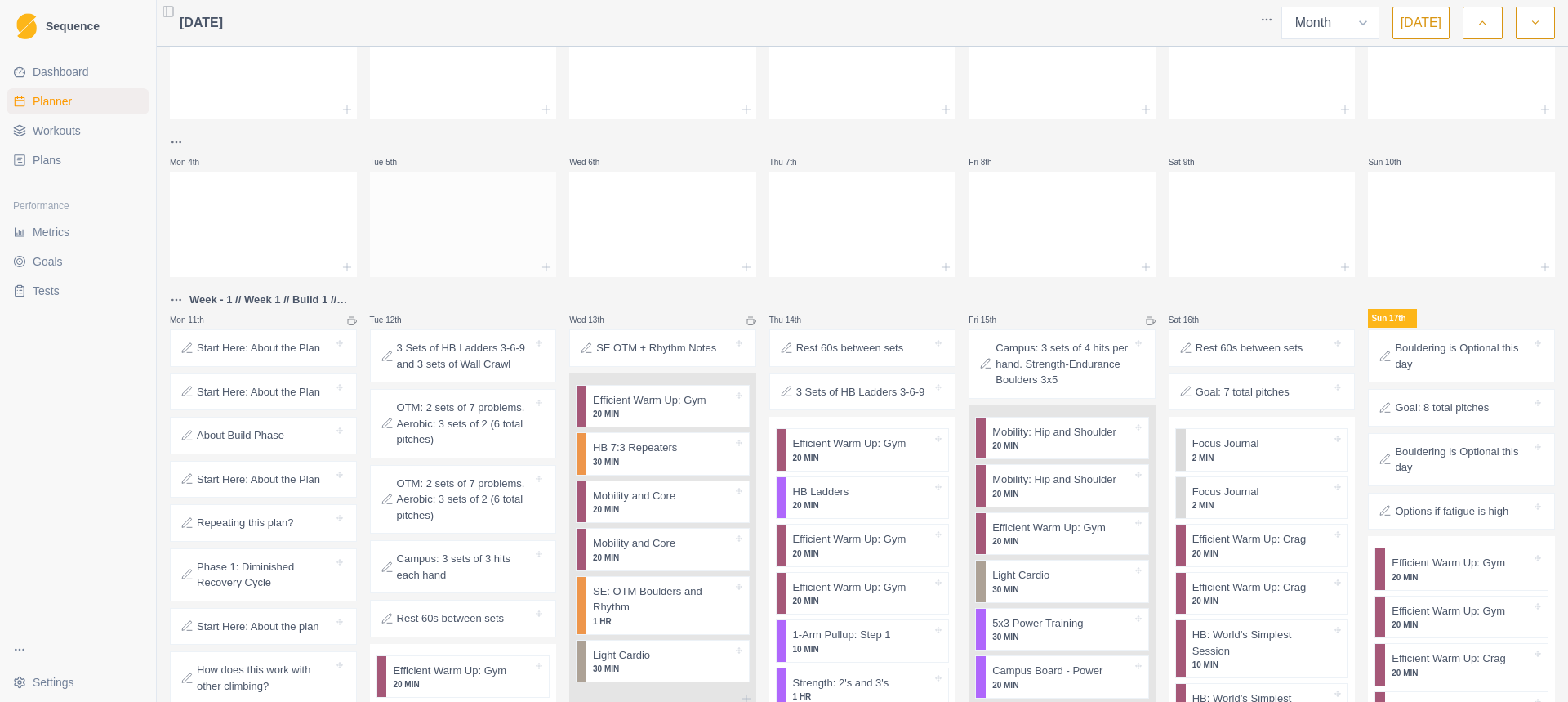
scroll to position [82, 0]
click at [507, 386] on div "Delete Note" at bounding box center [508, 385] width 97 height 26
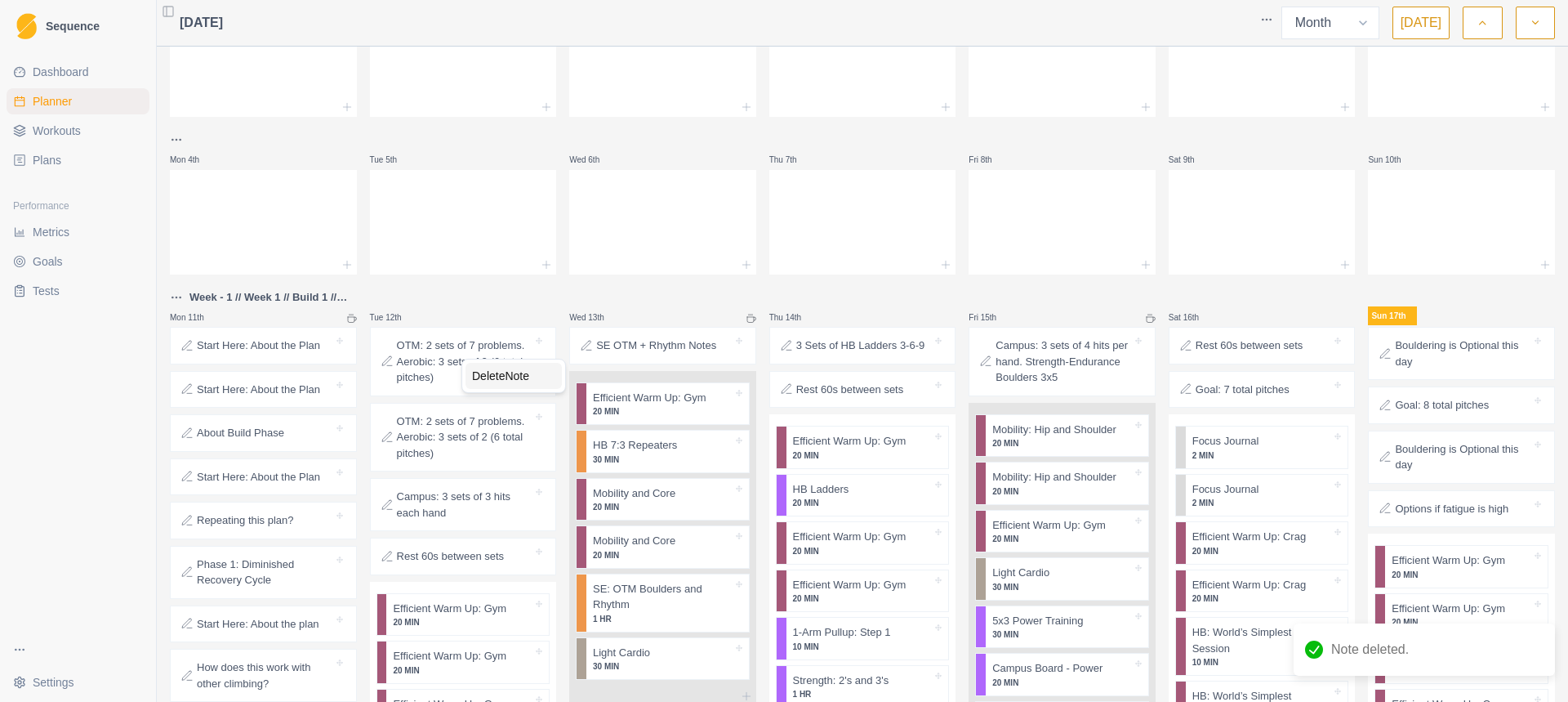
click at [503, 386] on div "Delete Note" at bounding box center [514, 376] width 97 height 26
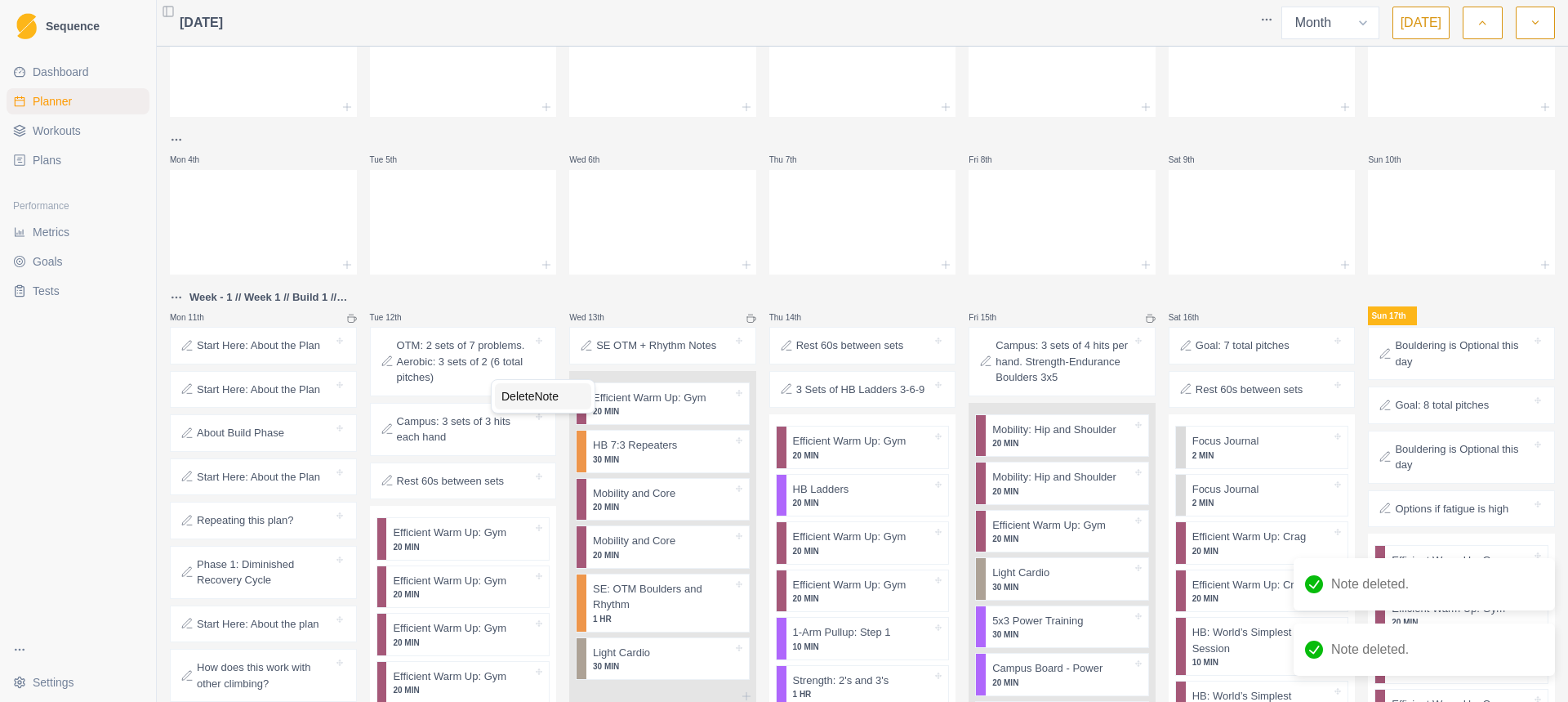
click at [513, 396] on div "Delete Note" at bounding box center [543, 396] width 97 height 26
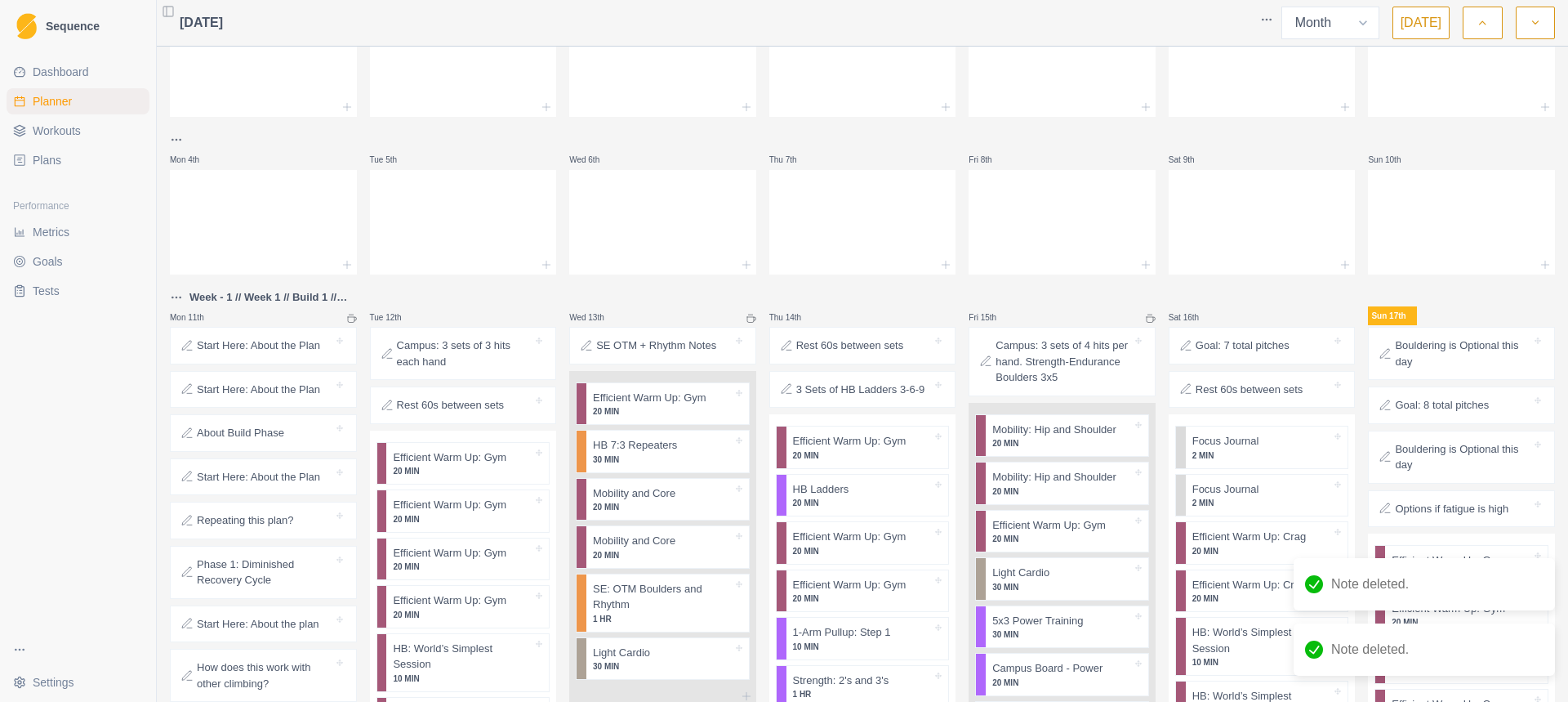
click at [86, 286] on link "Tests" at bounding box center [77, 291] width 143 height 26
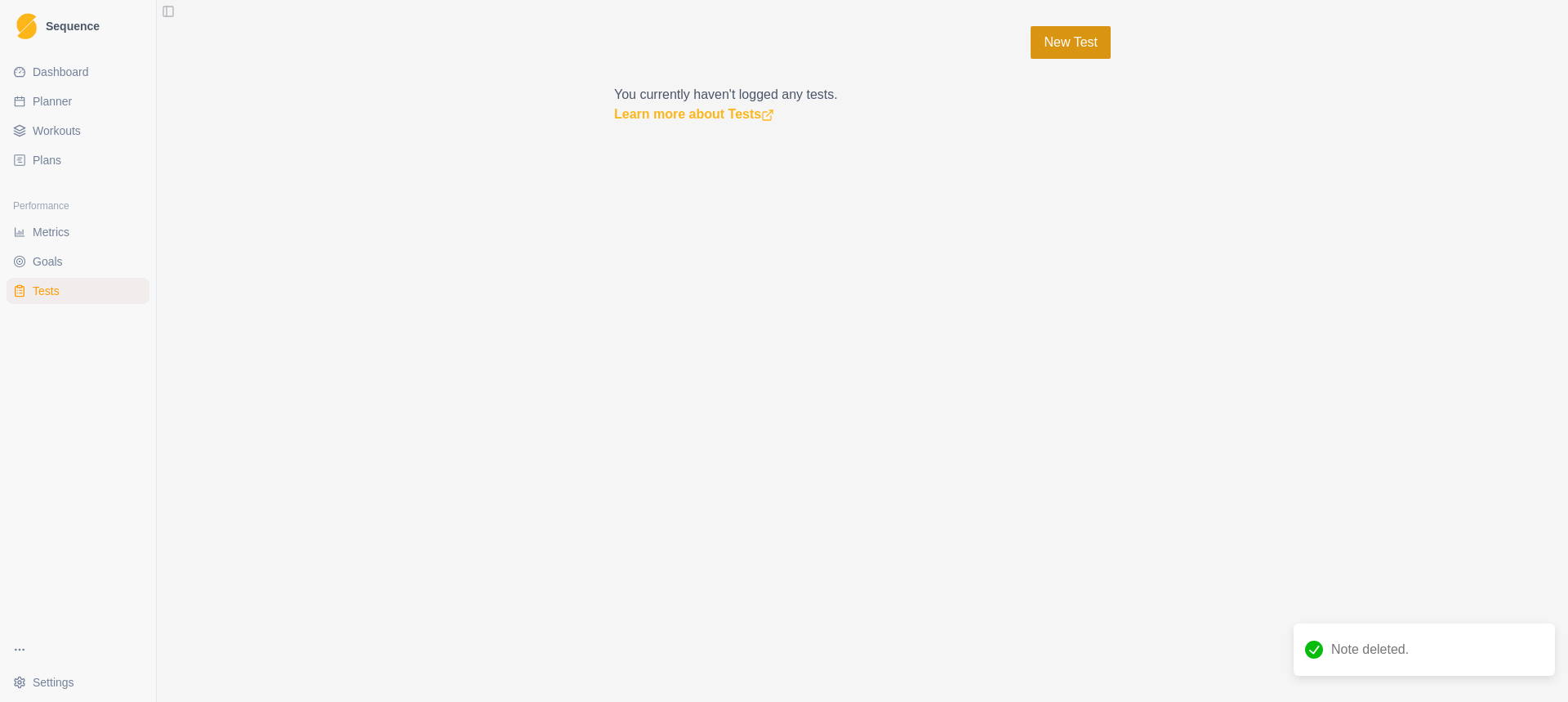
click at [1086, 44] on link "New Test" at bounding box center [1071, 43] width 80 height 33
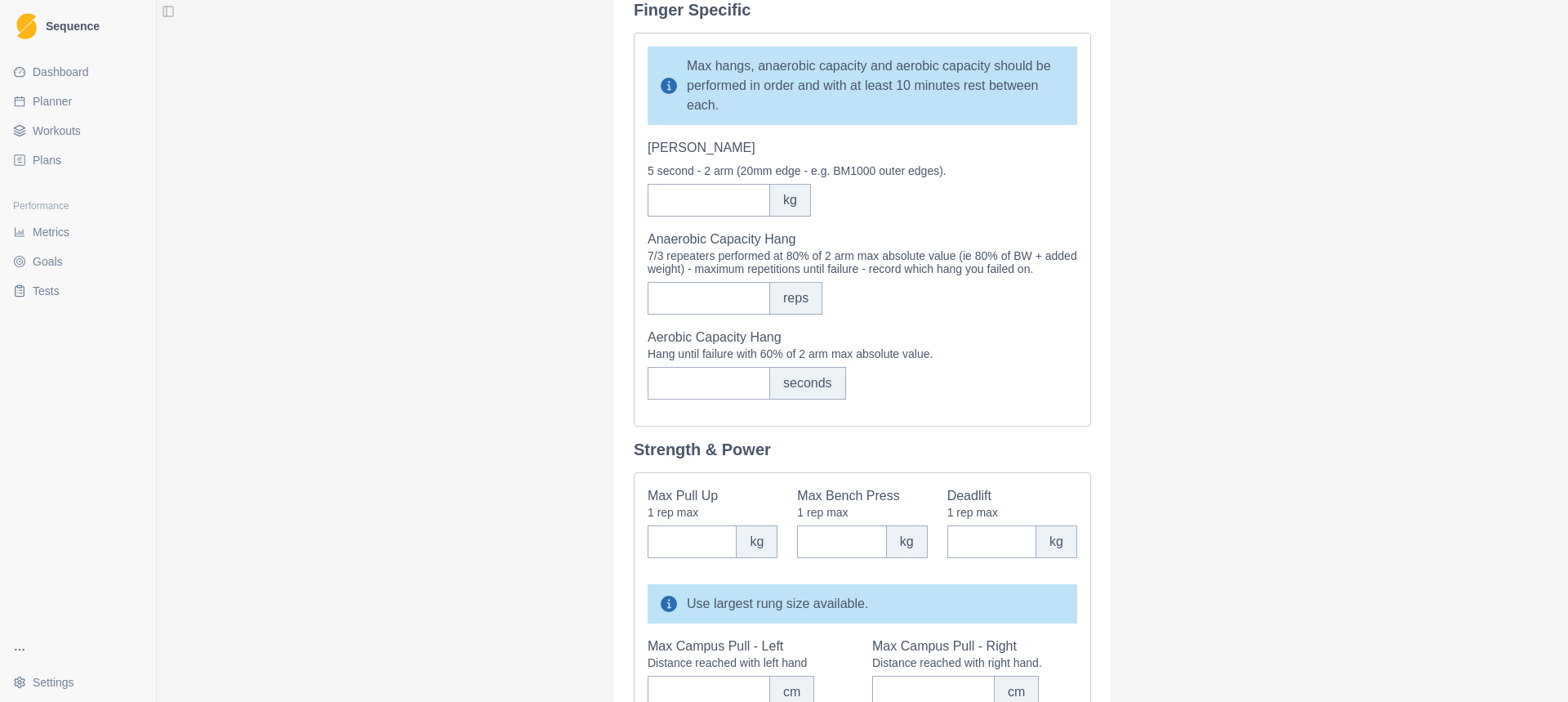
scroll to position [572, 0]
